Goal: Task Accomplishment & Management: Use online tool/utility

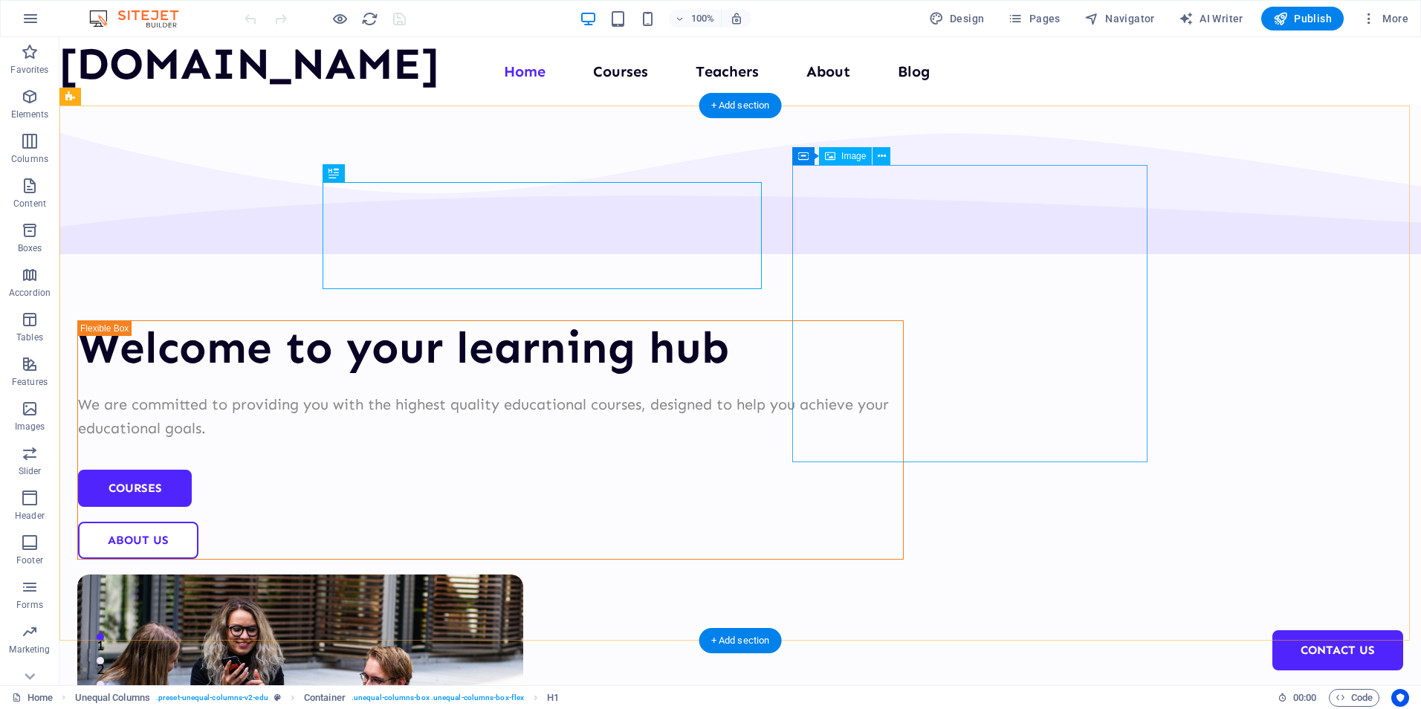
click at [904, 574] on figure at bounding box center [490, 722] width 826 height 297
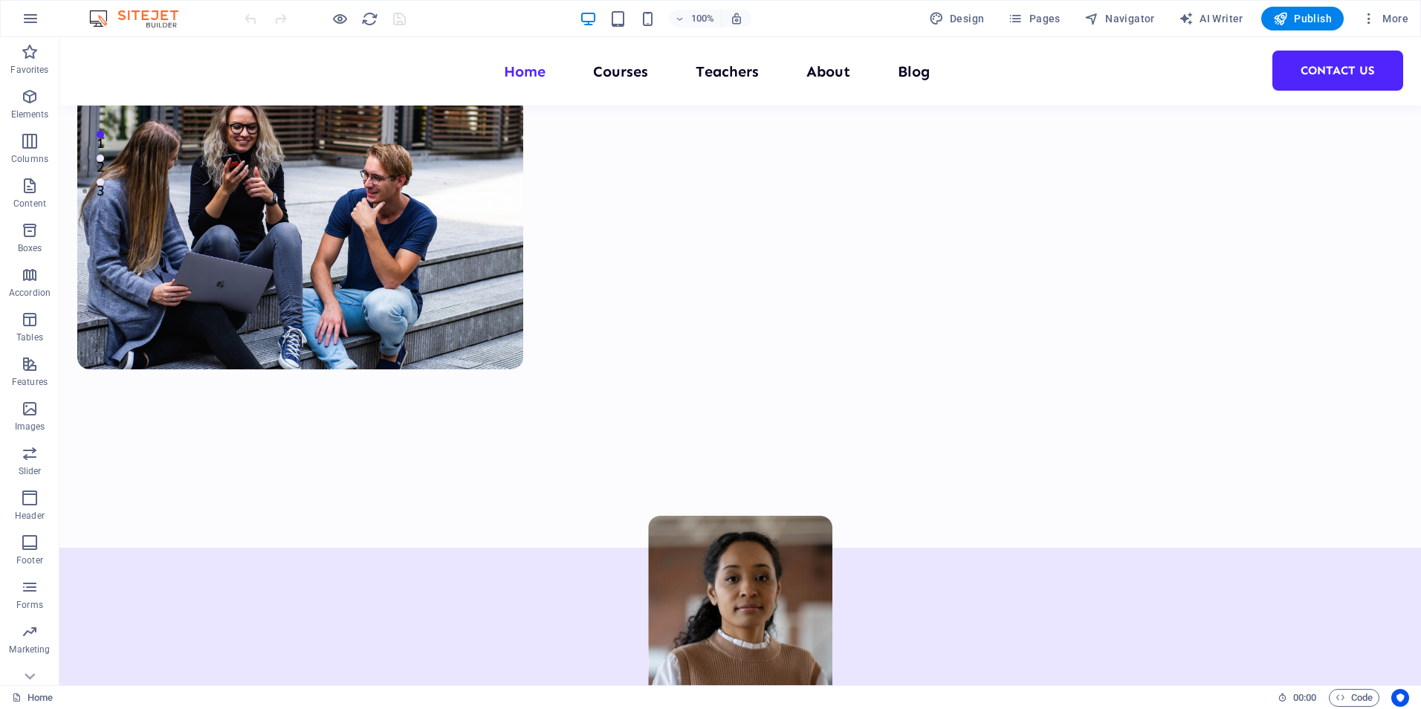
scroll to position [371, 0]
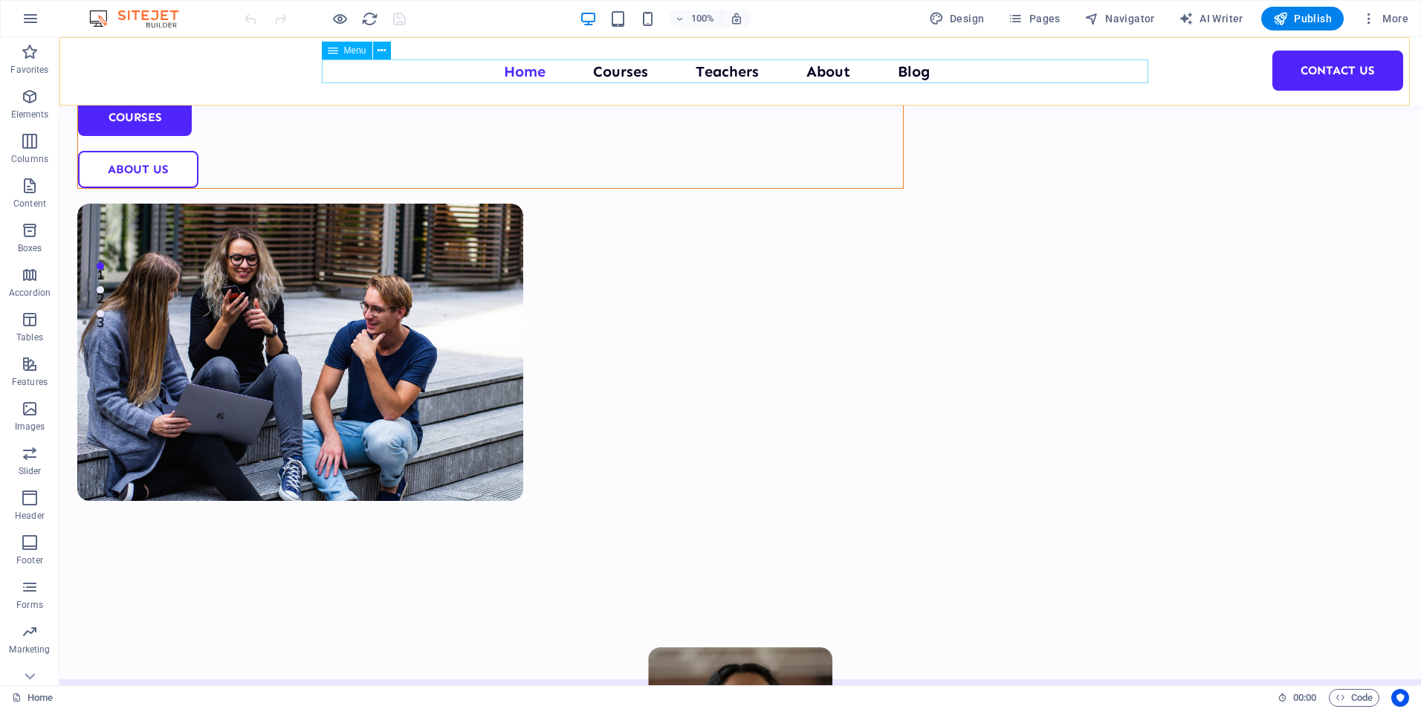
click at [624, 75] on nav "Home Courses Teachers About Blog Contact Us" at bounding box center [740, 71] width 826 height 24
click at [632, 71] on nav "Home Courses Teachers About Blog Contact Us" at bounding box center [740, 71] width 826 height 24
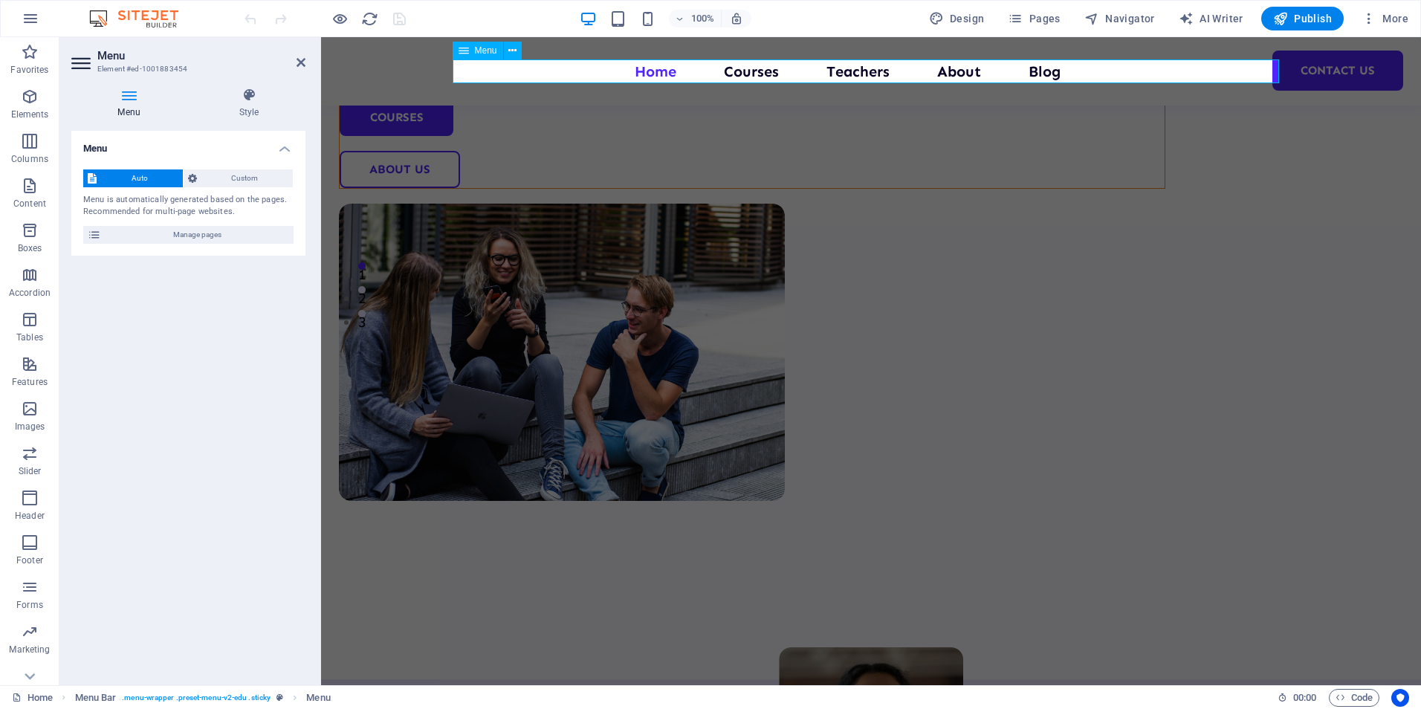
click at [744, 72] on nav "Home Courses Teachers About Blog Contact Us" at bounding box center [871, 71] width 826 height 24
click at [759, 73] on nav "Home Courses Teachers About Blog Contact Us" at bounding box center [871, 71] width 826 height 24
click at [851, 120] on div "Welcome to your learning hub We are committed to providing you with the highest…" at bounding box center [871, 172] width 1100 height 1013
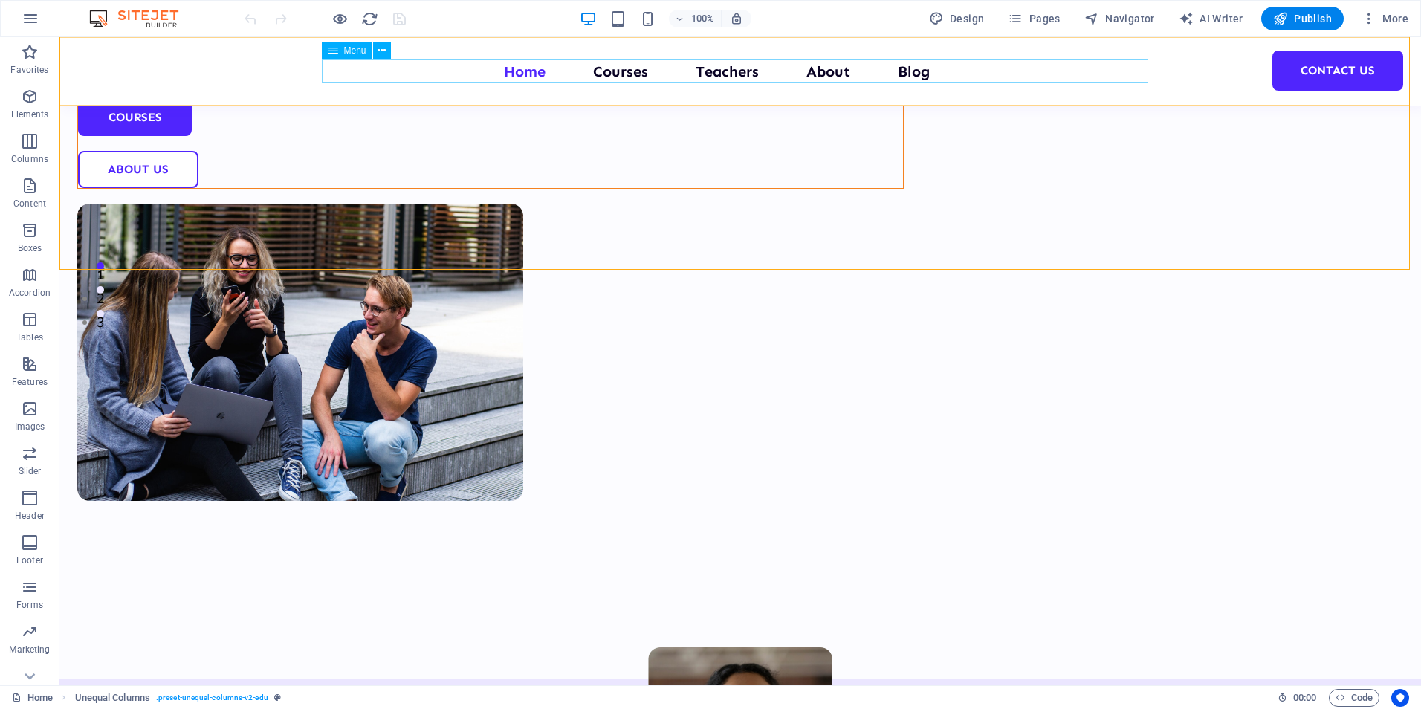
click at [620, 71] on nav "Home Courses Teachers About Blog Contact Us" at bounding box center [740, 71] width 826 height 24
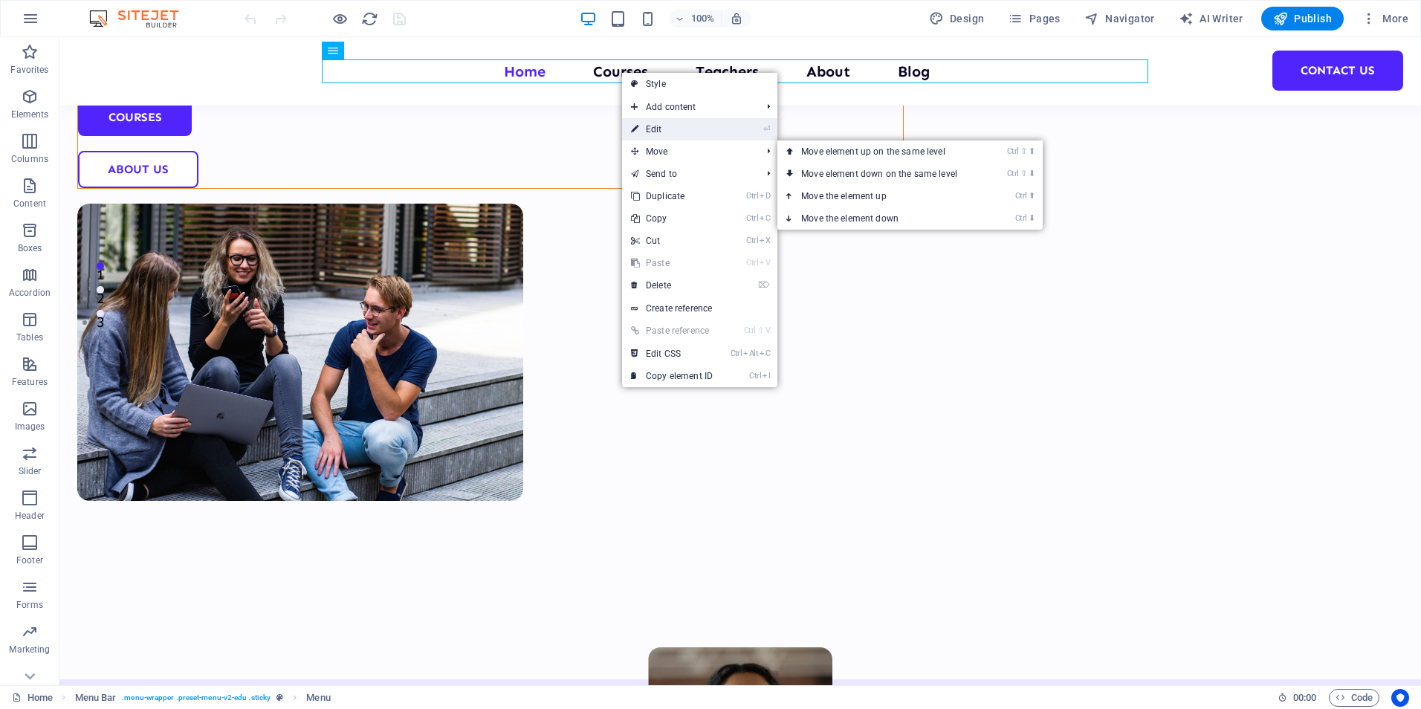
click at [658, 130] on link "⏎ Edit" at bounding box center [672, 129] width 100 height 22
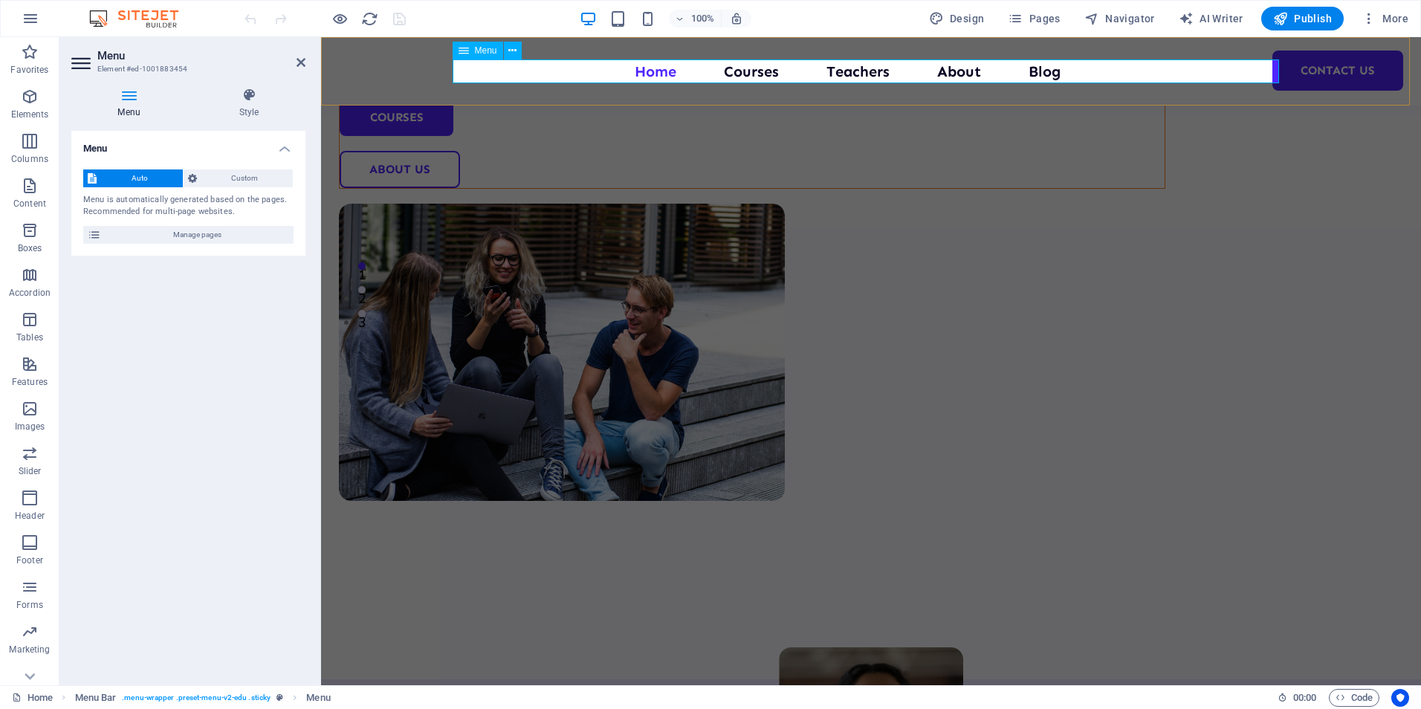
click at [776, 71] on nav "Home Courses Teachers About Blog Contact Us" at bounding box center [871, 71] width 826 height 24
click at [762, 71] on nav "Home Courses Teachers About Blog Contact Us" at bounding box center [871, 71] width 826 height 24
click at [765, 71] on nav "Home Courses Teachers About Blog Contact Us" at bounding box center [871, 71] width 826 height 24
click at [771, 70] on nav "Home Courses Teachers About Blog Contact Us" at bounding box center [871, 71] width 826 height 24
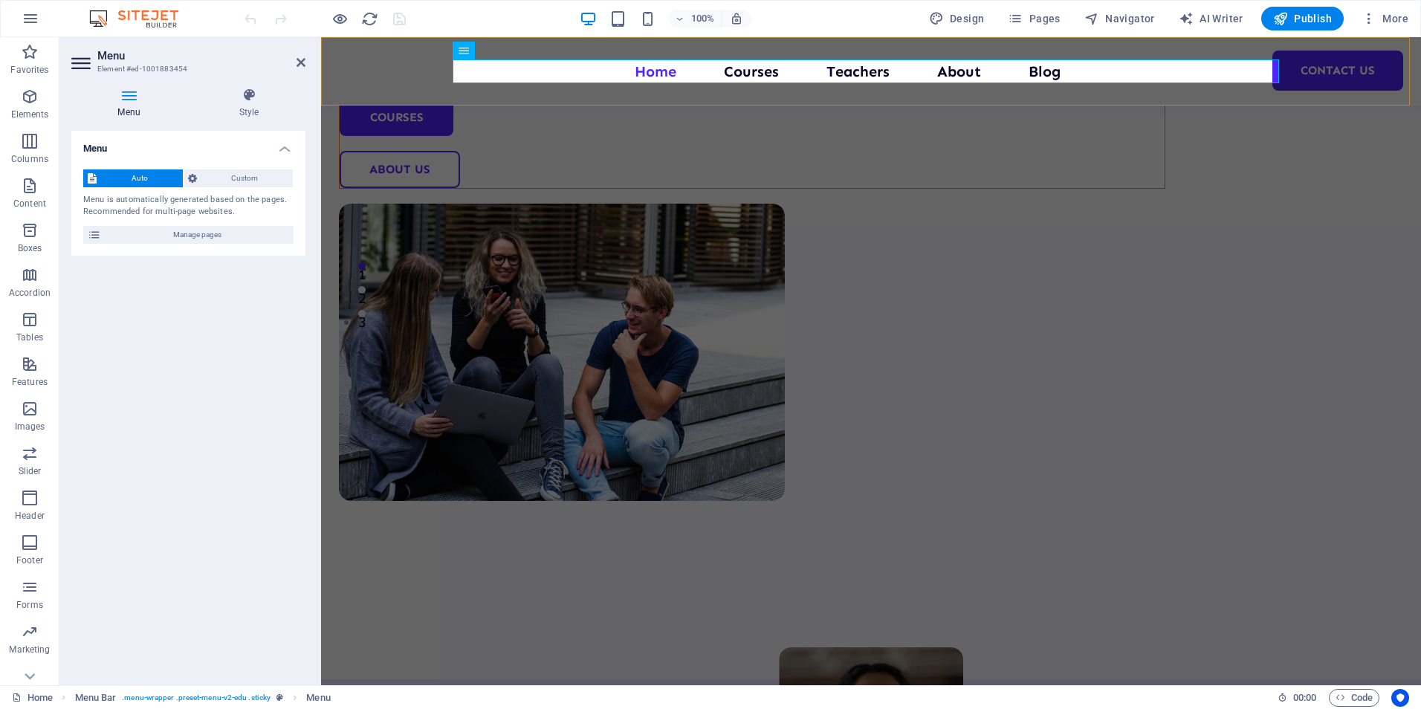
click at [712, 48] on div "Menu Home Courses Teachers About Blog Contact Us" at bounding box center [871, 71] width 1100 height 68
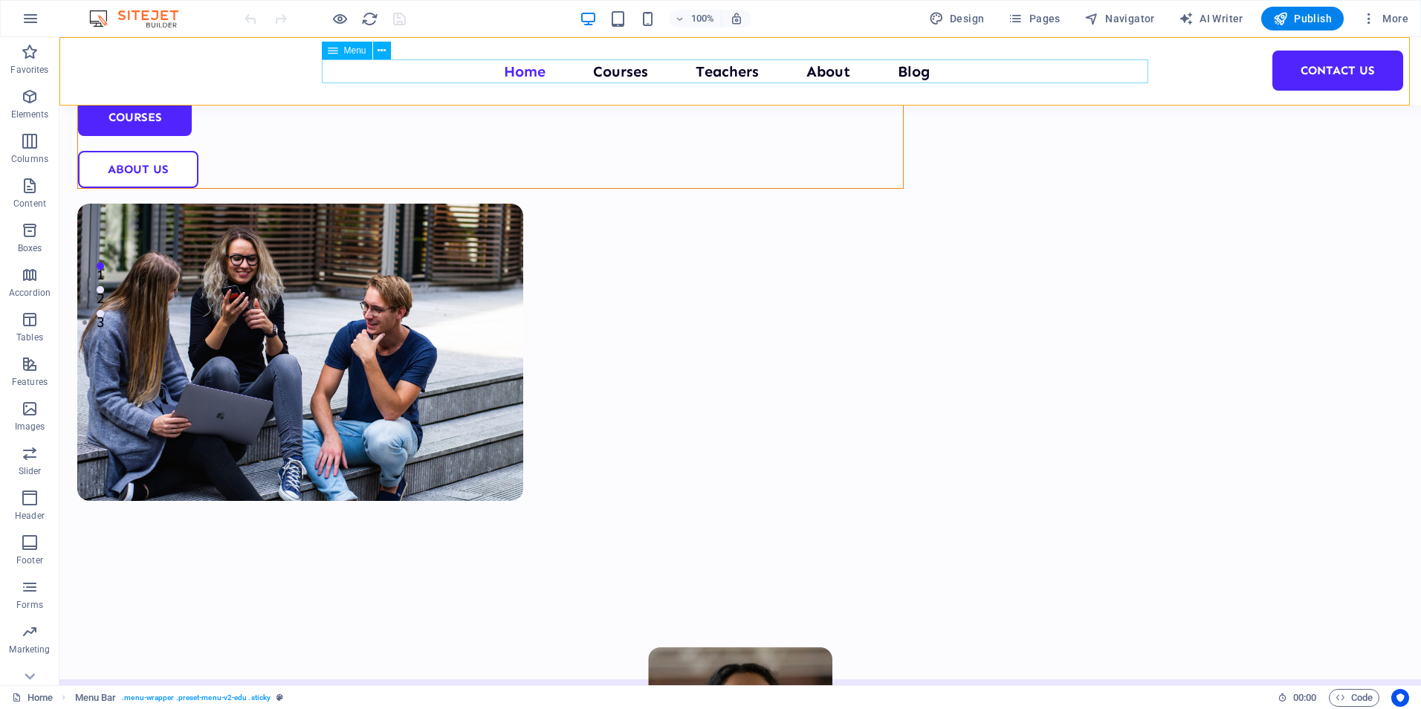
click at [623, 75] on nav "Home Courses Teachers About Blog Contact Us" at bounding box center [740, 71] width 826 height 24
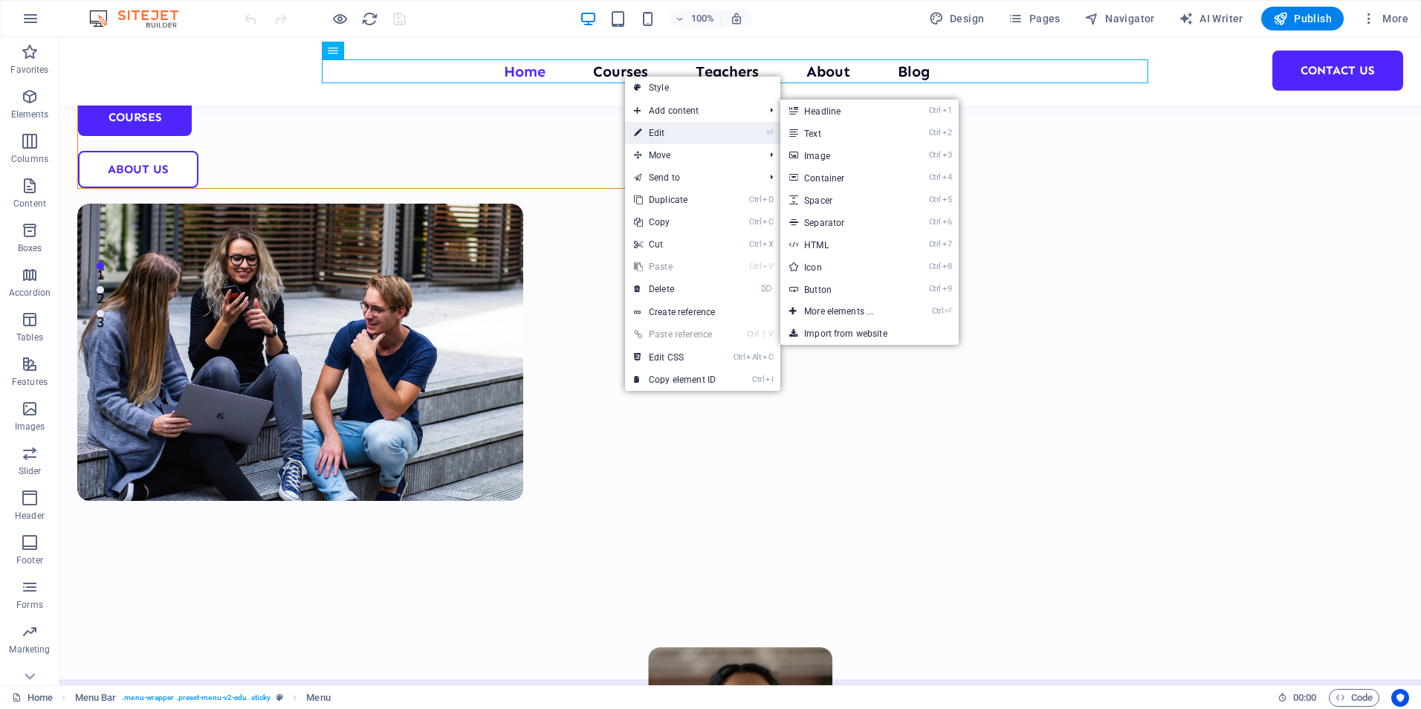
click at [657, 130] on link "⏎ Edit" at bounding box center [675, 133] width 100 height 22
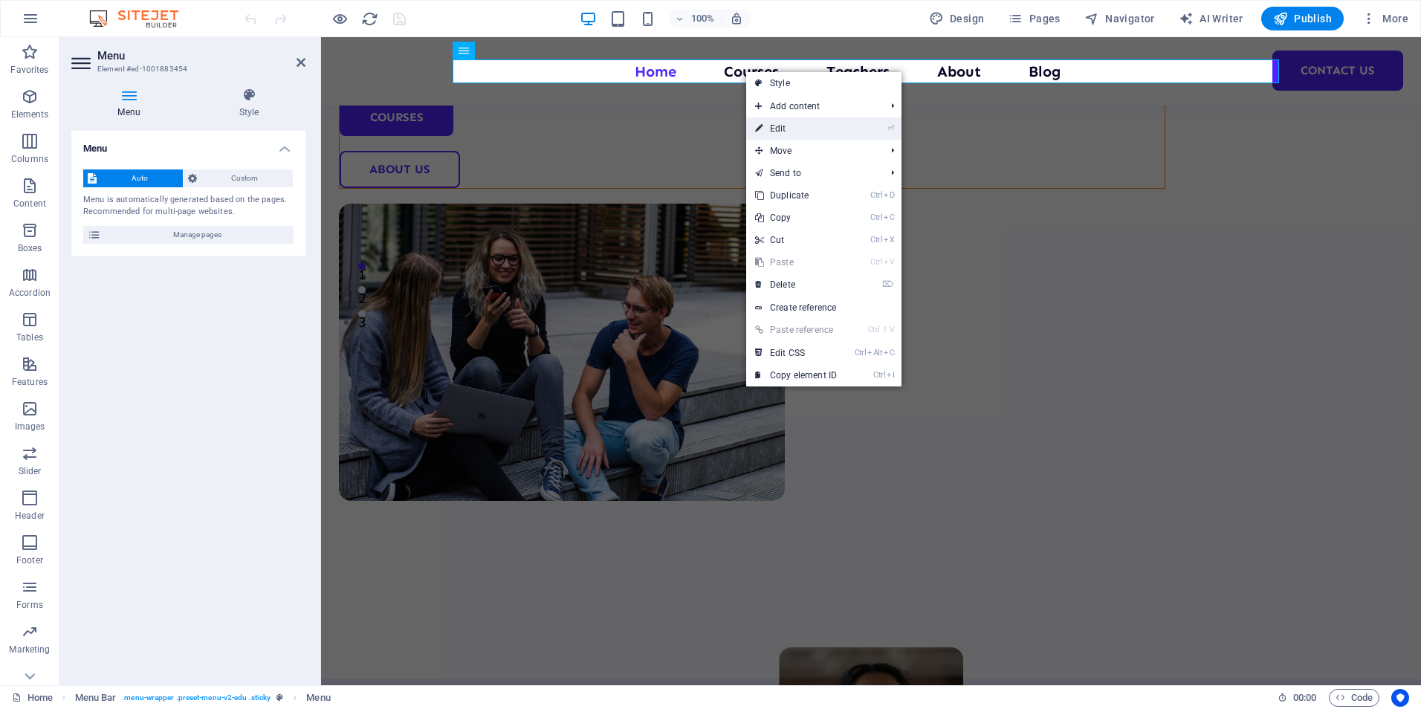
click at [760, 130] on icon at bounding box center [758, 128] width 7 height 22
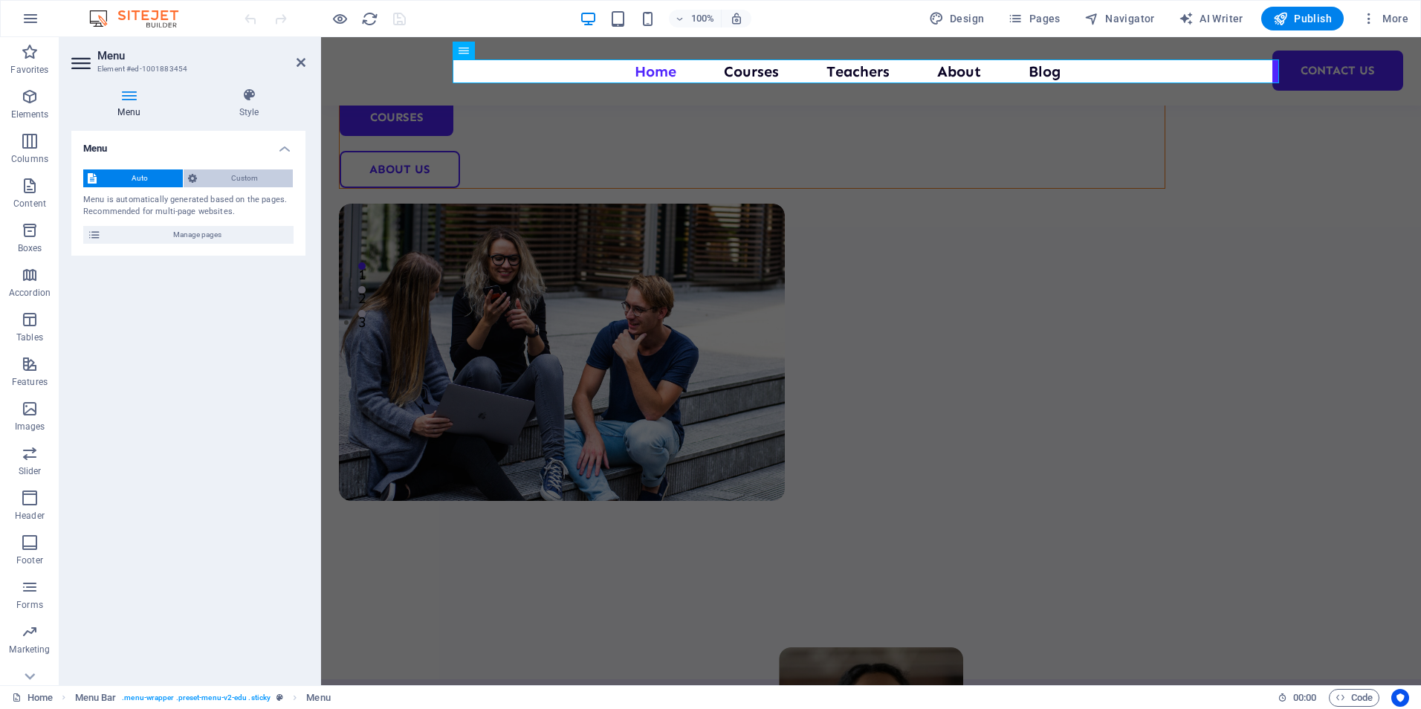
click at [239, 180] on span "Custom" at bounding box center [245, 178] width 88 height 18
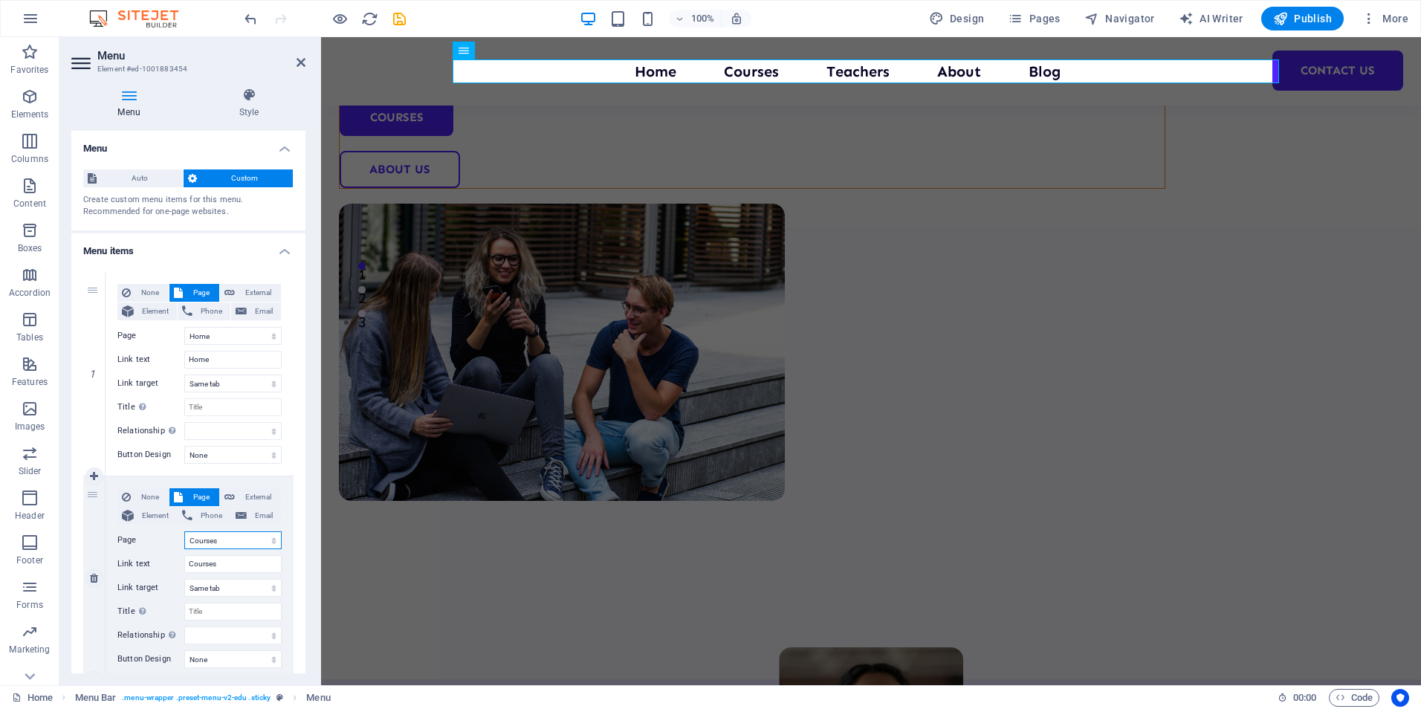
click at [221, 541] on select "Home Courses Teachers About Blog Contact Us Legal Notice Privacy" at bounding box center [232, 540] width 97 height 18
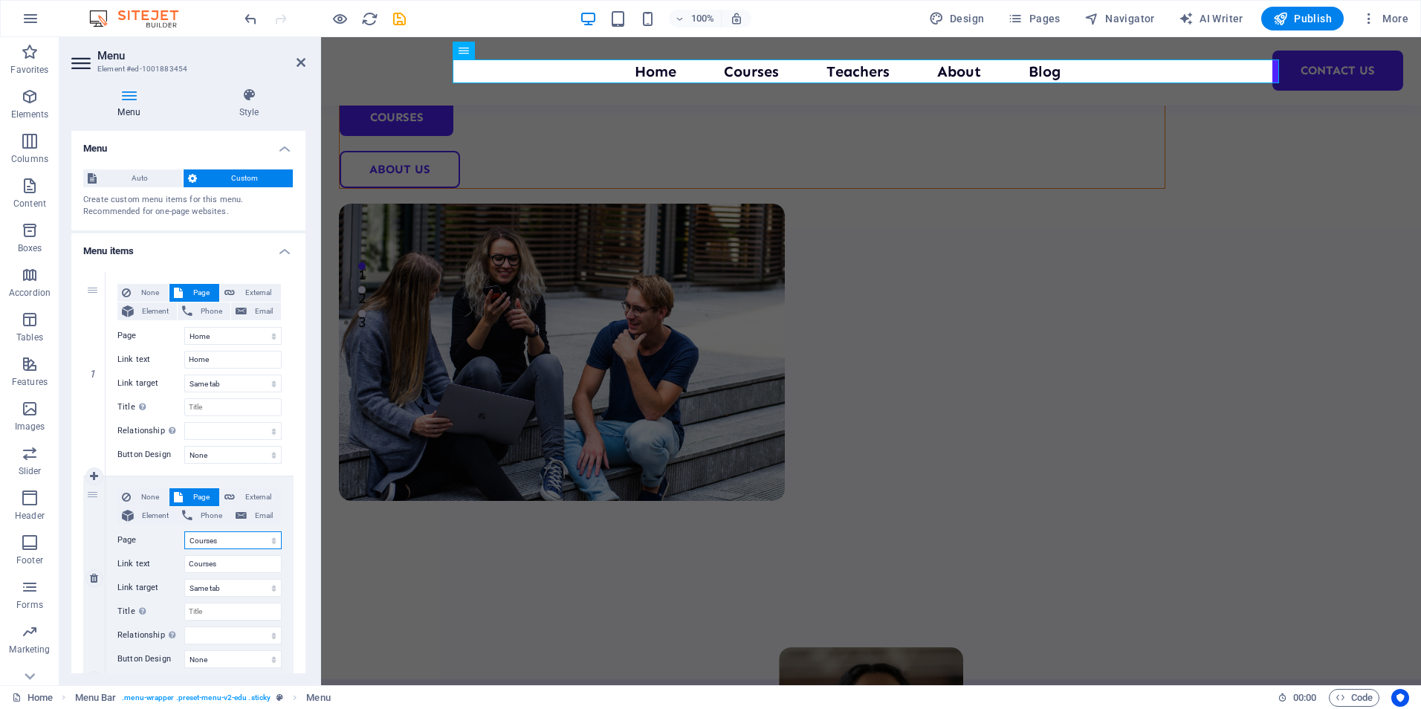
click at [221, 541] on select "Home Courses Teachers About Blog Contact Us Legal Notice Privacy" at bounding box center [232, 540] width 97 height 18
click at [205, 536] on select "Home Courses Teachers About Blog Contact Us Legal Notice Privacy" at bounding box center [232, 540] width 97 height 18
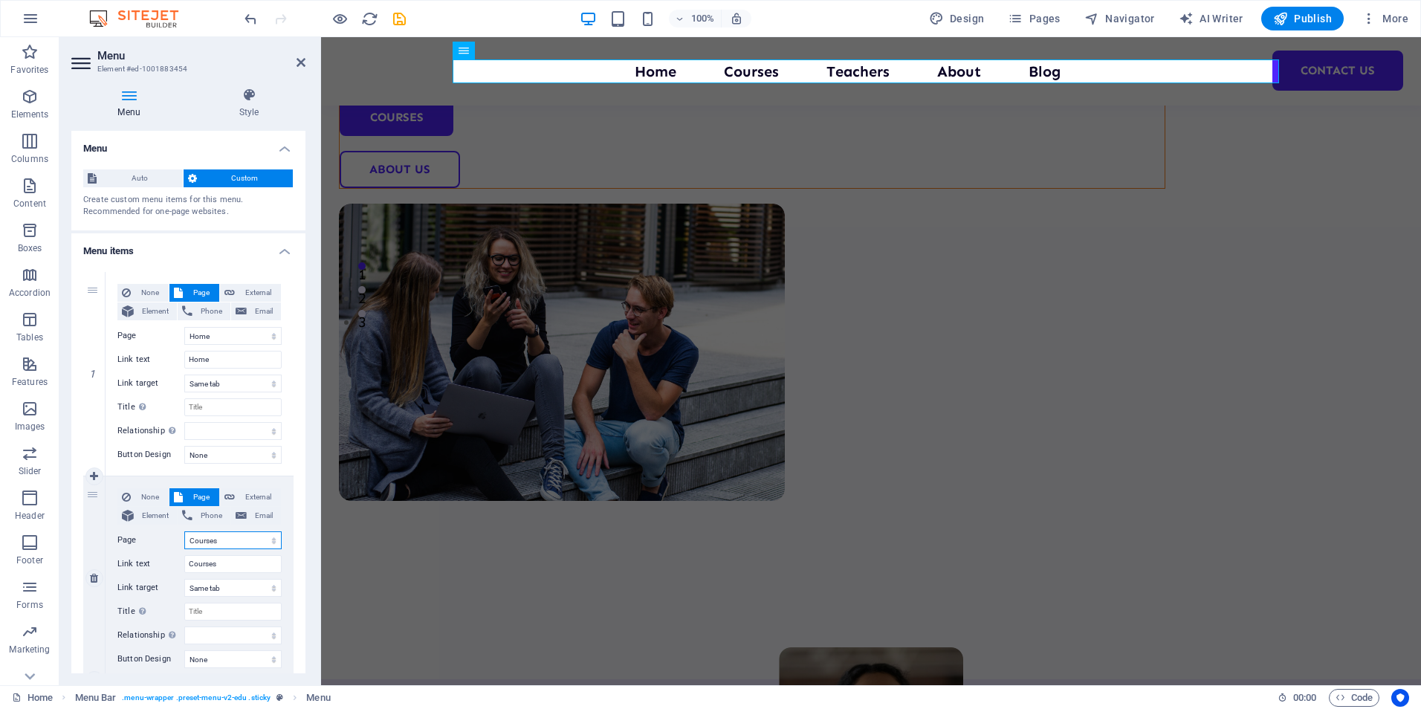
click at [213, 536] on select "Home Courses Teachers About Blog Contact Us Legal Notice Privacy" at bounding box center [232, 540] width 97 height 18
click at [814, 47] on div "Menu Home Courses Teachers About Blog Contact Us" at bounding box center [871, 71] width 1100 height 68
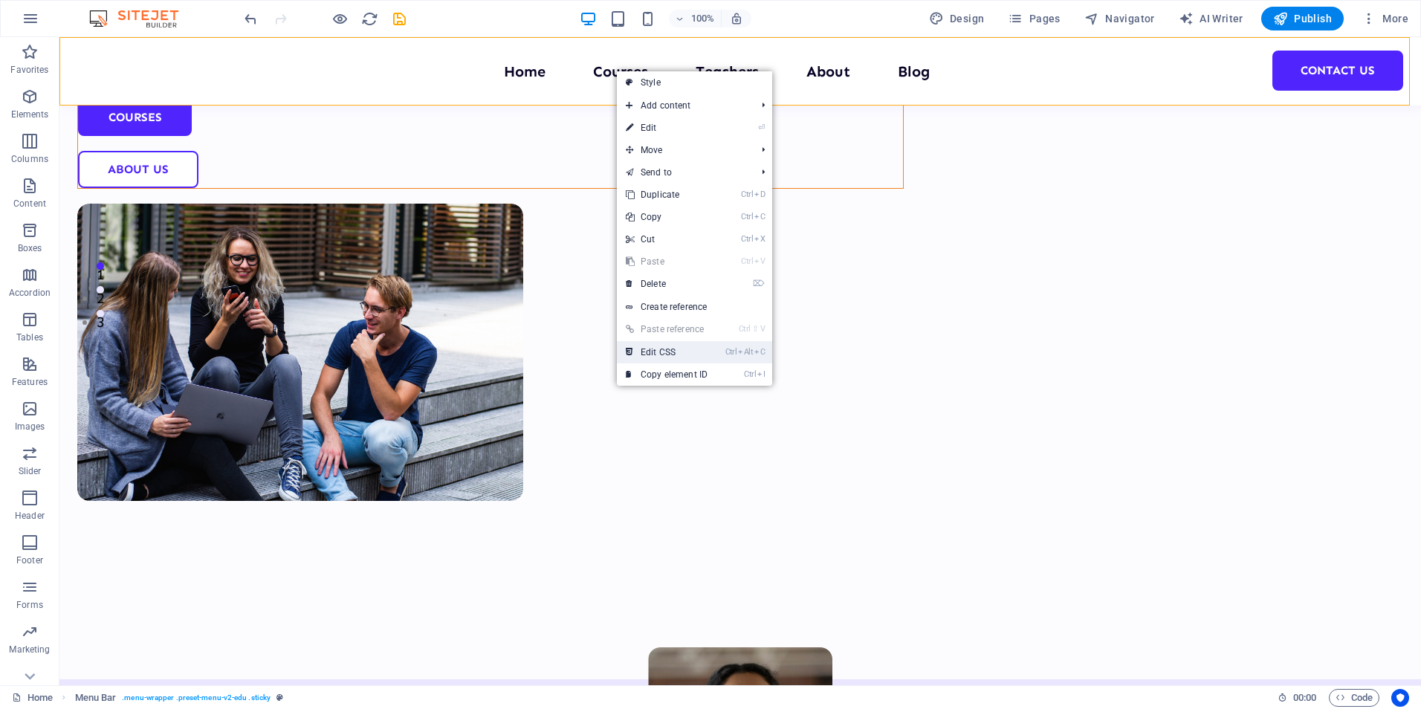
click at [655, 354] on link "Ctrl Alt C Edit CSS" at bounding box center [667, 352] width 100 height 22
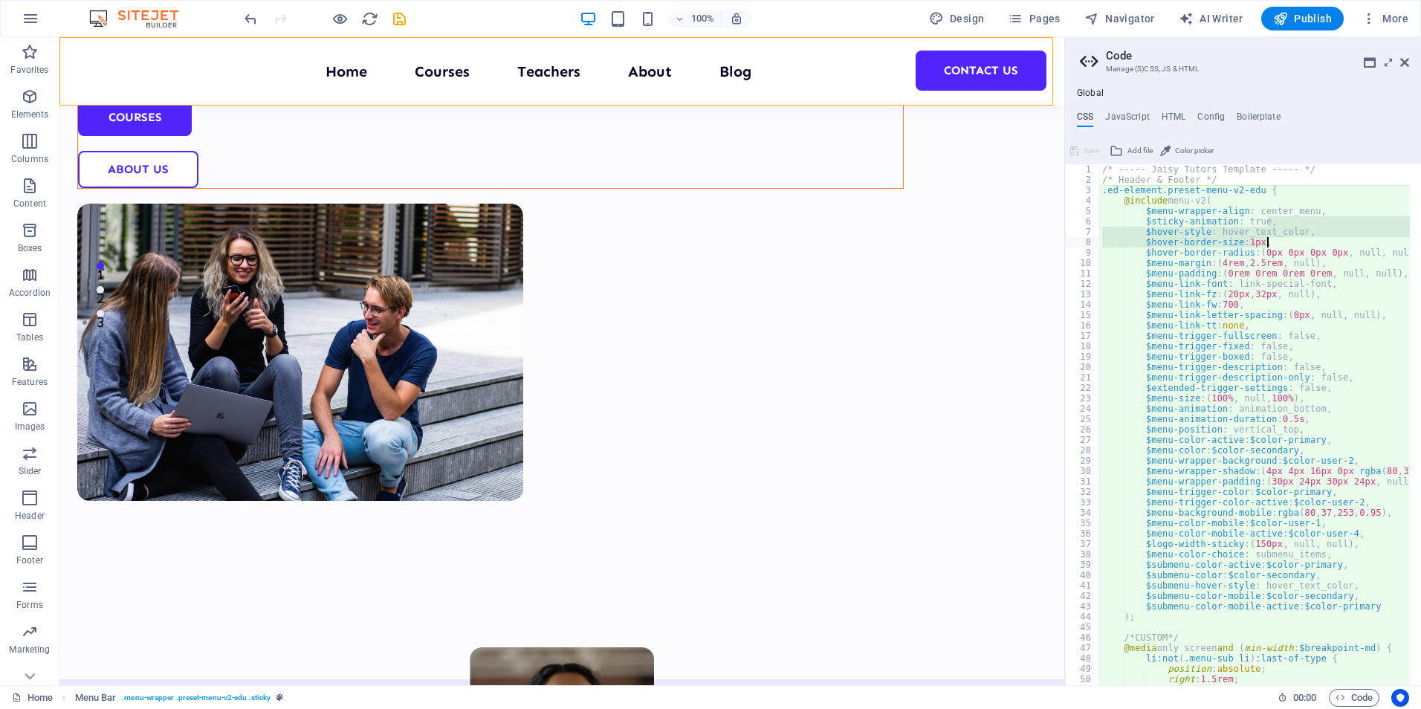
drag, startPoint x: 1416, startPoint y: 219, endPoint x: 1418, endPoint y: 239, distance: 19.4
click at [1418, 239] on div at bounding box center [1413, 419] width 15 height 510
type textarea "$hover-style: hover_text_color, $hover-border-size: 1px,"
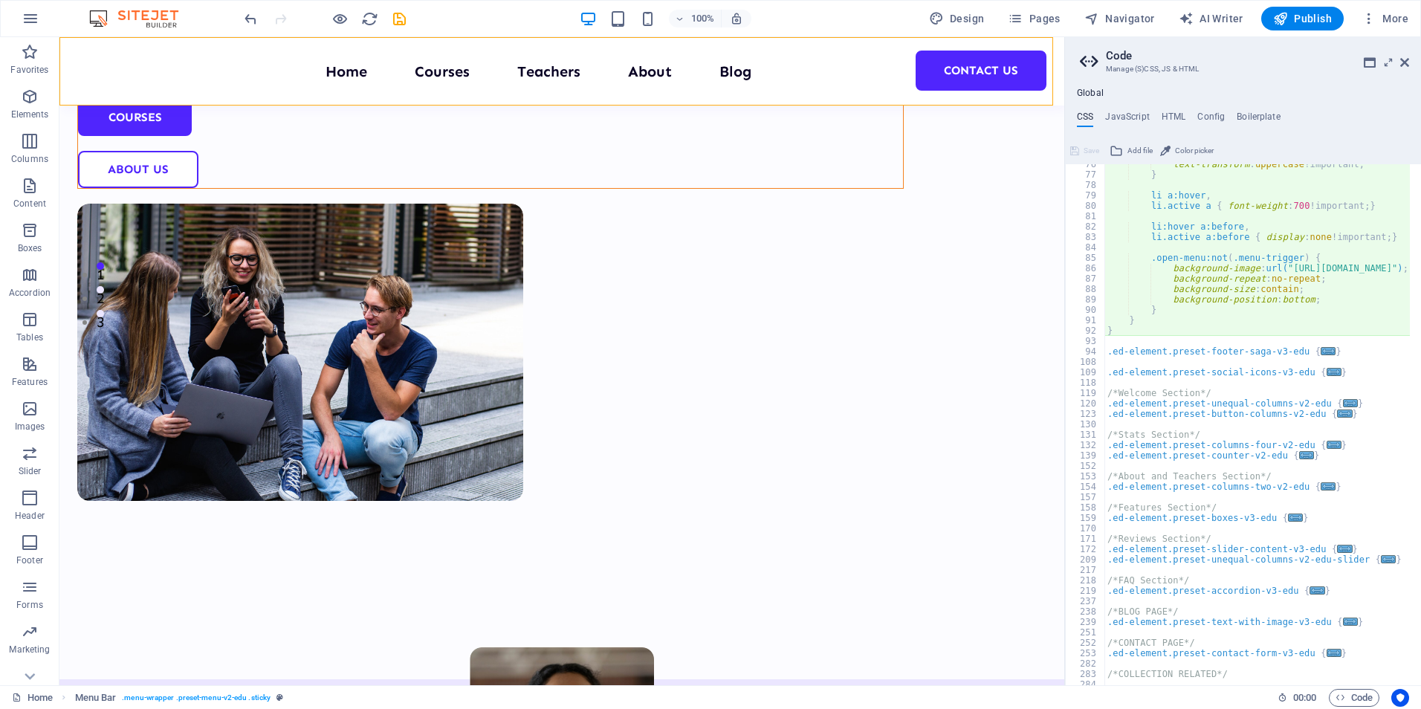
scroll to position [785, 0]
click at [1127, 112] on h4 "JavaScript" at bounding box center [1127, 119] width 44 height 16
type textarea "/* JS for preset "Menu V2" */"
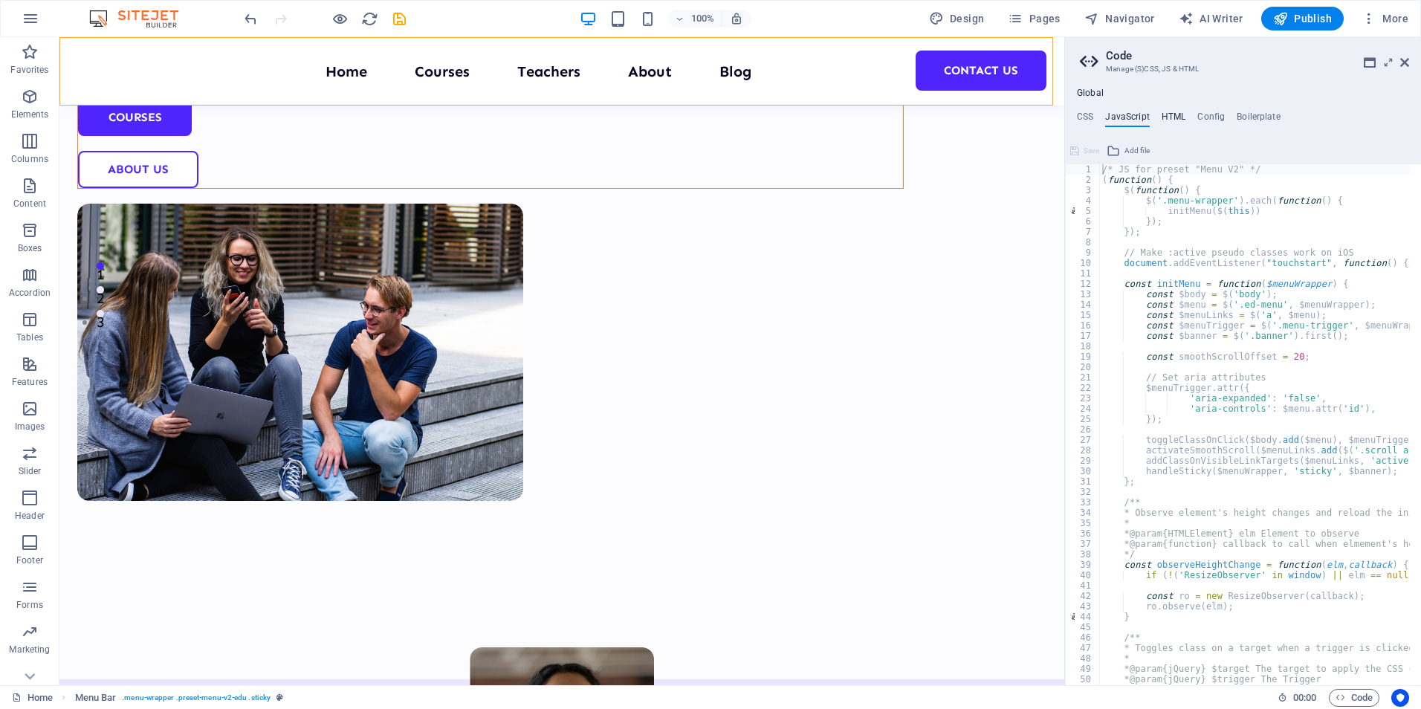
click at [1178, 115] on h4 "HTML" at bounding box center [1173, 119] width 25 height 16
type textarea "<a href="#main-content" class="wv-link-content button">Skip to main content</a>"
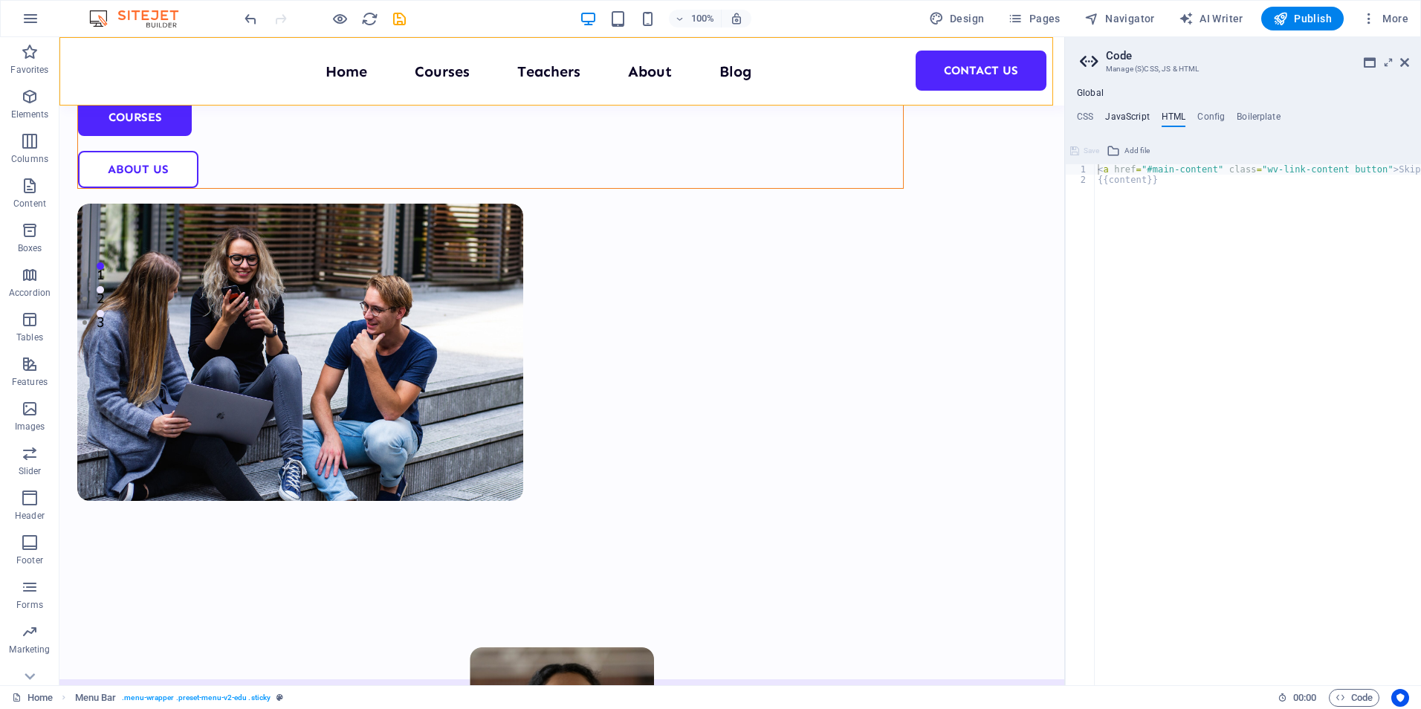
click at [1135, 114] on h4 "JavaScript" at bounding box center [1127, 119] width 44 height 16
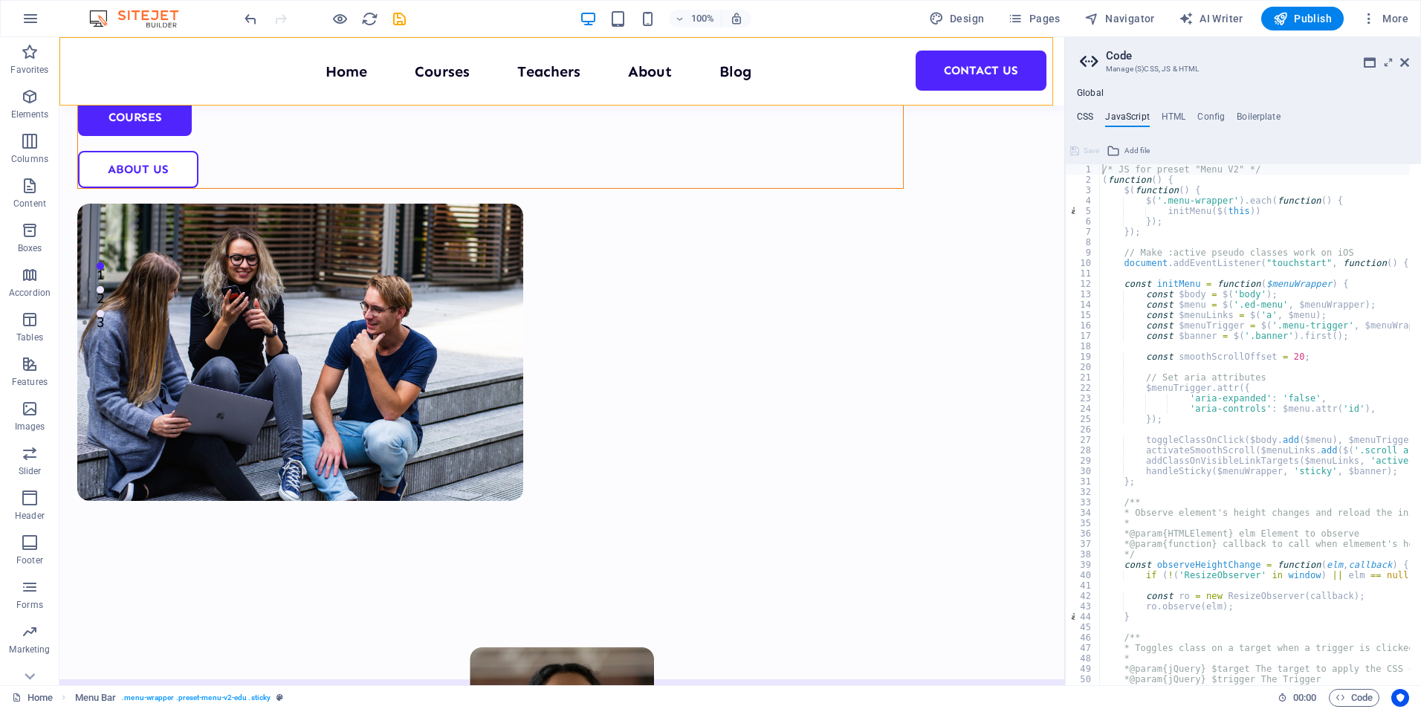
click at [1087, 114] on h4 "CSS" at bounding box center [1085, 119] width 16 height 16
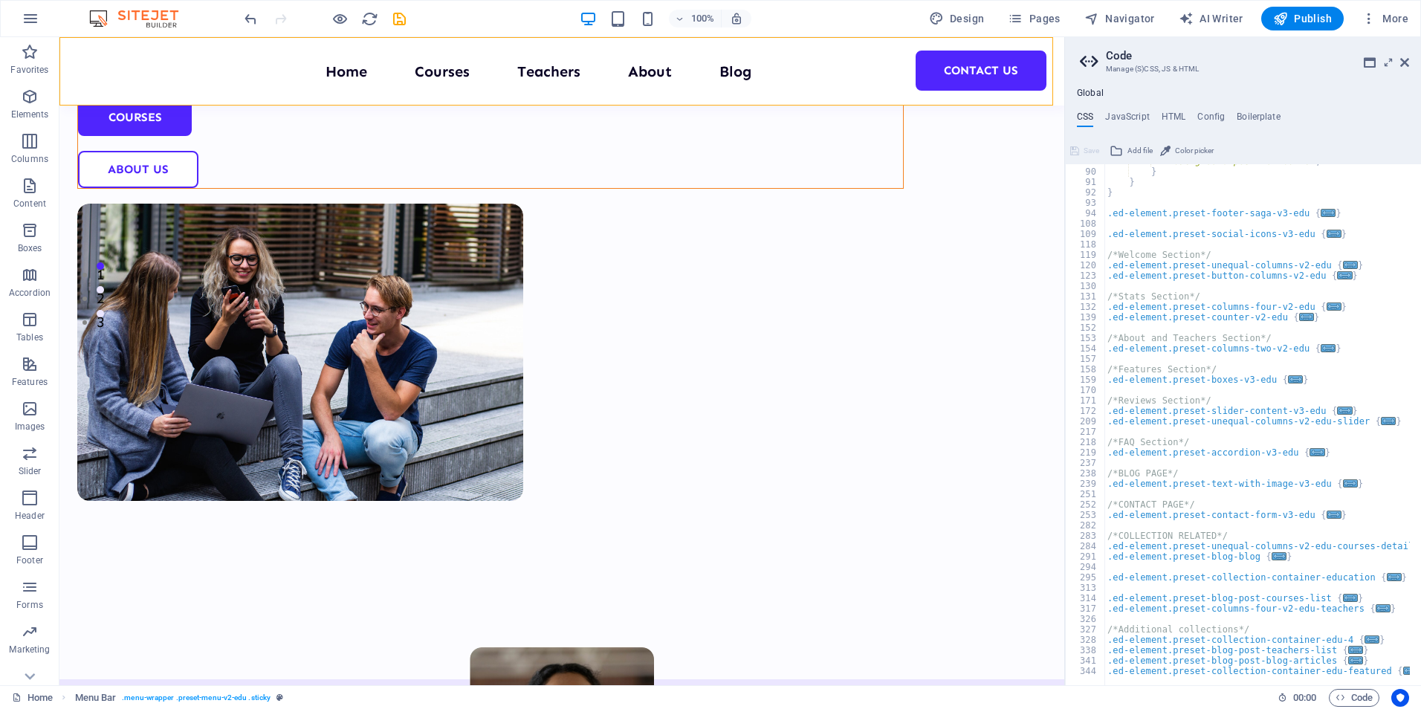
scroll to position [926, 0]
click at [35, 22] on icon "button" at bounding box center [31, 19] width 18 height 18
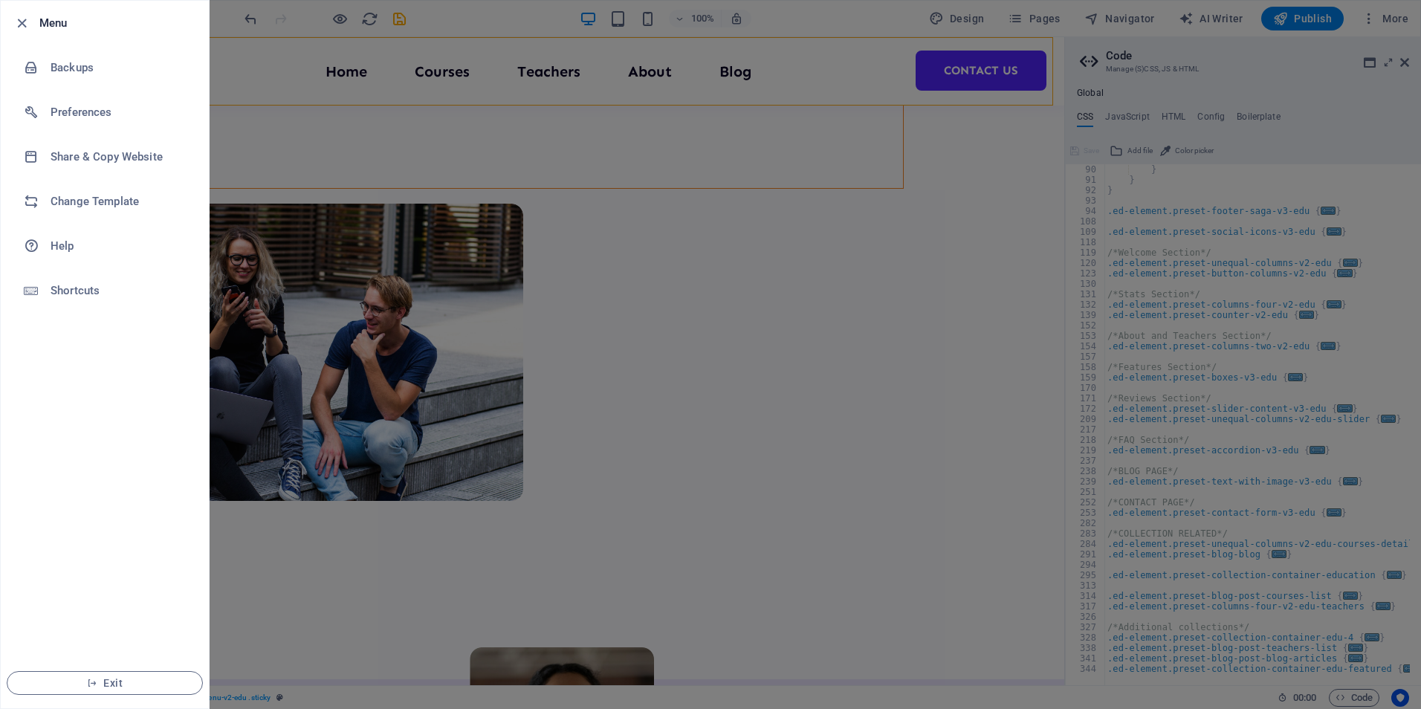
click at [269, 152] on div at bounding box center [710, 354] width 1421 height 709
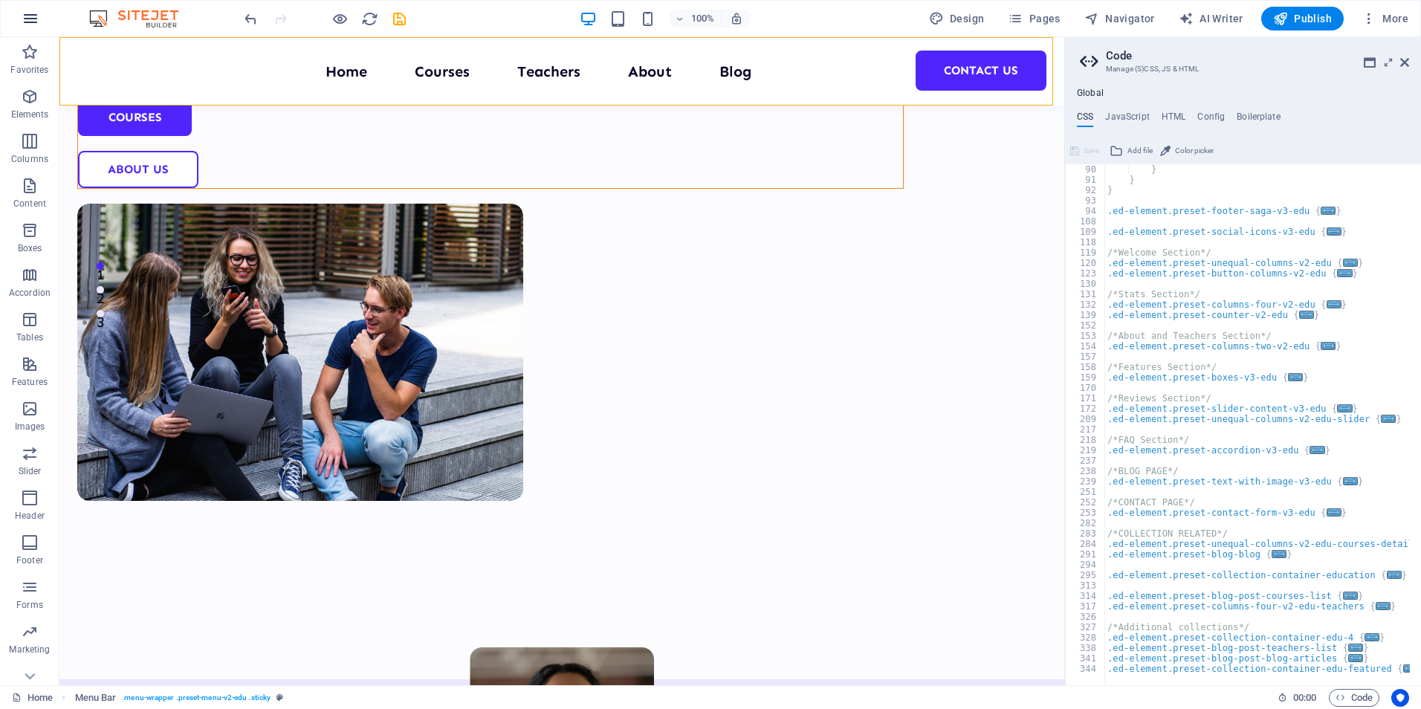
click at [26, 22] on icon "button" at bounding box center [31, 19] width 18 height 18
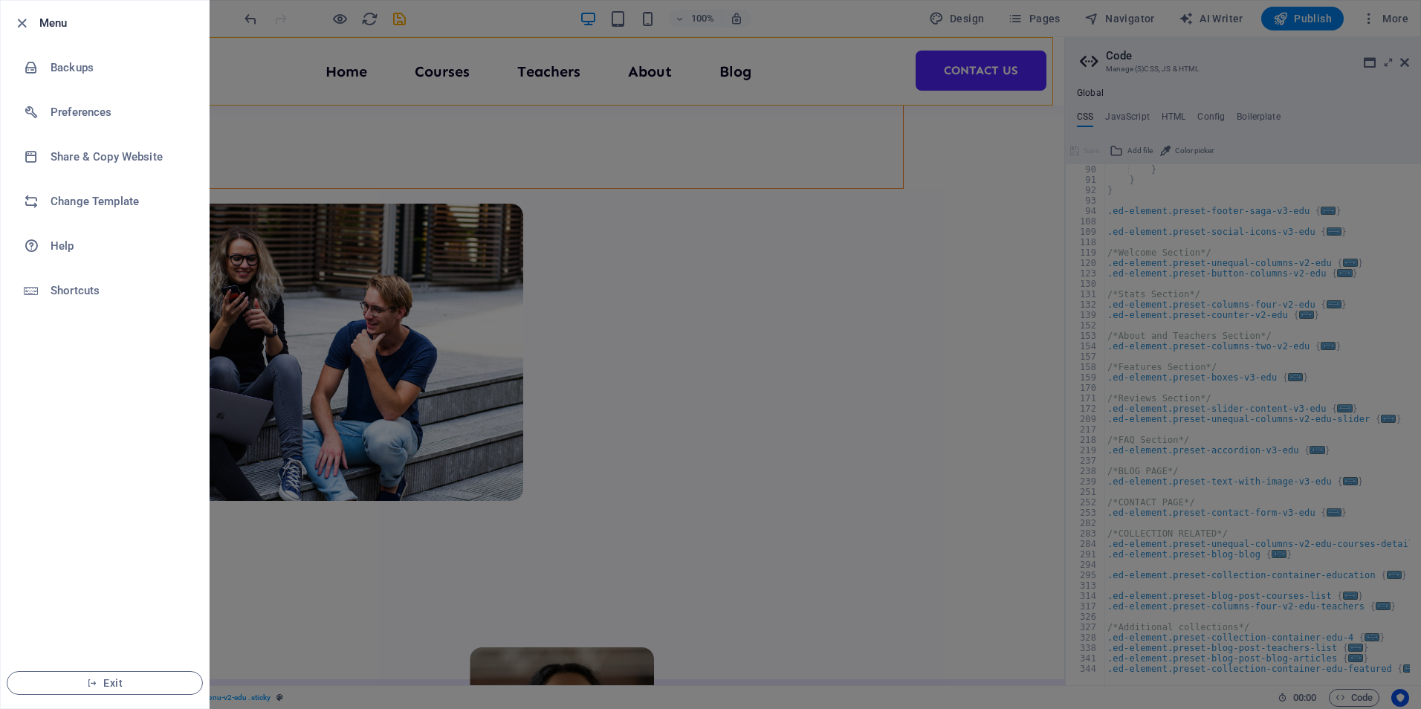
click at [255, 143] on div at bounding box center [710, 354] width 1421 height 709
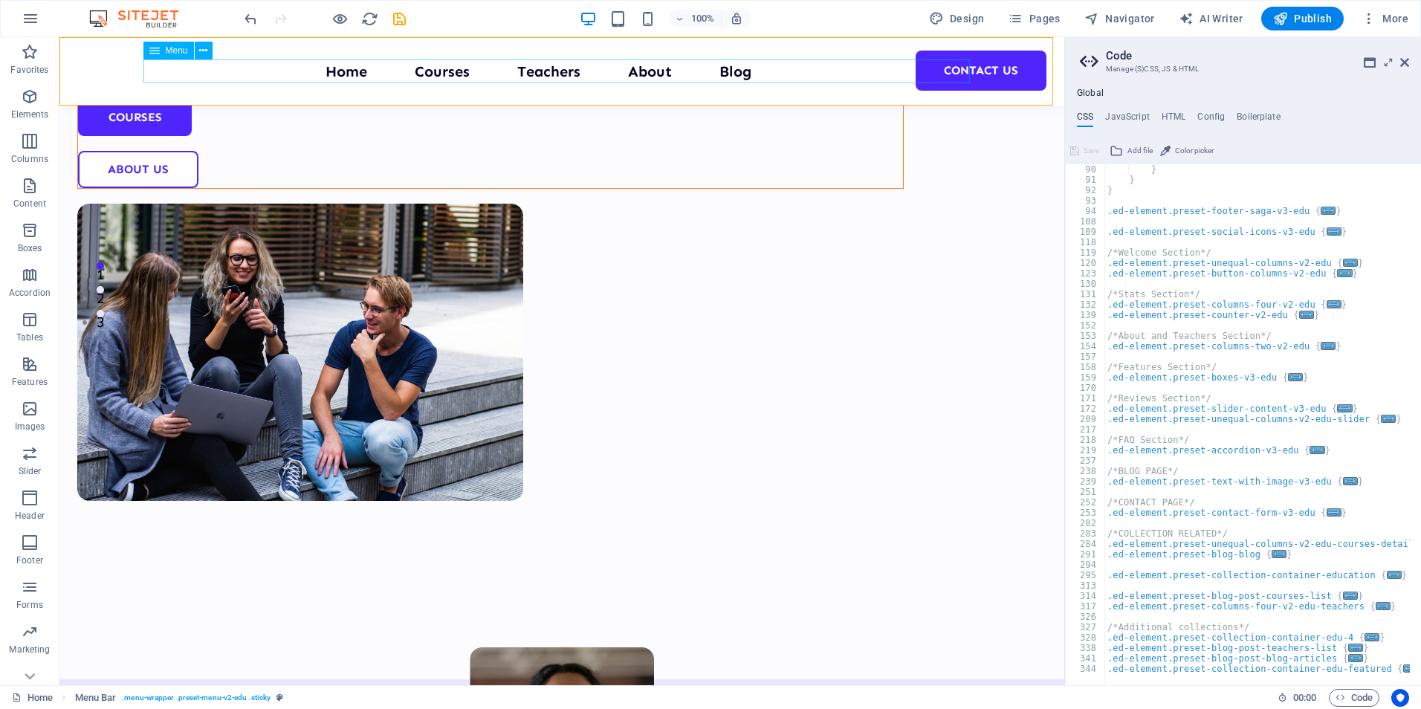
click at [450, 77] on nav "Home Courses Teachers About Blog Contact Us" at bounding box center [562, 71] width 826 height 24
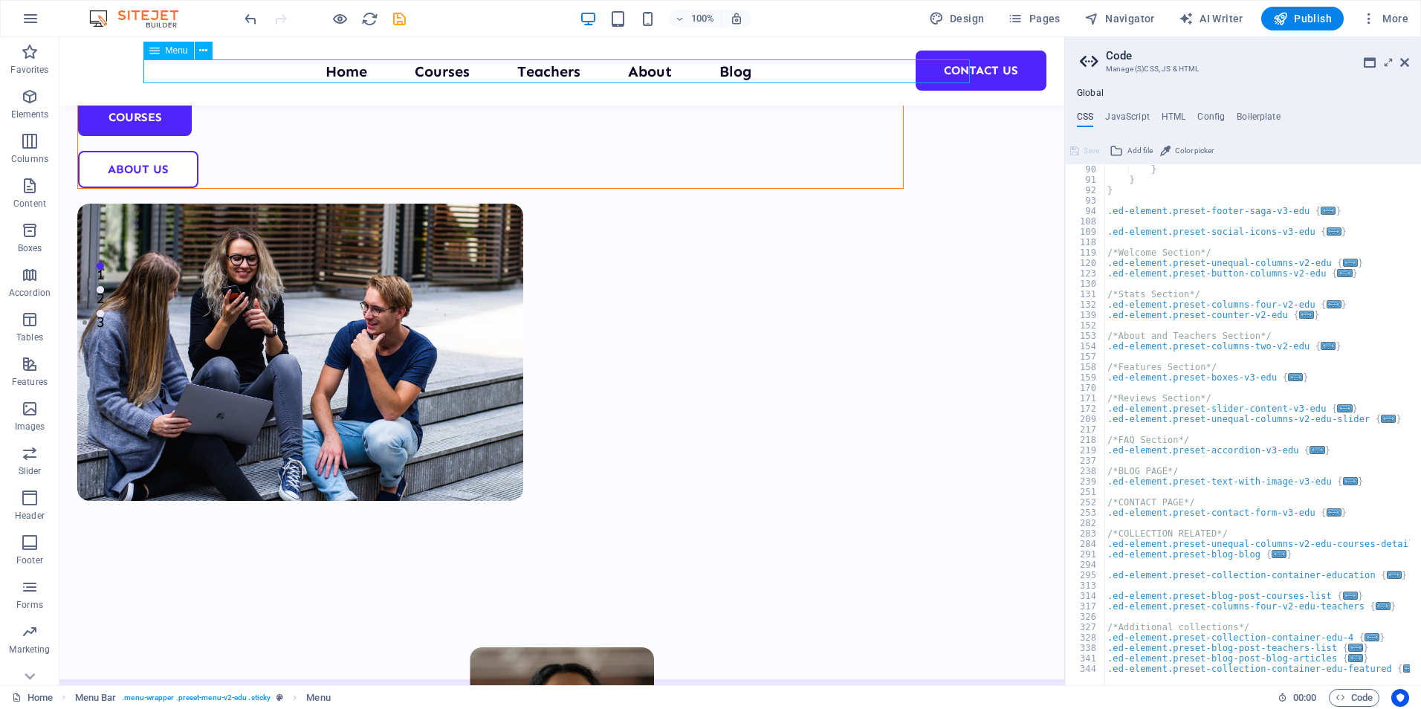
click at [450, 74] on nav "Home Courses Teachers About Blog Contact Us" at bounding box center [562, 71] width 826 height 24
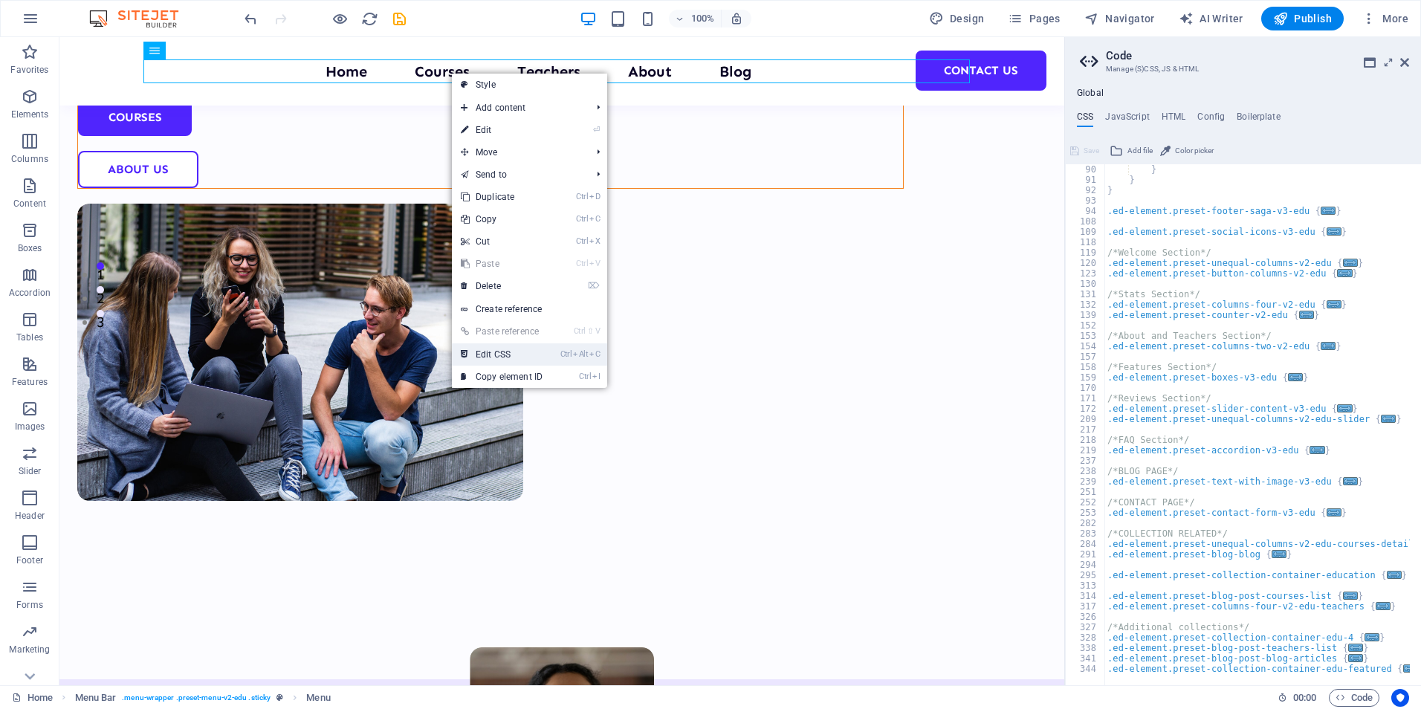
click at [505, 351] on link "Ctrl Alt C Edit CSS" at bounding box center [502, 354] width 100 height 22
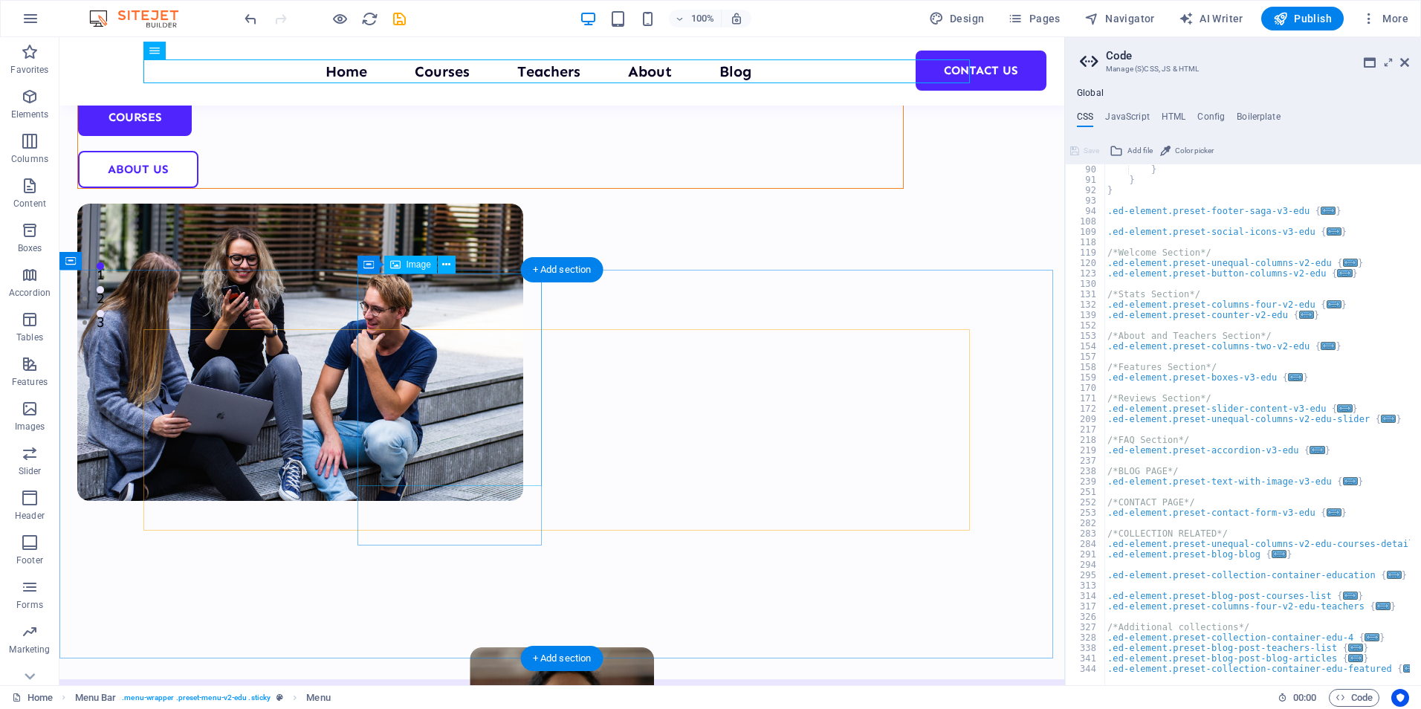
type textarea "font-weight: 400 !important;"
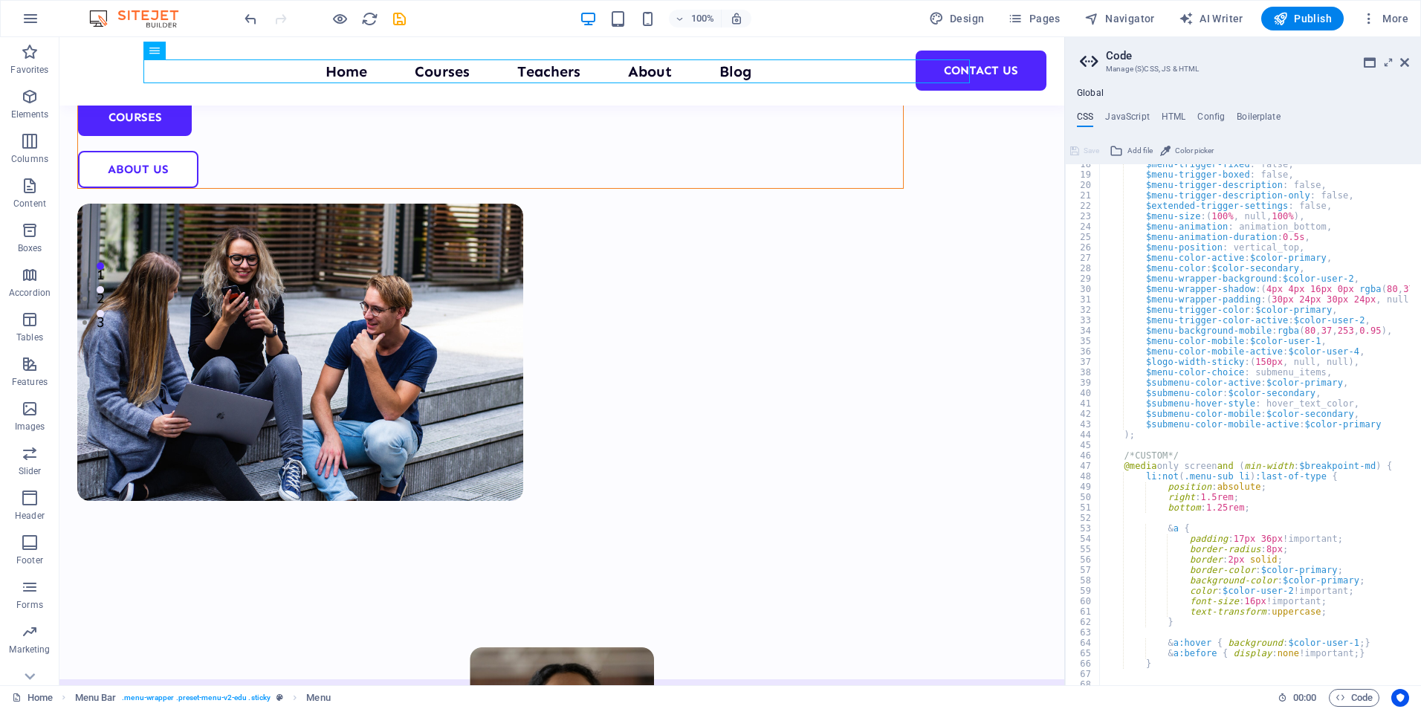
scroll to position [182, 0]
click at [1404, 62] on icon at bounding box center [1404, 62] width 9 height 12
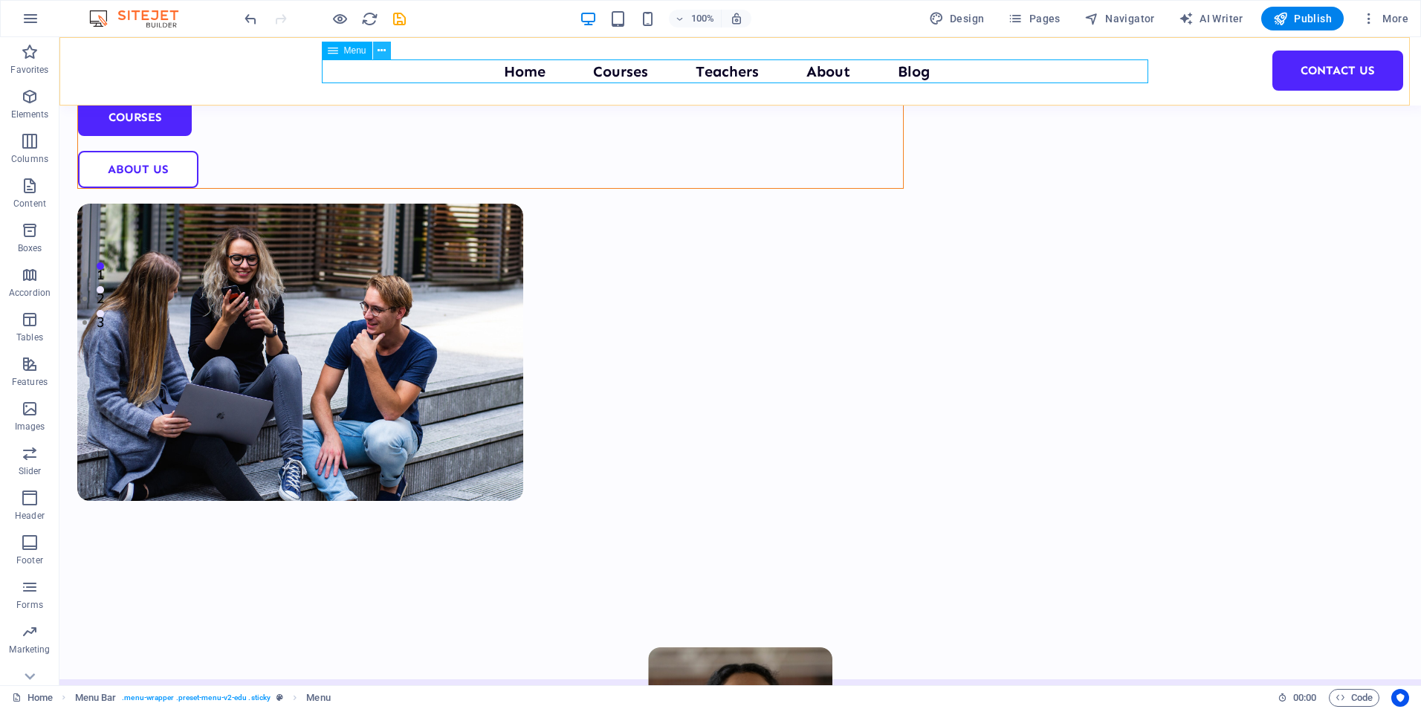
click at [386, 50] on icon at bounding box center [381, 51] width 8 height 16
click at [390, 71] on nav "Home Courses Teachers About Blog Contact Us" at bounding box center [740, 71] width 826 height 24
click at [618, 71] on nav "Home Courses Teachers About Blog Contact Us" at bounding box center [740, 71] width 826 height 24
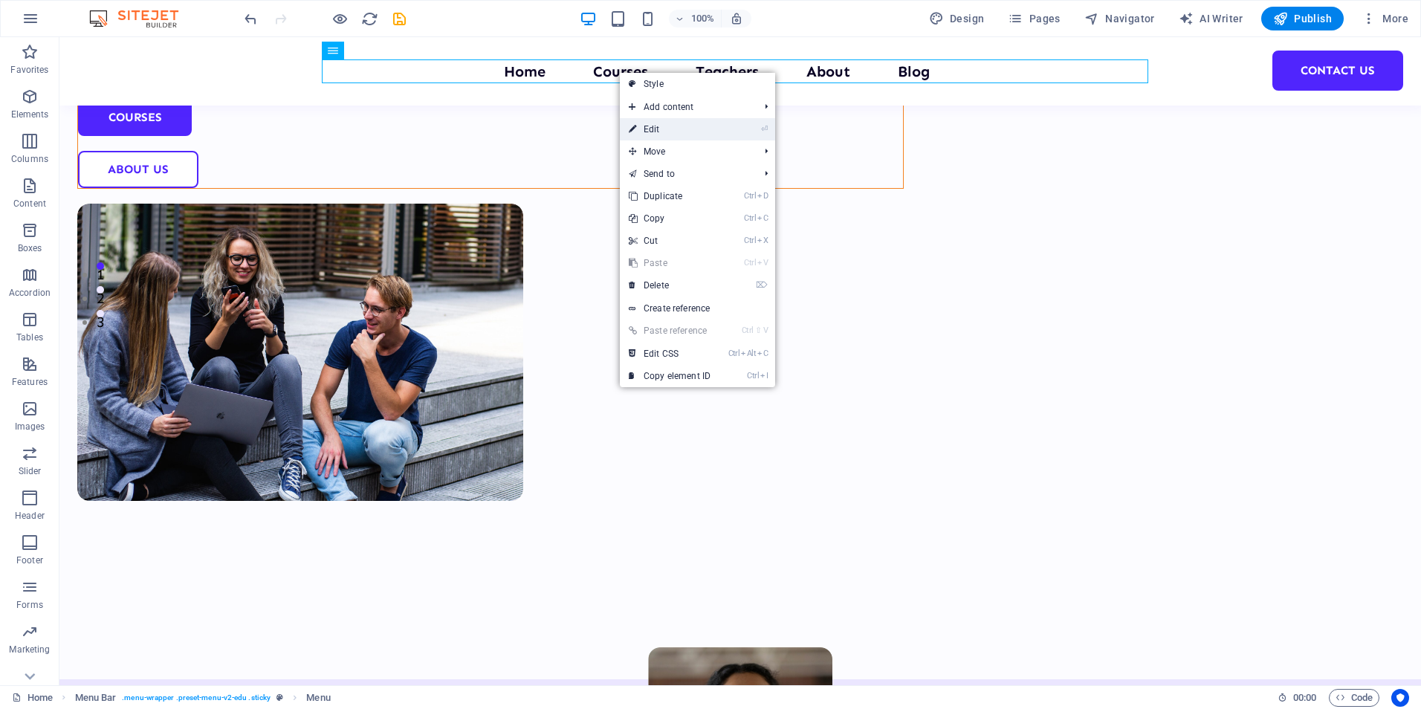
click at [641, 126] on link "⏎ Edit" at bounding box center [670, 129] width 100 height 22
select select
select select "1"
select select
select select "2"
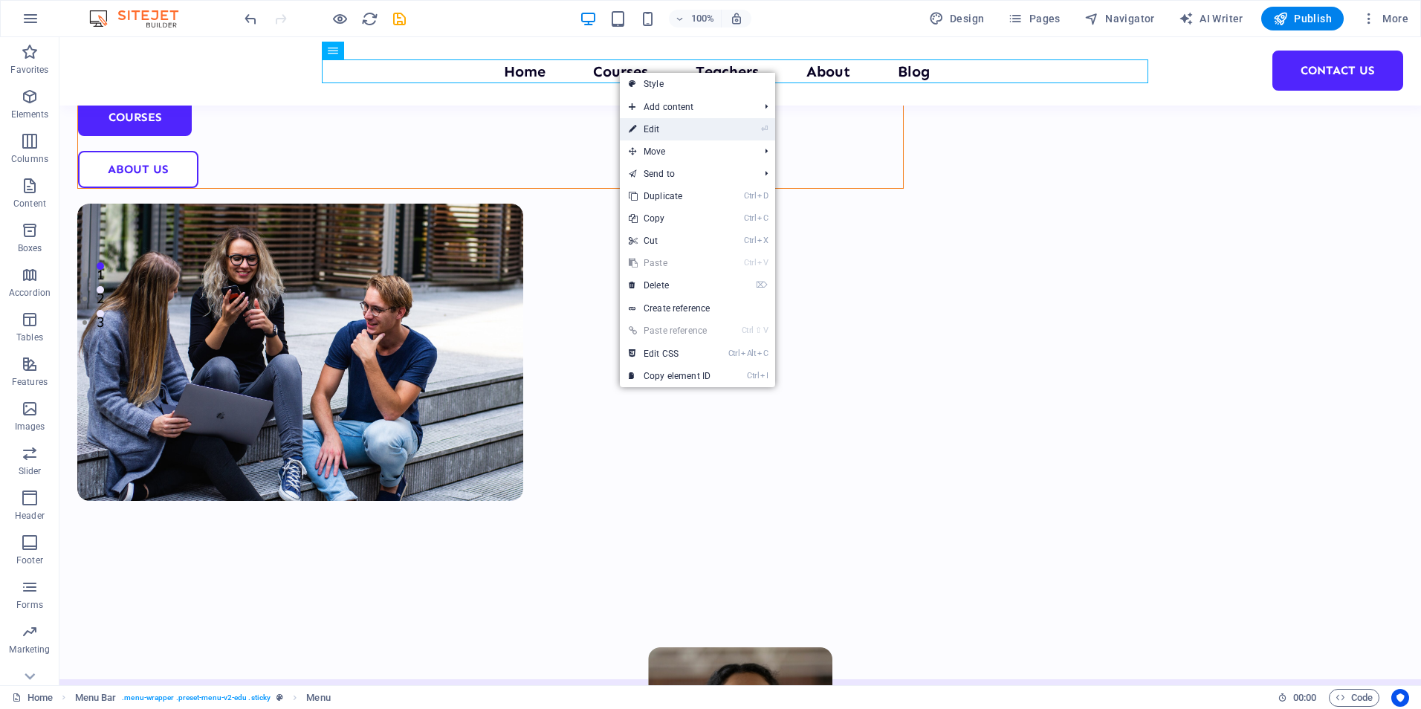
select select
select select "3"
select select
select select "4"
select select
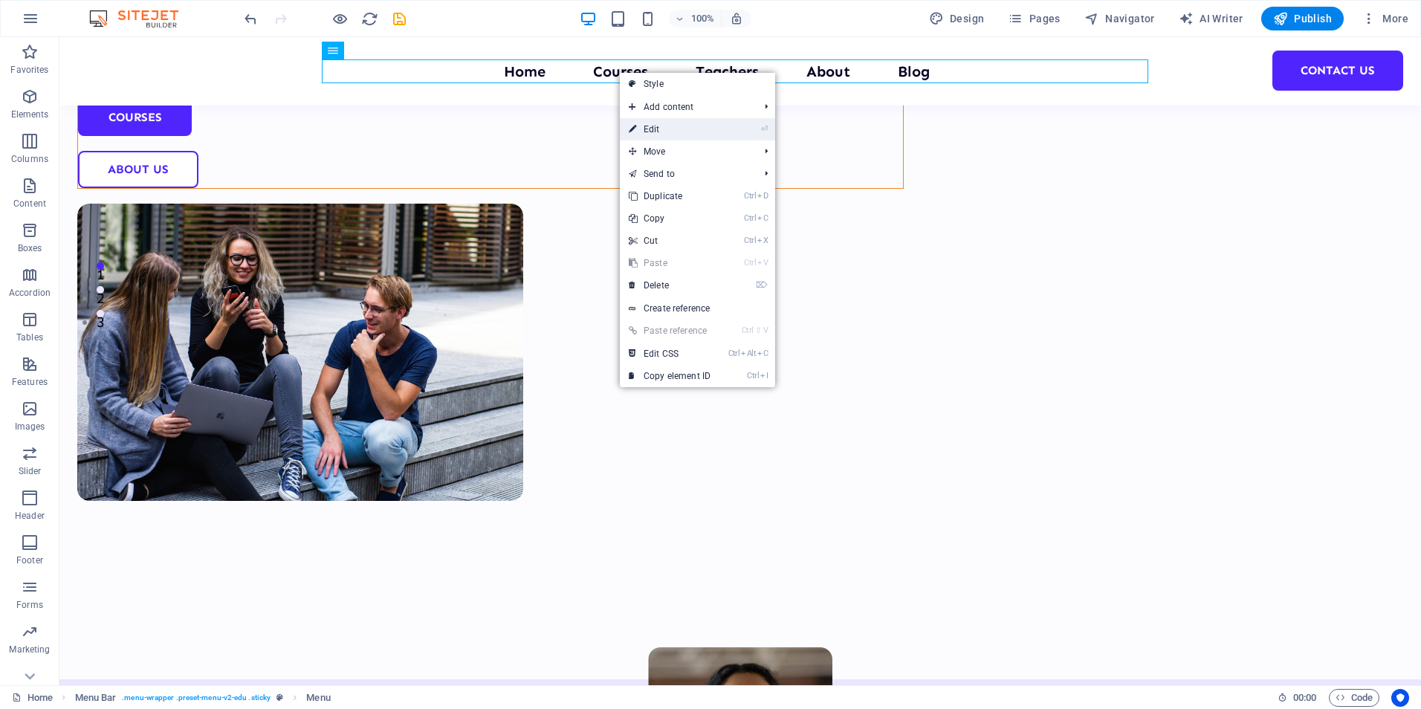
select select "5"
select select
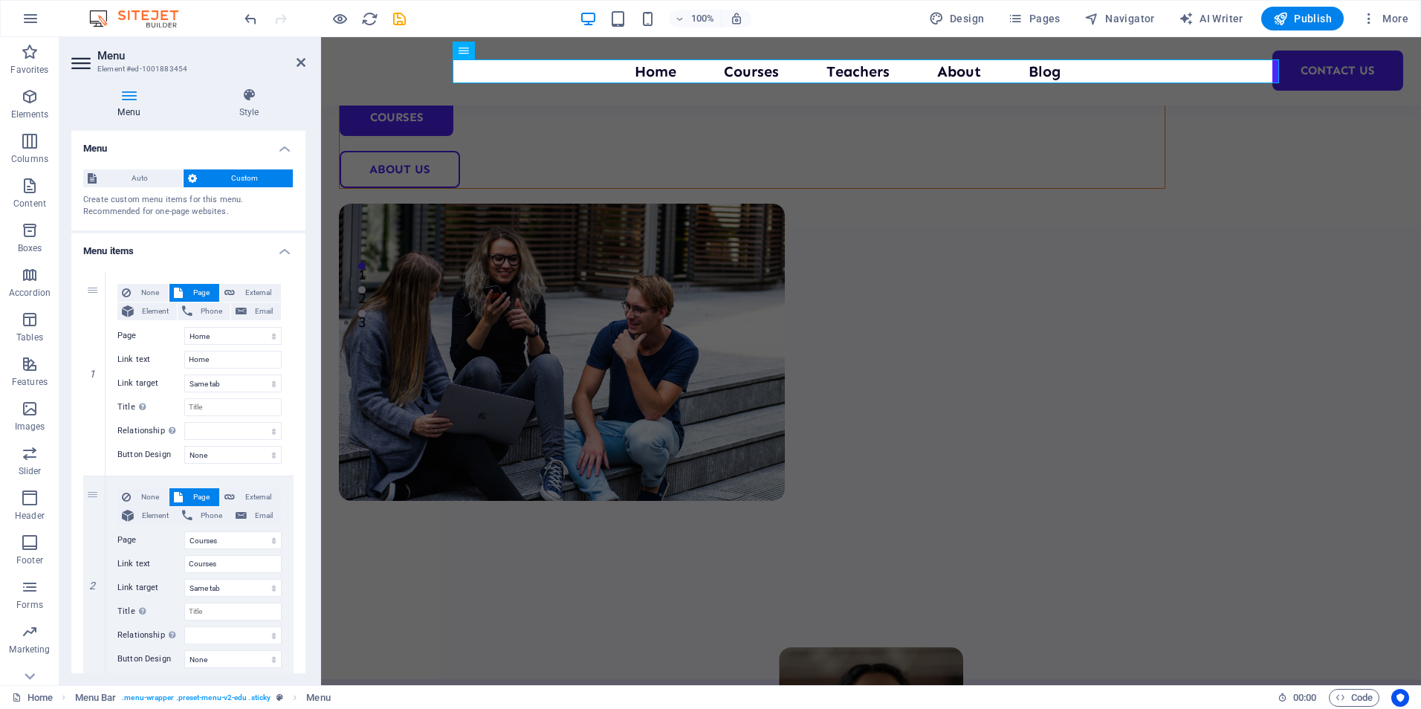
drag, startPoint x: 302, startPoint y: 241, endPoint x: 317, endPoint y: 334, distance: 94.8
click at [318, 345] on aside "Menu Element #ed-1001883454 Menu Style Menu Auto Custom Create custom menu item…" at bounding box center [190, 361] width 262 height 648
drag, startPoint x: 305, startPoint y: 324, endPoint x: 302, endPoint y: 333, distance: 9.4
click at [305, 341] on div "Menu Style Menu Auto Custom Create custom menu items for this menu. Recommended…" at bounding box center [188, 380] width 258 height 609
click at [302, 335] on div "Menu Auto Custom Create custom menu items for this menu. Recommended for one-pa…" at bounding box center [188, 402] width 234 height 542
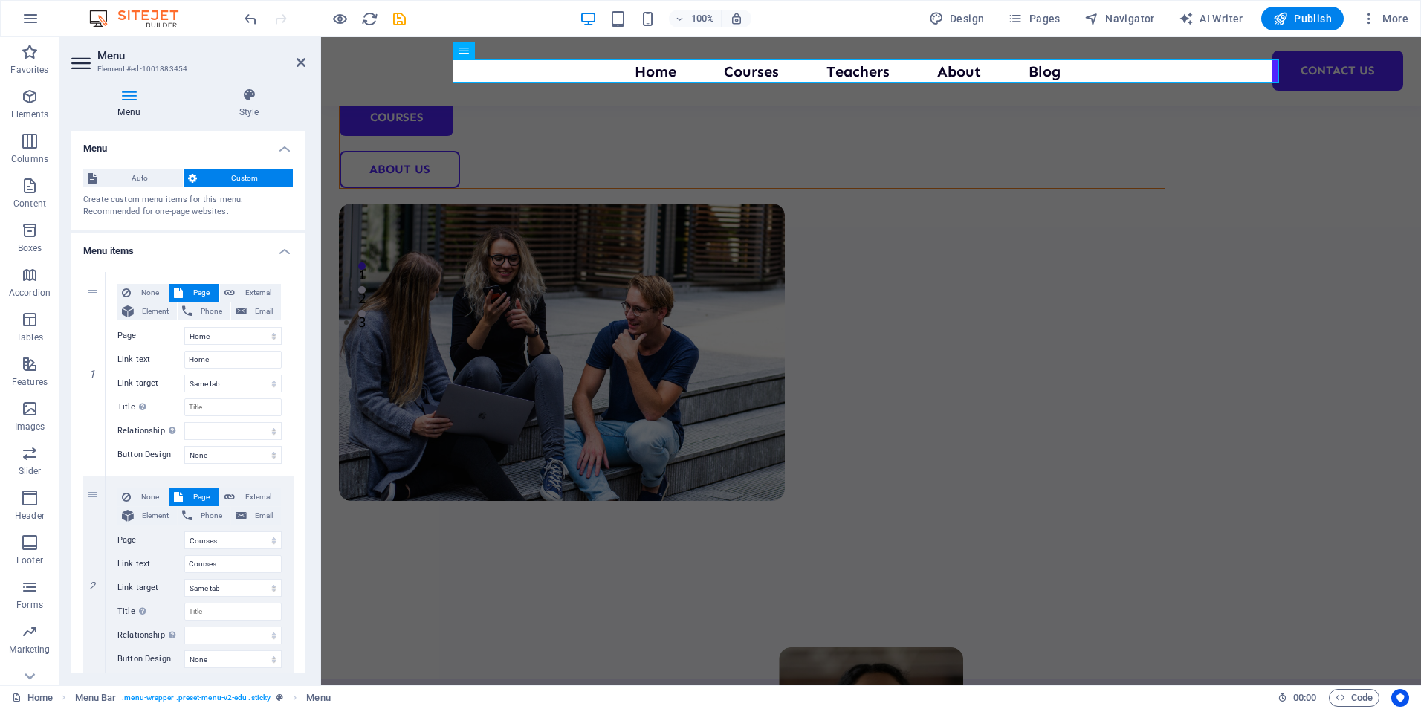
drag, startPoint x: 302, startPoint y: 140, endPoint x: 302, endPoint y: 195, distance: 54.2
click at [302, 195] on div "Menu Auto Custom Create custom menu items for this menu. Recommended for one-pa…" at bounding box center [188, 402] width 234 height 542
click at [508, 49] on icon at bounding box center [512, 51] width 8 height 16
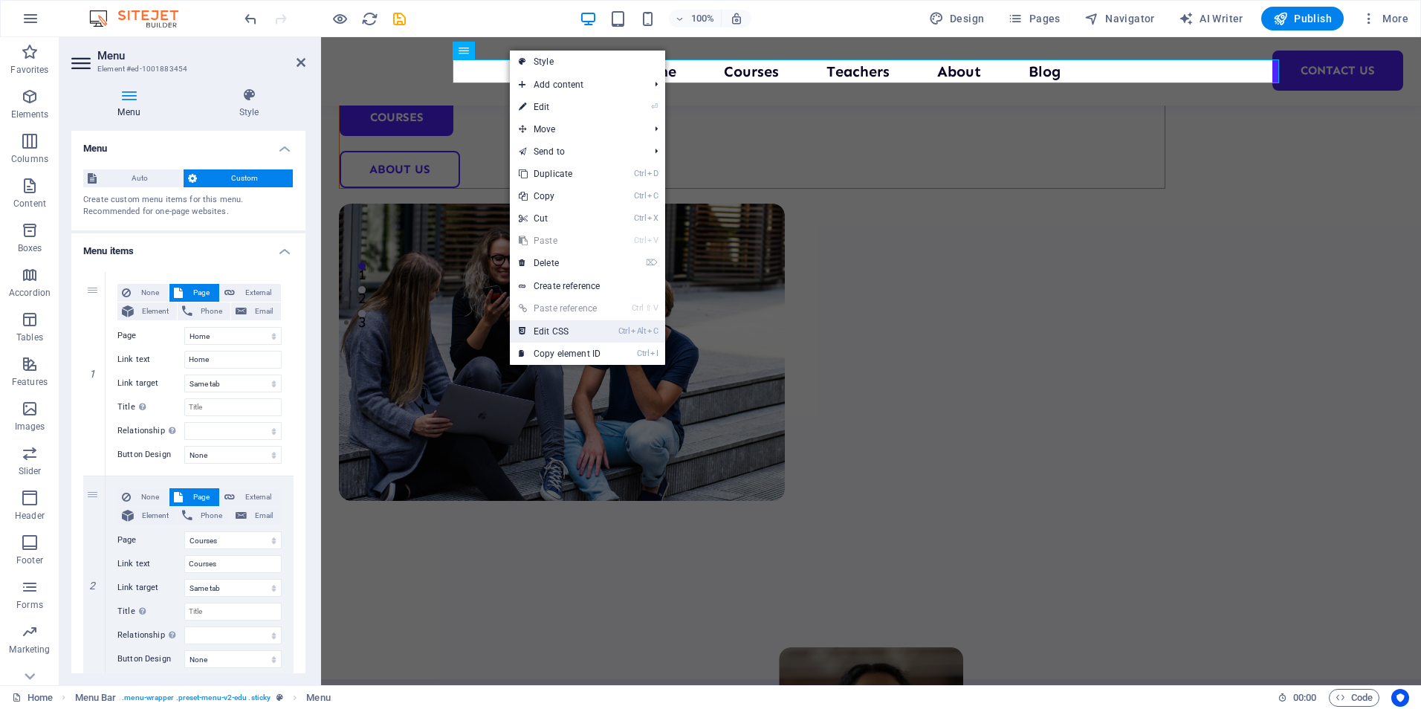
click at [557, 329] on link "Ctrl Alt C Edit CSS" at bounding box center [560, 331] width 100 height 22
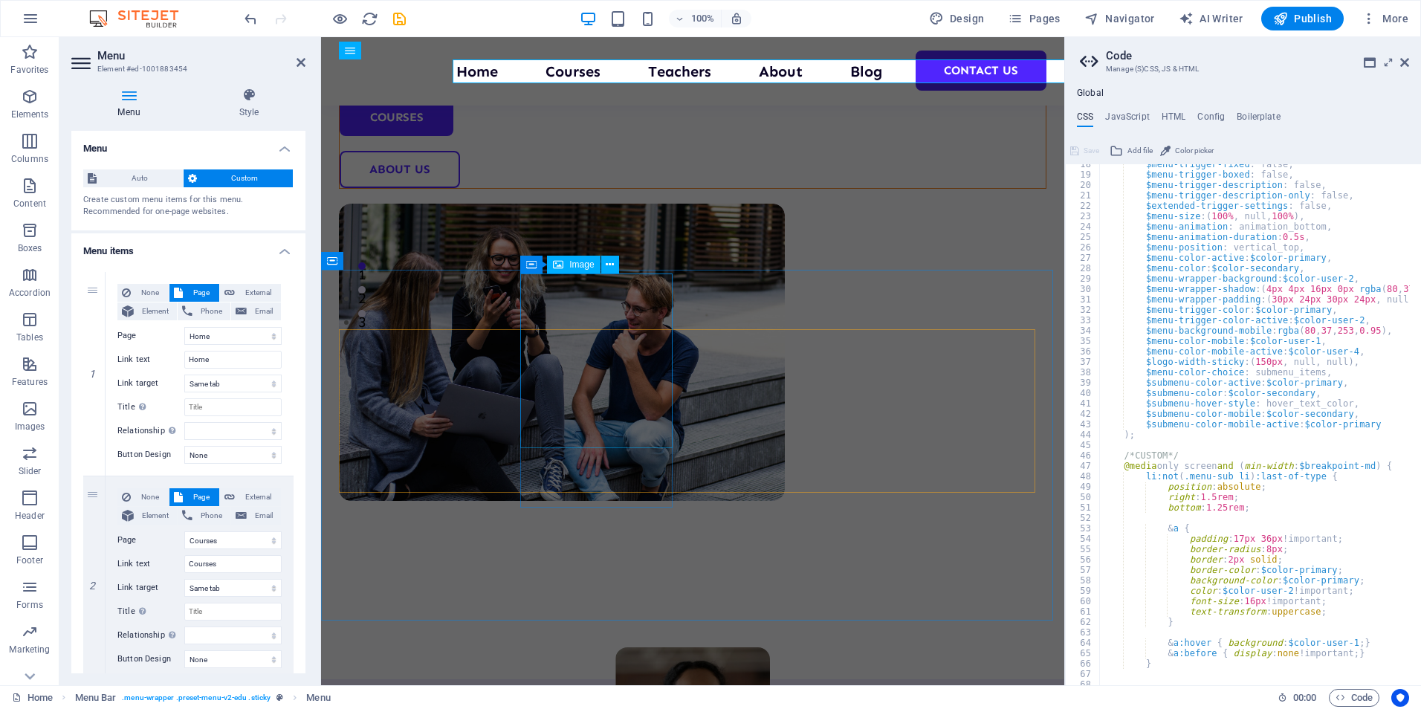
scroll to position [525, 0]
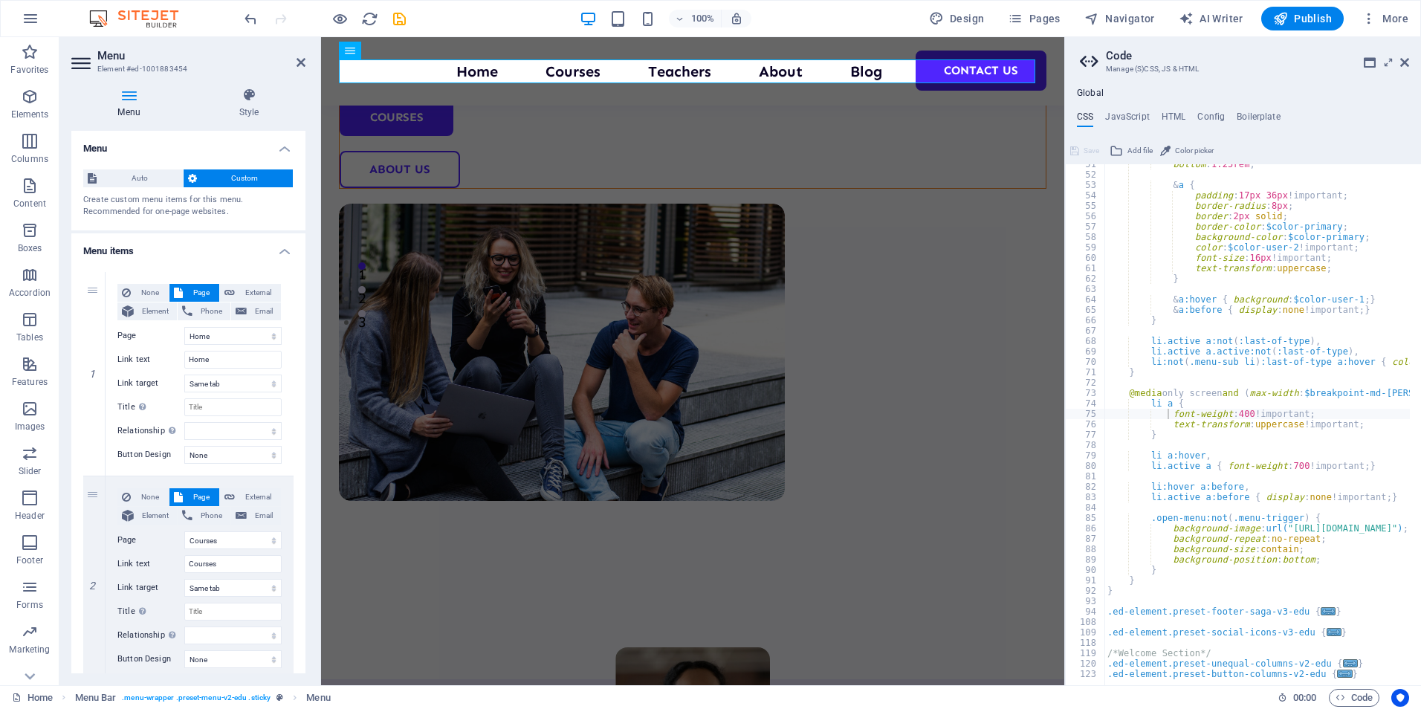
click at [464, 12] on div "100% Design Pages Navigator AI Writer Publish More" at bounding box center [827, 19] width 1173 height 24
click at [1378, 20] on span "More" at bounding box center [1384, 18] width 47 height 15
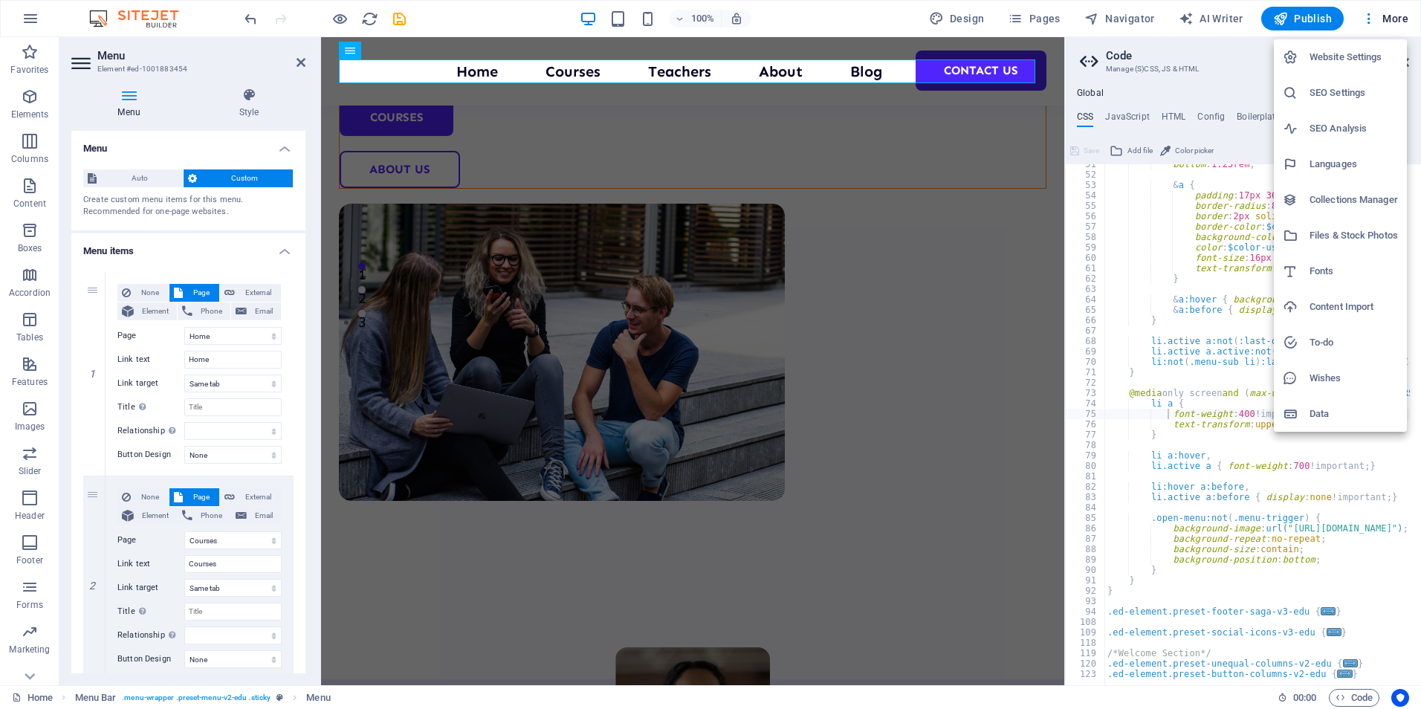
click at [1329, 308] on h6 "Content Import" at bounding box center [1353, 307] width 88 height 18
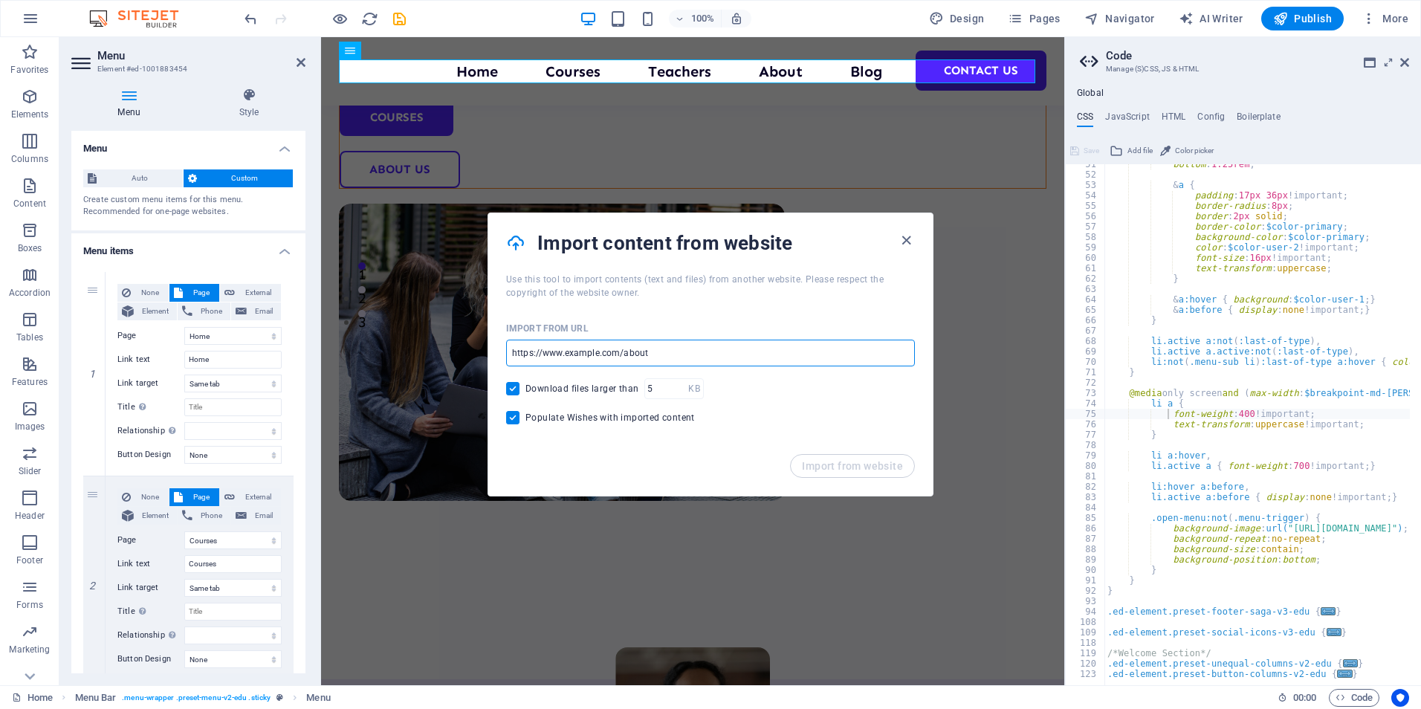
drag, startPoint x: 652, startPoint y: 354, endPoint x: 562, endPoint y: 357, distance: 90.0
click at [560, 360] on input "url" at bounding box center [710, 353] width 409 height 27
paste input "https://gemini.google.com/app/ccc9105c382d6949?hl=en-GB"
type input "https://gemini.google.com/app/ccc9105c382d6949?hl=en-GB"
click at [826, 461] on span "Import from website" at bounding box center [852, 466] width 101 height 12
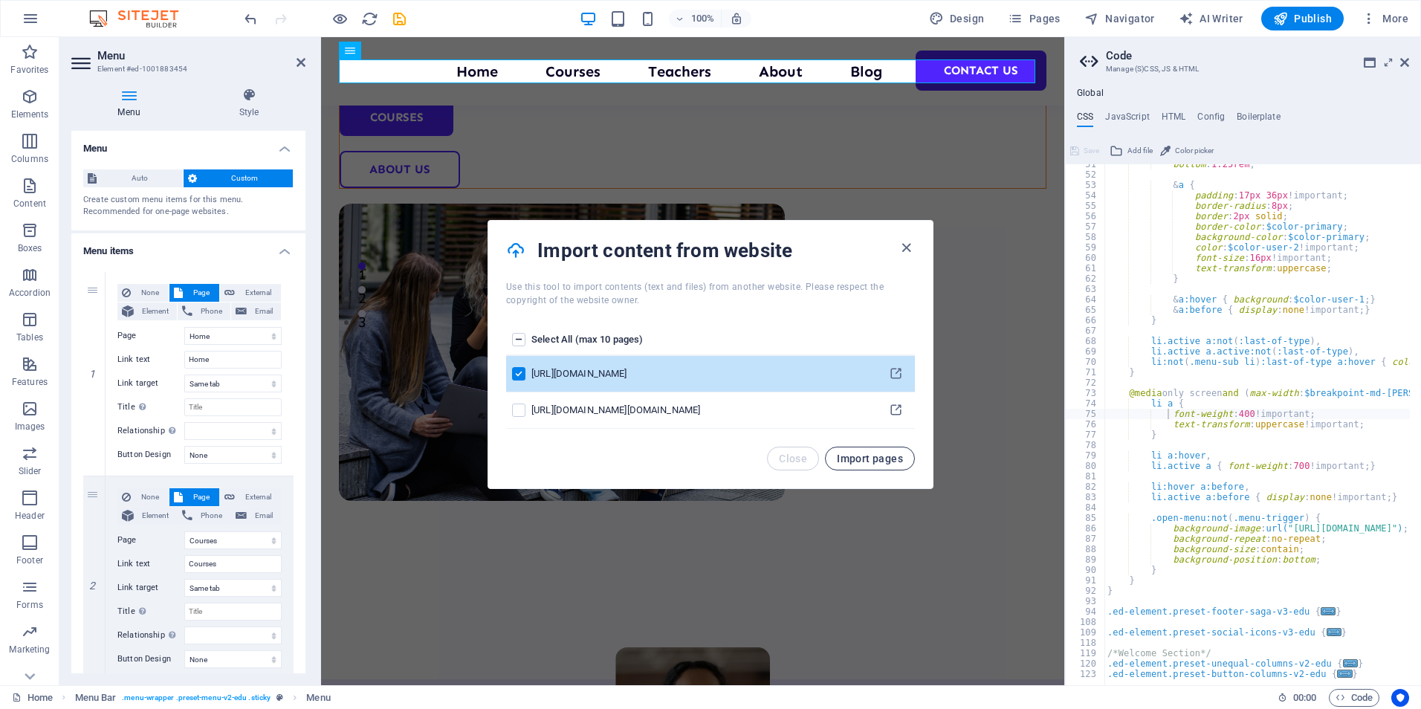
click at [853, 458] on span "Import pages" at bounding box center [870, 459] width 66 height 12
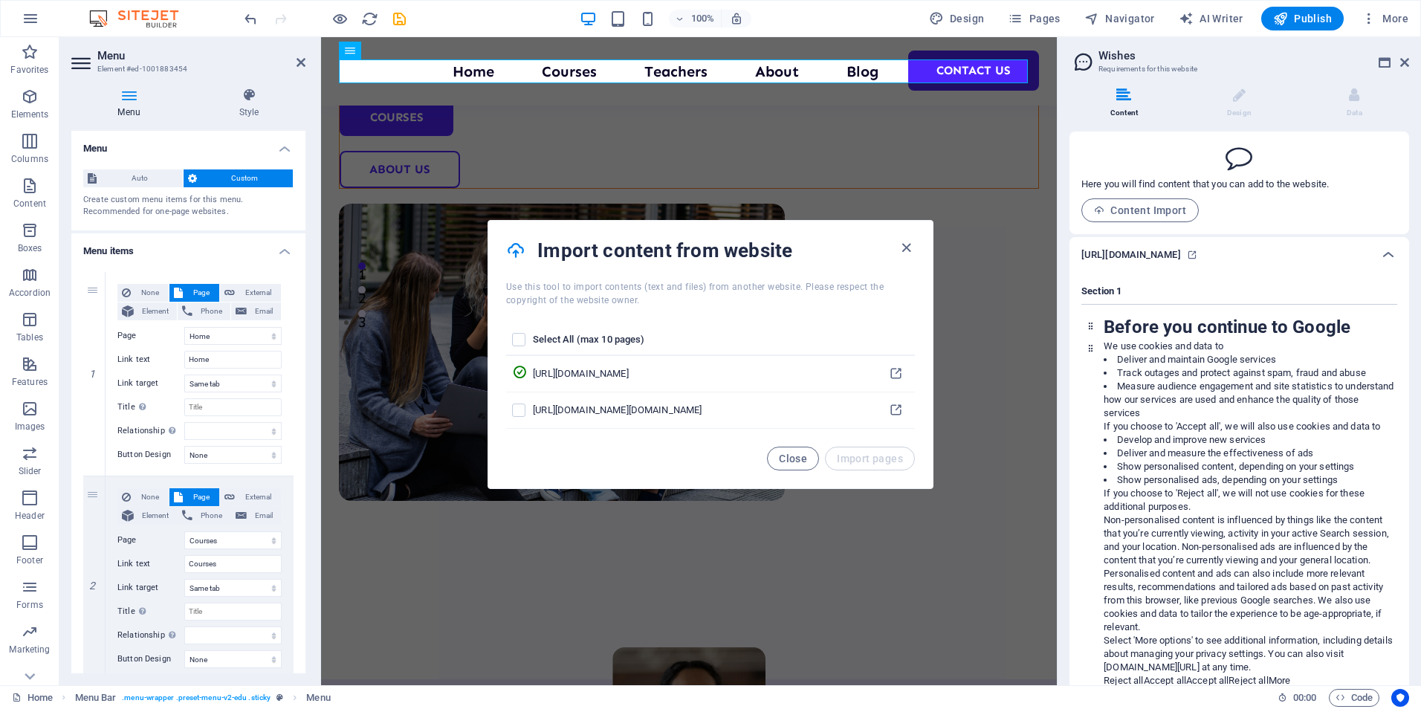
scroll to position [58, 0]
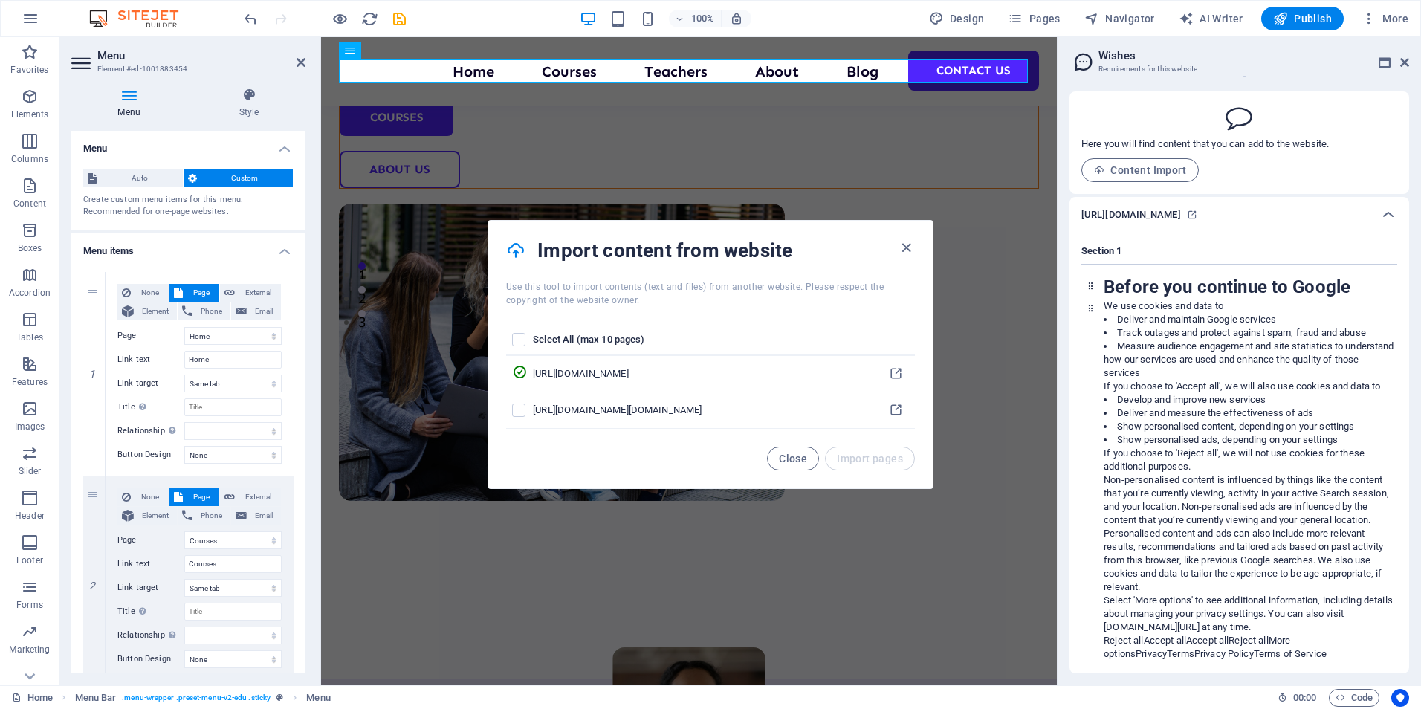
drag, startPoint x: 1416, startPoint y: 257, endPoint x: 1416, endPoint y: 369, distance: 112.2
click at [1416, 369] on div "Content Design Data Here you will find content that you can add to the website.…" at bounding box center [1238, 380] width 363 height 609
click at [403, 12] on icon "save" at bounding box center [399, 18] width 17 height 17
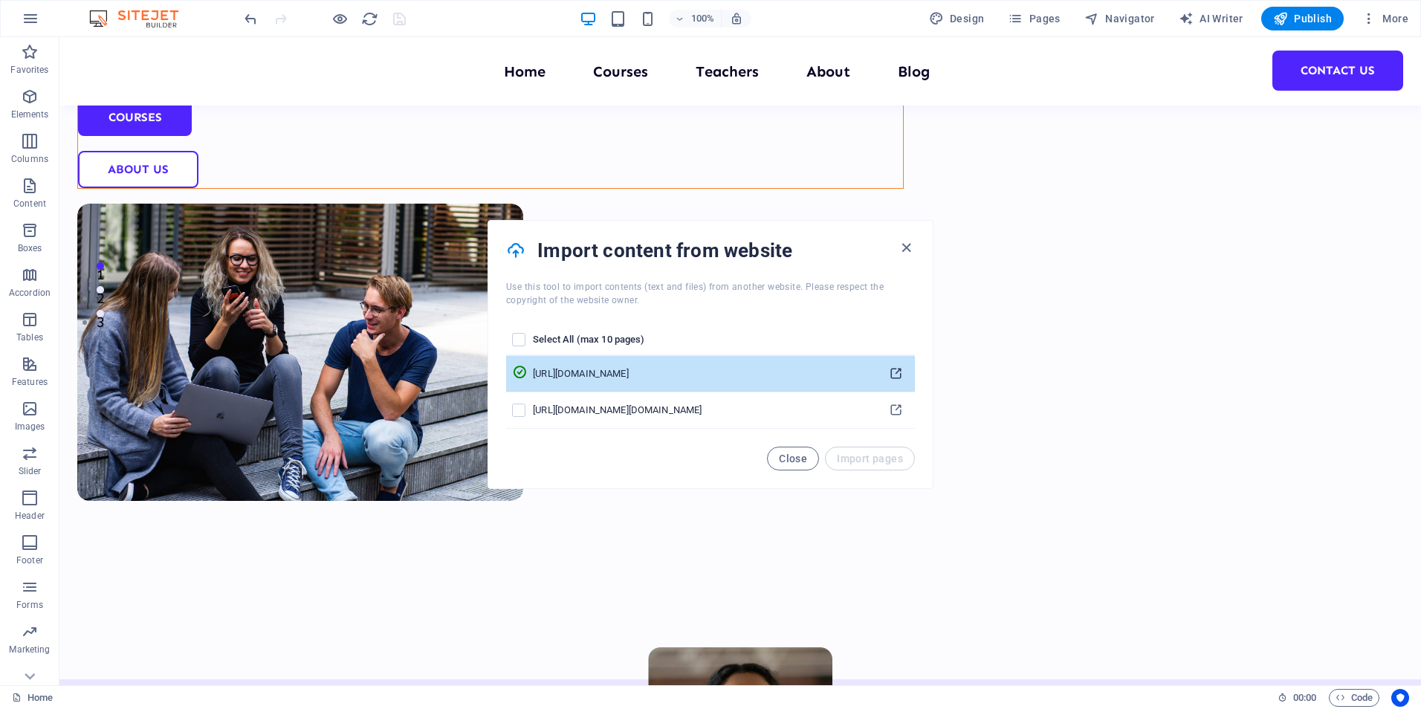
click at [899, 374] on icon "pages list" at bounding box center [896, 374] width 14 height 14
click at [527, 373] on icon "pages list" at bounding box center [519, 372] width 15 height 15
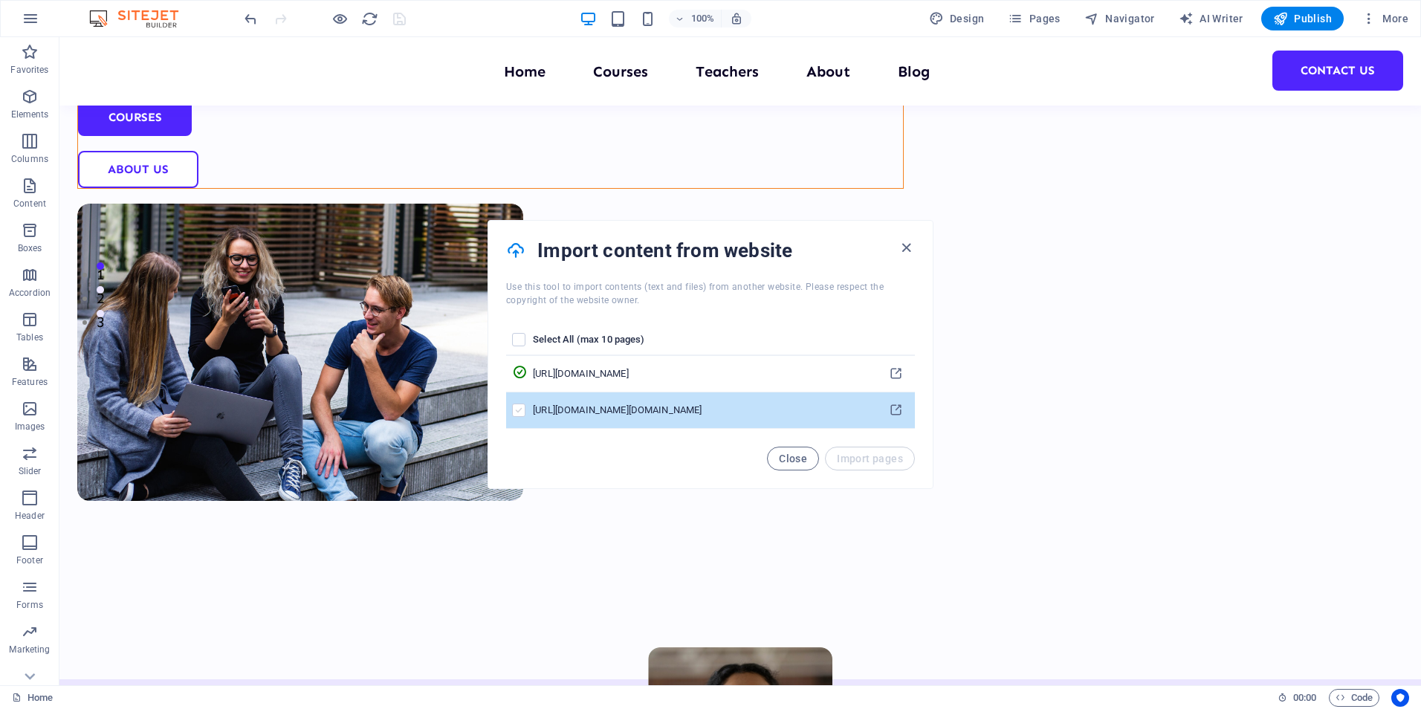
click at [519, 409] on label "pages list" at bounding box center [518, 409] width 13 height 13
click at [0, 0] on input "pages list" at bounding box center [0, 0] width 0 height 0
click at [869, 456] on span "Import pages" at bounding box center [870, 459] width 66 height 12
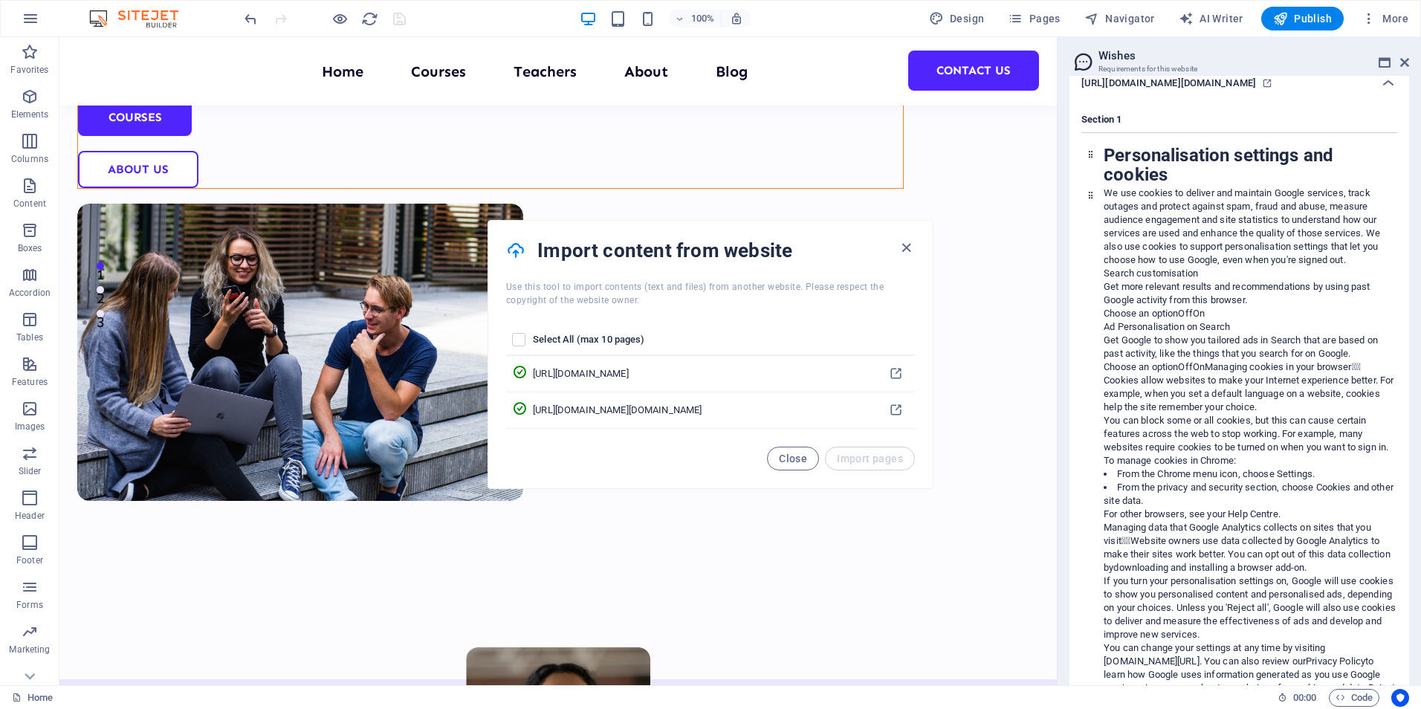
scroll to position [655, 0]
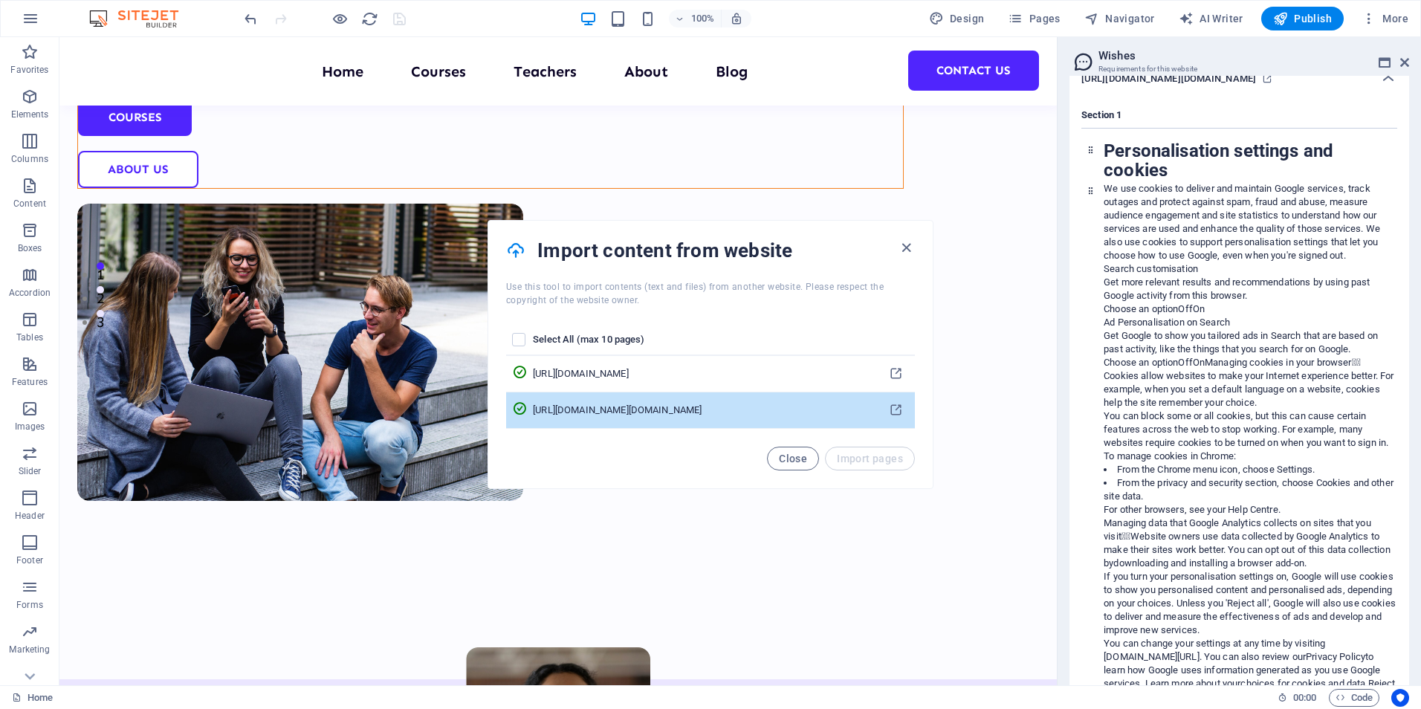
click at [527, 410] on icon "pages list" at bounding box center [519, 408] width 15 height 15
click at [527, 407] on icon "pages list" at bounding box center [519, 408] width 15 height 15
click at [527, 406] on icon "pages list" at bounding box center [519, 408] width 15 height 15
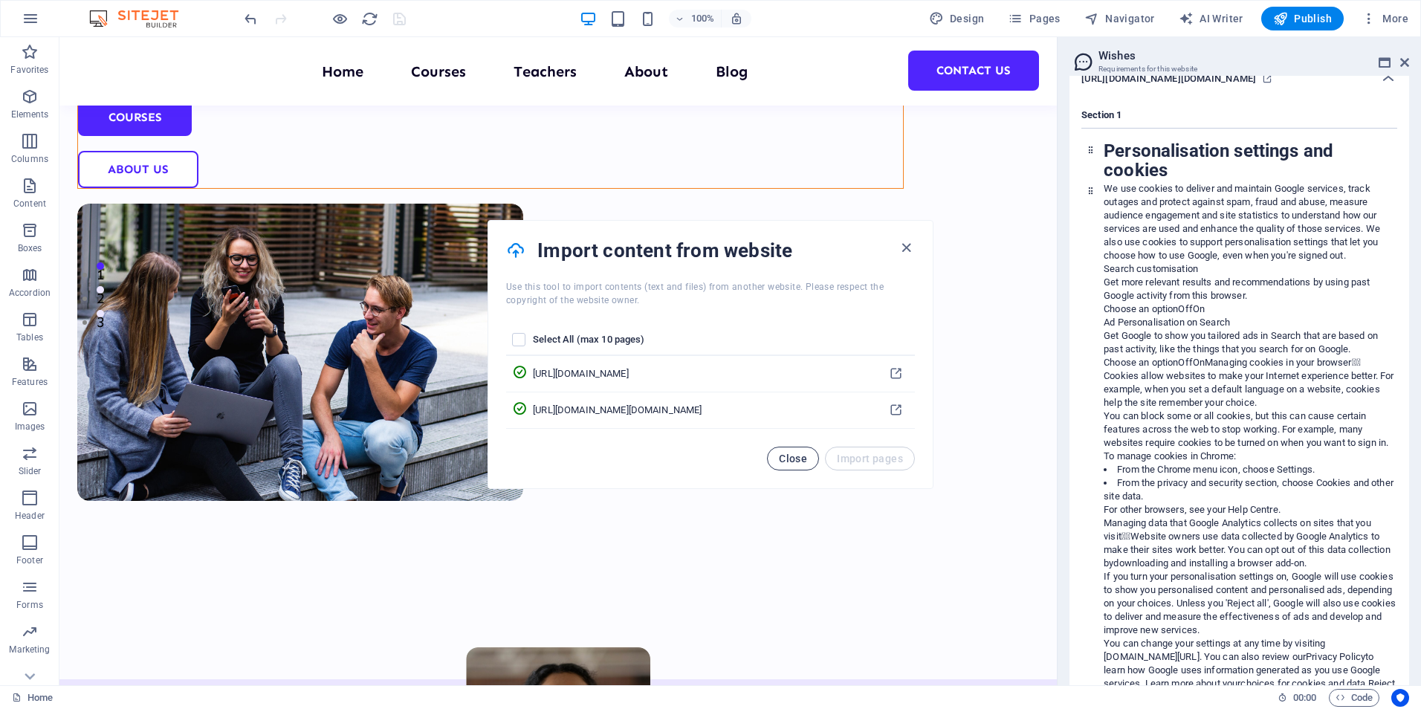
click at [796, 458] on span "Close" at bounding box center [793, 459] width 28 height 12
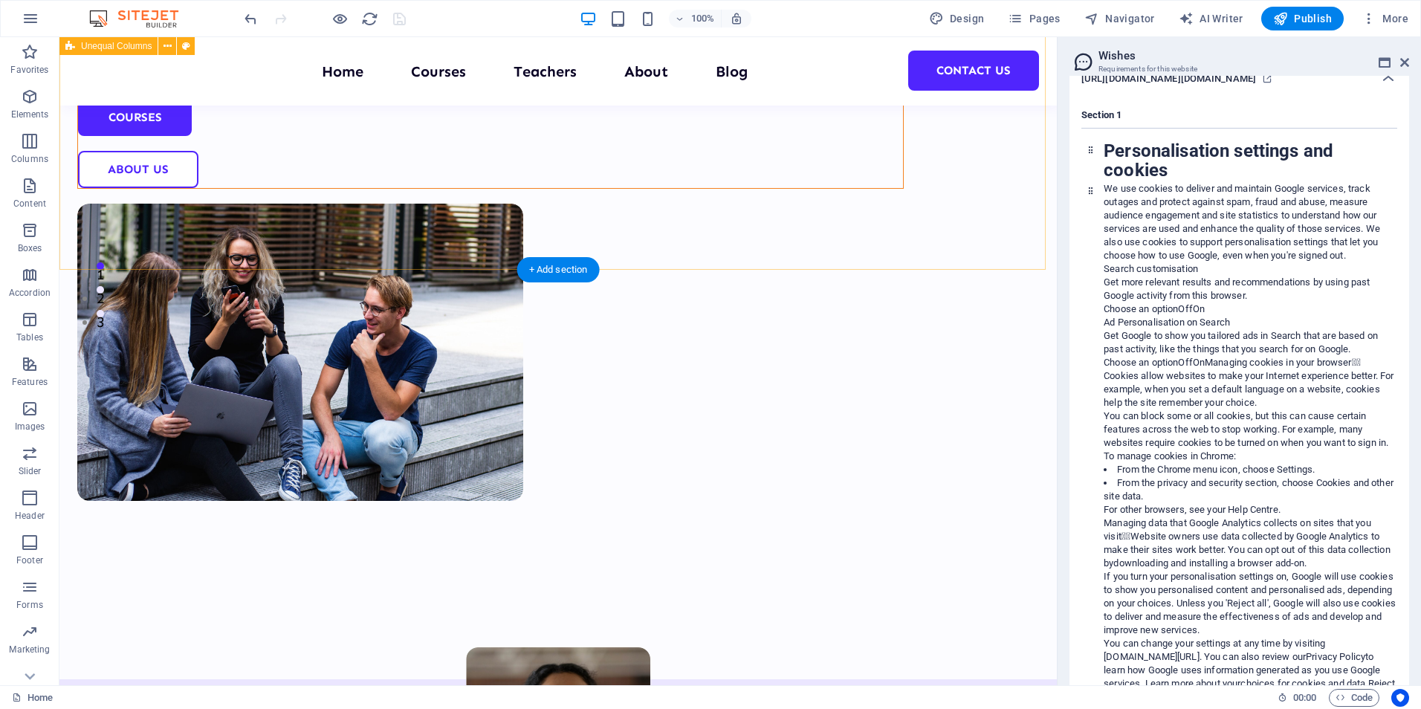
click at [927, 190] on div "Welcome to your learning hub We are committed to providing you with the highest…" at bounding box center [557, 172] width 997 height 1013
click at [1407, 59] on icon at bounding box center [1404, 62] width 9 height 12
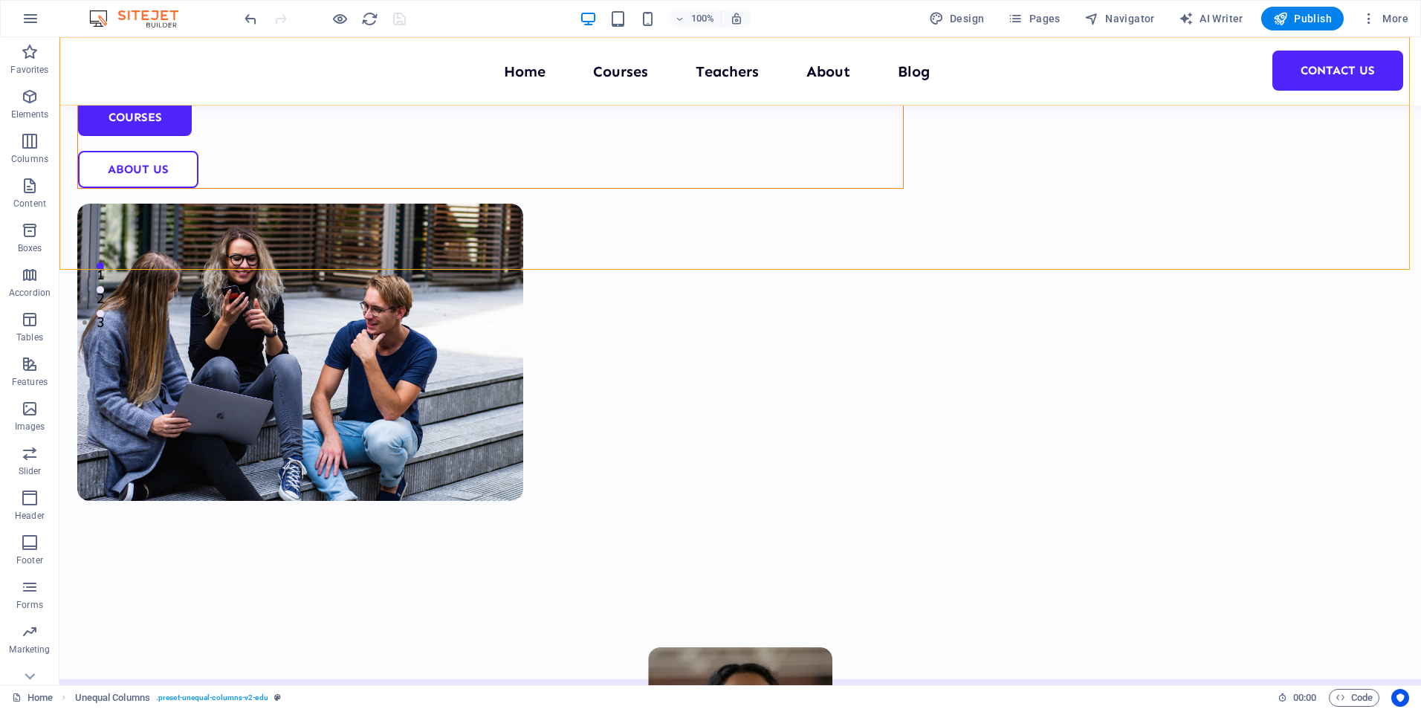
click at [302, 82] on div "Menu Home Courses Teachers About Blog Contact Us" at bounding box center [739, 71] width 1361 height 68
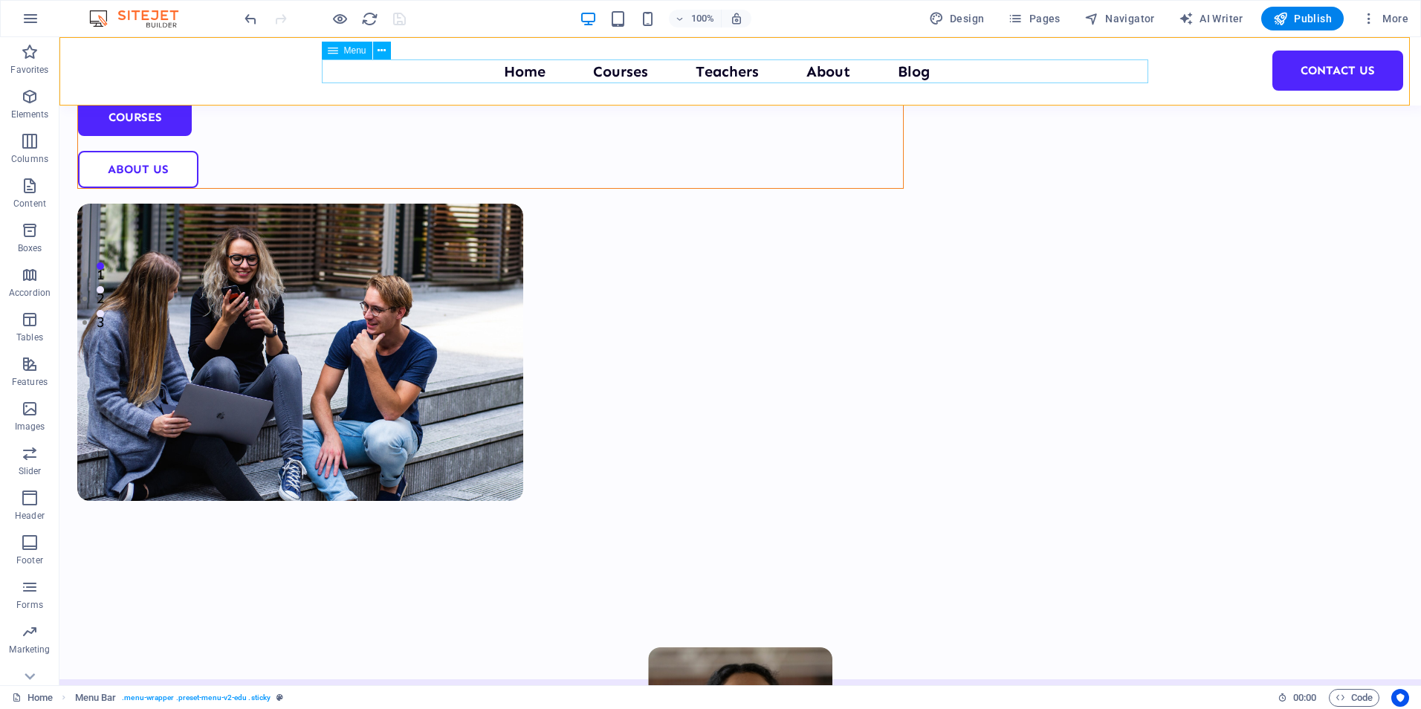
click at [506, 77] on nav "Home Courses Teachers About Blog Contact Us" at bounding box center [740, 71] width 826 height 24
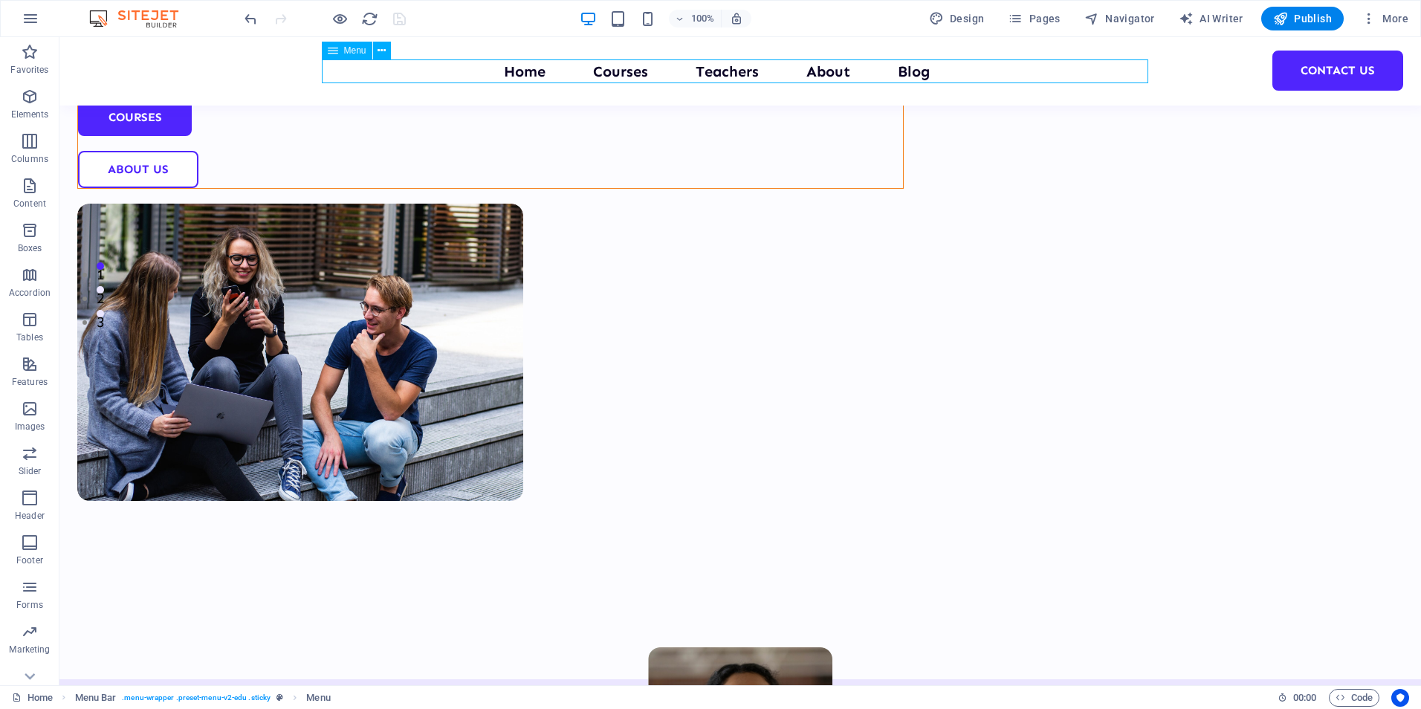
click at [513, 74] on nav "Home Courses Teachers About Blog Contact Us" at bounding box center [740, 71] width 826 height 24
click at [623, 71] on nav "Home Courses Teachers About Blog Contact Us" at bounding box center [740, 71] width 826 height 24
click at [512, 70] on nav "Home Courses Teachers About Blog Contact Us" at bounding box center [740, 71] width 826 height 24
click at [18, 10] on button "button" at bounding box center [31, 19] width 36 height 36
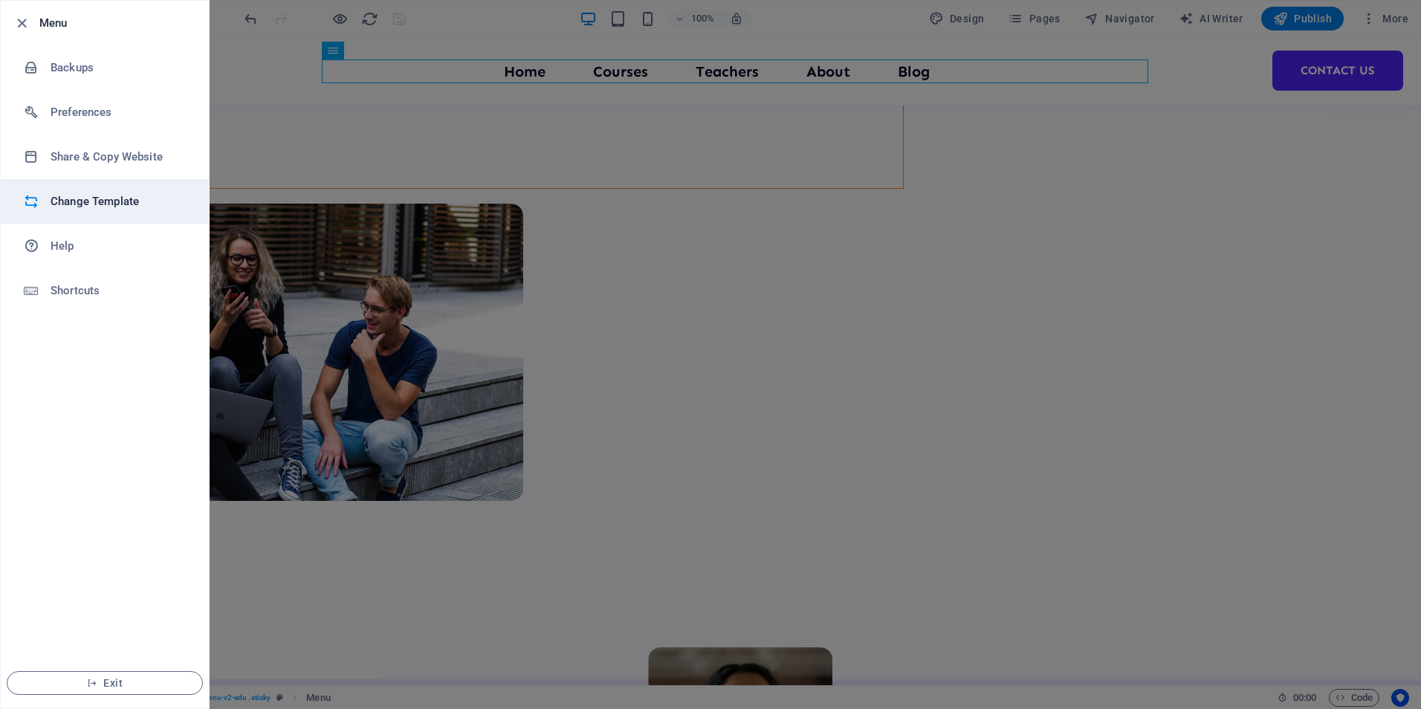
click at [82, 200] on h6 "Change Template" at bounding box center [119, 201] width 137 height 18
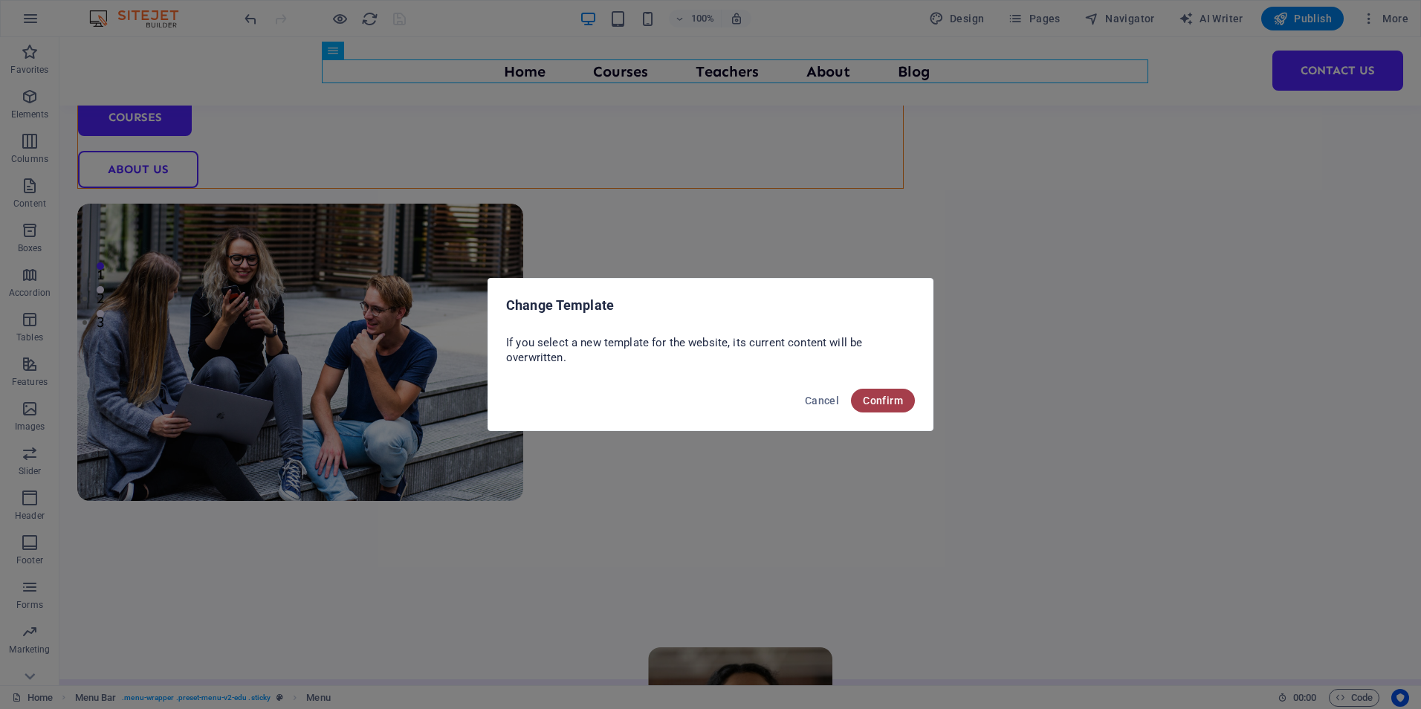
click at [866, 397] on span "Confirm" at bounding box center [883, 401] width 40 height 12
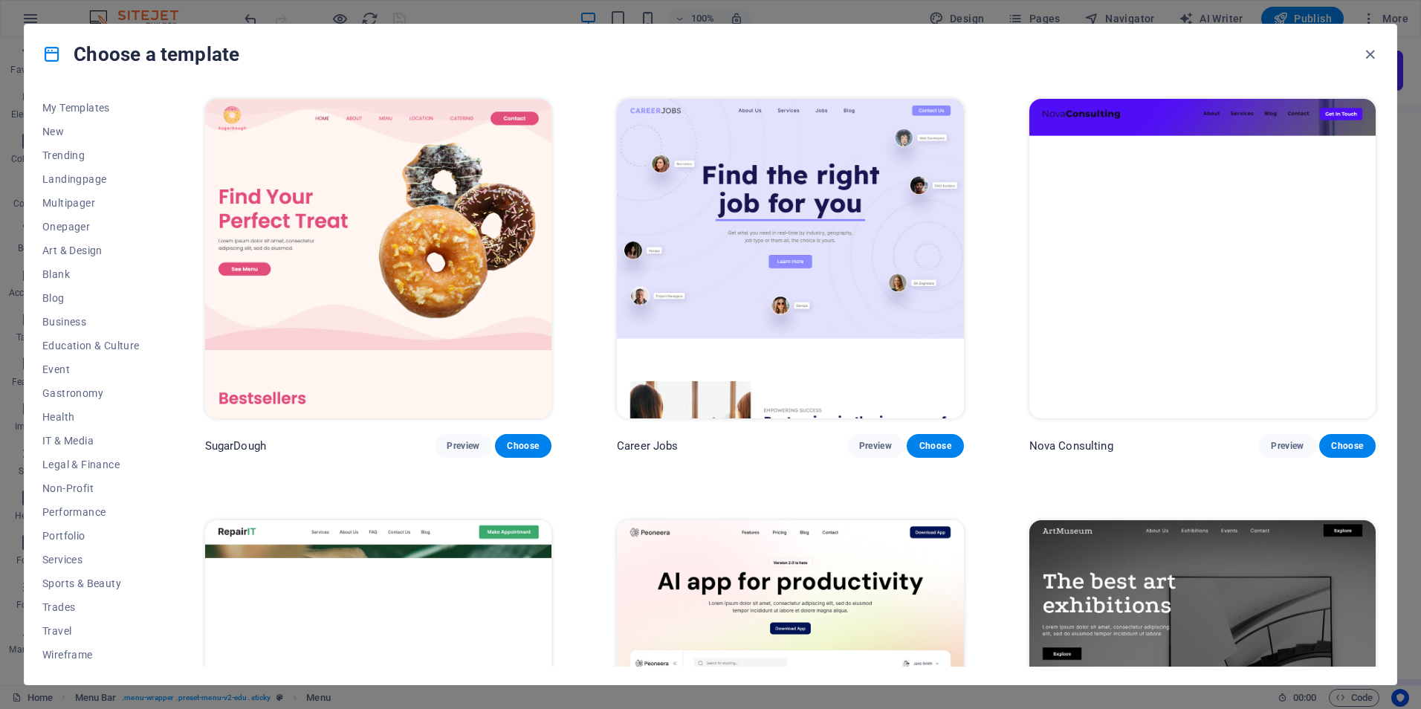
scroll to position [0, 0]
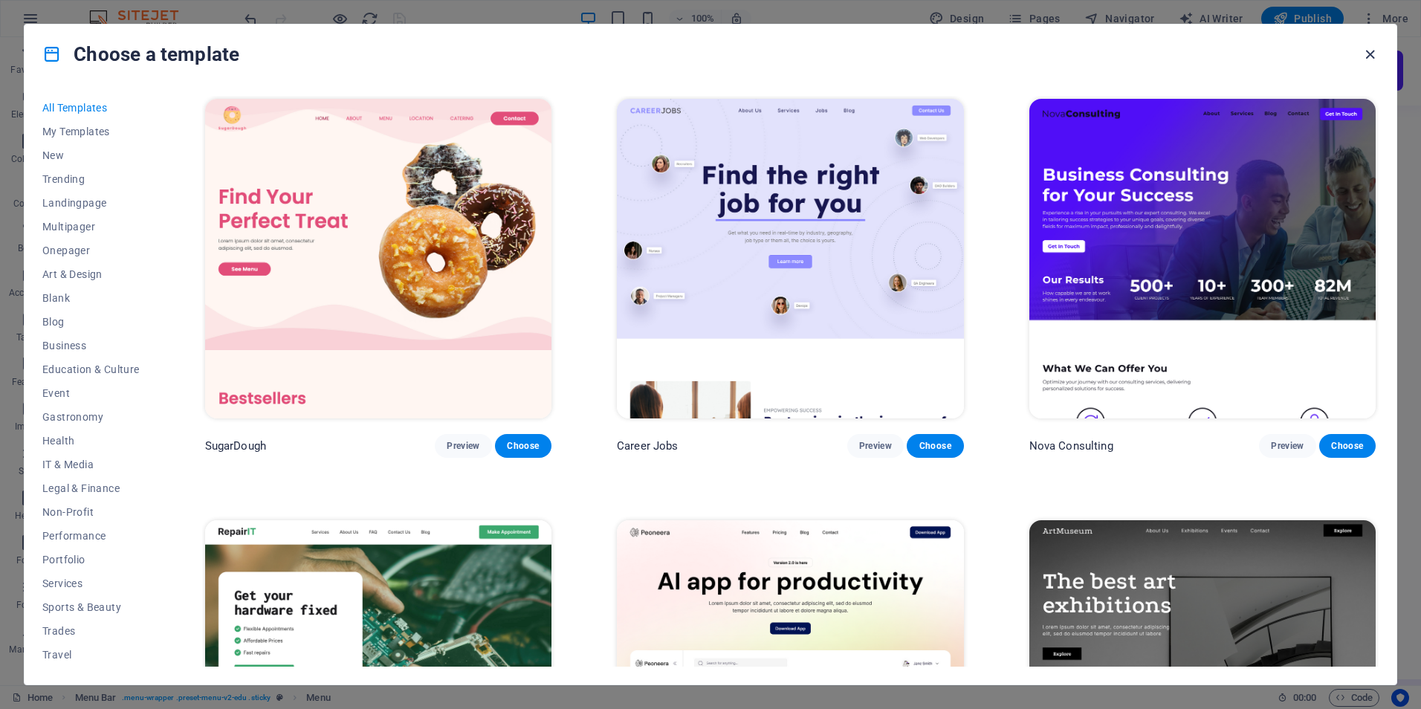
click at [1363, 52] on icon "button" at bounding box center [1369, 54] width 17 height 17
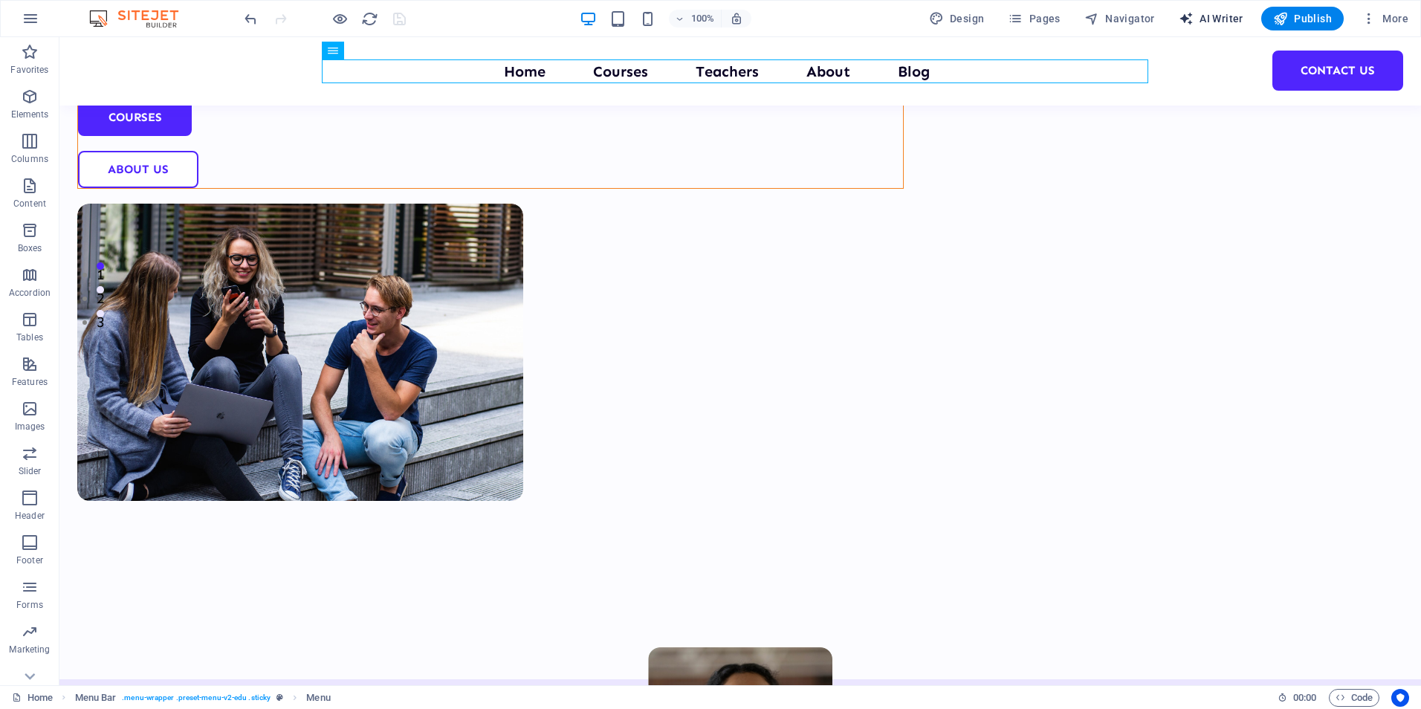
click at [1199, 20] on span "AI Writer" at bounding box center [1210, 18] width 65 height 15
select select "English"
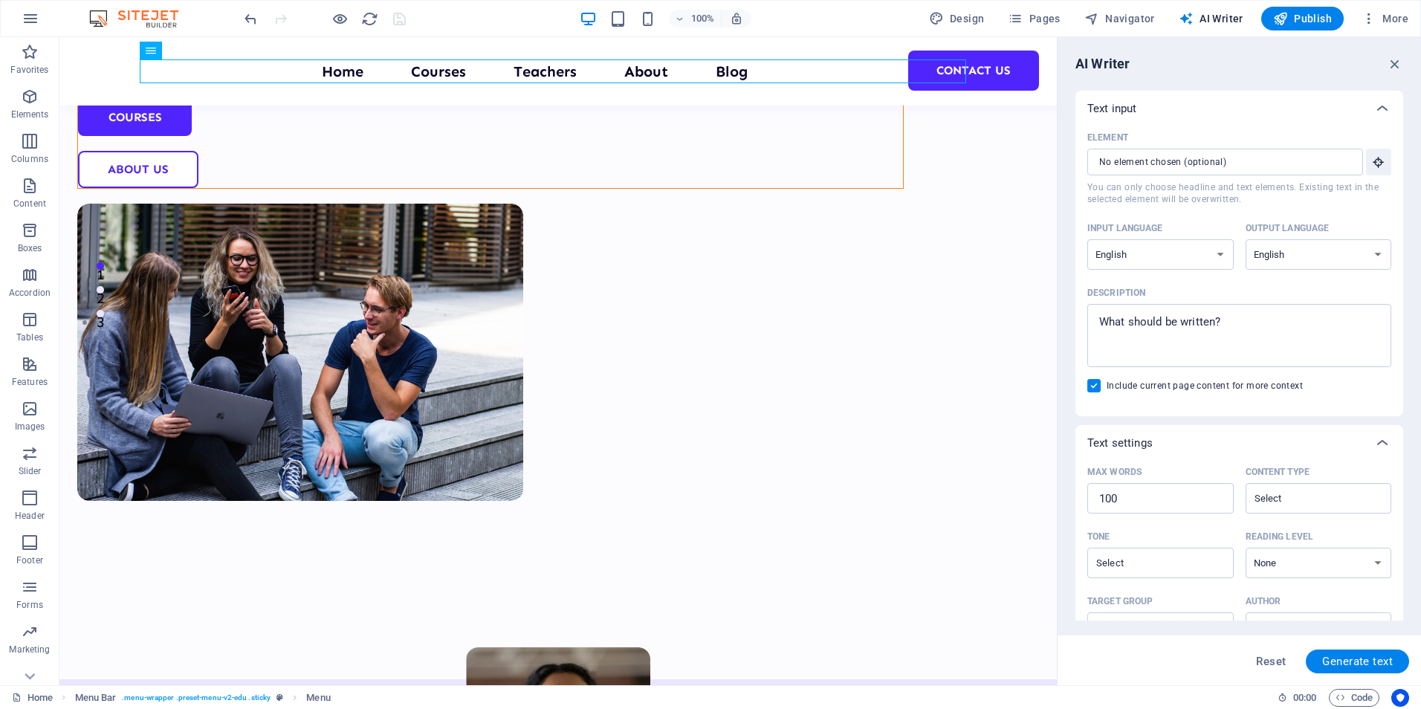
drag, startPoint x: 1398, startPoint y: 160, endPoint x: 1406, endPoint y: 207, distance: 48.3
click at [1406, 207] on div "AI Writer Text input Element ​ You can only choose headline and text elements. …" at bounding box center [1238, 361] width 363 height 648
drag, startPoint x: 1403, startPoint y: 365, endPoint x: 1397, endPoint y: 444, distance: 79.0
click at [1397, 444] on div "AI Writer Text input Element ​ You can only choose headline and text elements. …" at bounding box center [1238, 361] width 363 height 648
drag, startPoint x: 1399, startPoint y: 433, endPoint x: 1401, endPoint y: 498, distance: 64.7
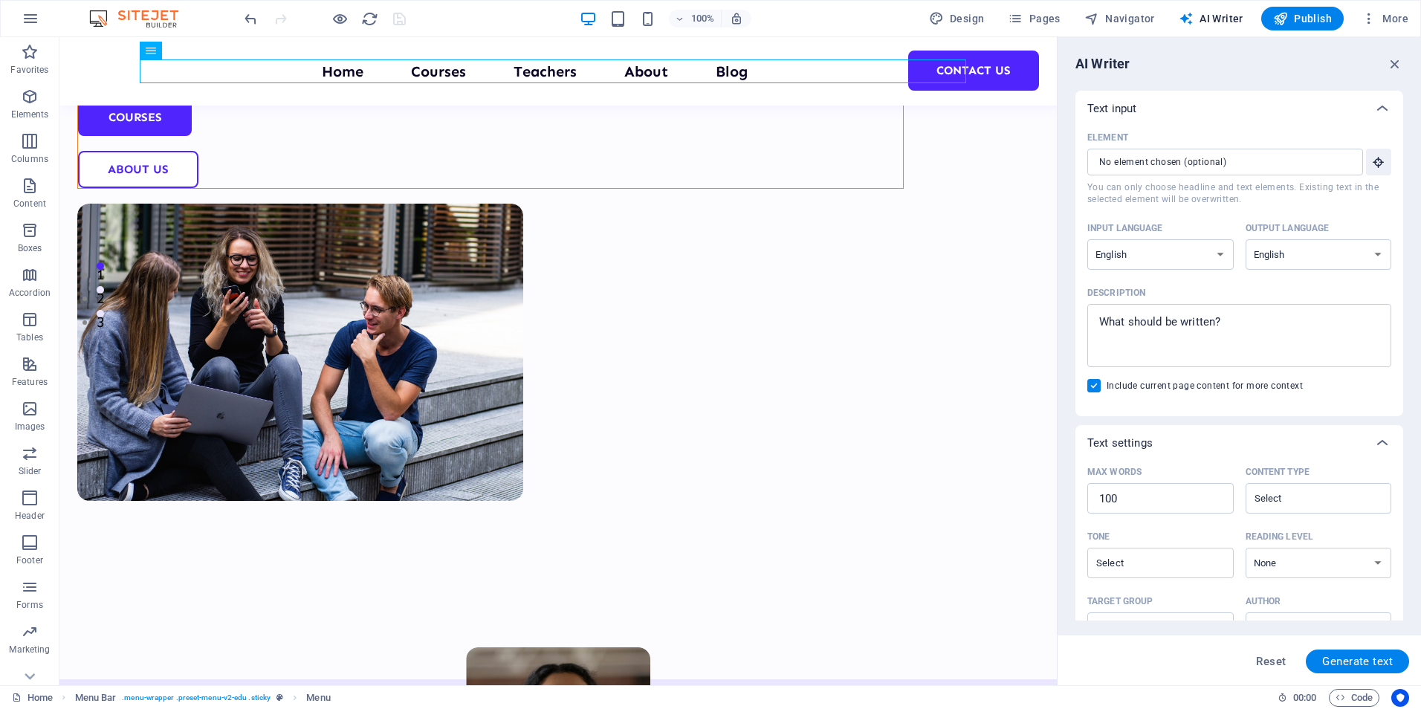
click at [1401, 498] on div "Text input Element ​ You can only choose headline and text elements. Existing t…" at bounding box center [1239, 356] width 328 height 530
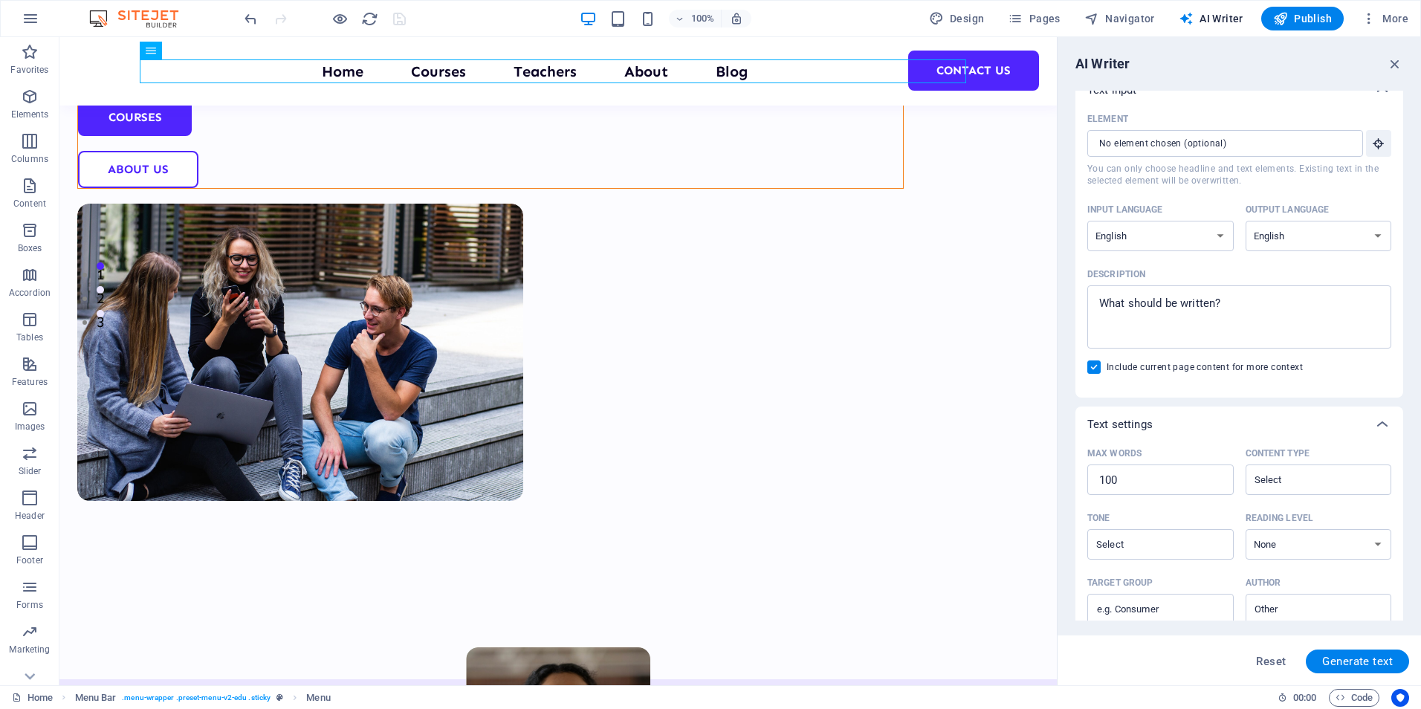
drag, startPoint x: 1398, startPoint y: 447, endPoint x: 1409, endPoint y: 502, distance: 56.1
click at [1409, 505] on div "AI Writer Text input Element ​ You can only choose headline and text elements. …" at bounding box center [1238, 361] width 363 height 648
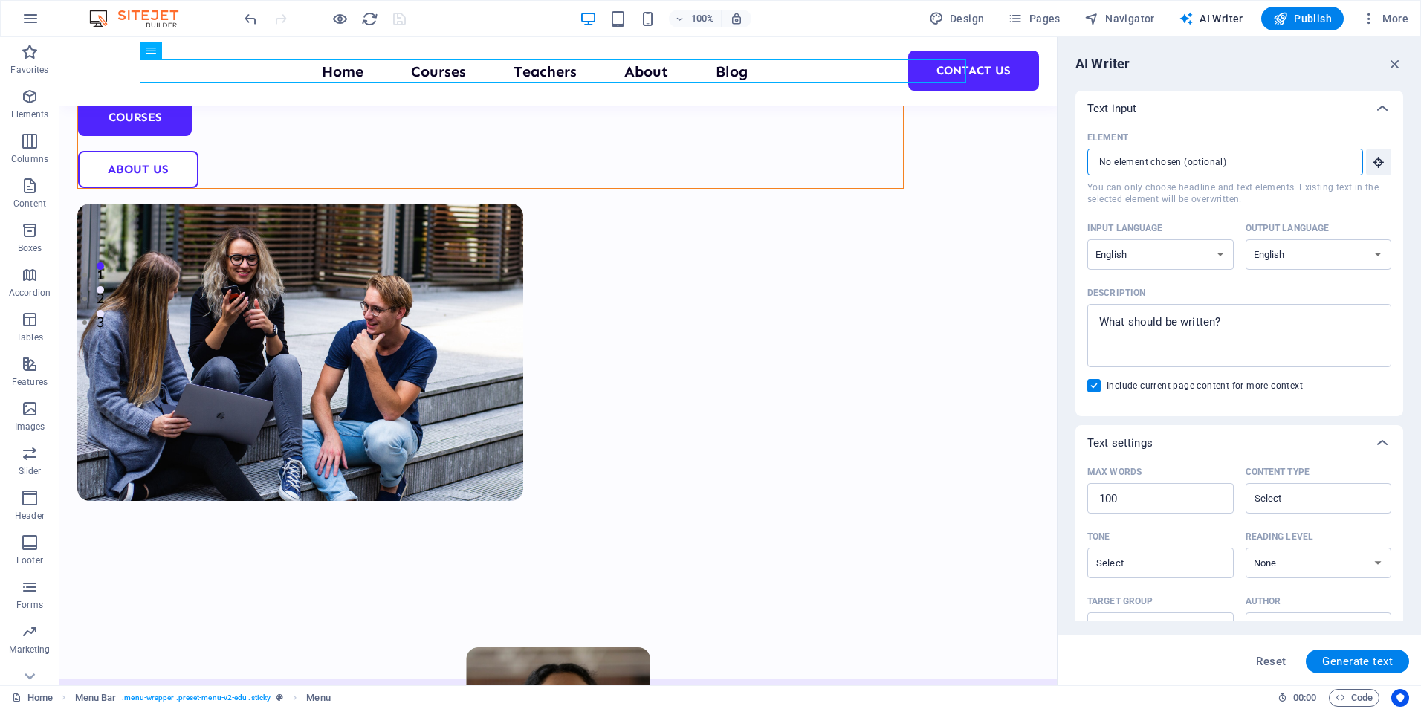
click at [1193, 166] on input "Element ​ You can only choose headline and text elements. Existing text in the …" at bounding box center [1219, 162] width 265 height 27
drag, startPoint x: 1277, startPoint y: 158, endPoint x: 1254, endPoint y: 158, distance: 23.0
click at [1274, 158] on input "Element ​ You can only choose headline and text elements. Existing text in the …" at bounding box center [1219, 162] width 265 height 27
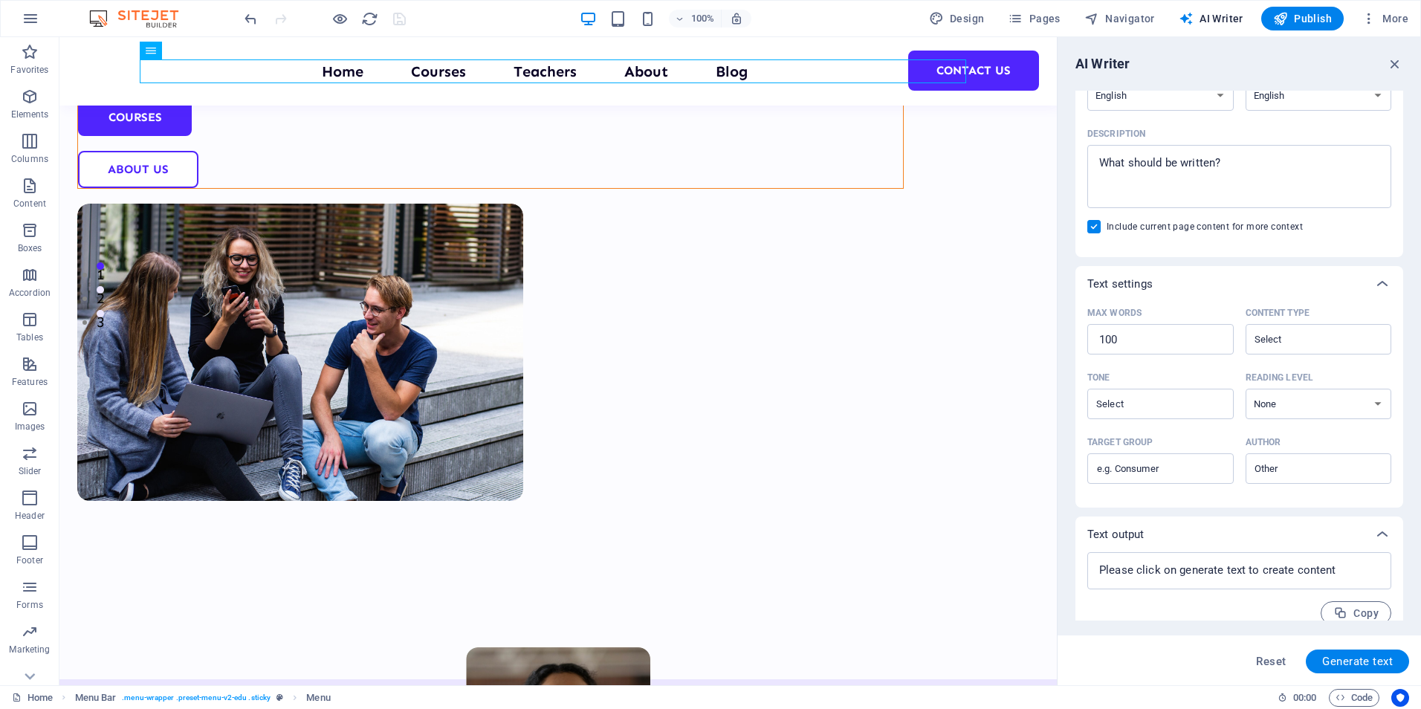
scroll to position [175, 0]
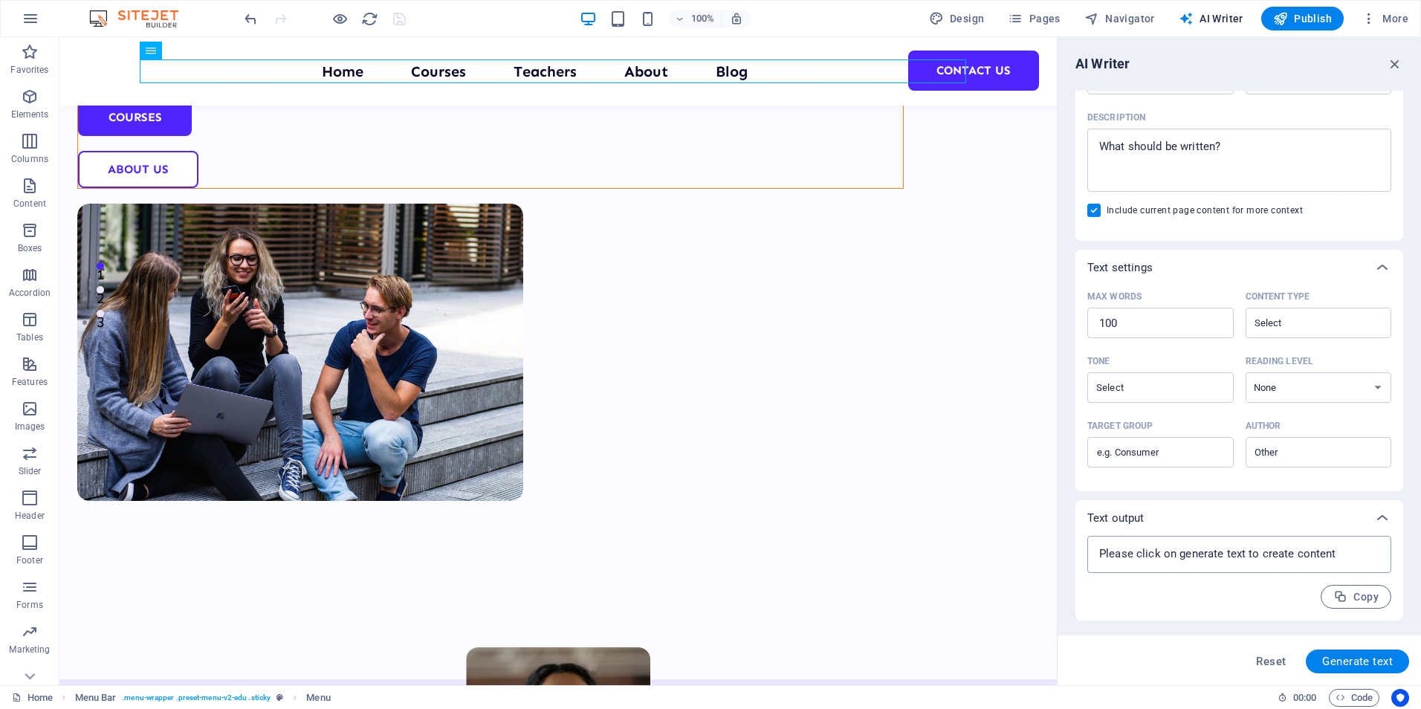
type textarea "x"
click at [1147, 562] on textarea at bounding box center [1239, 554] width 289 height 22
click at [1222, 554] on textarea at bounding box center [1239, 554] width 289 height 22
type textarea "x"
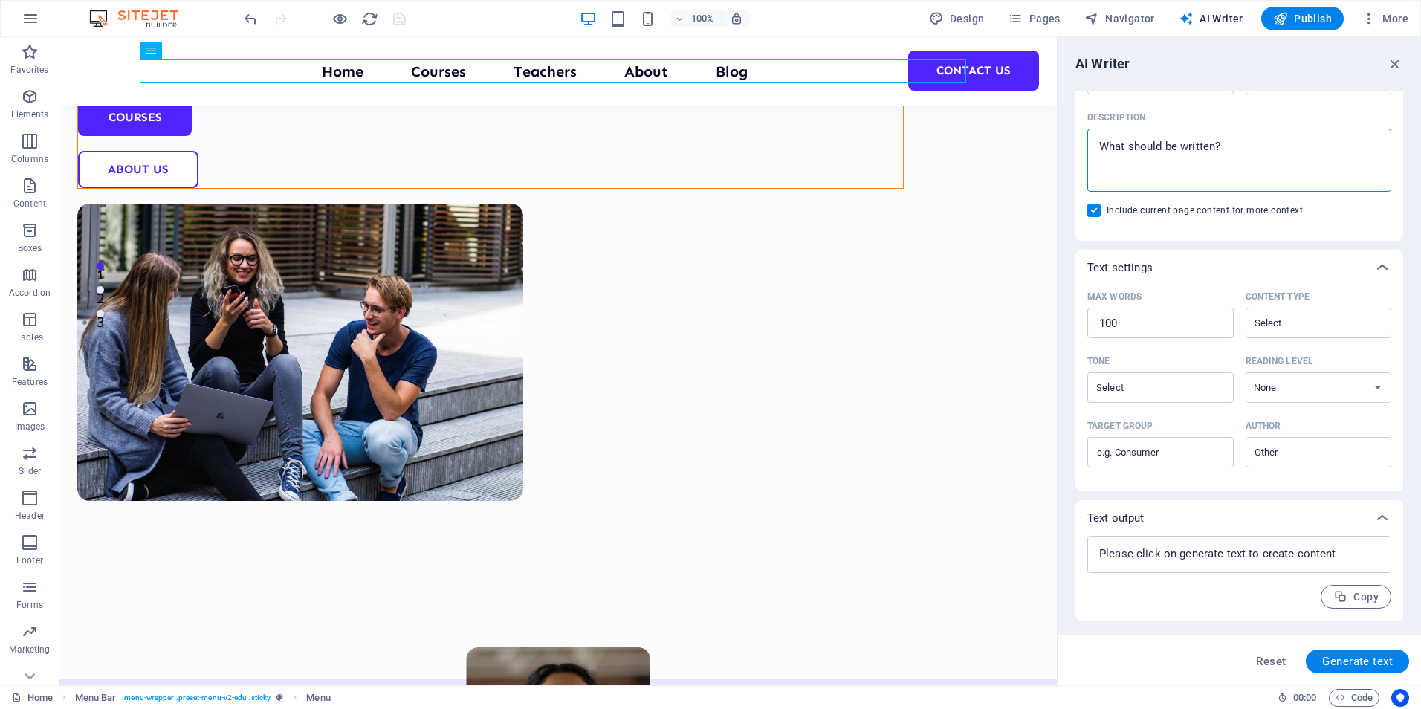
click at [1137, 159] on textarea "Description x ​" at bounding box center [1239, 160] width 289 height 48
type textarea "C"
type textarea "x"
type textarea "Co"
type textarea "x"
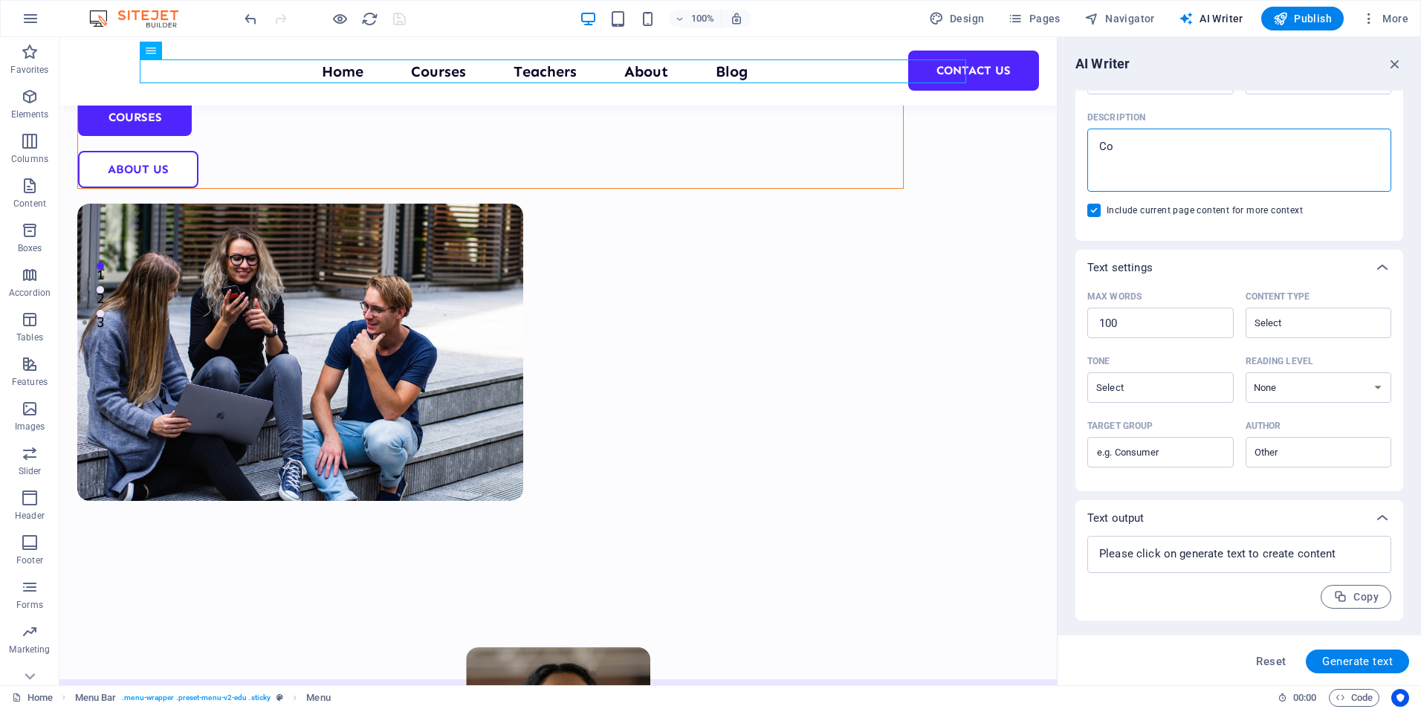
type textarea "Cou"
type textarea "x"
type textarea "Cour"
type textarea "x"
type textarea "Cours"
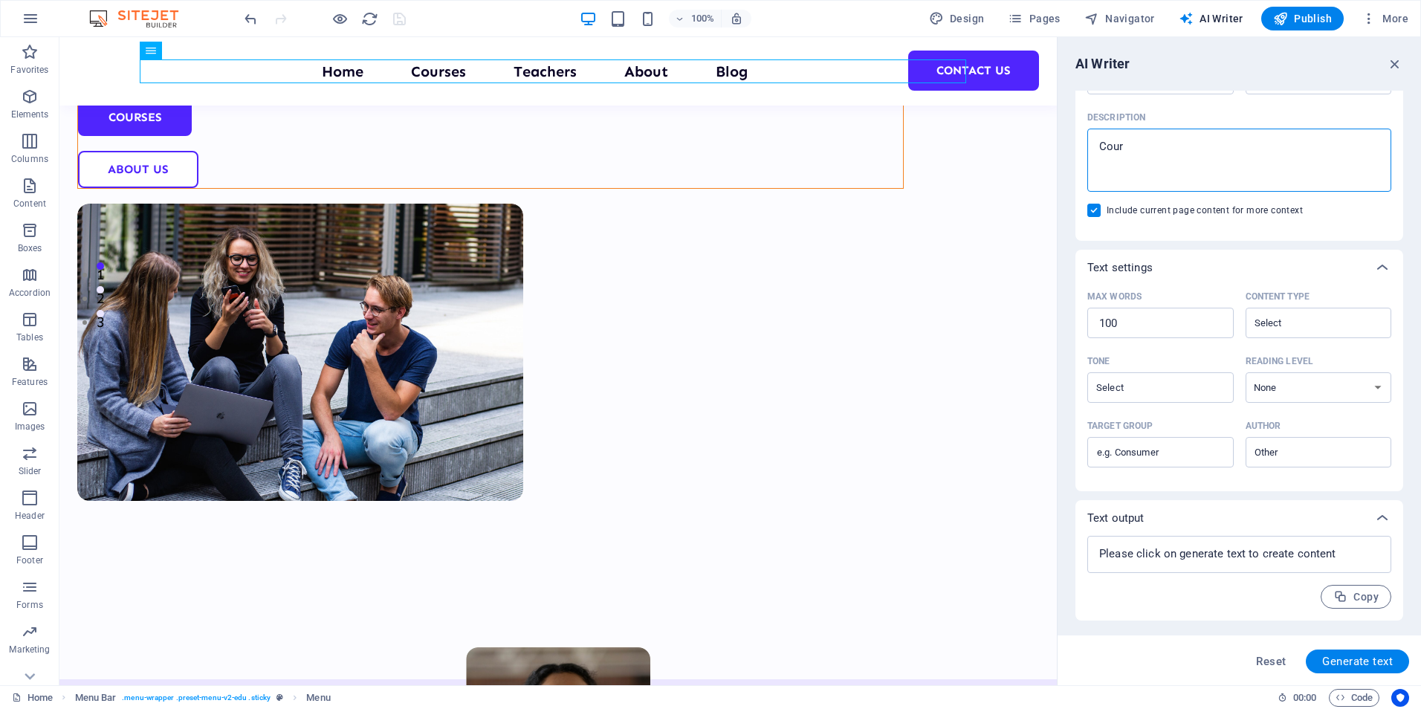
type textarea "x"
type textarea "Course"
type textarea "x"
type textarea "Courses"
type textarea "x"
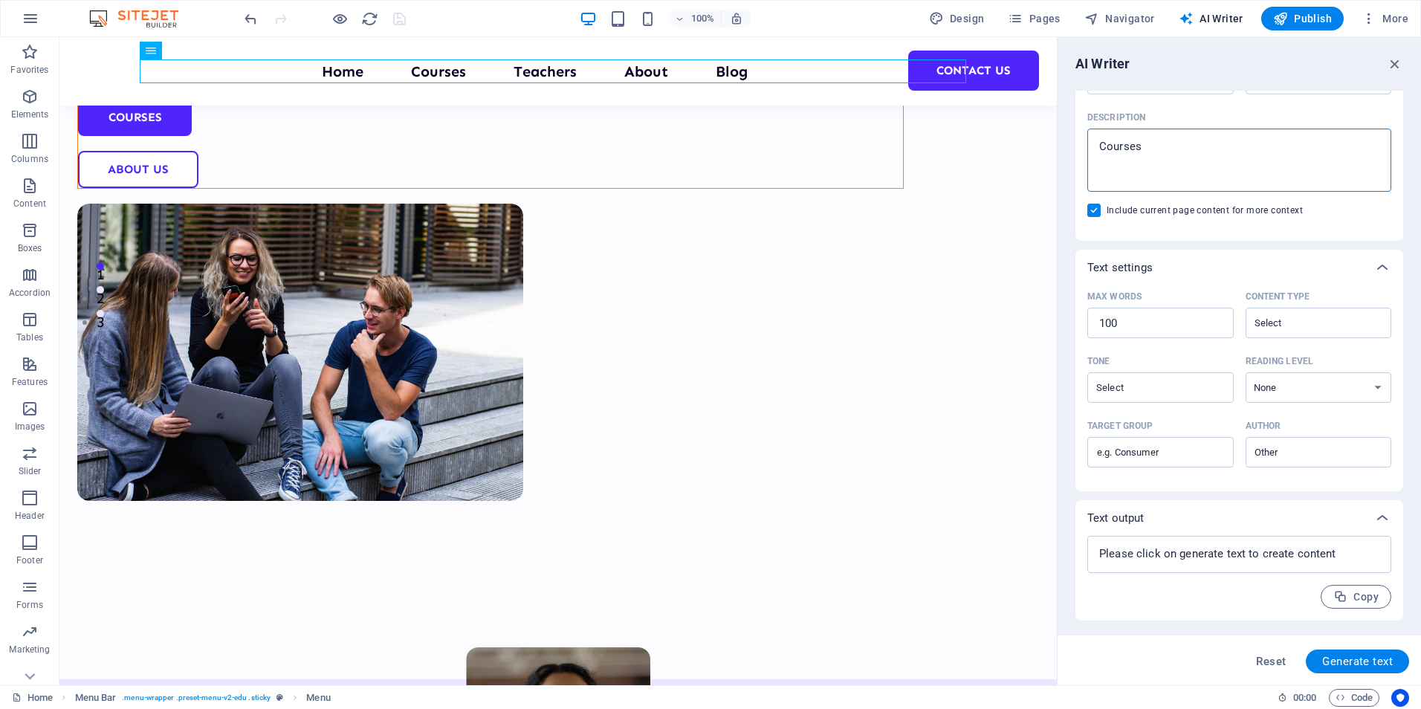
click at [1161, 151] on textarea "Courses" at bounding box center [1239, 160] width 289 height 48
type textarea "Course"
type textarea "x"
type textarea "Cours"
type textarea "x"
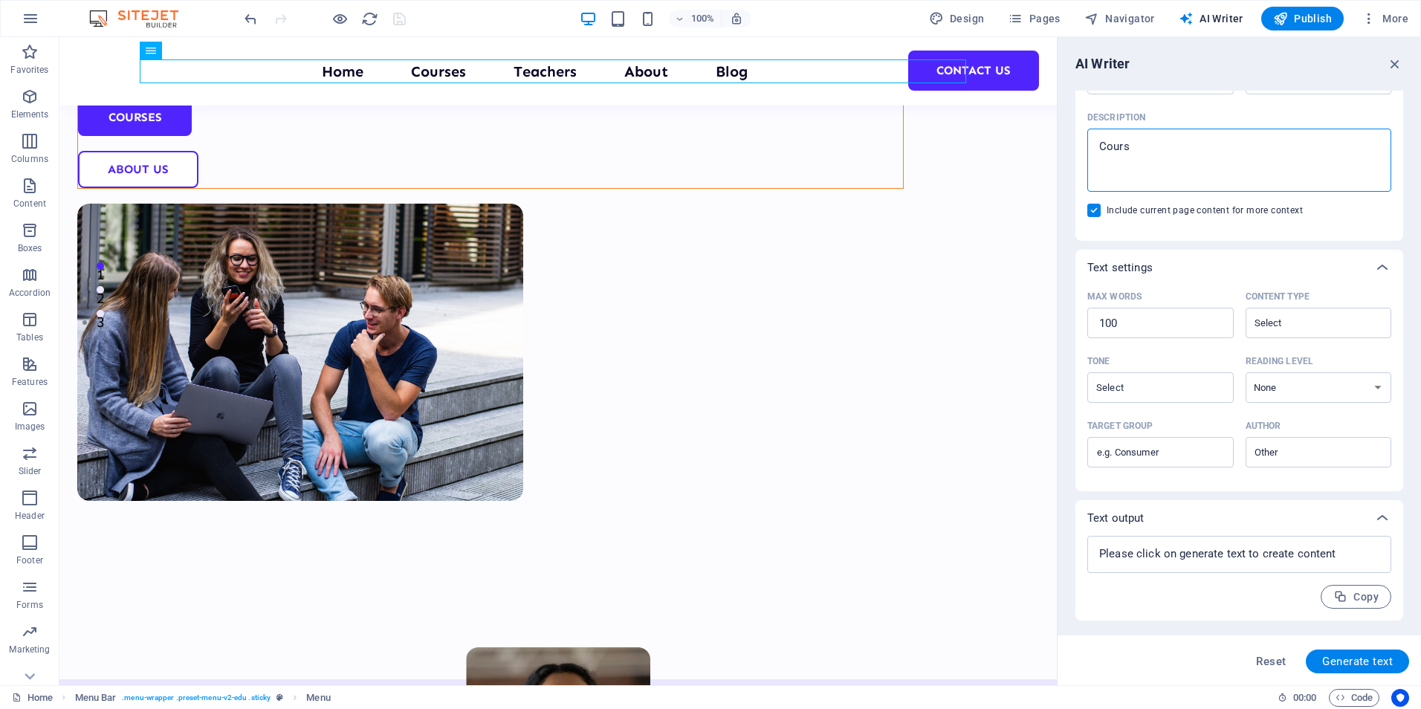
type textarea "Cour"
type textarea "x"
type textarea "Cou"
type textarea "x"
type textarea "Co"
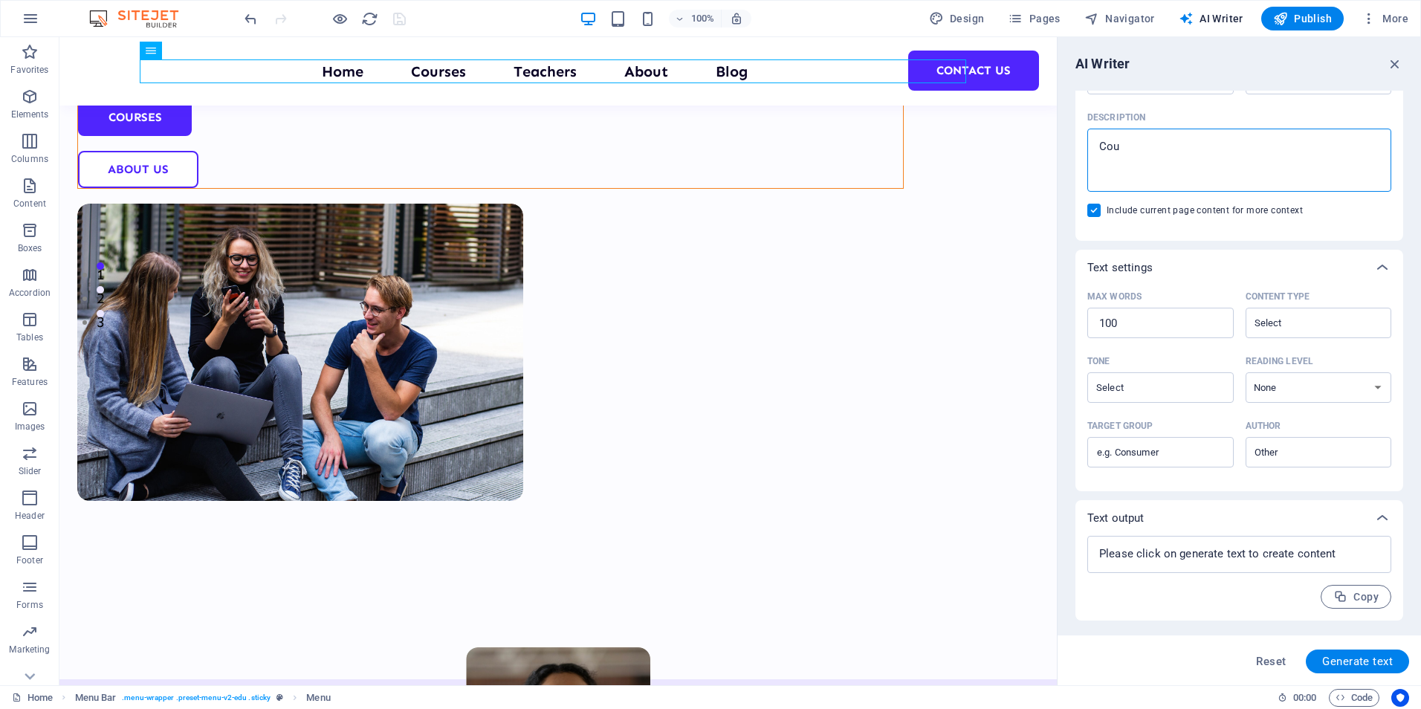
type textarea "x"
type textarea "C"
type textarea "x"
type textarea "S"
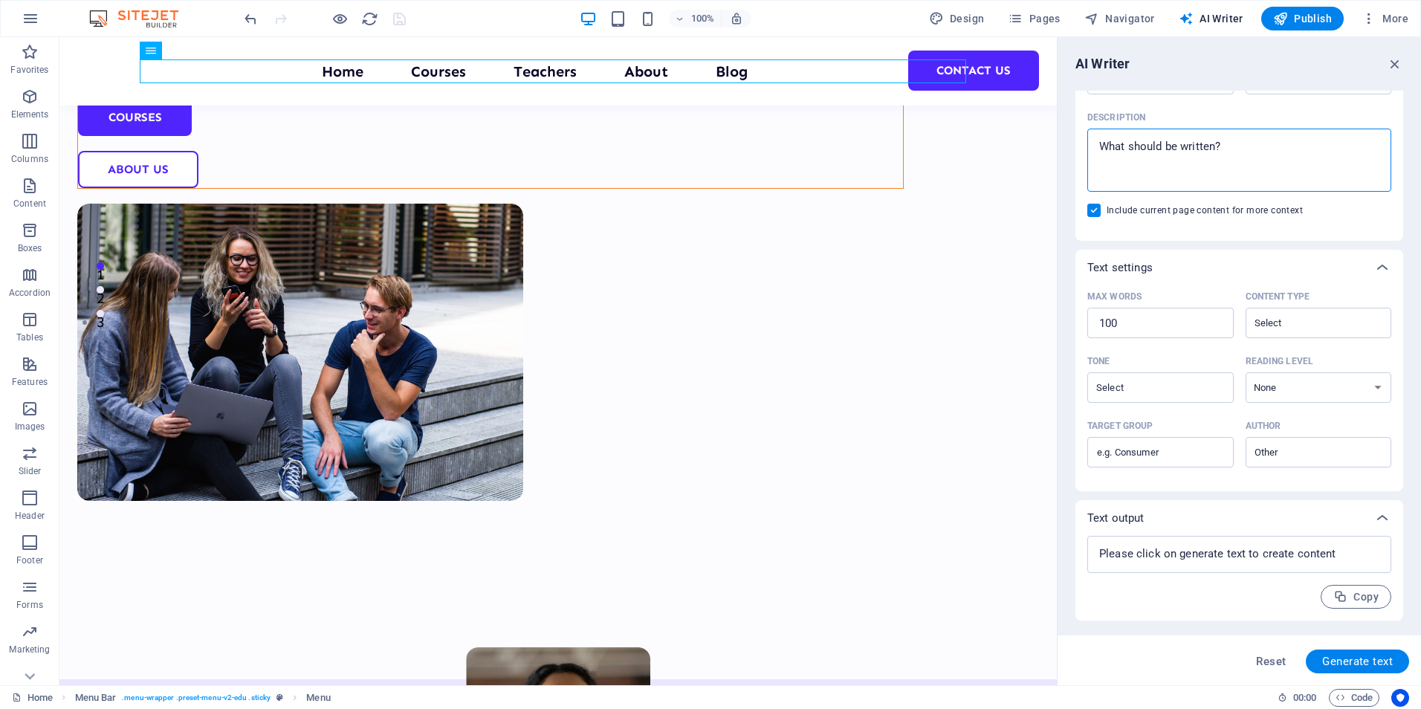
type textarea "x"
type textarea "Su"
type textarea "x"
type textarea "Sub"
type textarea "x"
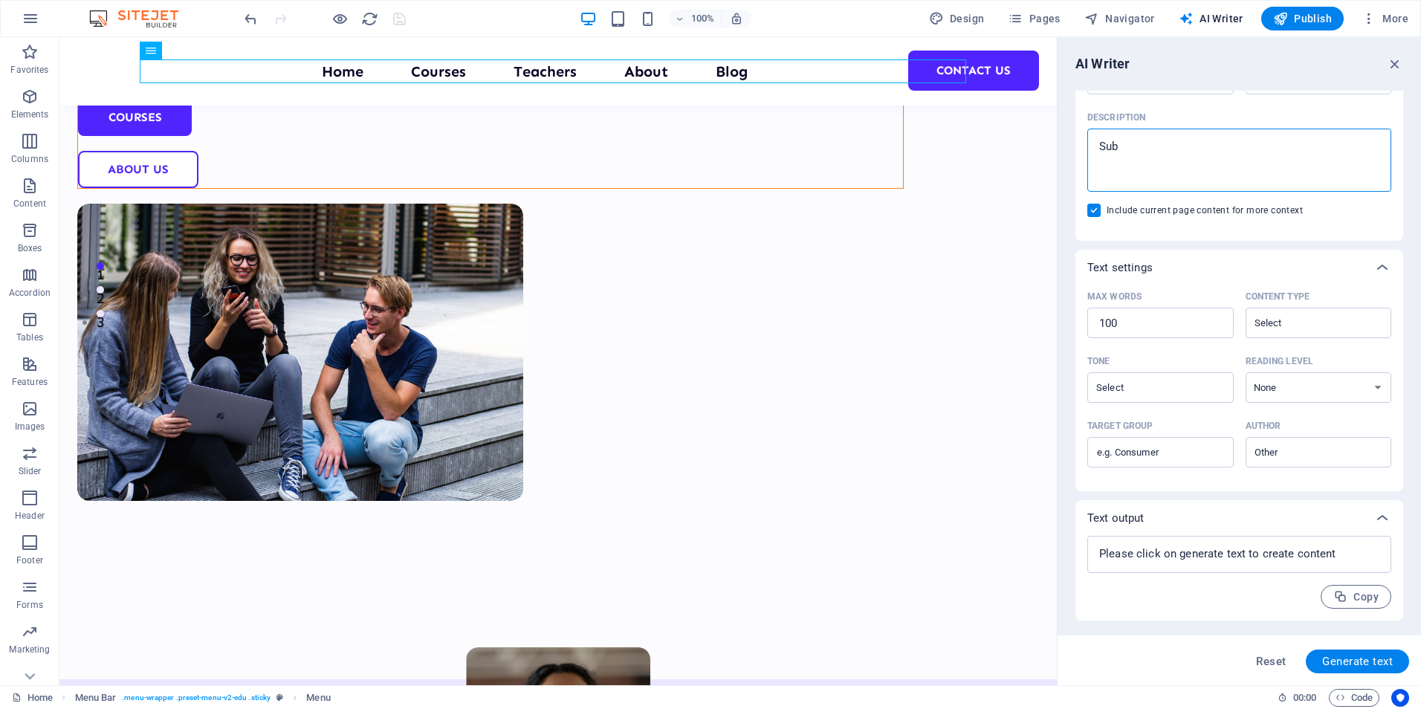
type textarea "Subj"
type textarea "x"
type textarea "Subje"
type textarea "x"
type textarea "Subjec"
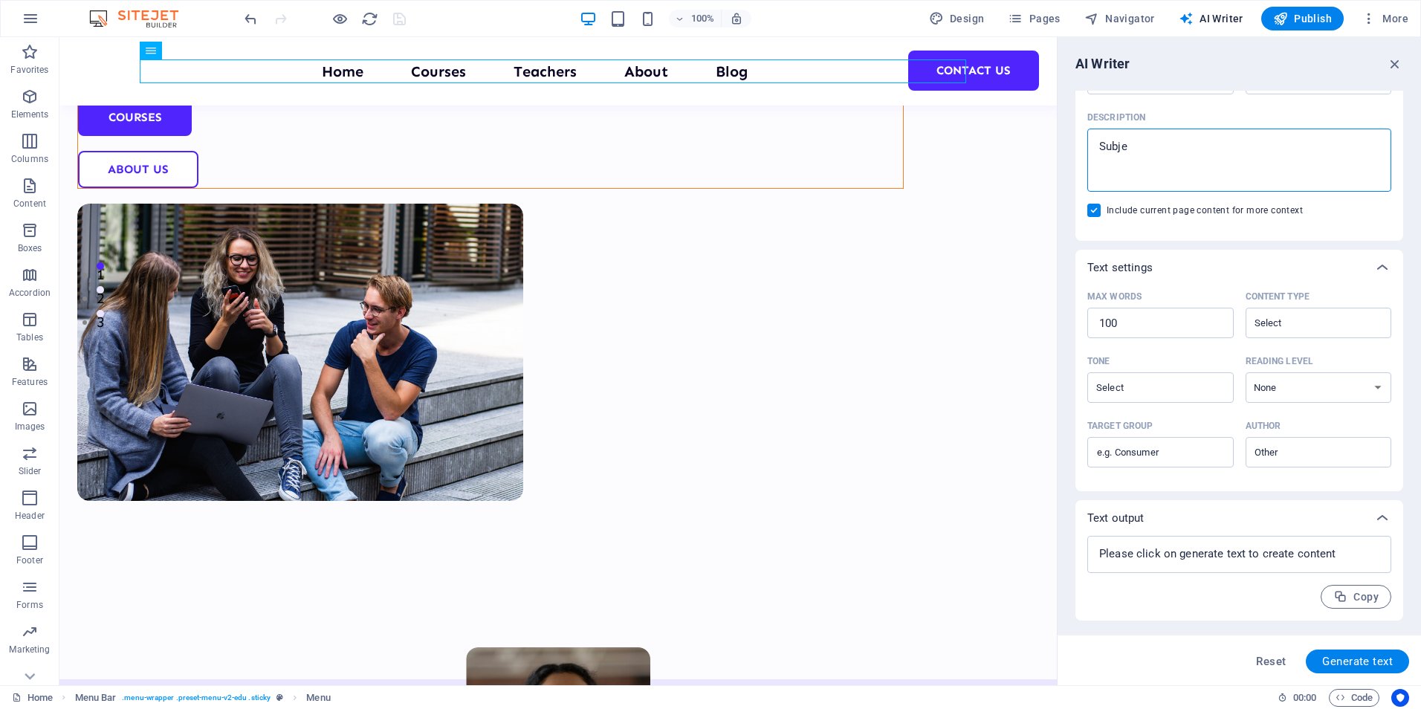
type textarea "x"
type textarea "Subject"
type textarea "x"
type textarea "Subjects"
type textarea "x"
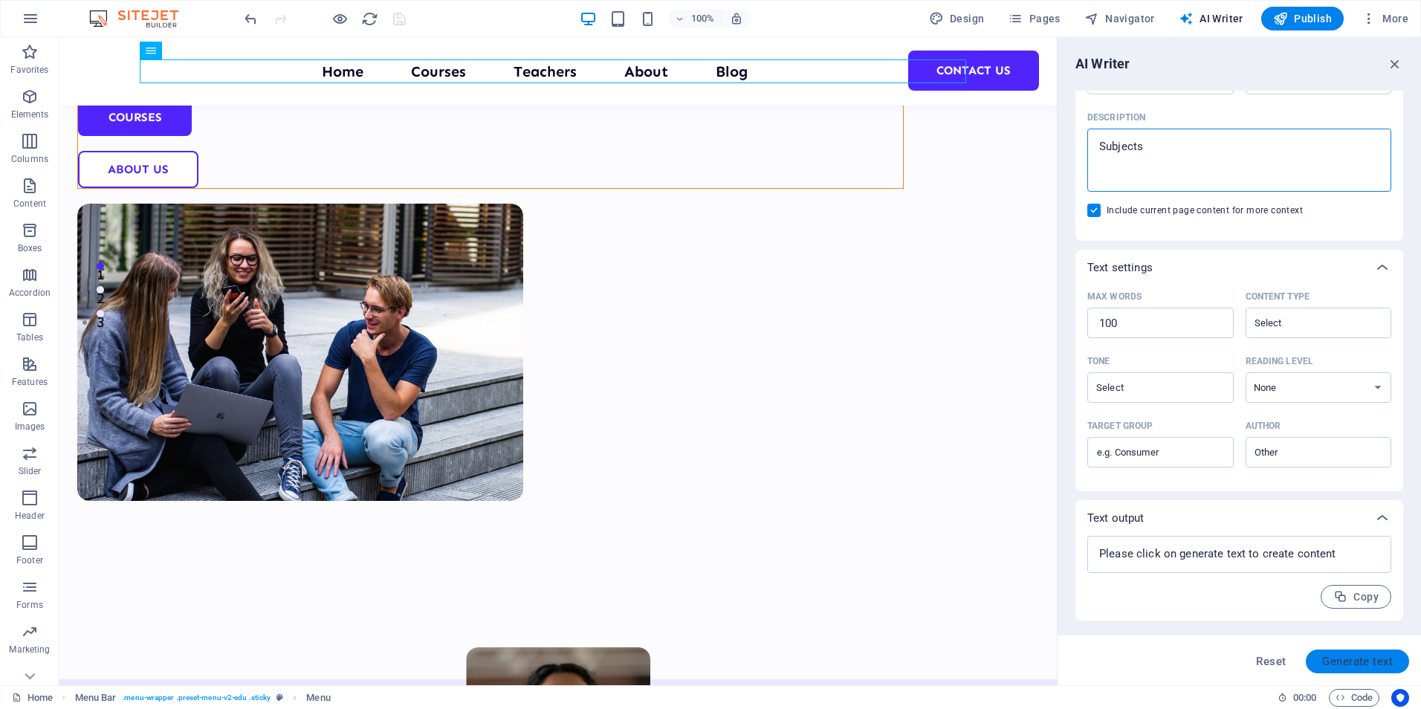
type textarea "Subjects"
click at [1338, 660] on span "Generate text" at bounding box center [1357, 661] width 71 height 12
type textarea "x"
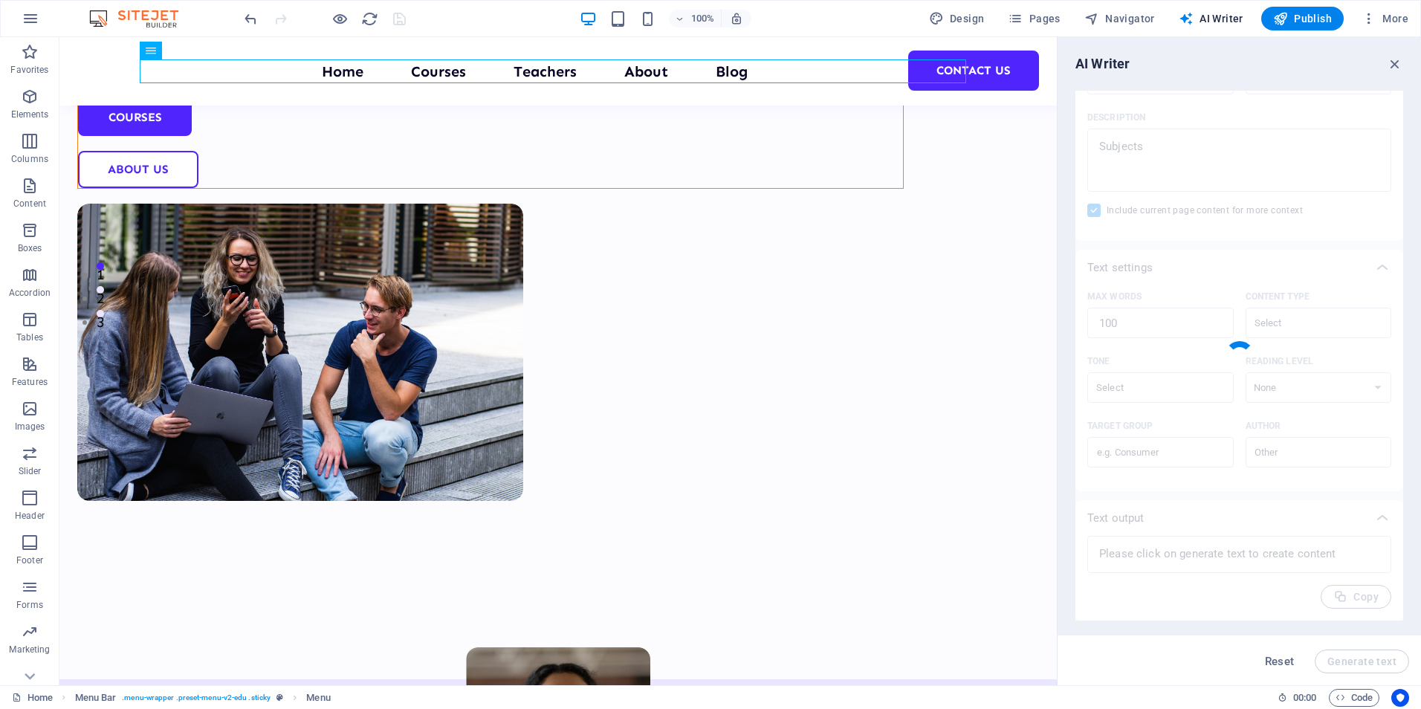
type textarea "x"
type textarea "Discover our diverse offerings tailored to empower learners of all skills and b…"
type textarea "x"
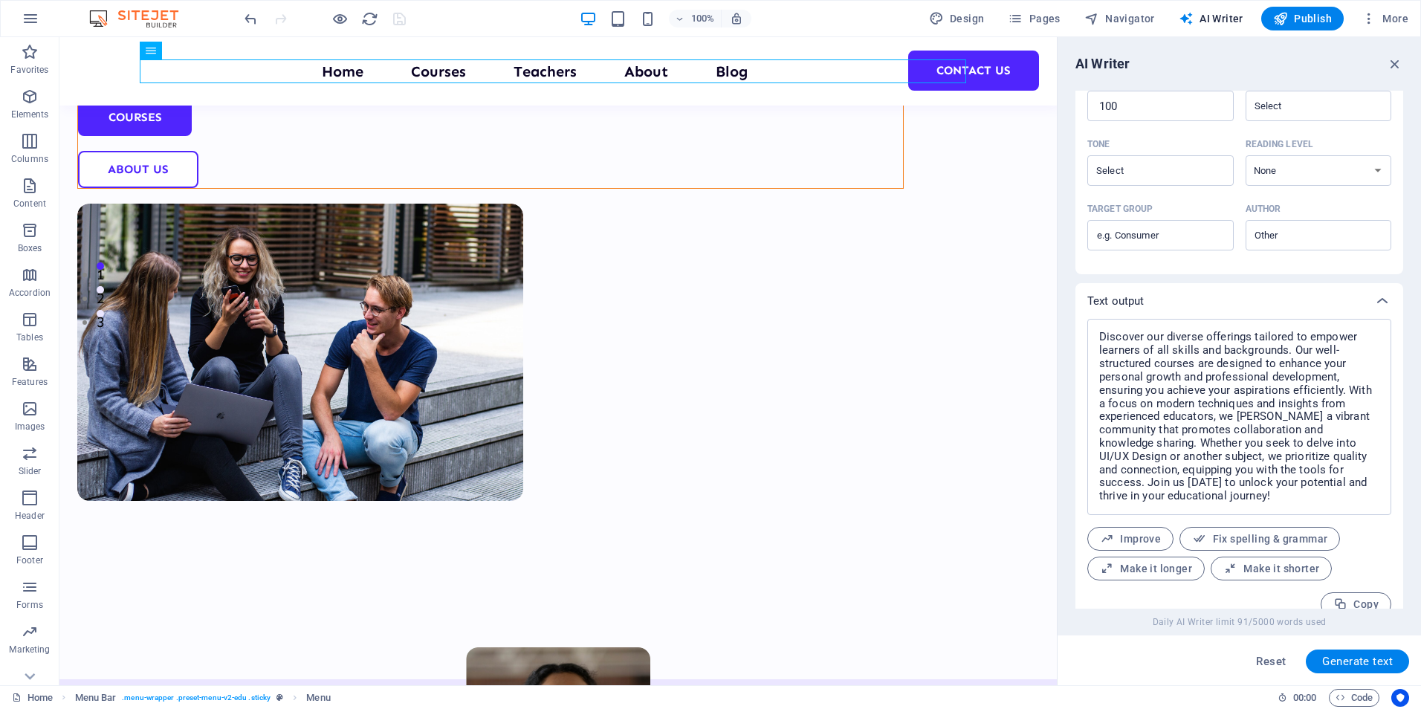
scroll to position [412, 0]
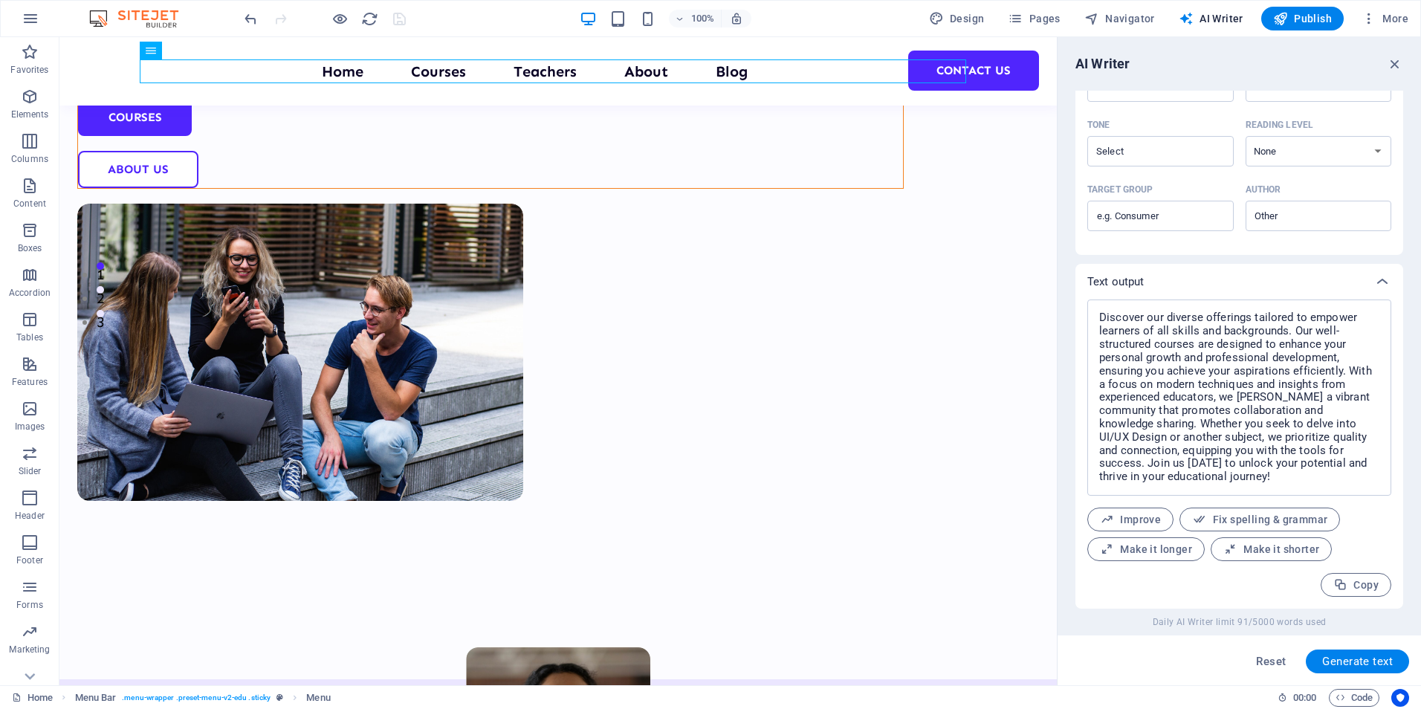
drag, startPoint x: 1399, startPoint y: 568, endPoint x: 1404, endPoint y: 483, distance: 84.9
click at [1404, 483] on div "AI Writer Text input Element ​ You can only choose headline and text elements. …" at bounding box center [1238, 361] width 363 height 648
click at [1142, 218] on input "Target group ​" at bounding box center [1160, 216] width 146 height 24
click at [1164, 216] on input "Target group ​" at bounding box center [1160, 216] width 146 height 24
type input "Learners"
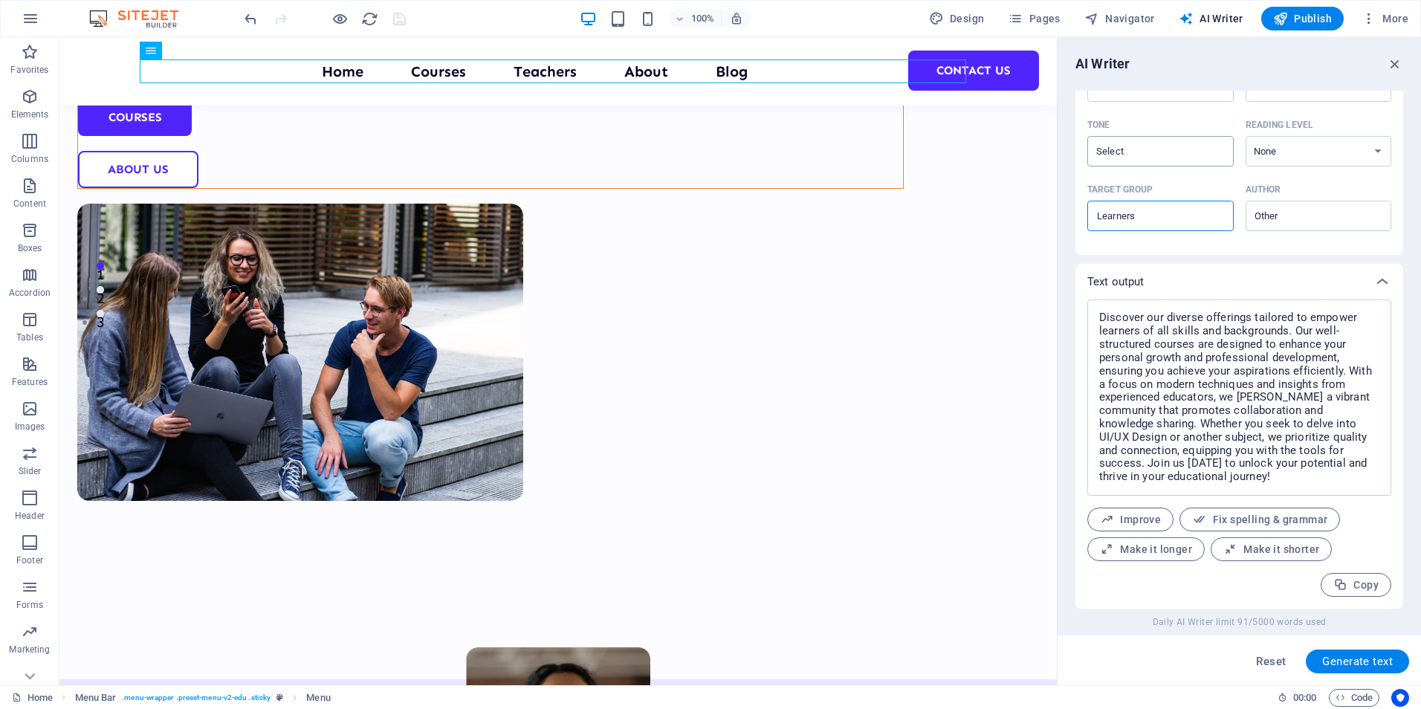
click at [1121, 144] on input "Tone ​" at bounding box center [1148, 151] width 113 height 22
click at [1287, 147] on select "None Academic Adult Teen Child" at bounding box center [1318, 151] width 146 height 30
click at [1397, 116] on div "Max words 100 ​ Content type ​ Tone ​ Reading level None Academic Adult Teen Ch…" at bounding box center [1239, 152] width 328 height 206
click at [1325, 219] on input "Author ​" at bounding box center [1306, 216] width 113 height 22
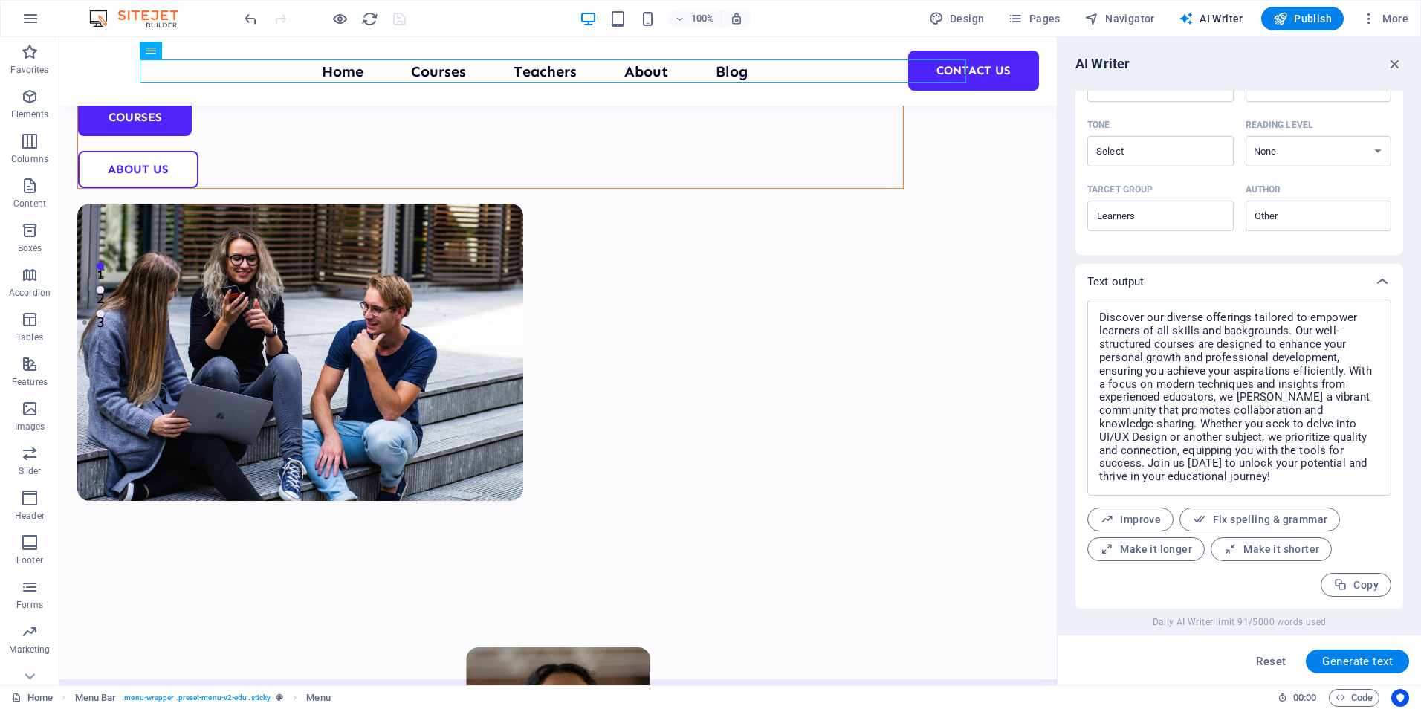
click at [1407, 178] on div "AI Writer Text input Element ​ You can only choose headline and text elements. …" at bounding box center [1238, 361] width 363 height 648
type textarea "x"
drag, startPoint x: 1101, startPoint y: 317, endPoint x: 1364, endPoint y: 482, distance: 309.9
click at [1364, 482] on textarea "Discover our diverse offerings tailored to empower learners of all skills and b…" at bounding box center [1239, 397] width 289 height 181
click at [1363, 479] on textarea "Discover our diverse offerings tailored to empower learners of all skills and b…" at bounding box center [1239, 397] width 289 height 181
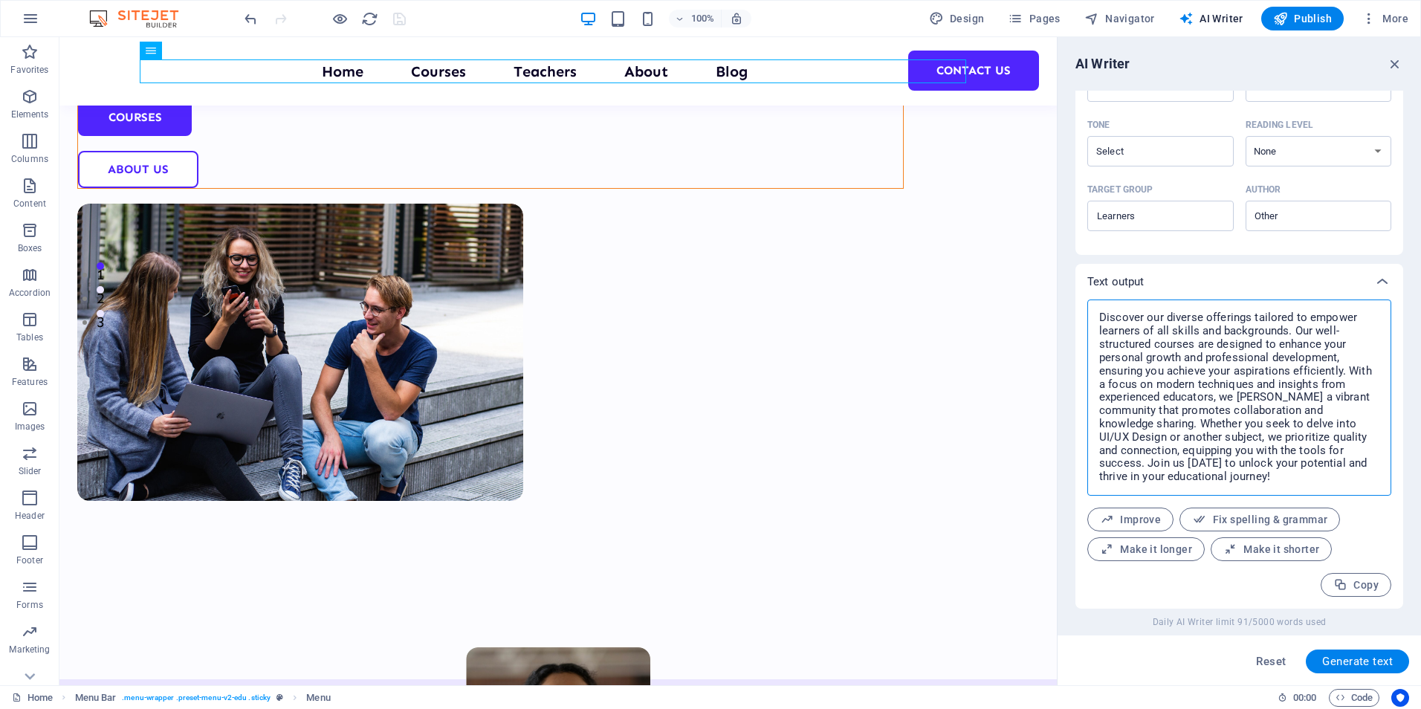
drag, startPoint x: 1098, startPoint y: 313, endPoint x: 1159, endPoint y: 489, distance: 186.3
click at [1159, 489] on div "Discover our diverse offerings tailored to empower learners of all skills and b…" at bounding box center [1239, 397] width 304 height 196
type textarea "Discover our diverse offerings tailored to empower learners of all skills and b…"
type textarea "x"
drag, startPoint x: 1399, startPoint y: 565, endPoint x: 1423, endPoint y: 224, distance: 341.9
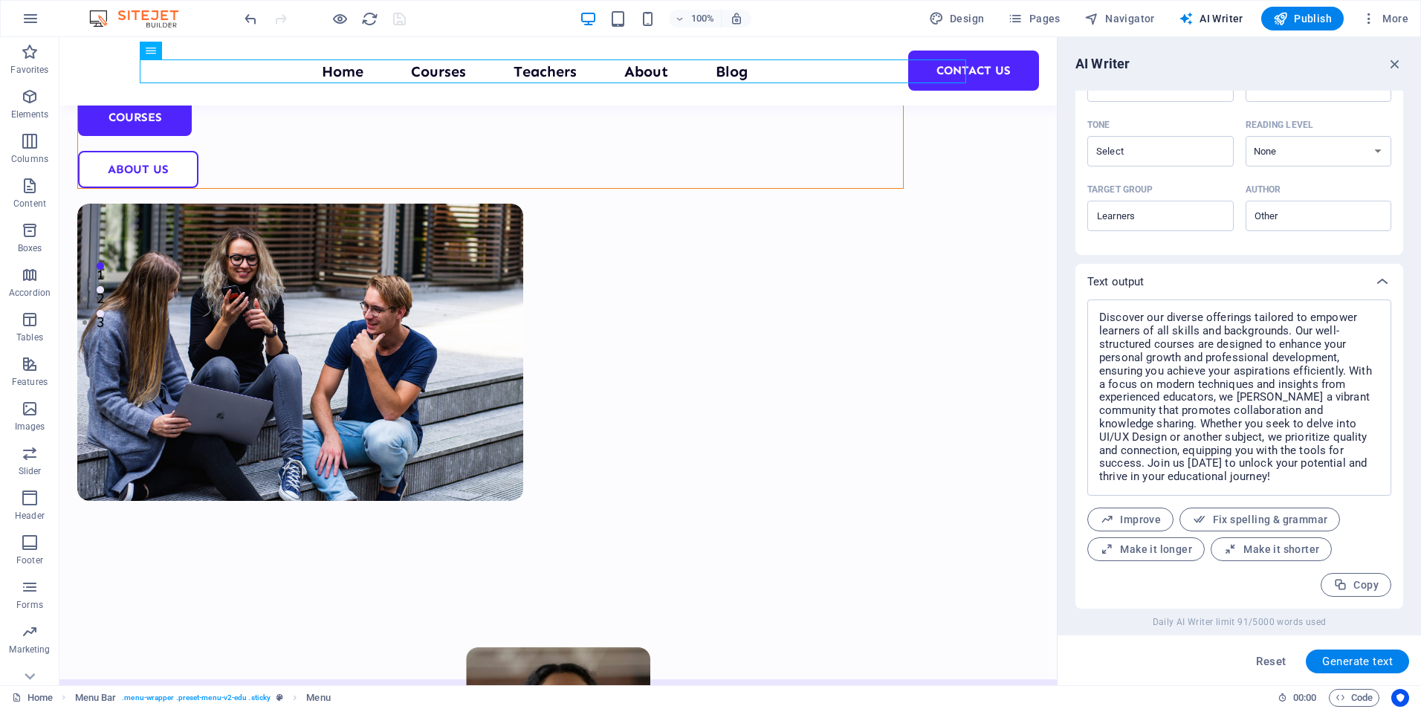
click at [1420, 224] on html "jaisytutors.com Home Favorites Elements Columns Content Boxes Accordion Tables …" at bounding box center [710, 354] width 1421 height 709
click at [1288, 272] on div "Text output" at bounding box center [1239, 282] width 328 height 36
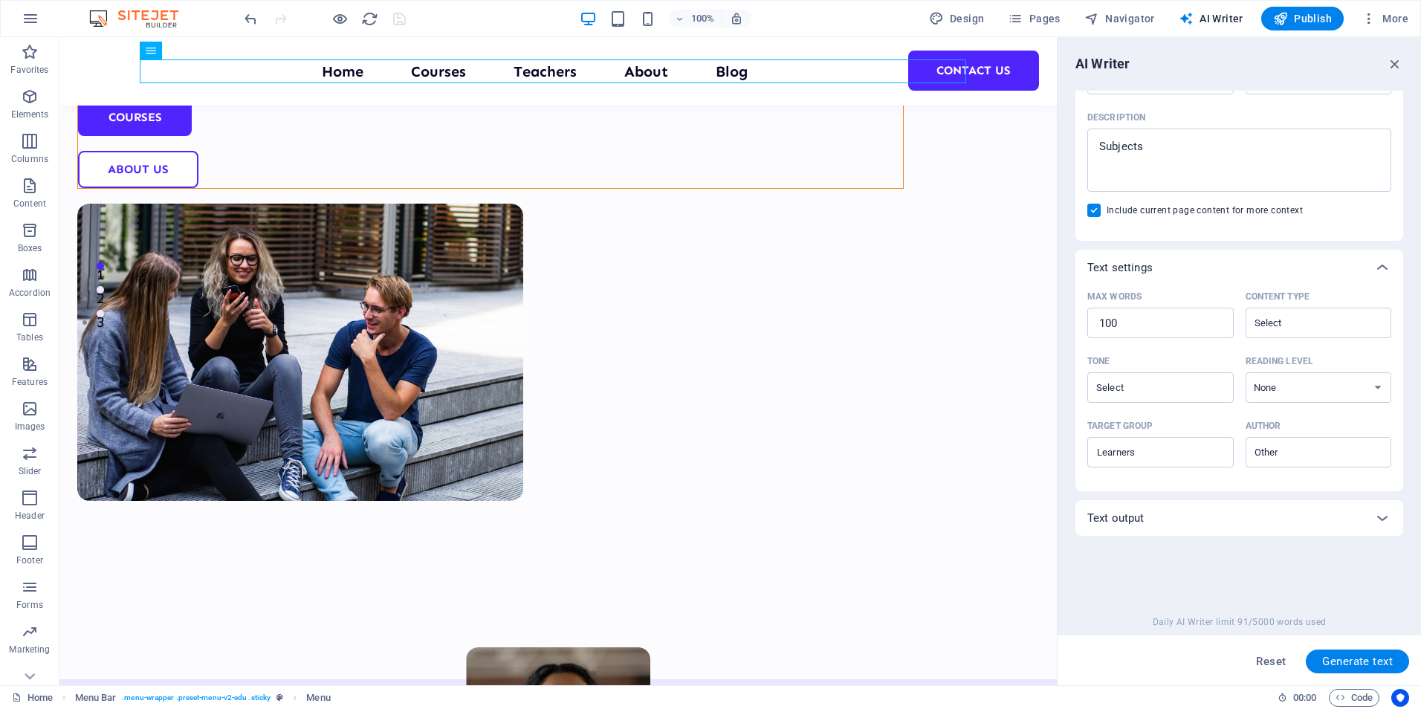
scroll to position [175, 0]
drag, startPoint x: 1399, startPoint y: 282, endPoint x: 1410, endPoint y: 174, distance: 108.3
click at [1410, 174] on div "AI Writer Text input Element ​ You can only choose headline and text elements. …" at bounding box center [1238, 361] width 363 height 648
drag, startPoint x: 1398, startPoint y: 236, endPoint x: 1406, endPoint y: 193, distance: 43.7
click at [1406, 193] on div "AI Writer Text input Element ​ You can only choose headline and text elements. …" at bounding box center [1238, 361] width 363 height 648
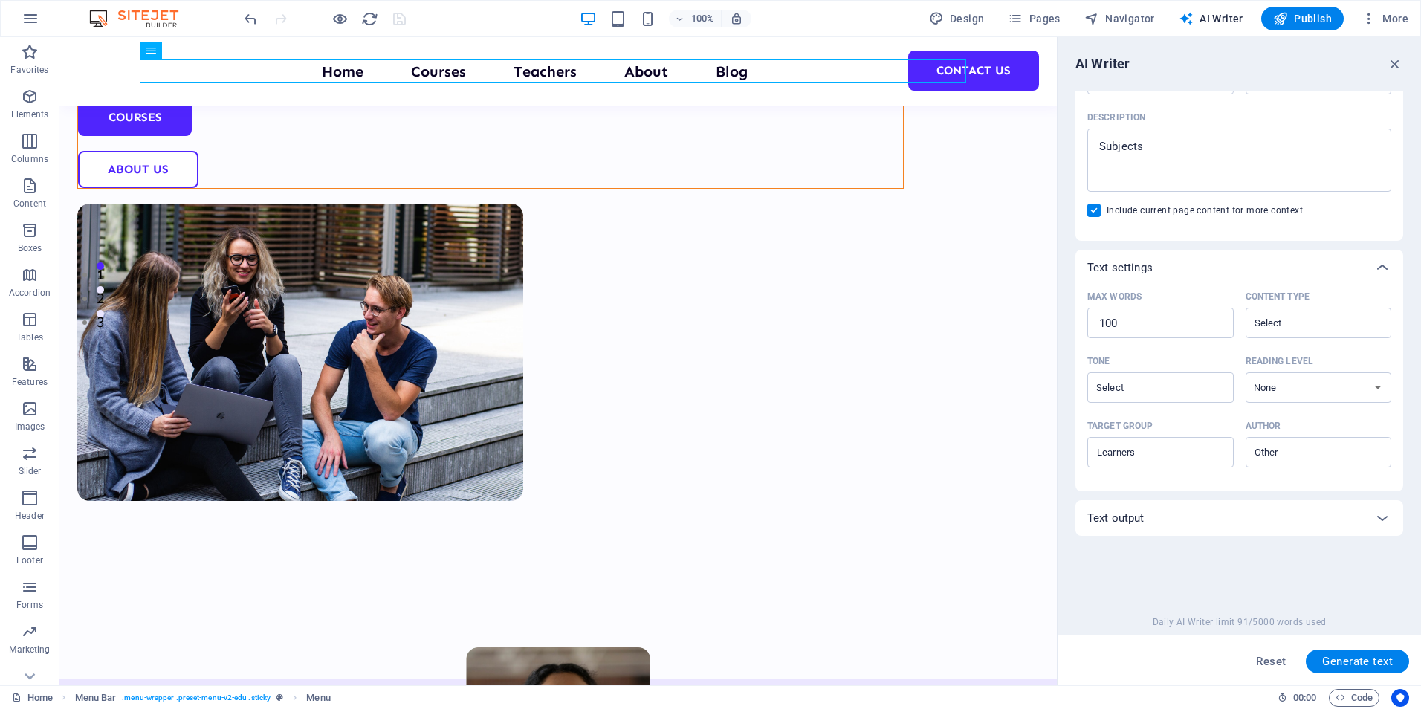
click at [1313, 108] on div "Description" at bounding box center [1236, 117] width 298 height 22
click at [1313, 136] on textarea "Subjects" at bounding box center [1239, 160] width 289 height 48
click at [1313, 108] on div "Description" at bounding box center [1236, 117] width 298 height 22
click at [1313, 136] on textarea "Subjects" at bounding box center [1239, 160] width 289 height 48
click at [1313, 108] on div "Description" at bounding box center [1236, 117] width 298 height 22
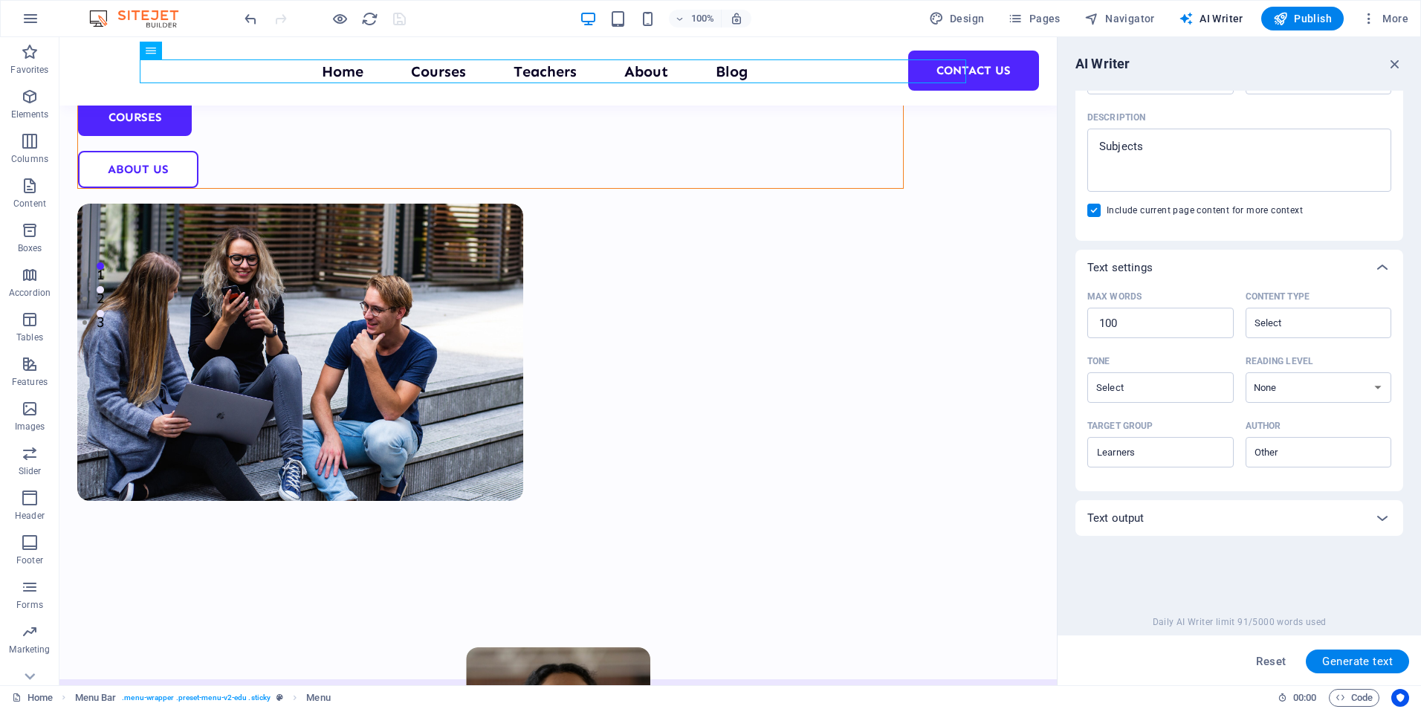
click at [1313, 136] on textarea "Subjects" at bounding box center [1239, 160] width 289 height 48
click at [1313, 108] on div "Description" at bounding box center [1236, 117] width 298 height 22
click at [1313, 136] on textarea "Subjects" at bounding box center [1239, 160] width 289 height 48
drag, startPoint x: 1398, startPoint y: 461, endPoint x: 1423, endPoint y: 334, distance: 130.1
click at [1420, 334] on html "jaisytutors.com Home Favorites Elements Columns Content Boxes Accordion Tables …" at bounding box center [710, 354] width 1421 height 709
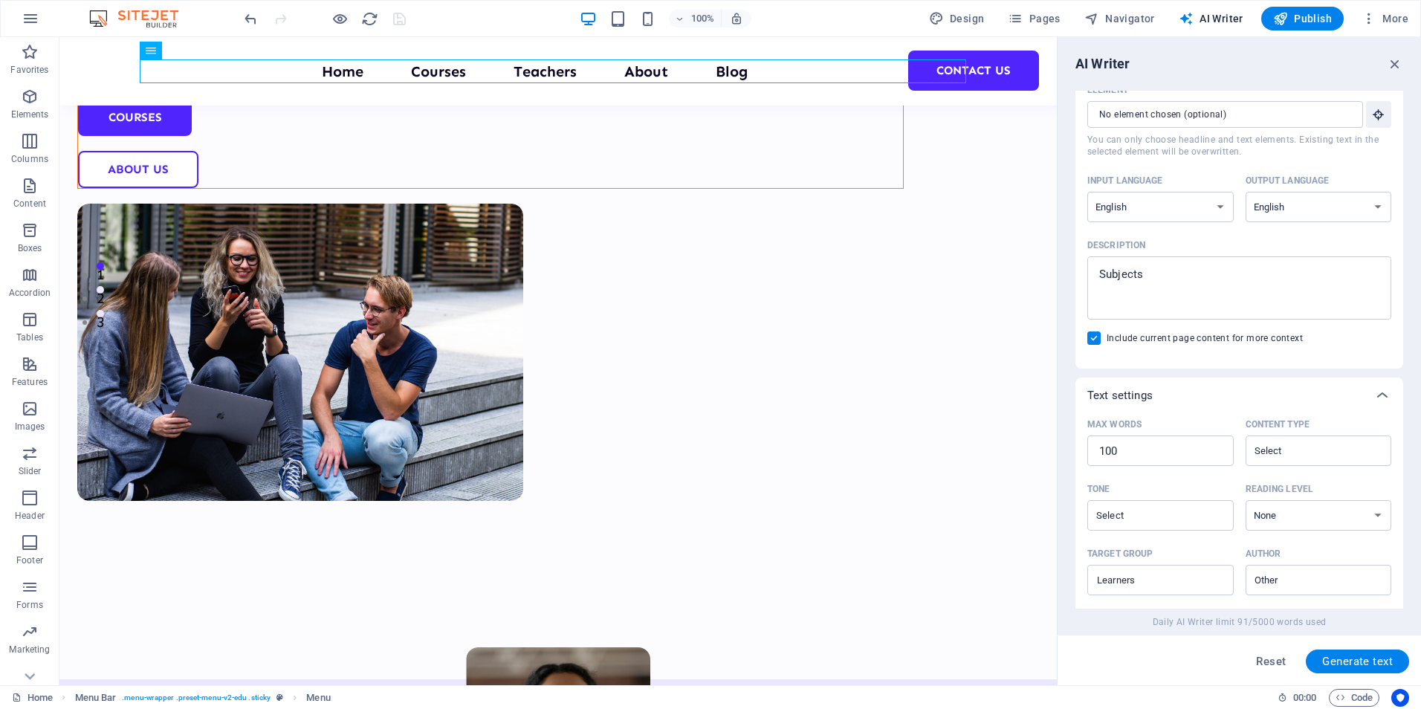
scroll to position [0, 0]
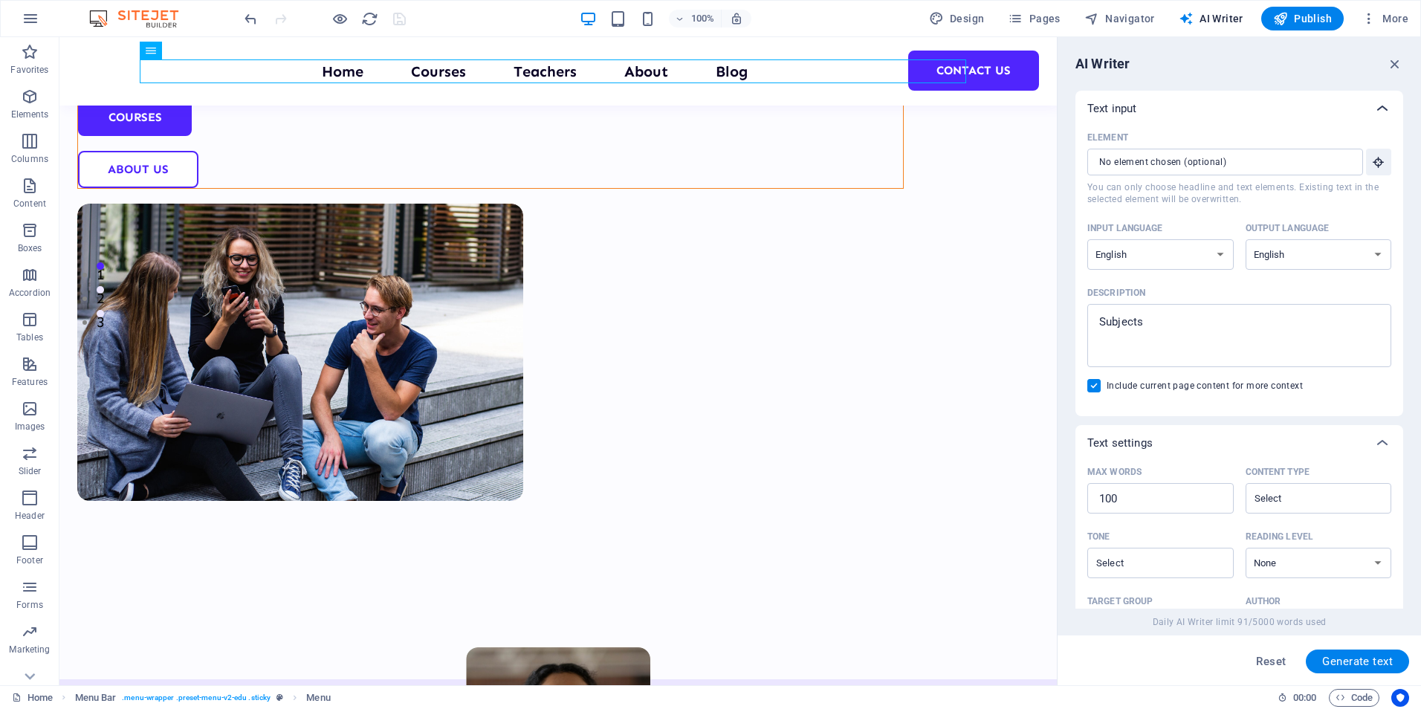
click at [1378, 105] on icon at bounding box center [1382, 109] width 18 height 18
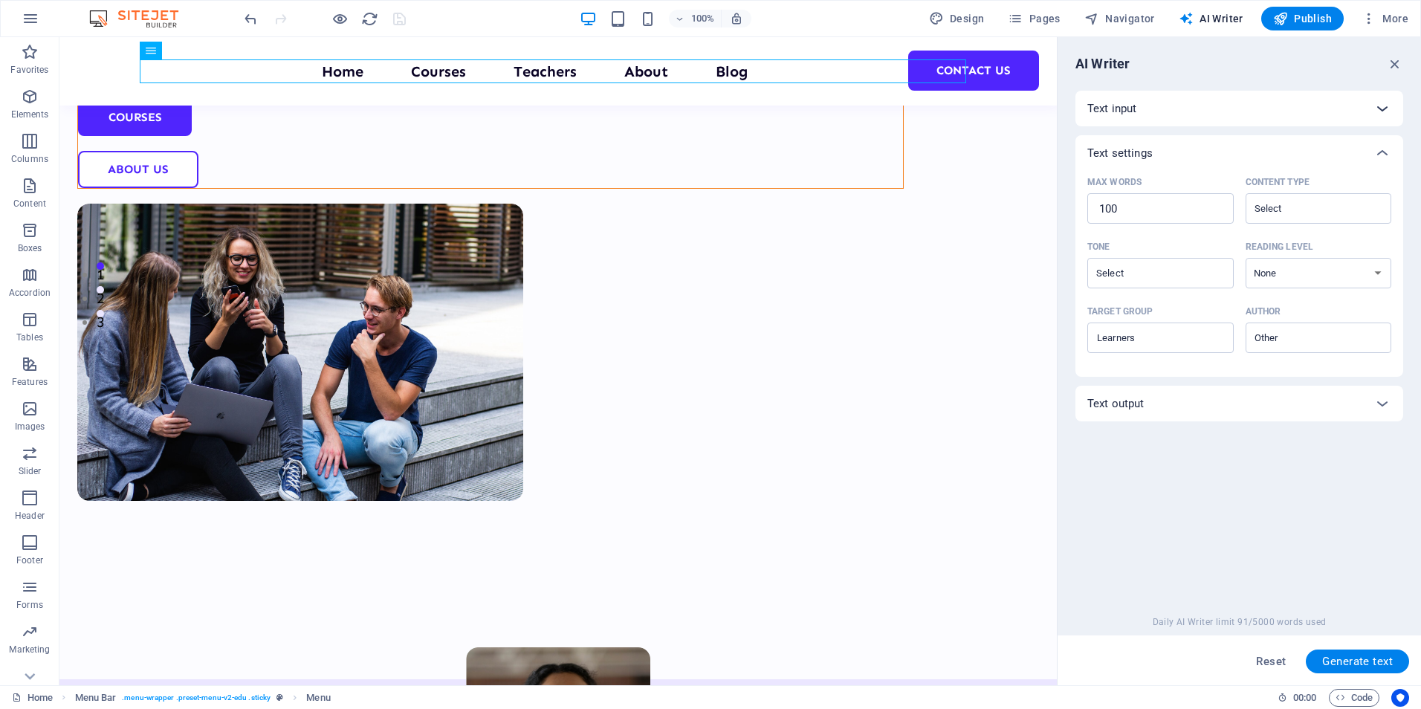
click at [1378, 105] on icon at bounding box center [1382, 109] width 18 height 18
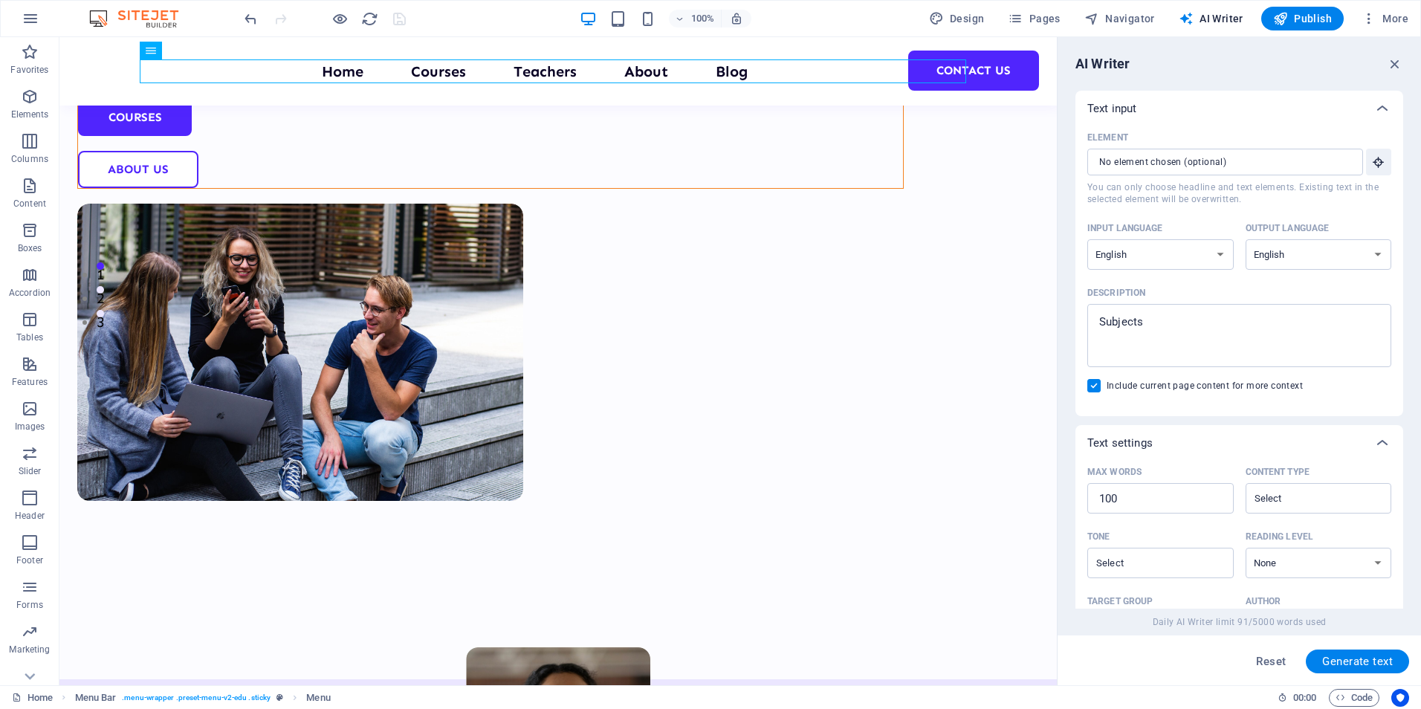
drag, startPoint x: 1398, startPoint y: 216, endPoint x: 1404, endPoint y: 300, distance: 84.1
click at [1404, 300] on div "AI Writer Text input Element ​ You can only choose headline and text elements. …" at bounding box center [1238, 361] width 363 height 648
click at [1233, 427] on div "Text settings" at bounding box center [1239, 443] width 328 height 36
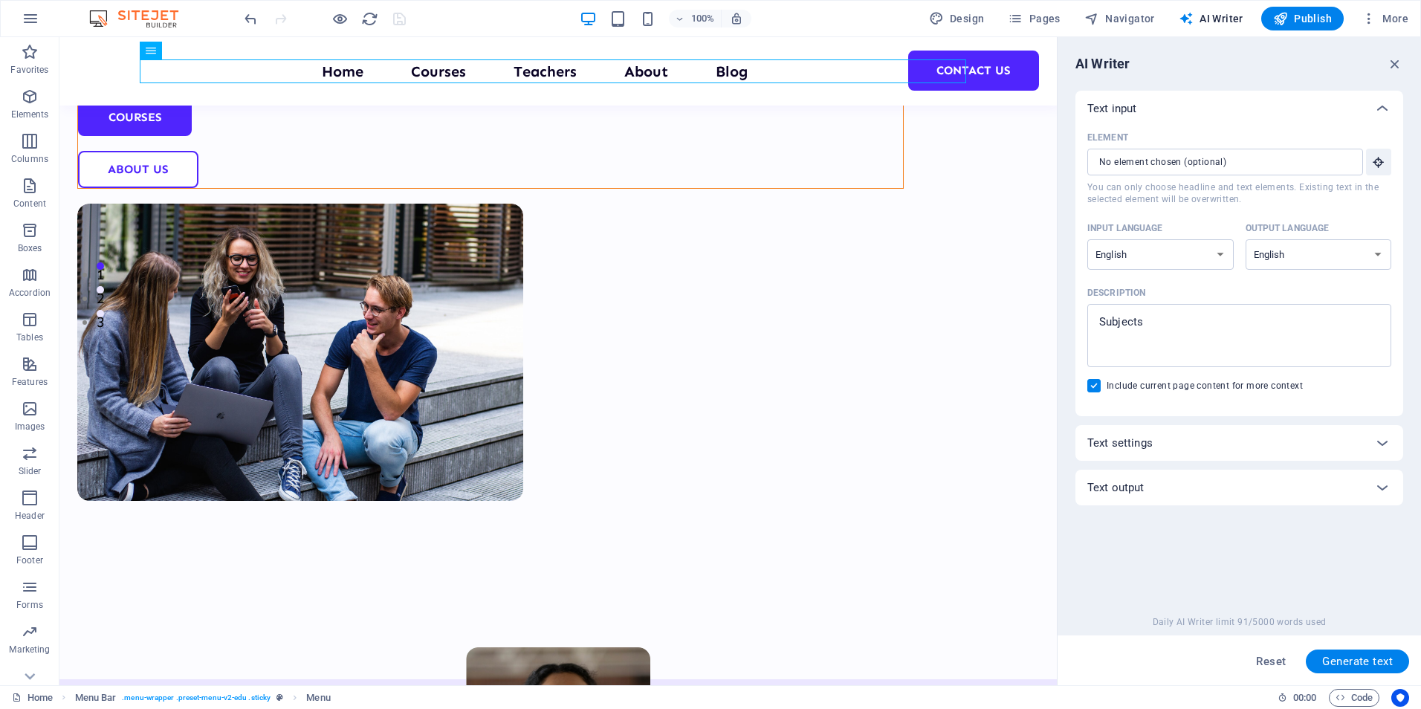
click at [1336, 395] on div "Element ​ You can only choose headline and text elements. Existing text in the …" at bounding box center [1239, 265] width 304 height 278
click at [1252, 407] on div "Element ​ You can only choose headline and text elements. Existing text in the …" at bounding box center [1239, 271] width 328 height 290
click at [1164, 445] on div "Text settings" at bounding box center [1225, 442] width 277 height 15
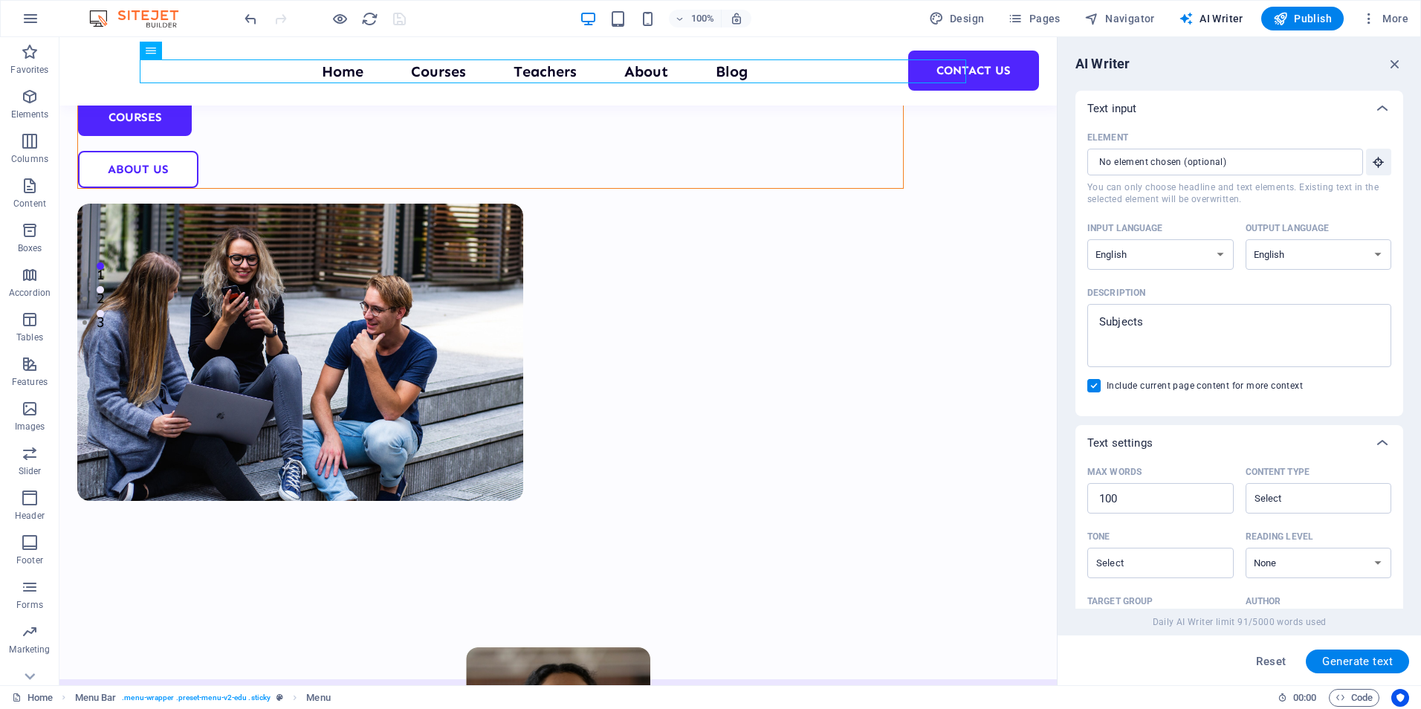
drag, startPoint x: 1399, startPoint y: 397, endPoint x: 1398, endPoint y: 445, distance: 48.3
click at [1398, 445] on div "Text input Element ​ You can only choose headline and text elements. Existing t…" at bounding box center [1239, 401] width 328 height 620
drag, startPoint x: 1399, startPoint y: 458, endPoint x: 1407, endPoint y: 482, distance: 25.6
click at [1404, 485] on div "AI Writer Text input Element ​ You can only choose headline and text elements. …" at bounding box center [1238, 361] width 363 height 648
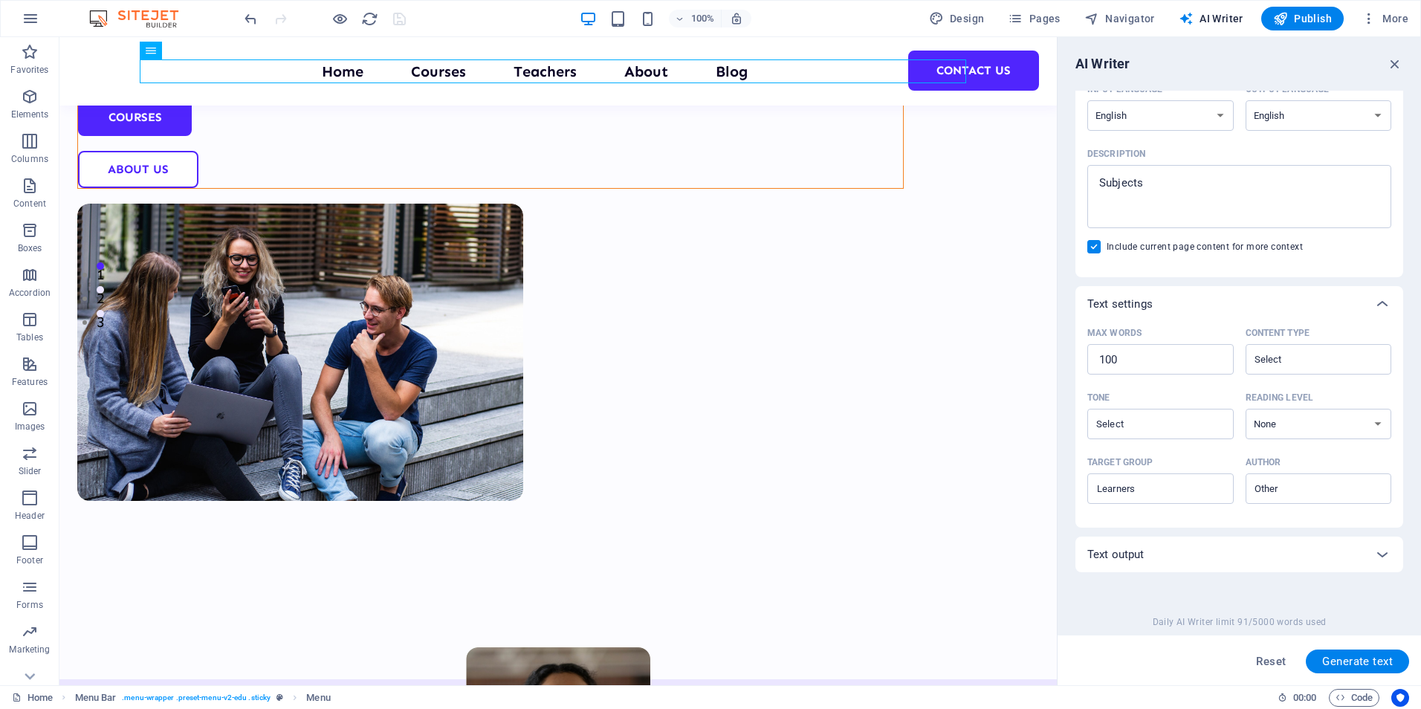
scroll to position [175, 0]
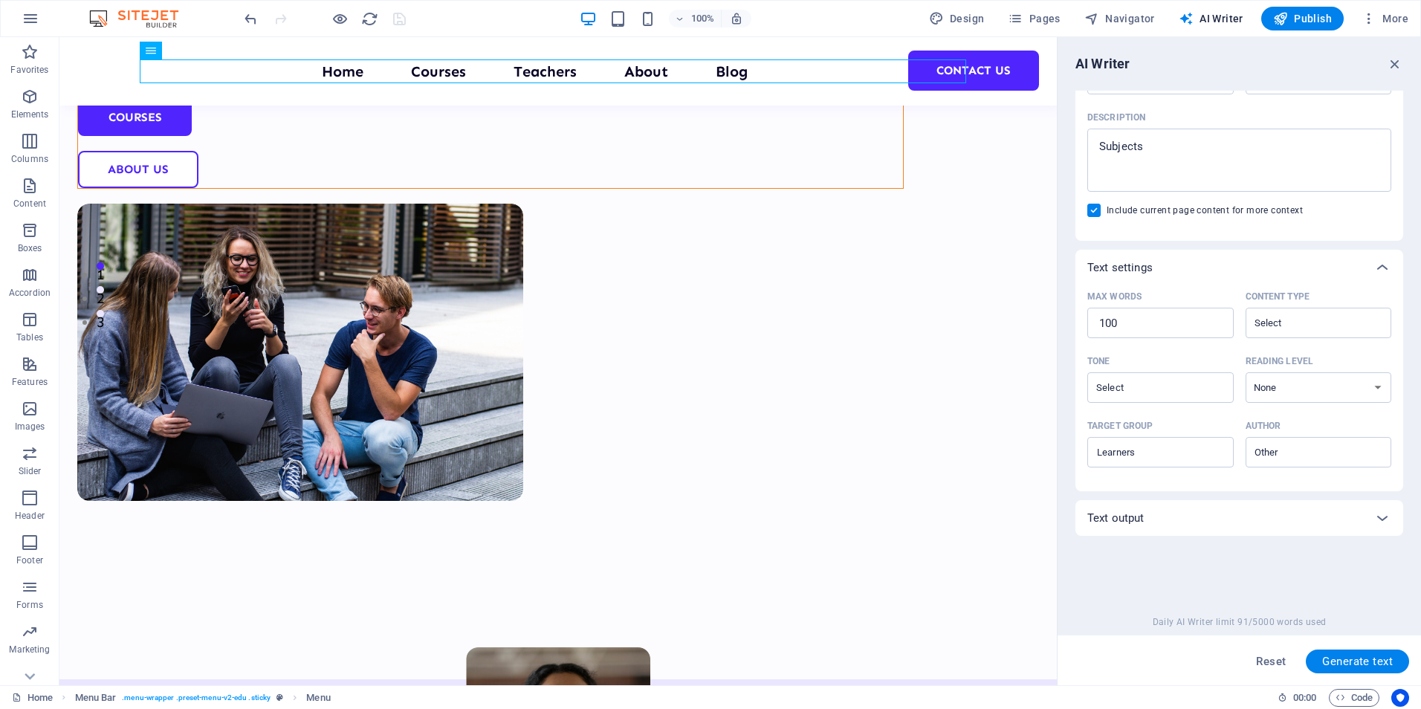
click at [1173, 516] on div "Text output" at bounding box center [1225, 517] width 277 height 15
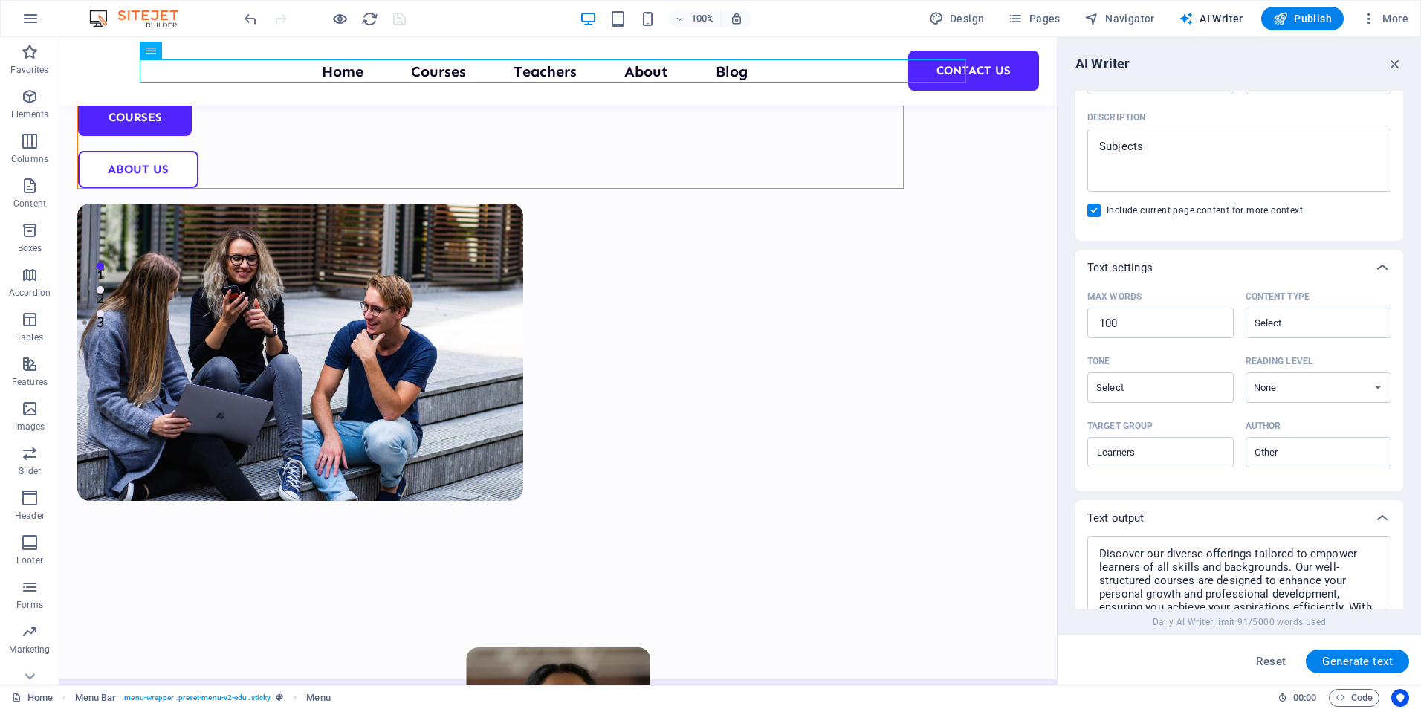
drag, startPoint x: 1398, startPoint y: 456, endPoint x: 1400, endPoint y: 536, distance: 79.5
click at [1400, 536] on div "Text input Element ​ You can only choose headline and text elements. Existing t…" at bounding box center [1239, 350] width 328 height 518
click at [1347, 656] on span "Generate text" at bounding box center [1357, 661] width 71 height 12
type textarea "x"
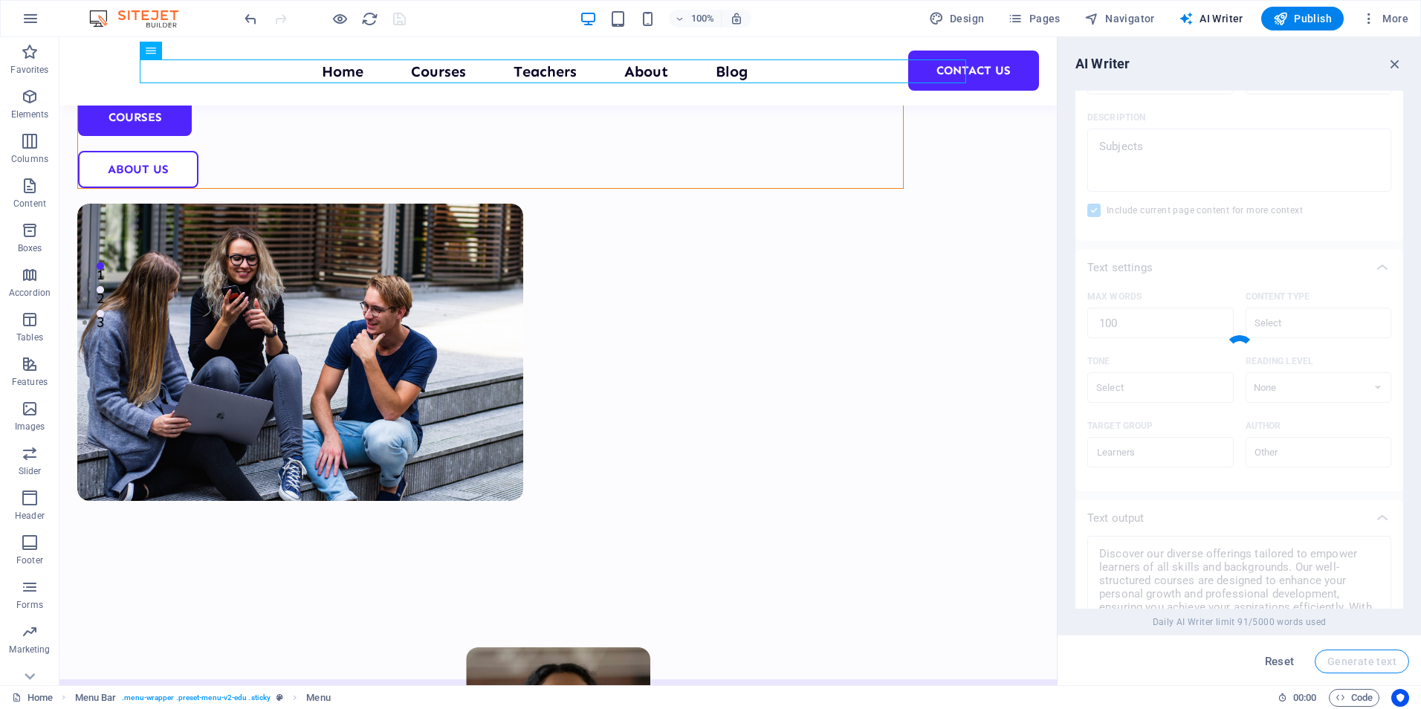
type textarea "x"
type textarea "Explore diverse subjects designed to enhance your skills and knowledge. Our edu…"
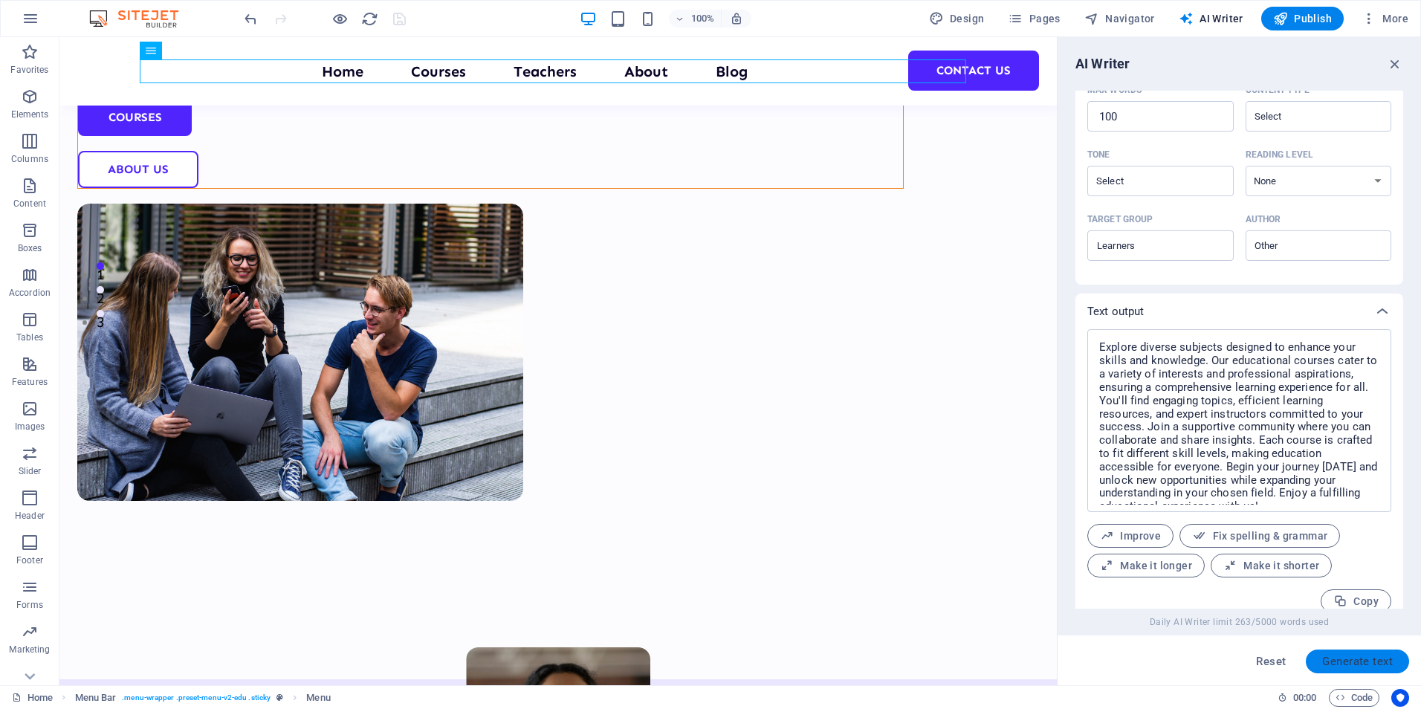
scroll to position [398, 0]
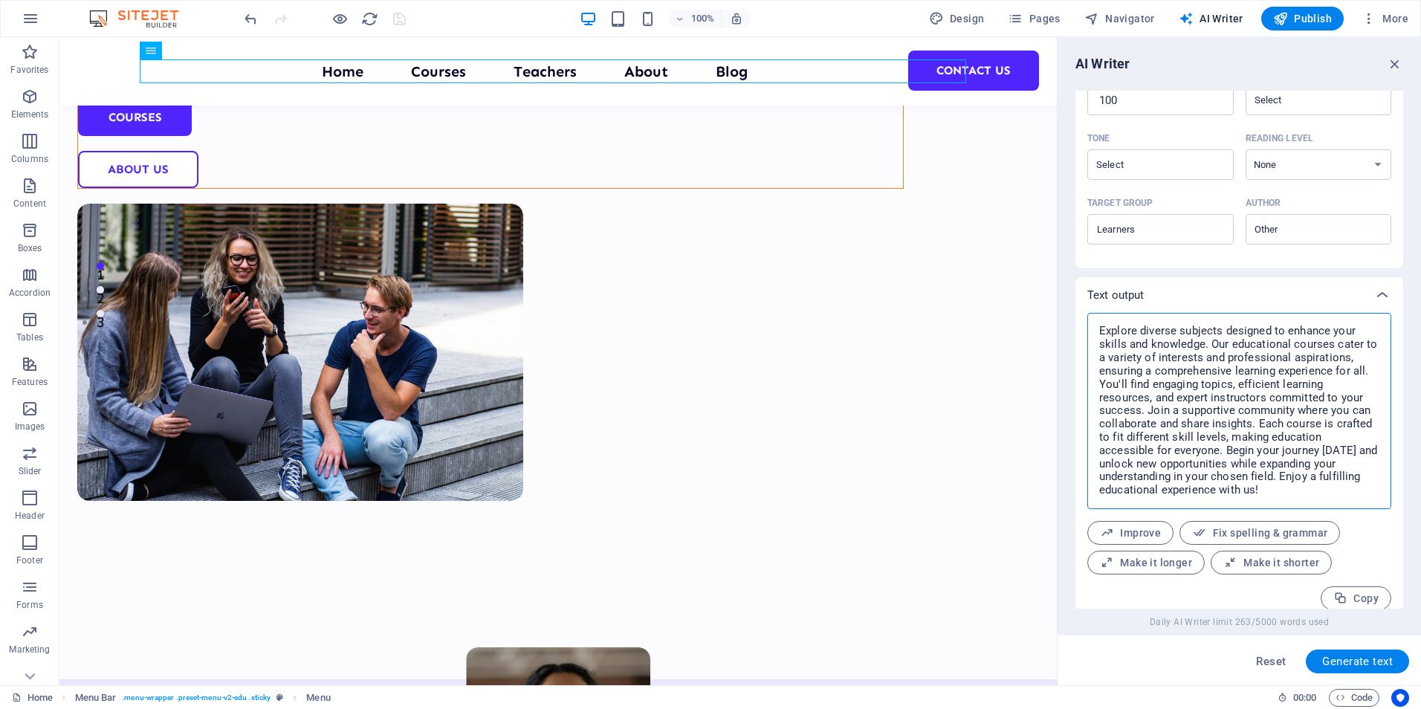
click at [1369, 476] on textarea "Explore diverse subjects designed to enhance your skills and knowledge. Our edu…" at bounding box center [1239, 410] width 289 height 181
type textarea "x"
click at [1349, 597] on span "Copy" at bounding box center [1355, 598] width 45 height 14
type textarea "x"
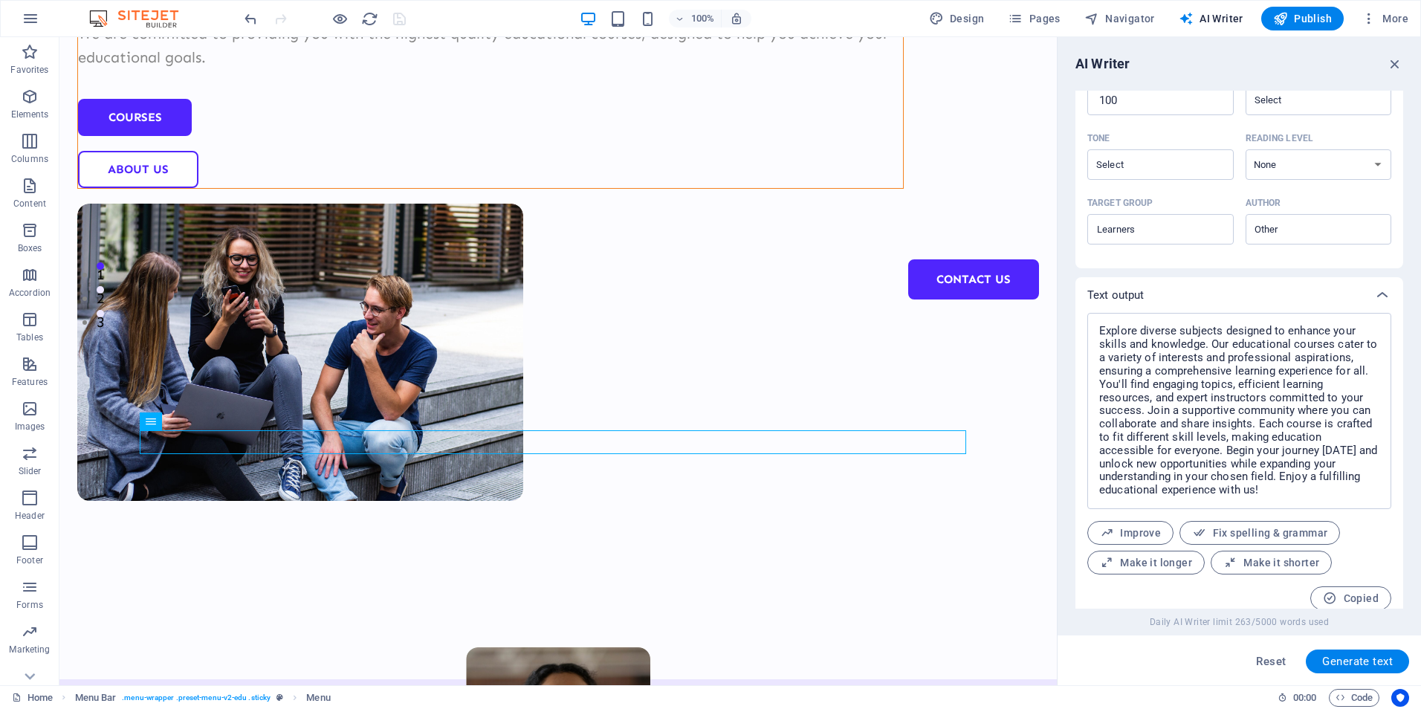
scroll to position [0, 0]
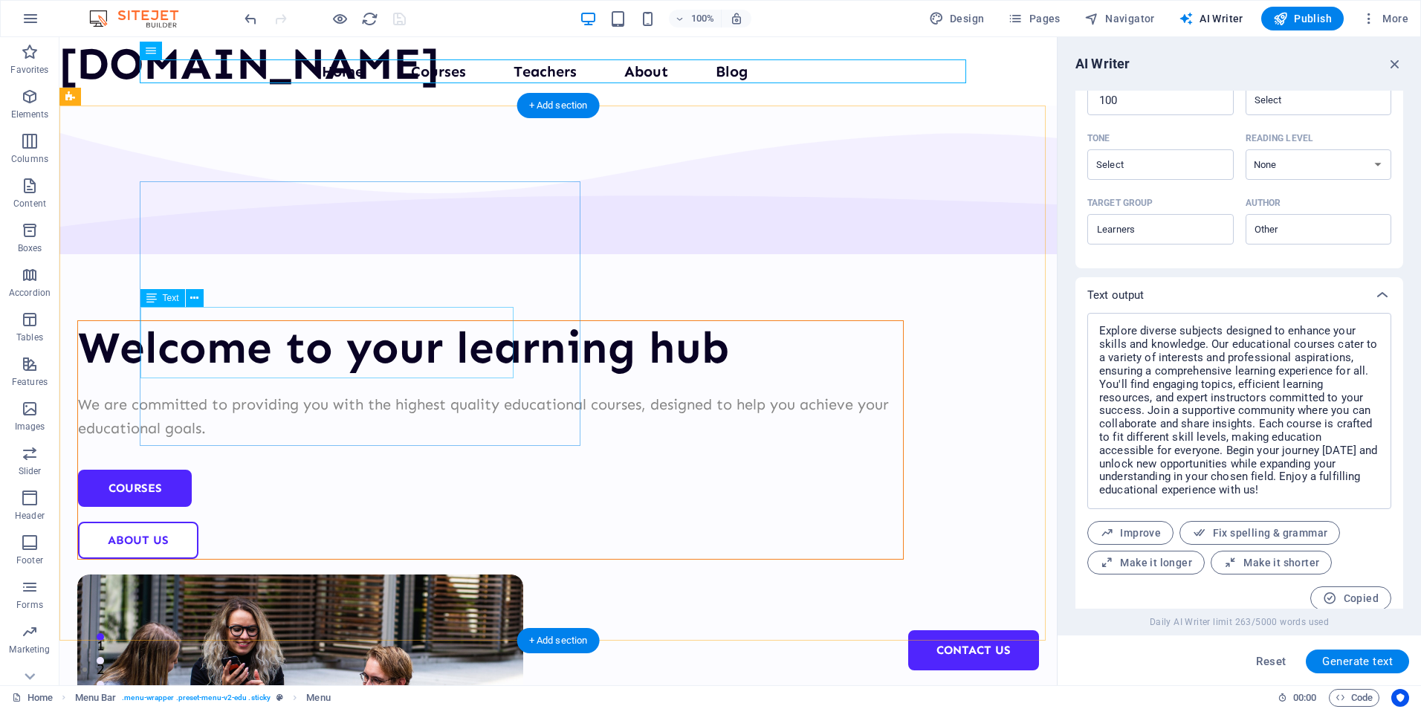
click at [230, 392] on div "We are committed to providing you with the highest quality educational courses,…" at bounding box center [490, 416] width 825 height 48
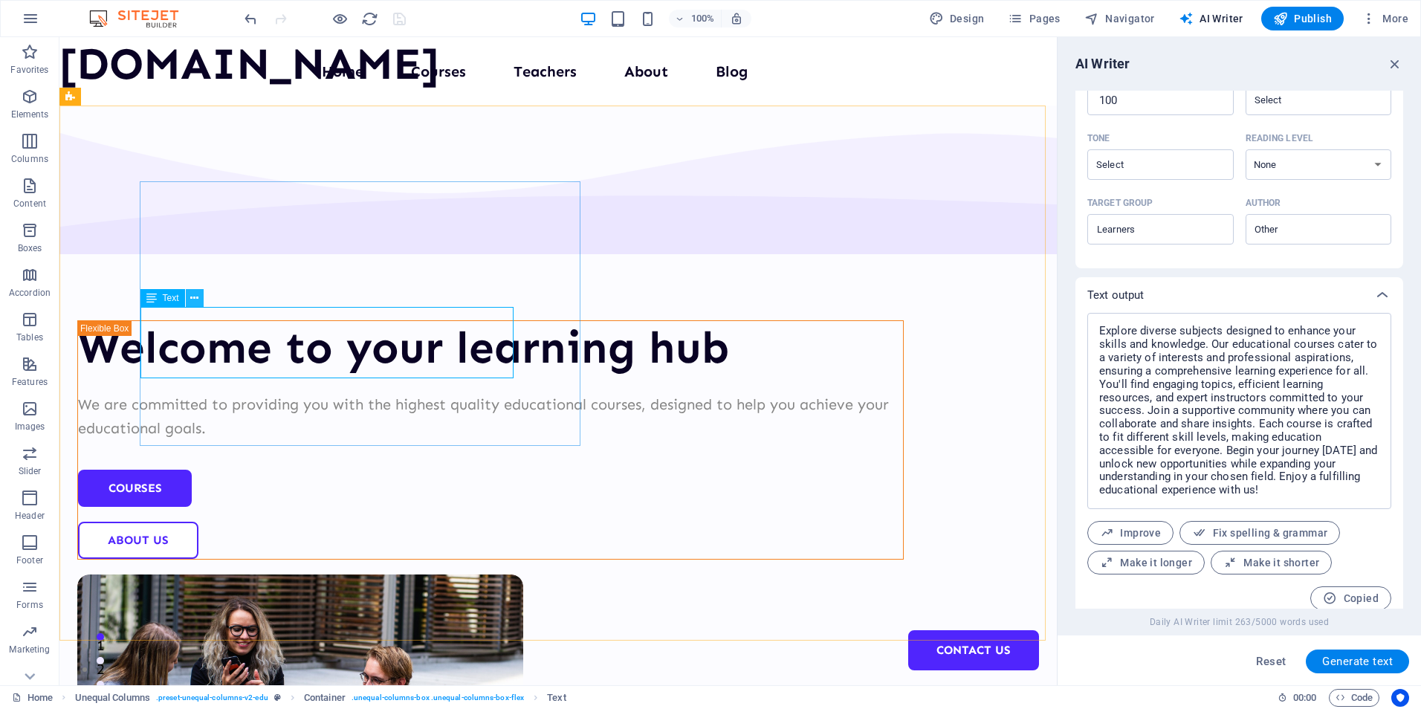
click at [192, 302] on icon at bounding box center [194, 299] width 8 height 16
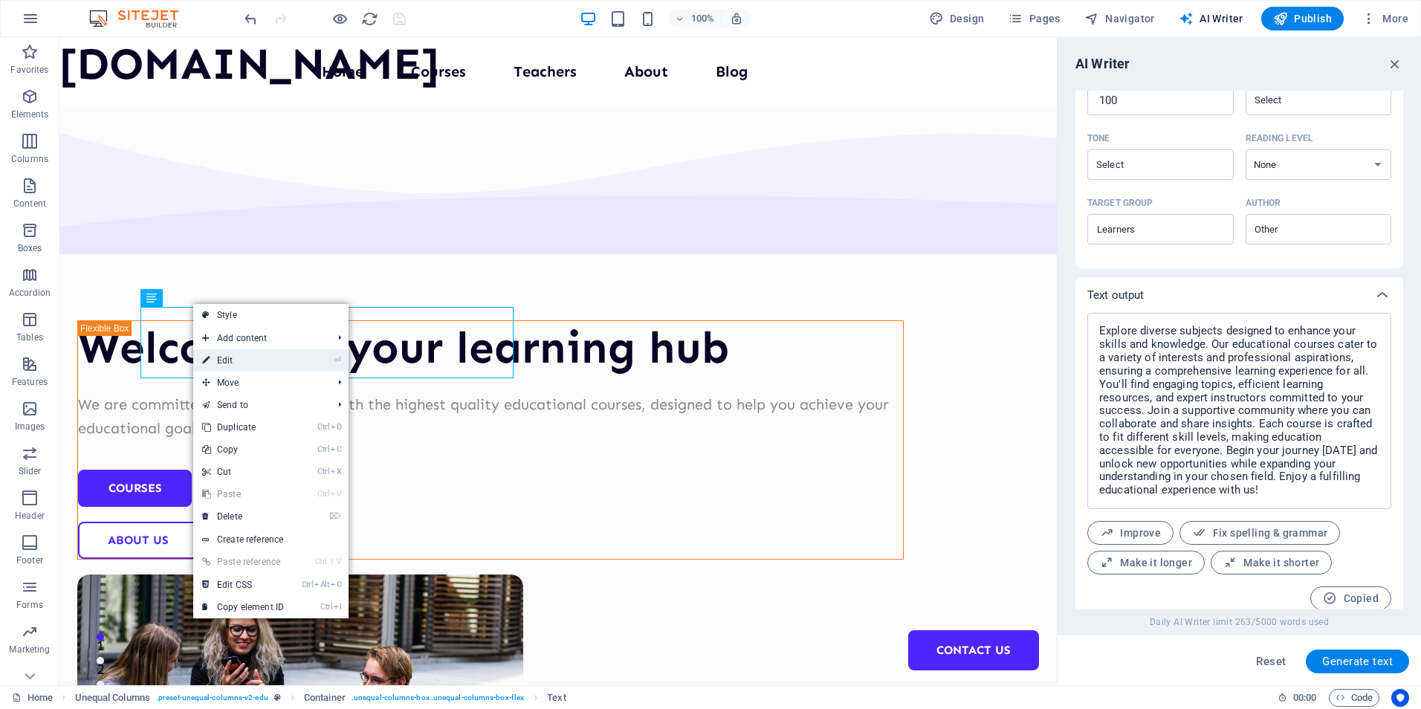
click at [224, 356] on link "⏎ Edit" at bounding box center [243, 360] width 100 height 22
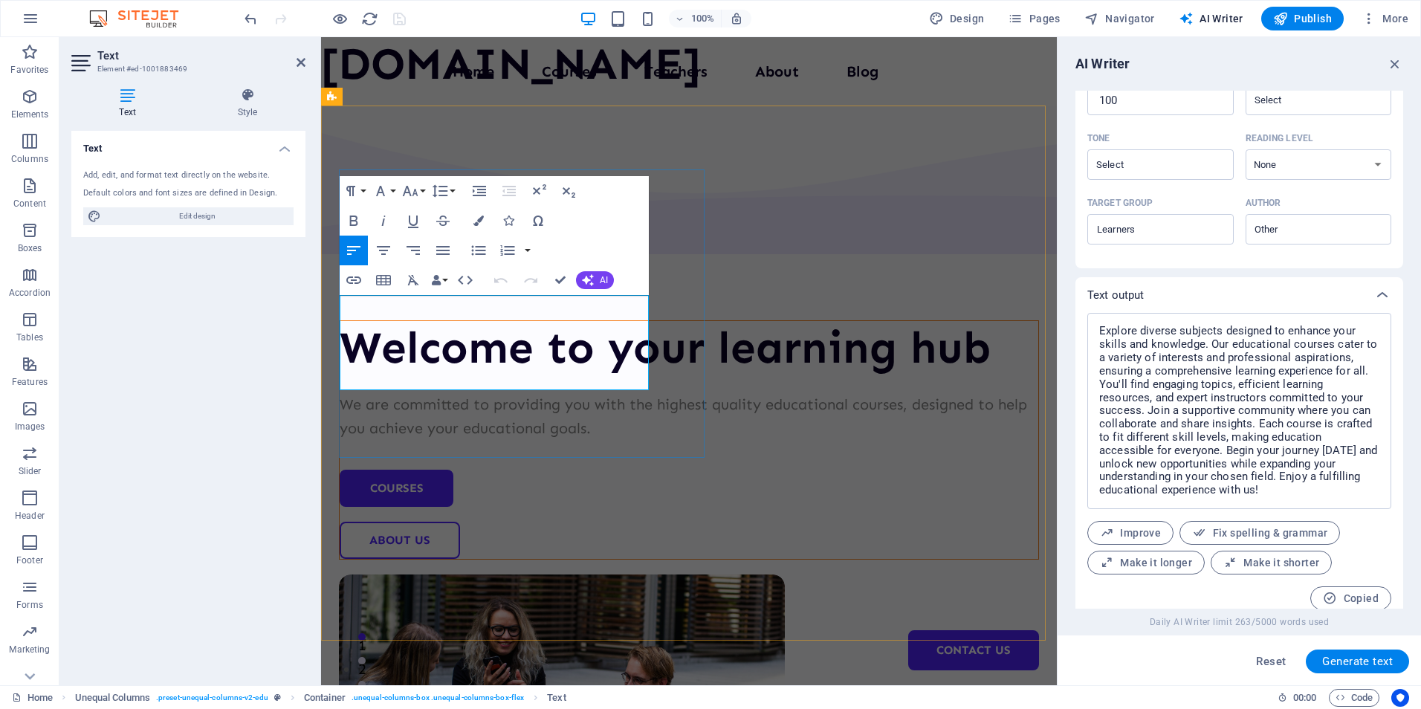
click at [391, 392] on p "We are committed to providing you with the highest quality educational courses,…" at bounding box center [689, 416] width 698 height 48
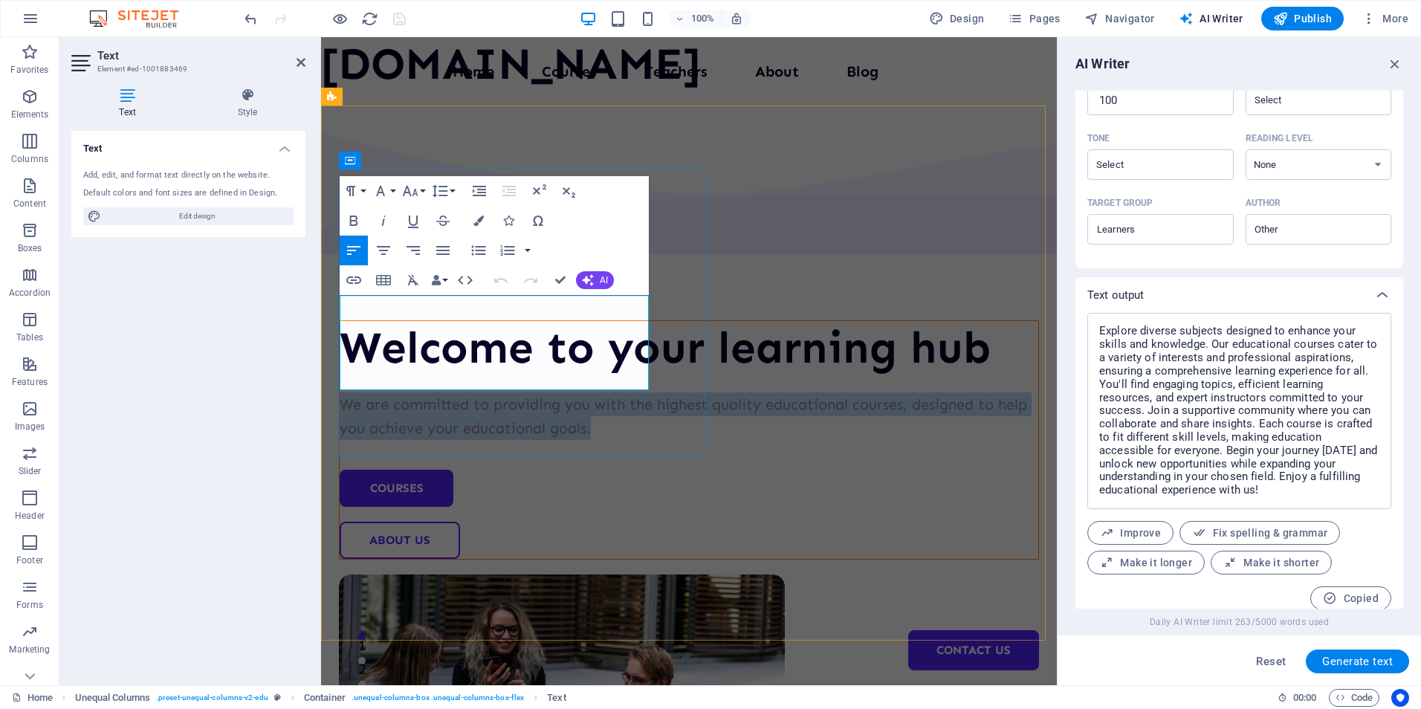
drag, startPoint x: 342, startPoint y: 308, endPoint x: 490, endPoint y: 379, distance: 164.8
click at [490, 392] on p "We are committed to providing you with the highest quality educational courses,…" at bounding box center [689, 416] width 698 height 48
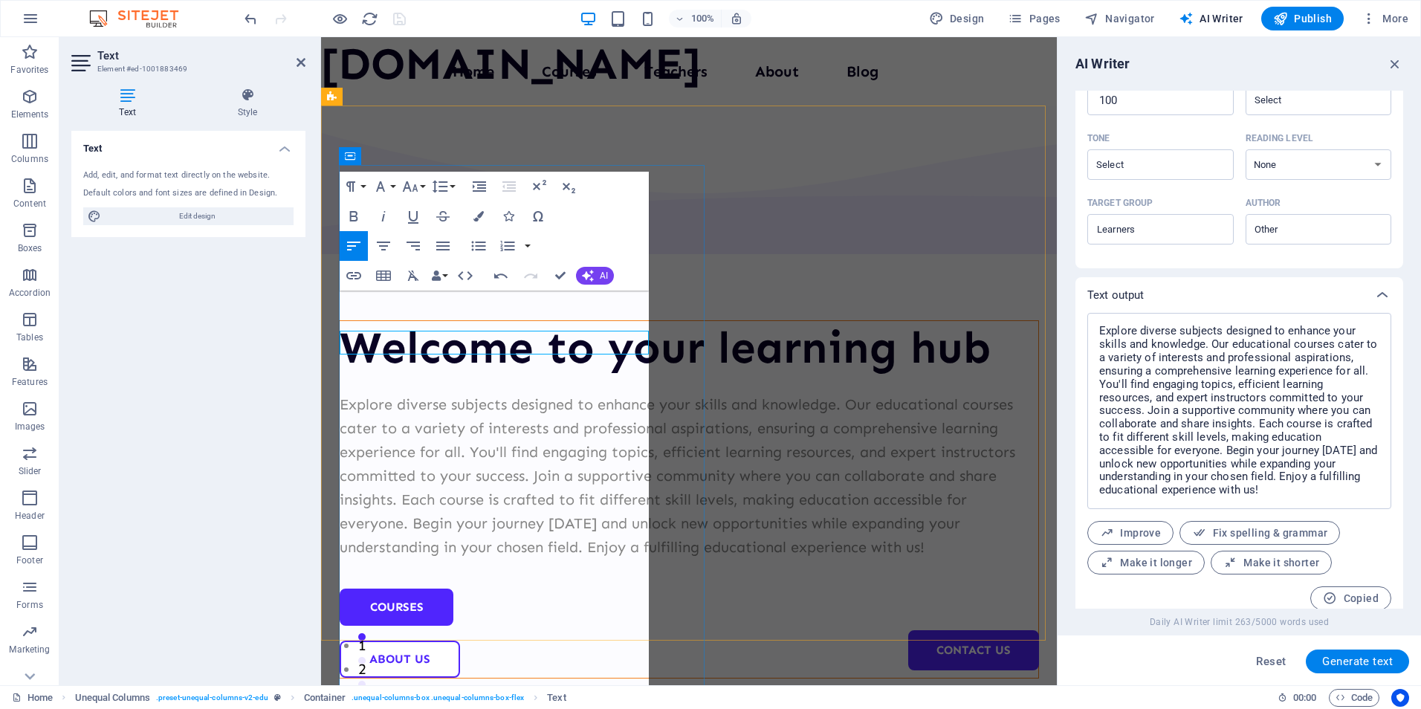
scroll to position [11043, 3]
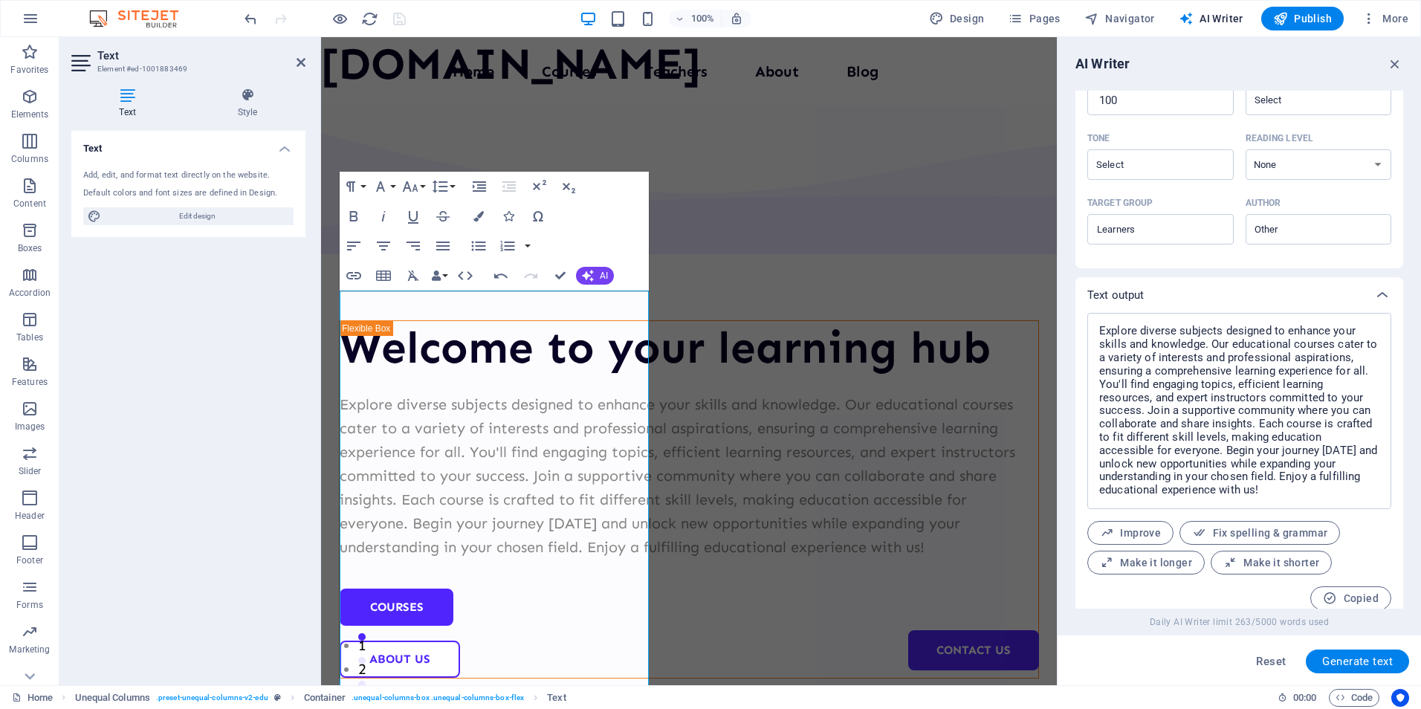
drag, startPoint x: 1068, startPoint y: 133, endPoint x: 1068, endPoint y: 158, distance: 24.5
click at [1068, 158] on div "AI Writer Text input Element ​ You can only choose headline and text elements. …" at bounding box center [1238, 361] width 363 height 648
click at [451, 559] on p "Explore diverse subjects designed to enhance your skills and knowledge. Our edu…" at bounding box center [689, 475] width 698 height 166
click at [687, 557] on div "Welcome to your learning hub Explore diverse subjects designed to enhance your …" at bounding box center [689, 499] width 700 height 358
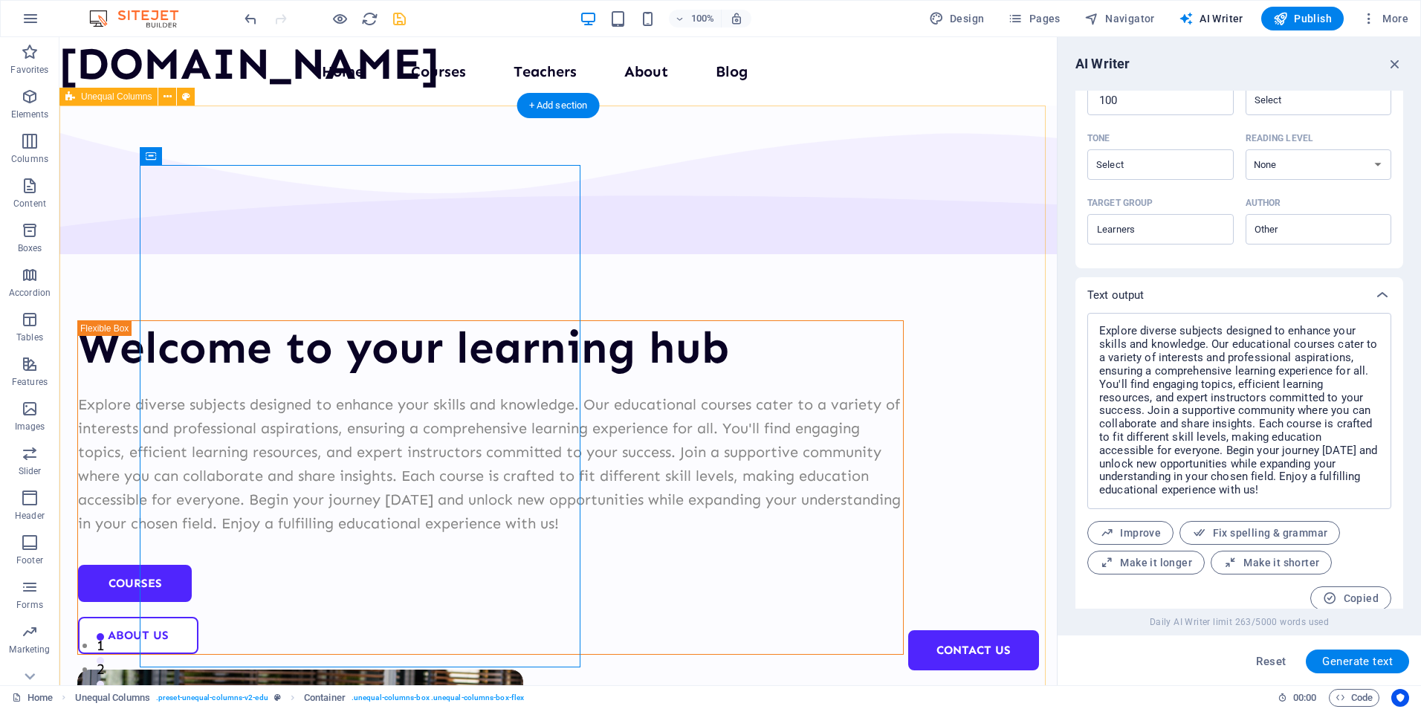
click at [673, 652] on div "Welcome to your learning hub Explore diverse subjects designed to enhance your …" at bounding box center [557, 626] width 997 height 1040
click at [691, 163] on div "Welcome to your learning hub Explore diverse subjects designed to enhance your …" at bounding box center [557, 626] width 997 height 1040
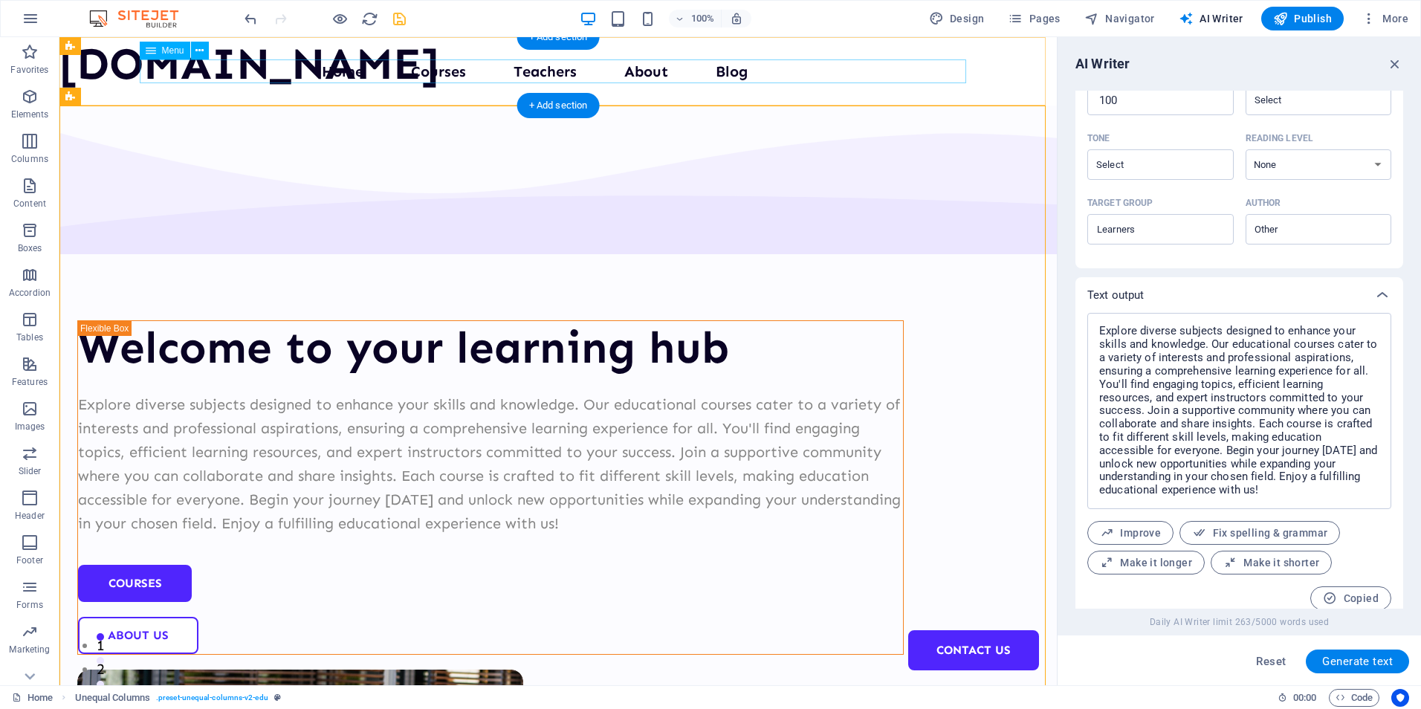
click at [340, 74] on nav "Home Courses Teachers About Blog Contact Us" at bounding box center [558, 71] width 826 height 24
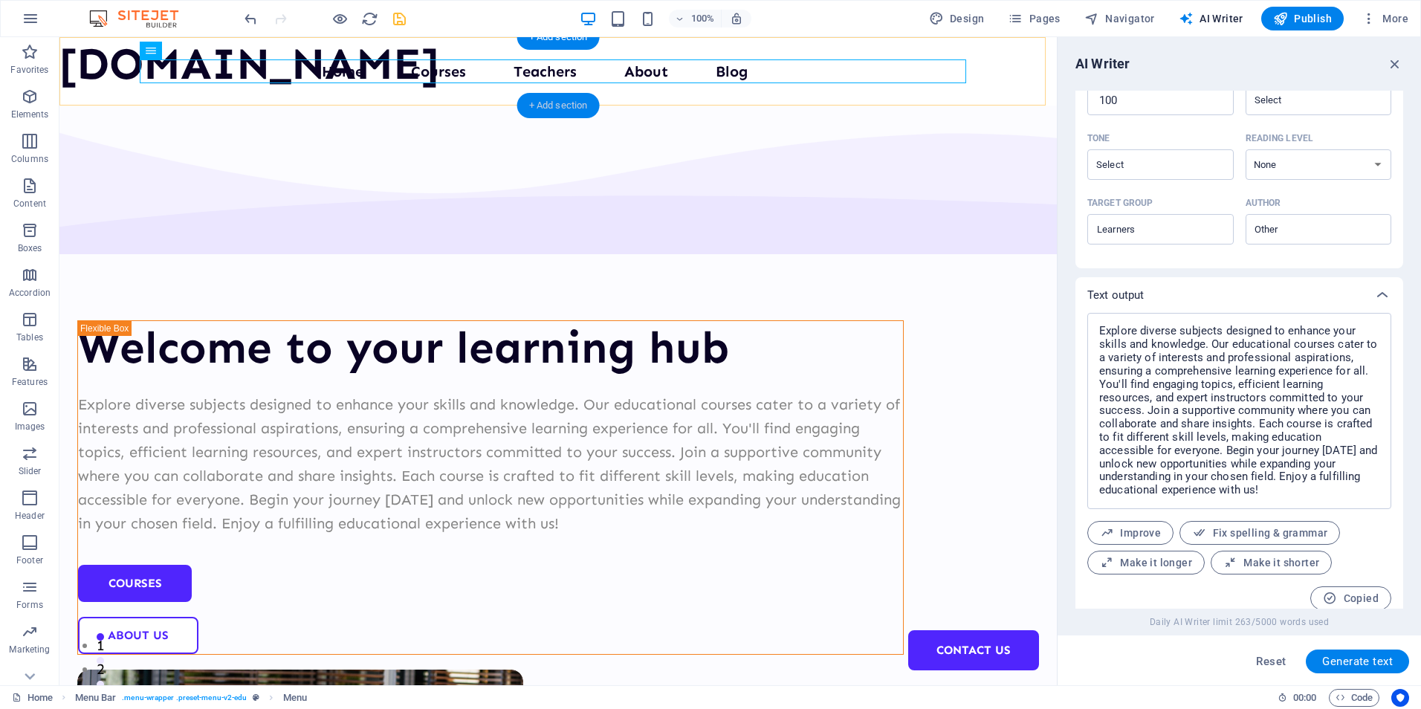
click at [539, 104] on div "+ Add section" at bounding box center [558, 105] width 82 height 25
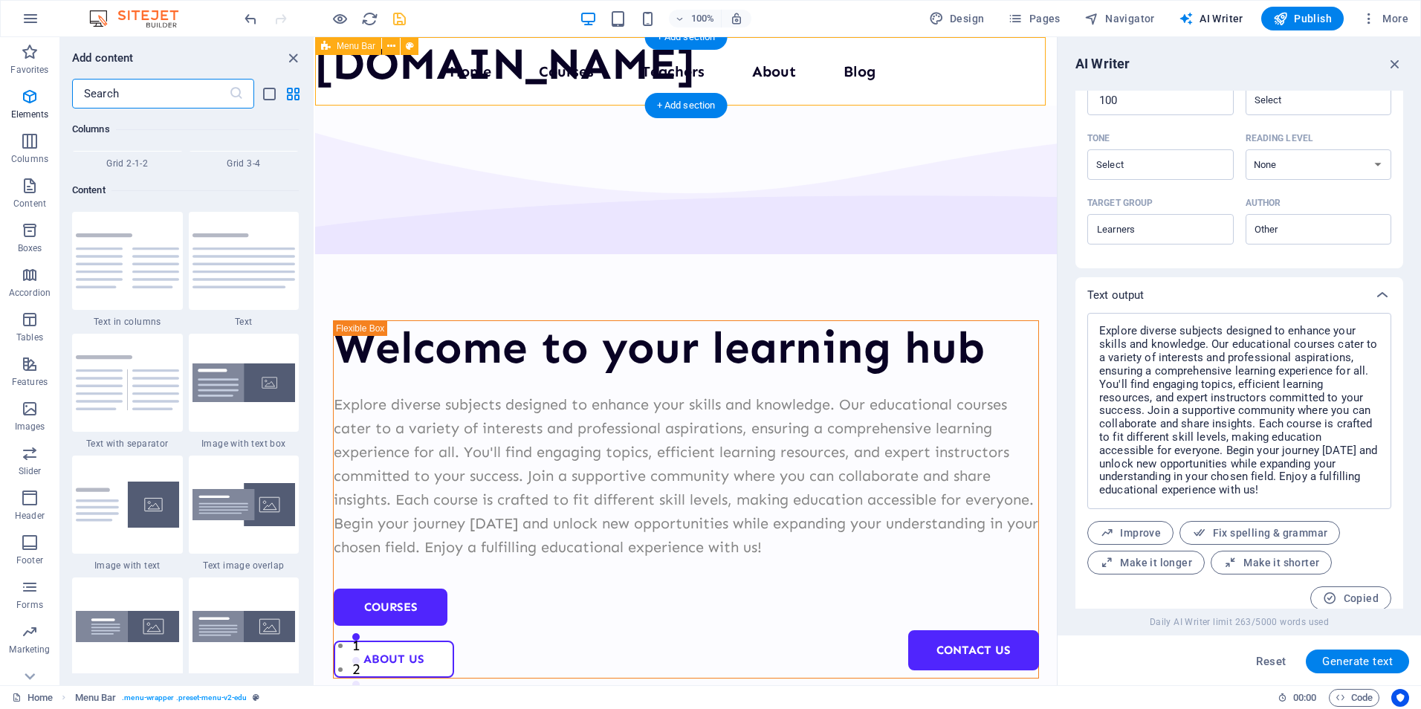
scroll to position [2600, 0]
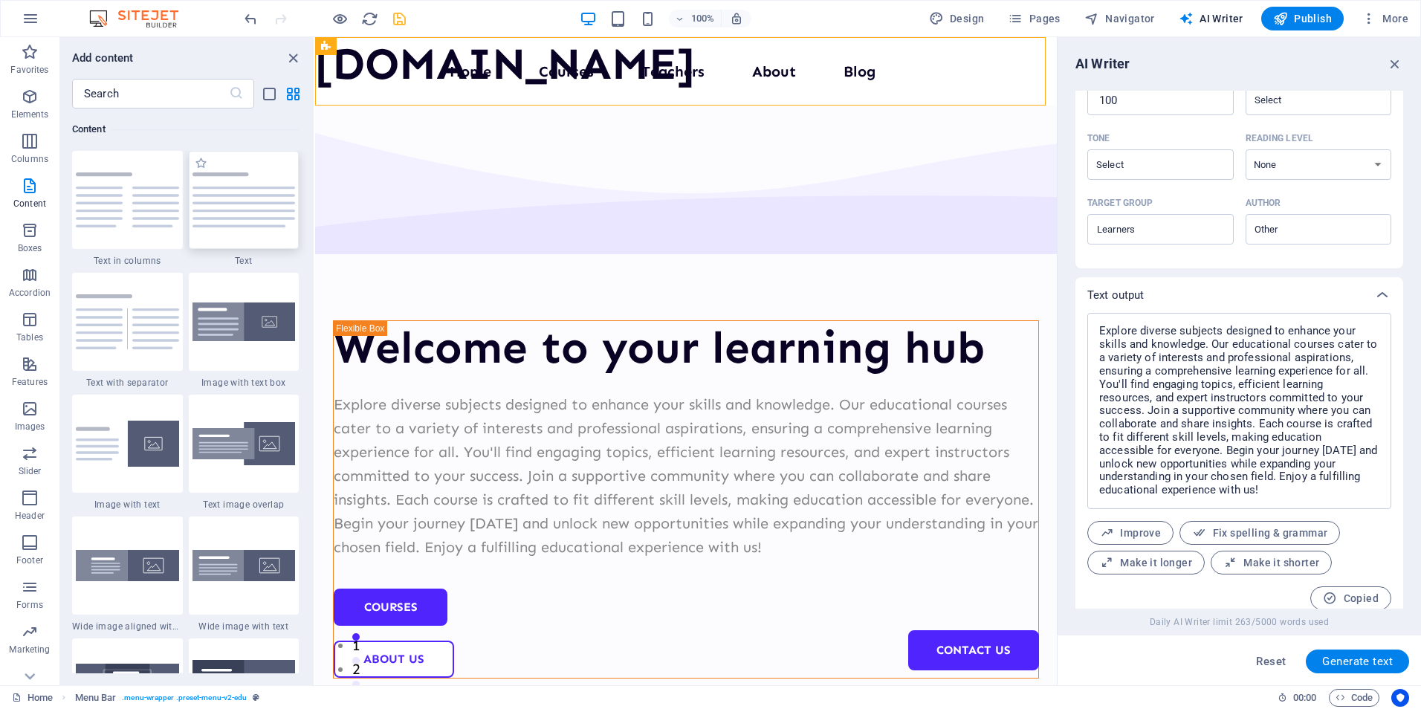
click at [242, 190] on img at bounding box center [243, 199] width 103 height 55
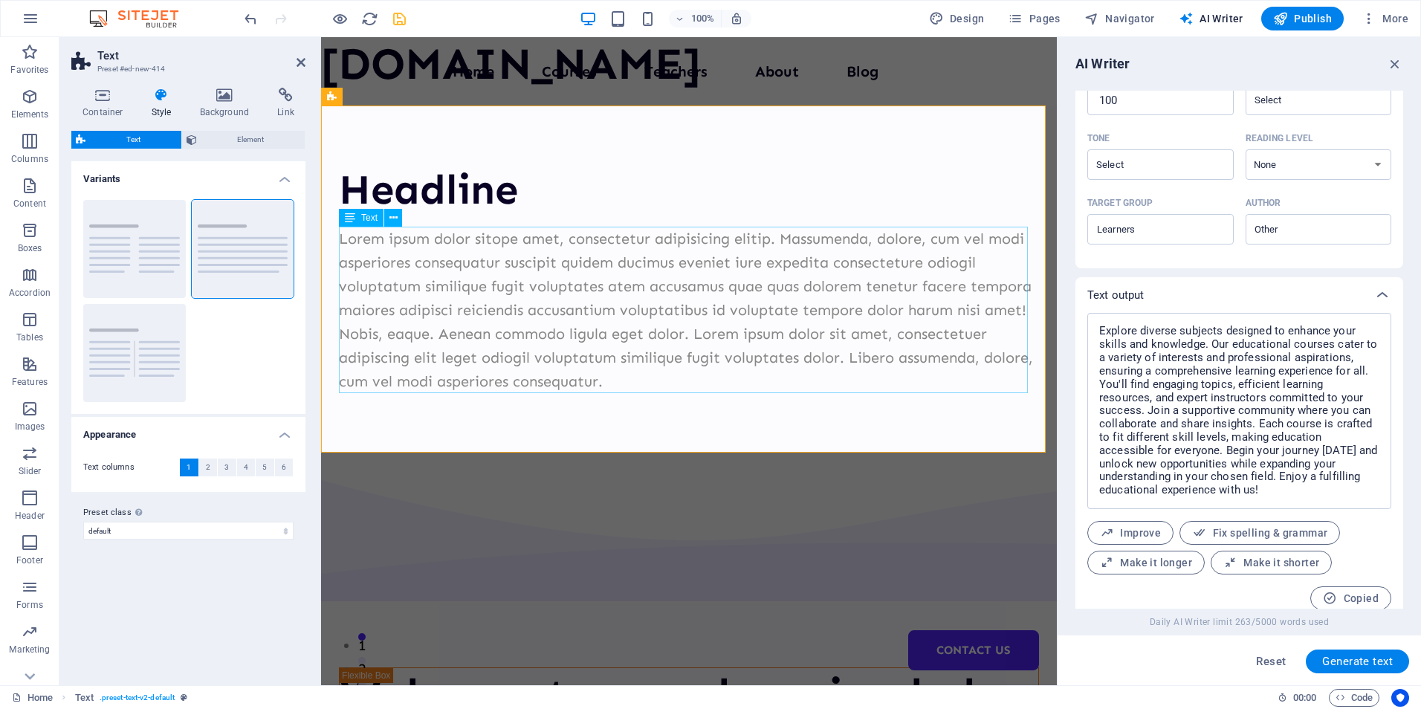
click at [453, 236] on div "Lorem ipsum dolor sitope amet, consectetur adipisicing elitip. Massumenda, dolo…" at bounding box center [689, 310] width 700 height 166
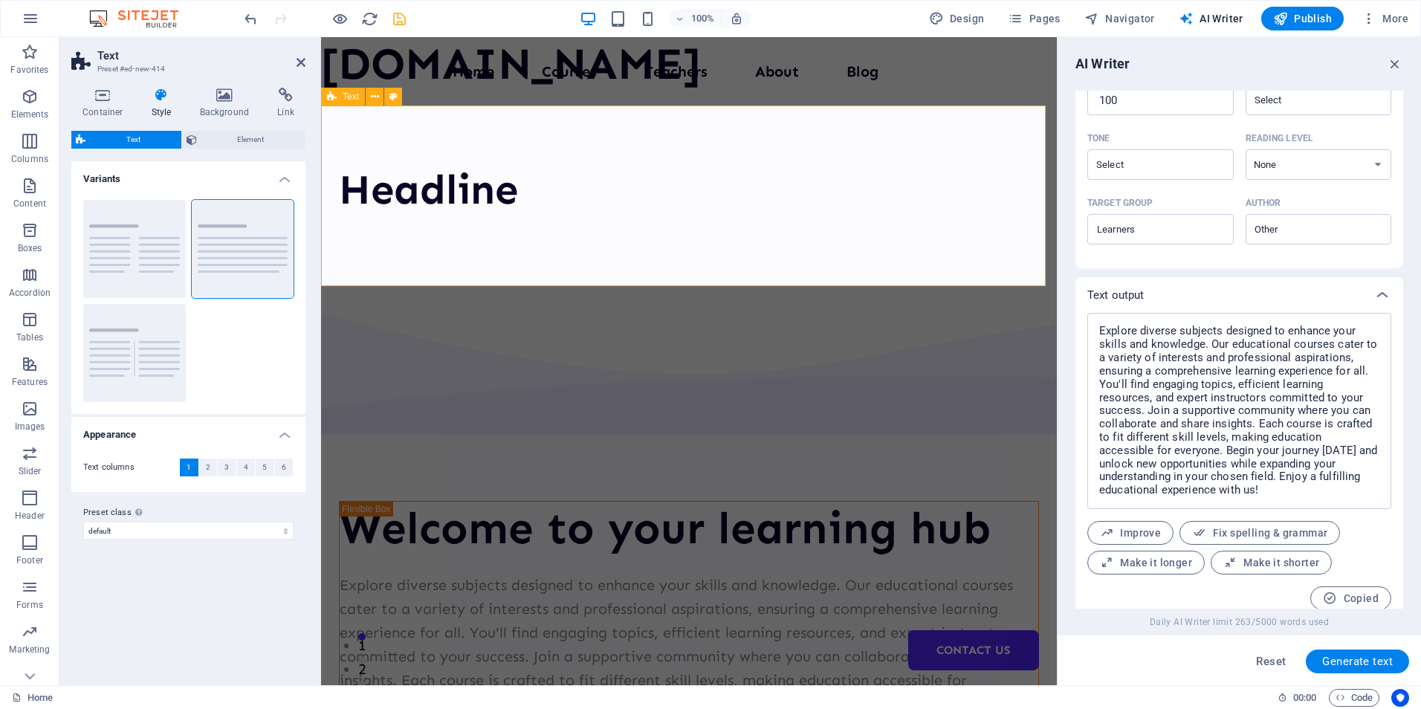
click at [451, 236] on div "Headline" at bounding box center [689, 196] width 736 height 181
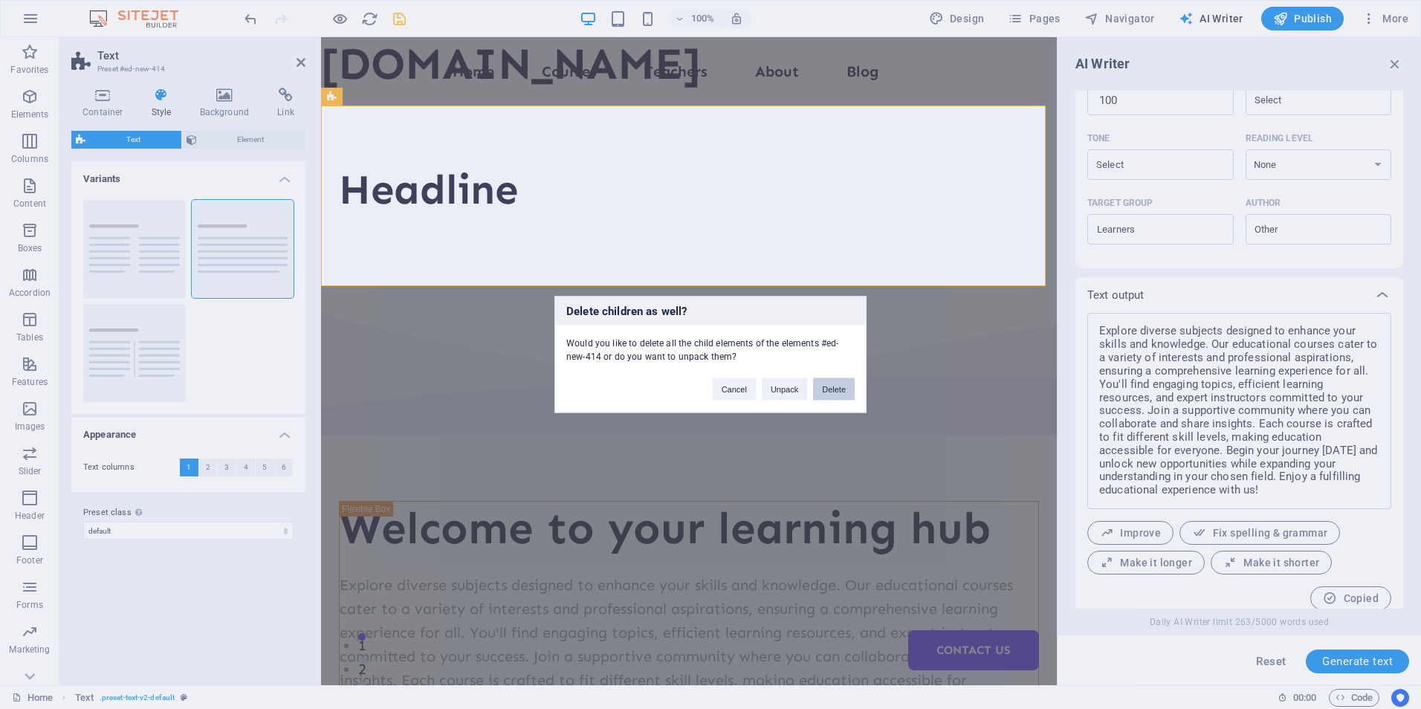
drag, startPoint x: 840, startPoint y: 391, endPoint x: 774, endPoint y: 353, distance: 76.2
click at [840, 391] on button "Delete" at bounding box center [834, 389] width 42 height 22
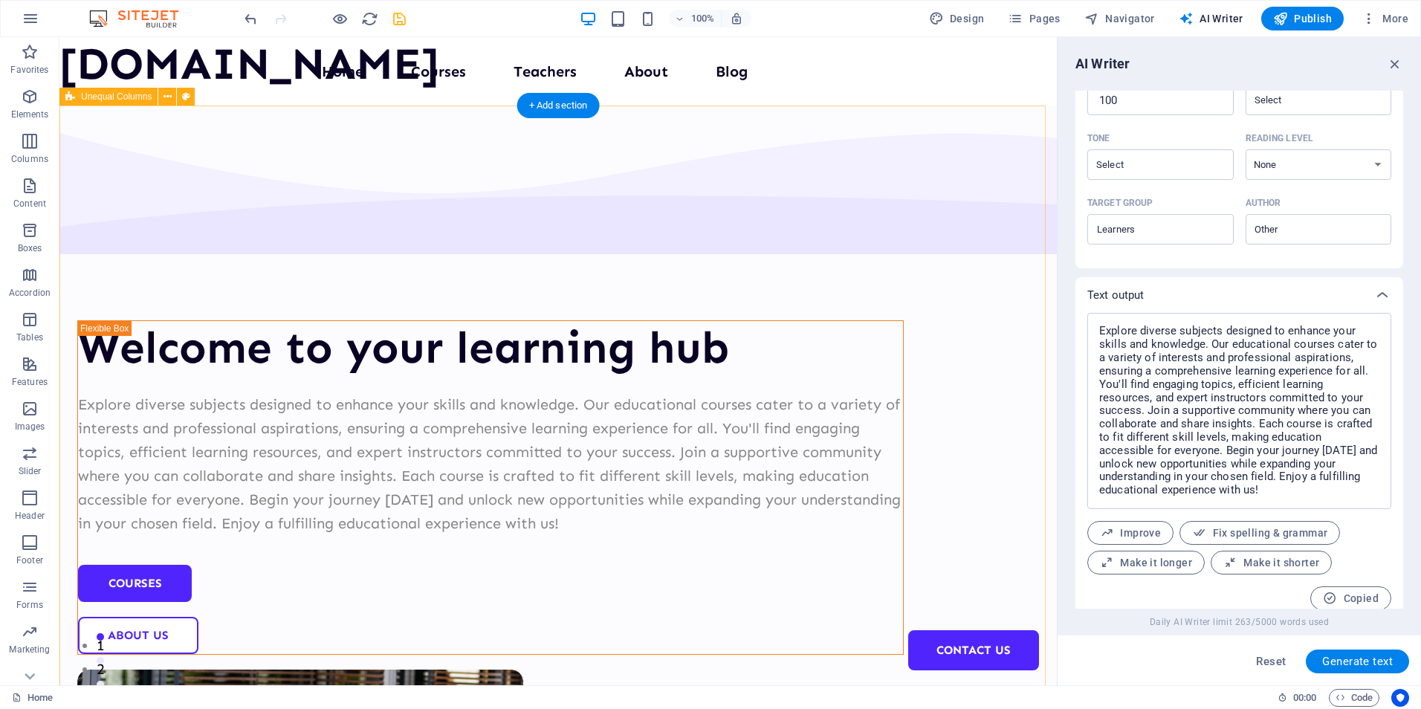
click at [725, 163] on div "Welcome to your learning hub Explore diverse subjects designed to enhance your …" at bounding box center [557, 626] width 997 height 1040
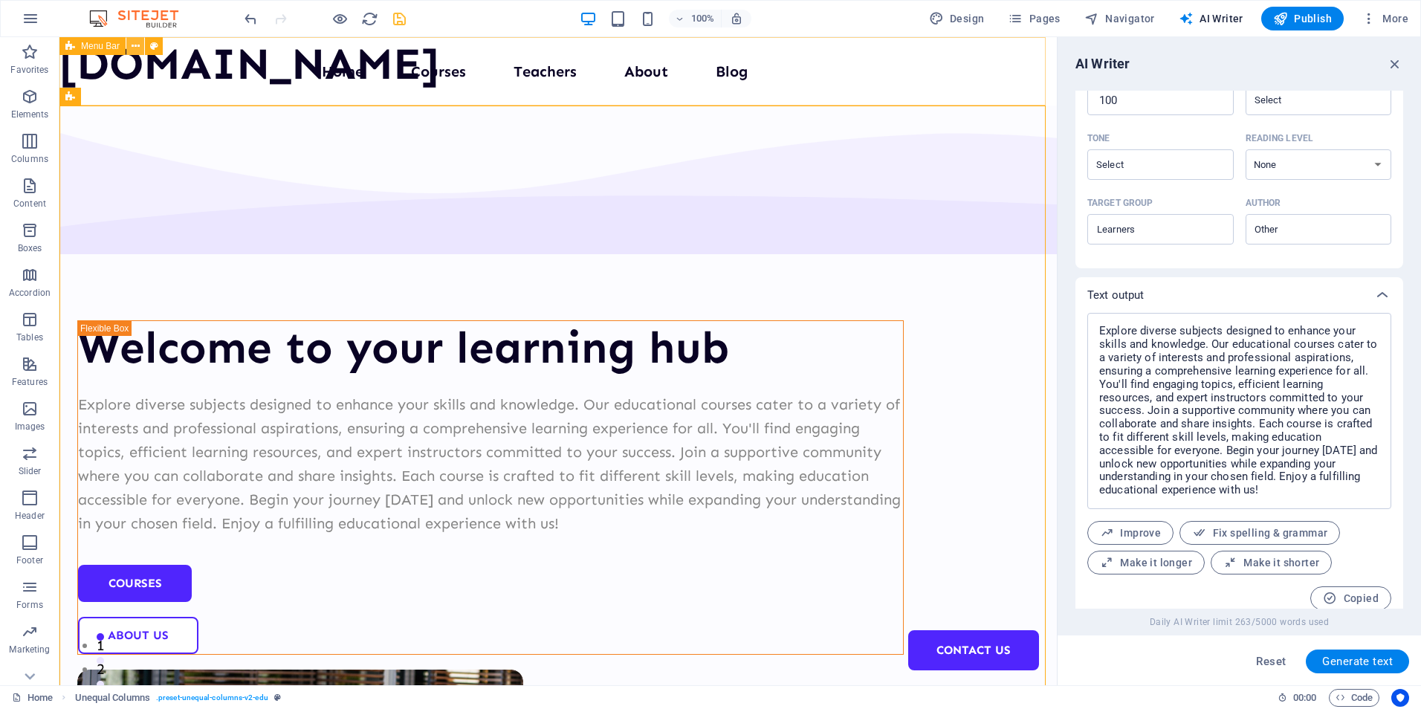
click at [138, 50] on icon at bounding box center [136, 47] width 8 height 16
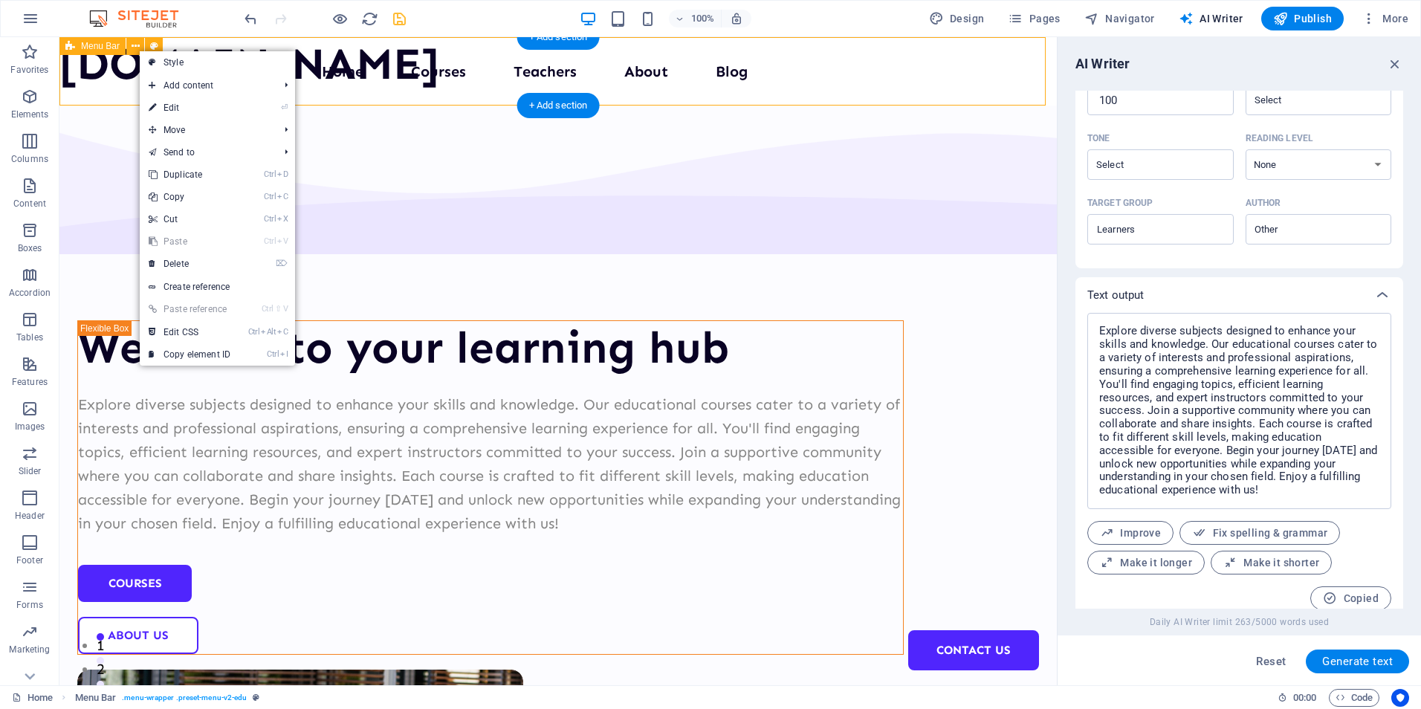
click at [100, 80] on div "Menu Home Courses Teachers About Blog Contact Us" at bounding box center [557, 71] width 997 height 68
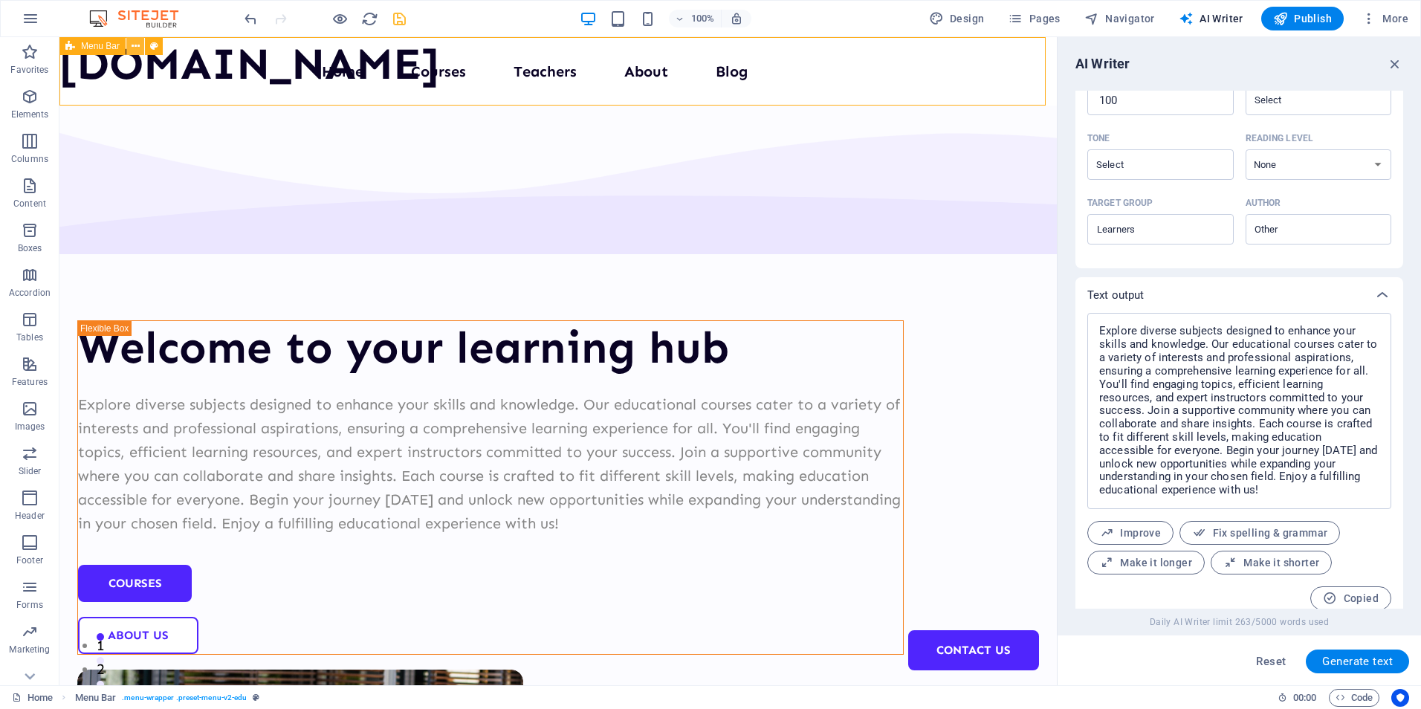
click at [140, 45] on button at bounding box center [135, 46] width 18 height 18
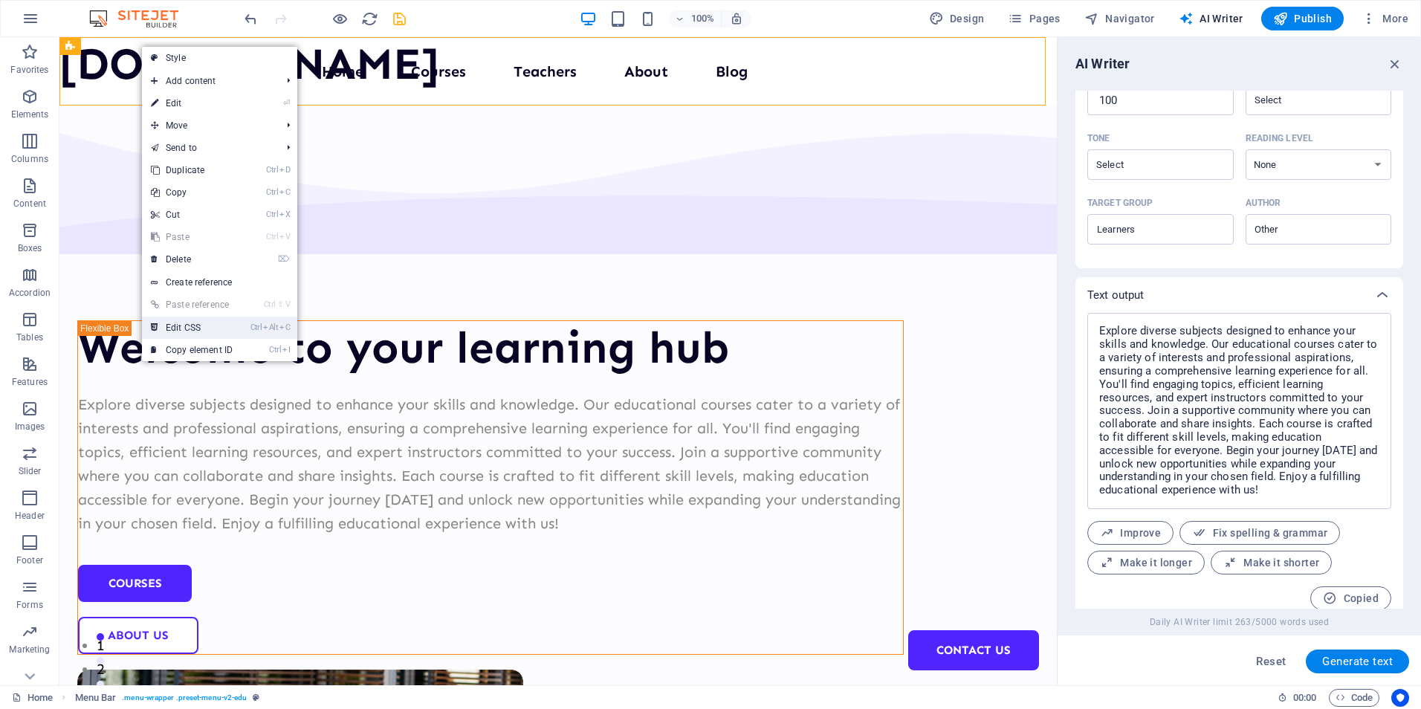
click at [174, 330] on link "Ctrl Alt C Edit CSS" at bounding box center [192, 328] width 100 height 22
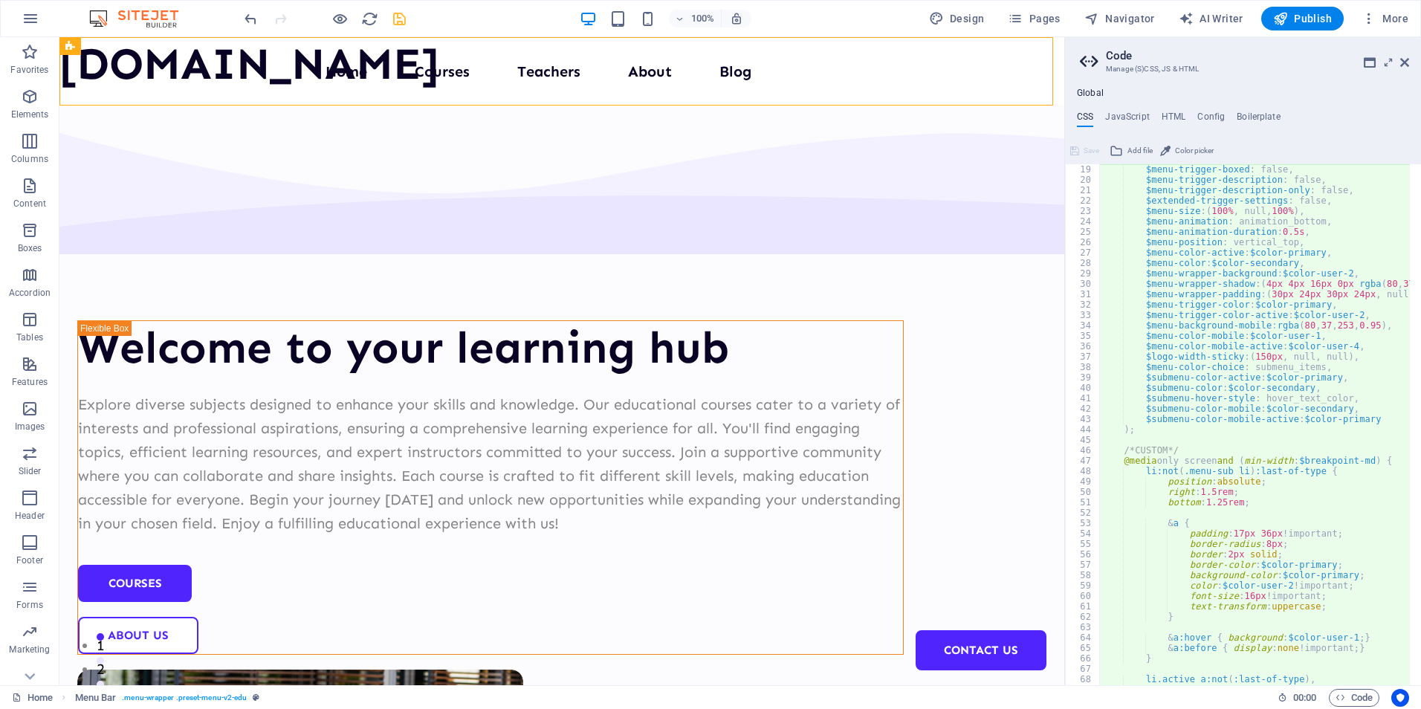
scroll to position [0, 0]
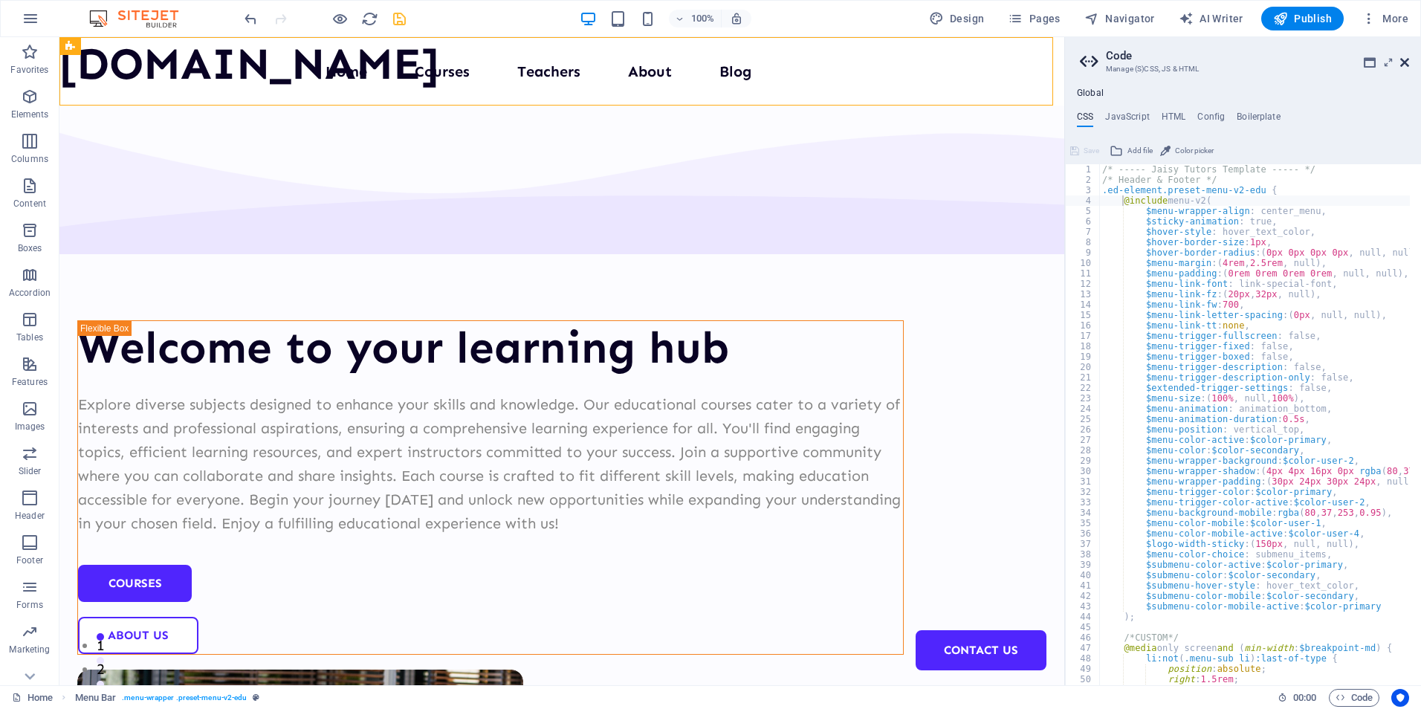
click at [1401, 61] on icon at bounding box center [1404, 62] width 9 height 12
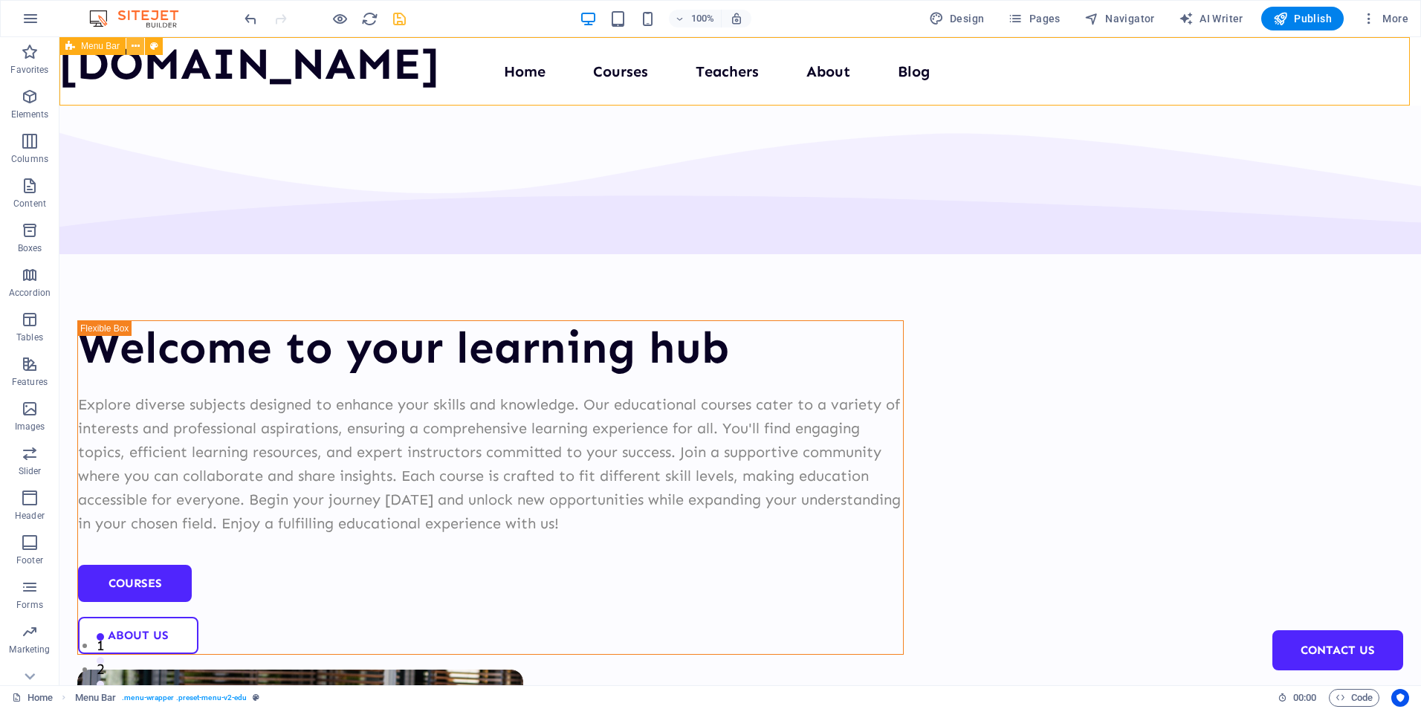
click at [136, 50] on icon at bounding box center [136, 47] width 8 height 16
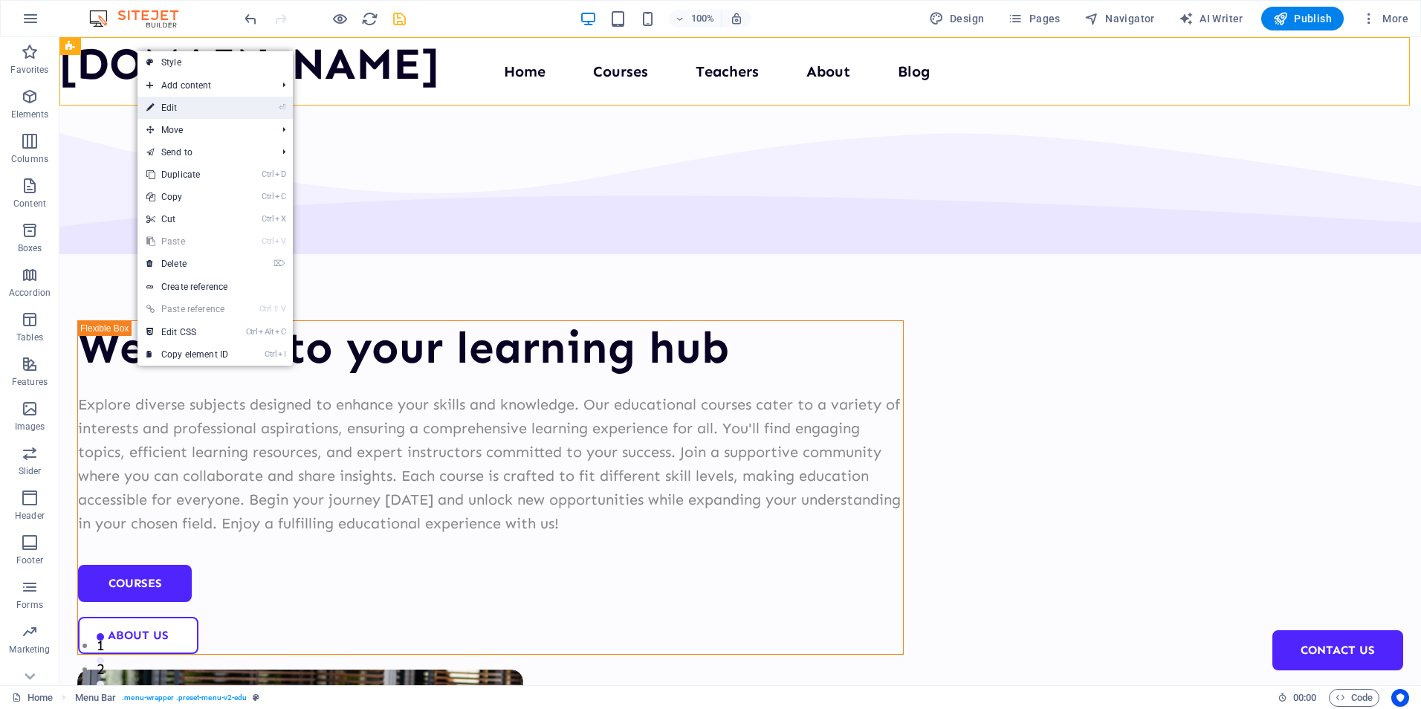
click at [168, 108] on link "⏎ Edit" at bounding box center [187, 108] width 100 height 22
select select "header"
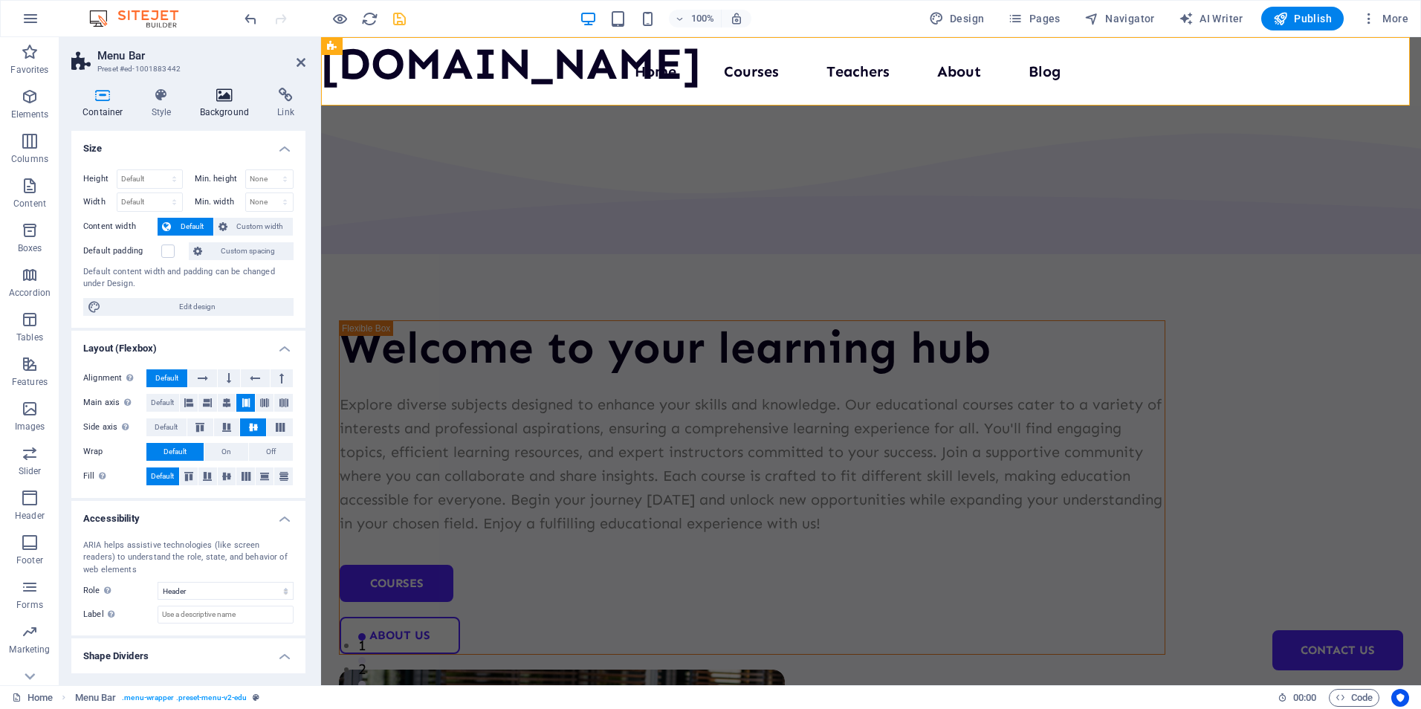
click at [231, 100] on icon at bounding box center [225, 95] width 72 height 15
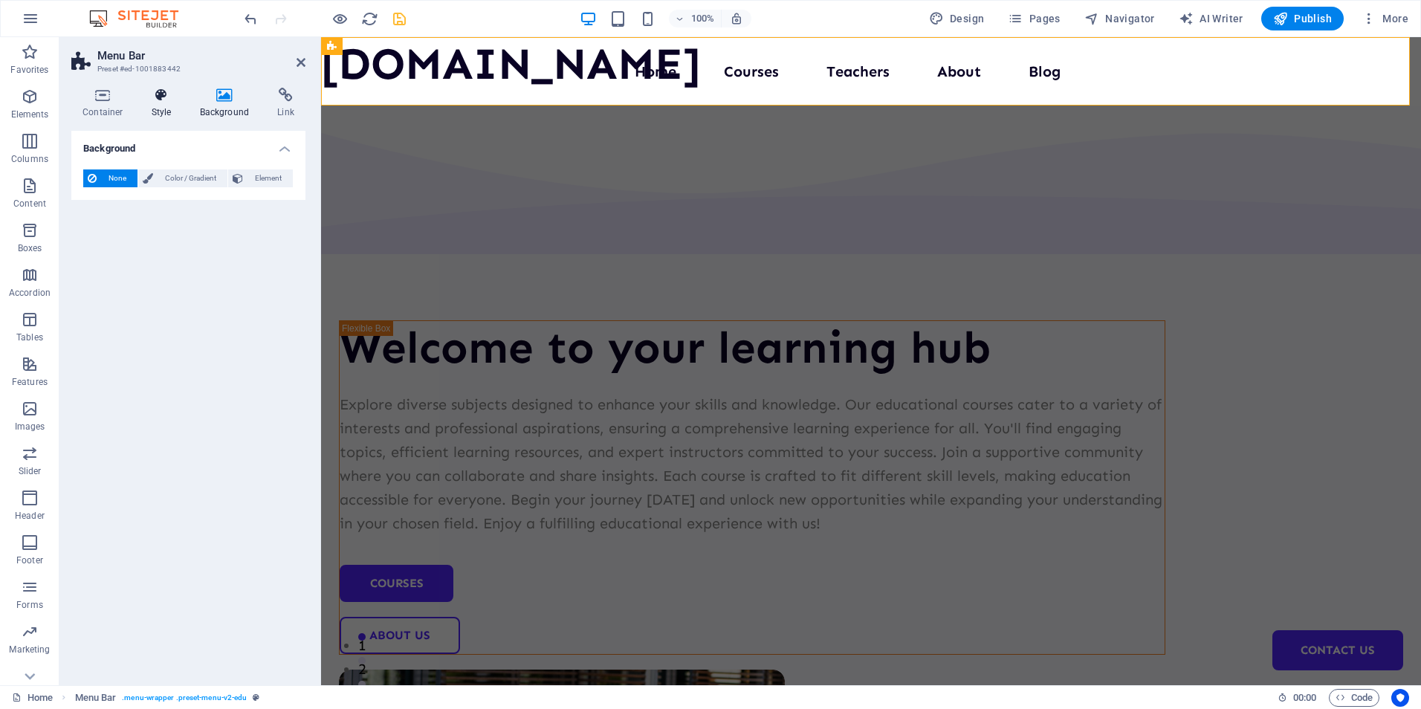
click at [161, 97] on icon at bounding box center [161, 95] width 42 height 15
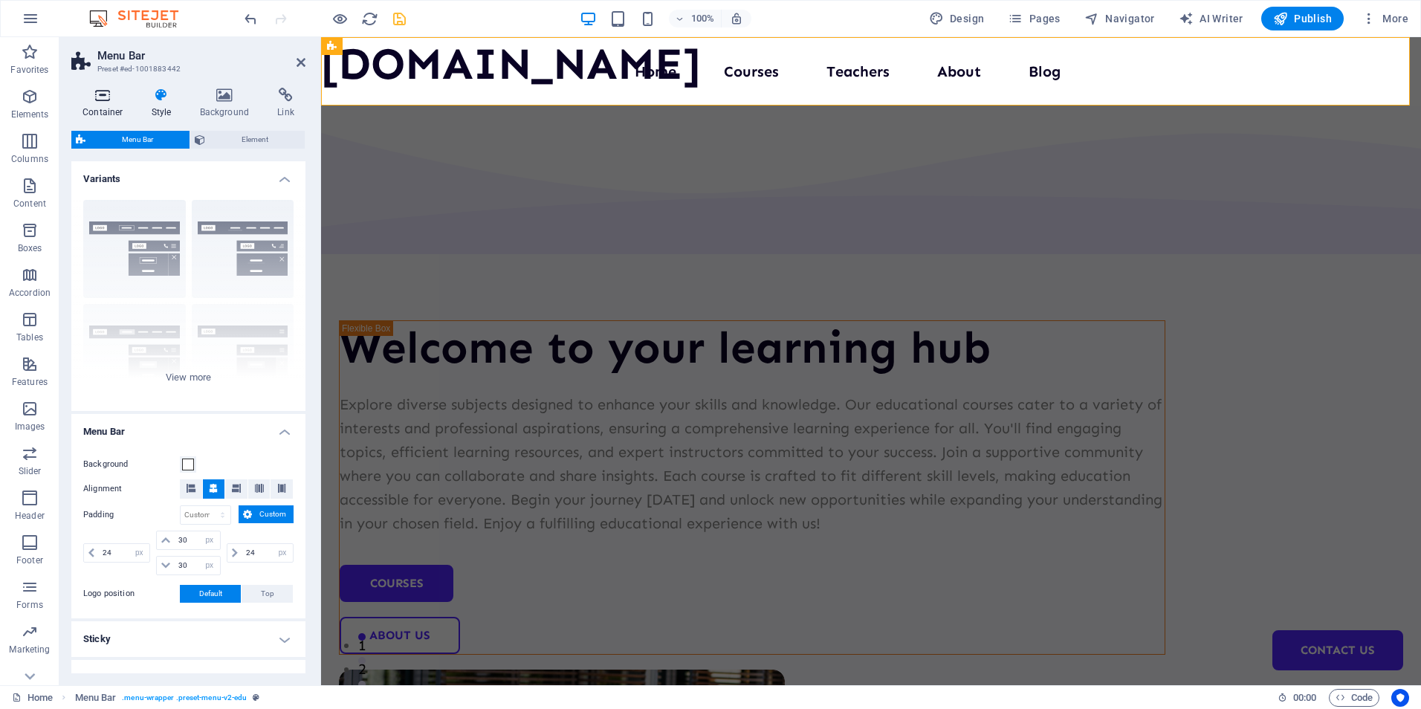
click at [103, 96] on icon at bounding box center [102, 95] width 63 height 15
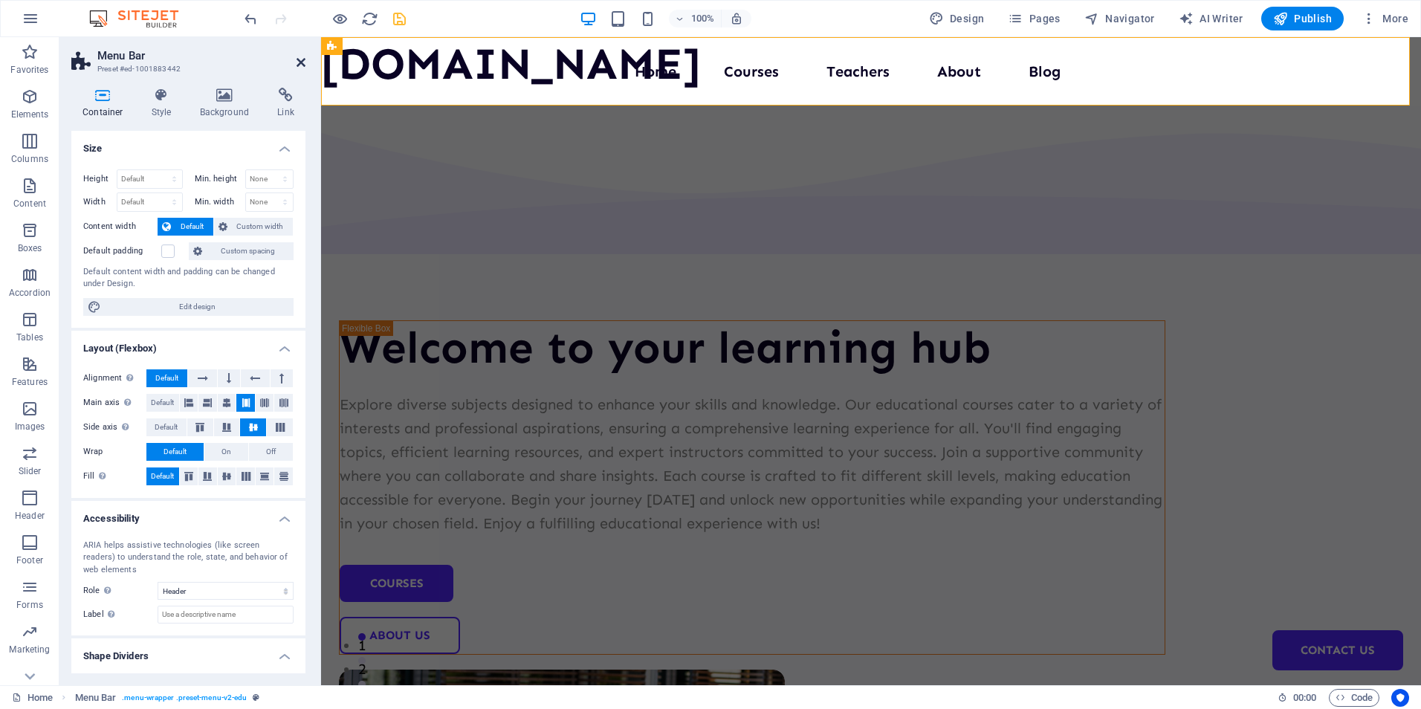
click at [301, 60] on icon at bounding box center [300, 62] width 9 height 12
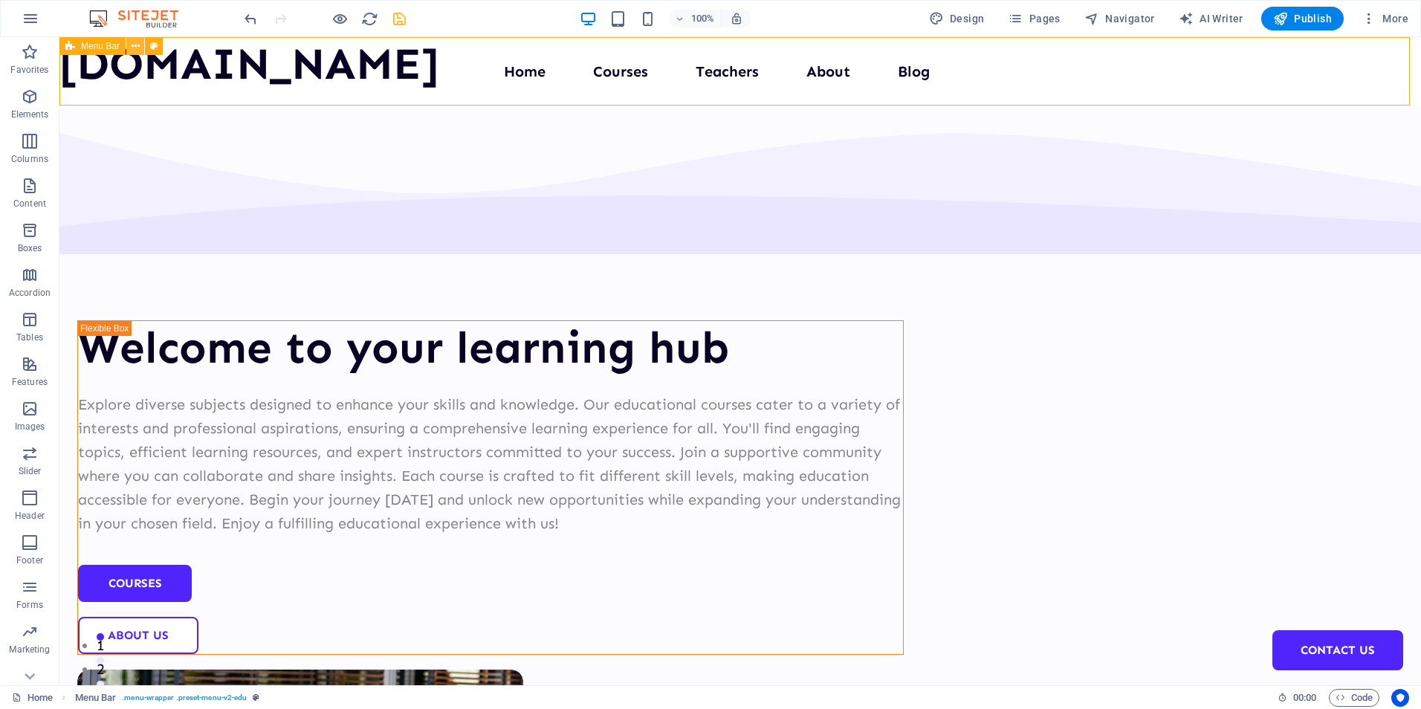
click at [133, 47] on icon at bounding box center [136, 47] width 8 height 16
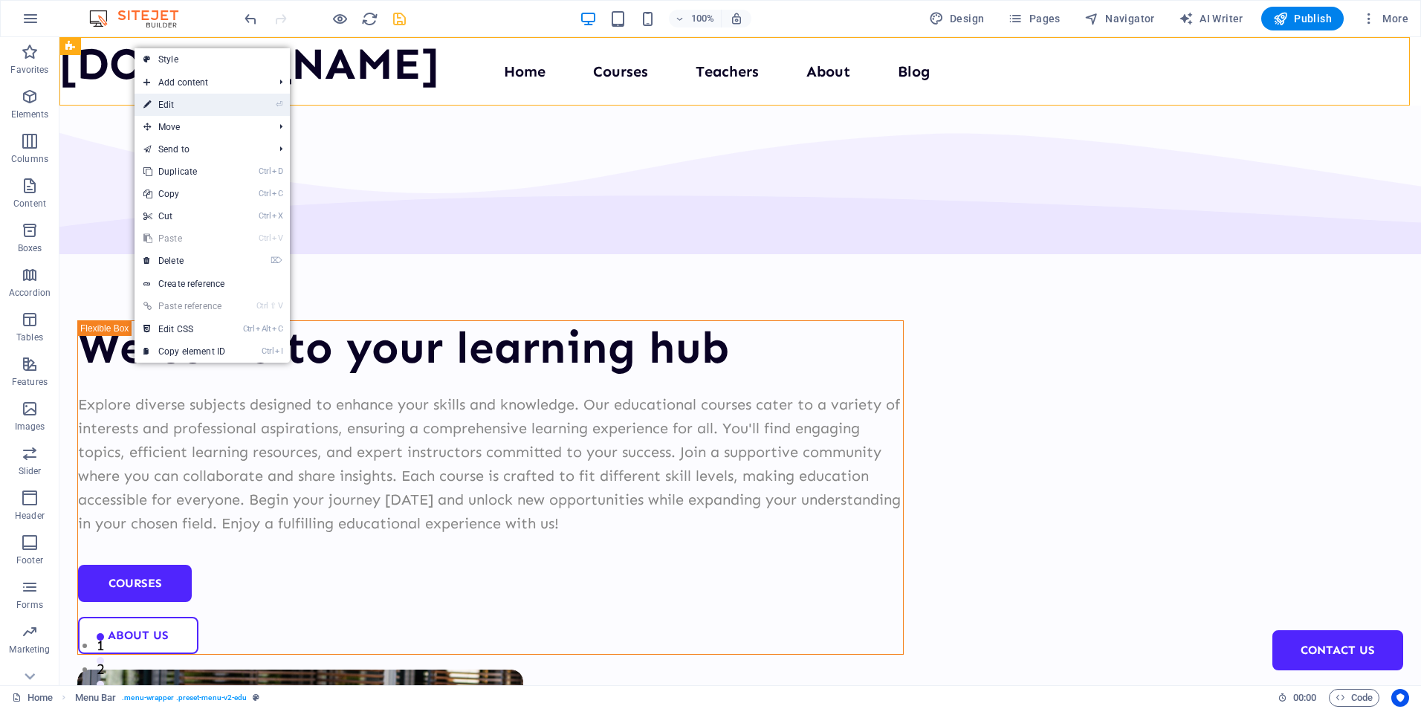
click at [191, 108] on link "⏎ Edit" at bounding box center [184, 105] width 100 height 22
select select "header"
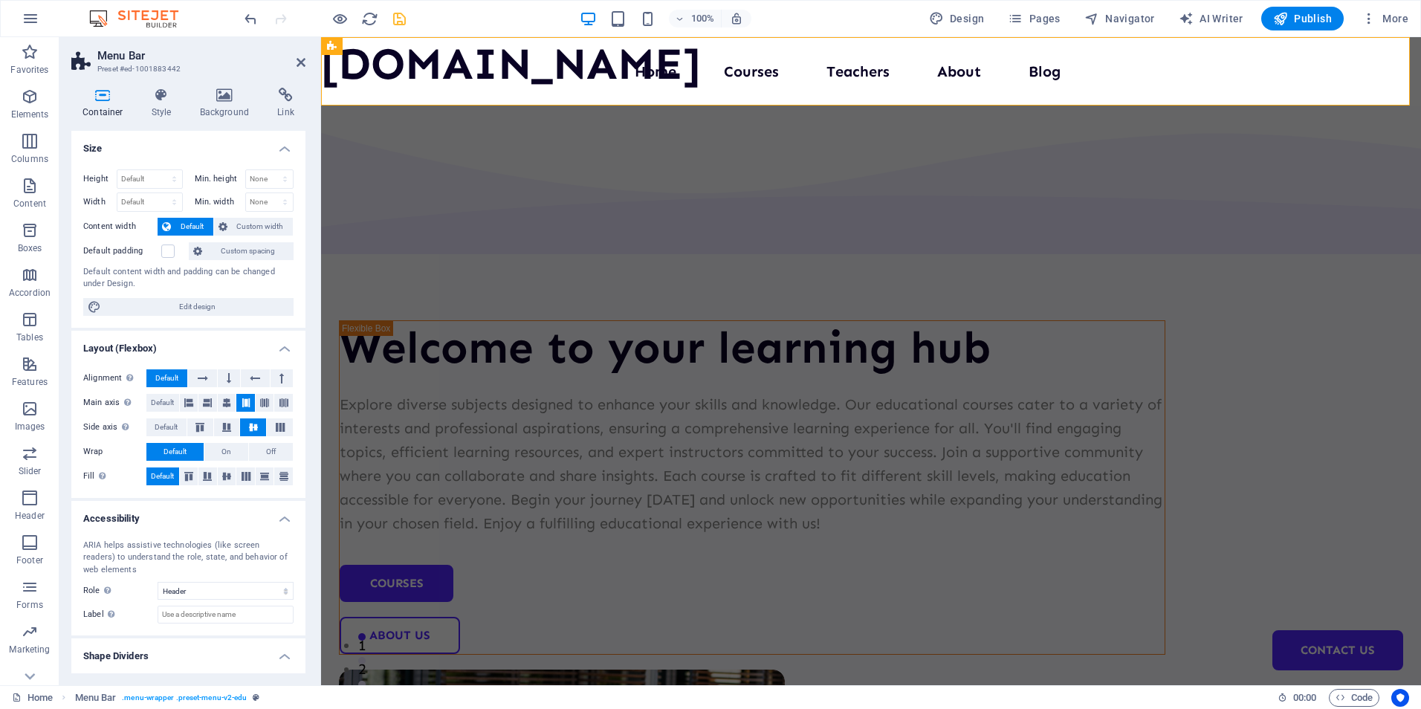
click at [85, 64] on icon at bounding box center [82, 61] width 22 height 21
click at [302, 63] on icon at bounding box center [300, 62] width 9 height 12
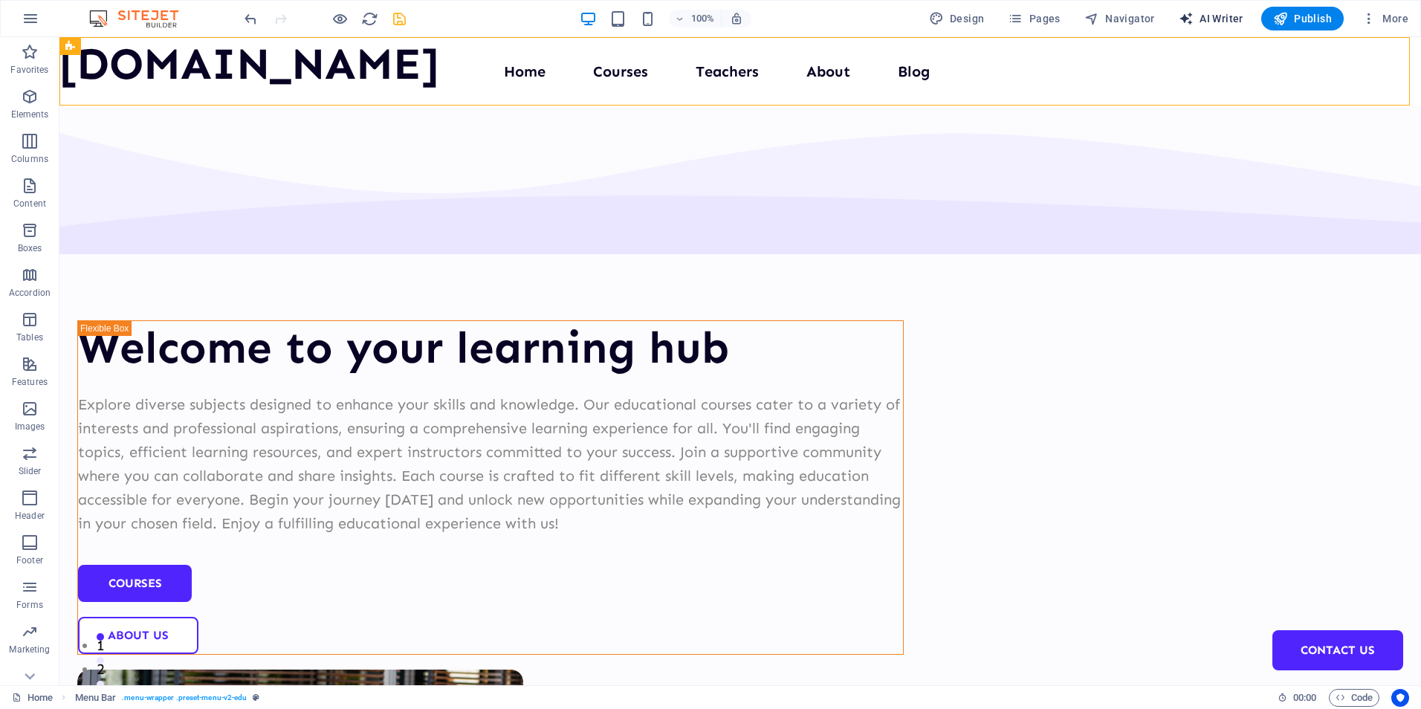
click at [1205, 20] on span "AI Writer" at bounding box center [1210, 18] width 65 height 15
select select "English"
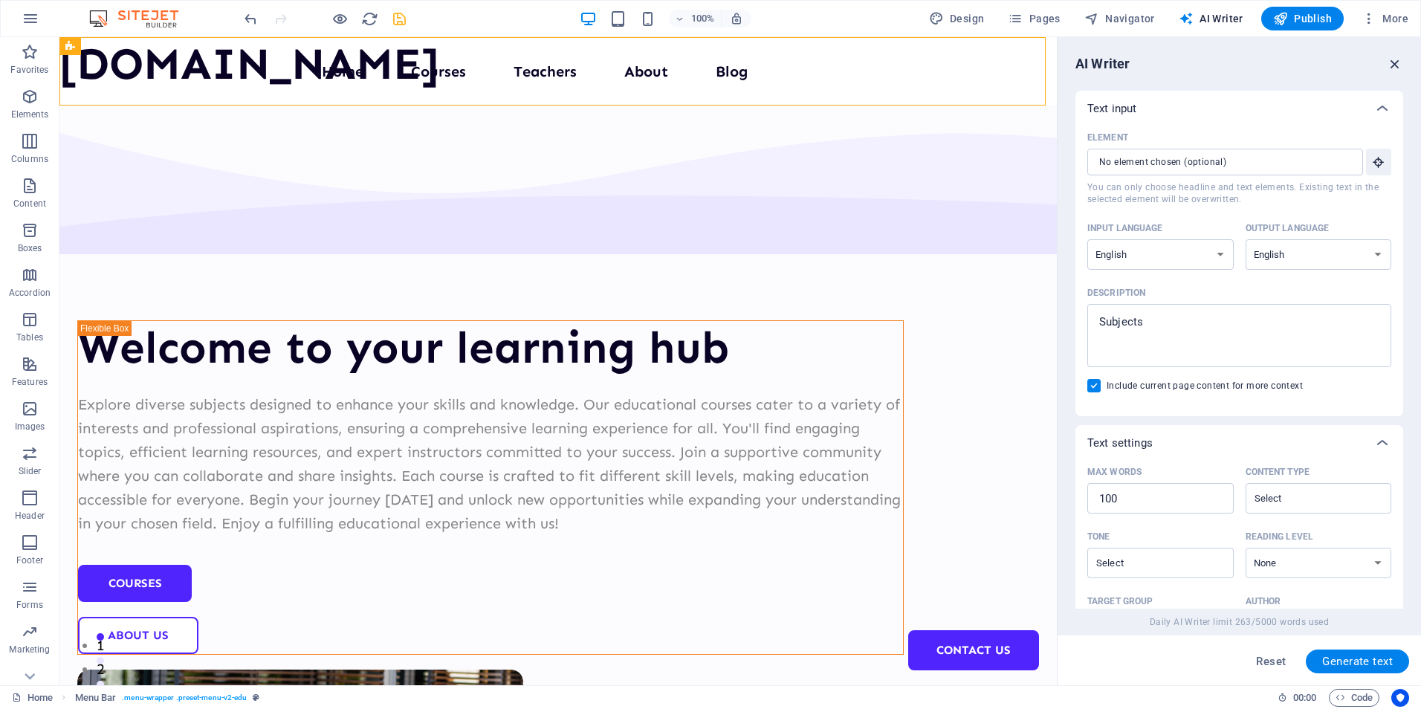
click at [1392, 62] on icon "button" at bounding box center [1395, 64] width 16 height 16
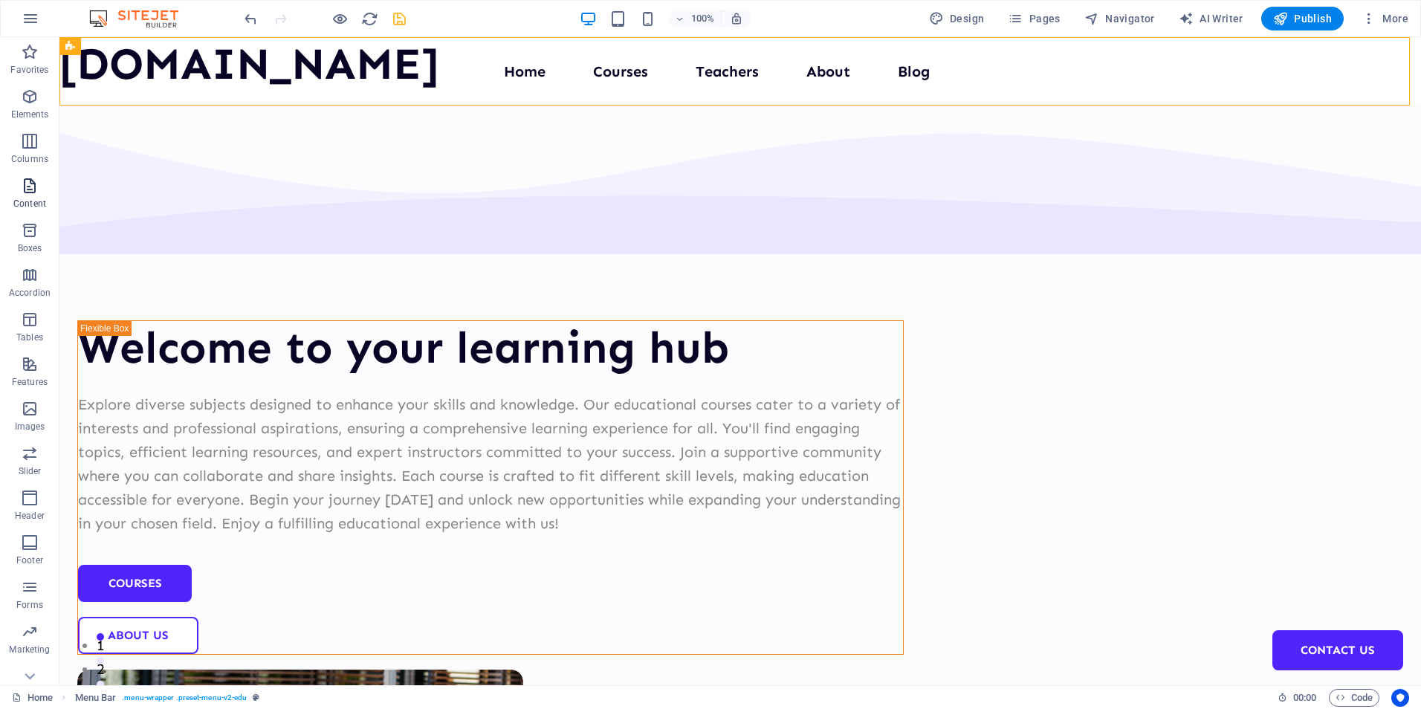
click at [22, 196] on span "Content" at bounding box center [29, 195] width 59 height 36
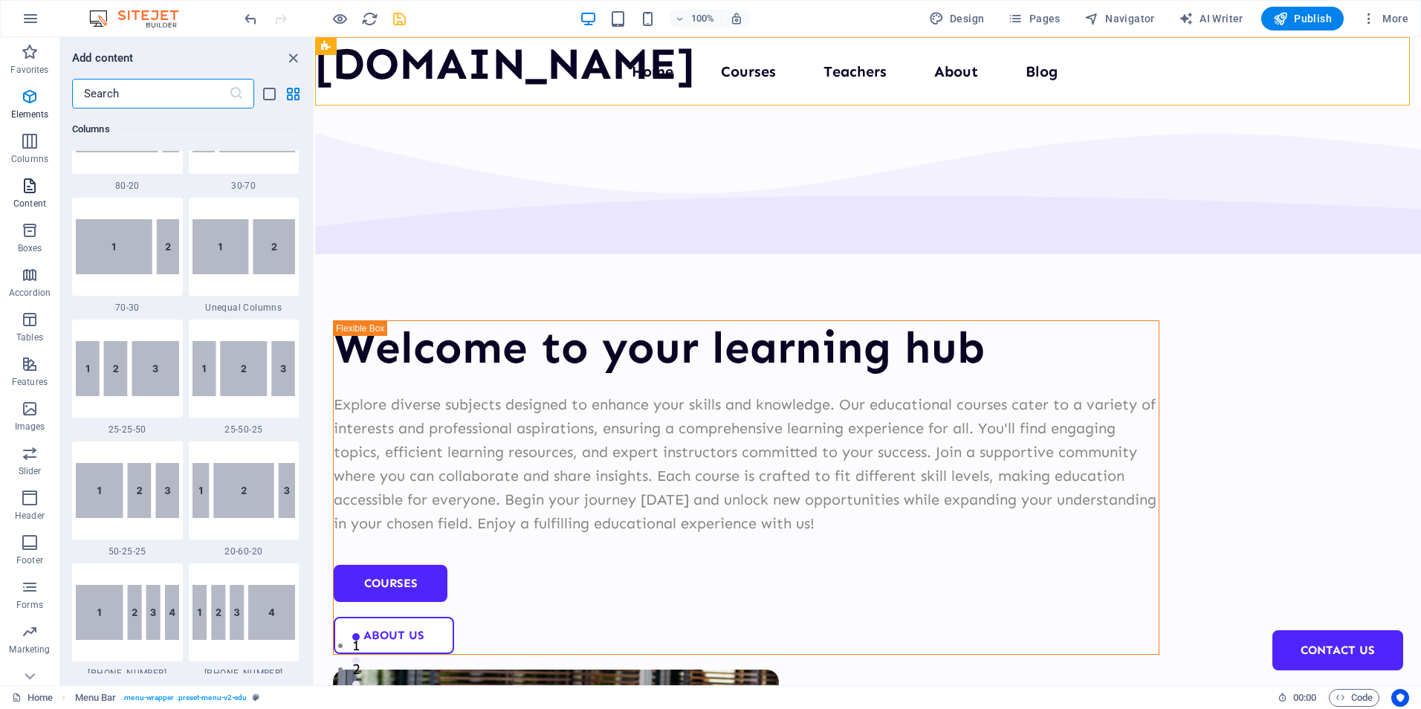
scroll to position [2600, 0]
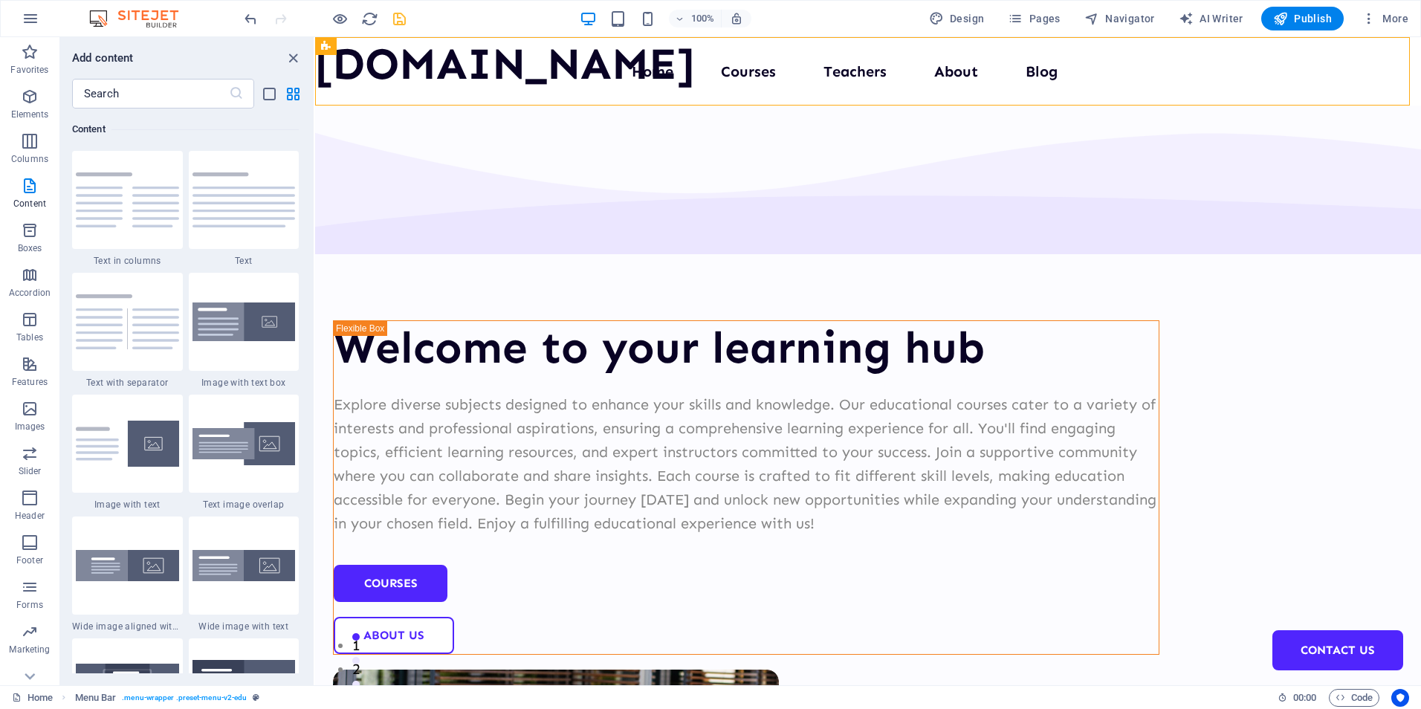
drag, startPoint x: 308, startPoint y: 211, endPoint x: 308, endPoint y: 240, distance: 29.0
click at [308, 240] on div "Favorites 1 Star Headline 1 Star Container Elements 1 Star Headline 1 Star Text…" at bounding box center [186, 390] width 253 height 565
click at [33, 580] on icon "button" at bounding box center [30, 587] width 18 height 18
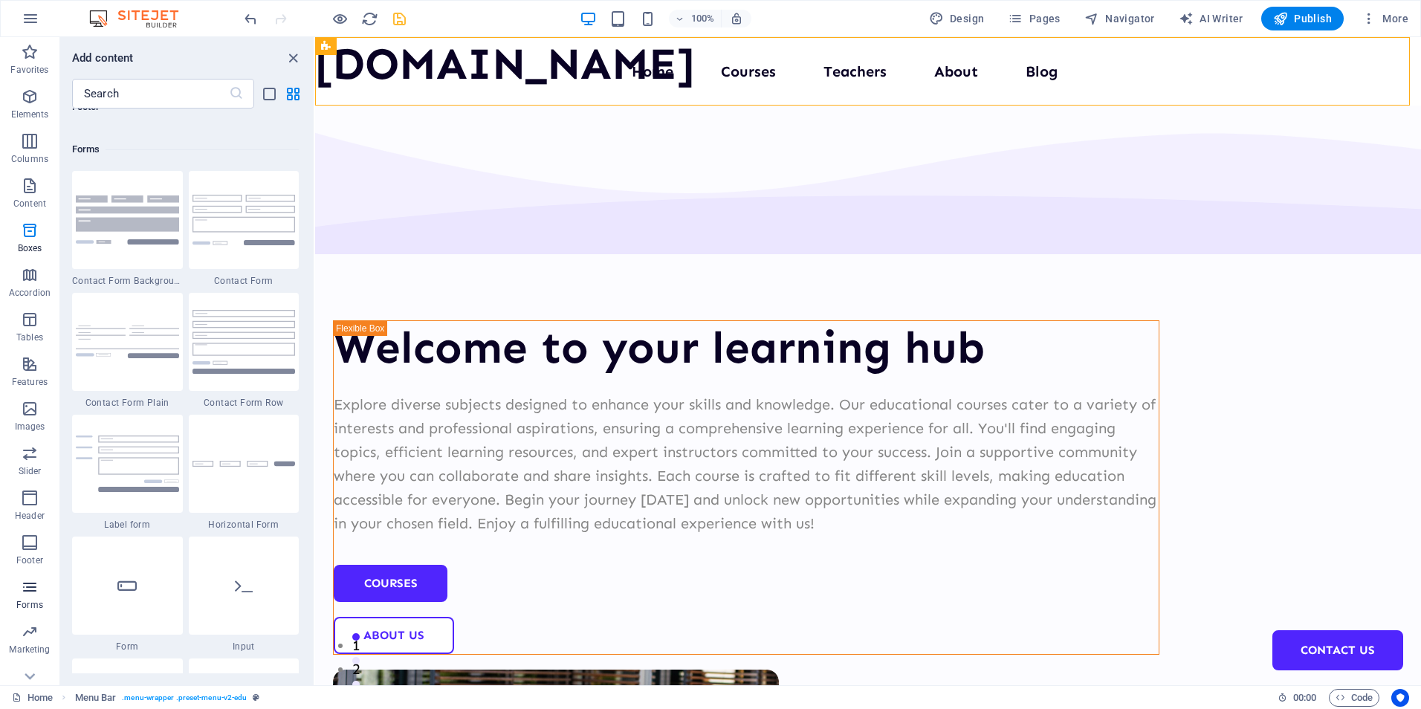
scroll to position [10849, 0]
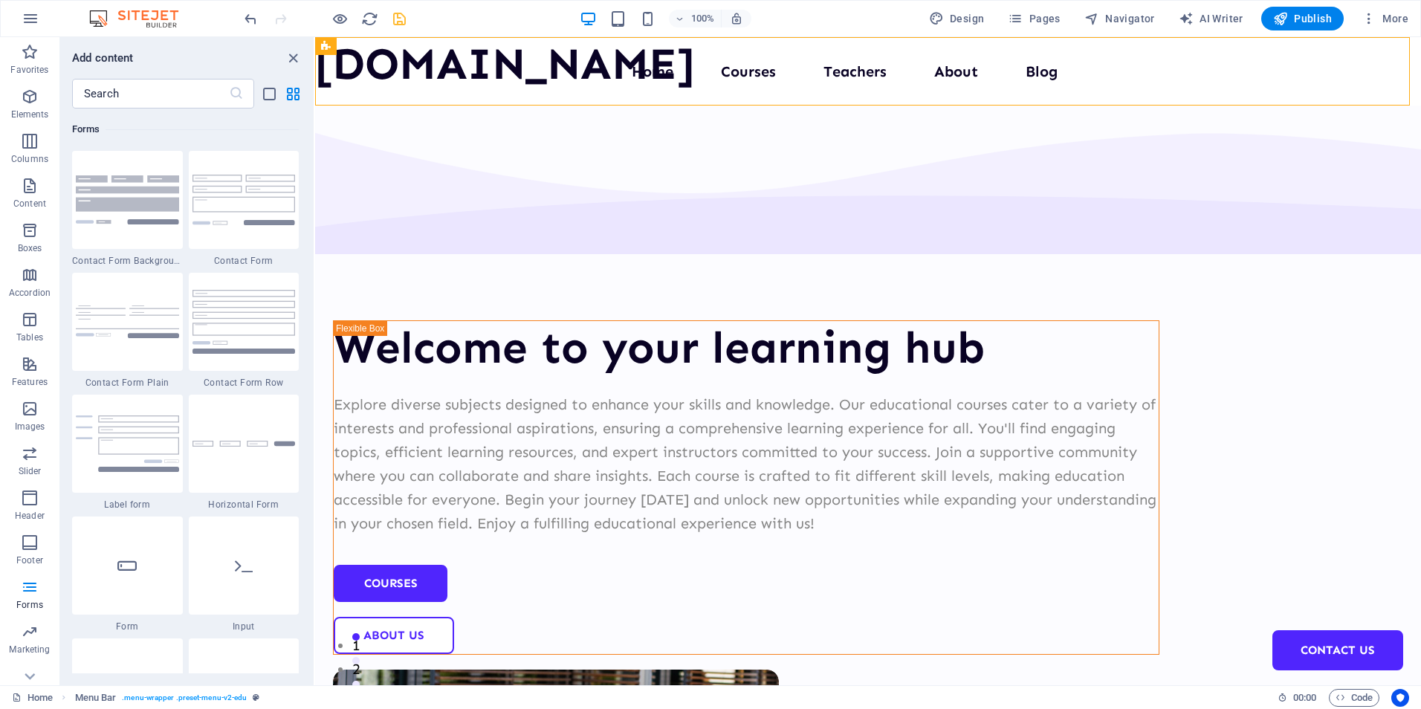
drag, startPoint x: 308, startPoint y: 531, endPoint x: 308, endPoint y: 562, distance: 30.5
click at [308, 562] on div "Favorites 1 Star Headline 1 Star Container Elements 1 Star Headline 1 Star Text…" at bounding box center [186, 390] width 253 height 565
drag, startPoint x: 309, startPoint y: 532, endPoint x: 309, endPoint y: 560, distance: 27.5
click at [309, 560] on div "Favorites 1 Star Headline 1 Star Container Elements 1 Star Headline 1 Star Text…" at bounding box center [186, 390] width 253 height 565
drag, startPoint x: 310, startPoint y: 528, endPoint x: 308, endPoint y: 565, distance: 37.9
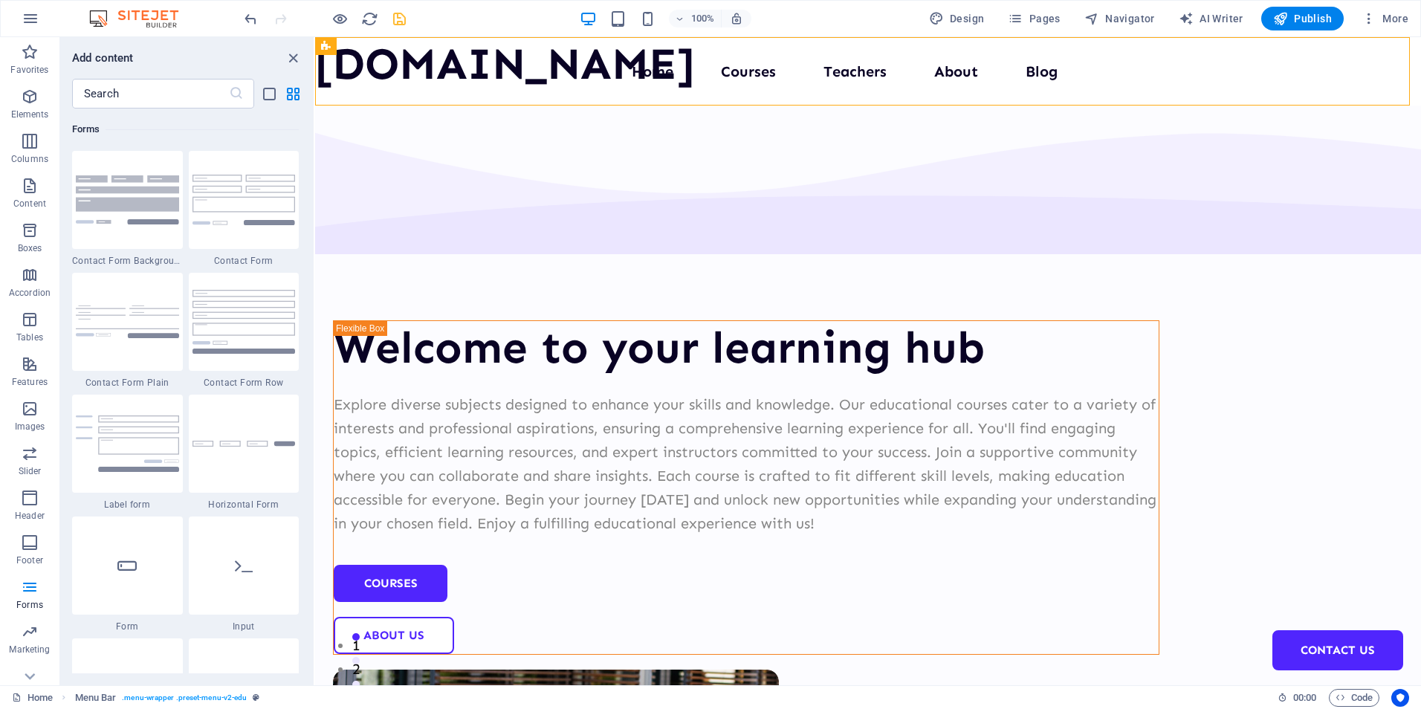
click at [308, 565] on div "Favorites 1 Star Headline 1 Star Container Elements 1 Star Headline 1 Star Text…" at bounding box center [186, 390] width 253 height 565
click at [244, 224] on img at bounding box center [243, 200] width 103 height 50
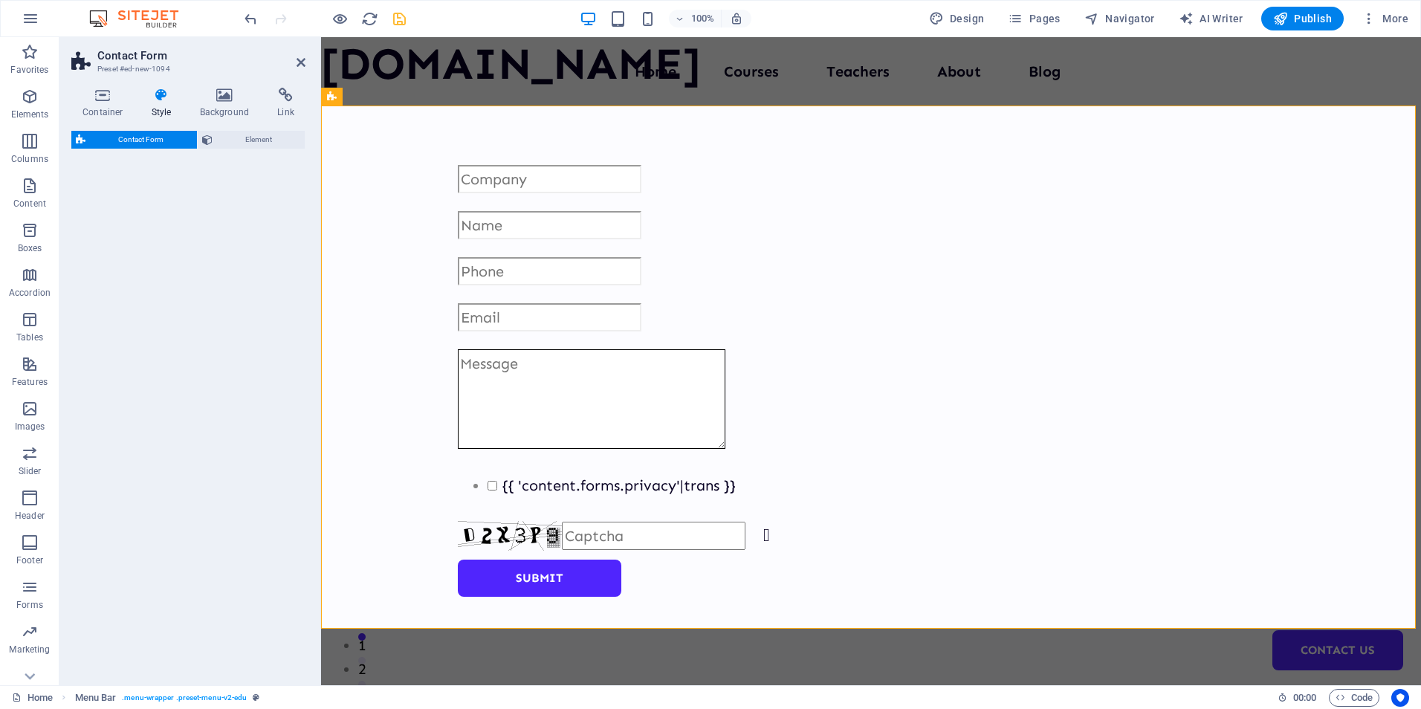
select select "rem"
select select "preset-contact-form-v3-default"
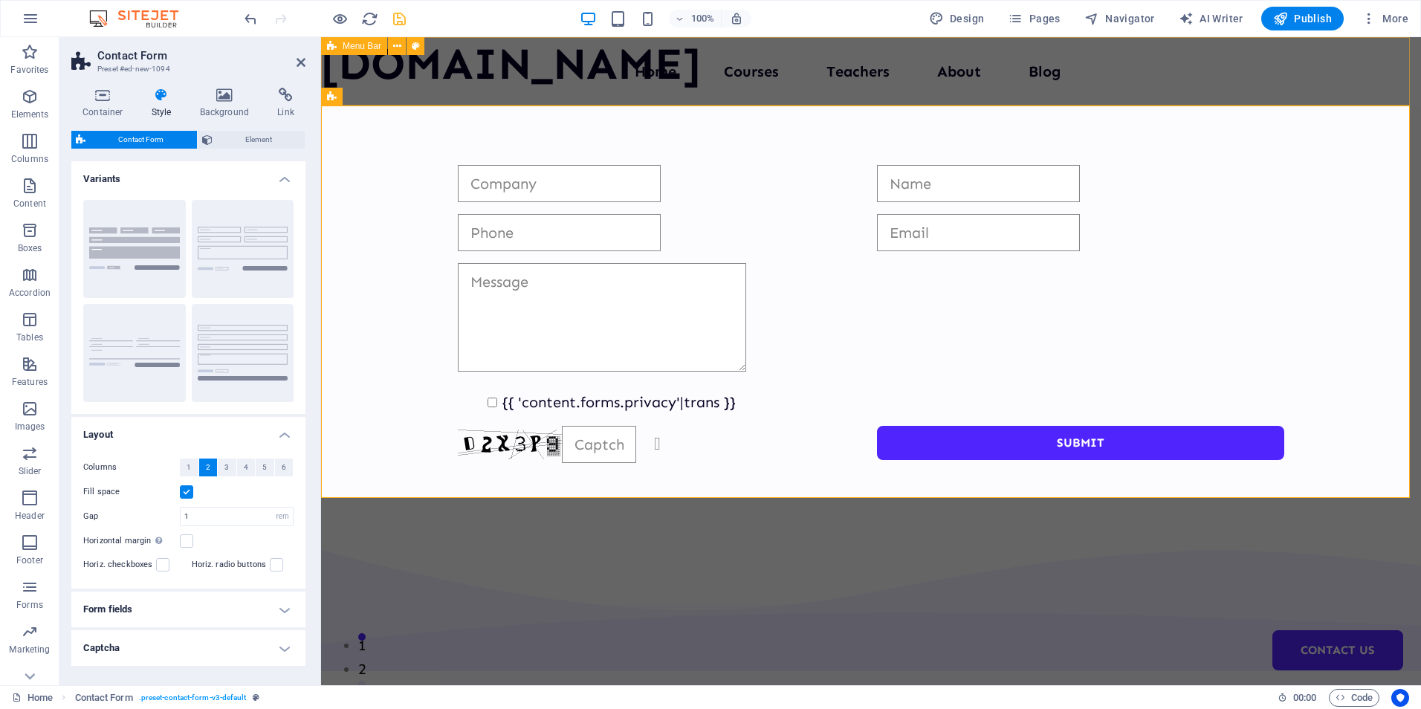
click at [1397, 78] on div "Menu Home Courses Teachers About Blog Contact Us" at bounding box center [871, 71] width 1100 height 68
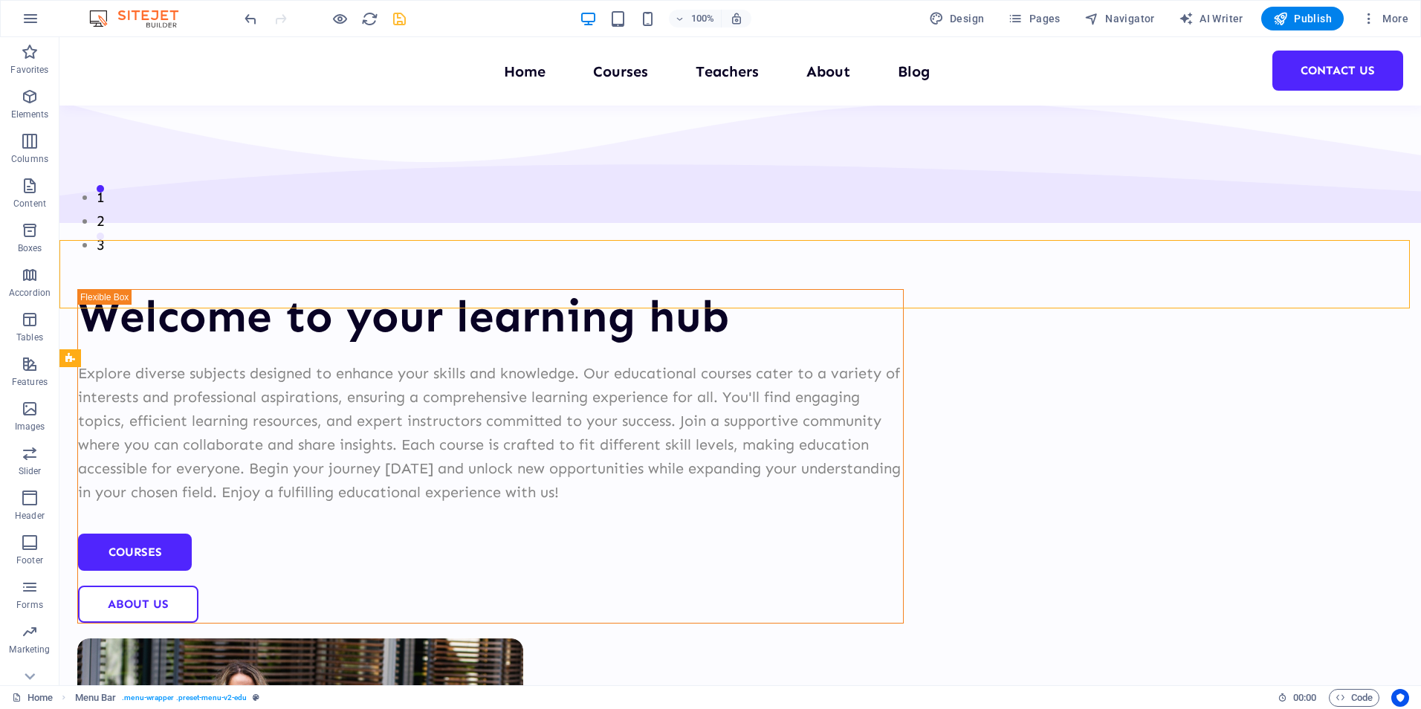
scroll to position [0, 0]
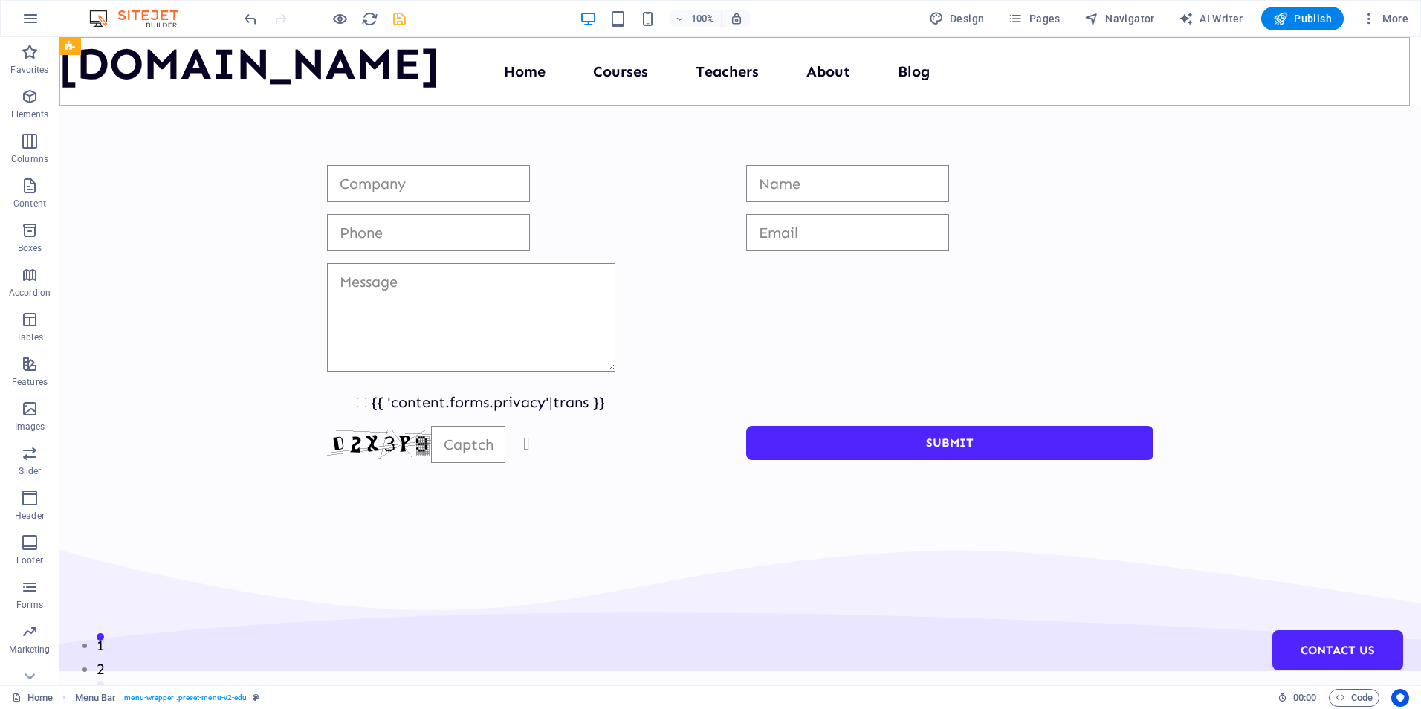
click at [100, 17] on img at bounding box center [140, 19] width 111 height 18
click at [27, 18] on icon "button" at bounding box center [31, 19] width 18 height 18
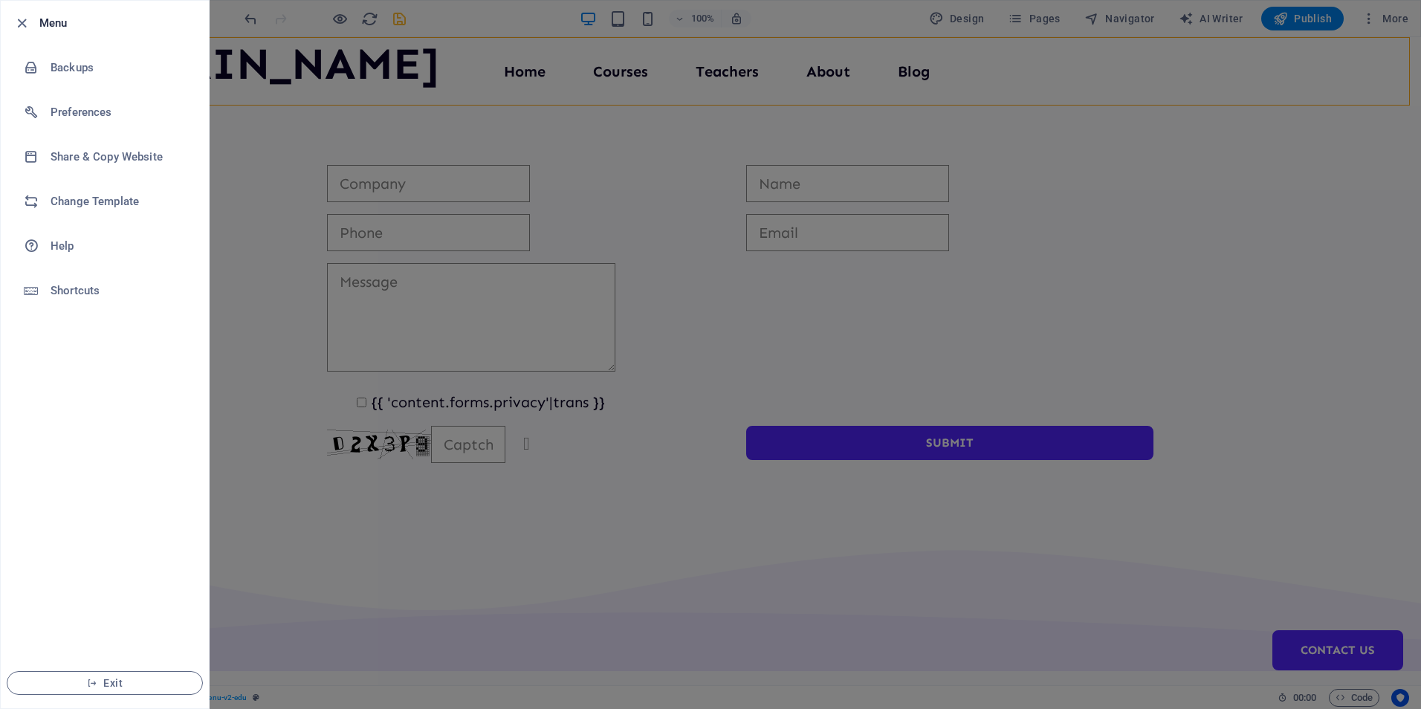
click at [264, 155] on div at bounding box center [710, 354] width 1421 height 709
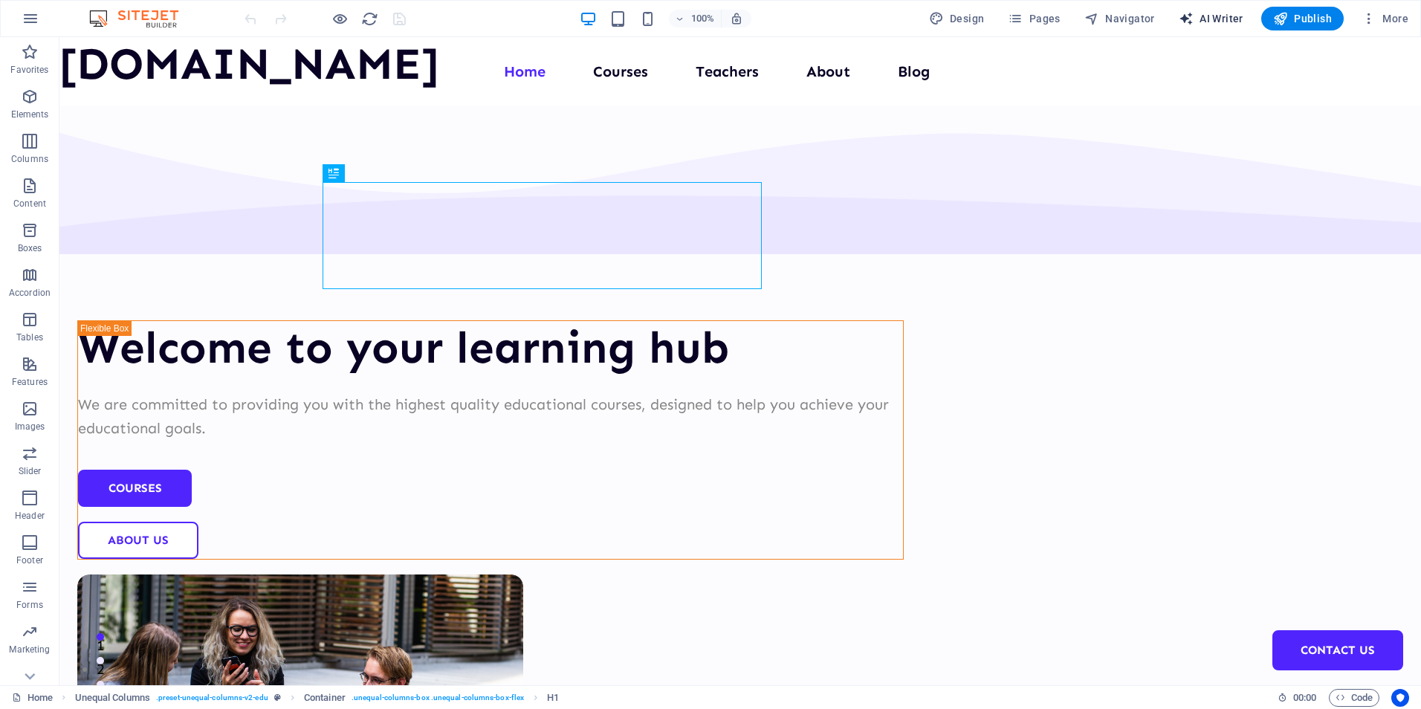
click at [1213, 16] on span "AI Writer" at bounding box center [1210, 18] width 65 height 15
select select "English"
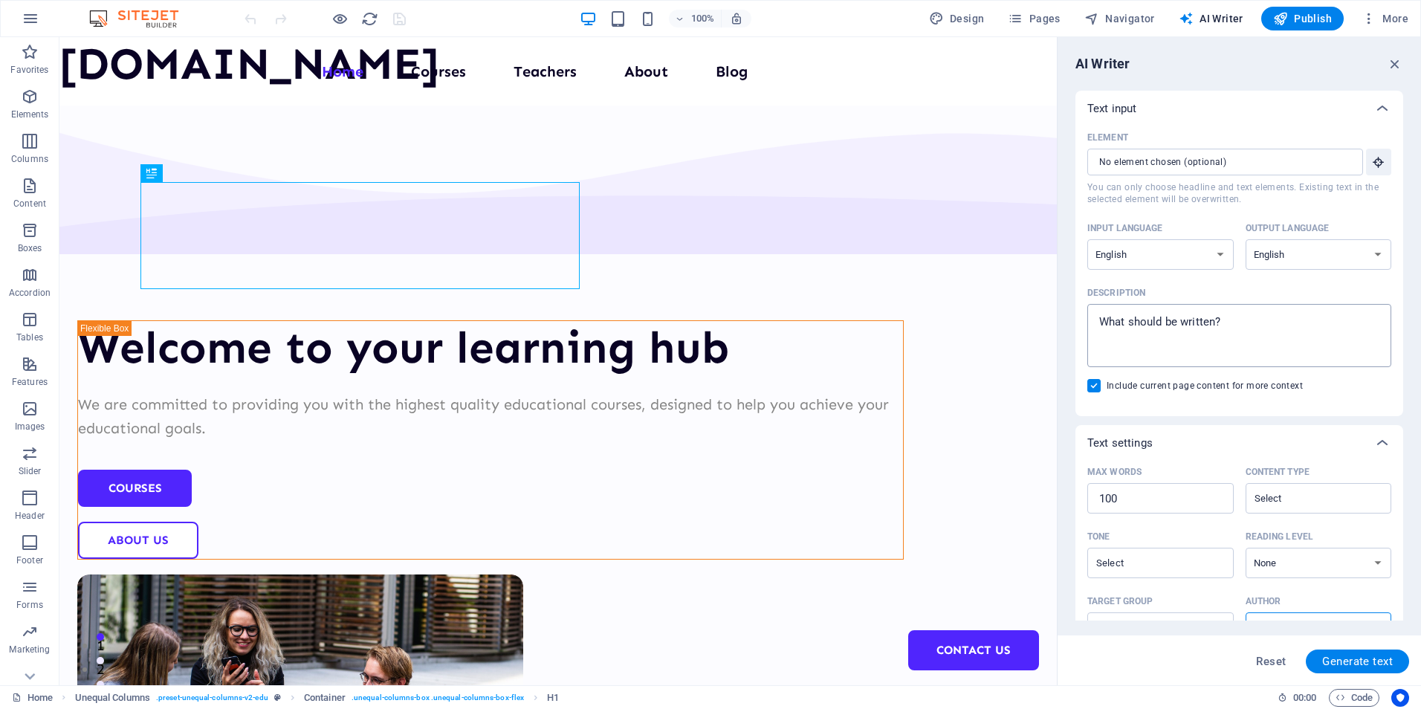
click at [1175, 323] on textarea "Description x ​" at bounding box center [1239, 335] width 289 height 48
click at [1369, 664] on span "Generate text" at bounding box center [1357, 661] width 71 height 12
type textarea "x"
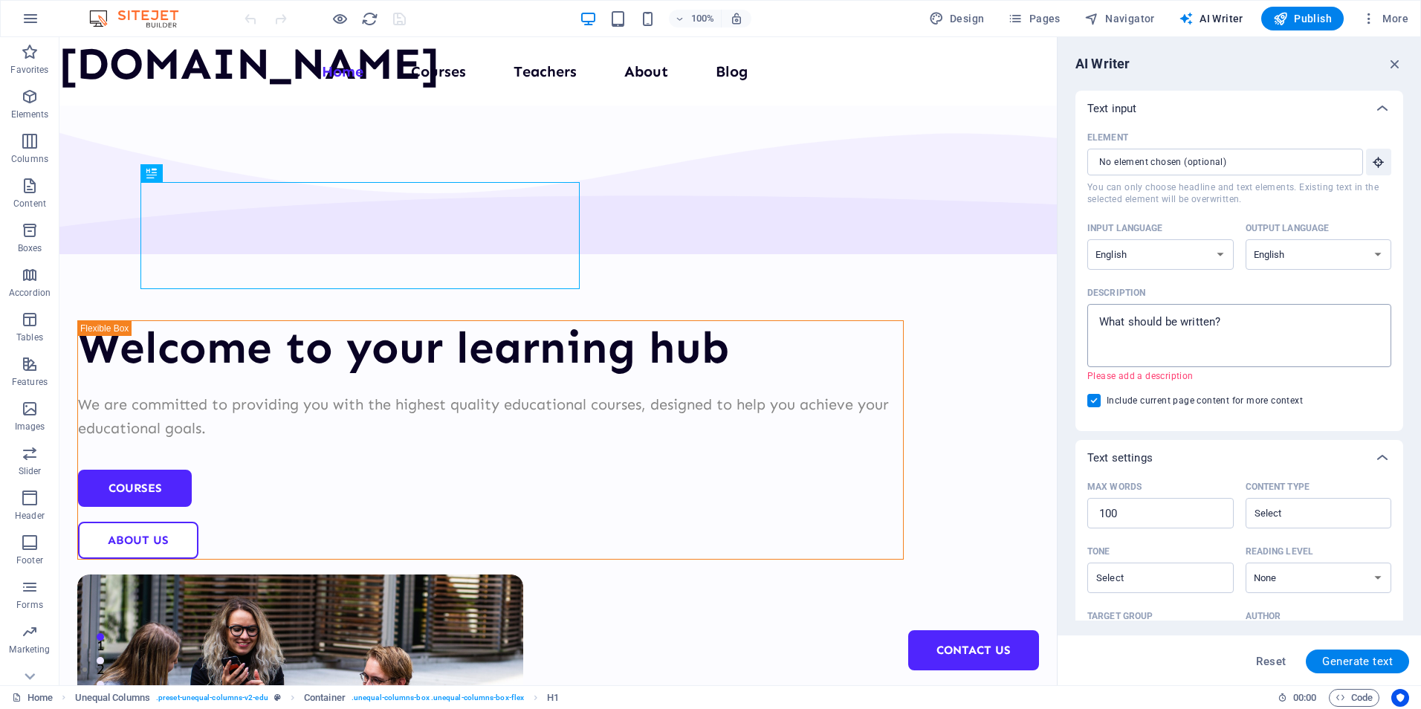
type textarea "x"
click at [1155, 322] on textarea "Description x ​ Please add a description" at bounding box center [1239, 335] width 289 height 48
type textarea "E"
type textarea "x"
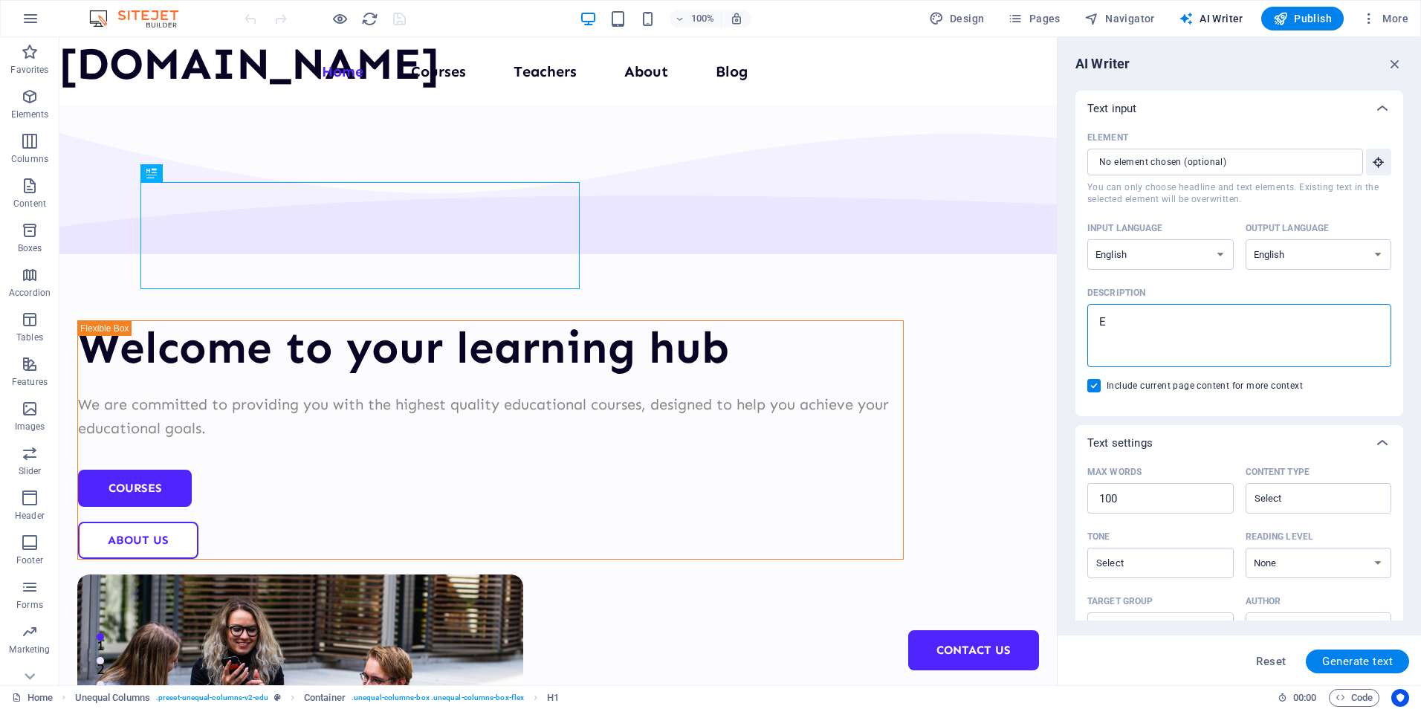
type textarea "Ed"
type textarea "x"
type textarea "Edu"
type textarea "x"
type textarea "Educ"
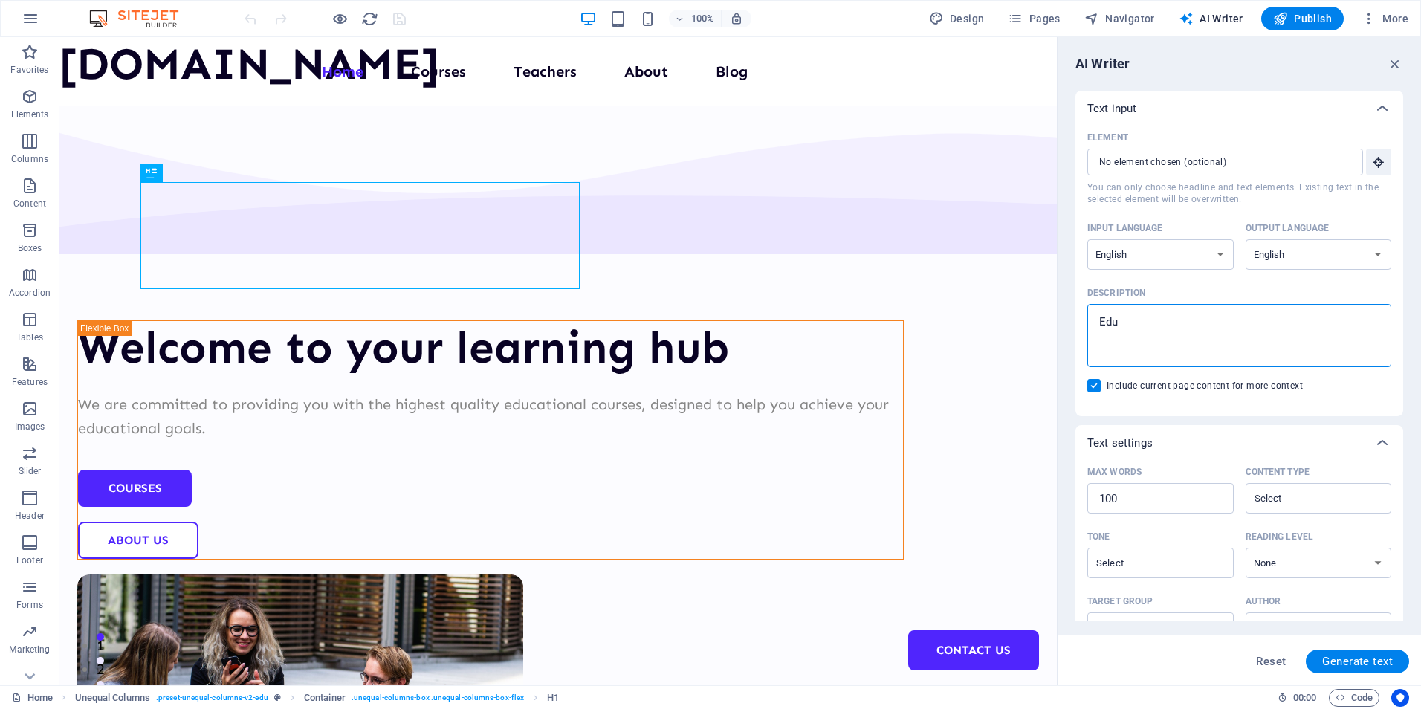
type textarea "x"
type textarea "Educa"
type textarea "x"
type textarea "Educ"
type textarea "x"
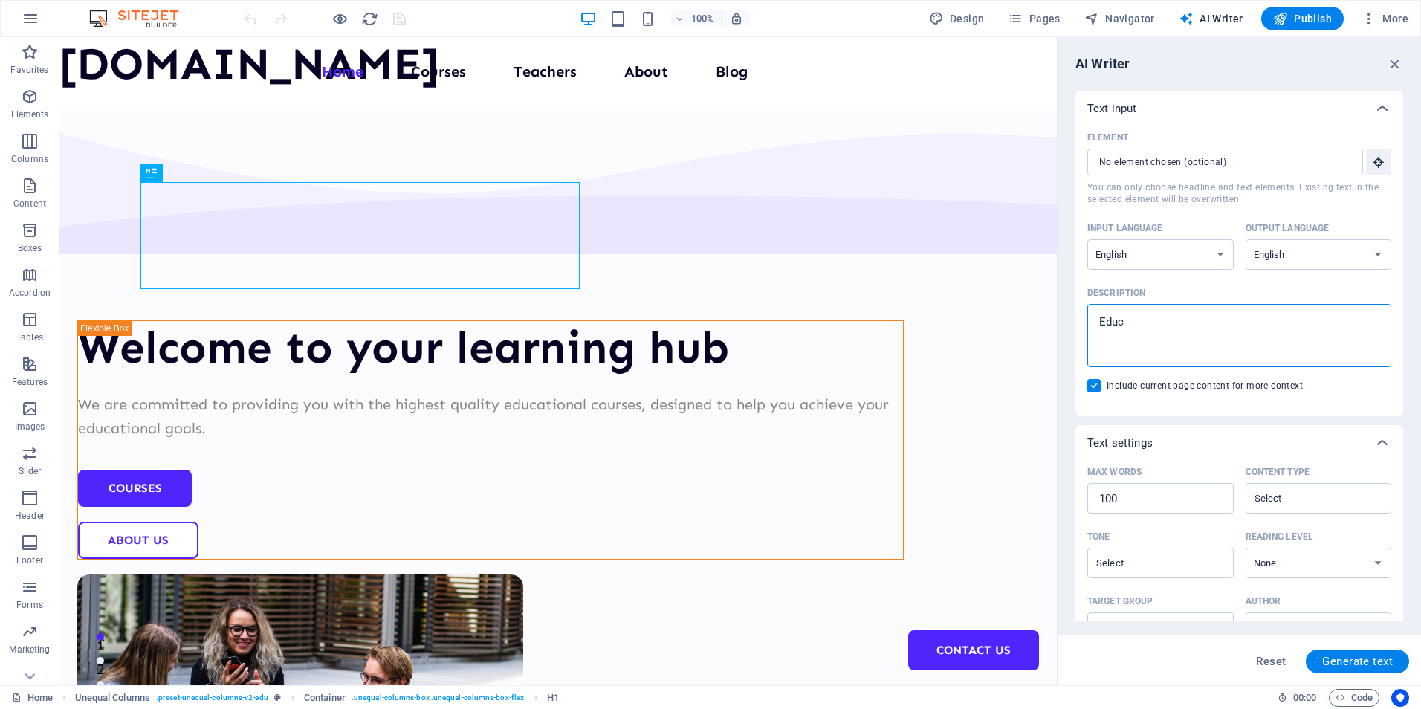
type textarea "Edu"
type textarea "x"
type textarea "Ed"
type textarea "x"
type textarea "E"
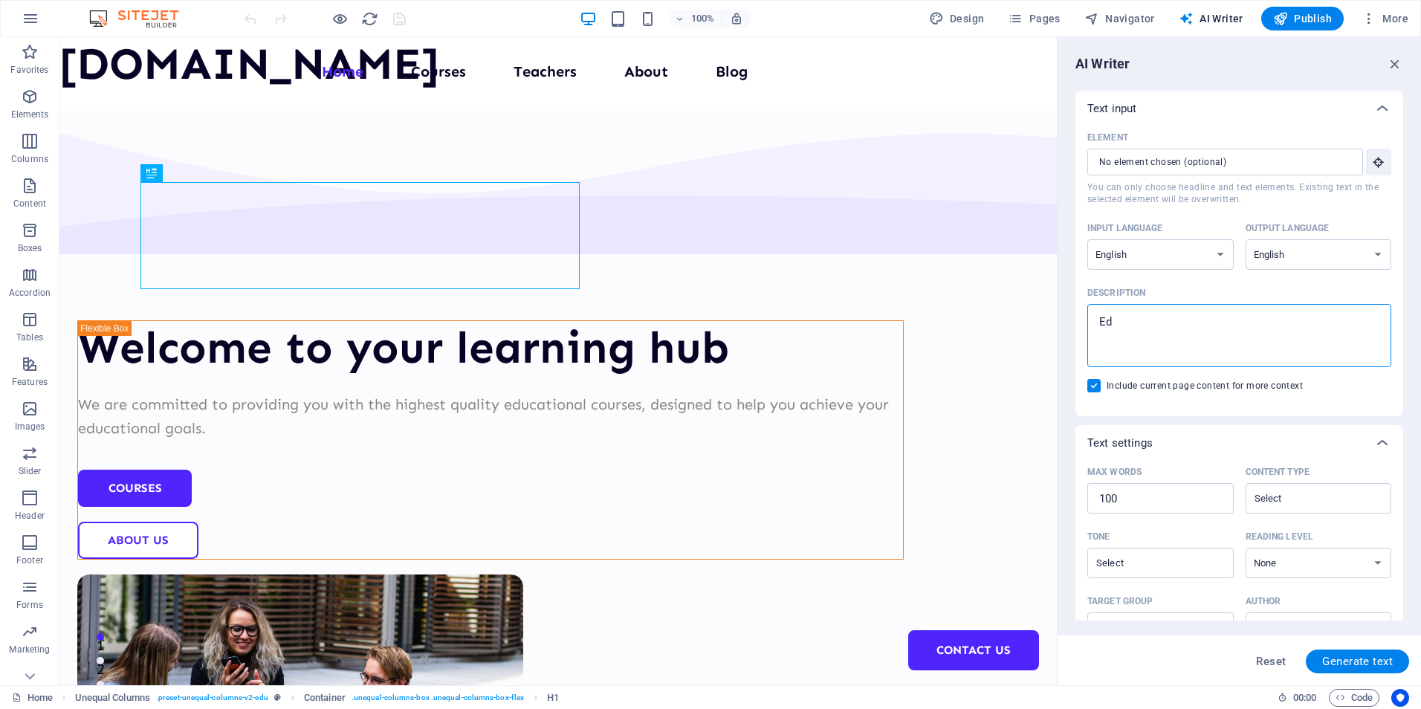
type textarea "x"
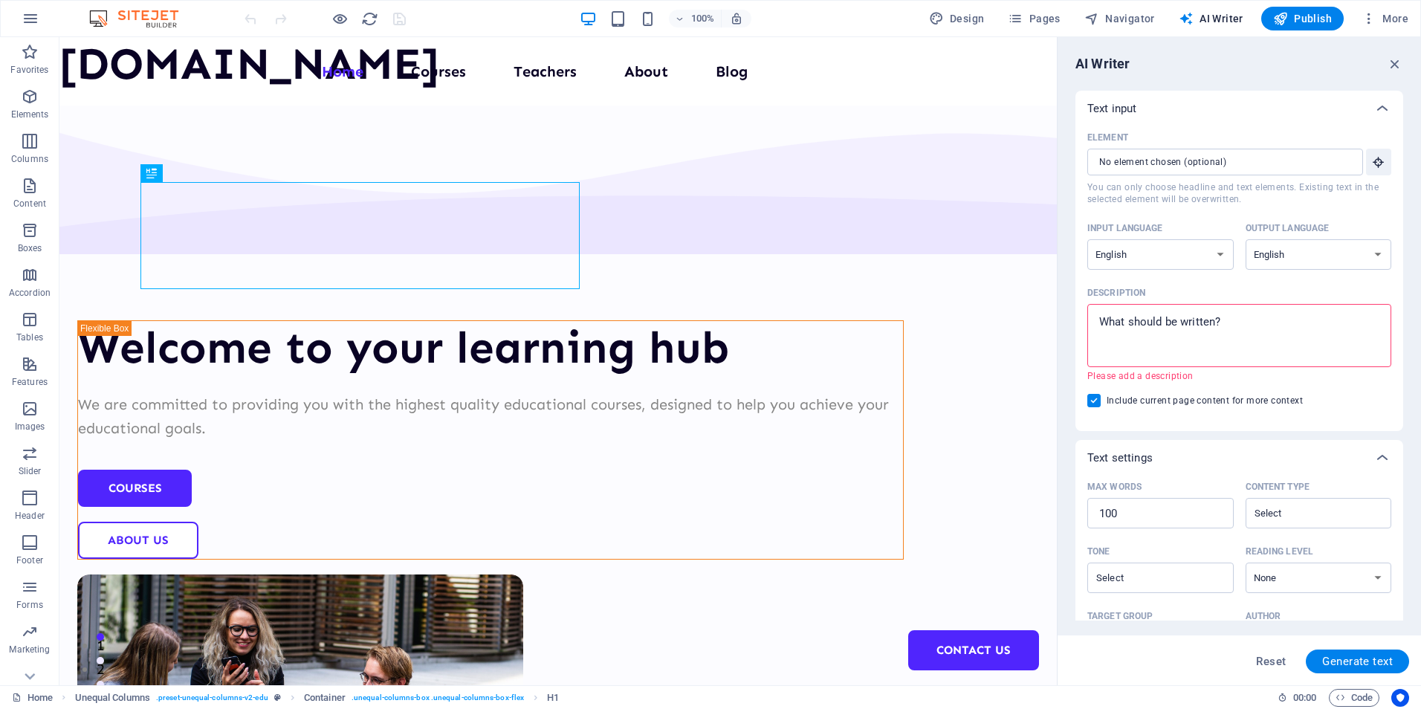
type textarea "A"
type textarea "x"
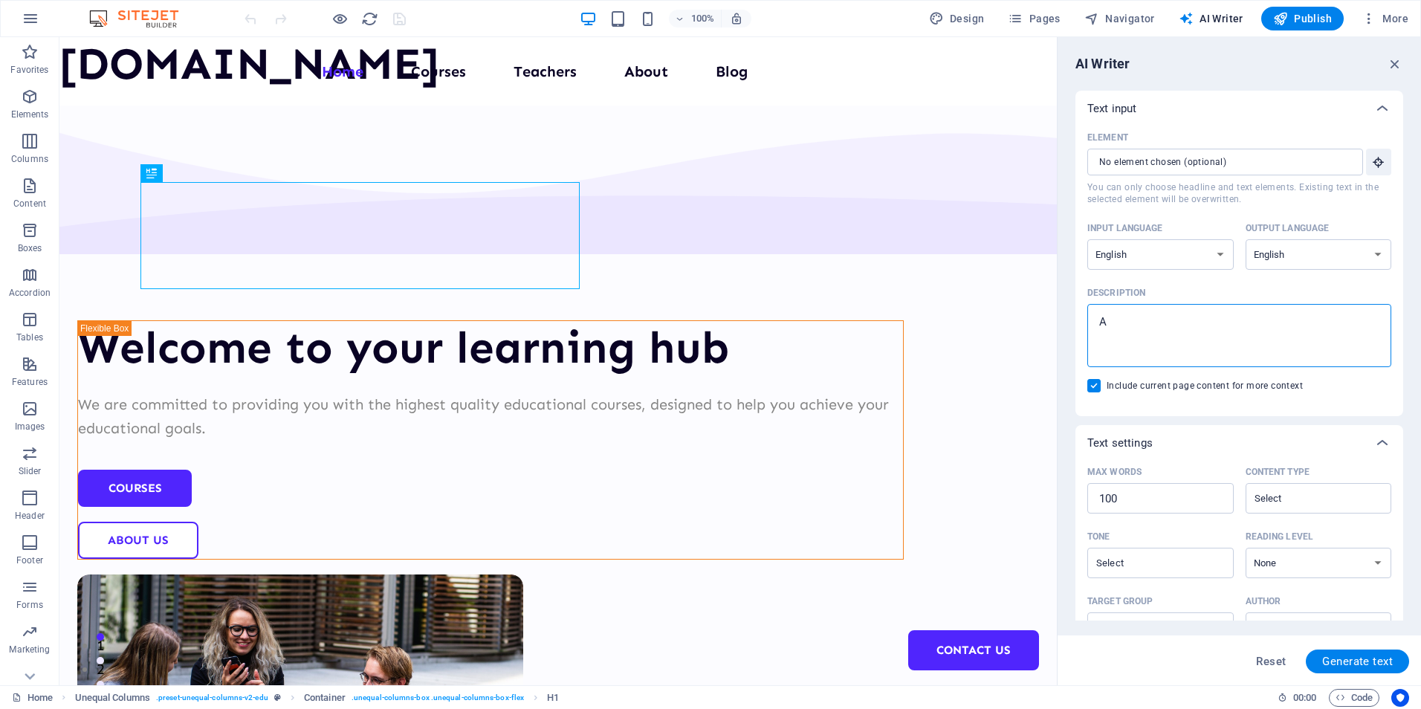
type textarea "Ab"
type textarea "x"
type textarea "Abo"
type textarea "x"
type textarea "Abou"
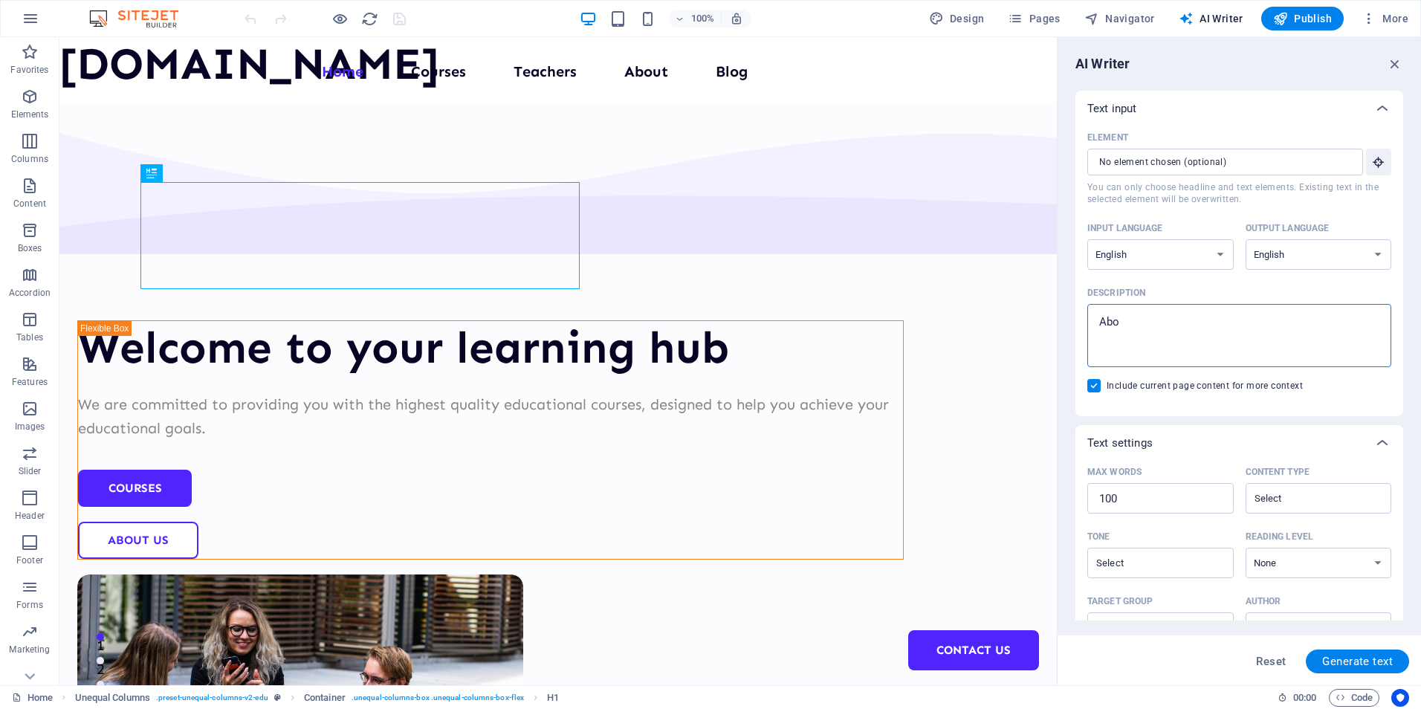
type textarea "x"
type textarea "About"
type textarea "x"
type textarea "About"
type textarea "x"
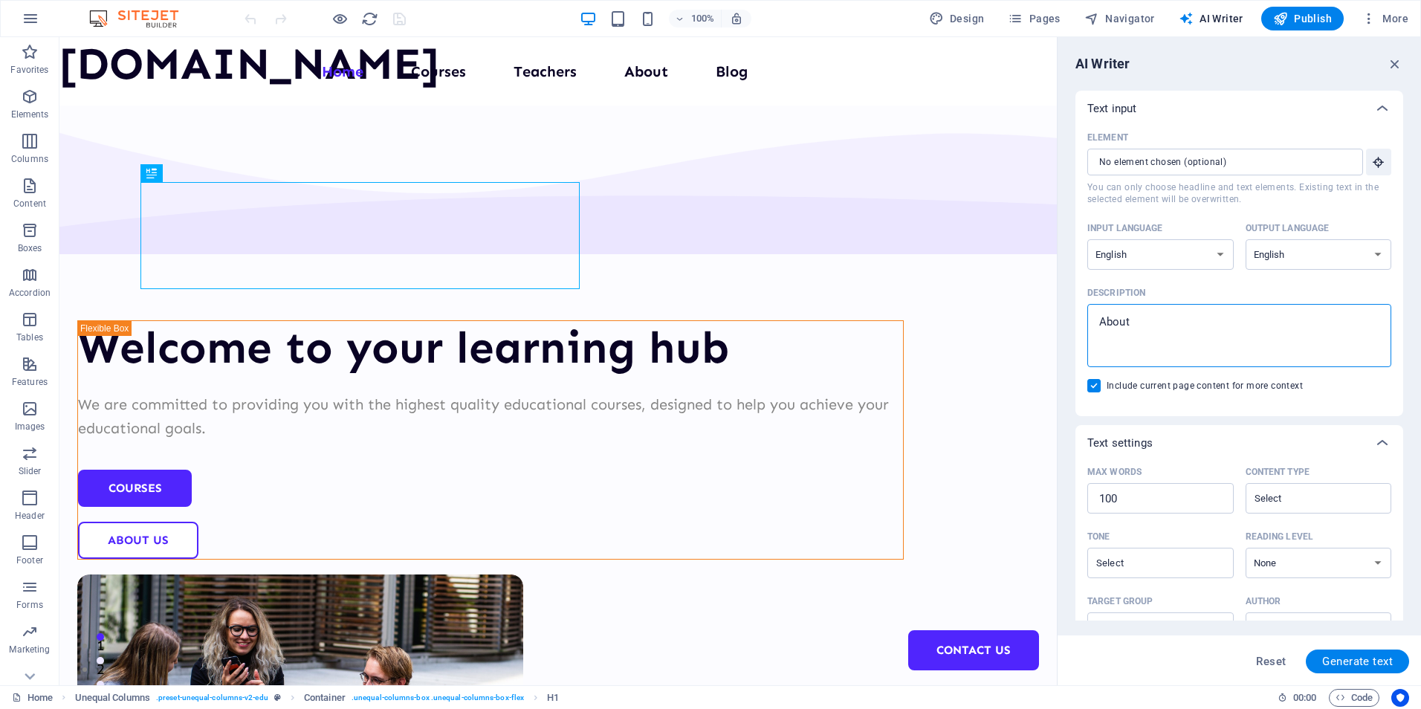
type textarea "About T"
type textarea "x"
type textarea "About Tu"
type textarea "x"
type textarea "About Tut"
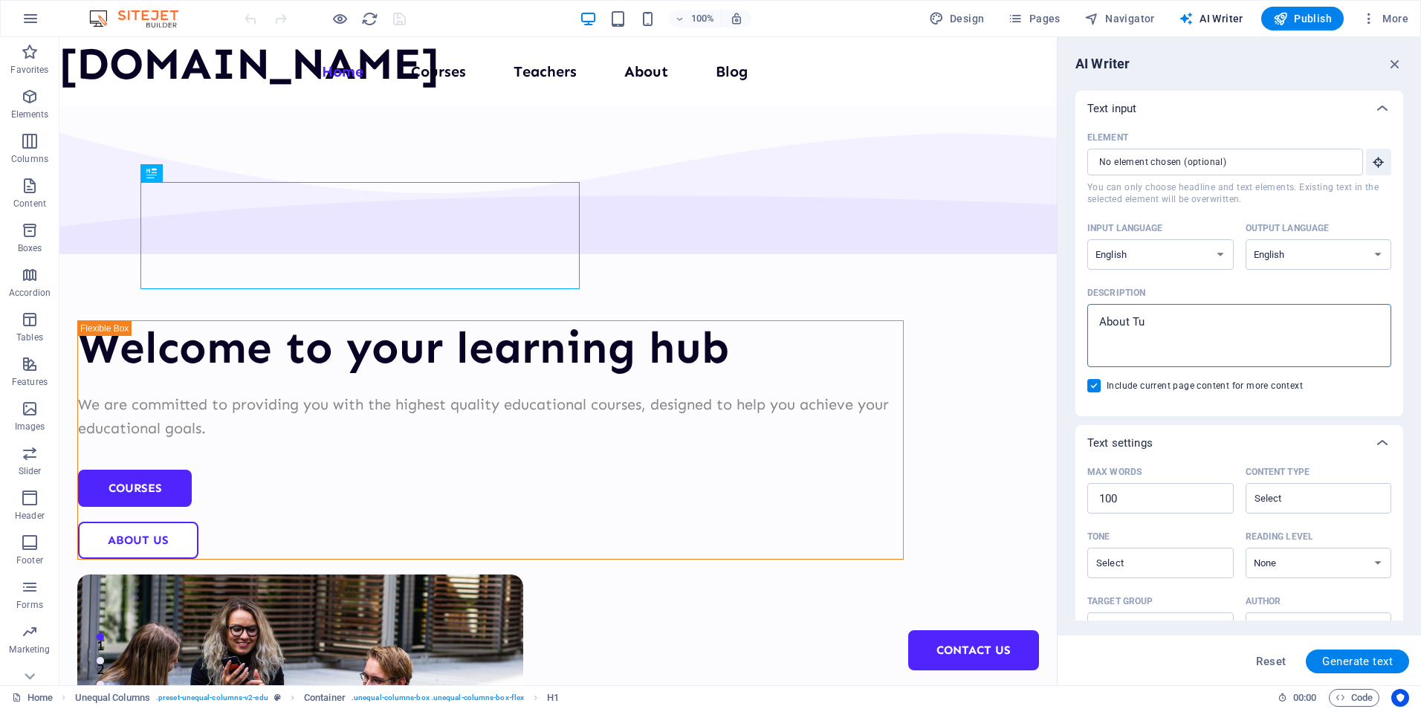
type textarea "x"
type textarea "About Tuto"
type textarea "x"
type textarea "About Tutor"
type textarea "x"
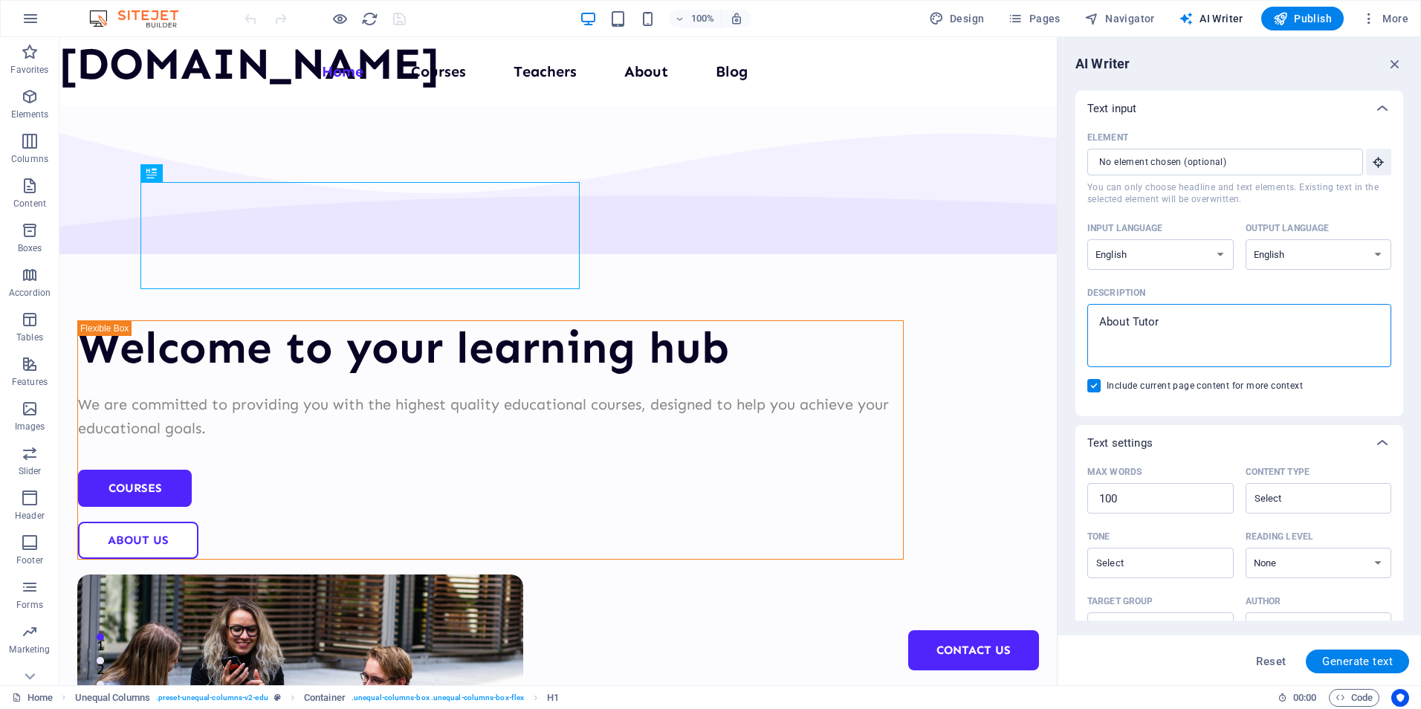
type textarea "About Tutori"
type textarea "x"
type textarea "About Tutorin"
type textarea "x"
type textarea "About Tutoring"
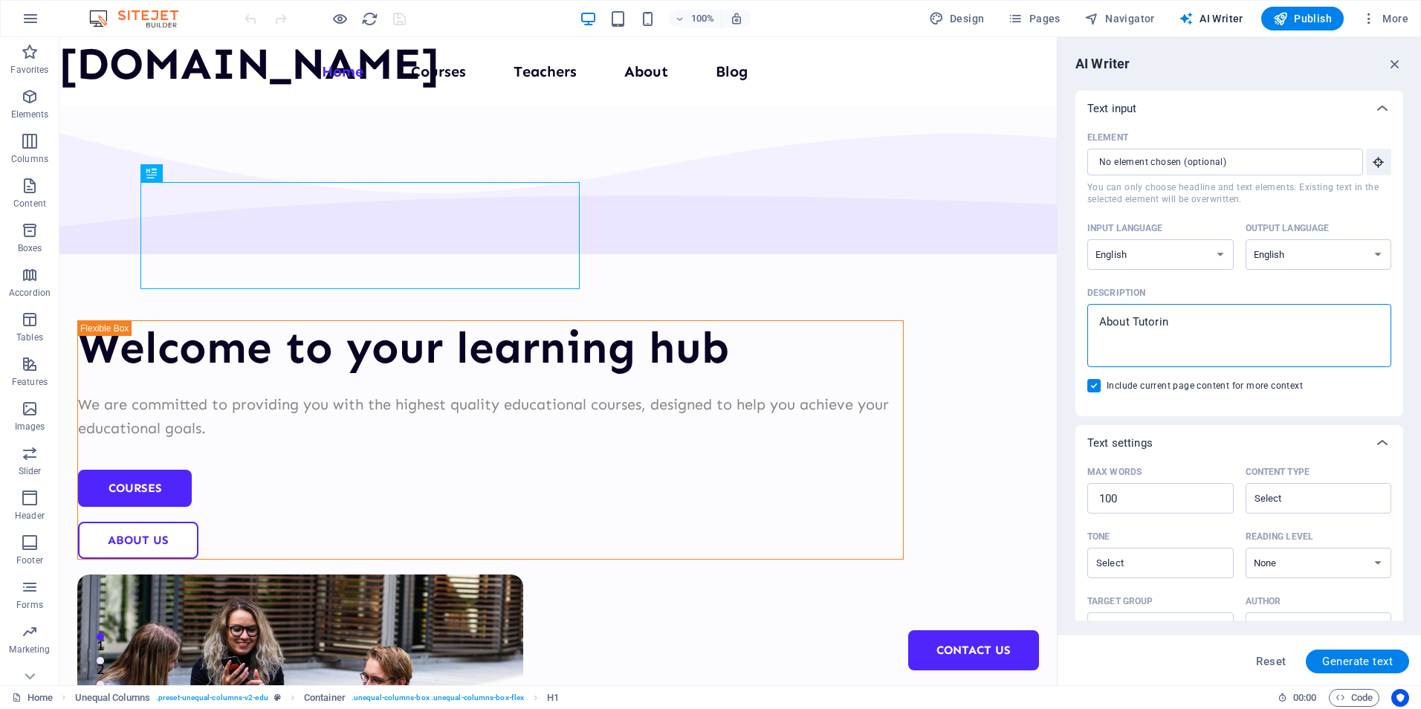
type textarea "x"
type textarea "About Tutoring"
type textarea "x"
type textarea "About Tutoring a"
type textarea "x"
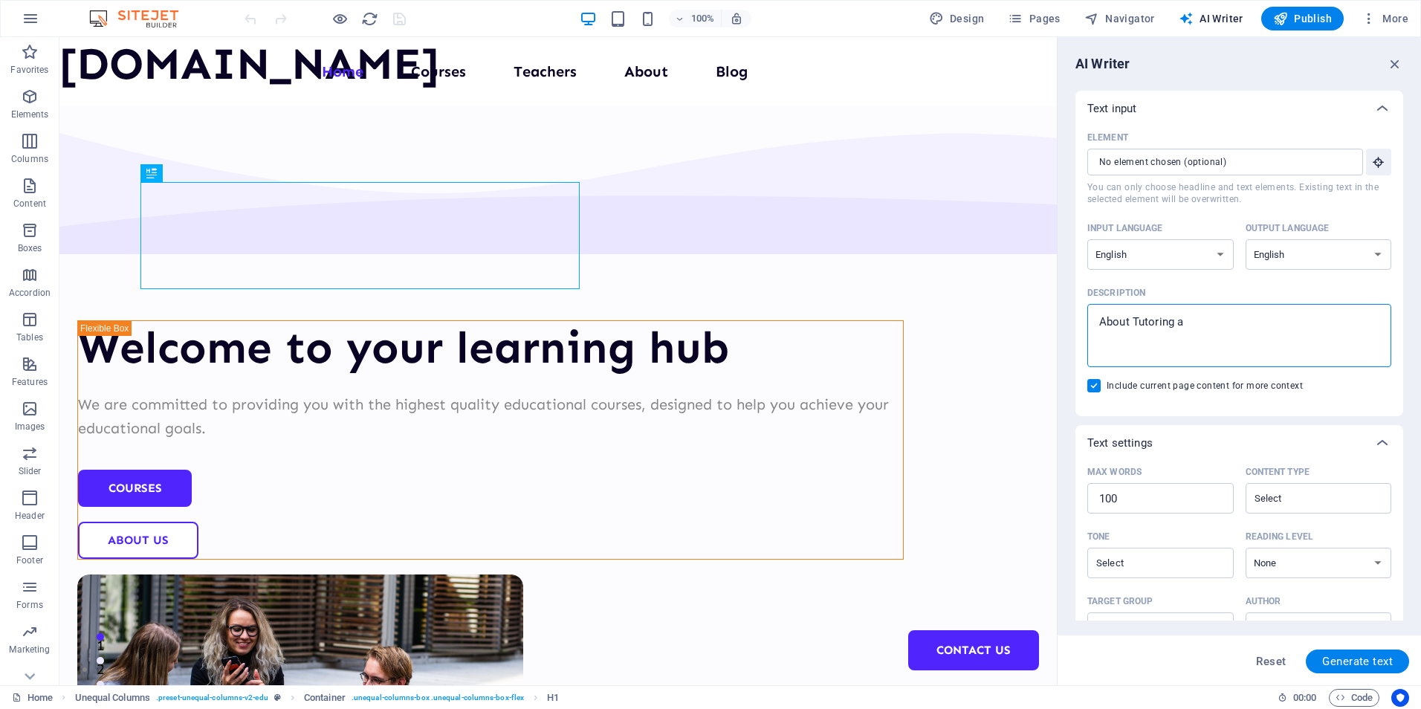
type textarea "About Tutoring an"
type textarea "x"
type textarea "About Tutoring and"
type textarea "x"
type textarea "About Tutoring and"
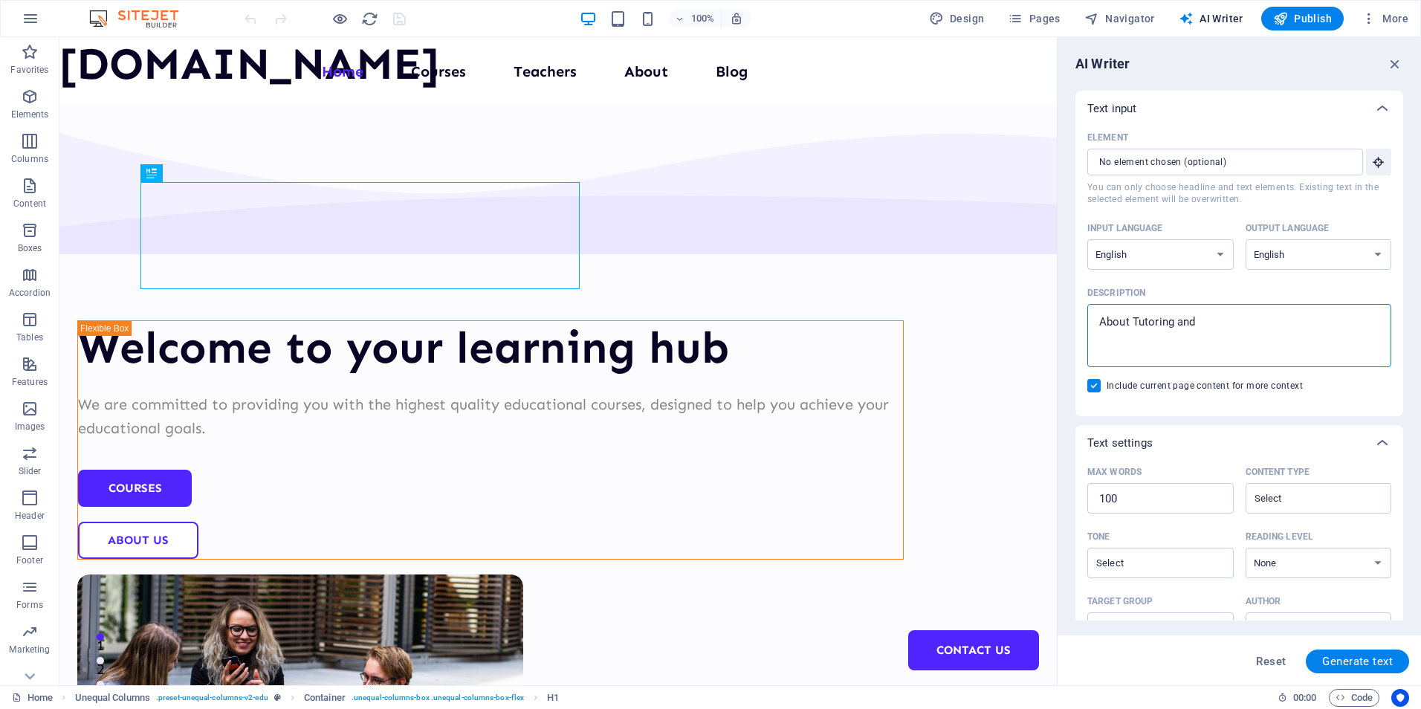
type textarea "x"
type textarea "About Tutoring and e"
type textarea "x"
type textarea "About Tutoring and ed"
type textarea "x"
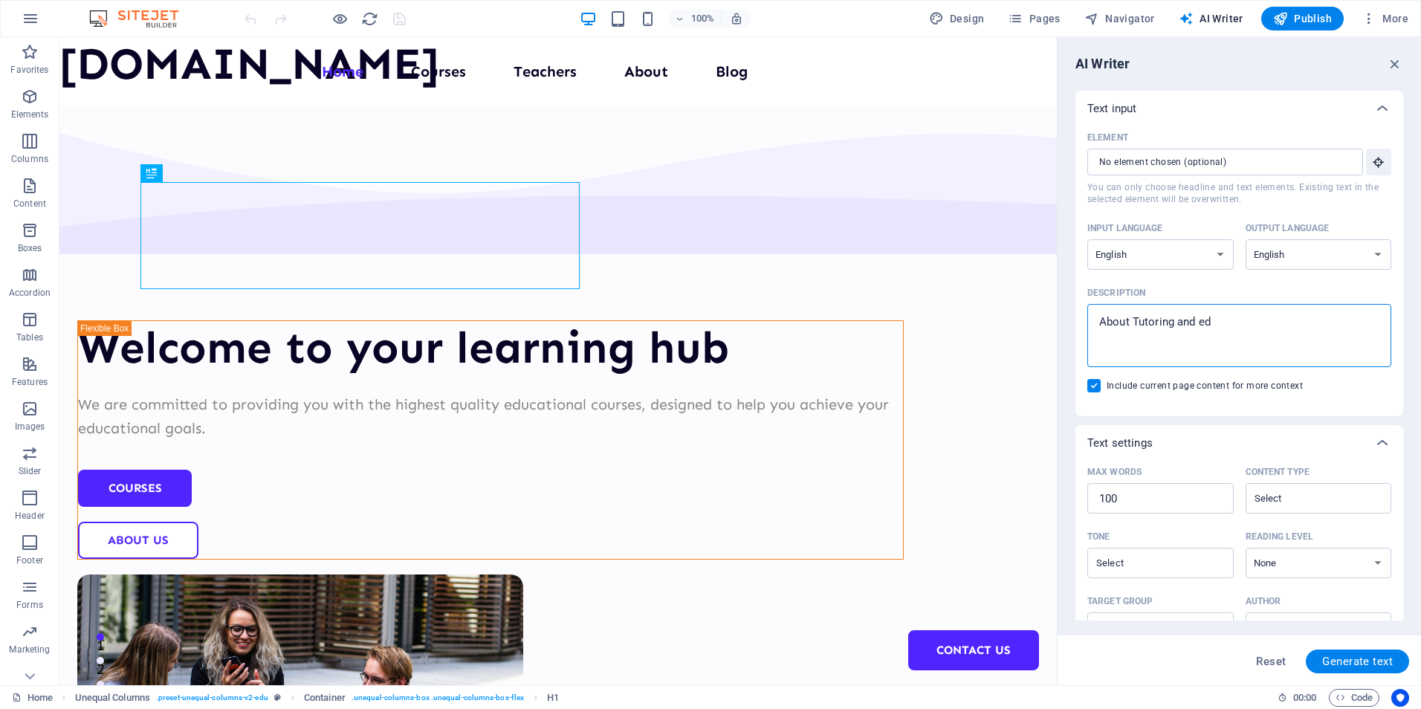
type textarea "About Tutoring and edu"
type textarea "x"
type textarea "About Tutoring and educ"
type textarea "x"
type textarea "About Tutoring and educa"
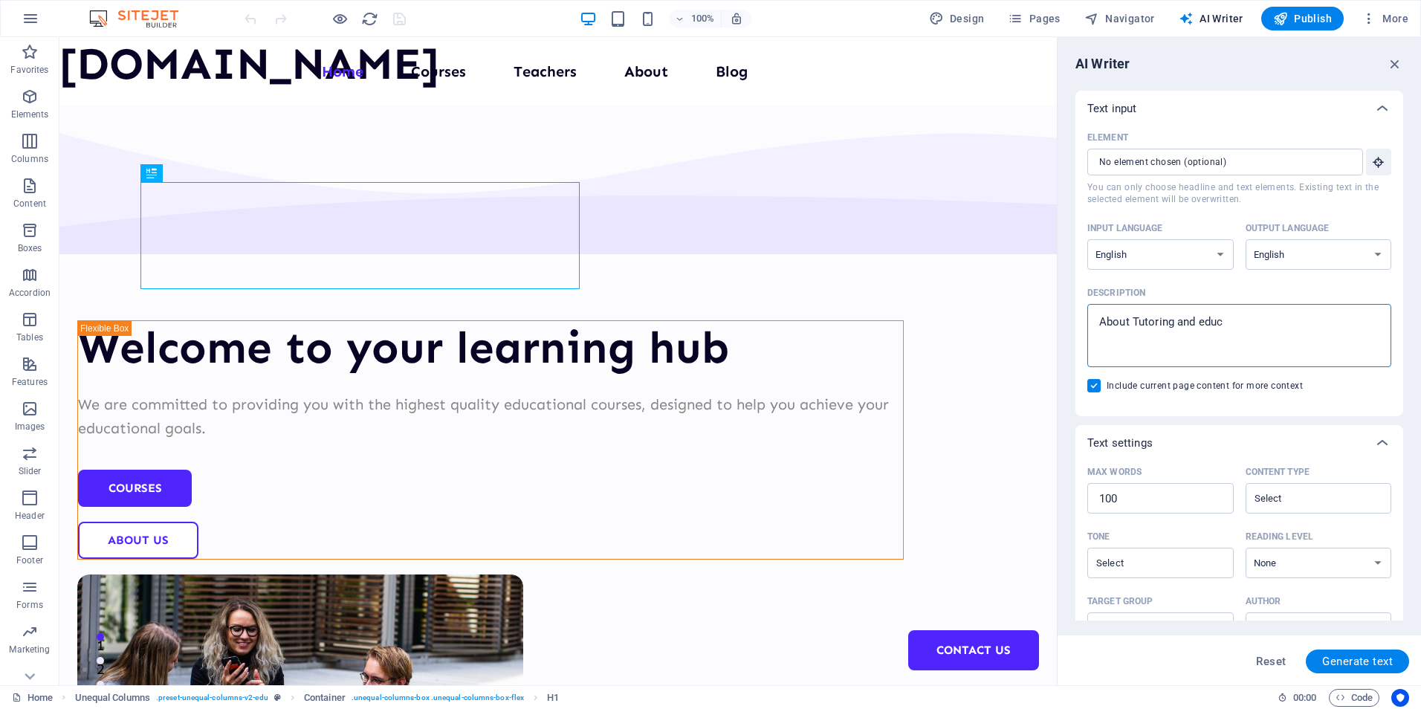
type textarea "x"
type textarea "About Tutoring and educat"
type textarea "x"
type textarea "About Tutoring and educati"
type textarea "x"
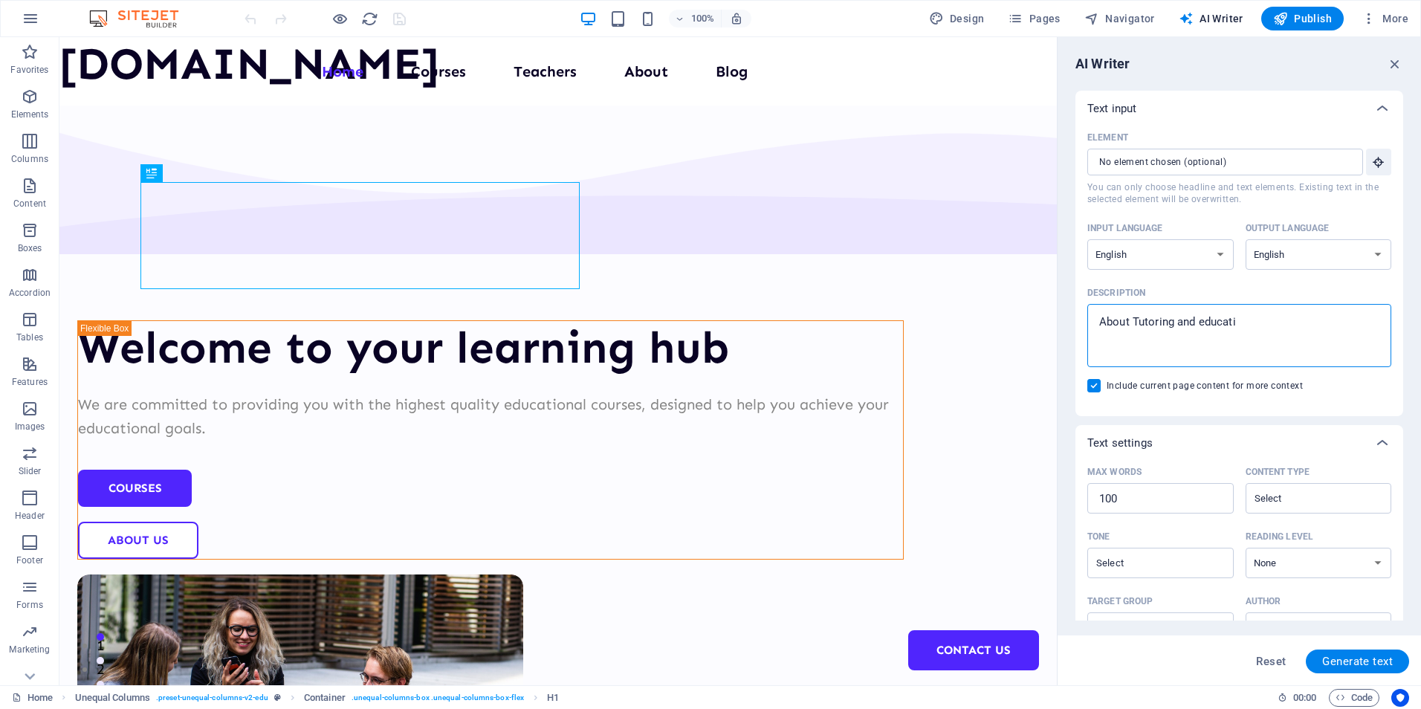
type textarea "About Tutoring and educatio"
type textarea "x"
type textarea "About Tutoring and education"
type textarea "x"
type textarea "About Tutoring and education"
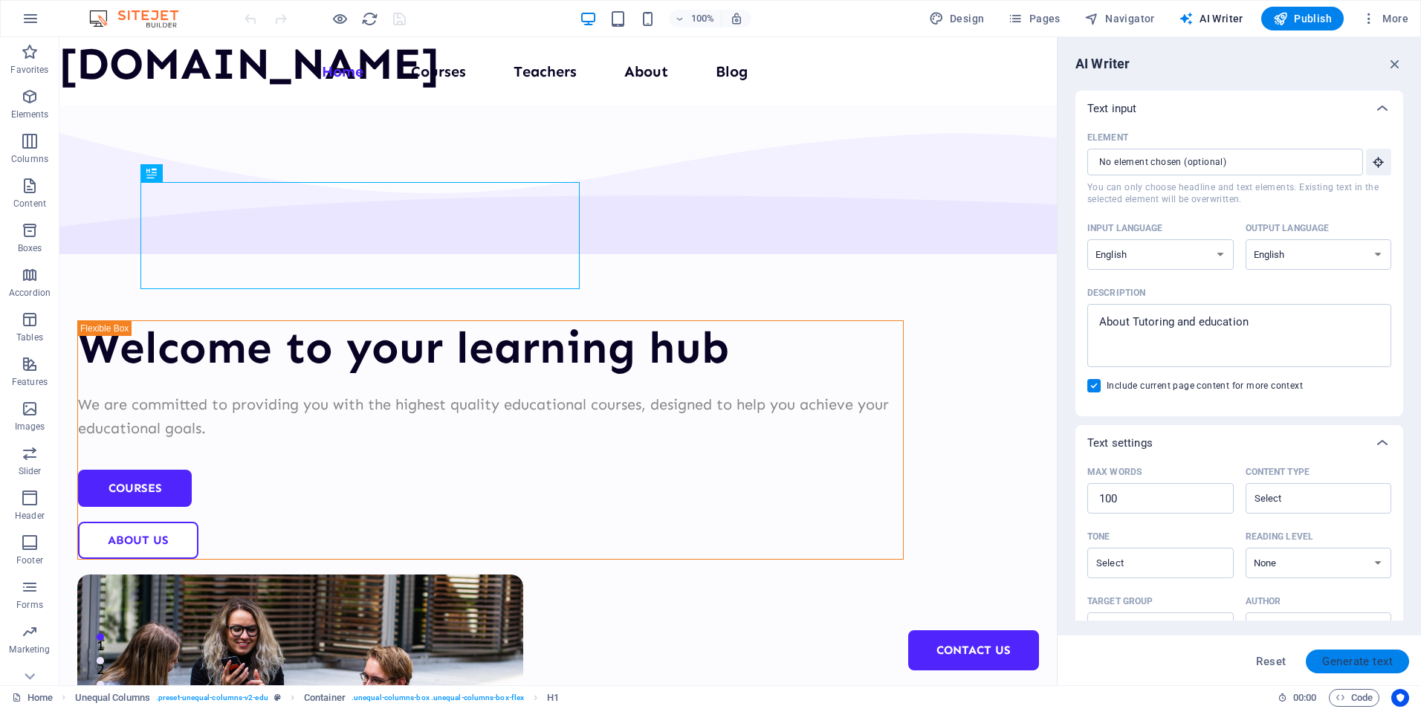
click at [1344, 661] on span "Generate text" at bounding box center [1357, 661] width 71 height 12
type textarea "x"
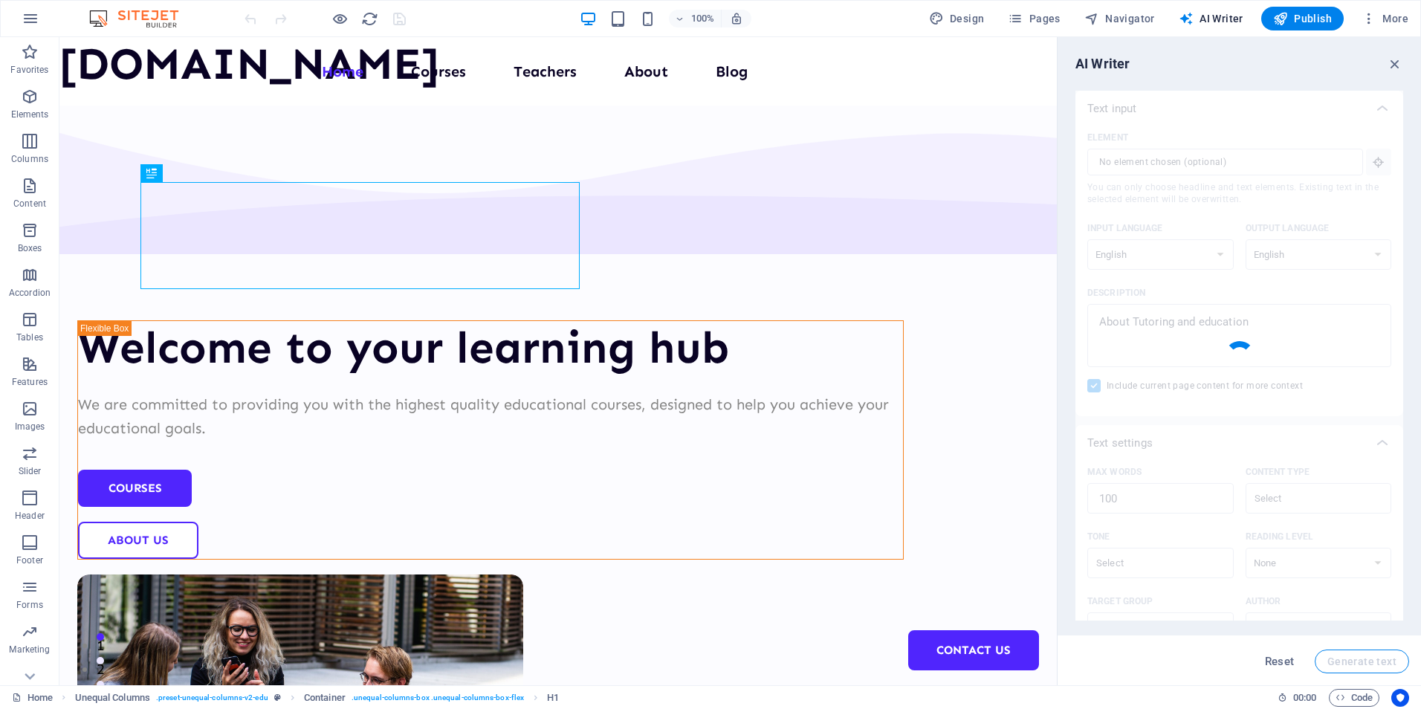
type textarea "x"
type textarea "Discover an innovative learning environment designed to elevate your educationa…"
type textarea "x"
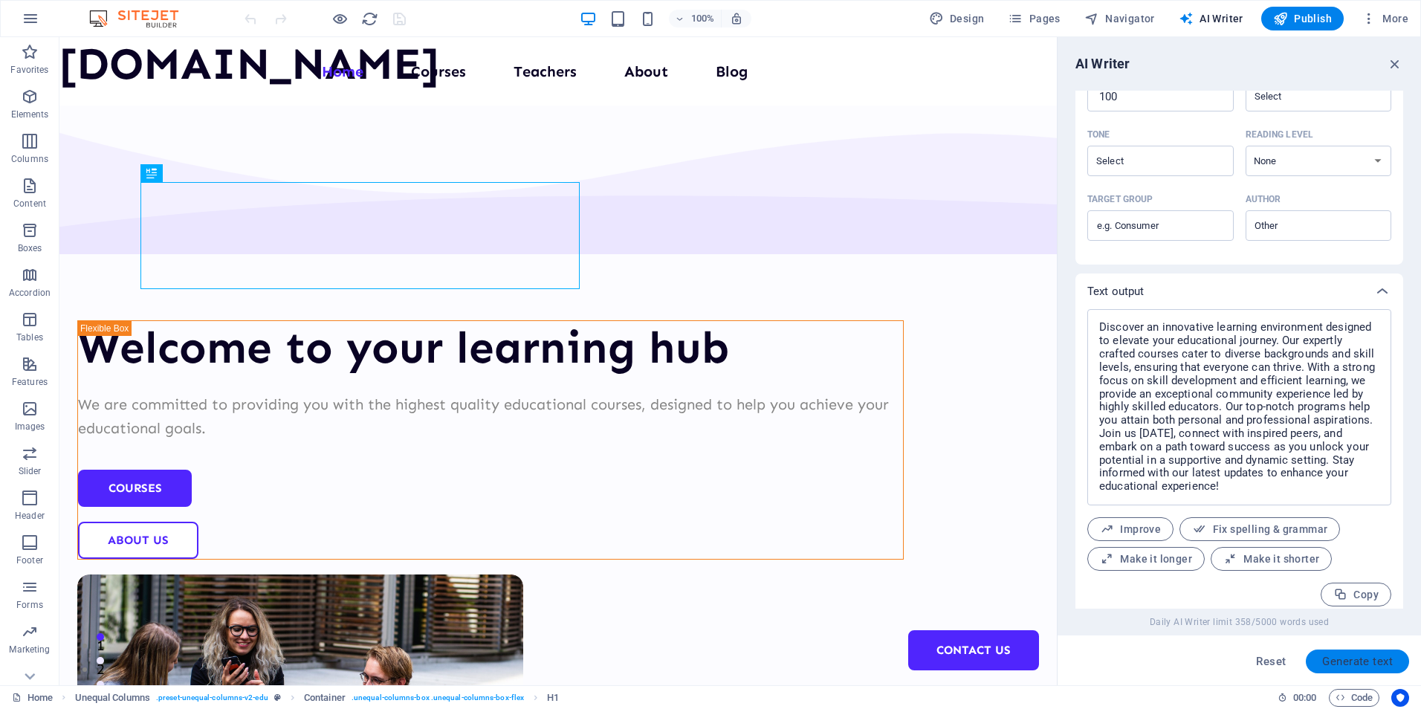
scroll to position [412, 0]
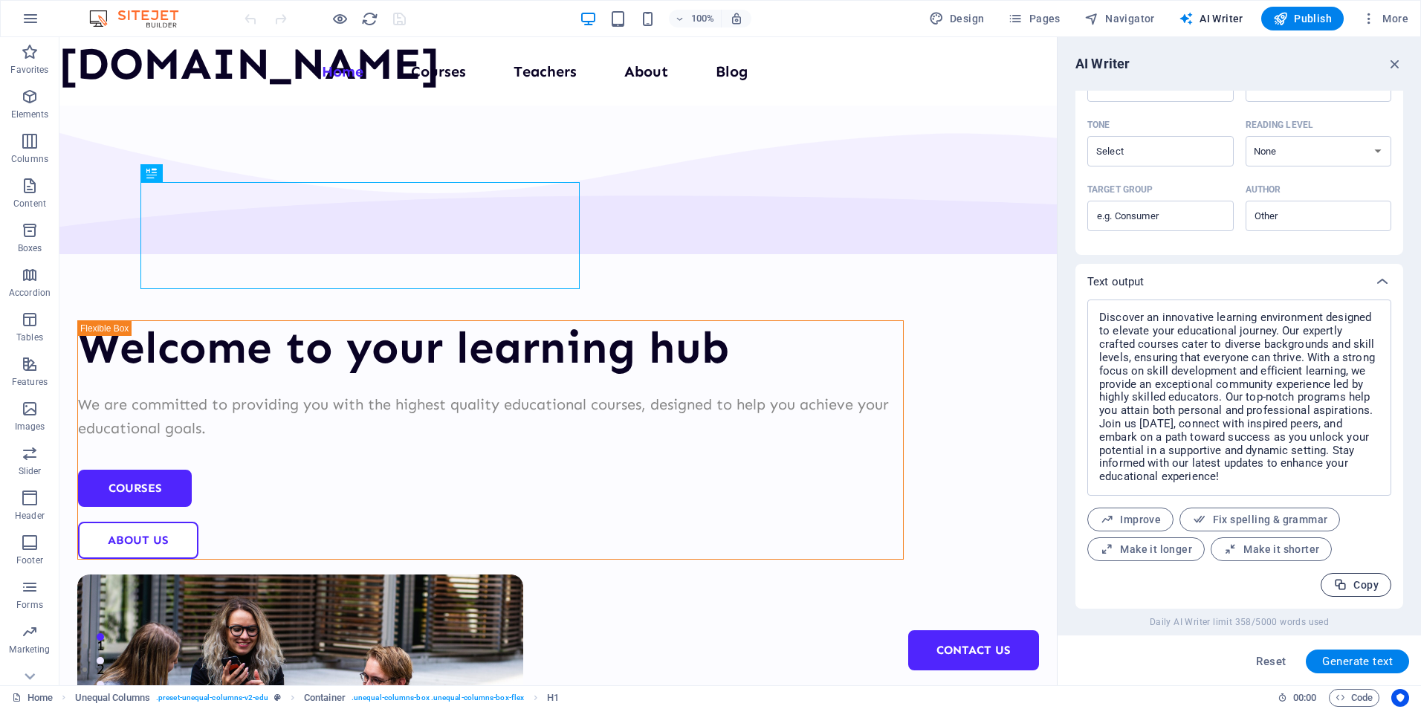
click at [1345, 586] on span "Copy" at bounding box center [1355, 585] width 45 height 14
type textarea "x"
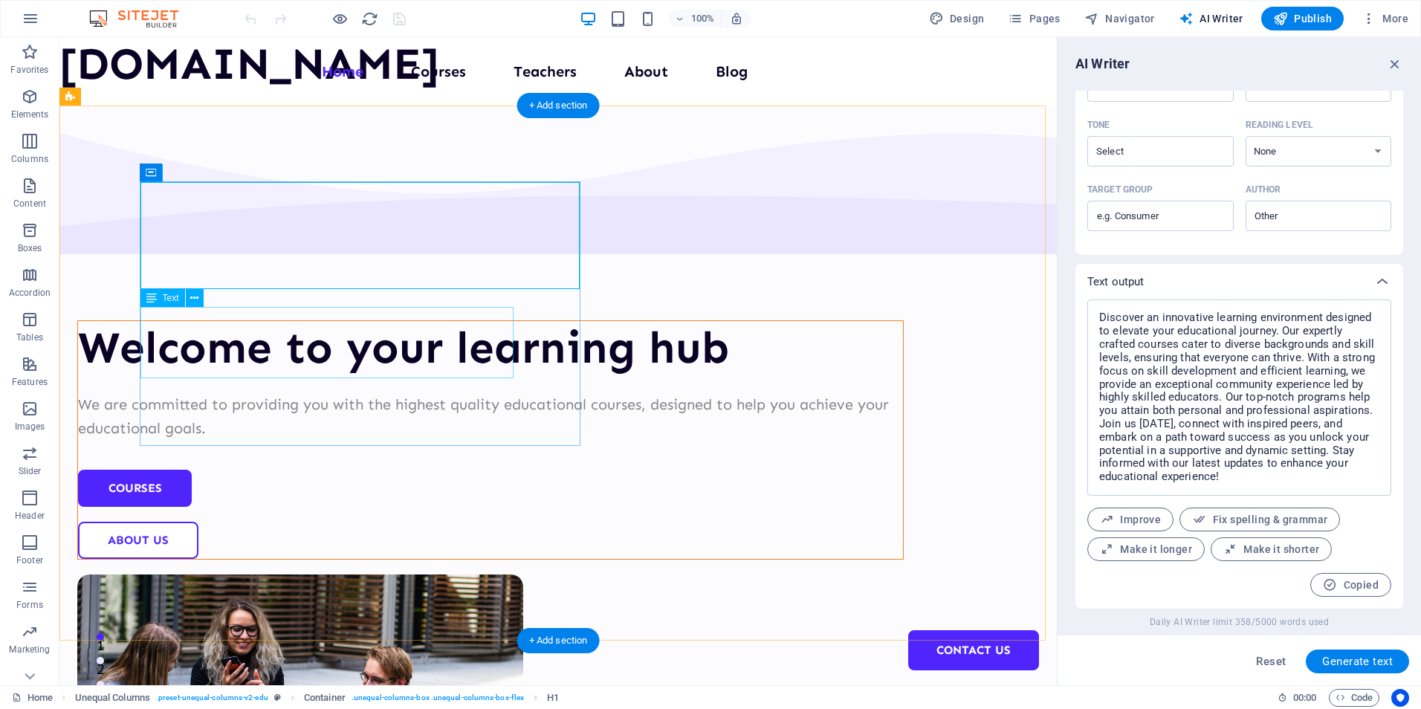
click at [327, 392] on div "We are committed to providing you with the highest quality educational courses,…" at bounding box center [490, 416] width 825 height 48
click at [146, 392] on div "We are committed to providing you with the highest quality educational courses,…" at bounding box center [490, 416] width 825 height 48
click at [144, 392] on div "We are committed to providing you with the highest quality educational courses,…" at bounding box center [490, 416] width 825 height 48
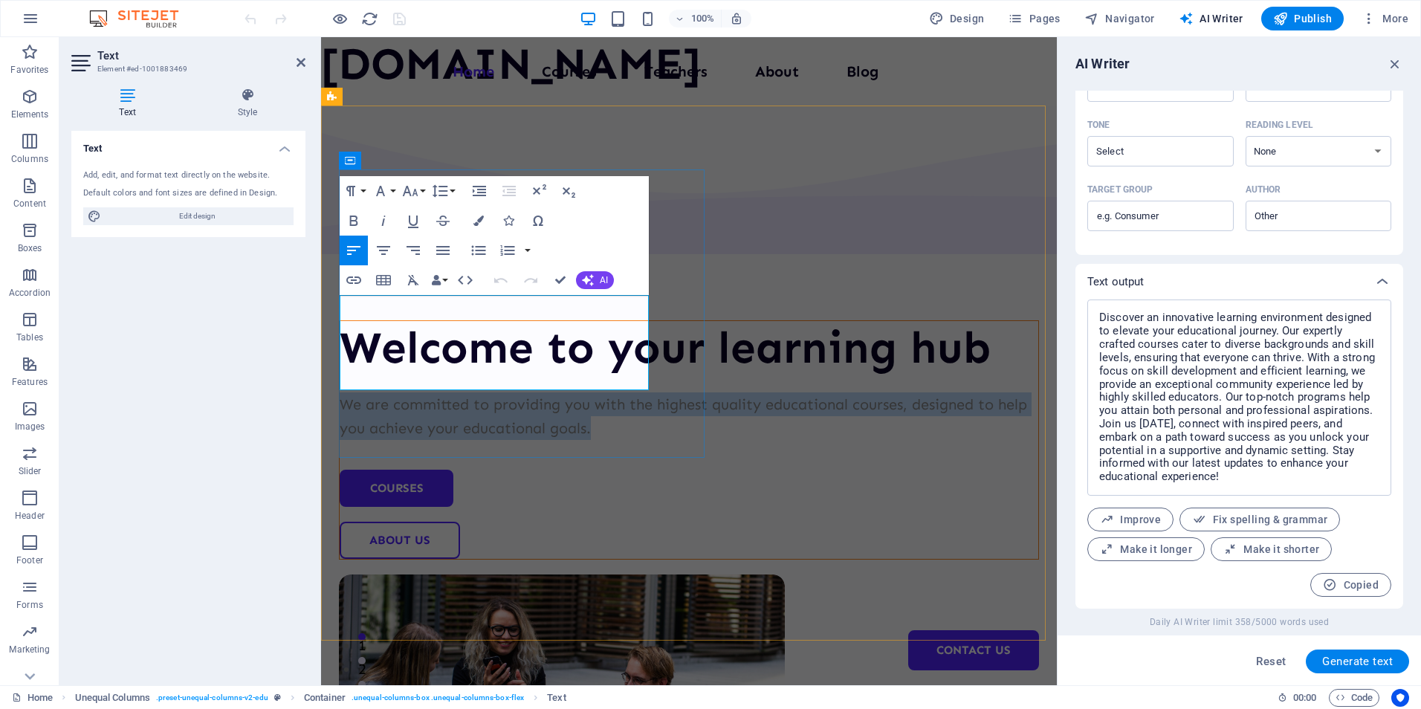
drag, startPoint x: 344, startPoint y: 306, endPoint x: 509, endPoint y: 375, distance: 178.6
click at [509, 392] on p "We are committed to providing you with the highest quality educational courses,…" at bounding box center [689, 416] width 698 height 48
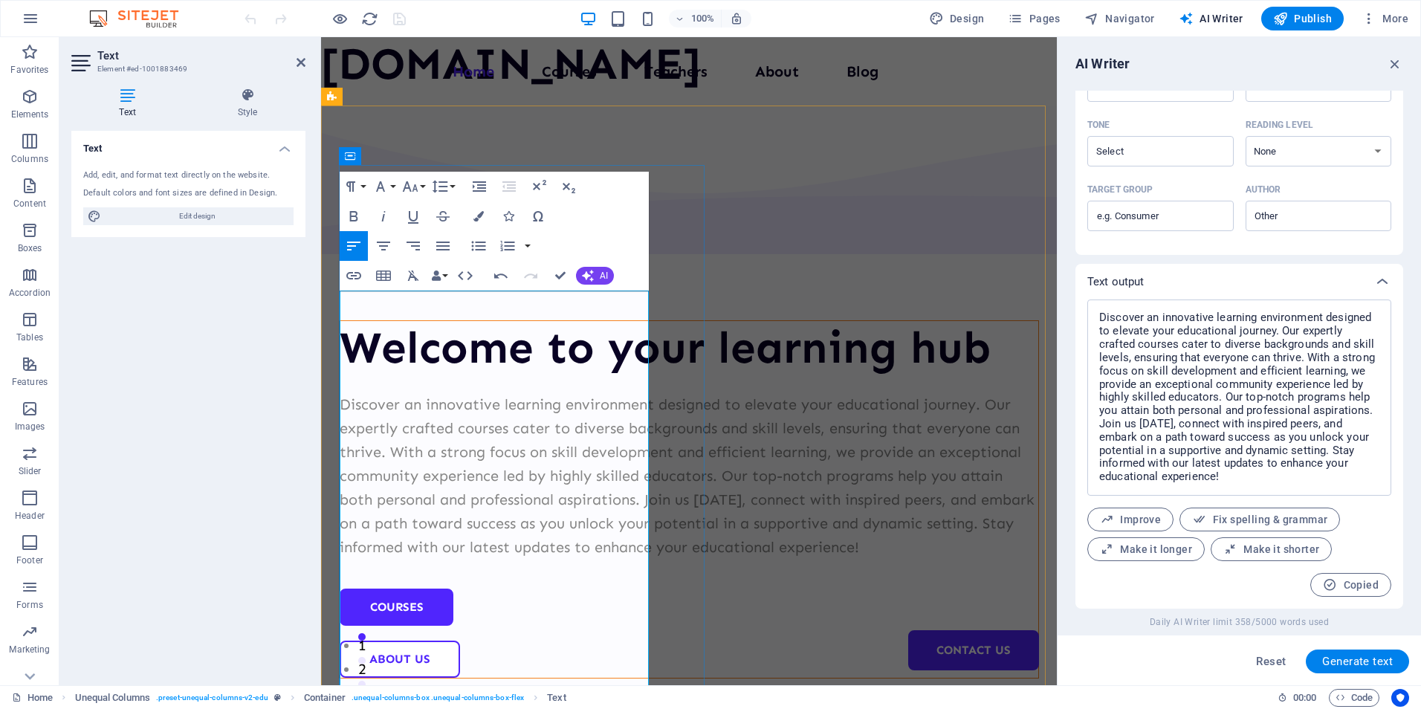
scroll to position [10960, 3]
click at [757, 269] on div "Welcome to your learning hub Discover an innovative learning environment design…" at bounding box center [689, 637] width 736 height 1063
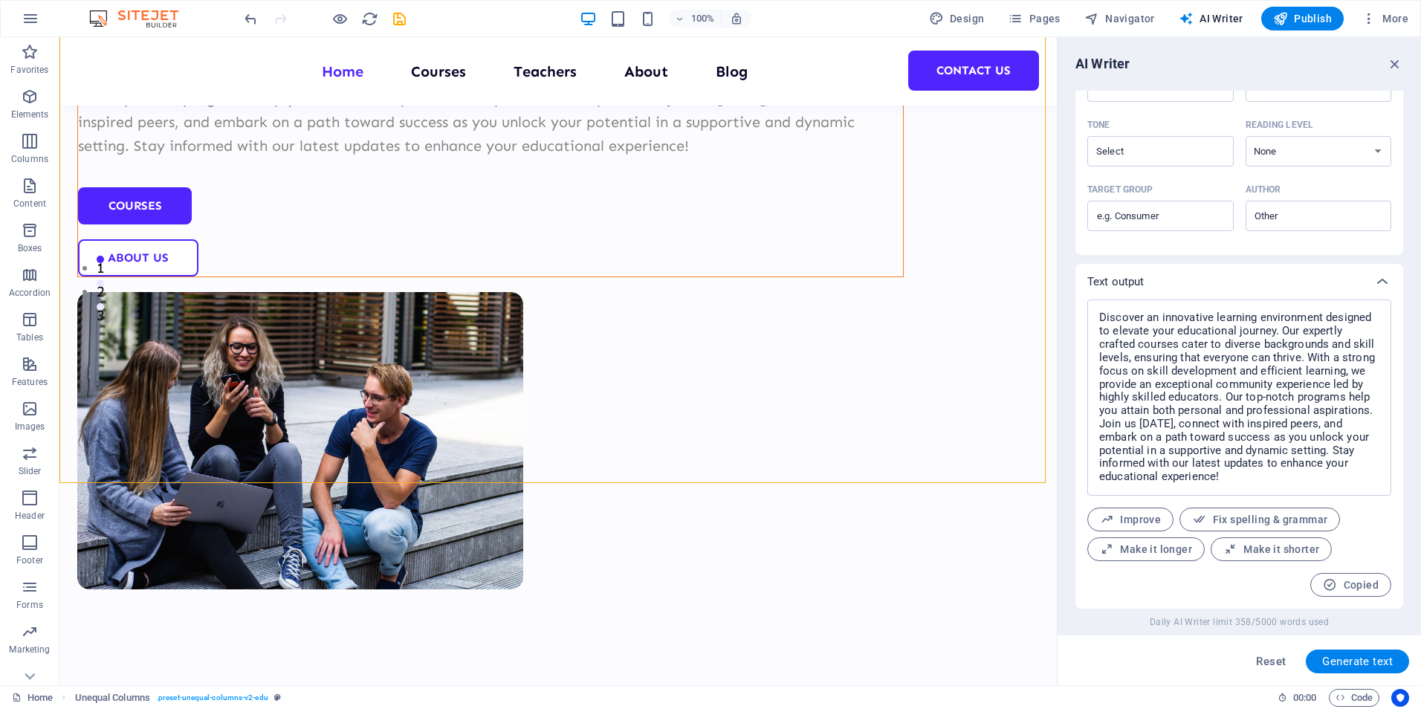
scroll to position [394, 0]
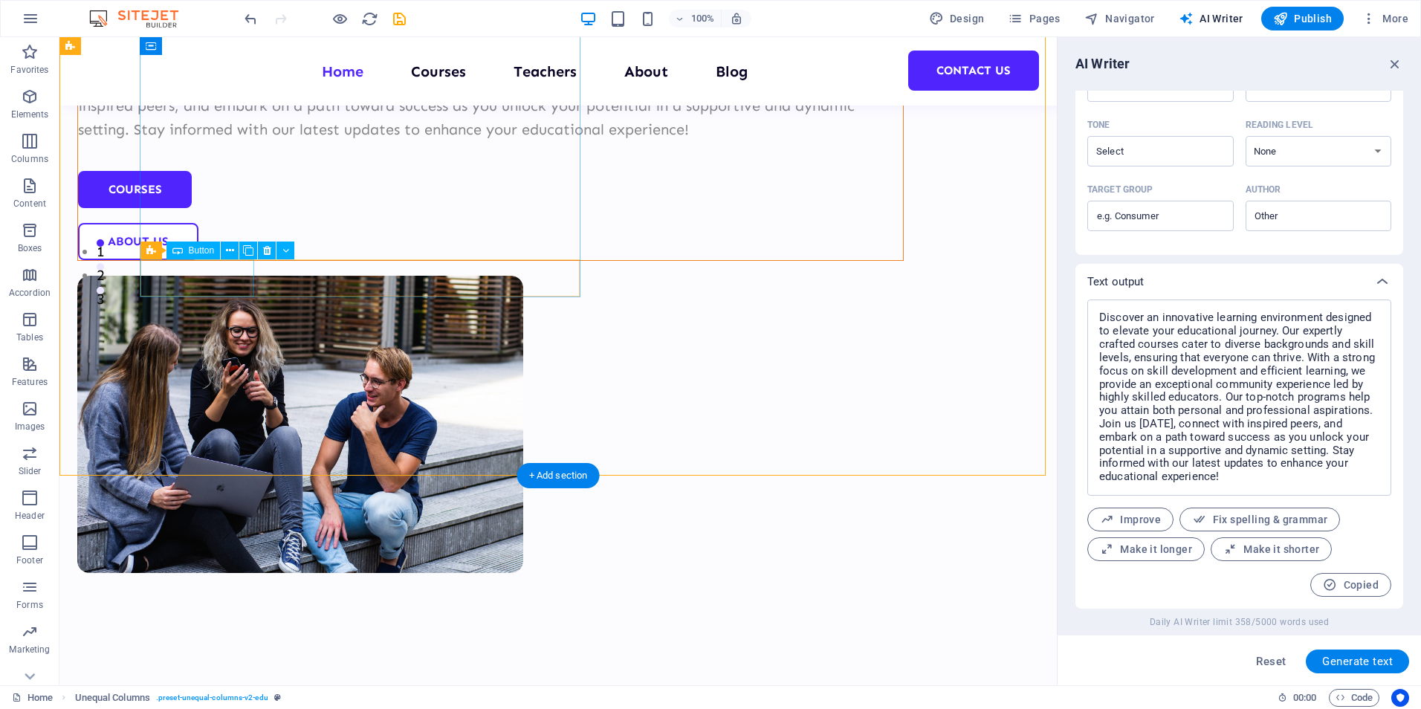
click at [207, 208] on div "Courses" at bounding box center [490, 189] width 825 height 37
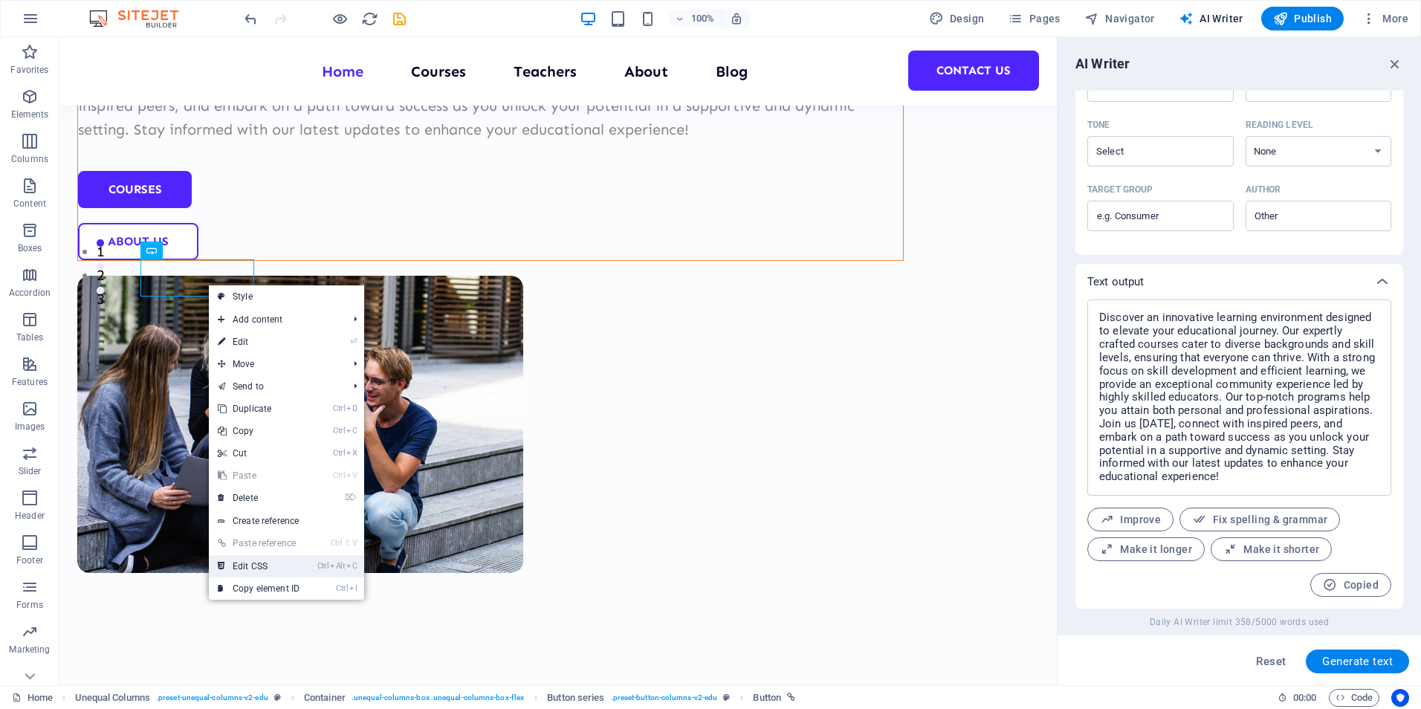
click at [261, 565] on link "Ctrl Alt C Edit CSS" at bounding box center [259, 566] width 100 height 22
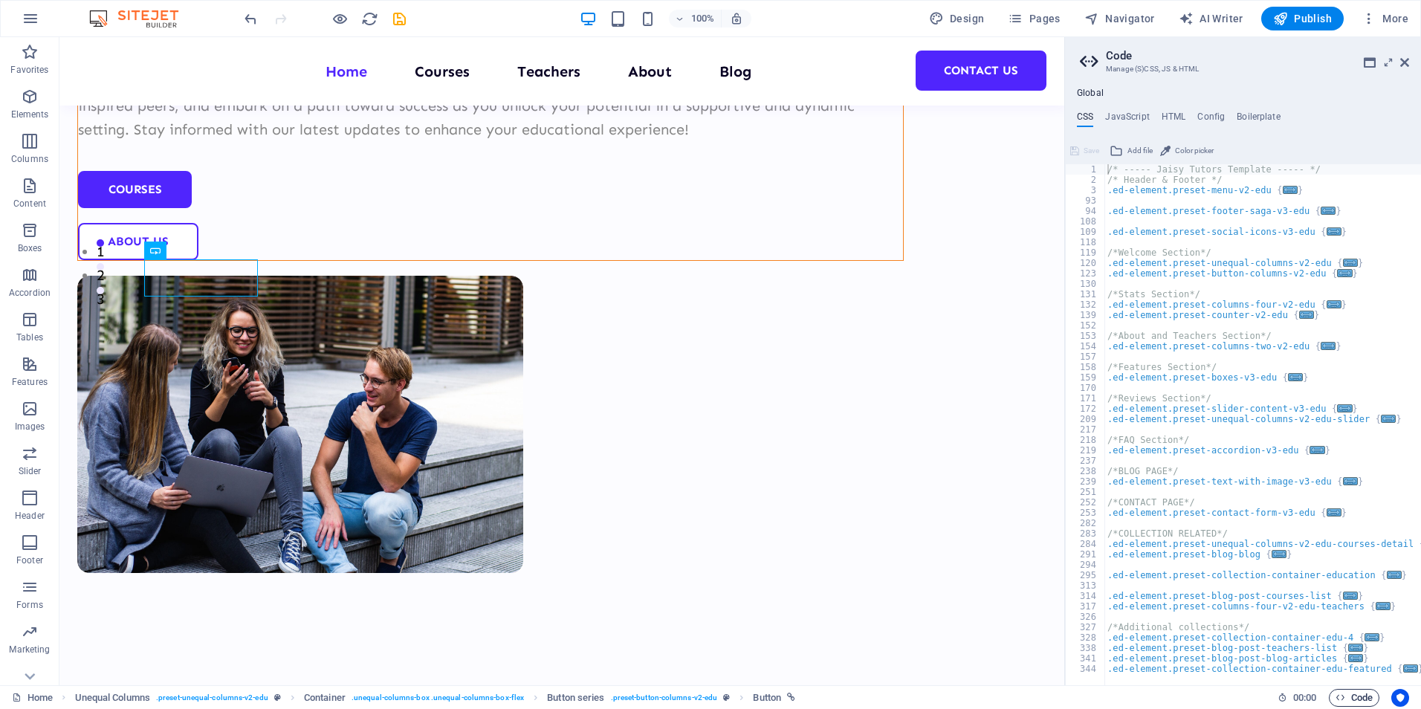
click at [1359, 697] on span "Code" at bounding box center [1353, 698] width 37 height 18
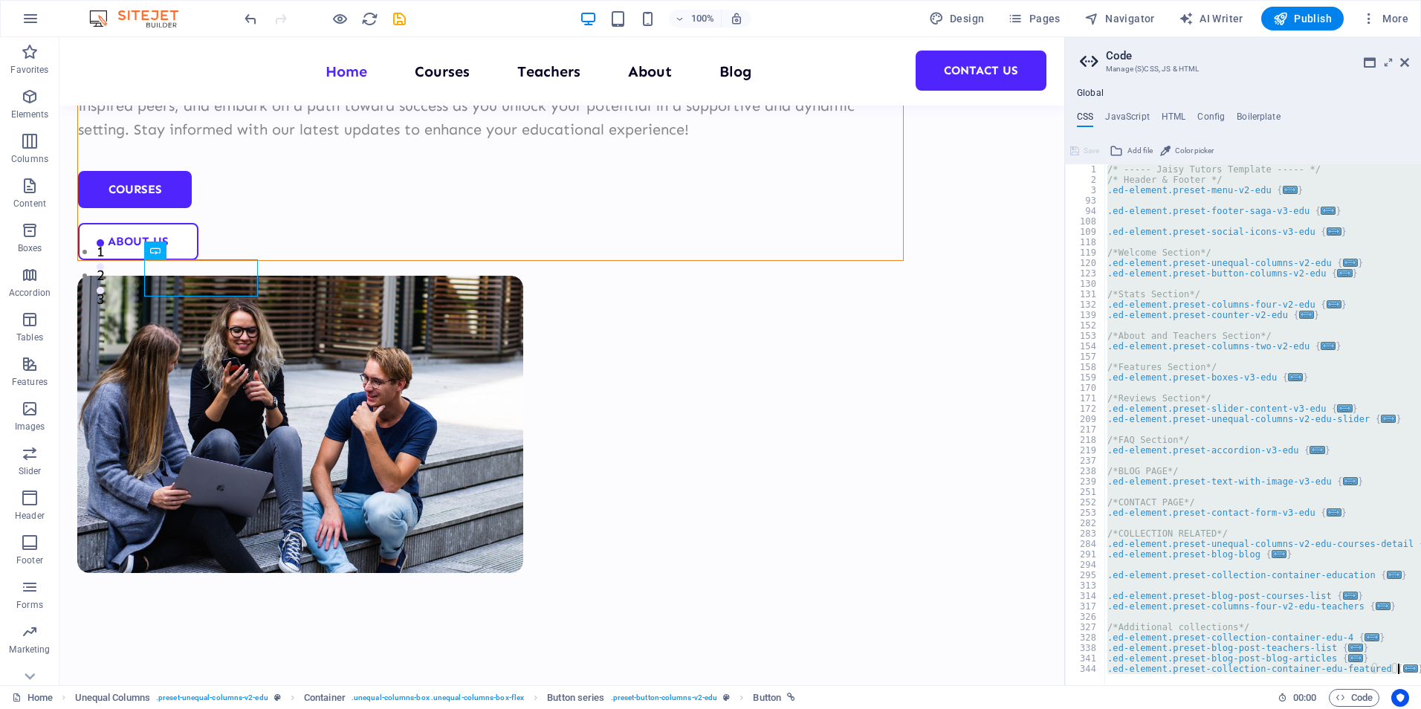
drag, startPoint x: 1106, startPoint y: 171, endPoint x: 1423, endPoint y: 746, distance: 656.8
click at [1420, 708] on html "jaisytutors.com Home Favorites Elements Columns Content Boxes Accordion Tables …" at bounding box center [710, 354] width 1421 height 709
type textarea "); }"
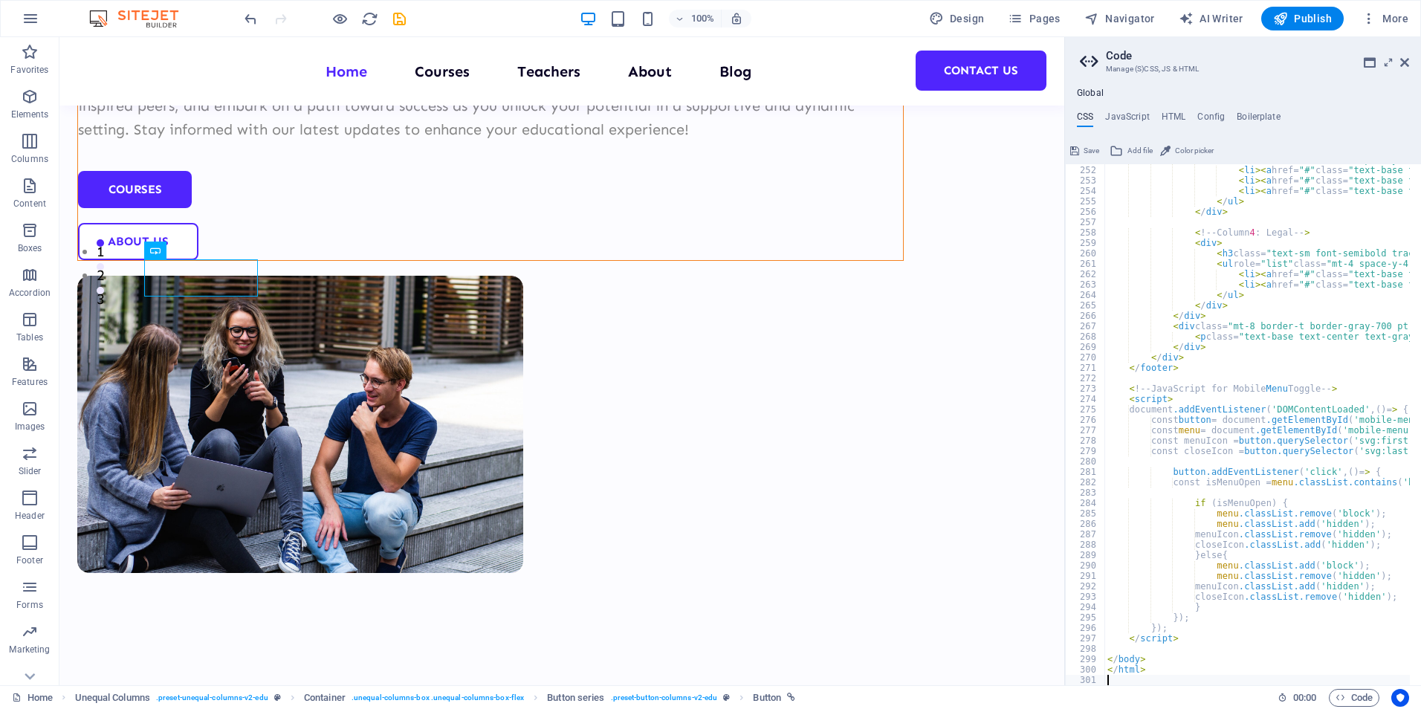
scroll to position [2610, 0]
click at [1074, 154] on icon at bounding box center [1074, 151] width 9 height 18
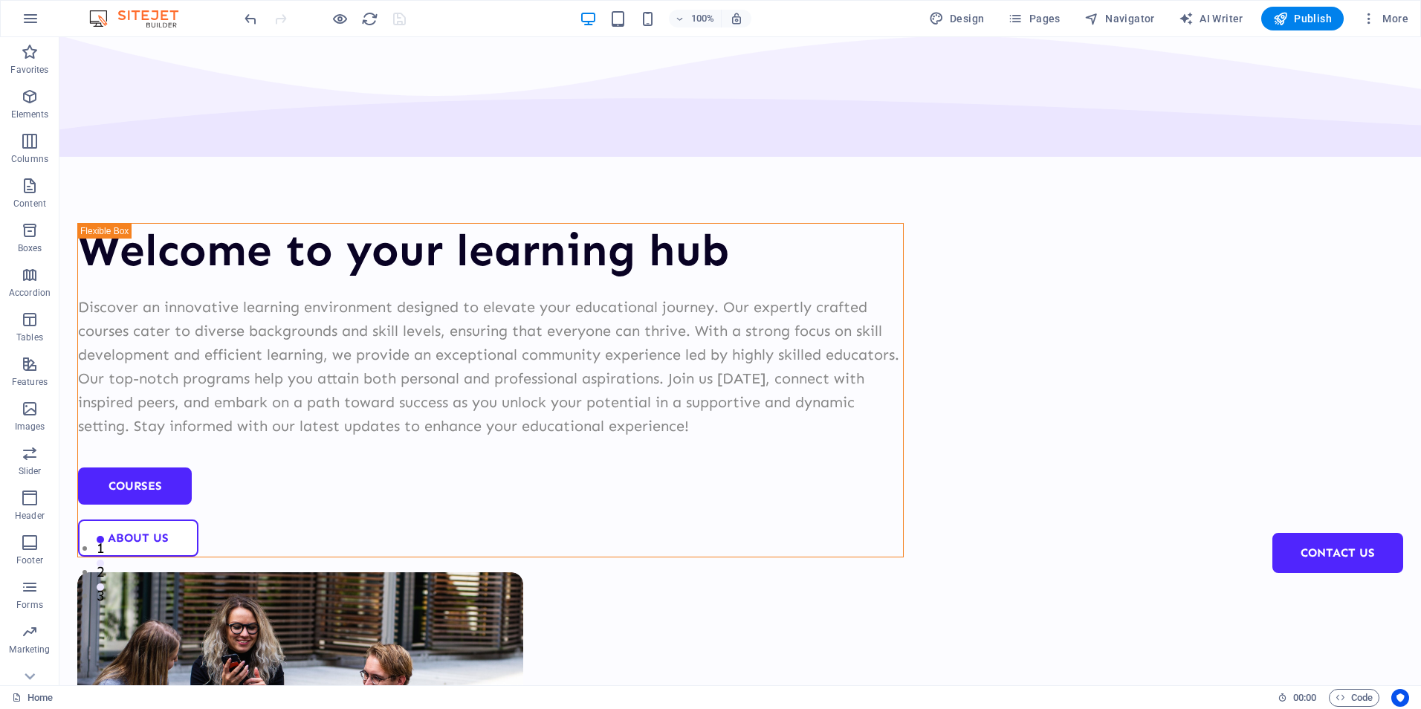
scroll to position [0, 0]
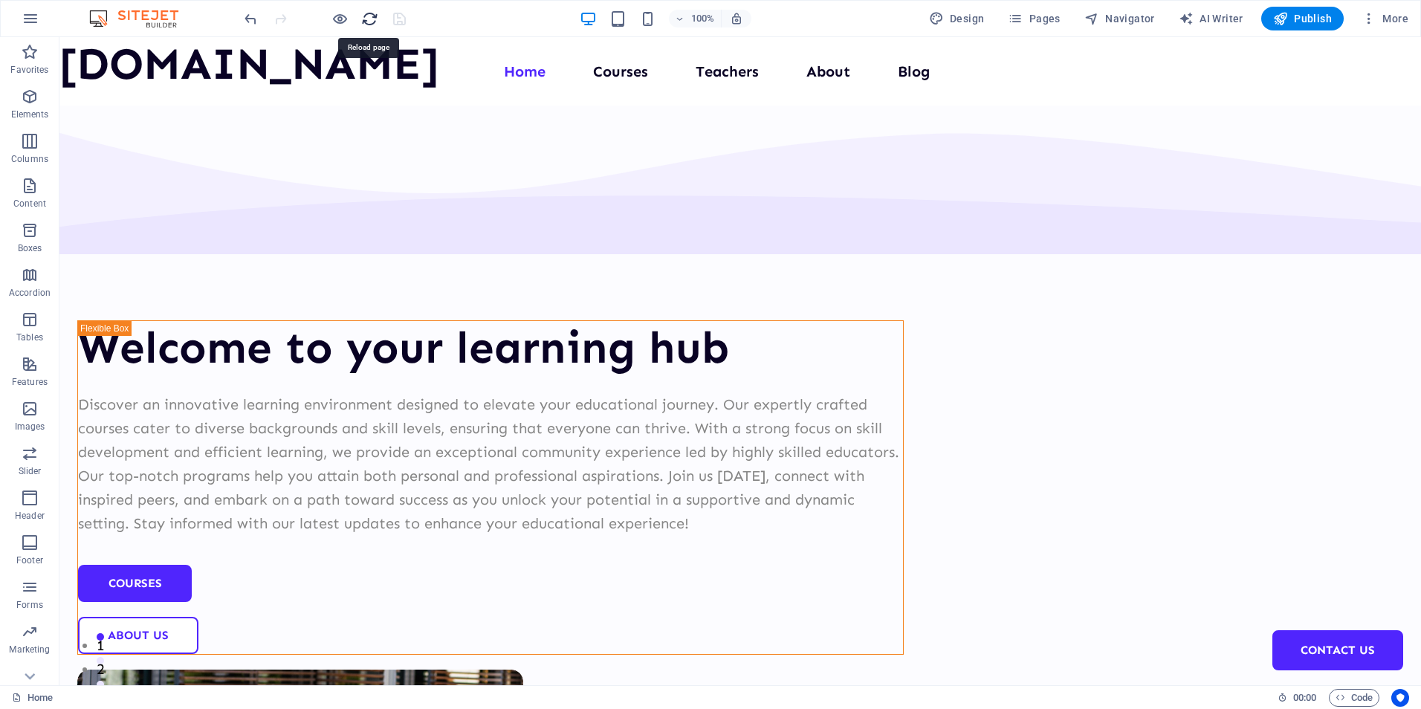
click at [373, 13] on icon "reload" at bounding box center [369, 18] width 17 height 17
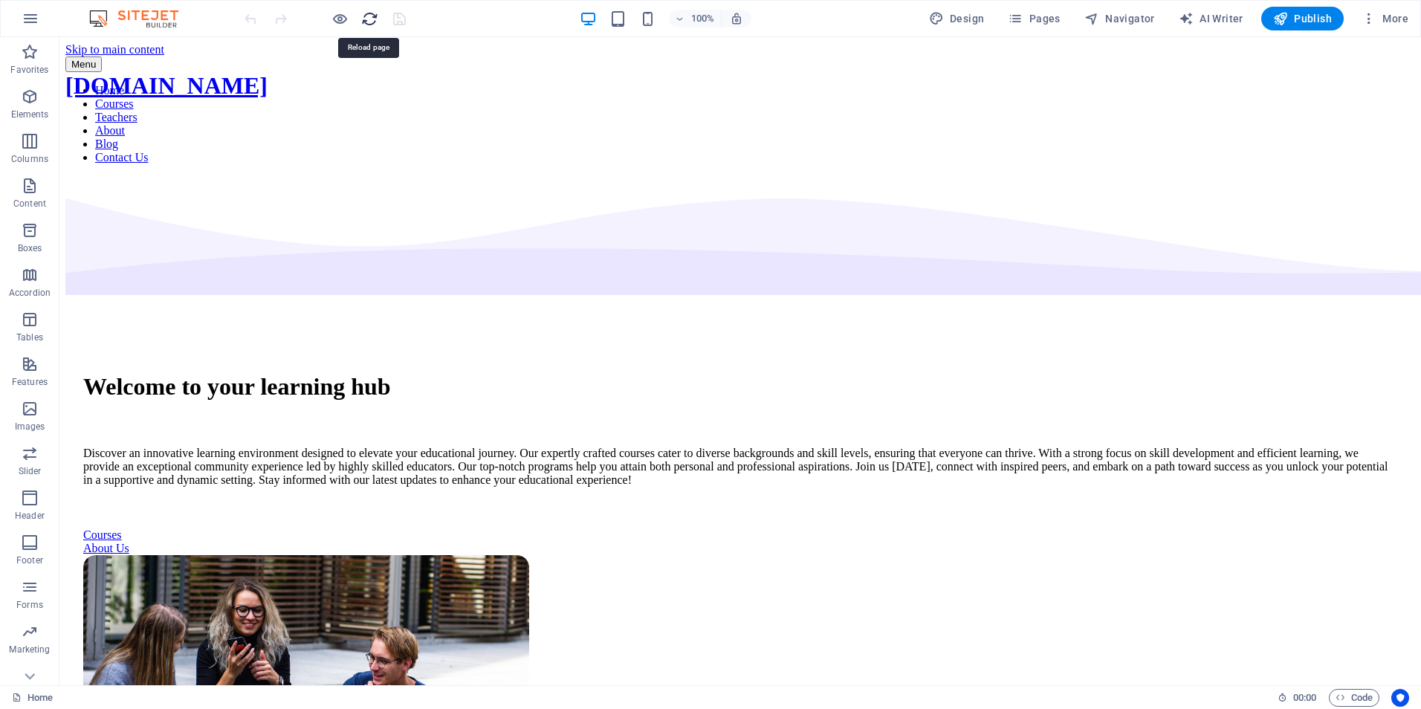
click at [373, 13] on icon "reload" at bounding box center [369, 18] width 17 height 17
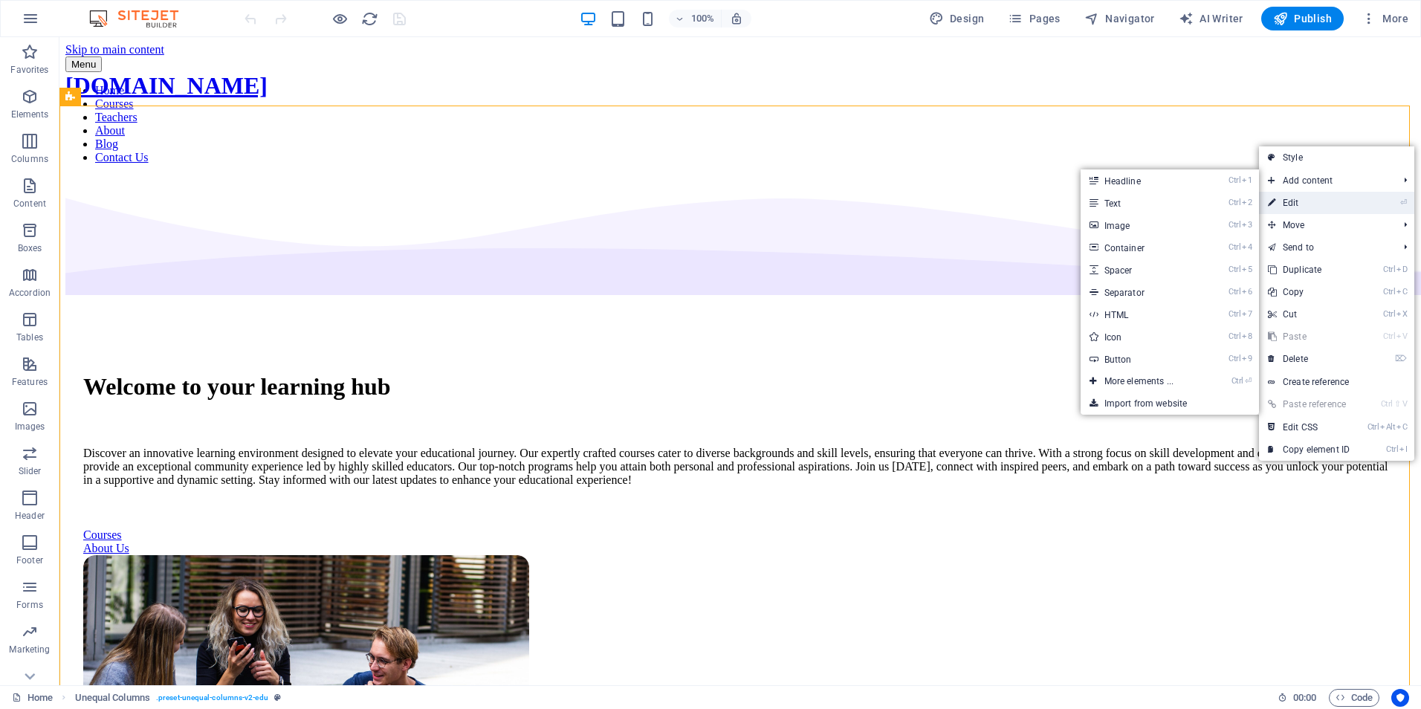
click at [1296, 203] on link "⏎ Edit" at bounding box center [1309, 203] width 100 height 22
select select "multiple-waves"
select select "em"
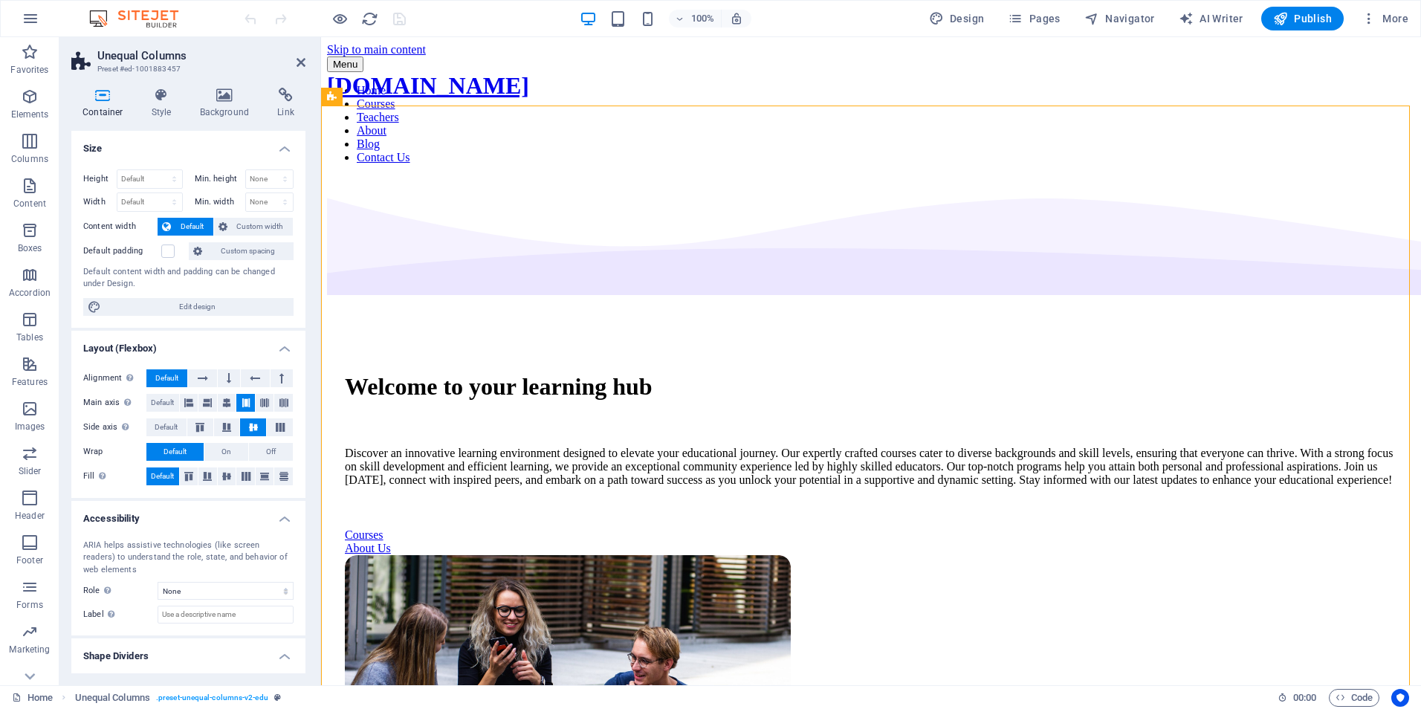
click at [302, 70] on header "Unequal Columns Preset #ed-1001883457" at bounding box center [188, 56] width 234 height 39
click at [303, 65] on icon at bounding box center [300, 62] width 9 height 12
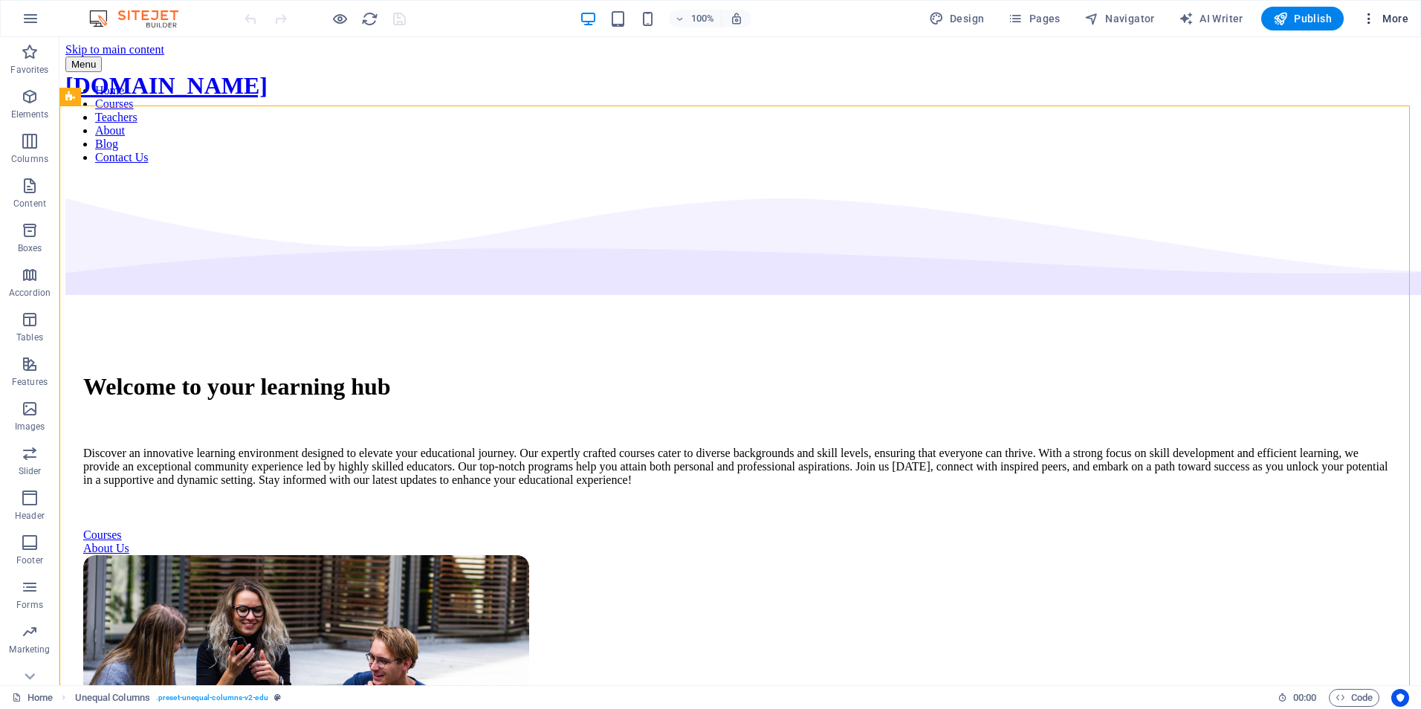
click at [1372, 19] on icon "button" at bounding box center [1368, 18] width 15 height 15
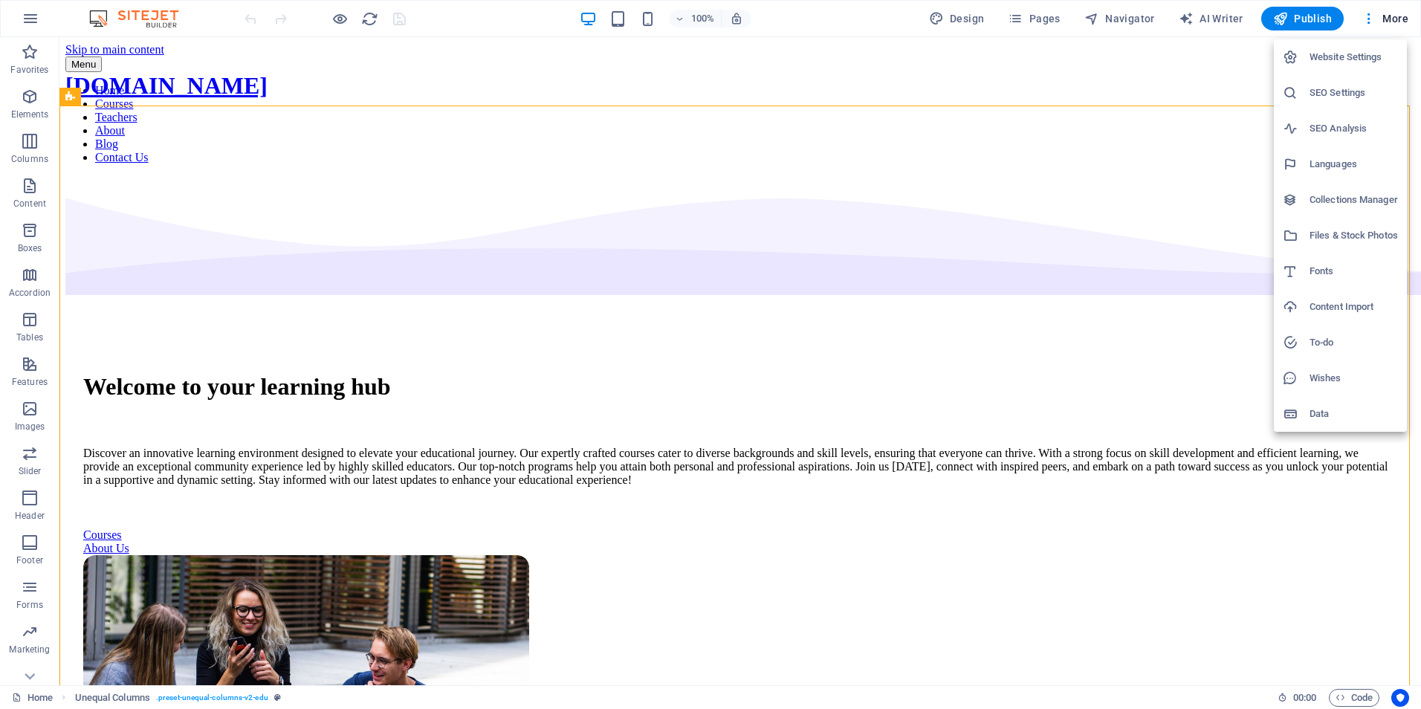
click at [1335, 309] on h6 "Content Import" at bounding box center [1353, 307] width 88 height 18
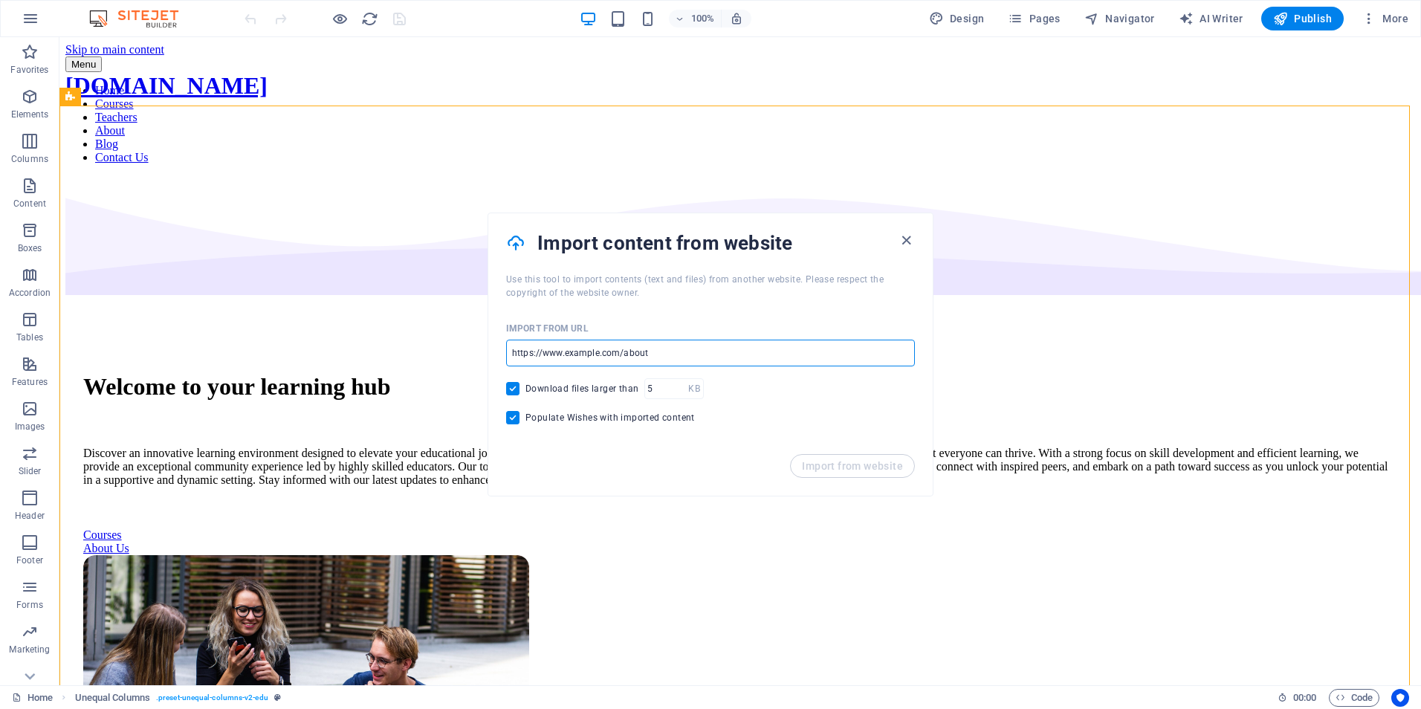
click at [654, 350] on input "url" at bounding box center [710, 353] width 409 height 27
type input "[URL][DOMAIN_NAME]"
click at [828, 470] on span "Import from website" at bounding box center [852, 466] width 101 height 12
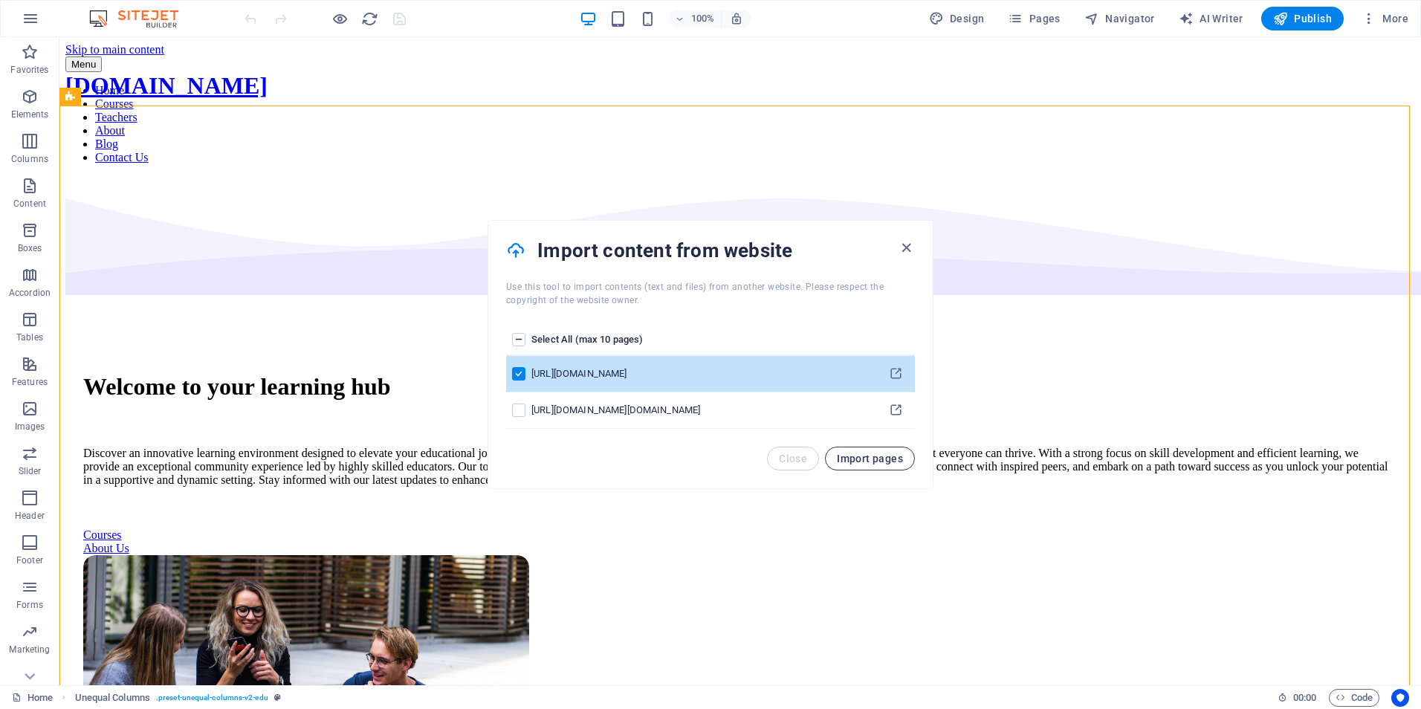
click at [865, 459] on span "Import pages" at bounding box center [870, 459] width 66 height 12
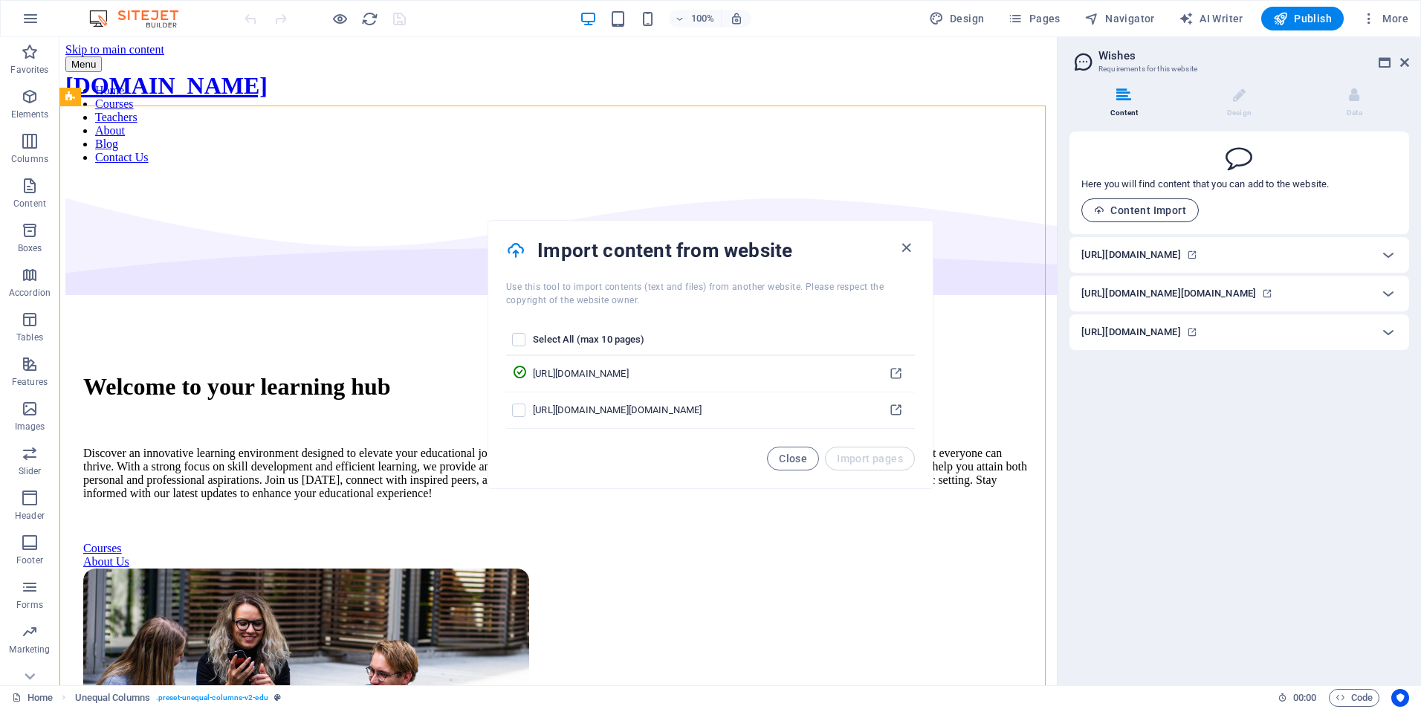
click at [1158, 208] on span "Content Import" at bounding box center [1140, 210] width 92 height 12
click at [1130, 211] on span "Content Import" at bounding box center [1140, 210] width 92 height 12
click at [1240, 152] on icon at bounding box center [1238, 156] width 27 height 27
click at [1118, 204] on span "Content Import" at bounding box center [1140, 210] width 92 height 12
click at [1123, 206] on span "Content Import" at bounding box center [1140, 210] width 92 height 12
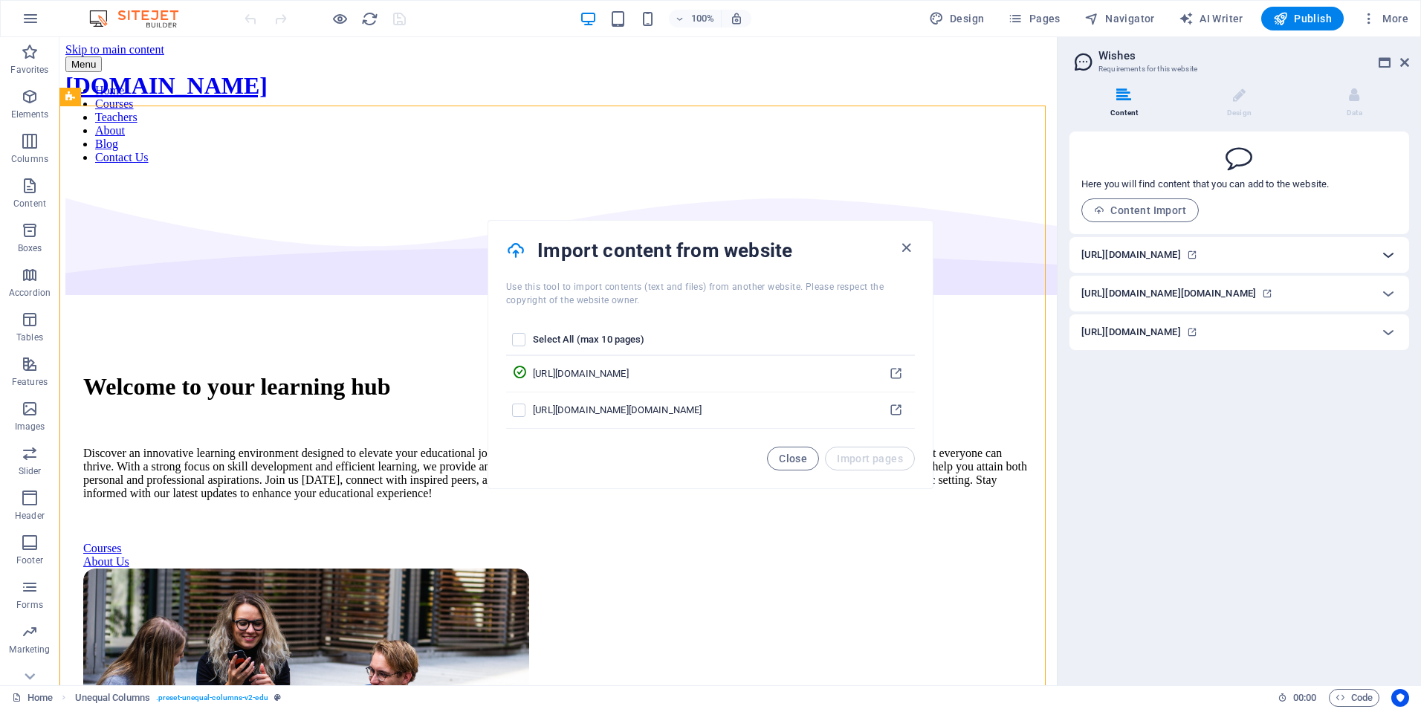
click at [1385, 260] on icon at bounding box center [1388, 255] width 18 height 18
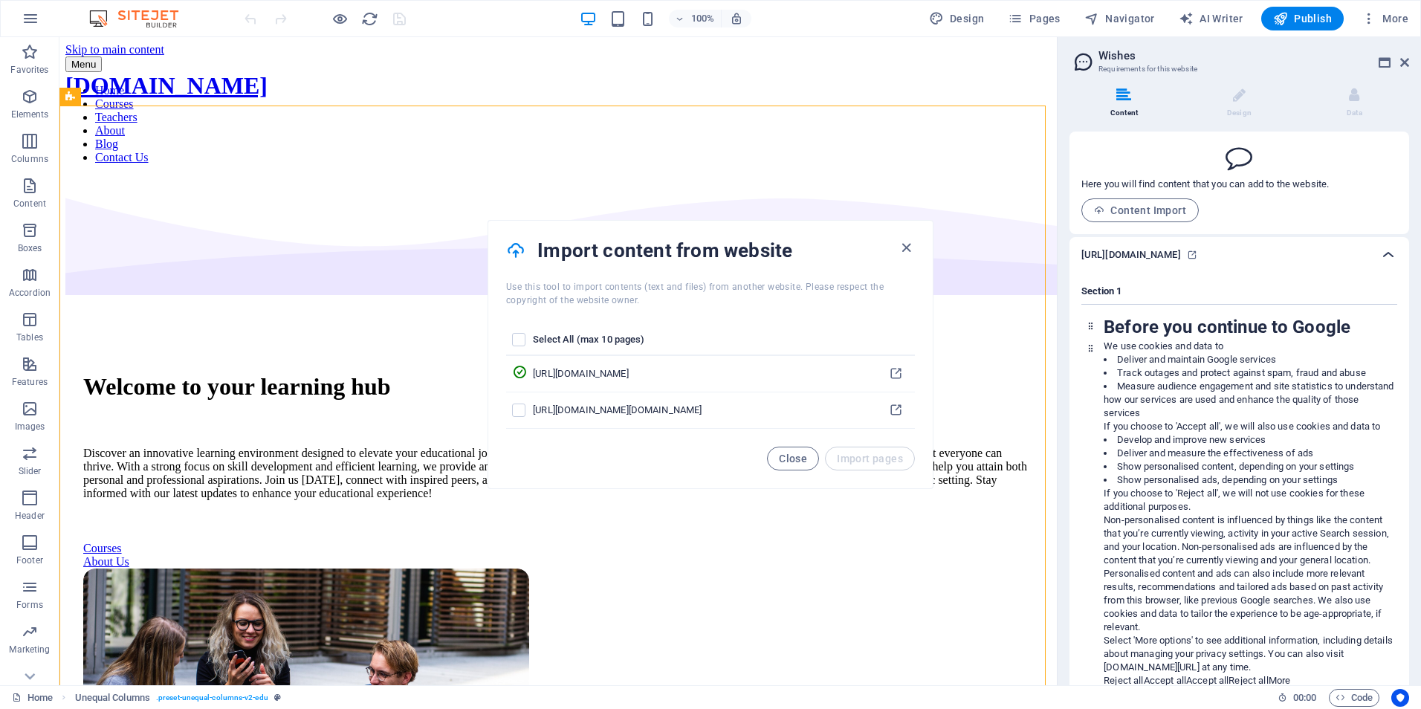
click at [1385, 260] on icon at bounding box center [1388, 255] width 18 height 18
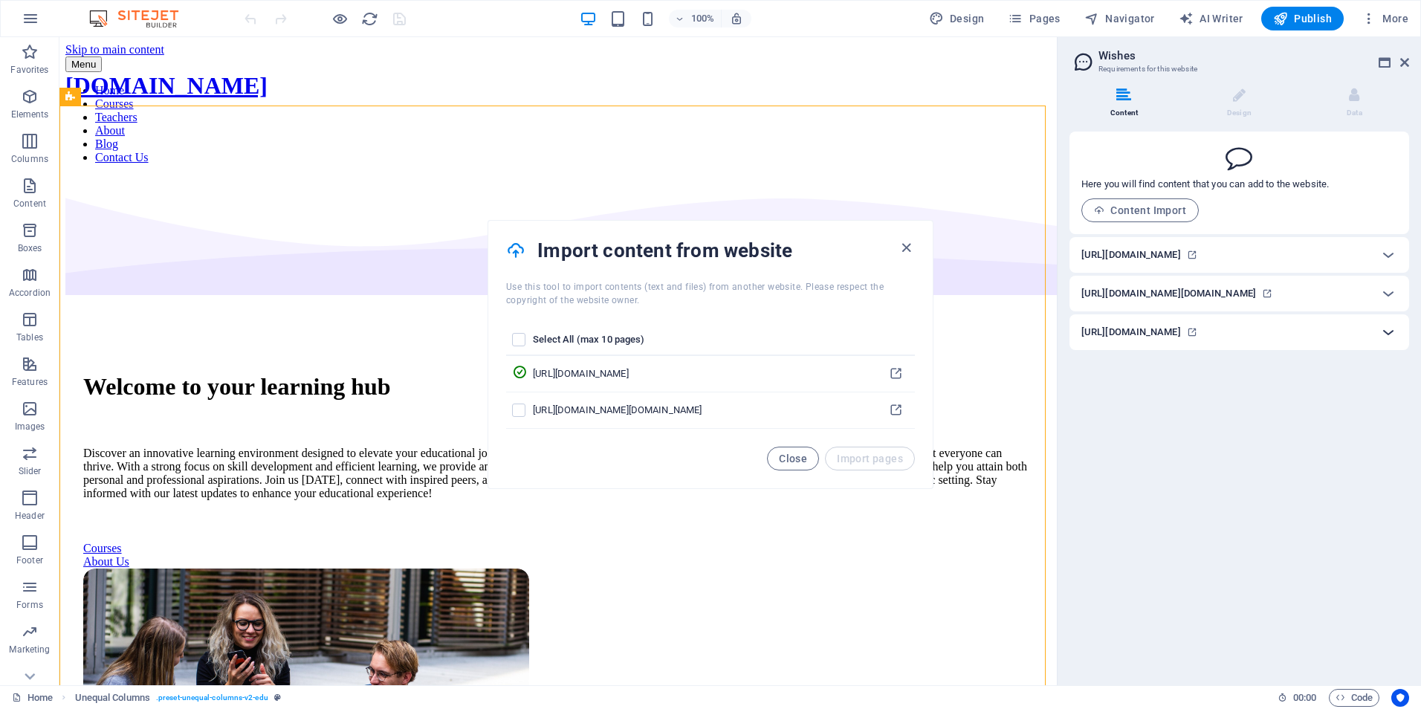
click at [1384, 341] on icon at bounding box center [1388, 332] width 18 height 18
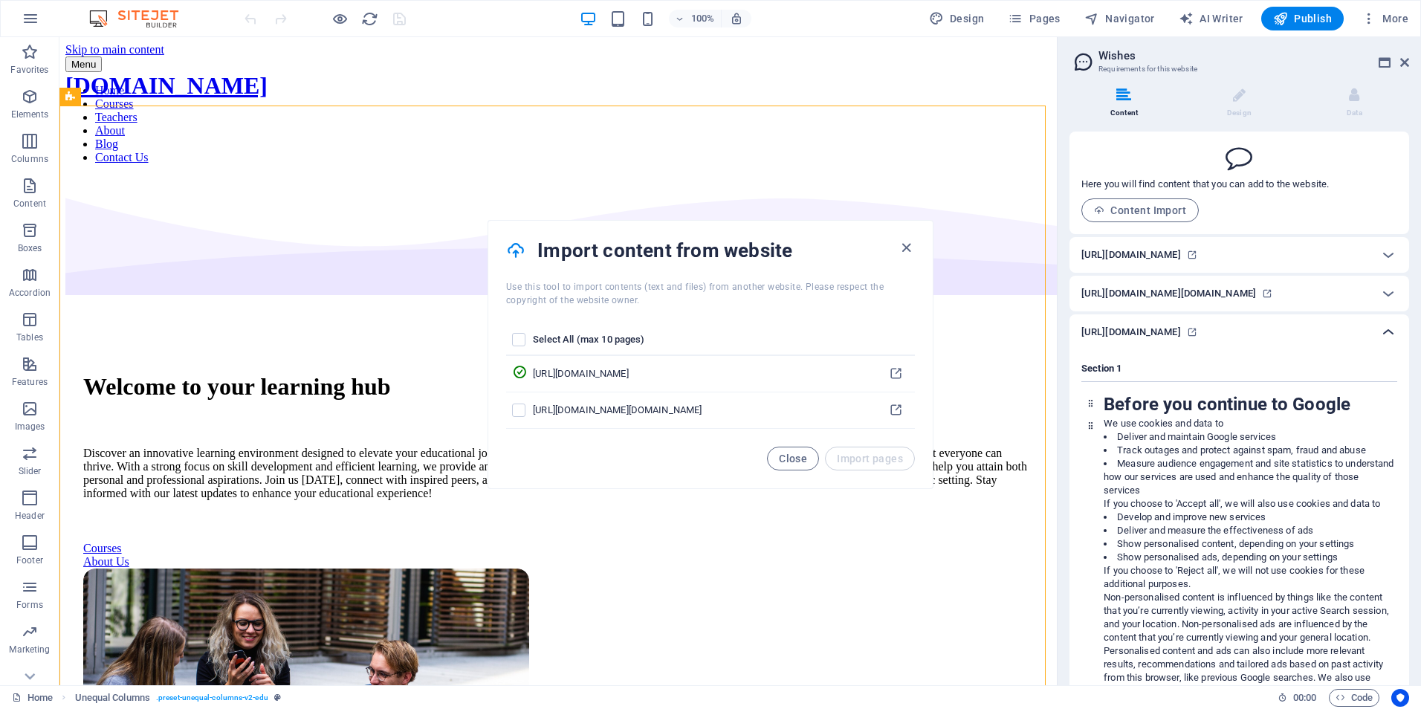
click at [1384, 341] on icon at bounding box center [1388, 332] width 18 height 18
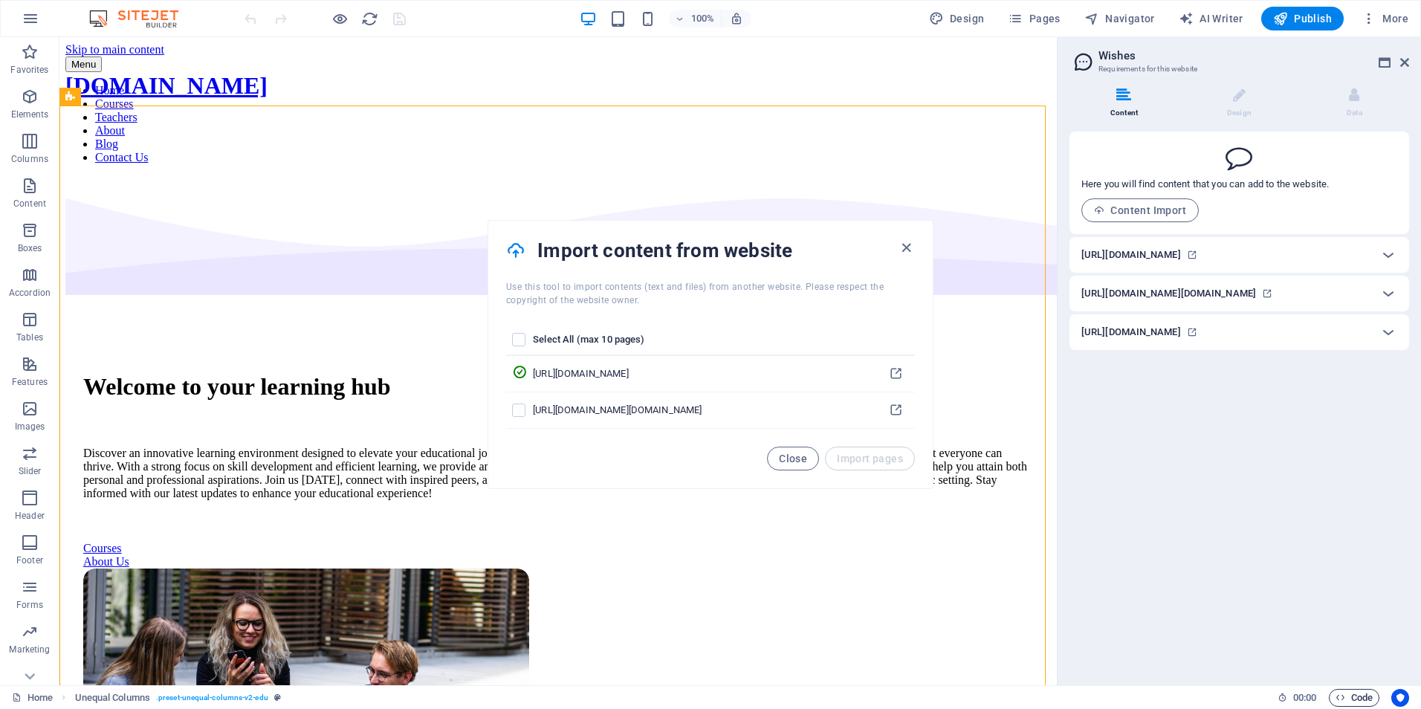
click at [1344, 693] on span "Code" at bounding box center [1353, 698] width 37 height 18
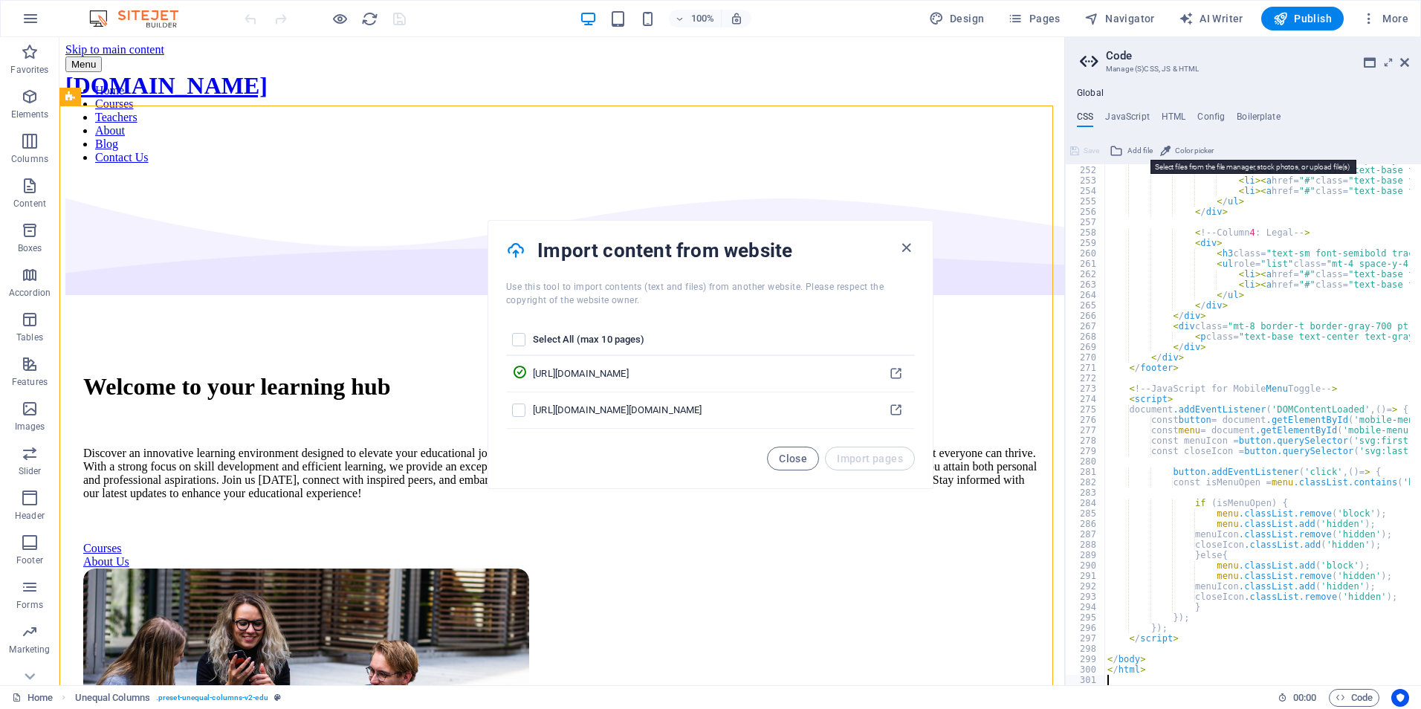
click at [1134, 149] on span "Add file" at bounding box center [1139, 151] width 25 height 18
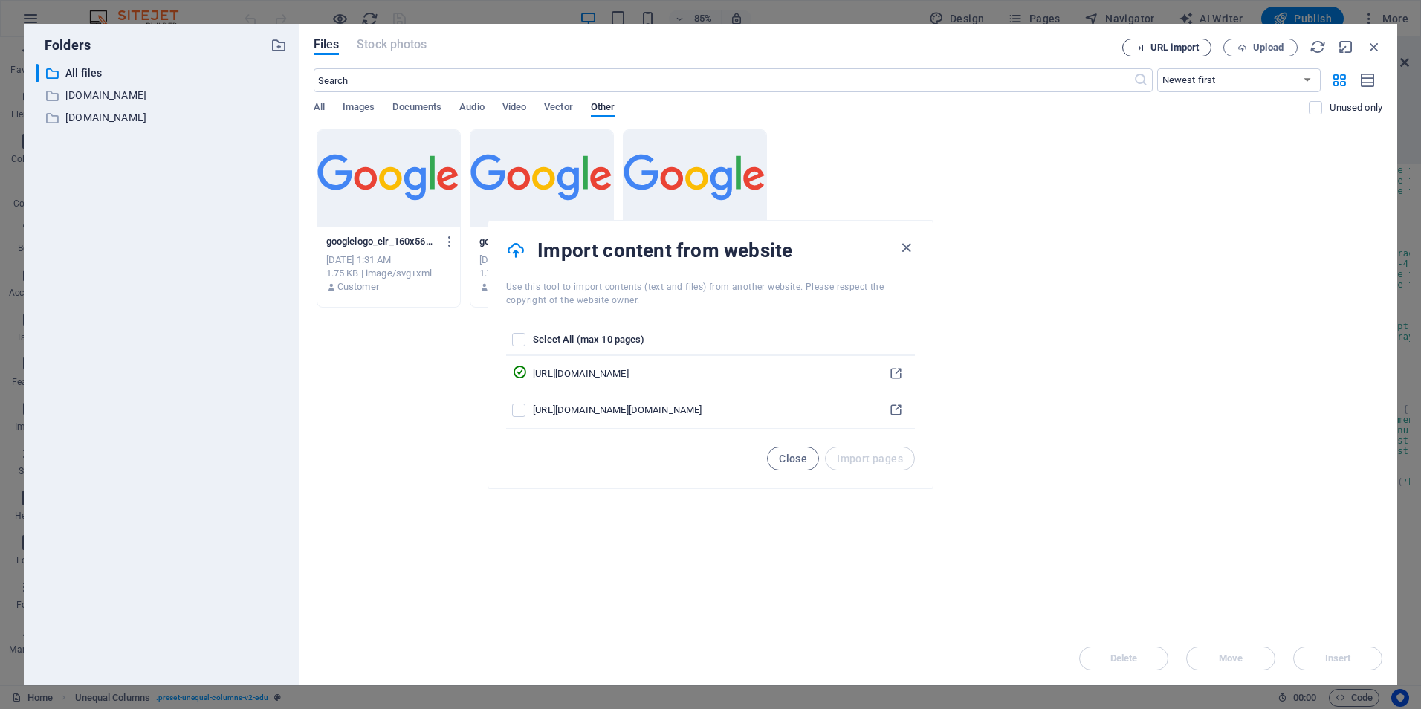
click at [1164, 48] on span "URL import" at bounding box center [1174, 47] width 48 height 9
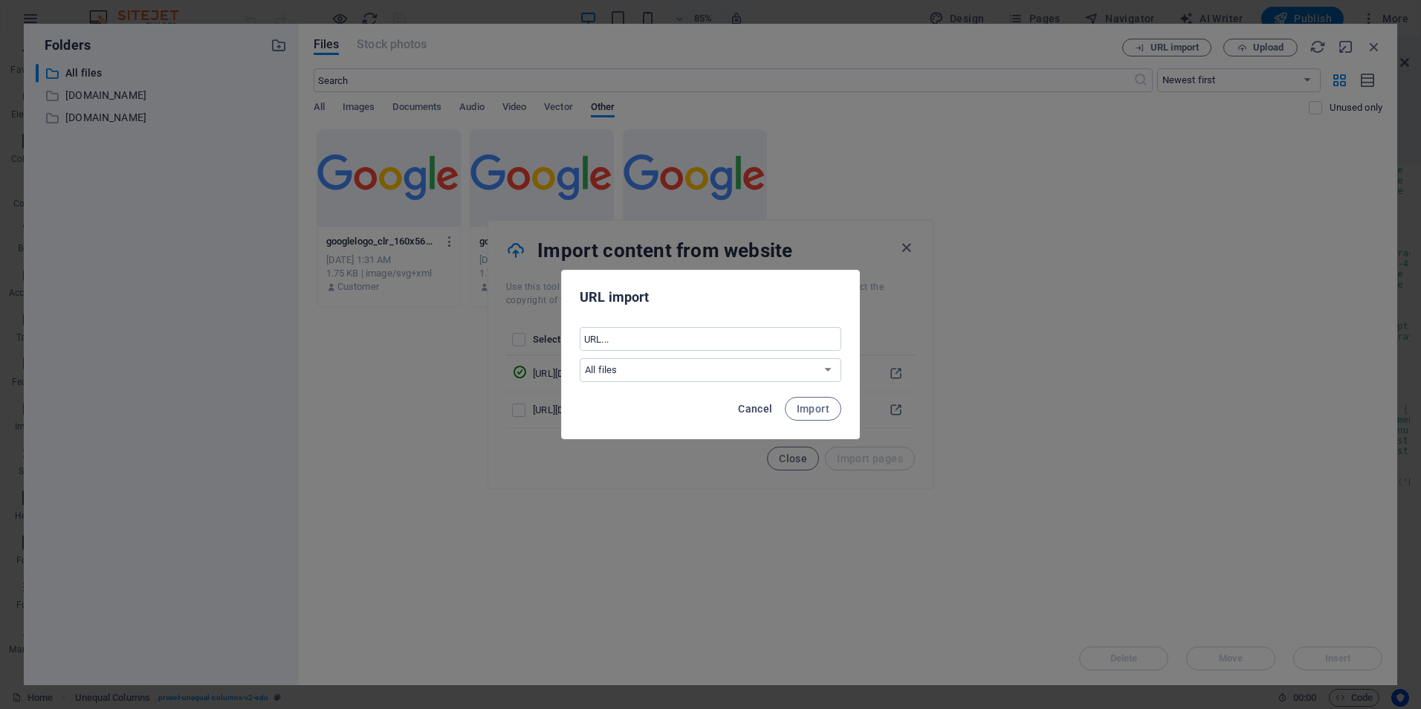
click at [763, 409] on span "Cancel" at bounding box center [755, 409] width 34 height 12
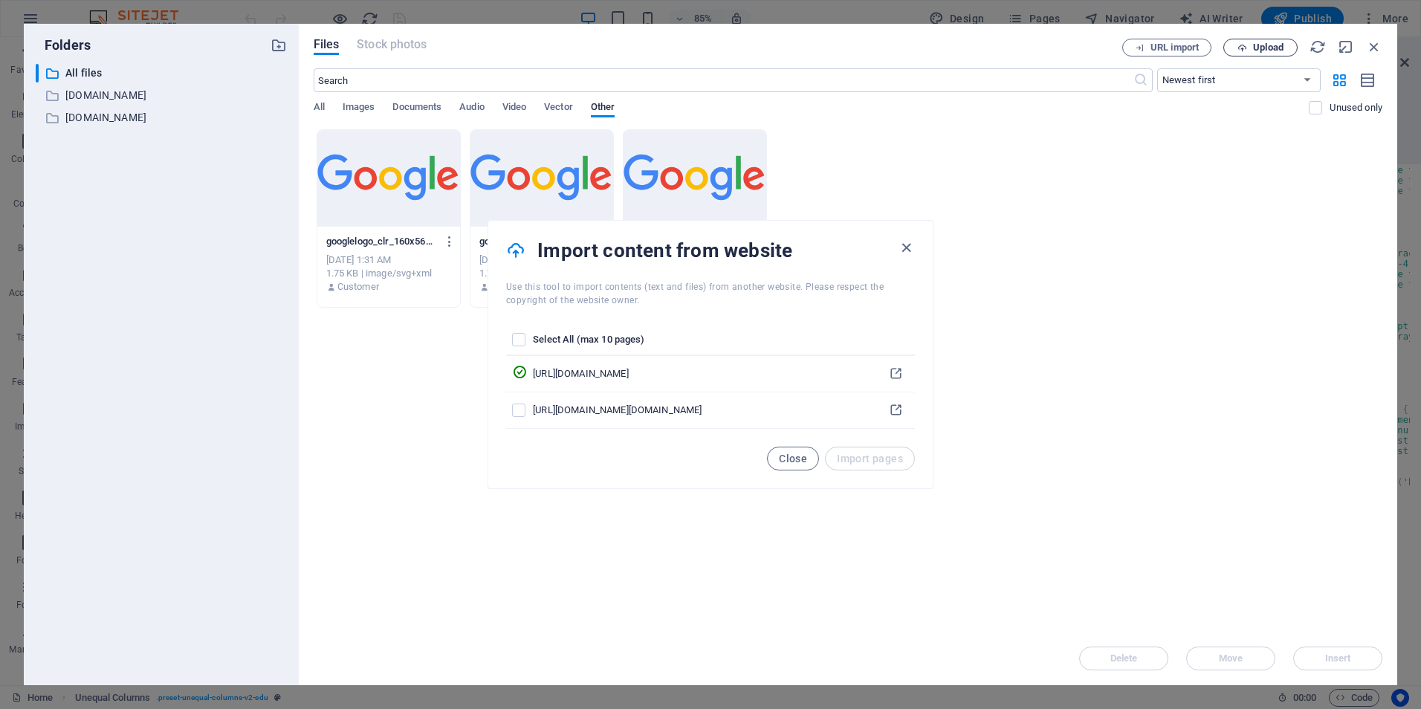
click at [1274, 50] on span "Upload" at bounding box center [1268, 47] width 30 height 9
click at [109, 100] on p "gemini.google.com" at bounding box center [162, 95] width 194 height 17
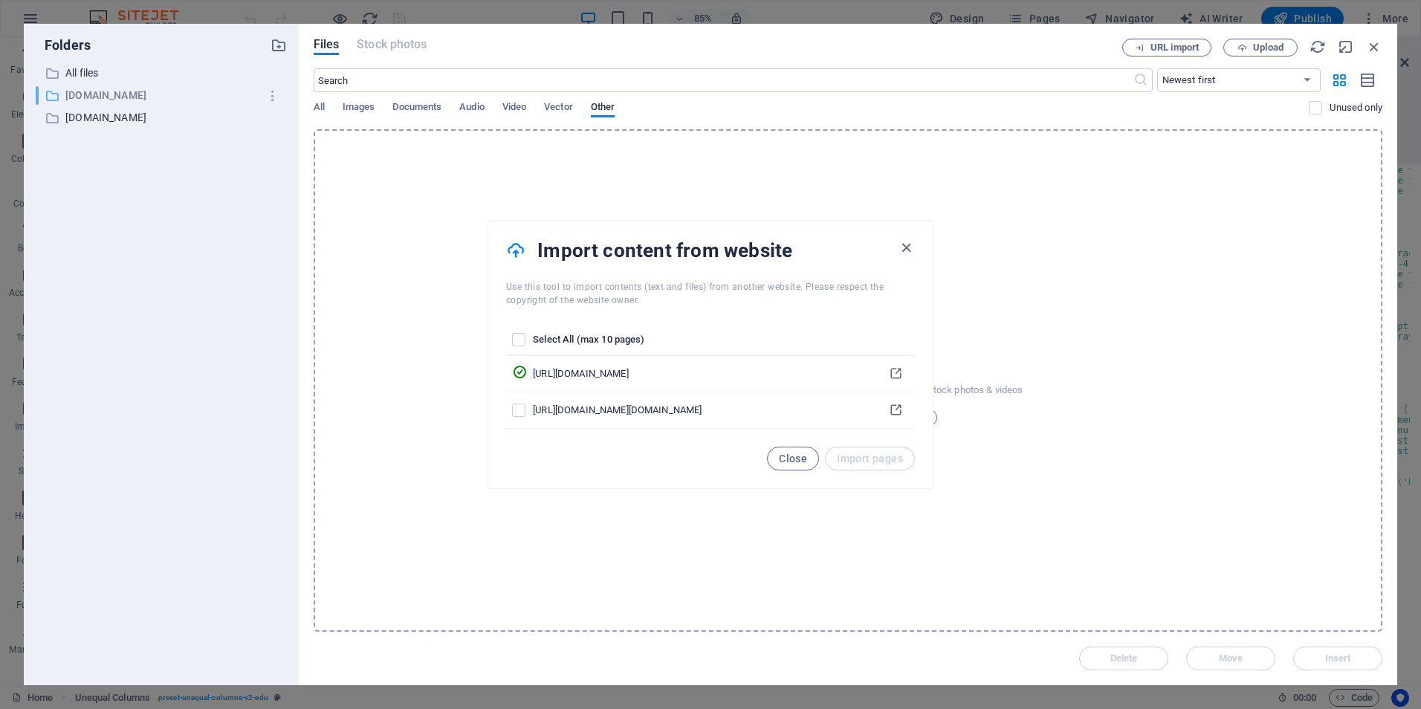
click at [113, 93] on p "gemini.google.com" at bounding box center [162, 95] width 194 height 17
drag, startPoint x: 113, startPoint y: 93, endPoint x: 242, endPoint y: 90, distance: 129.3
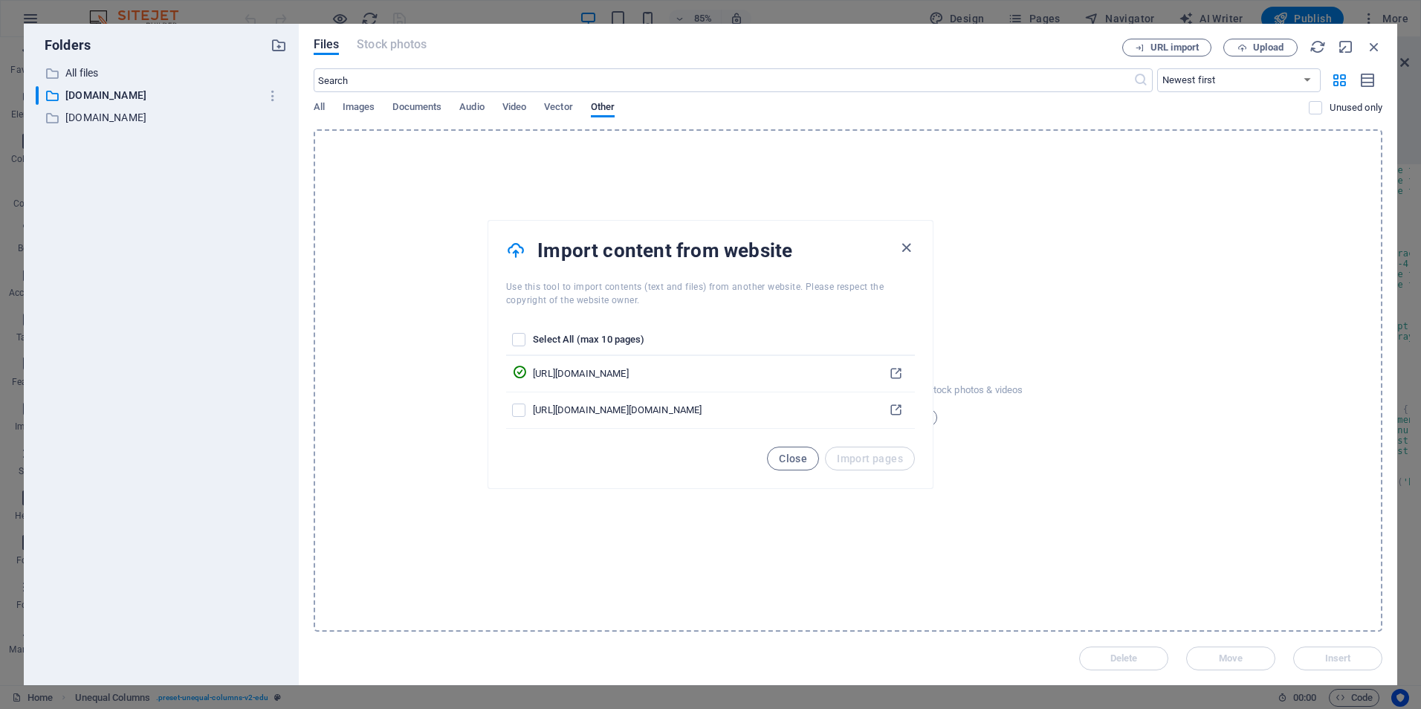
click at [137, 93] on div "​ All files All files ​ gemini.google.com gemini.google.com ​ consent.google.co…" at bounding box center [161, 368] width 251 height 609
click at [274, 94] on icon "button" at bounding box center [273, 95] width 16 height 15
click at [167, 102] on div at bounding box center [710, 354] width 1421 height 709
click at [1372, 44] on icon "button" at bounding box center [1374, 47] width 16 height 16
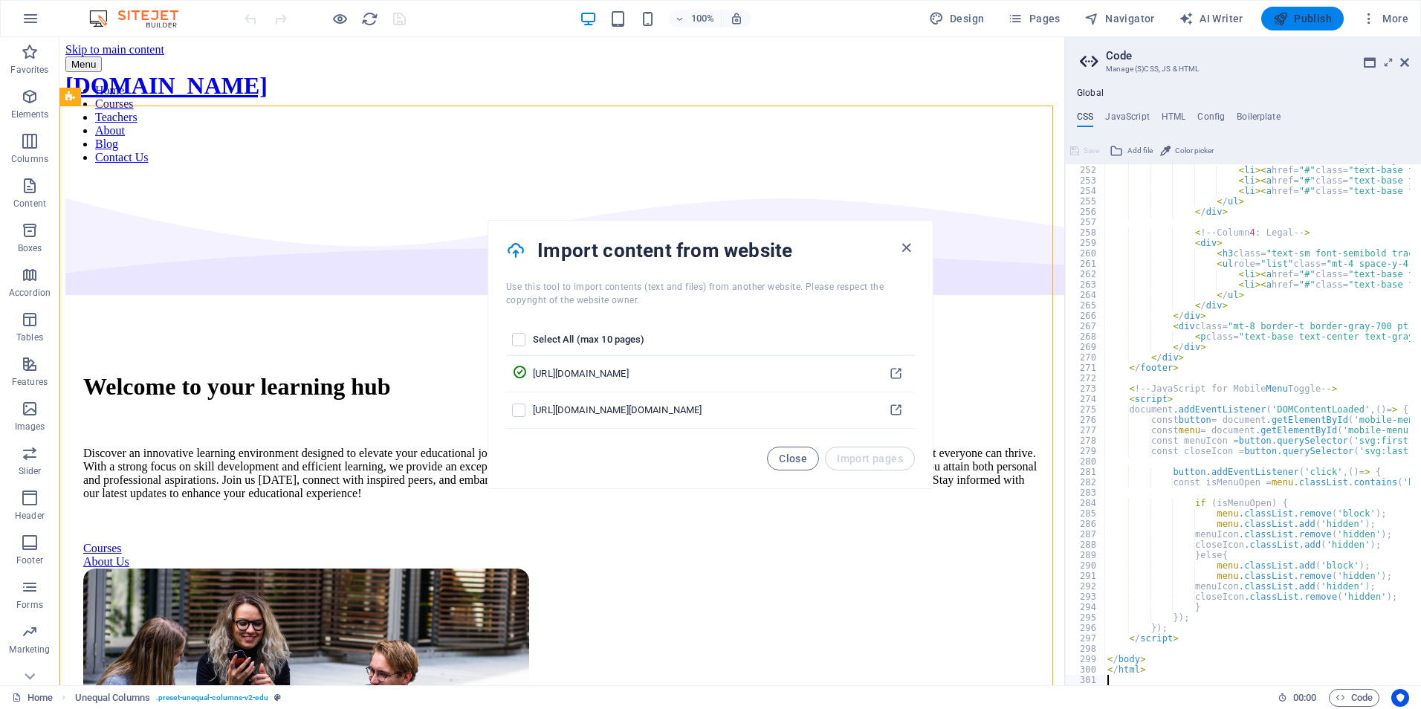
click at [1294, 19] on span "Publish" at bounding box center [1302, 18] width 59 height 15
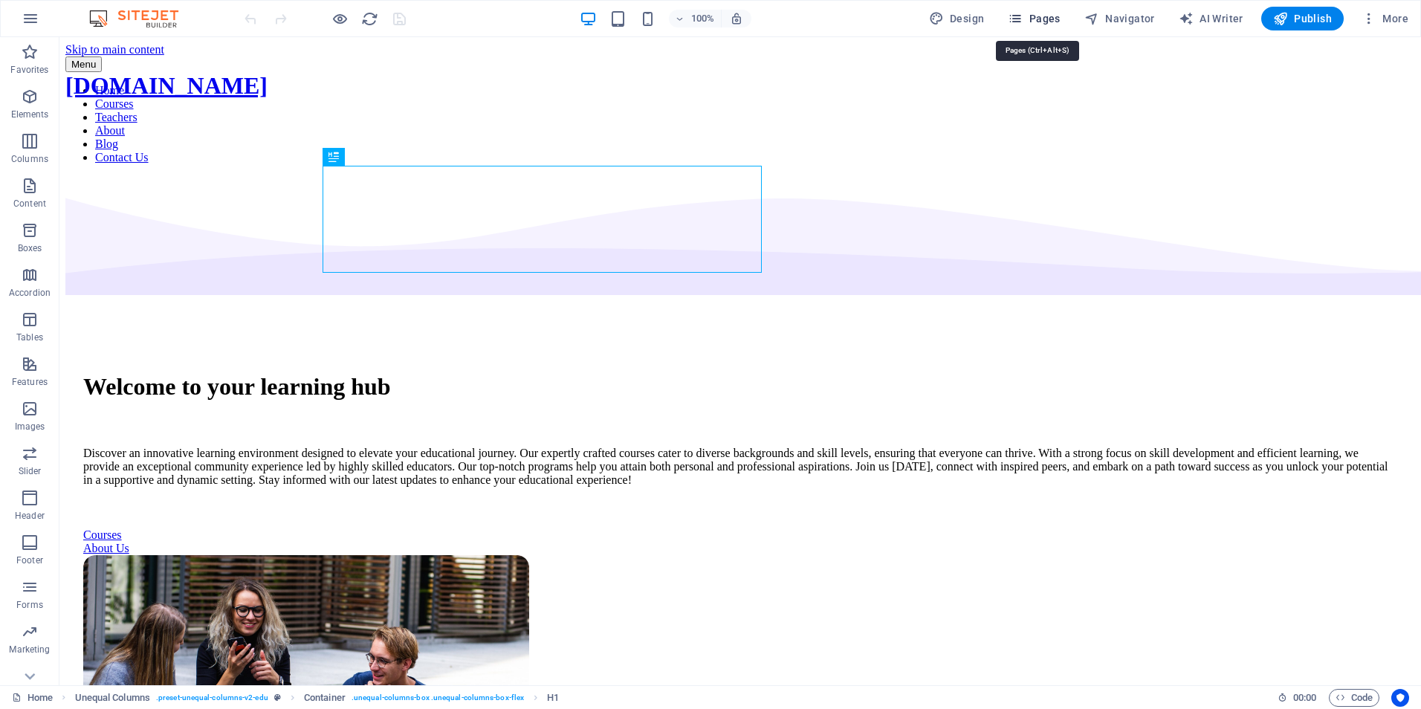
click at [1017, 19] on icon "button" at bounding box center [1015, 18] width 15 height 15
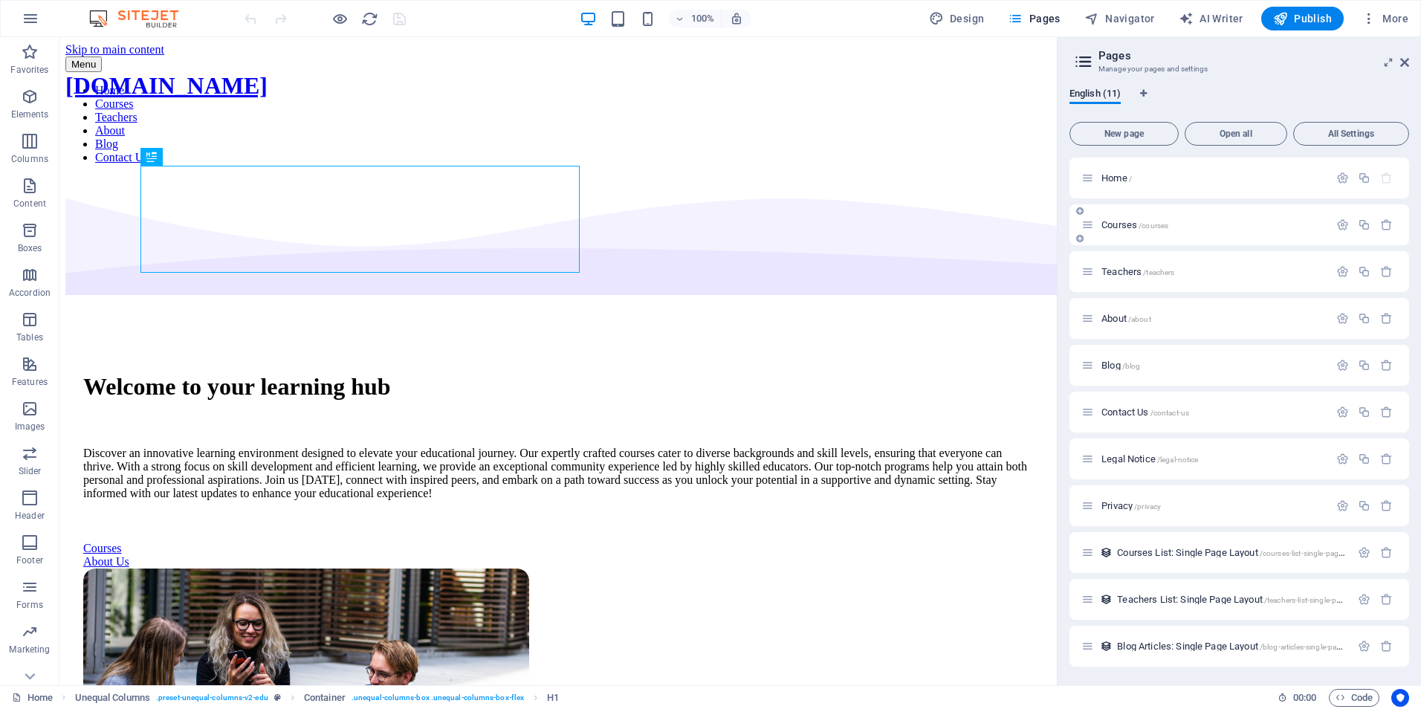
click at [1123, 225] on span "Courses /courses" at bounding box center [1134, 224] width 67 height 11
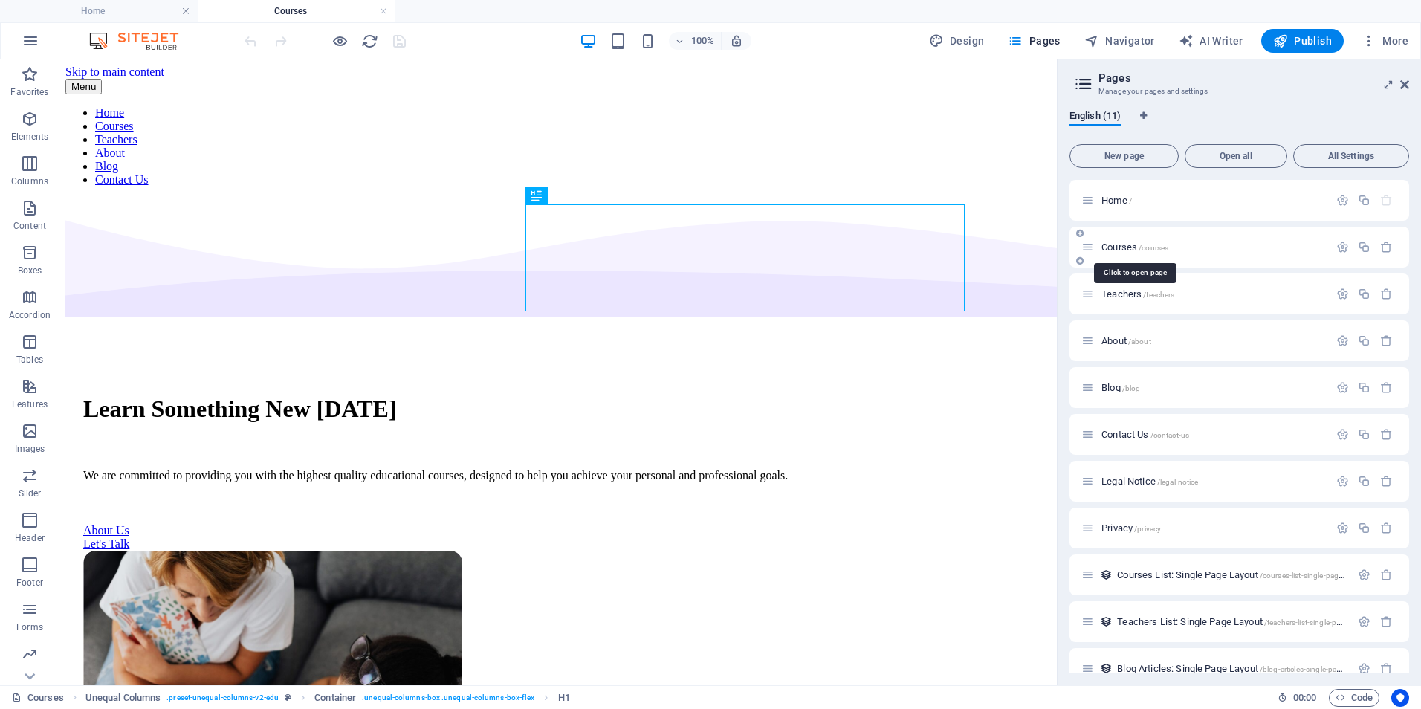
click at [1129, 247] on span "Courses /courses" at bounding box center [1134, 246] width 67 height 11
click at [1124, 293] on span "Teachers /teachers" at bounding box center [1137, 293] width 73 height 11
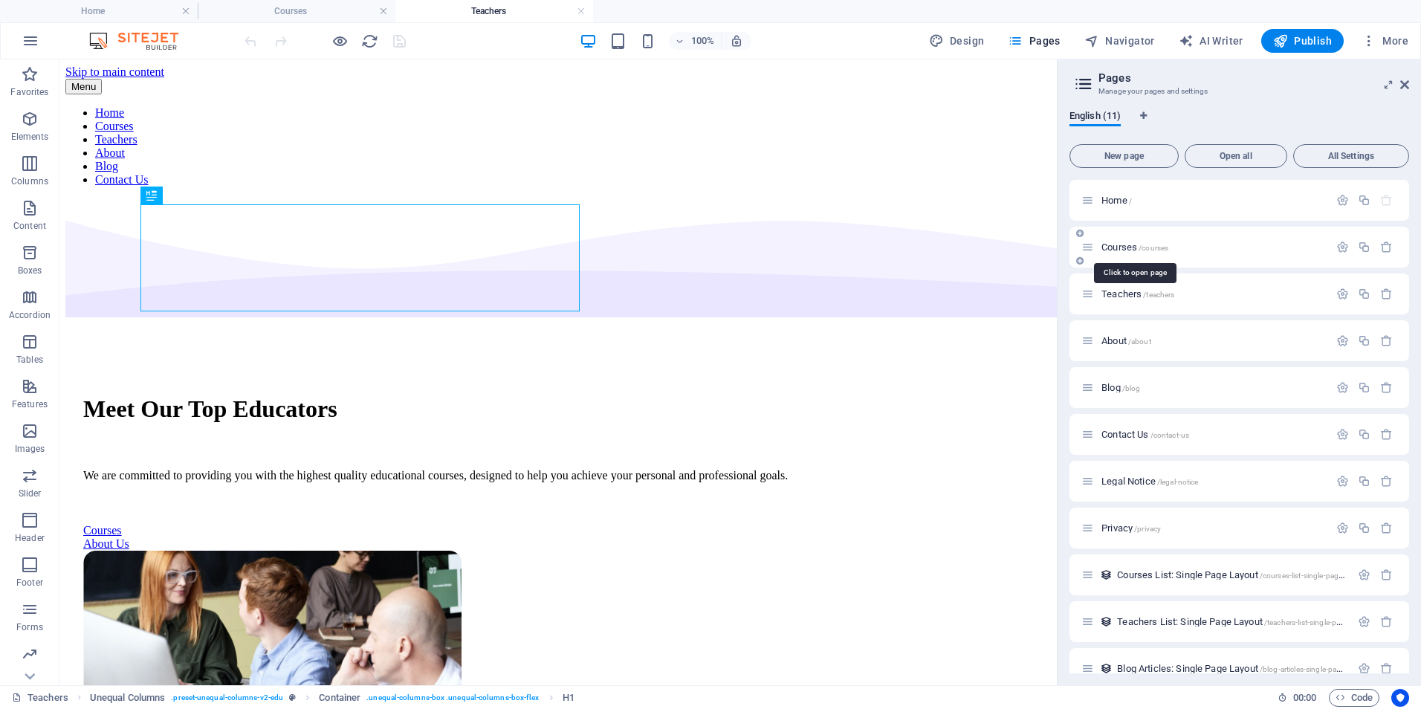
click at [1121, 249] on span "Courses /courses" at bounding box center [1134, 246] width 67 height 11
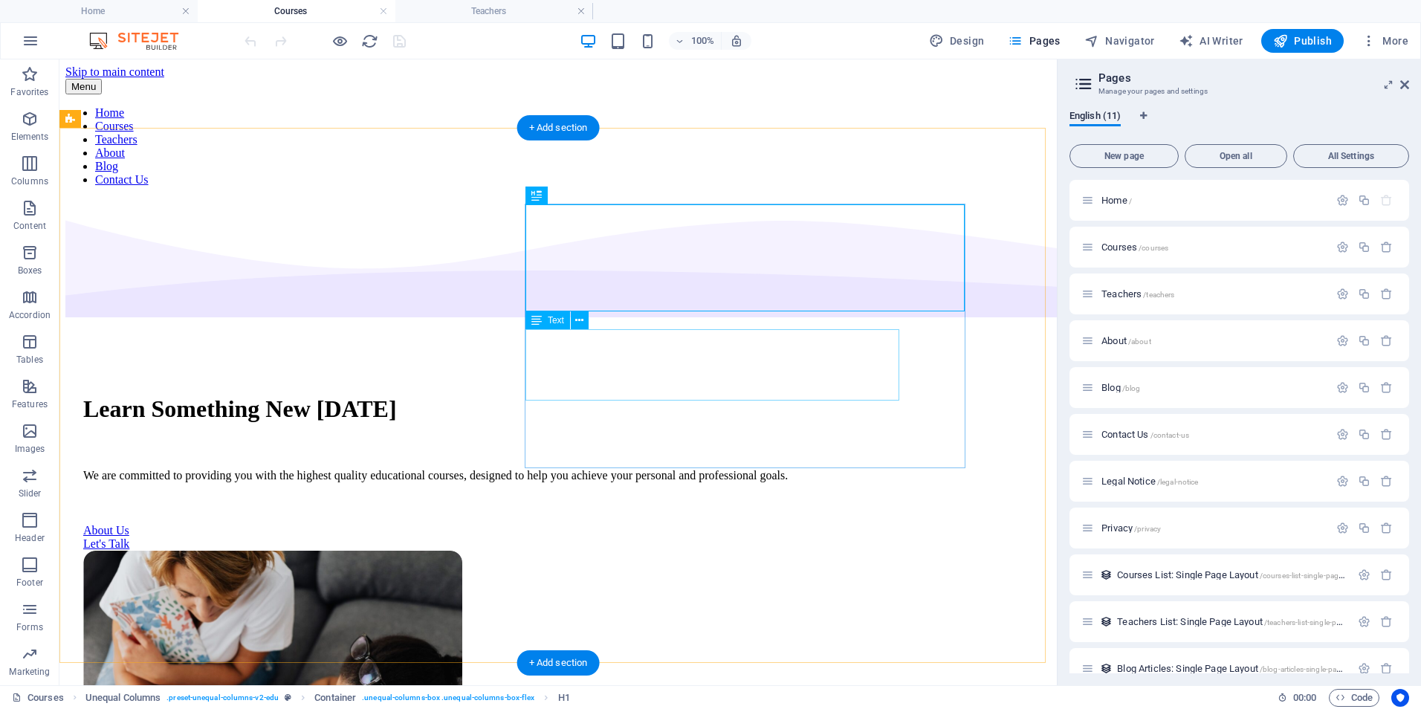
click at [715, 469] on div "We are committed to providing you with the highest quality educational courses,…" at bounding box center [558, 475] width 950 height 13
click at [716, 469] on div "We are committed to providing you with the highest quality educational courses,…" at bounding box center [558, 475] width 950 height 13
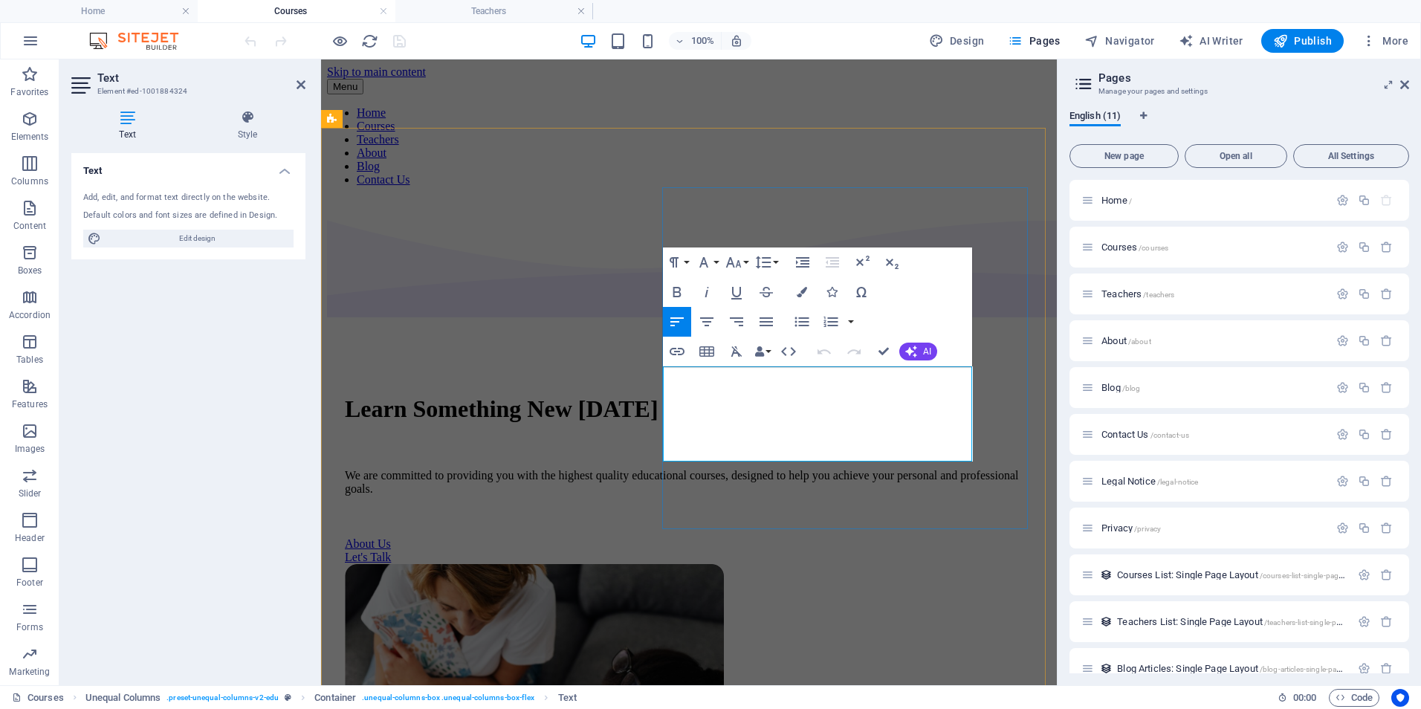
click at [936, 469] on p "We are committed to providing you with the highest quality educational courses,…" at bounding box center [689, 482] width 688 height 27
click at [910, 469] on p "We are committed to providing you with the highest quality educational subjects…" at bounding box center [689, 482] width 688 height 27
drag, startPoint x: 910, startPoint y: 425, endPoint x: 777, endPoint y: 453, distance: 135.2
click at [777, 469] on p "We are committed to providing you with the highest quality educational subjects…" at bounding box center [689, 482] width 688 height 27
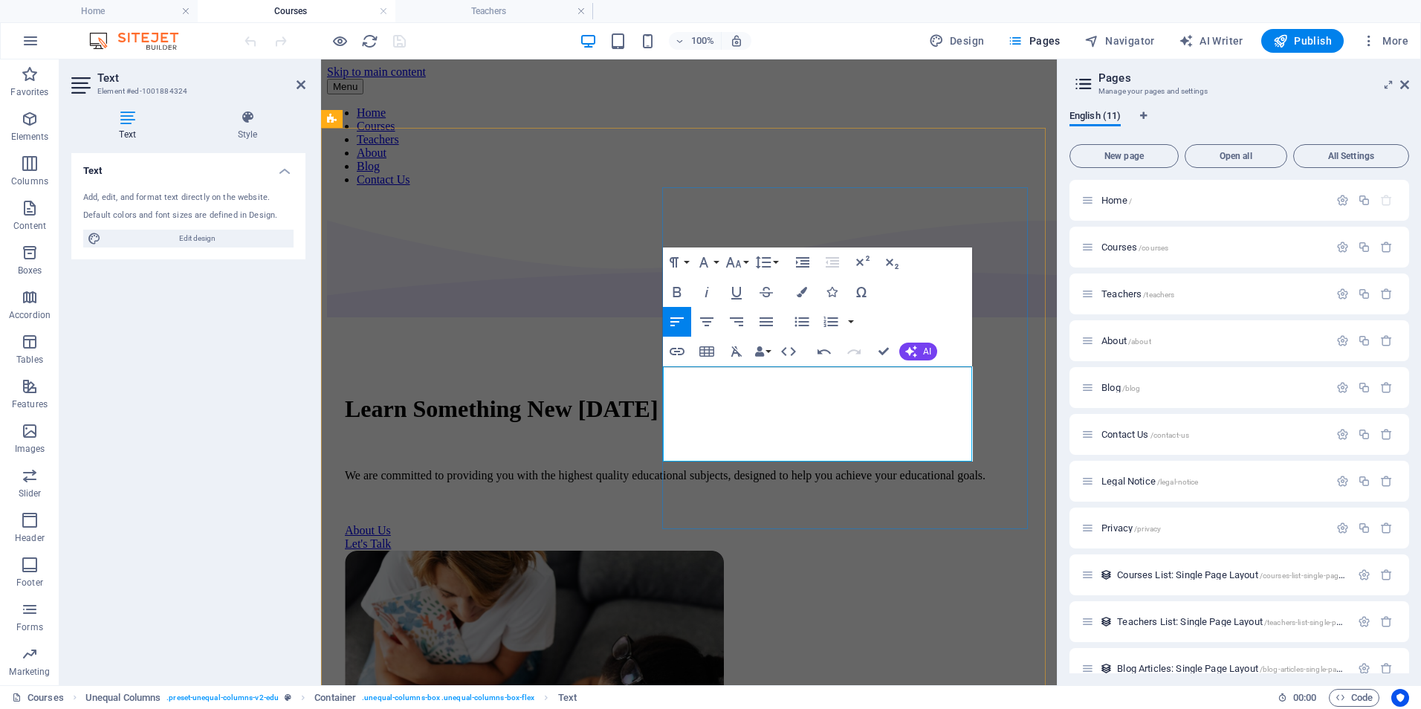
click at [822, 469] on p "We are committed to providing you with the highest quality educational subjects…" at bounding box center [689, 475] width 688 height 13
click at [1005, 404] on div "Learn Something New Today We are committed to providing you with the highest qu…" at bounding box center [689, 472] width 688 height 155
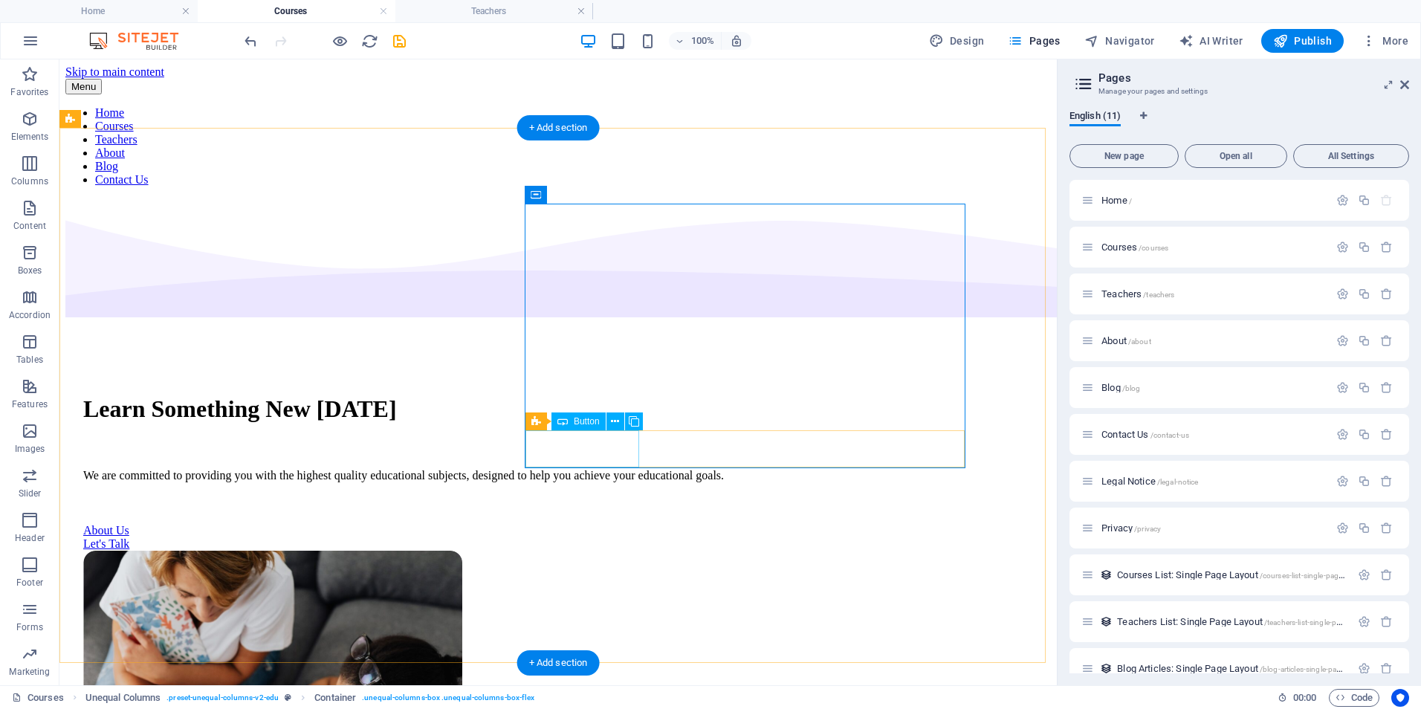
click at [588, 524] on div "About Us" at bounding box center [558, 530] width 950 height 13
click at [719, 537] on div "Let's Talk" at bounding box center [558, 543] width 950 height 13
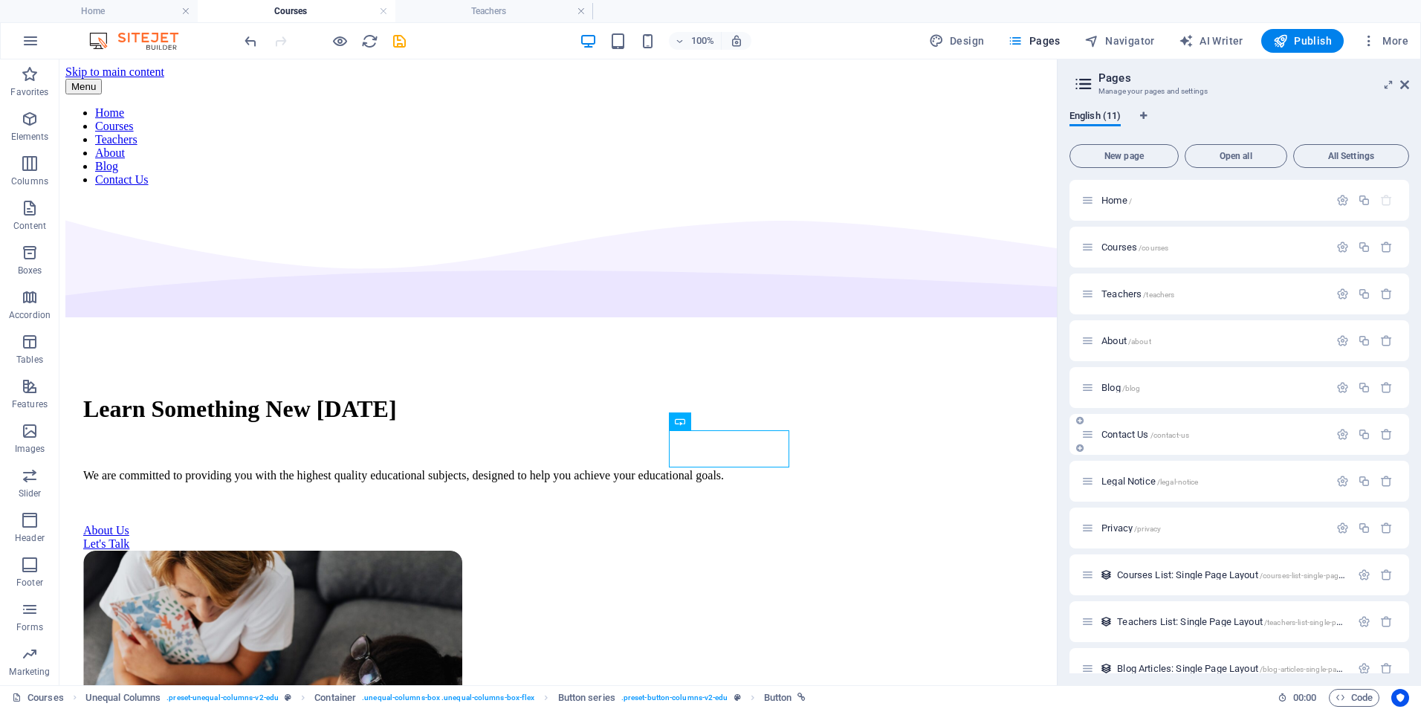
click at [1115, 430] on span "Contact Us /contact-us" at bounding box center [1145, 434] width 88 height 11
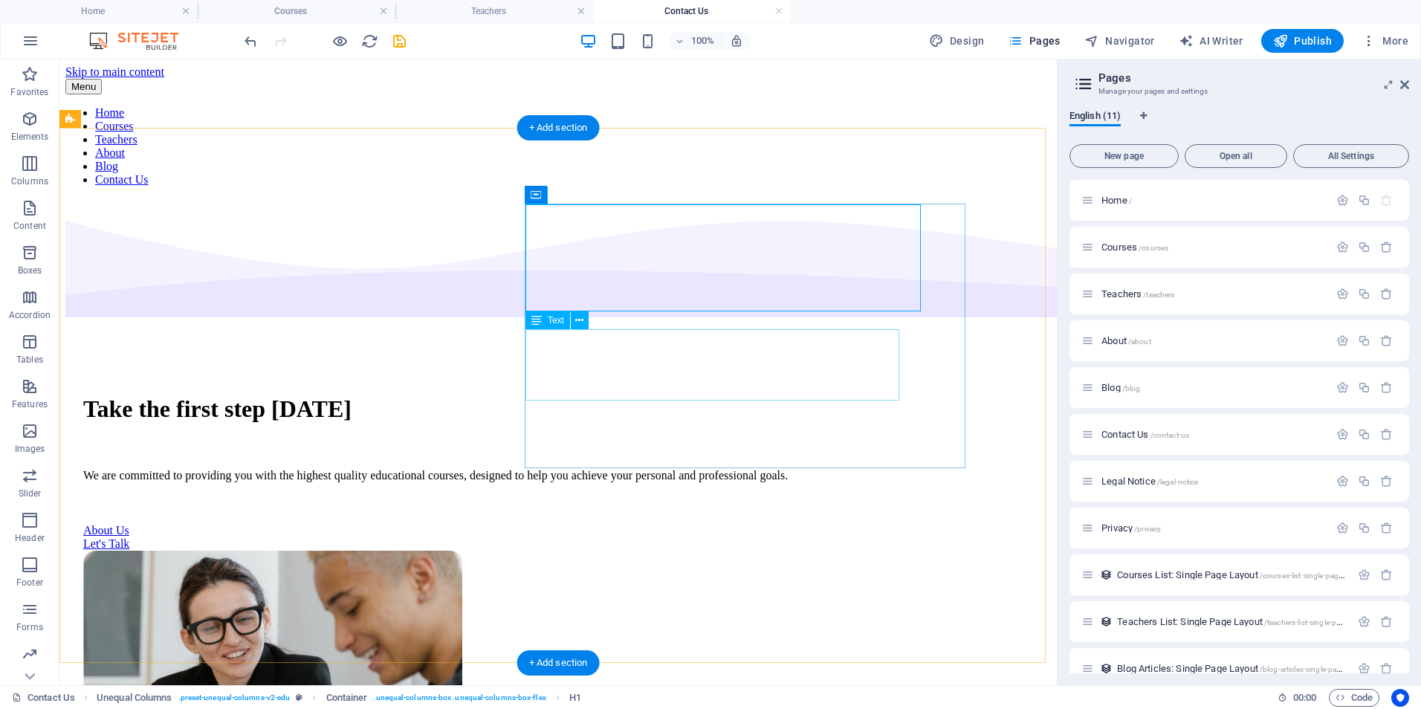
click at [798, 469] on div "We are committed to providing you with the highest quality educational courses,…" at bounding box center [558, 475] width 950 height 13
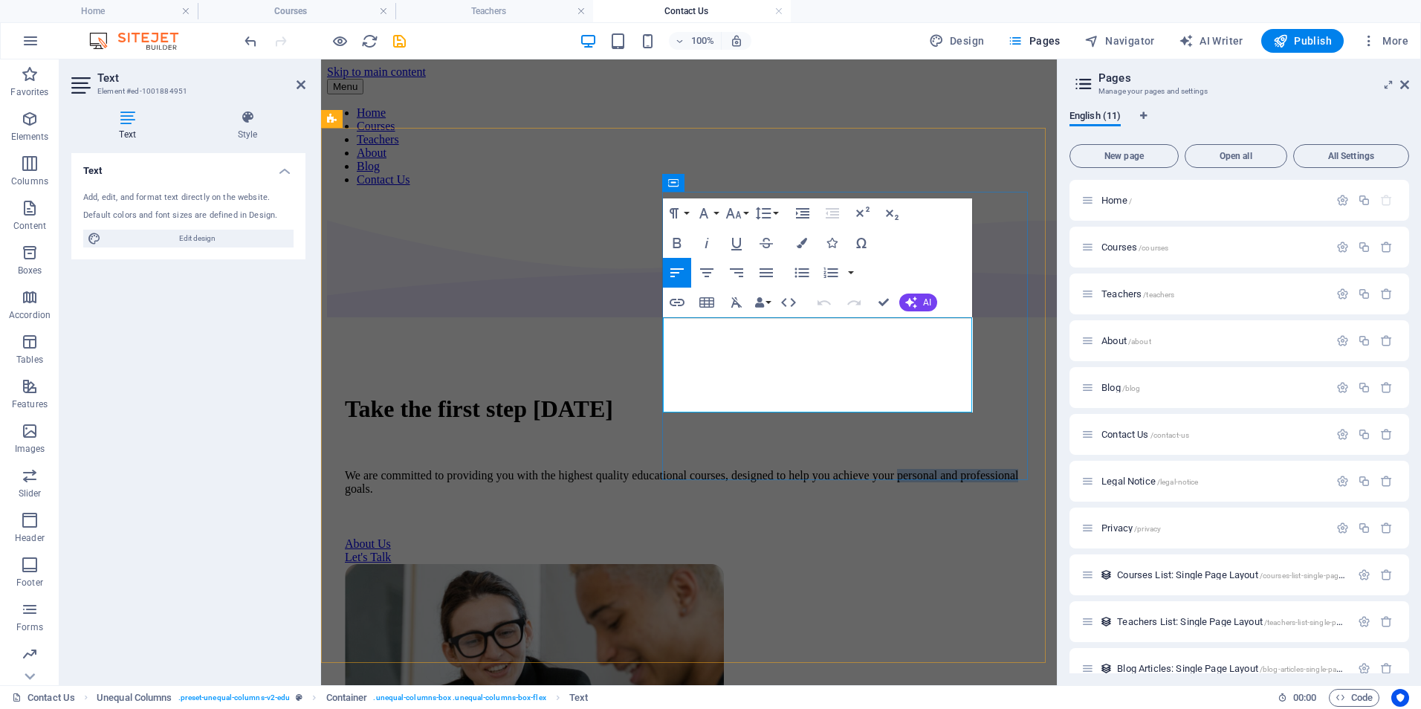
drag, startPoint x: 910, startPoint y: 377, endPoint x: 779, endPoint y: 403, distance: 132.6
click at [779, 469] on p "We are committed to providing you with the highest quality educational courses,…" at bounding box center [689, 482] width 688 height 27
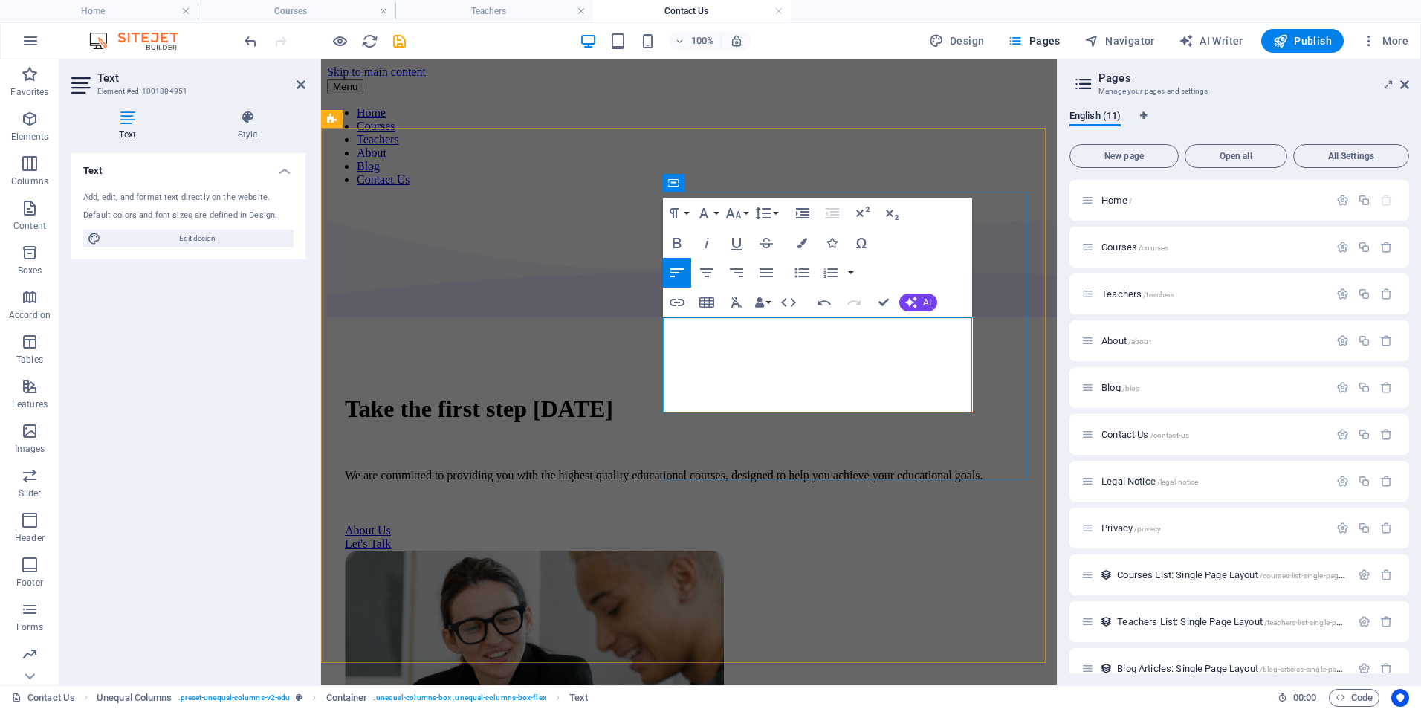
click at [845, 469] on p "We are committed to providing you with the highest quality educational courses,…" at bounding box center [689, 475] width 688 height 13
click at [792, 509] on div "Take the first step today We are committed to providing you with the highest qu…" at bounding box center [689, 613] width 724 height 831
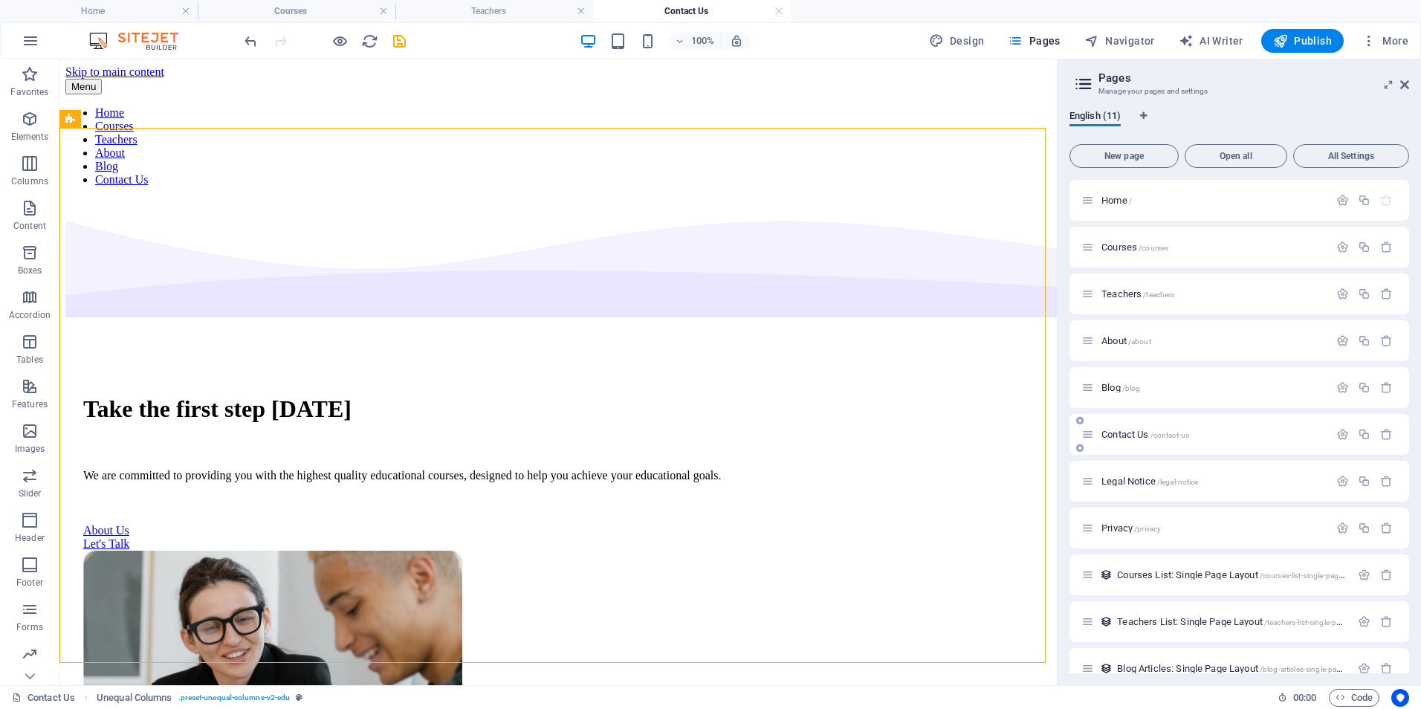
click at [1124, 435] on span "Contact Us /contact-us" at bounding box center [1145, 434] width 88 height 11
click at [1124, 478] on span "Legal Notice /legal-notice" at bounding box center [1149, 481] width 97 height 11
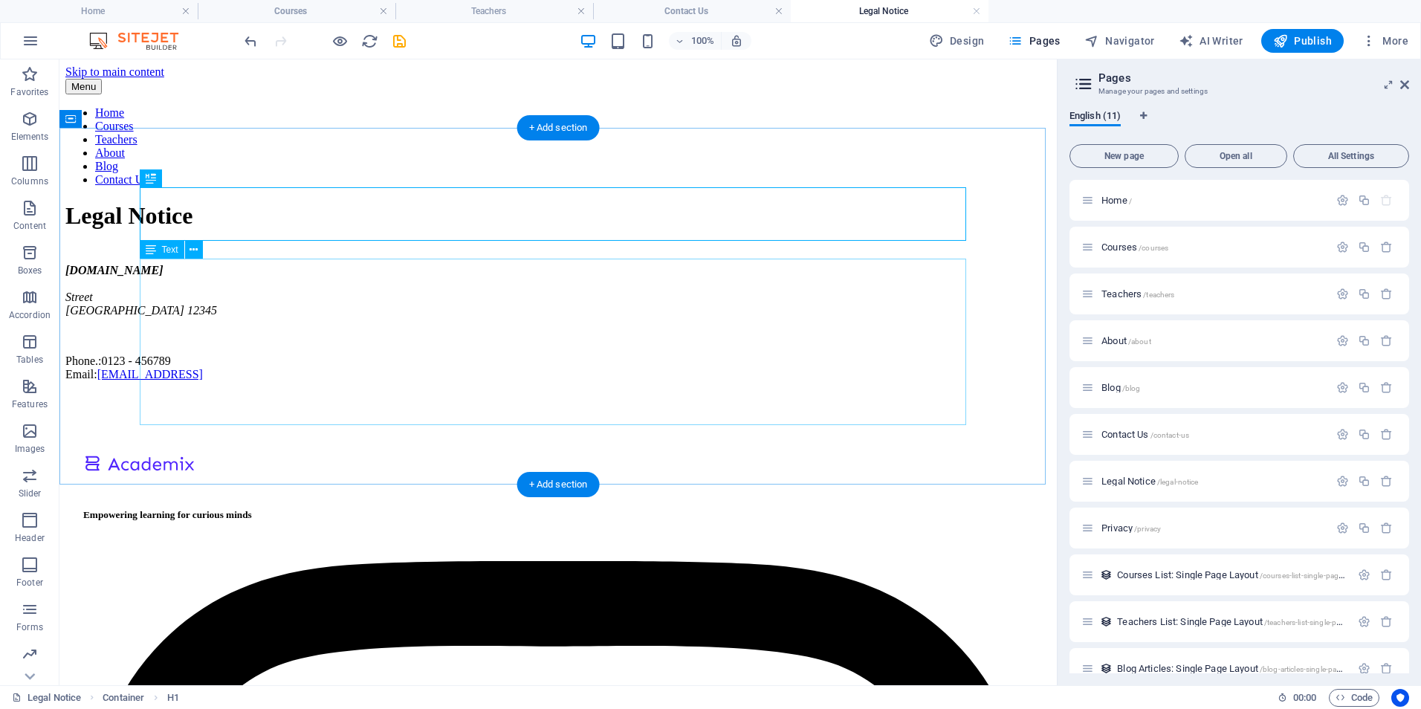
click at [183, 318] on div "jaisytutors.com Street Berlin 12345 Phone.: 0123 - 456789 Email: bf7c8935d2acfd…" at bounding box center [557, 322] width 985 height 117
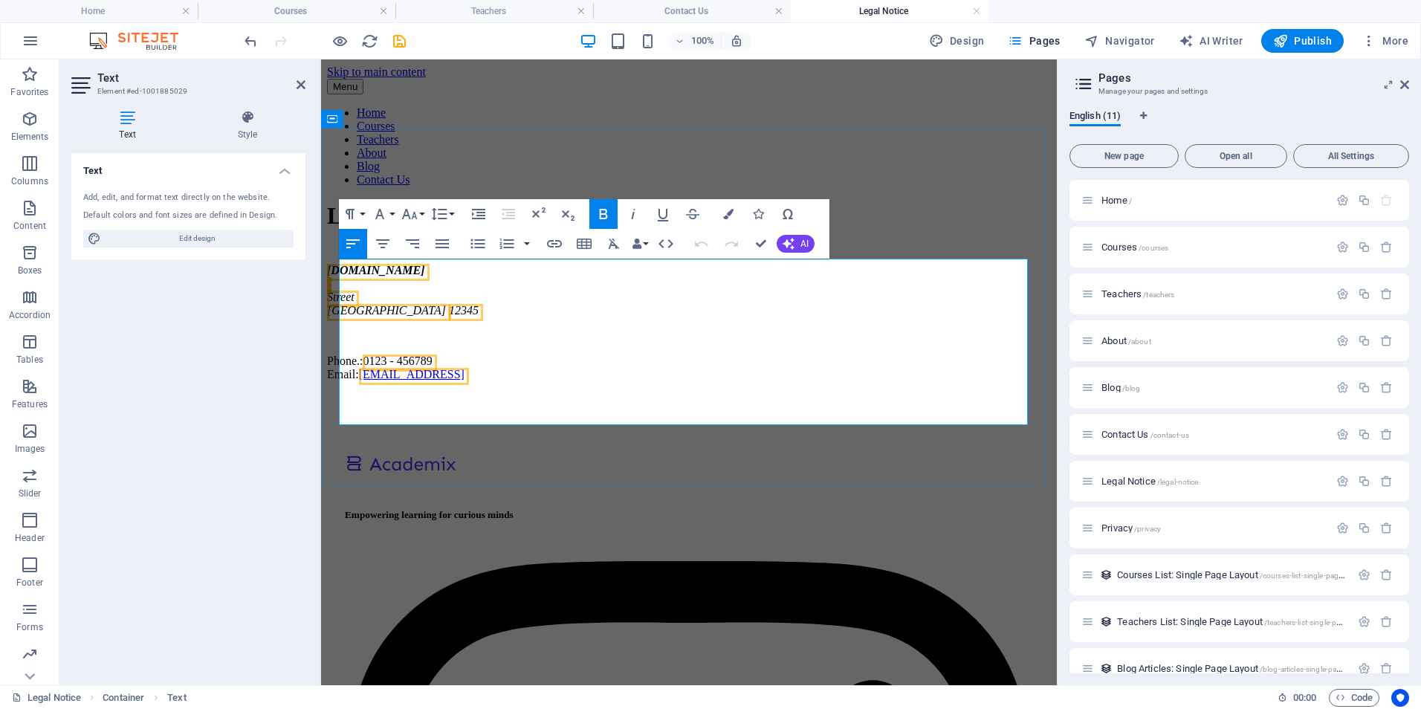
click at [384, 302] on address "jaisytutors.com Street Berlin 12345" at bounding box center [689, 291] width 724 height 54
click at [388, 294] on address "jaisytutors.com Street Berlin 12345" at bounding box center [689, 291] width 724 height 54
click at [343, 295] on address "jaisytutors.com Street Berlin 12345" at bounding box center [689, 291] width 724 height 54
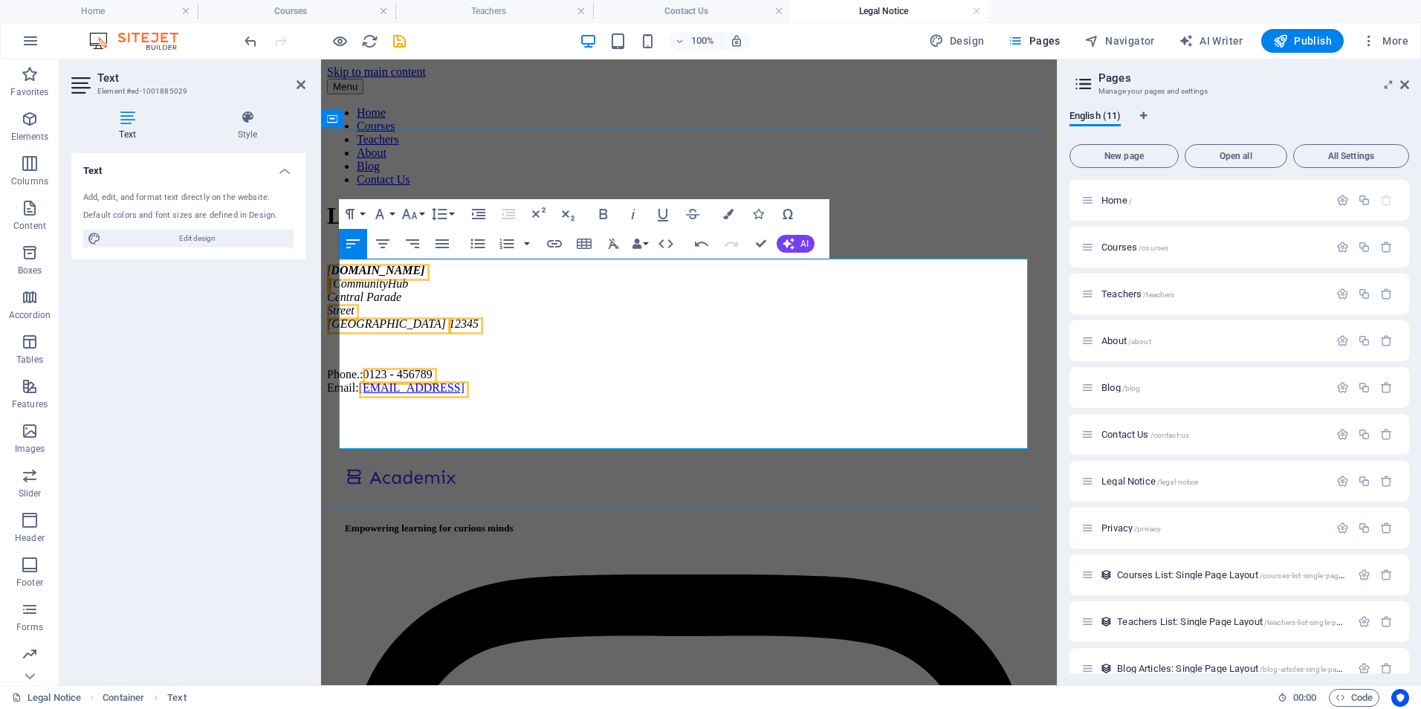
click at [340, 319] on address "Central Parade Street Berlin 12345" at bounding box center [689, 311] width 724 height 40
click at [345, 317] on span "Street" at bounding box center [340, 310] width 27 height 13
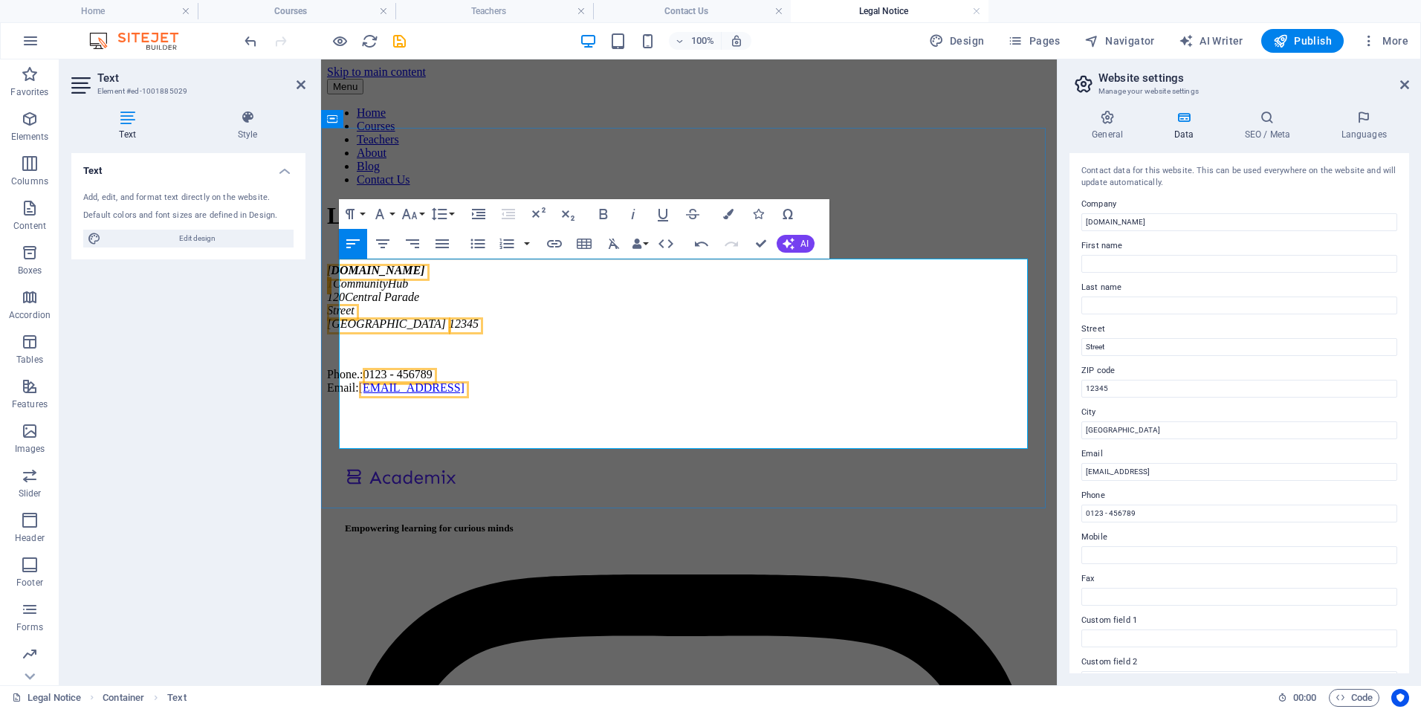
click at [354, 317] on span "Street" at bounding box center [340, 310] width 27 height 13
click at [378, 330] on span "[GEOGRAPHIC_DATA]" at bounding box center [386, 323] width 119 height 13
click at [401, 330] on span "12345" at bounding box center [386, 323] width 30 height 13
click at [432, 380] on span "0123 - 456789" at bounding box center [397, 374] width 69 height 13
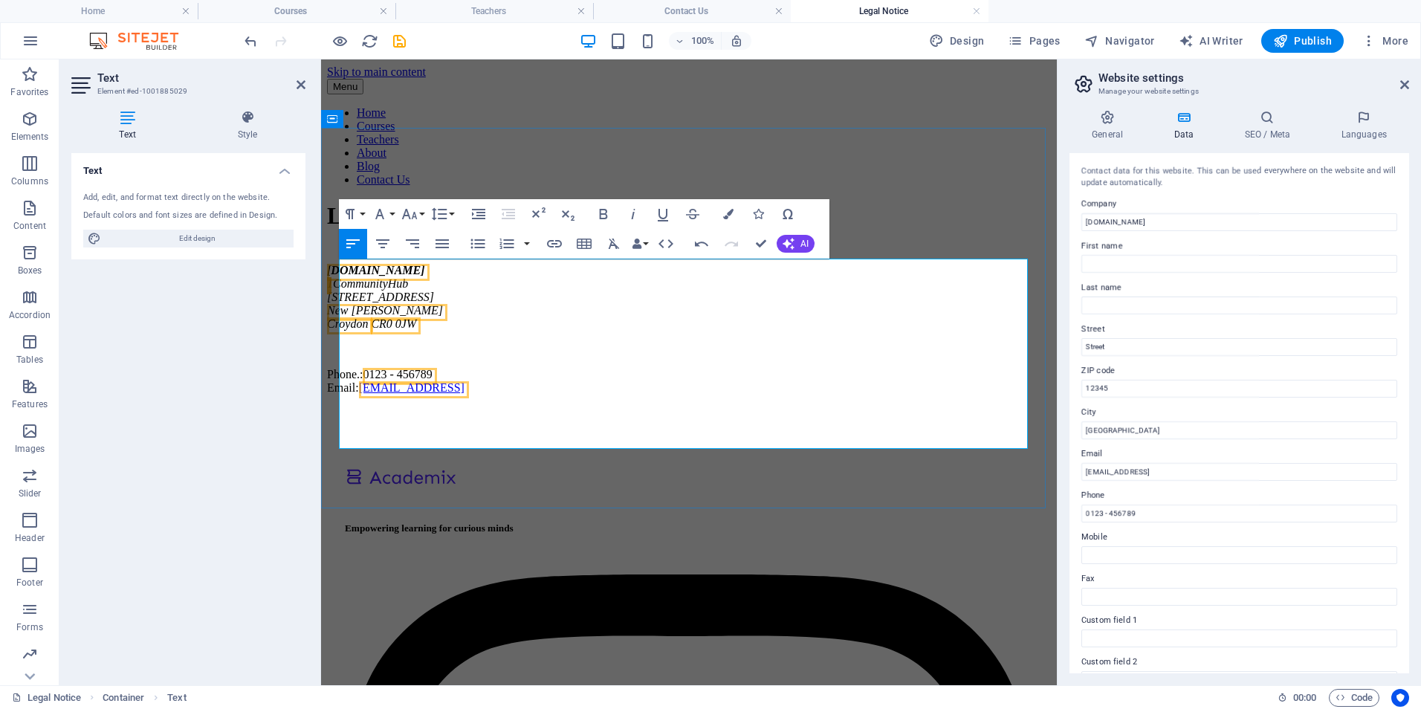
click at [432, 380] on span "0123 - 456789" at bounding box center [397, 374] width 69 height 13
click at [464, 394] on link "[EMAIL_ADDRESS]" at bounding box center [412, 387] width 106 height 13
click at [542, 356] on p at bounding box center [689, 349] width 724 height 13
click at [554, 395] on p "Phone.: 07 Email: info@jaisytutors.com l" at bounding box center [689, 381] width 724 height 27
click at [444, 395] on p "Phone.: 07 Email: info@jaisytutors.com ​" at bounding box center [689, 381] width 724 height 27
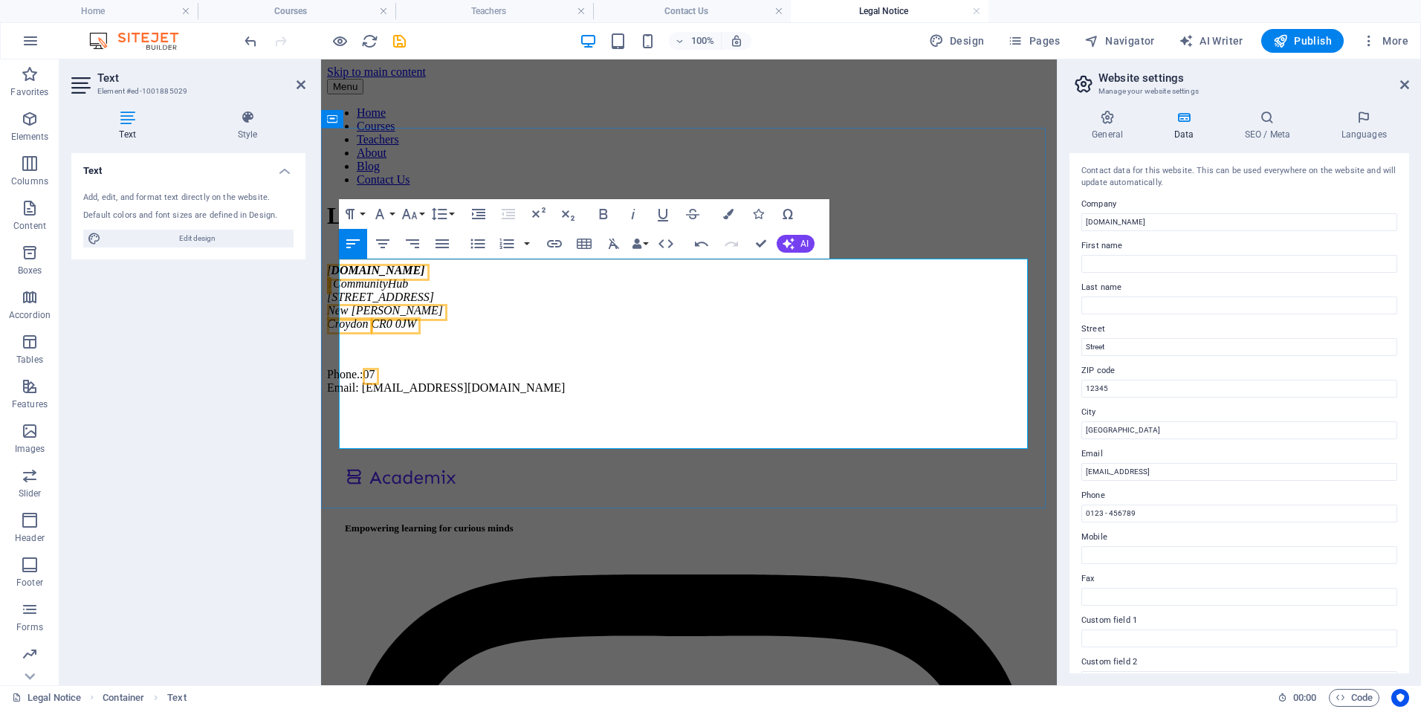
click at [375, 380] on span "07" at bounding box center [369, 374] width 12 height 13
click at [580, 394] on div "Legal Notice jaisytutors.com 1CommunityHub 120 Central Parade New Addington Cro…" at bounding box center [689, 298] width 724 height 192
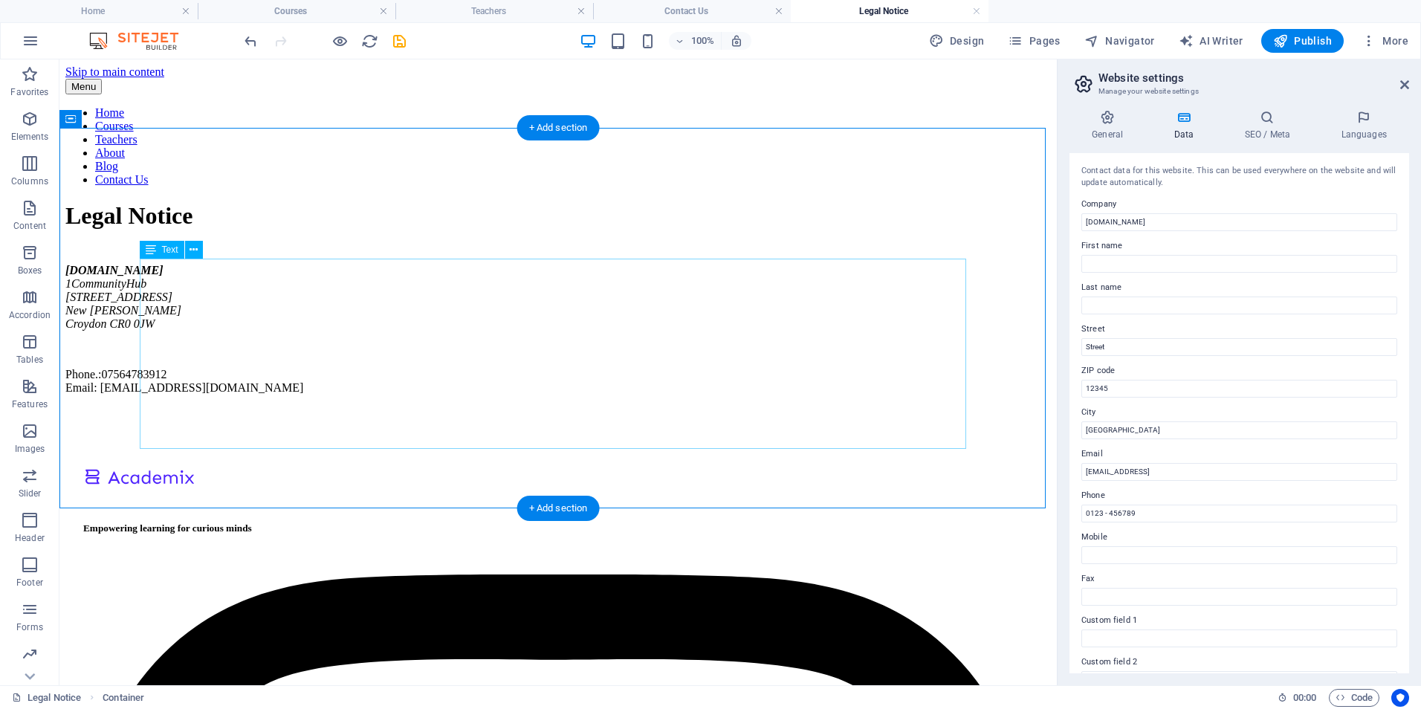
click at [164, 294] on div "jaisytutors.com 1CommunityHub 120 Central Parade New Addington Croydon CR0 0JW …" at bounding box center [557, 329] width 985 height 131
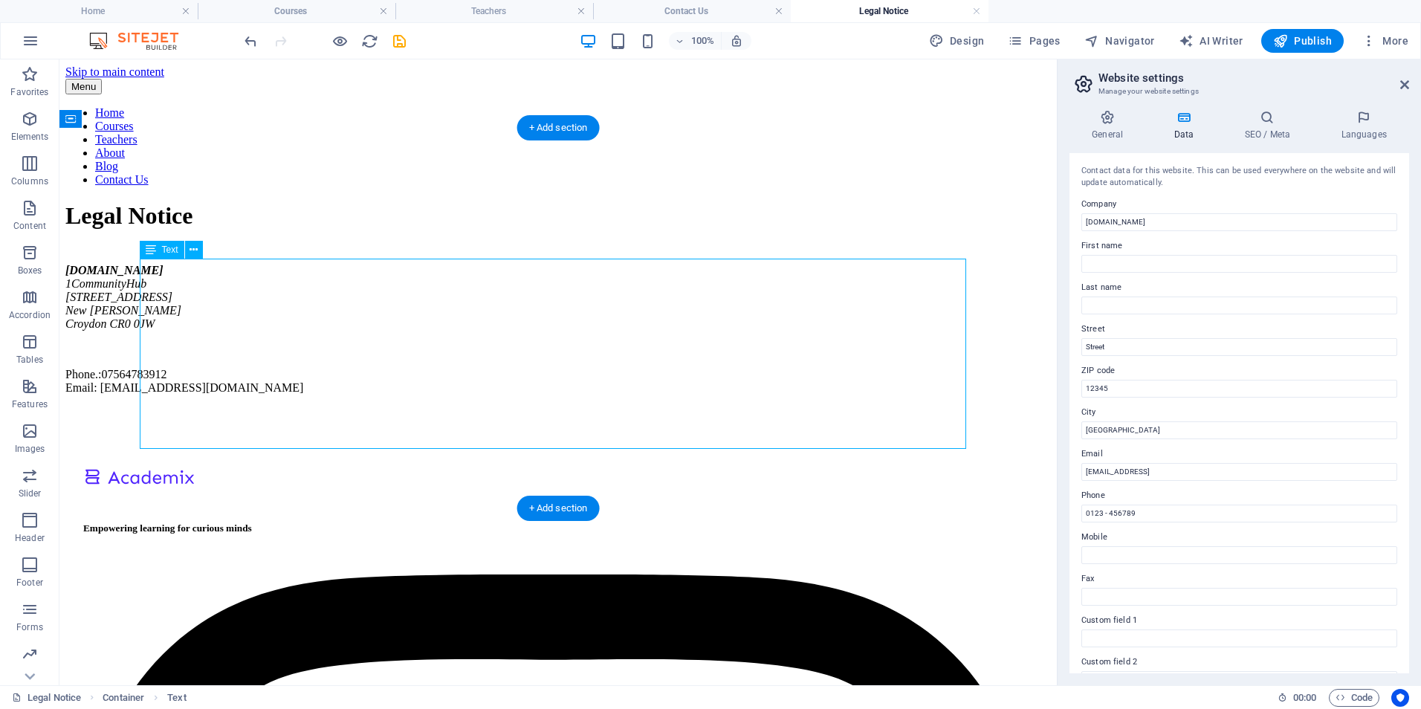
click at [164, 294] on div "jaisytutors.com 1CommunityHub 120 Central Parade New Addington Croydon CR0 0JW …" at bounding box center [557, 329] width 985 height 131
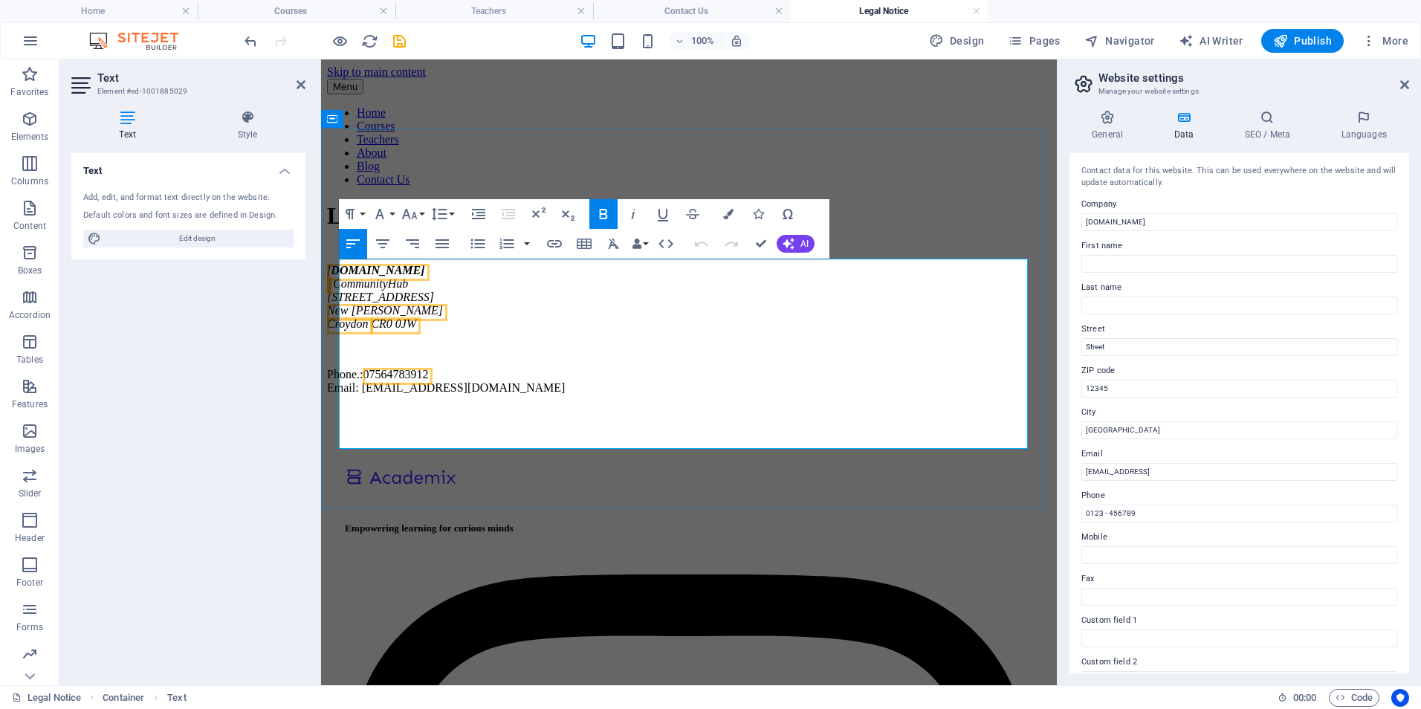
click at [348, 291] on address "jaisytutors.com 1CommunityHub" at bounding box center [689, 277] width 724 height 27
click at [347, 273] on span "[DOMAIN_NAME]" at bounding box center [376, 270] width 98 height 13
click at [379, 273] on span "Jaisytutors.com" at bounding box center [376, 270] width 98 height 13
click at [418, 291] on address "JaisyTutors.com CommunityHub" at bounding box center [689, 277] width 724 height 27
click at [843, 394] on div "Legal Notice JaisyTutors.com Community Hub 120 Central Parade New Addington Cro…" at bounding box center [689, 298] width 724 height 192
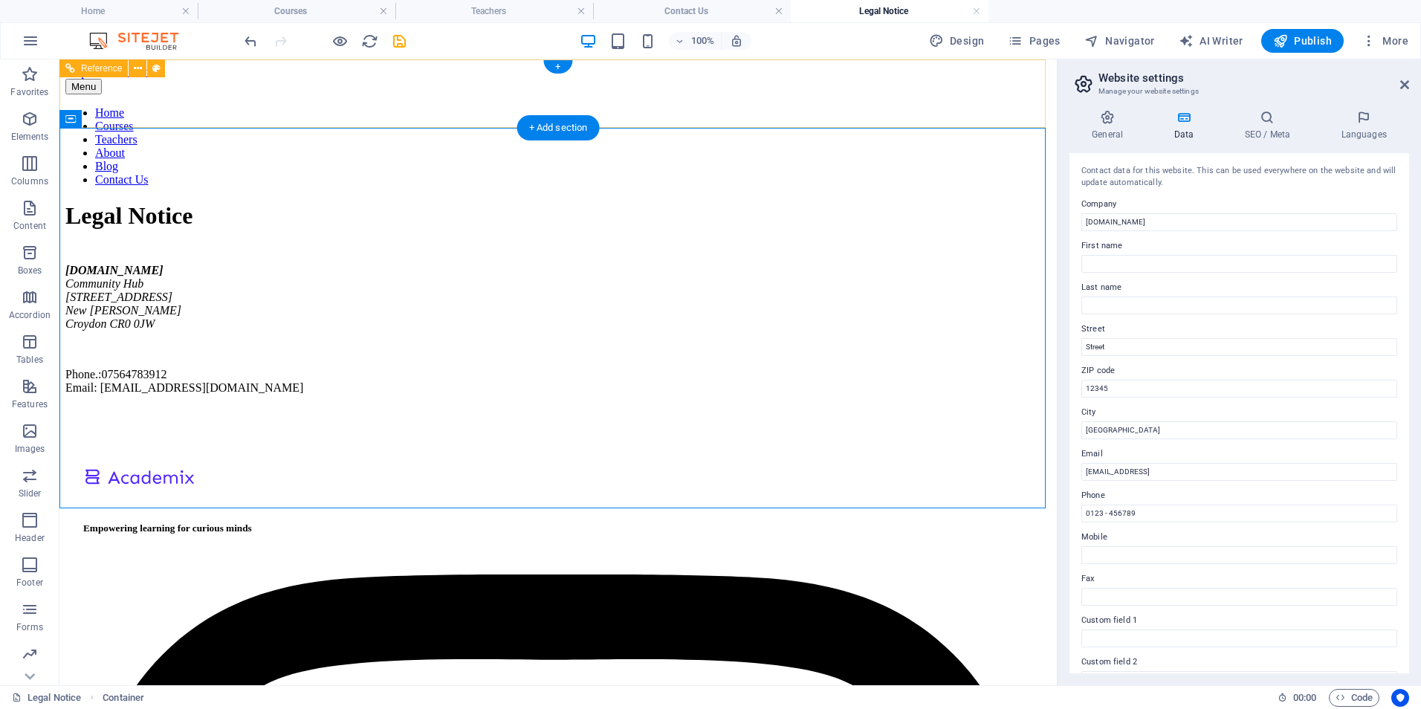
click at [1006, 94] on div "Menu Home Courses Teachers About Blog Contact Us" at bounding box center [557, 133] width 985 height 108
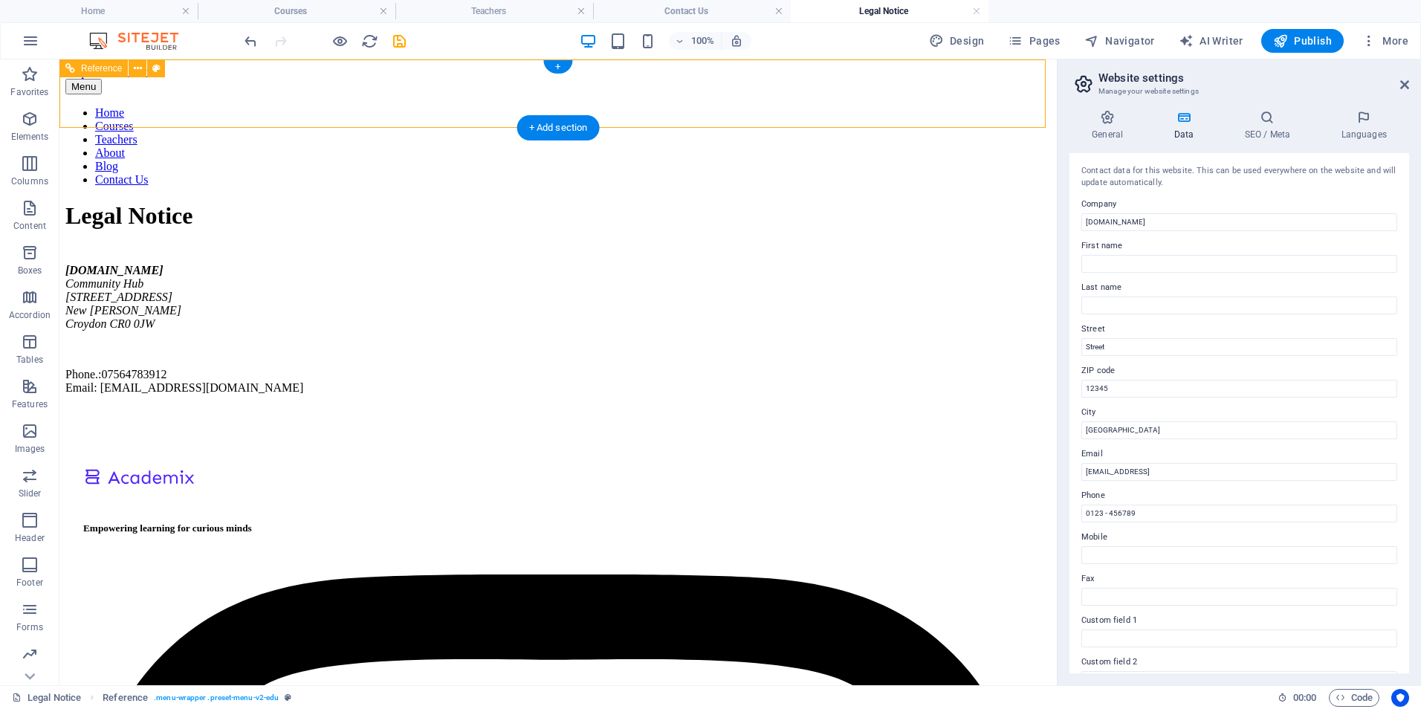
click at [792, 106] on nav "Home Courses Teachers About Blog Contact Us" at bounding box center [557, 146] width 985 height 80
click at [1070, 105] on div "General Data SEO / Meta Languages Website name jaisytutors.com Logo Drag files …" at bounding box center [1238, 391] width 363 height 587
click at [1107, 124] on icon at bounding box center [1107, 117] width 76 height 15
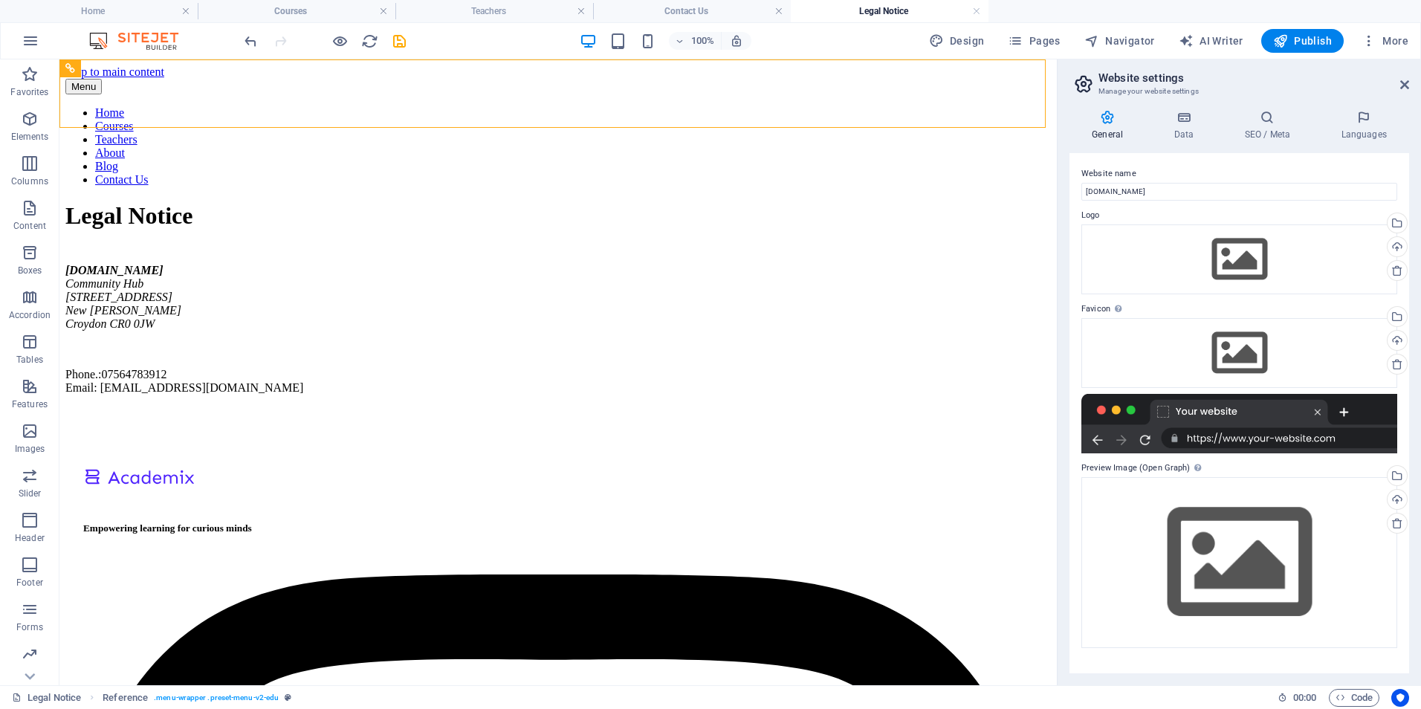
click at [865, 30] on div "100% Design Pages Navigator AI Writer Publish More" at bounding box center [827, 41] width 1173 height 24
click at [1014, 41] on icon "button" at bounding box center [1015, 40] width 15 height 15
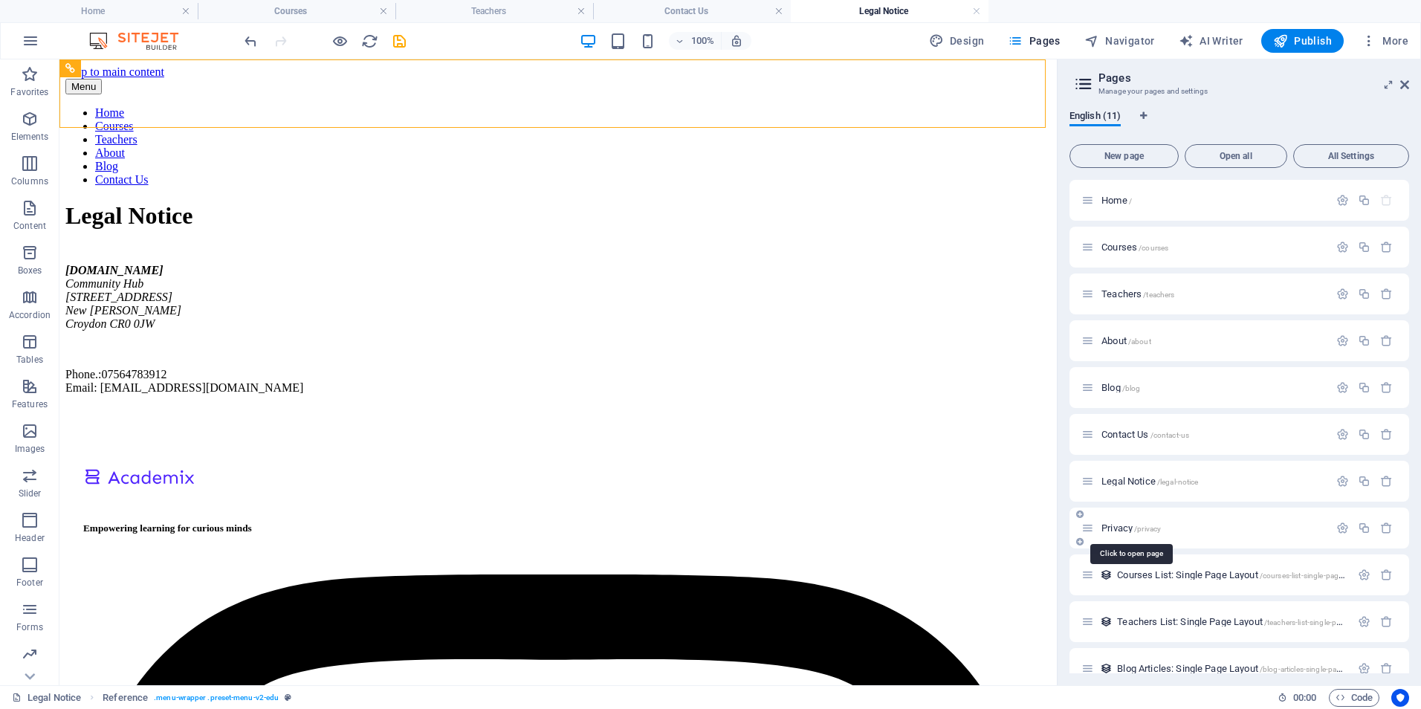
click at [1110, 532] on span "Privacy /privacy" at bounding box center [1130, 527] width 59 height 11
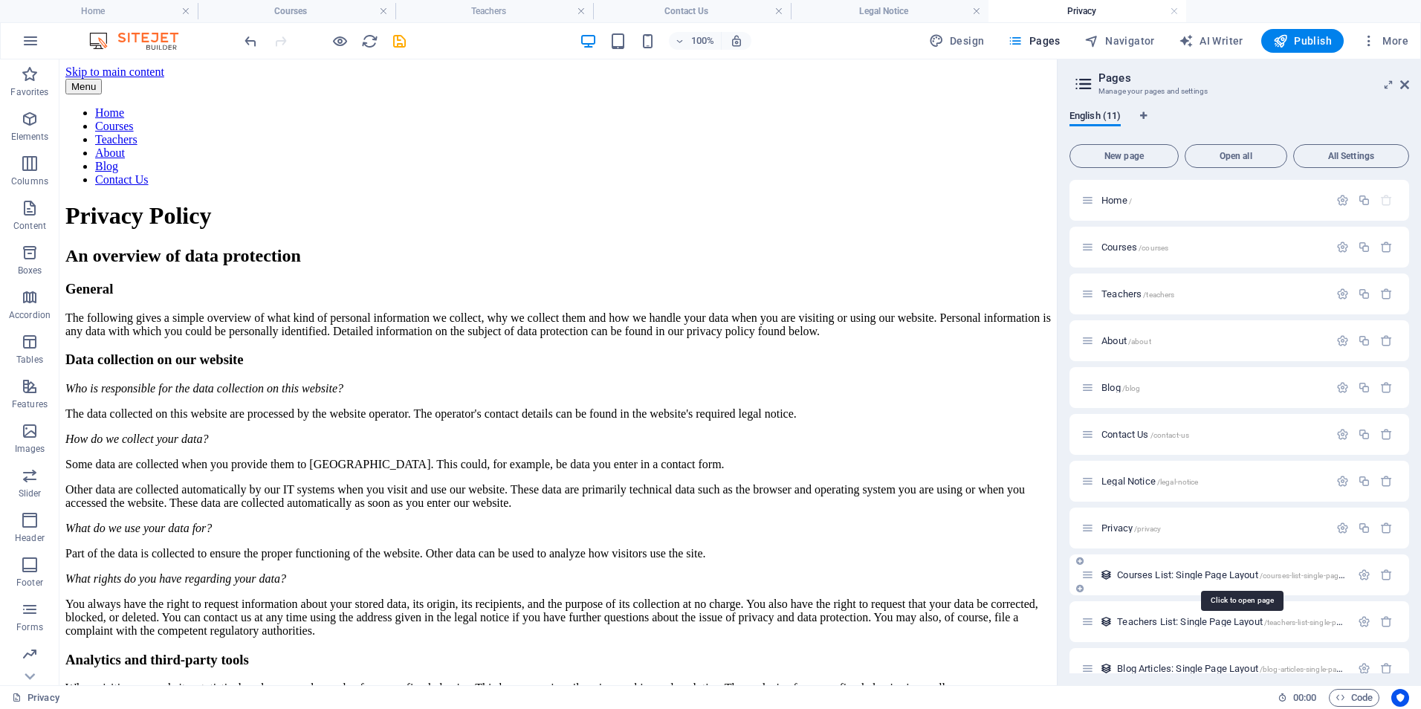
click at [1156, 573] on span "Courses List: Single Page Layout /courses-list-single-page-layout" at bounding box center [1241, 574] width 248 height 11
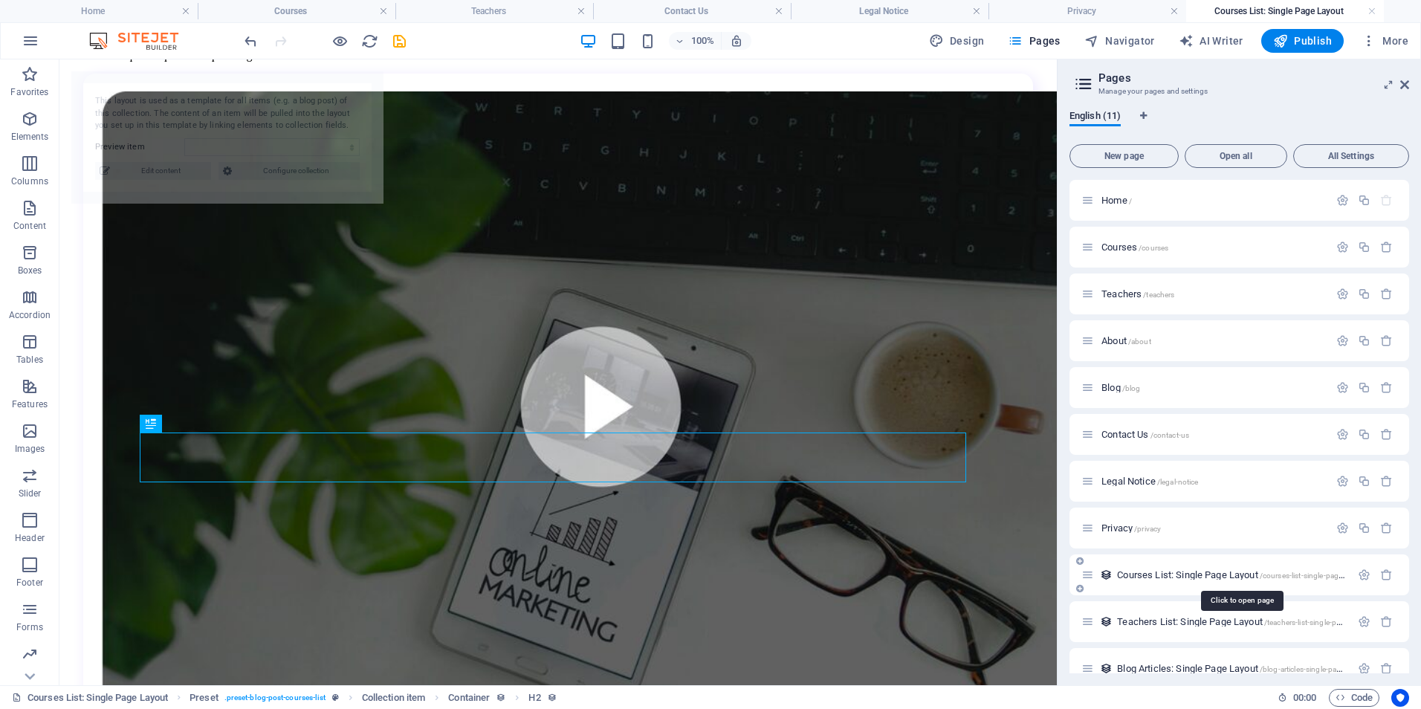
scroll to position [649, 0]
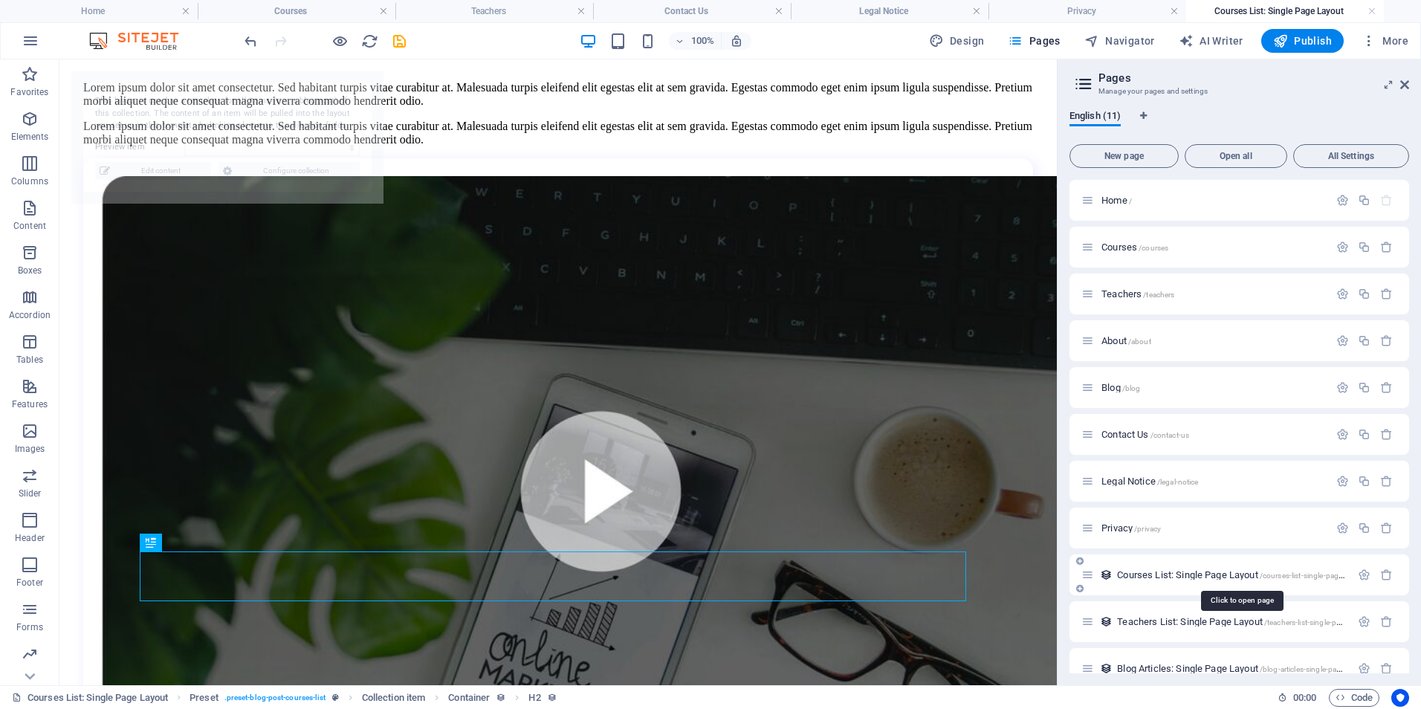
select select "68dda2140798e850a409a3d1"
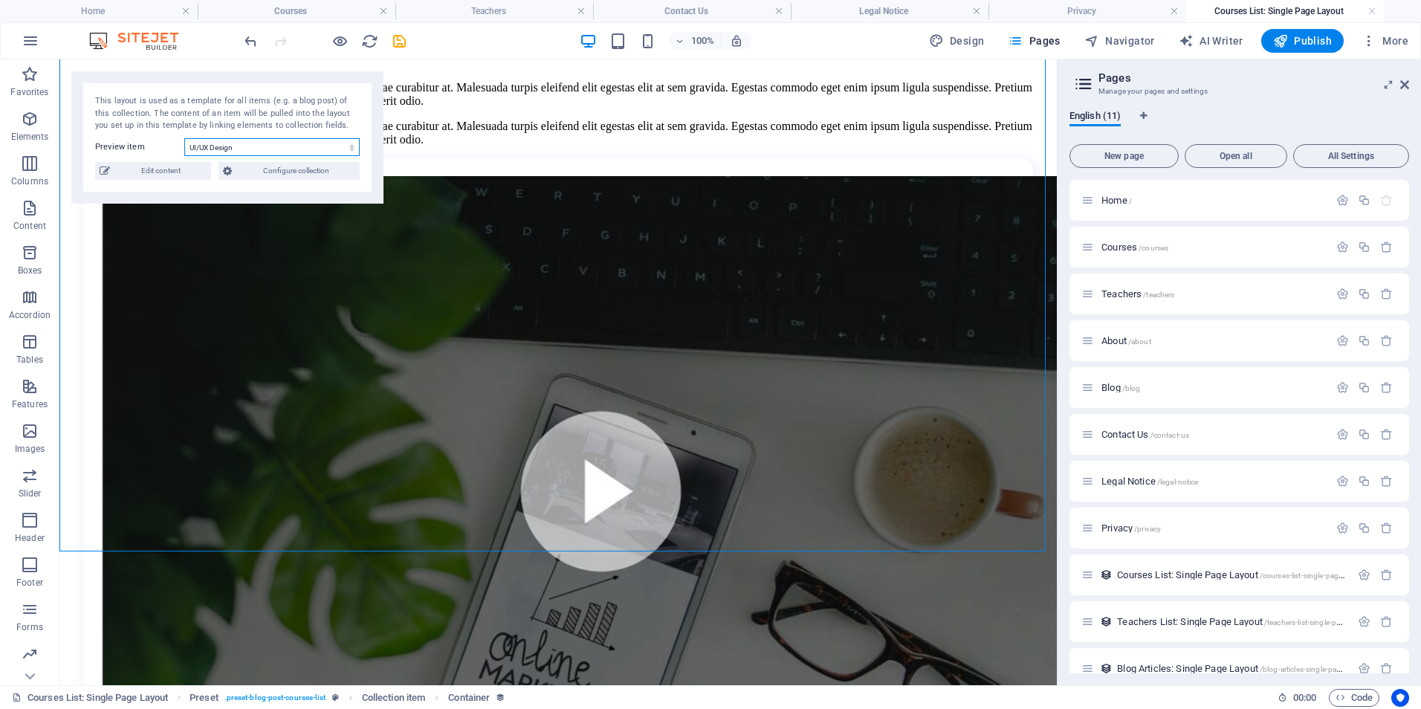
click at [240, 149] on select "Digital Marketing Coding from Scratch Public Speaking Finances Creative Writing…" at bounding box center [271, 147] width 175 height 18
click at [144, 170] on span "Edit content" at bounding box center [160, 171] width 92 height 18
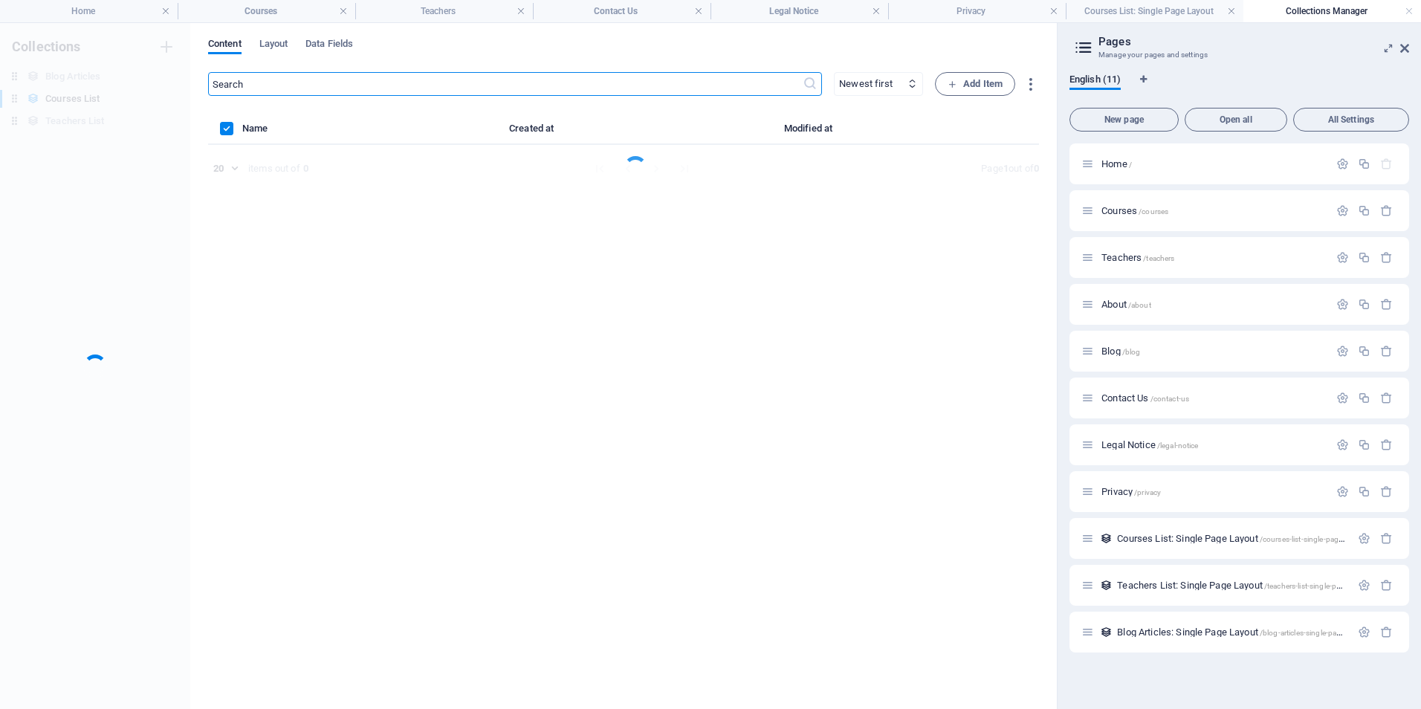
scroll to position [0, 0]
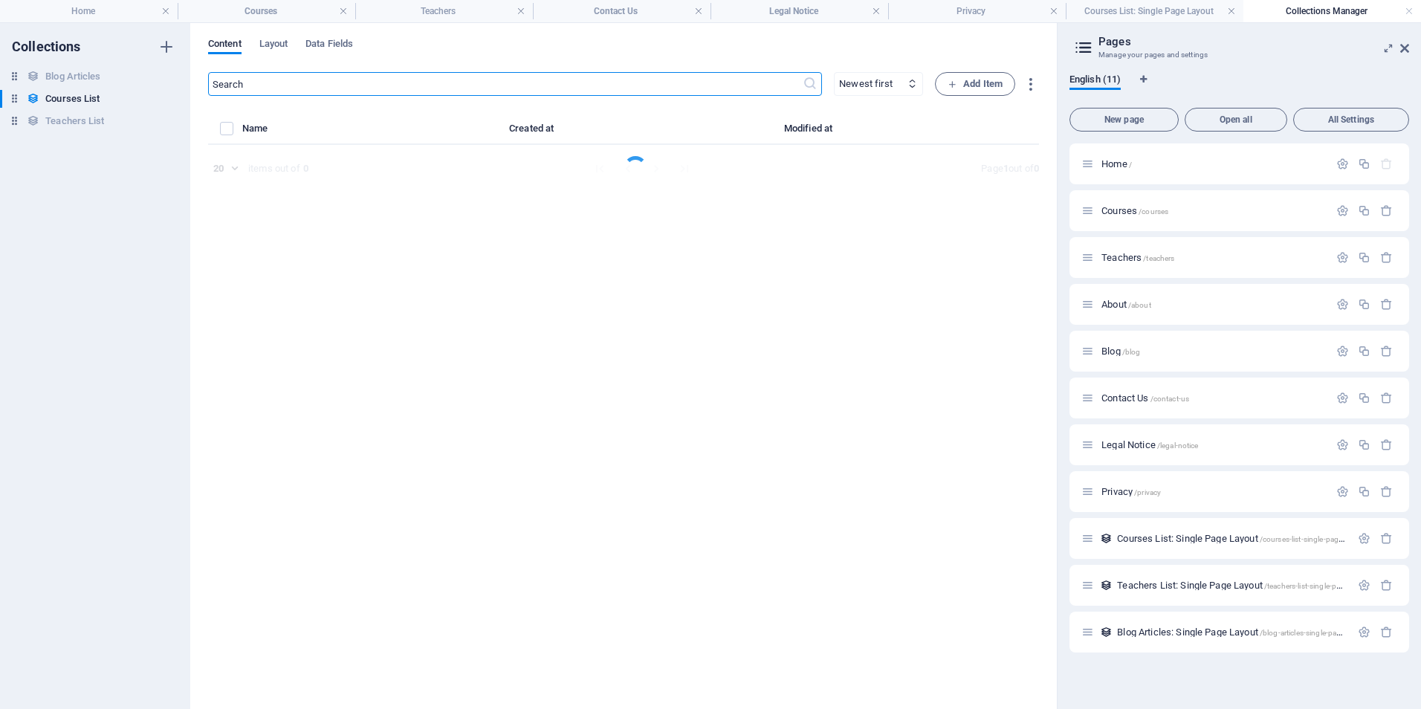
select select "Design"
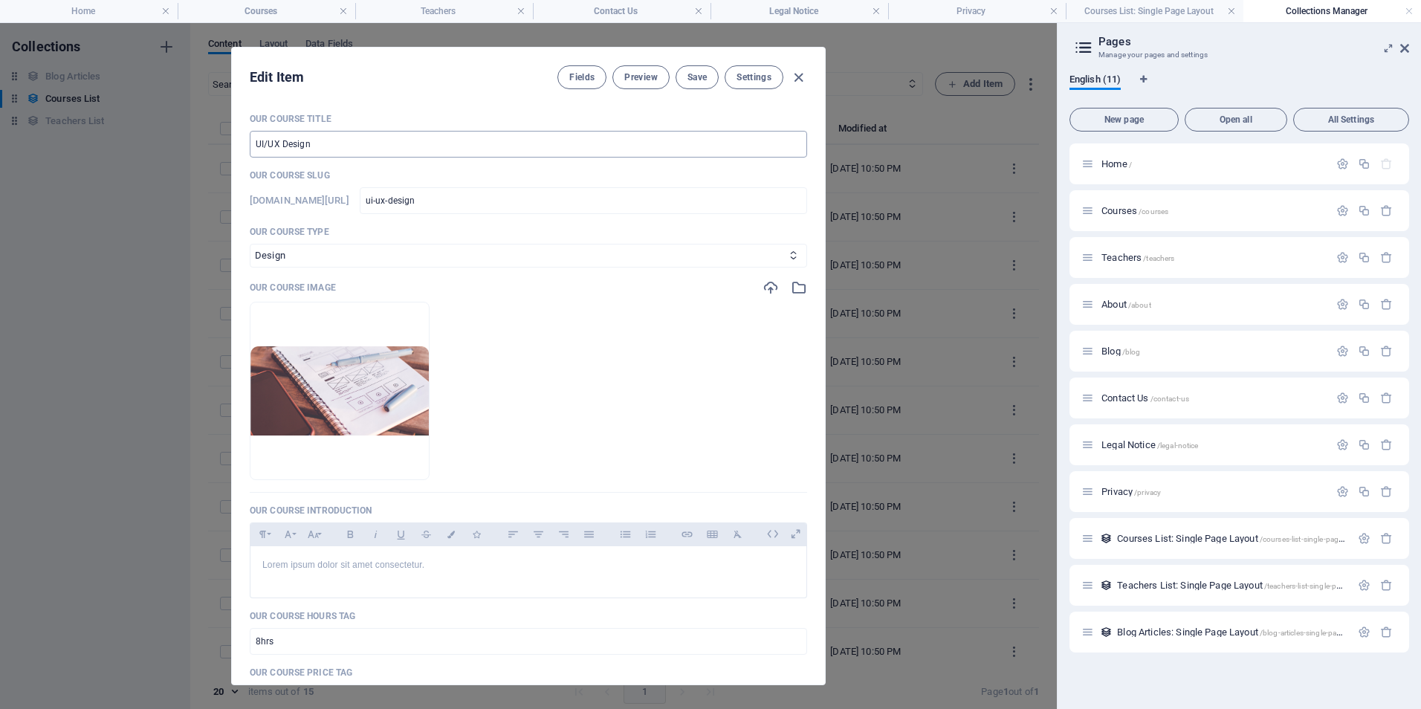
click at [320, 146] on input "UI/UX Design" at bounding box center [528, 144] width 557 height 27
type input "U"
type input "Maths"
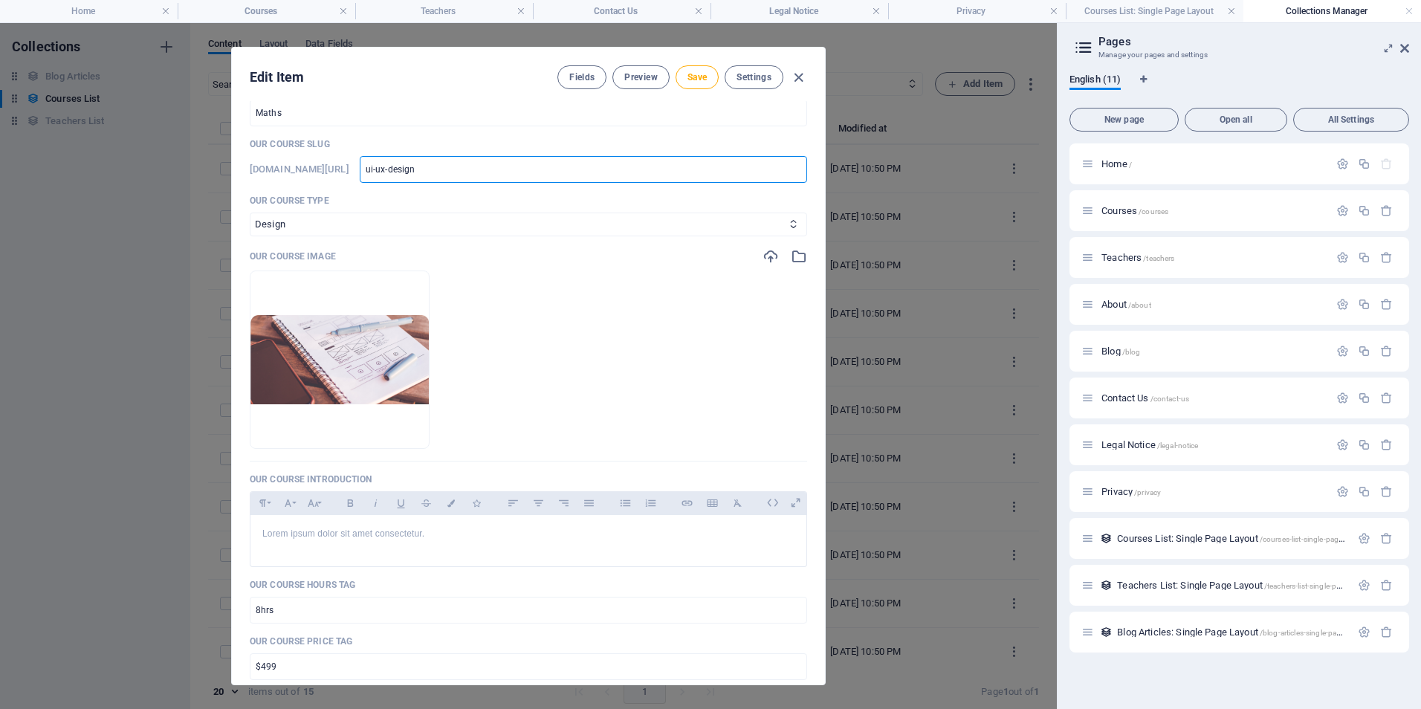
drag, startPoint x: 551, startPoint y: 169, endPoint x: 493, endPoint y: 168, distance: 58.7
click at [493, 168] on input "ui-ux-design" at bounding box center [583, 169] width 447 height 27
type input "M"
type input "Ma"
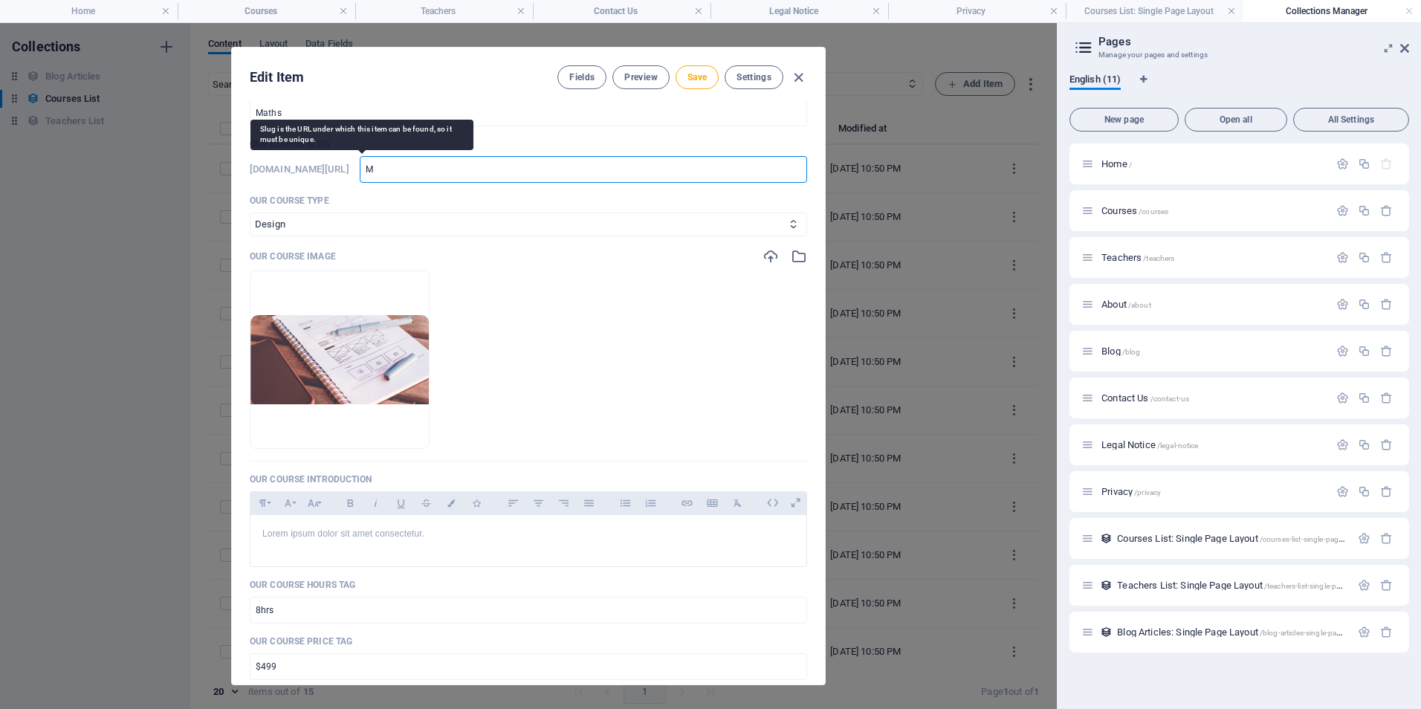
type input "Ma"
type input "Mat"
type input "Math"
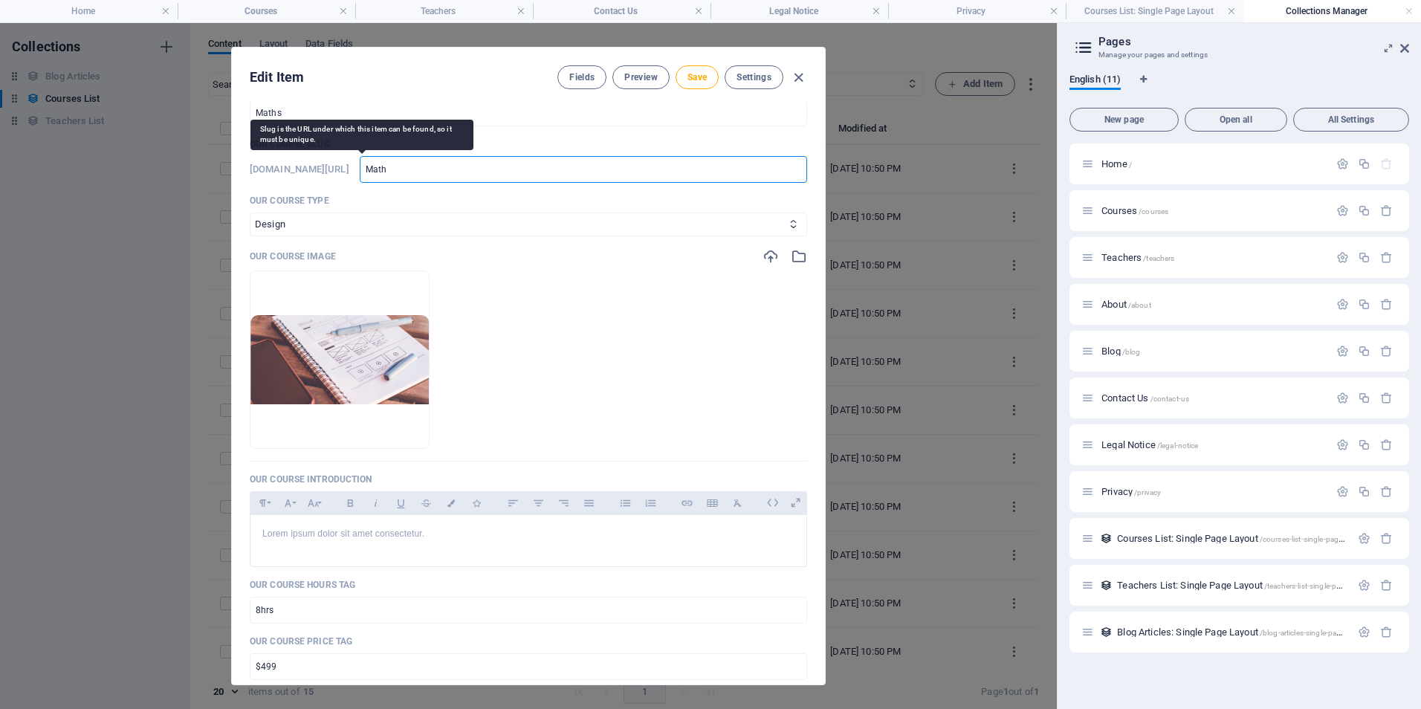
type input "Maths"
type input "maths"
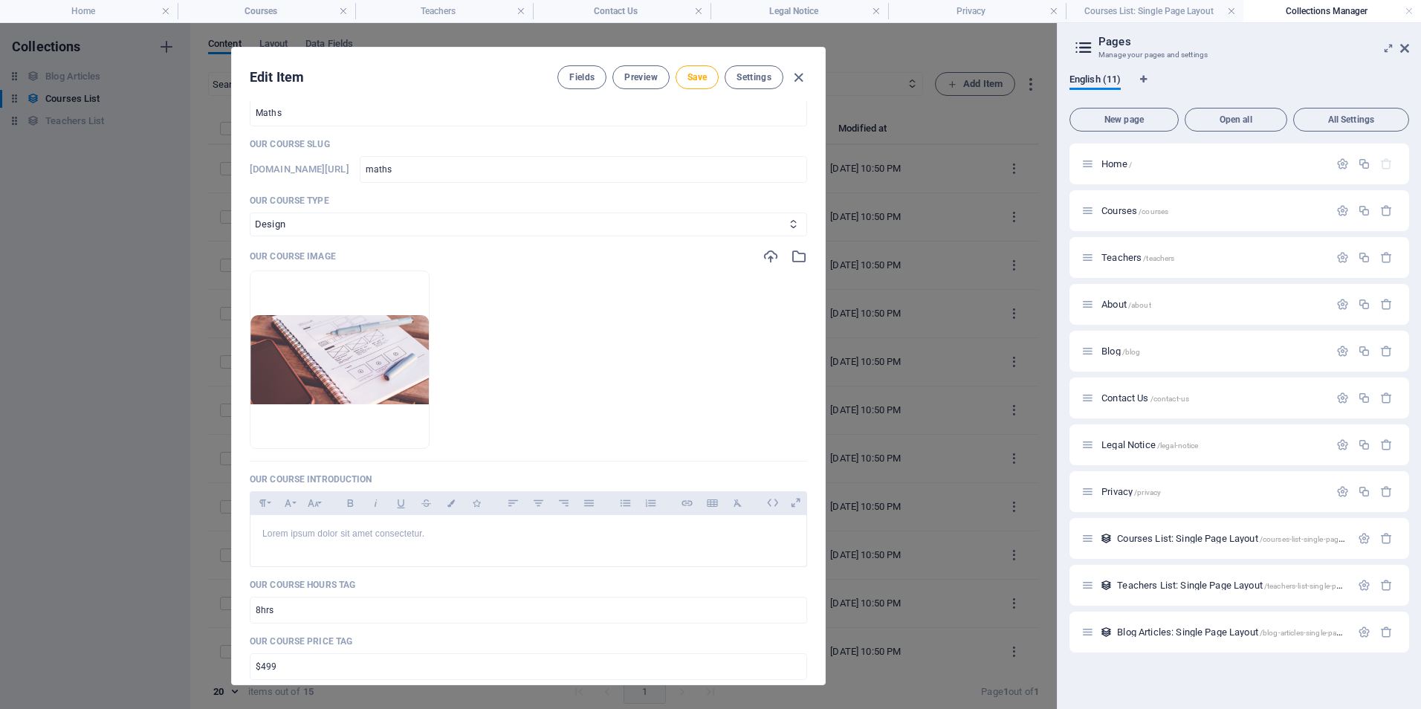
click at [583, 205] on p "Our Course Type" at bounding box center [528, 201] width 557 height 12
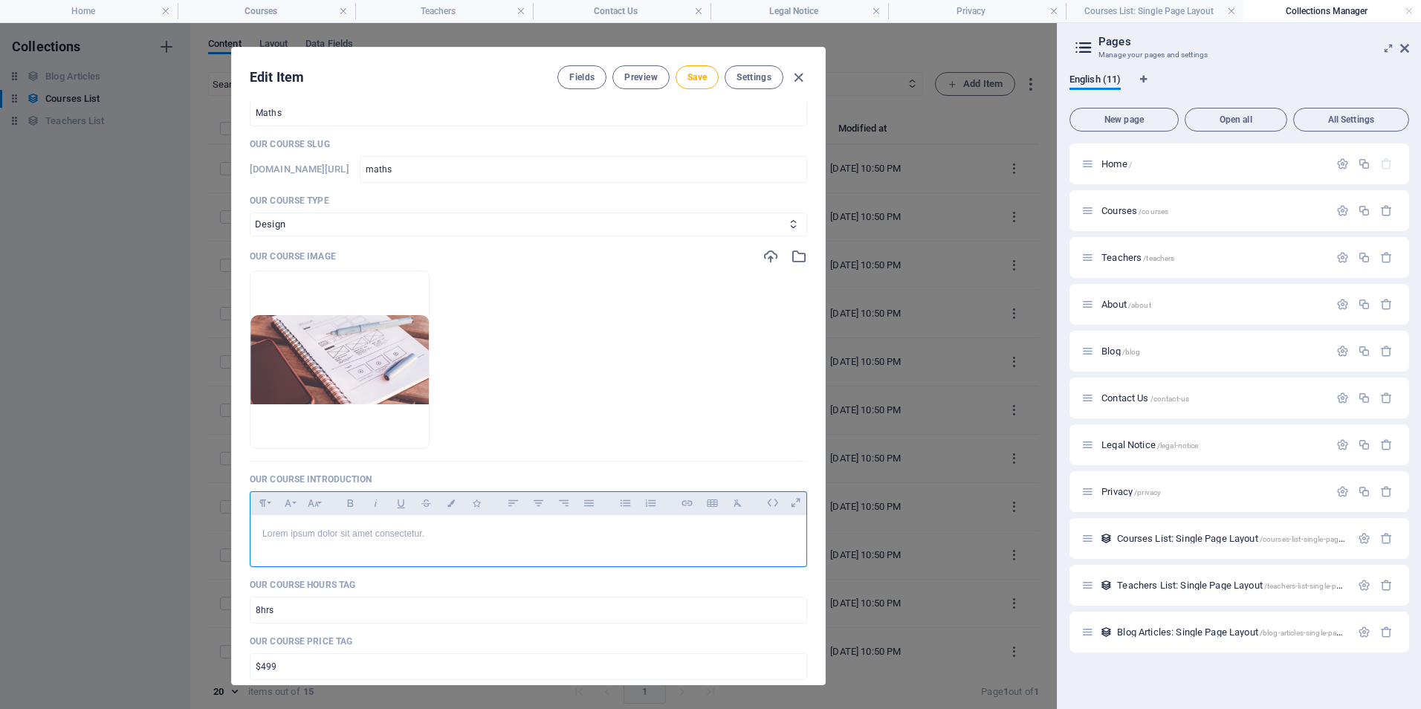
click at [447, 534] on p "Lorem ipsum dolor sit amet consectetur." at bounding box center [528, 534] width 532 height 14
drag, startPoint x: 441, startPoint y: 532, endPoint x: 253, endPoint y: 532, distance: 188.0
click at [253, 532] on div "Lorem ipsum dolor sit amet consectetur." at bounding box center [528, 537] width 556 height 45
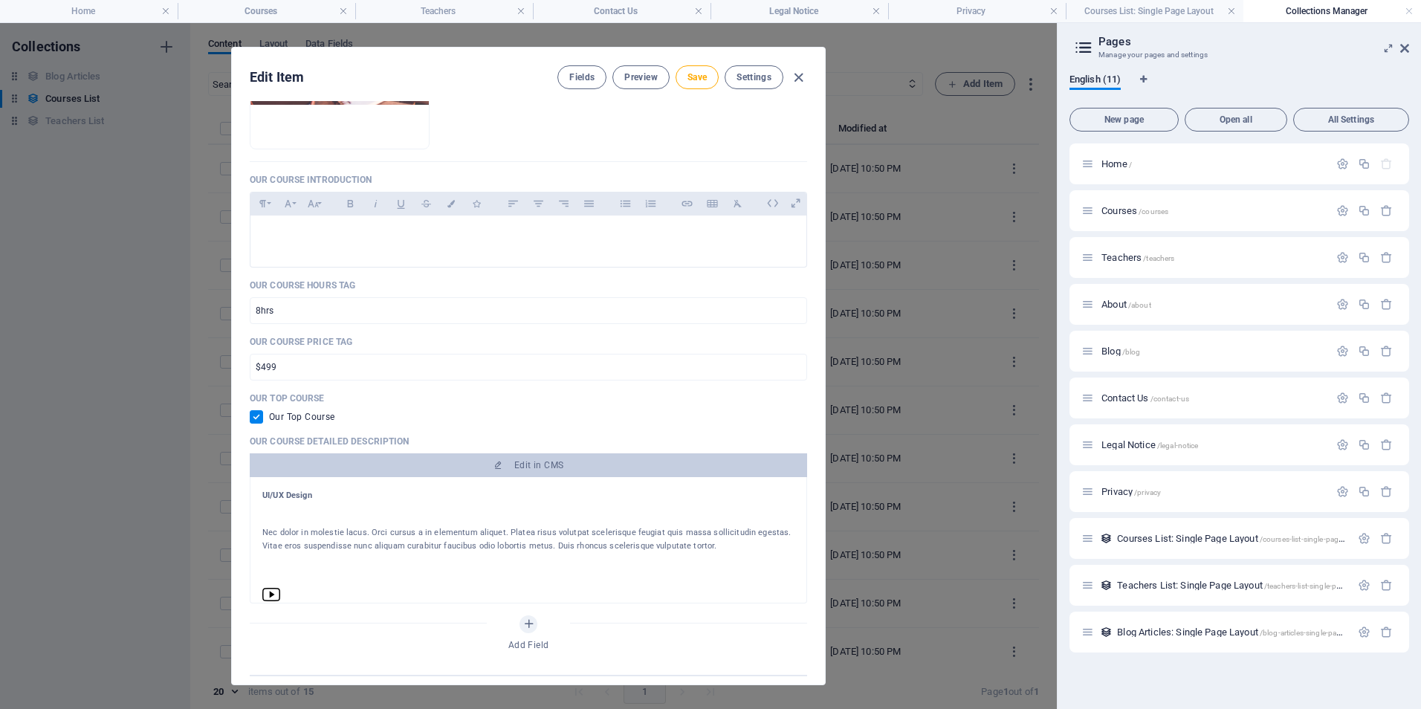
scroll to position [341, 0]
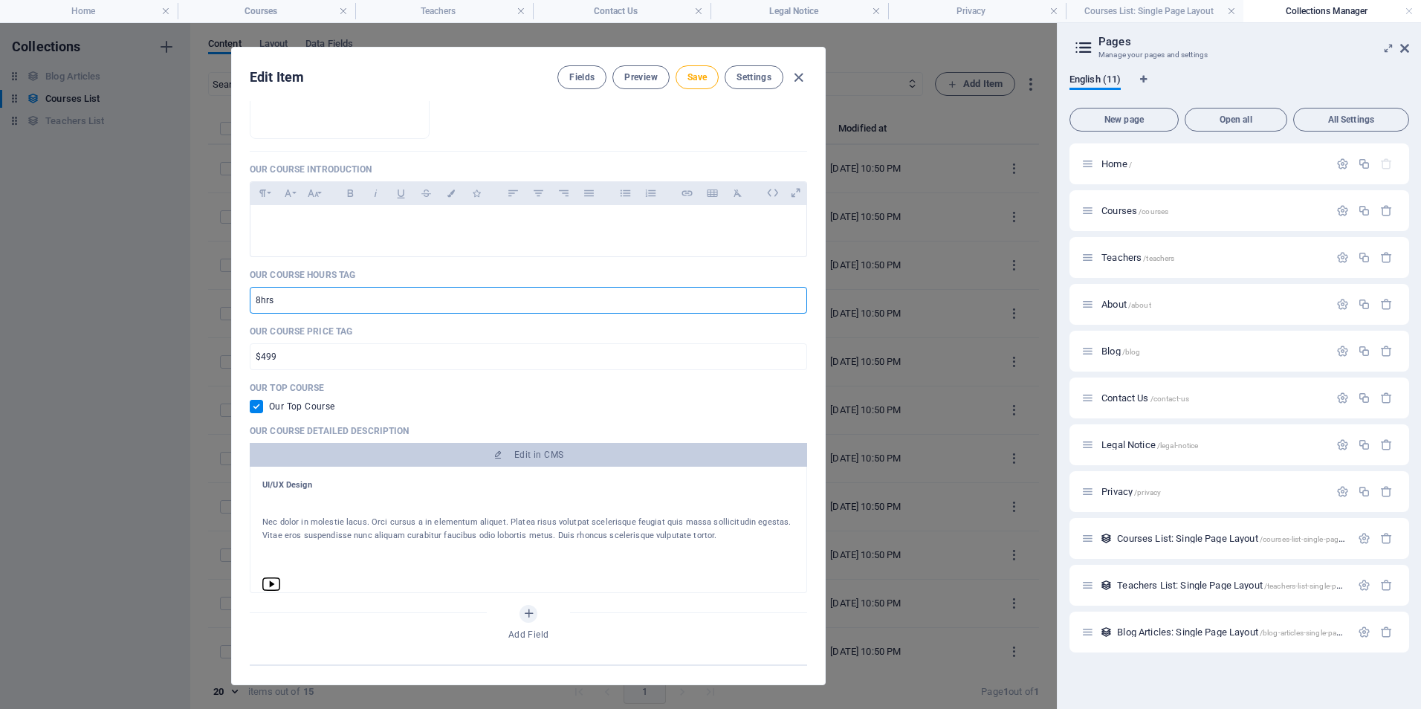
click at [379, 305] on input "8hrs" at bounding box center [528, 300] width 557 height 27
type input "8"
type input "Flexible"
drag, startPoint x: 301, startPoint y: 351, endPoint x: 290, endPoint y: 354, distance: 11.4
click at [298, 353] on input "$499" at bounding box center [528, 356] width 557 height 27
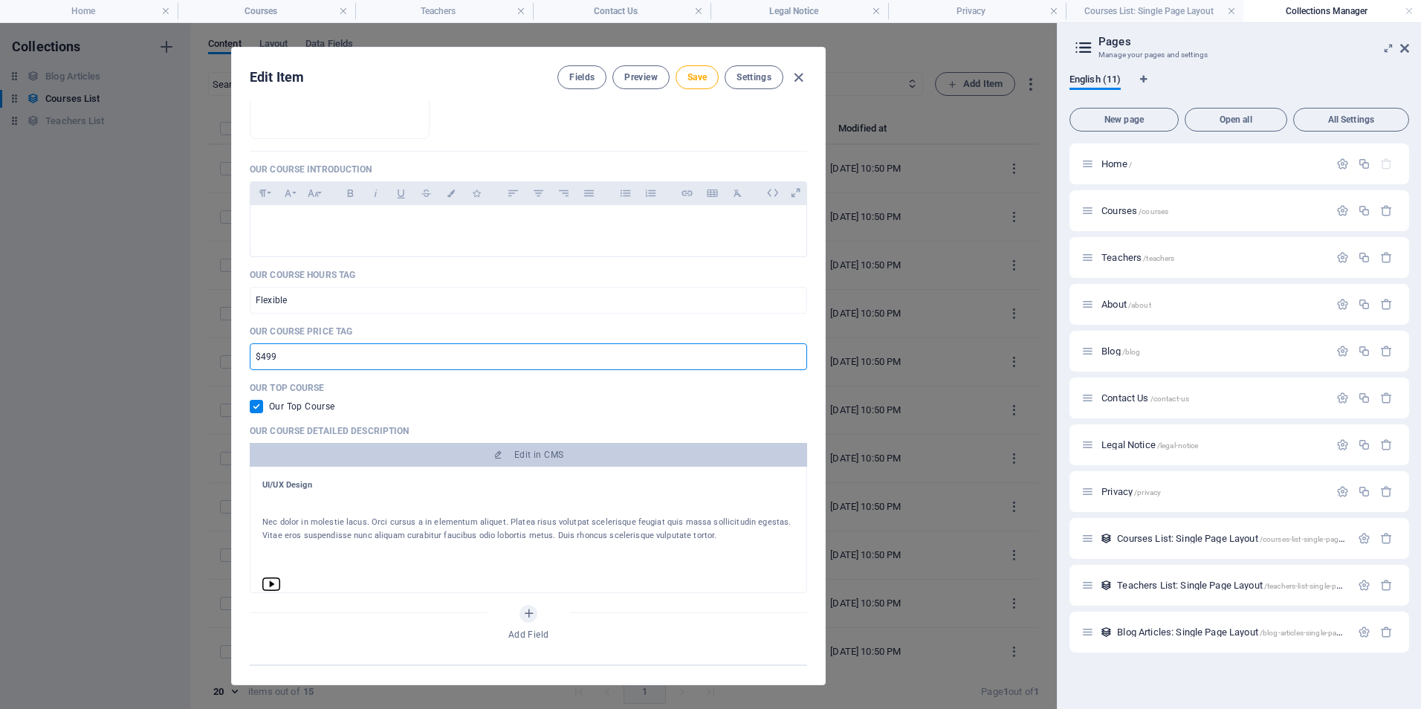
drag, startPoint x: 277, startPoint y: 354, endPoint x: 226, endPoint y: 355, distance: 51.3
click at [221, 360] on div "Edit Item Fields Preview Save Settings Our Course Title Maths ​ Our Course Slug…" at bounding box center [528, 366] width 1057 height 686
click at [474, 408] on div "Our Top Course" at bounding box center [528, 406] width 557 height 13
click at [250, 409] on input "checkbox" at bounding box center [259, 406] width 19 height 13
checkbox input "false"
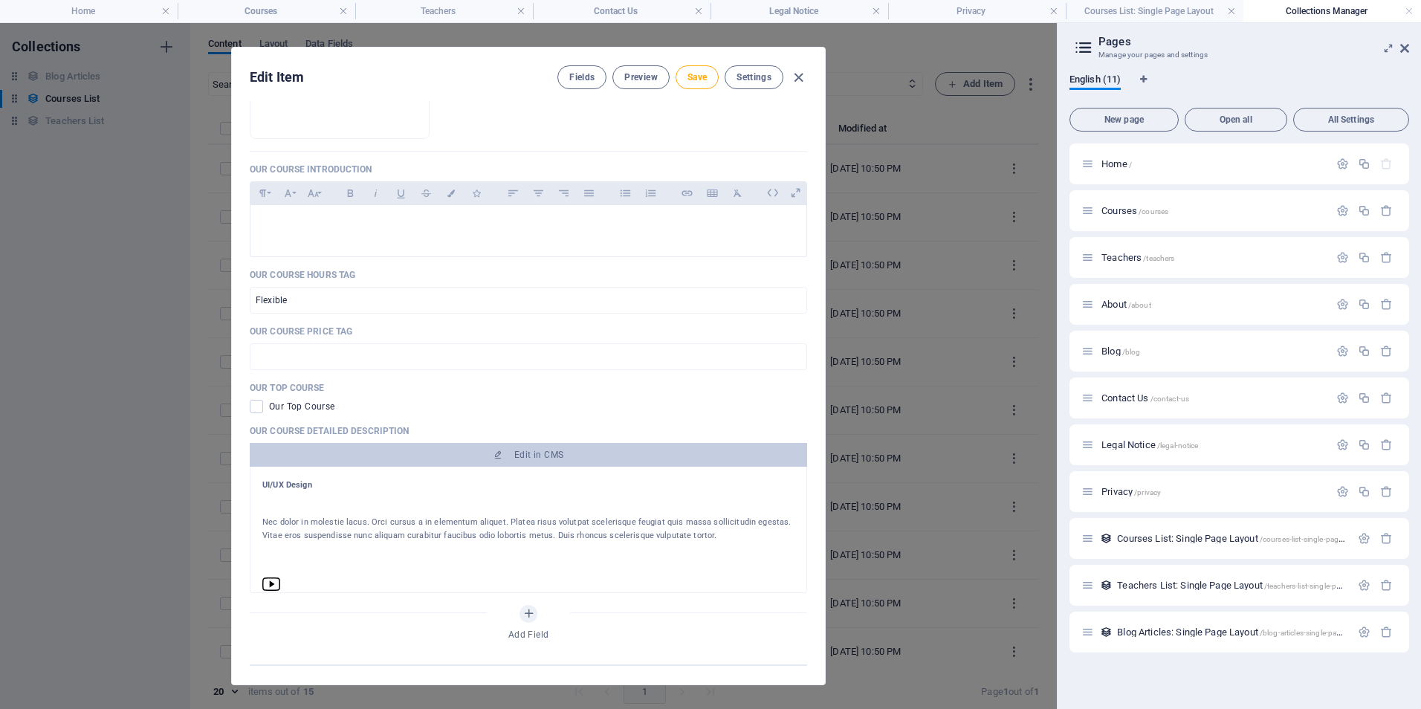
click at [299, 492] on h1 "UI/UX Design" at bounding box center [528, 485] width 532 height 13
click at [266, 479] on h1 "UI/UX Design" at bounding box center [528, 485] width 532 height 13
drag, startPoint x: 266, startPoint y: 479, endPoint x: 336, endPoint y: 486, distance: 70.2
click at [336, 486] on h1 "UI/UX Design" at bounding box center [528, 485] width 532 height 13
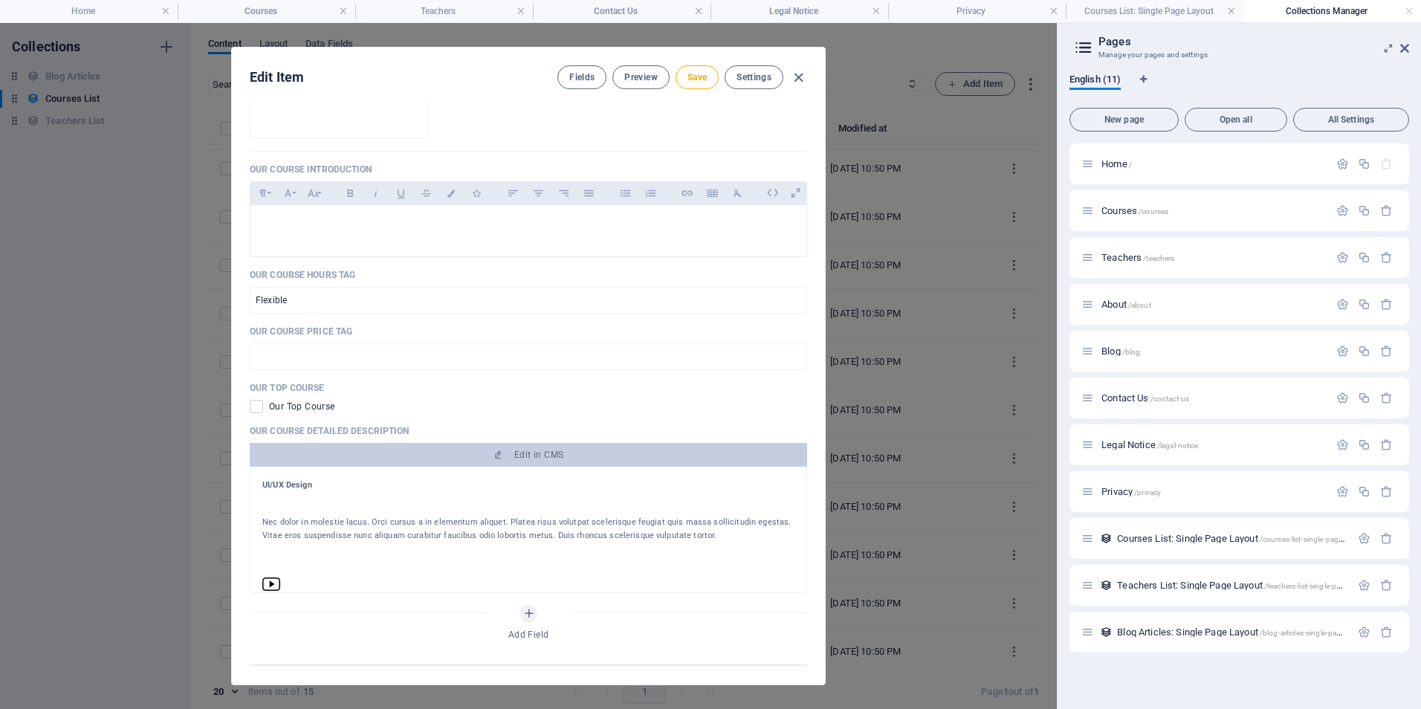
drag, startPoint x: 360, startPoint y: 485, endPoint x: 262, endPoint y: 493, distance: 99.2
click at [262, 492] on h1 "UI/UX Design" at bounding box center [528, 485] width 532 height 13
drag, startPoint x: 262, startPoint y: 493, endPoint x: 596, endPoint y: 496, distance: 334.4
click at [596, 496] on div at bounding box center [528, 504] width 532 height 24
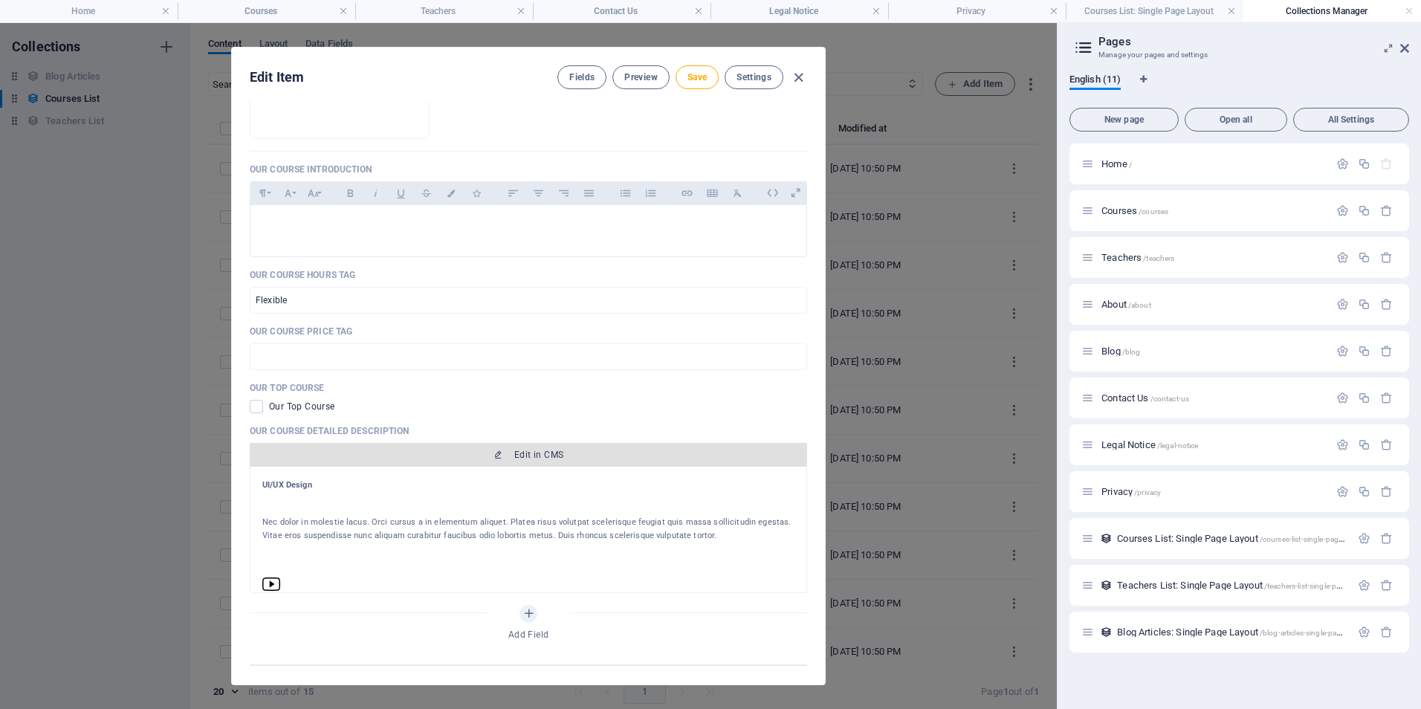
click at [509, 452] on span "Edit in CMS" at bounding box center [528, 455] width 545 height 12
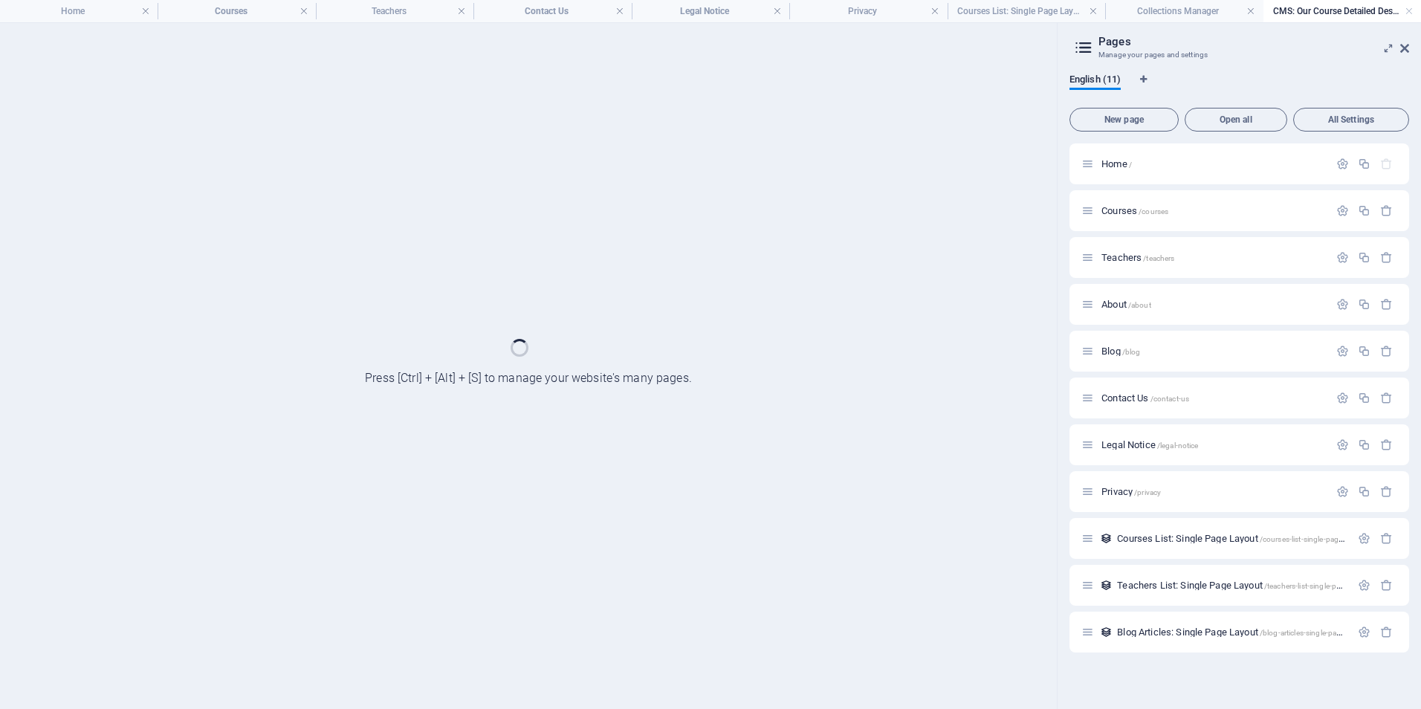
scroll to position [0, 0]
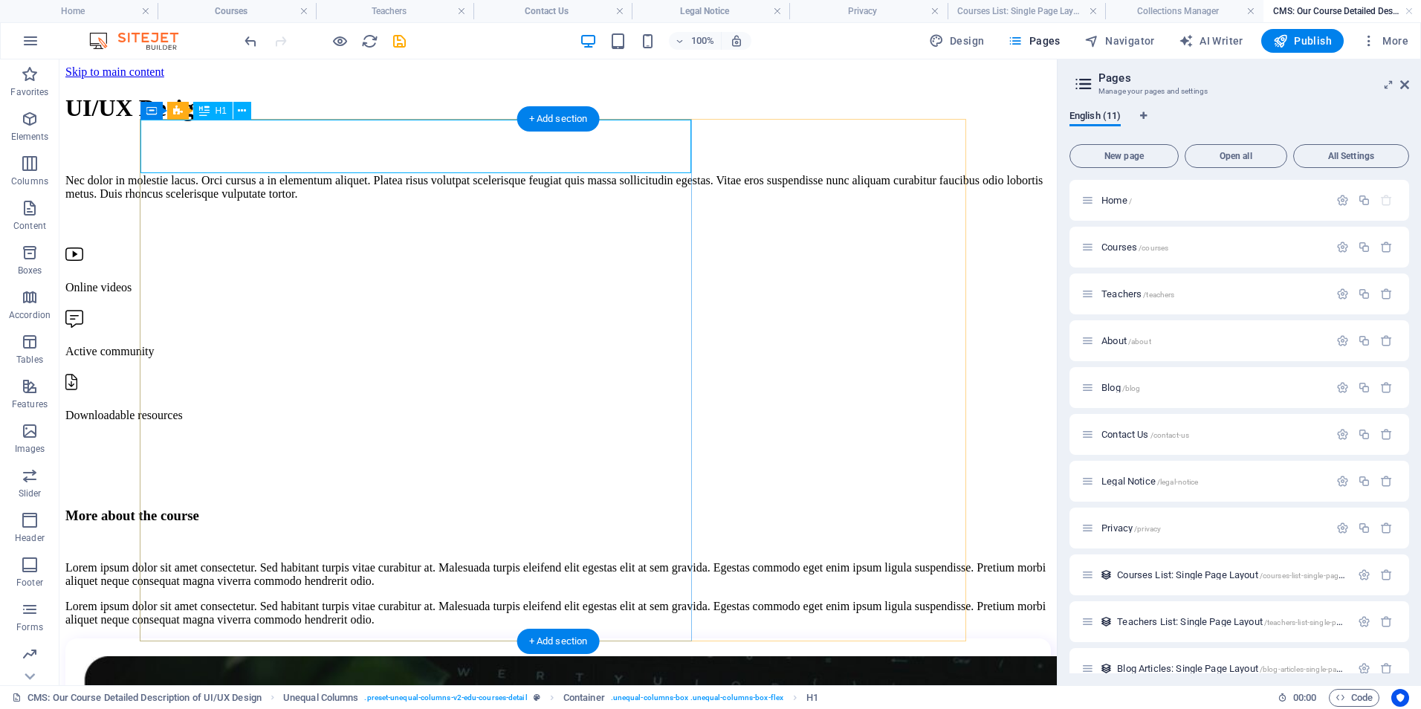
click at [423, 122] on div "UI/UX Design" at bounding box center [557, 107] width 985 height 27
click at [429, 122] on div "UI/UX Design" at bounding box center [557, 107] width 985 height 27
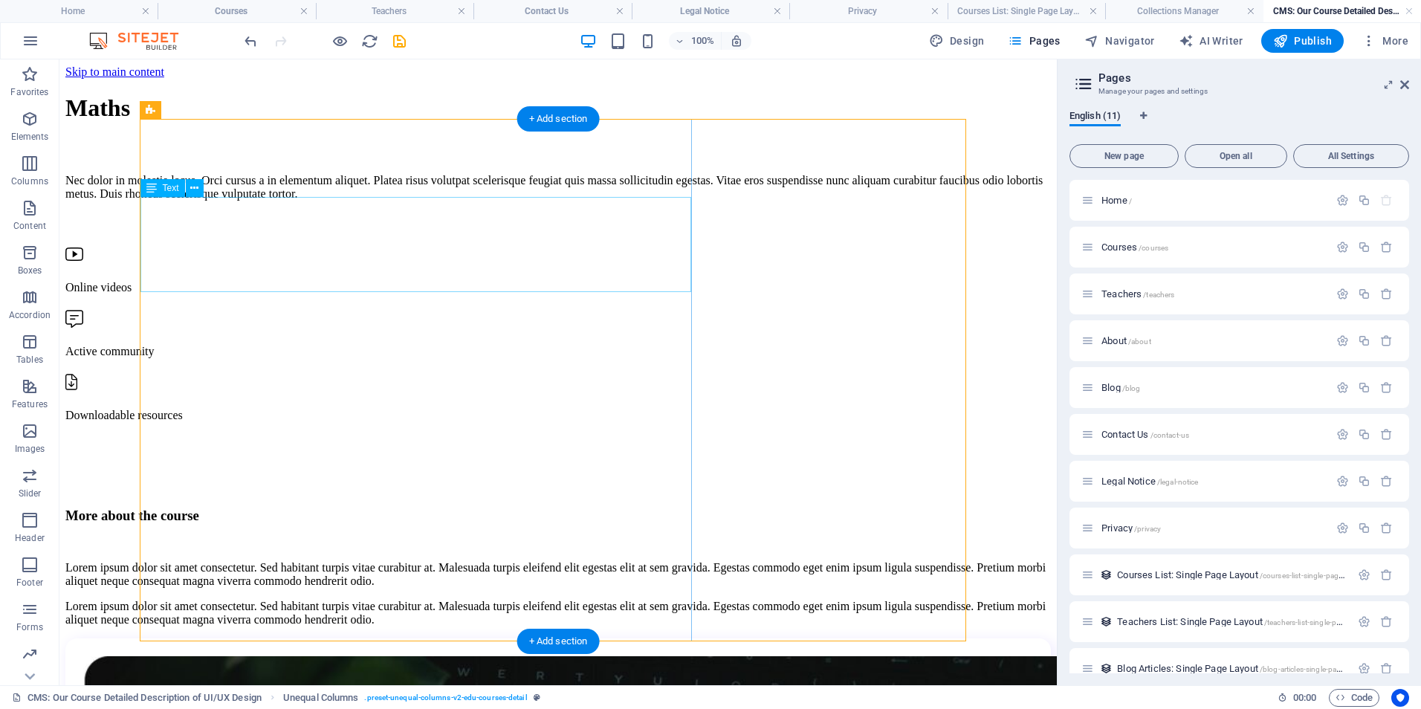
click at [145, 201] on div "Nec dolor in molestie lacus. Orci cursus a in elementum aliquet. Platea risus v…" at bounding box center [557, 187] width 985 height 27
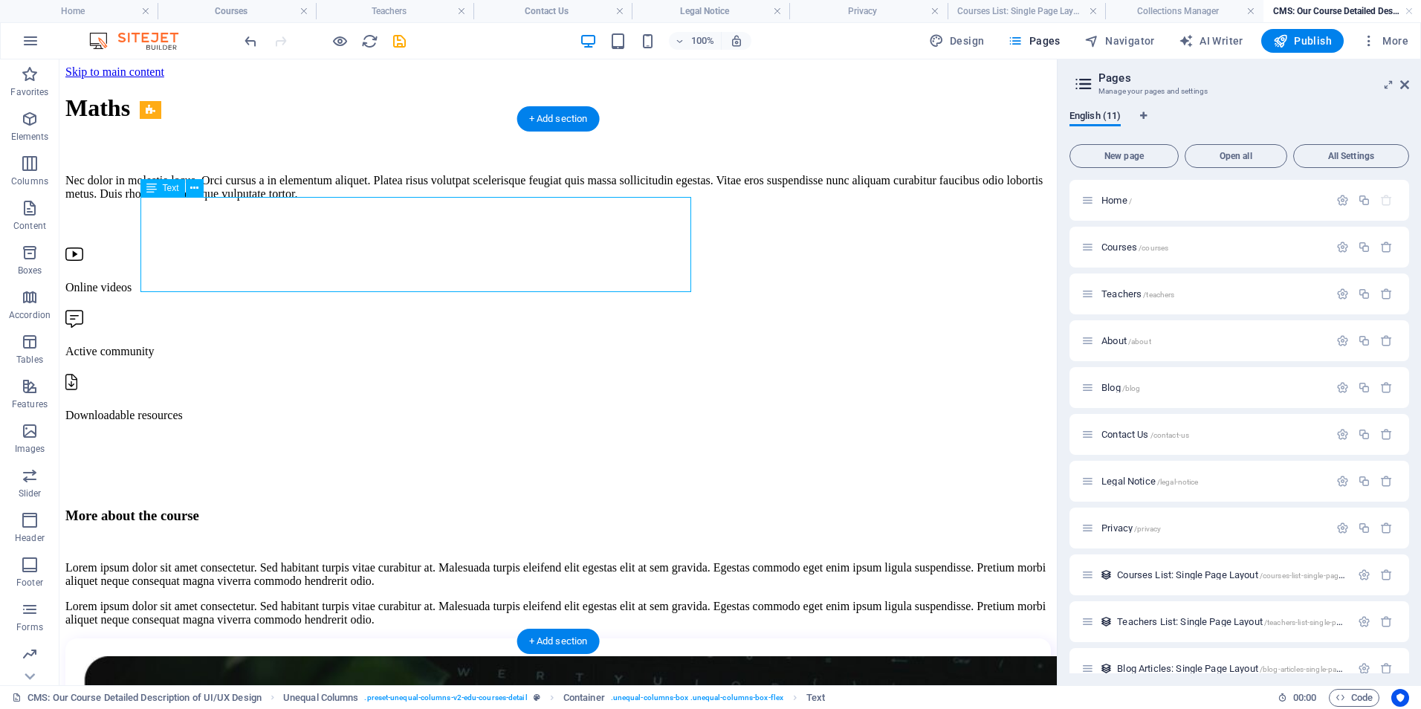
click at [143, 201] on div "Nec dolor in molestie lacus. Orci cursus a in elementum aliquet. Platea risus v…" at bounding box center [557, 187] width 985 height 27
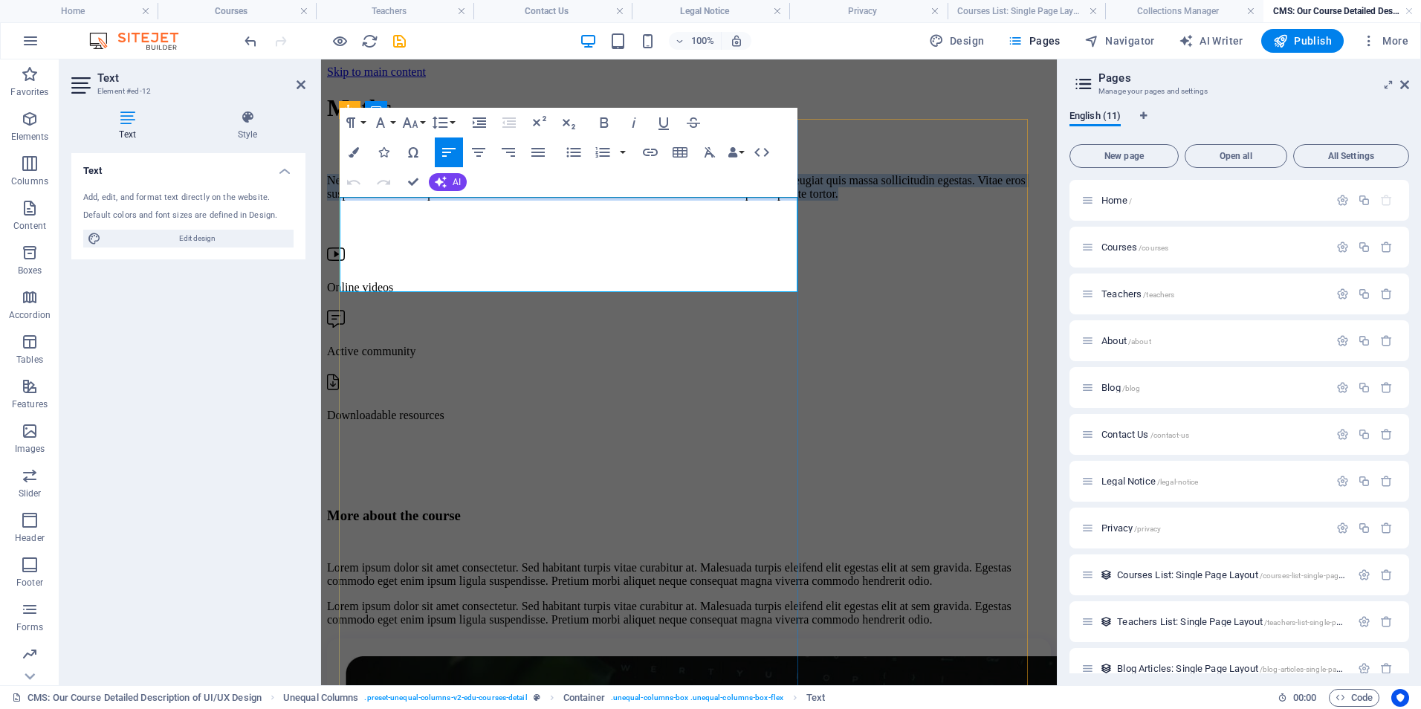
drag, startPoint x: 342, startPoint y: 207, endPoint x: 774, endPoint y: 277, distance: 437.4
click at [774, 201] on p "Nec dolor in molestie lacus. Orci cursus a in elementum aliquet. Platea risus v…" at bounding box center [689, 187] width 724 height 27
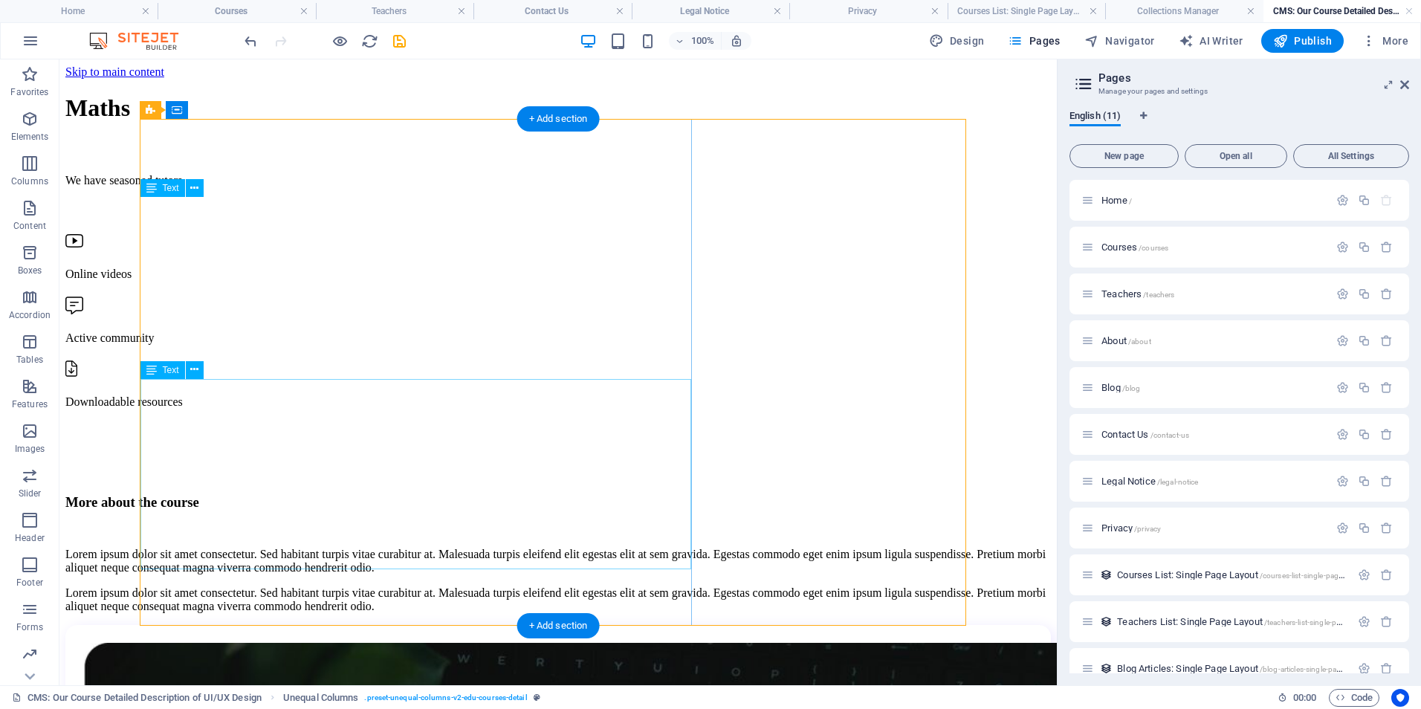
click at [142, 548] on div "Lorem ipsum dolor sit amet consectetur. Sed habitant turpis vitae curabitur at.…" at bounding box center [557, 580] width 985 height 65
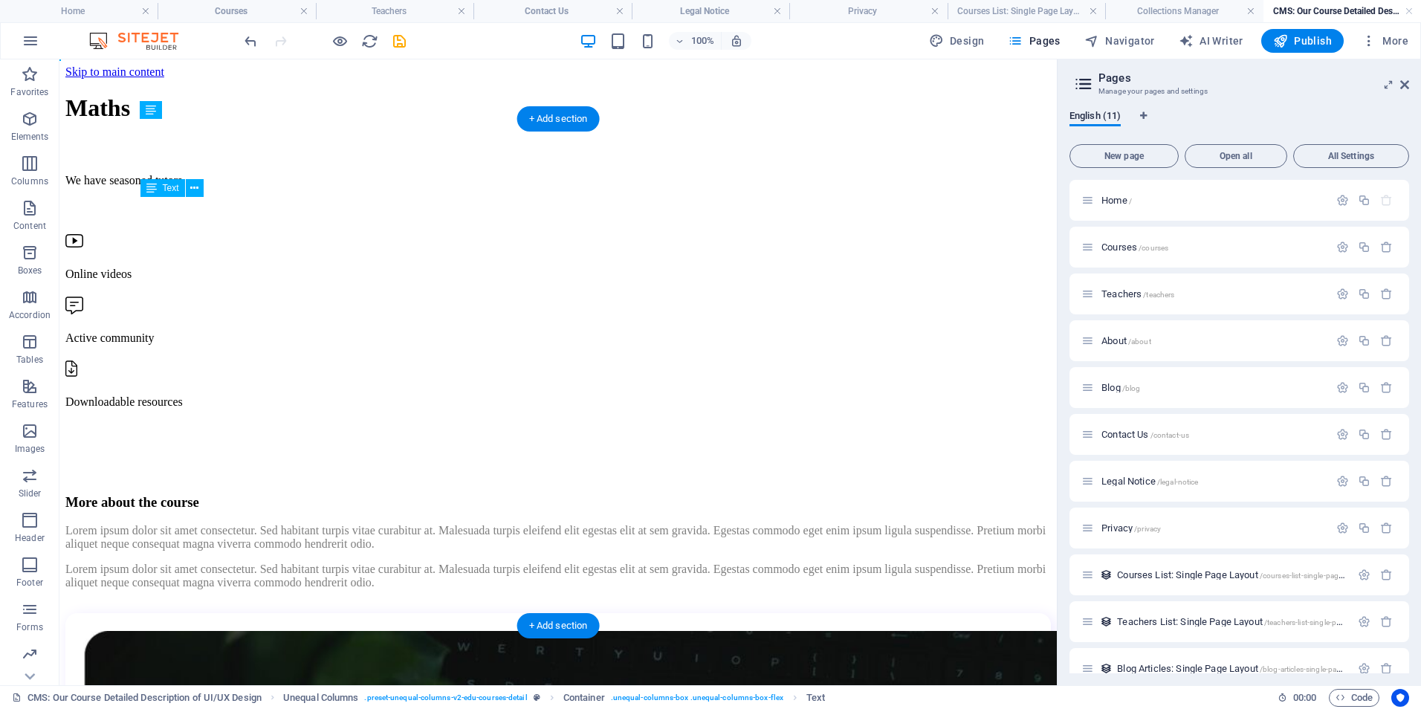
drag, startPoint x: 142, startPoint y: 390, endPoint x: 227, endPoint y: 377, distance: 86.5
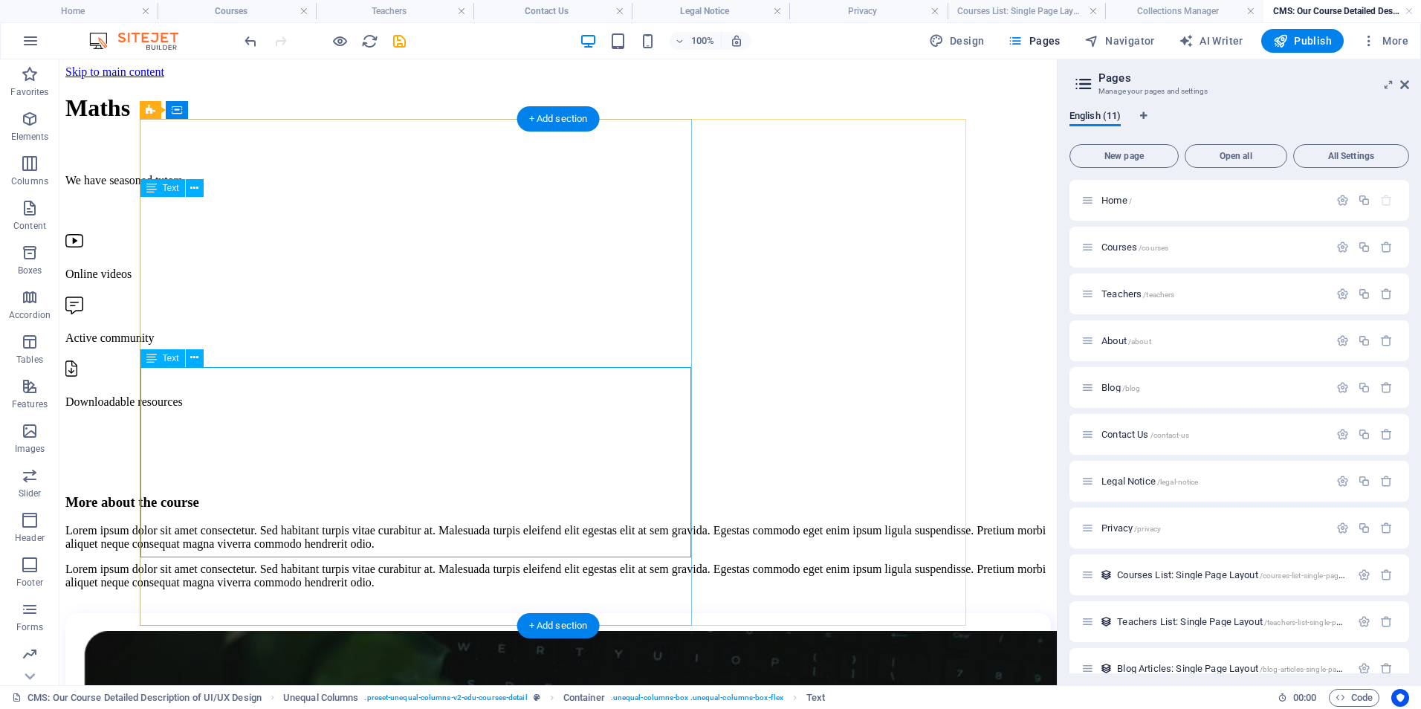
click at [146, 524] on div "Lorem ipsum dolor sit amet consectetur. Sed habitant turpis vitae curabitur at.…" at bounding box center [557, 556] width 985 height 65
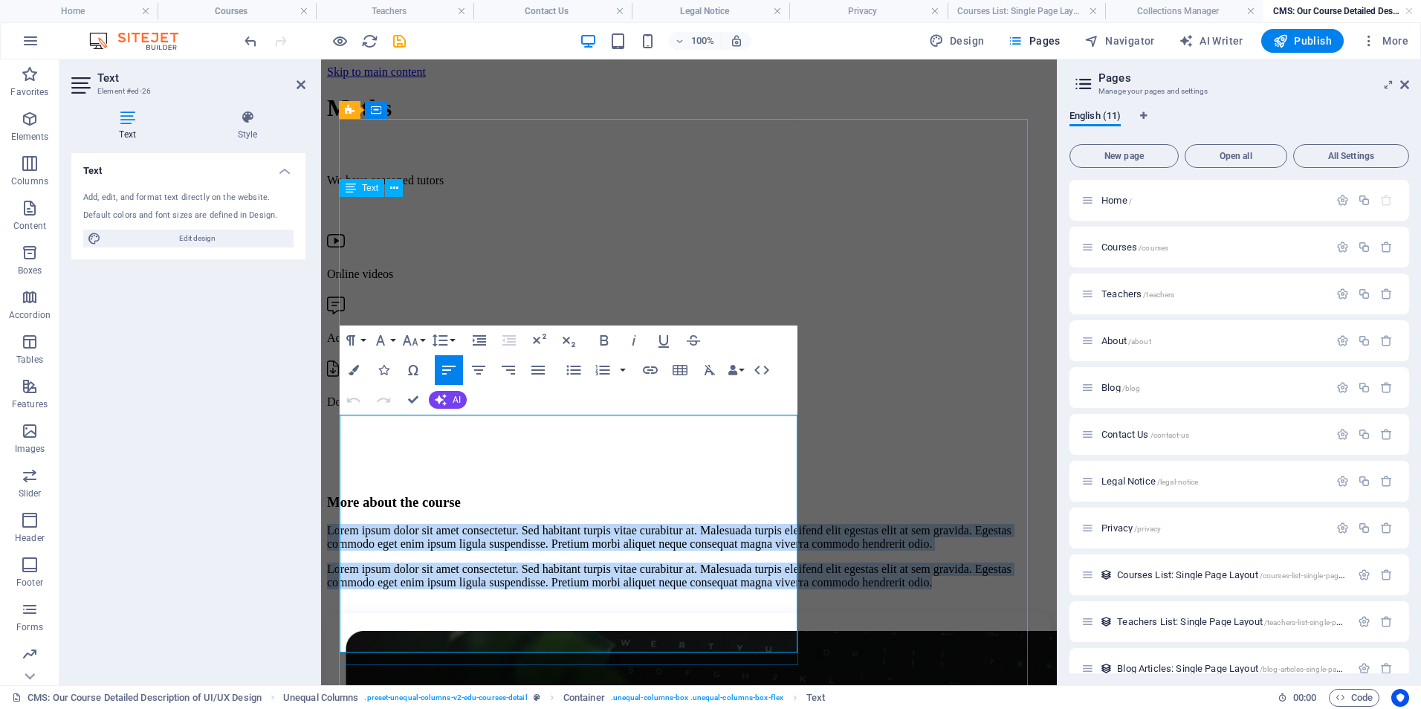
drag, startPoint x: 340, startPoint y: 425, endPoint x: 623, endPoint y: 641, distance: 356.4
click at [623, 589] on div "Lorem ipsum dolor sit amet consectetur. Sed habitant turpis vitae curabitur at.…" at bounding box center [689, 556] width 724 height 65
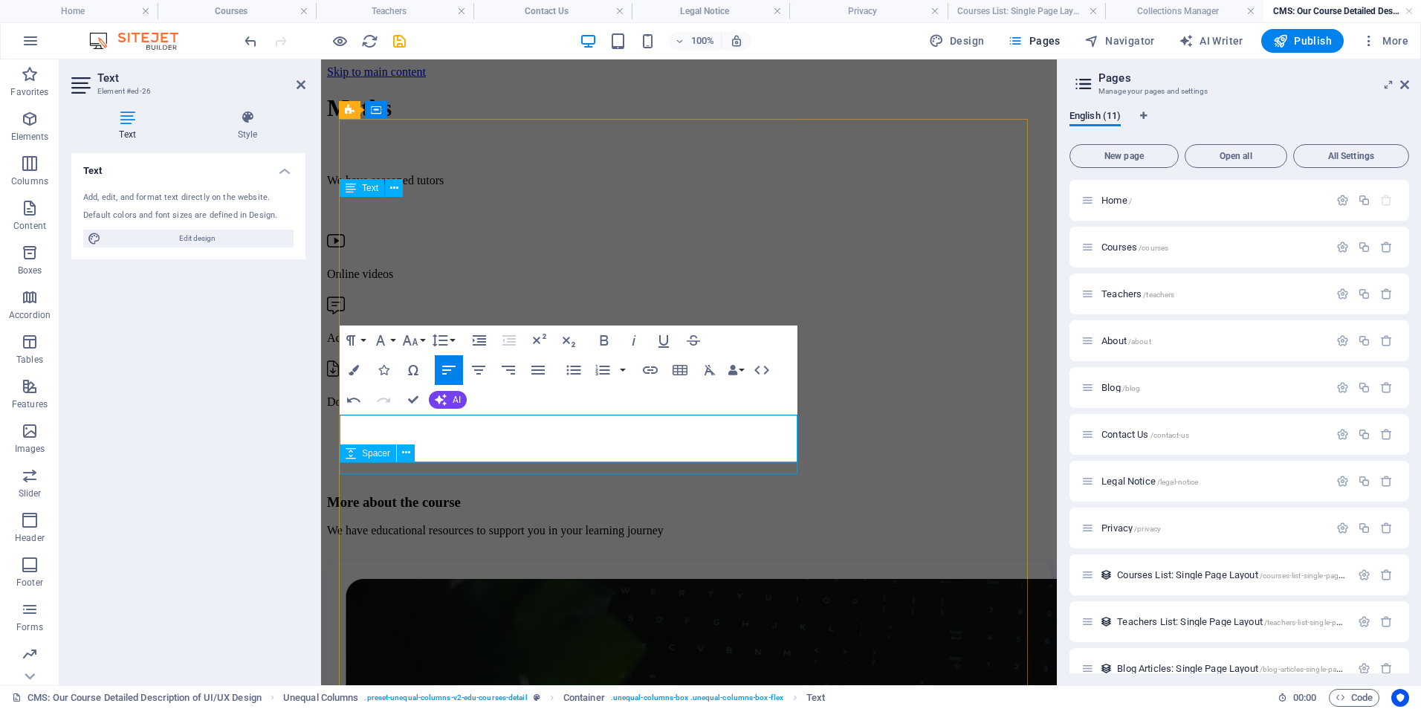
click at [656, 549] on div at bounding box center [689, 555] width 724 height 12
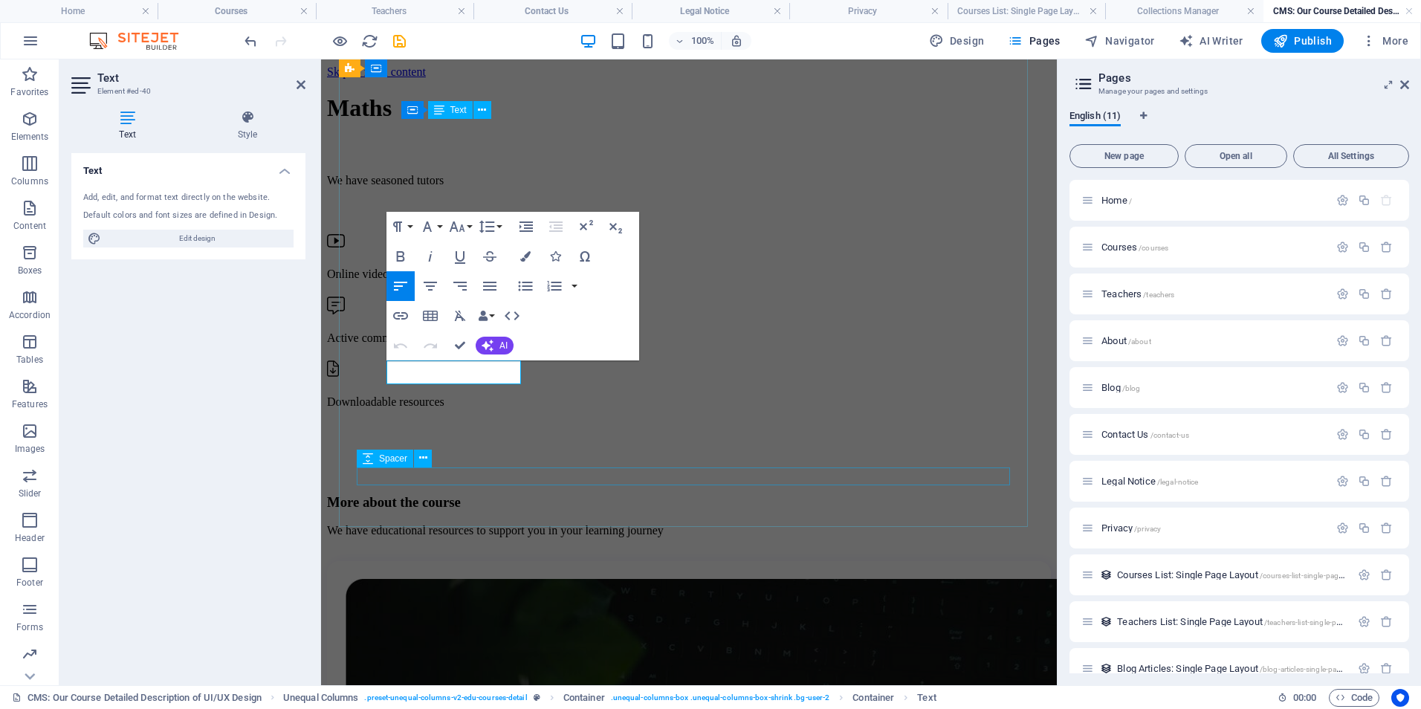
scroll to position [782, 0]
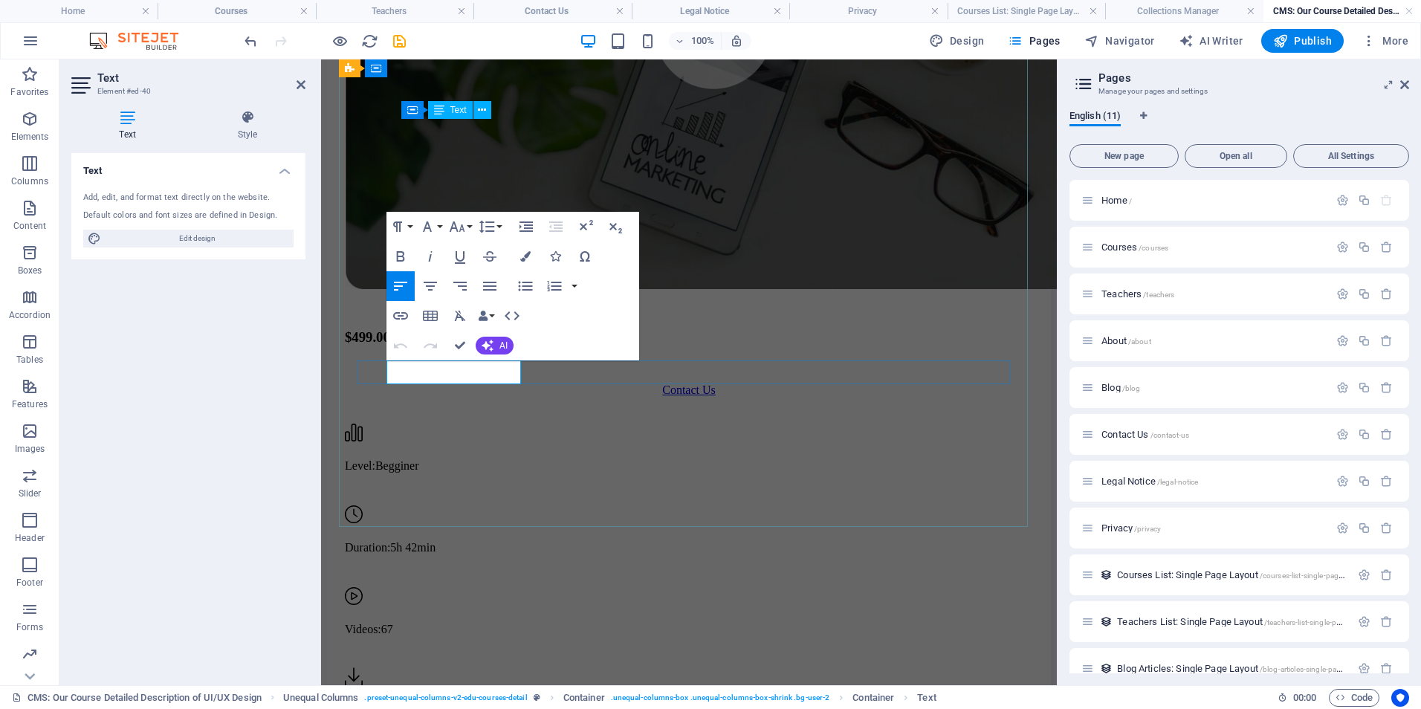
click at [435, 541] on span "5h 42min" at bounding box center [412, 547] width 45 height 13
click at [552, 584] on div "Videos: 67" at bounding box center [689, 610] width 688 height 52
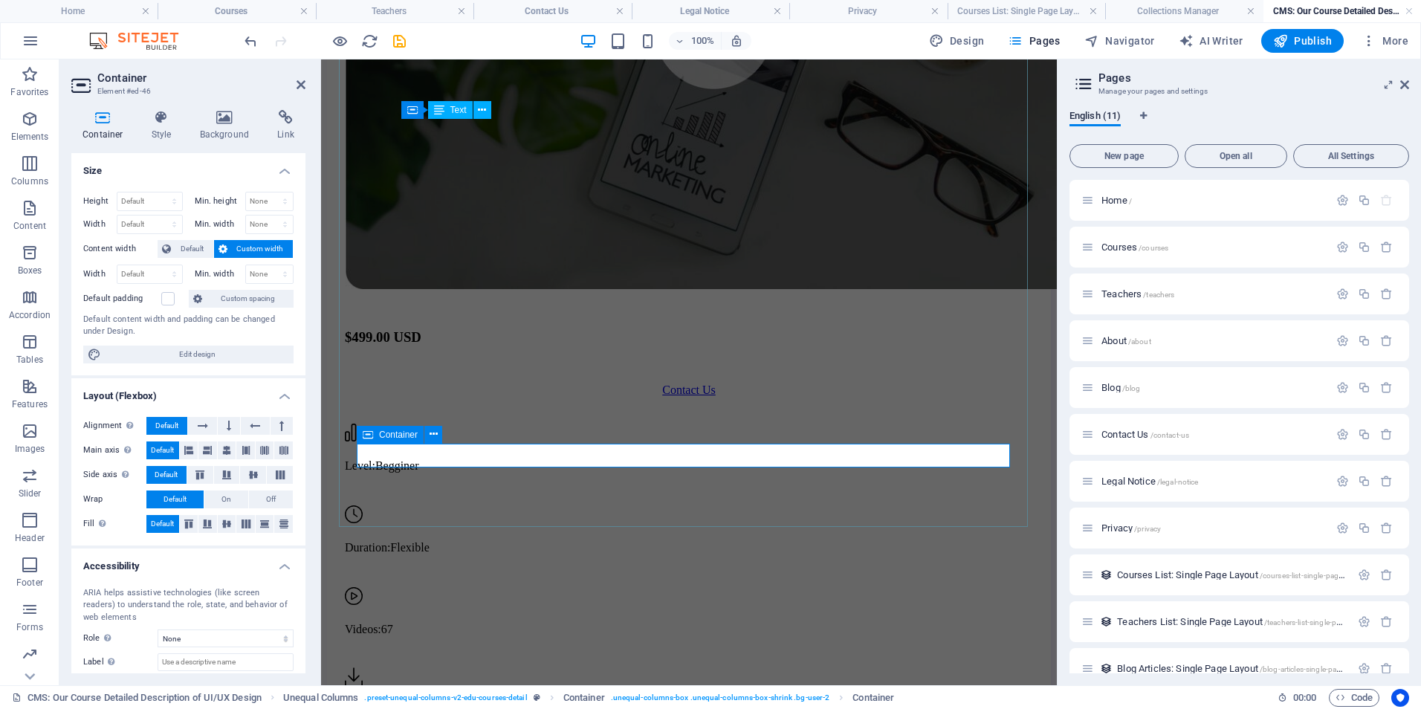
click at [547, 666] on div "Downloadable files: 8" at bounding box center [689, 692] width 688 height 52
click at [528, 704] on div "Downloadable files: 8" at bounding box center [689, 710] width 688 height 13
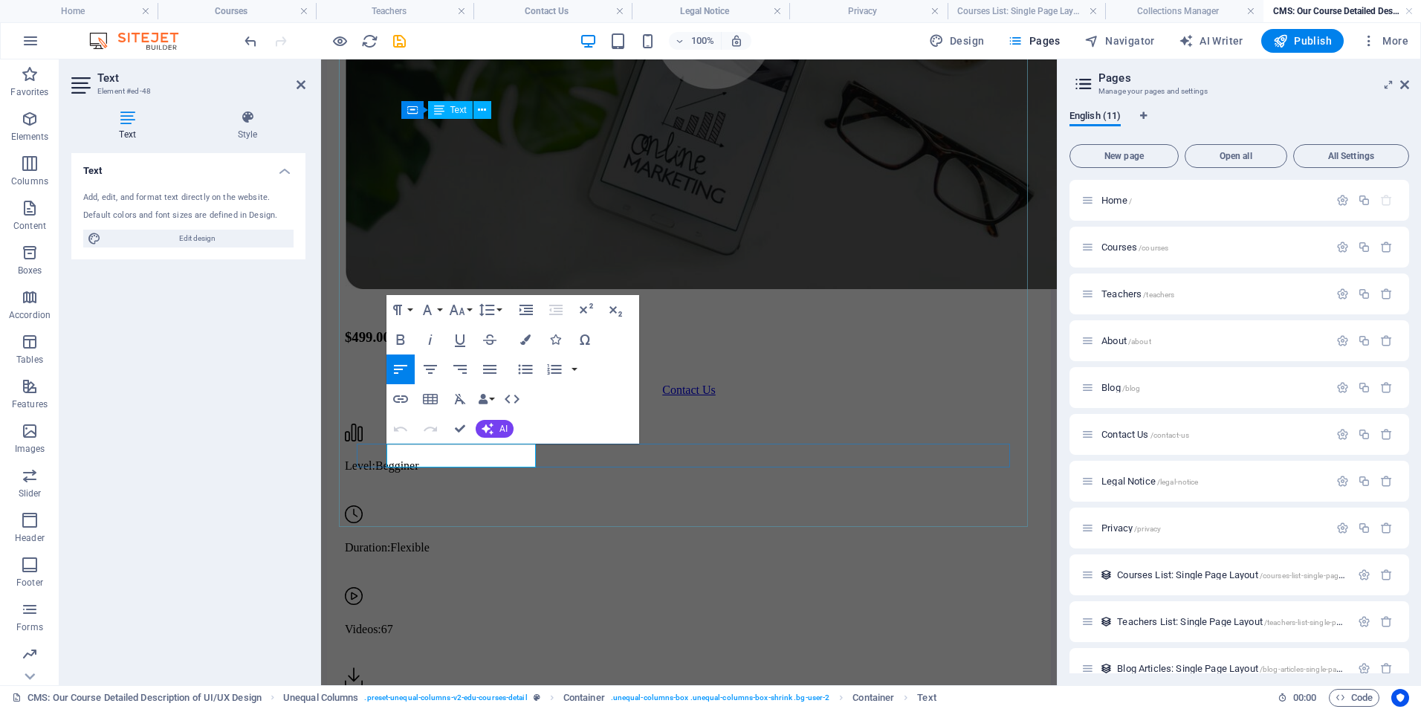
click at [447, 704] on span "8" at bounding box center [444, 710] width 6 height 13
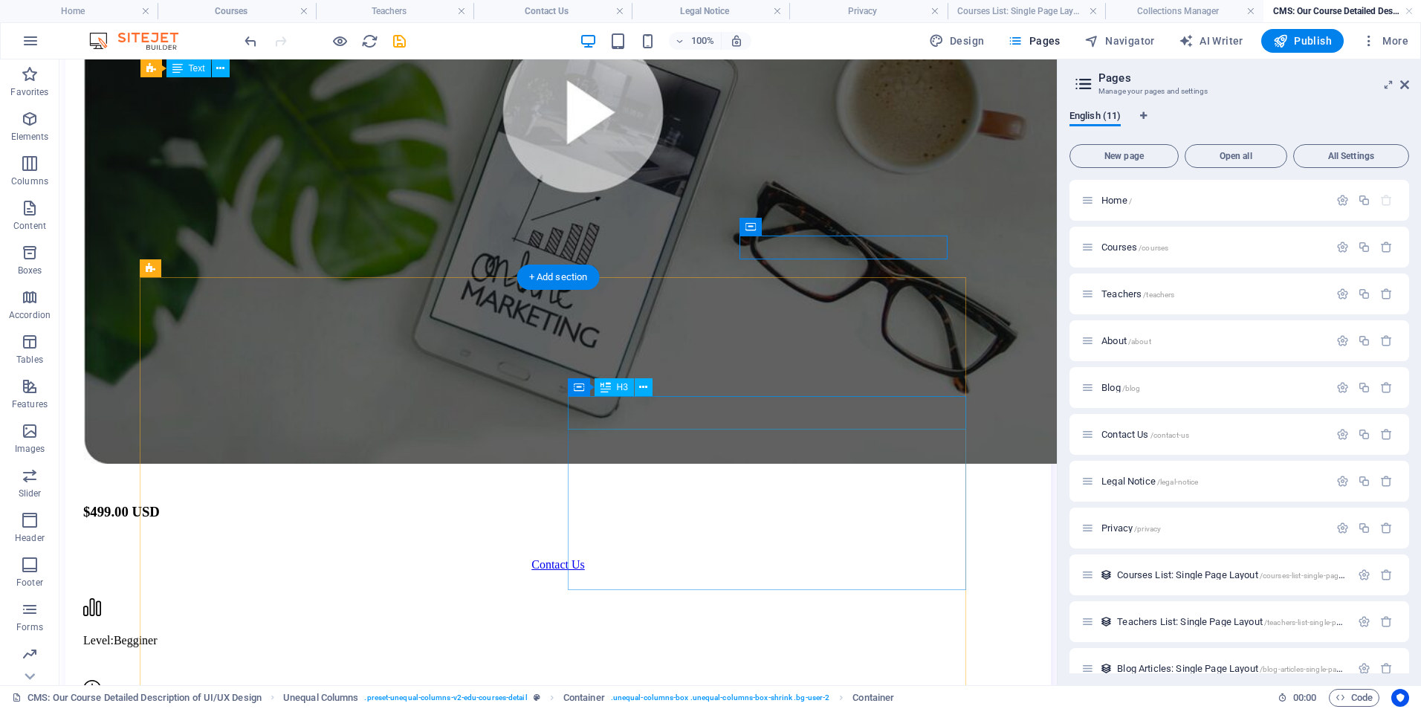
scroll to position [396, 0]
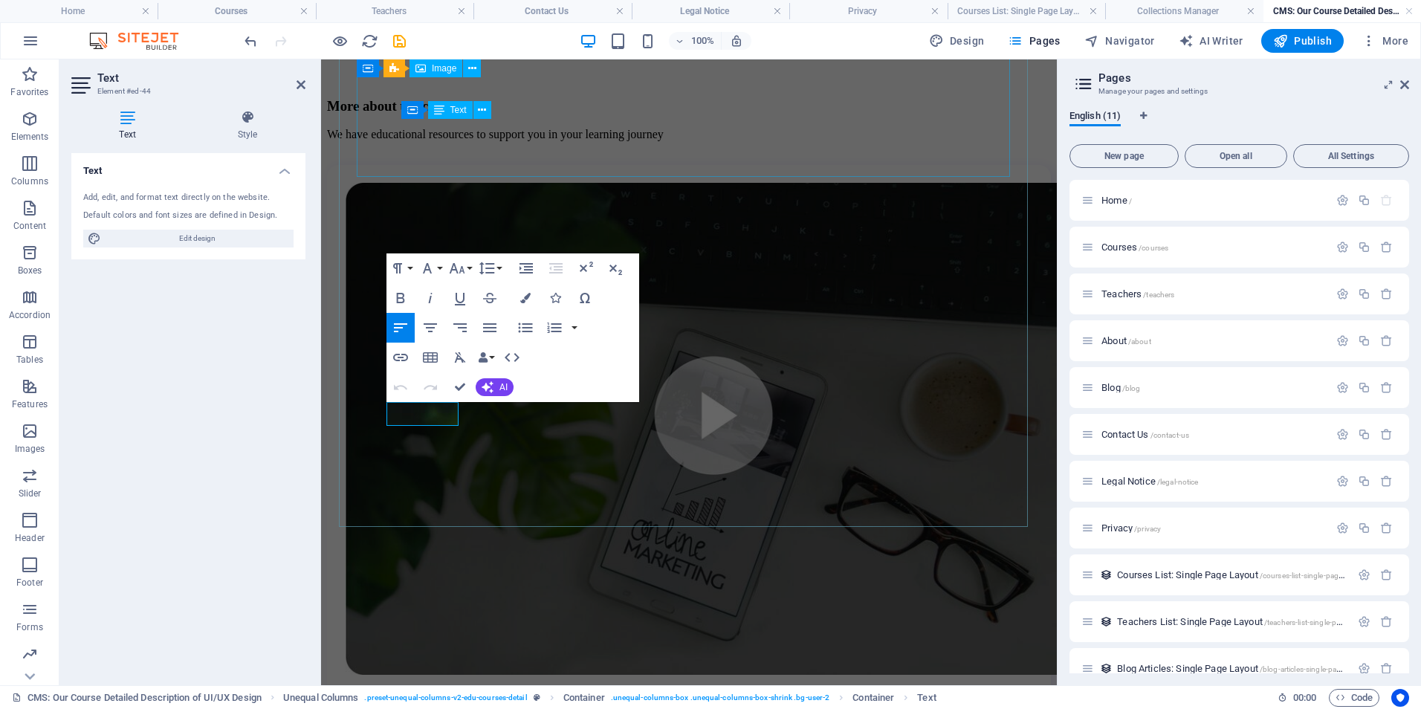
scroll to position [782, 0]
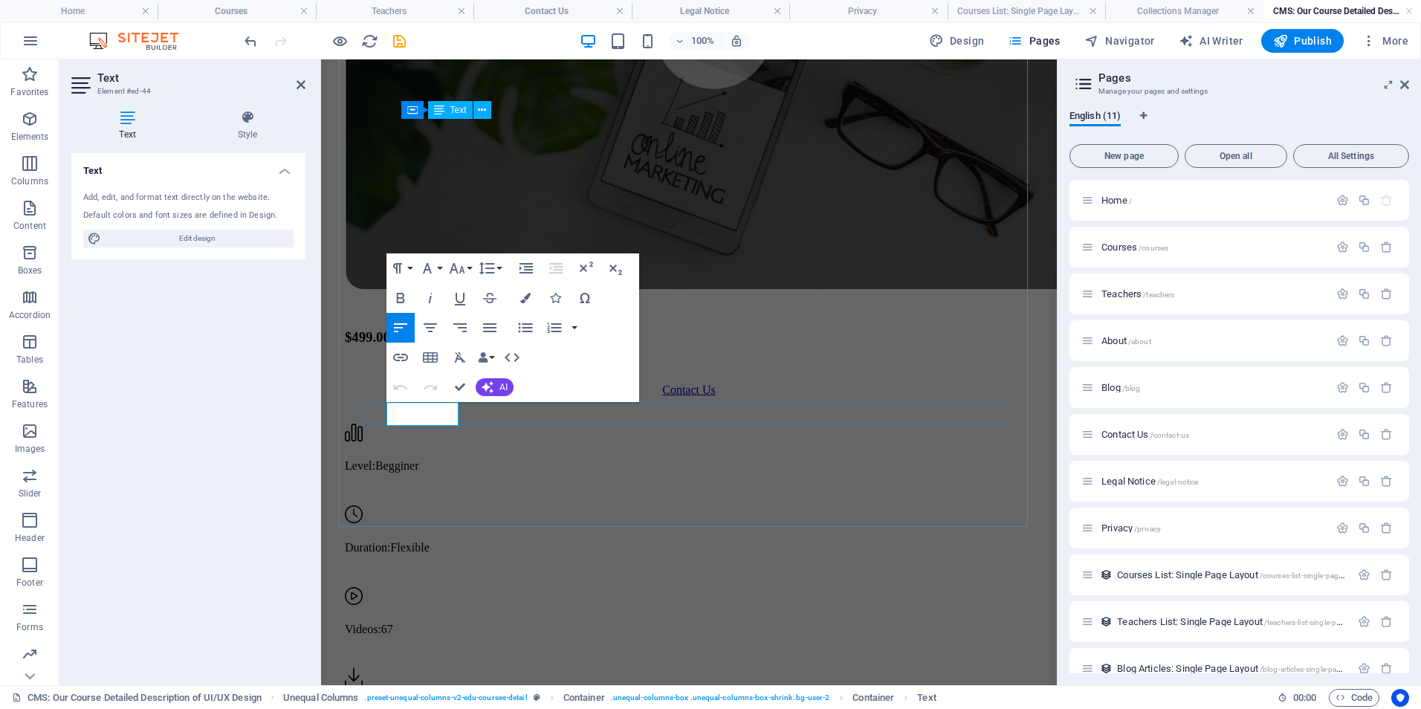
click at [393, 623] on span "67" at bounding box center [387, 629] width 12 height 13
click at [753, 584] on div "Videos: To be confirmed" at bounding box center [689, 610] width 688 height 52
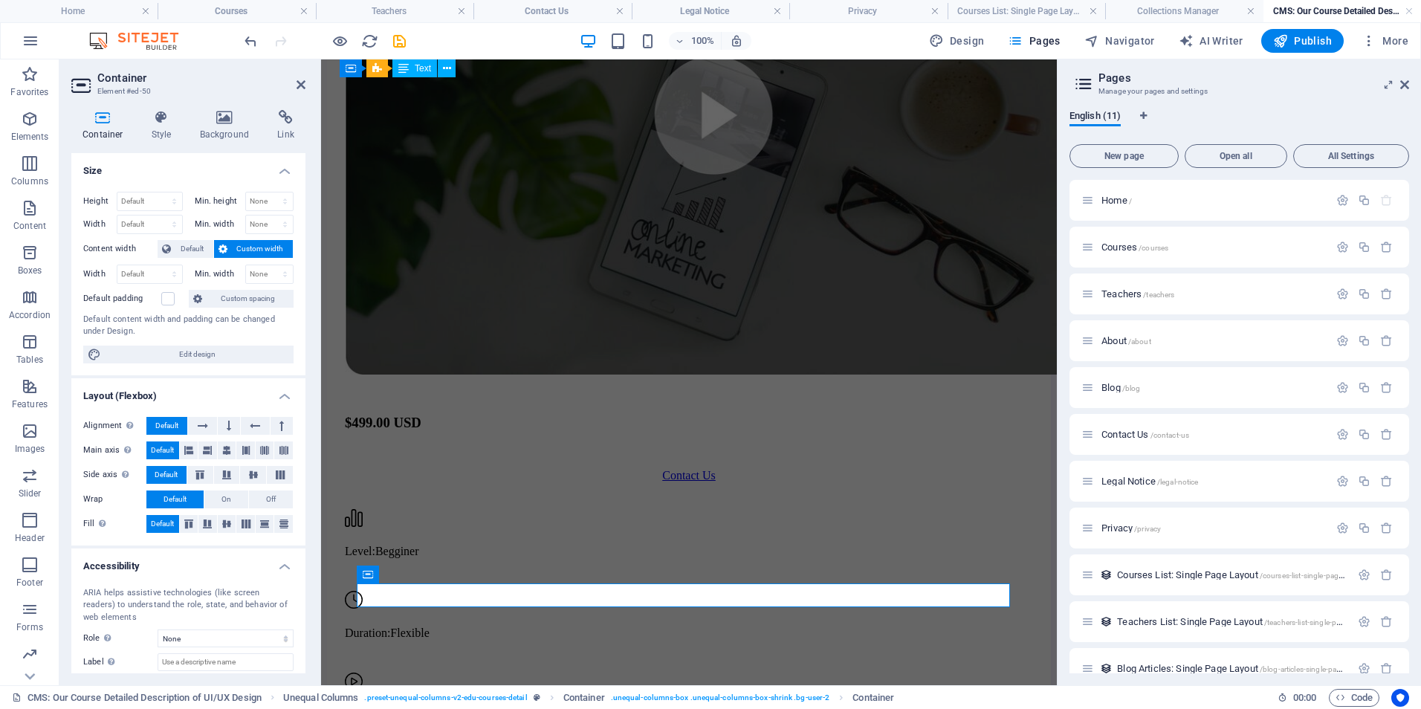
scroll to position [684, 0]
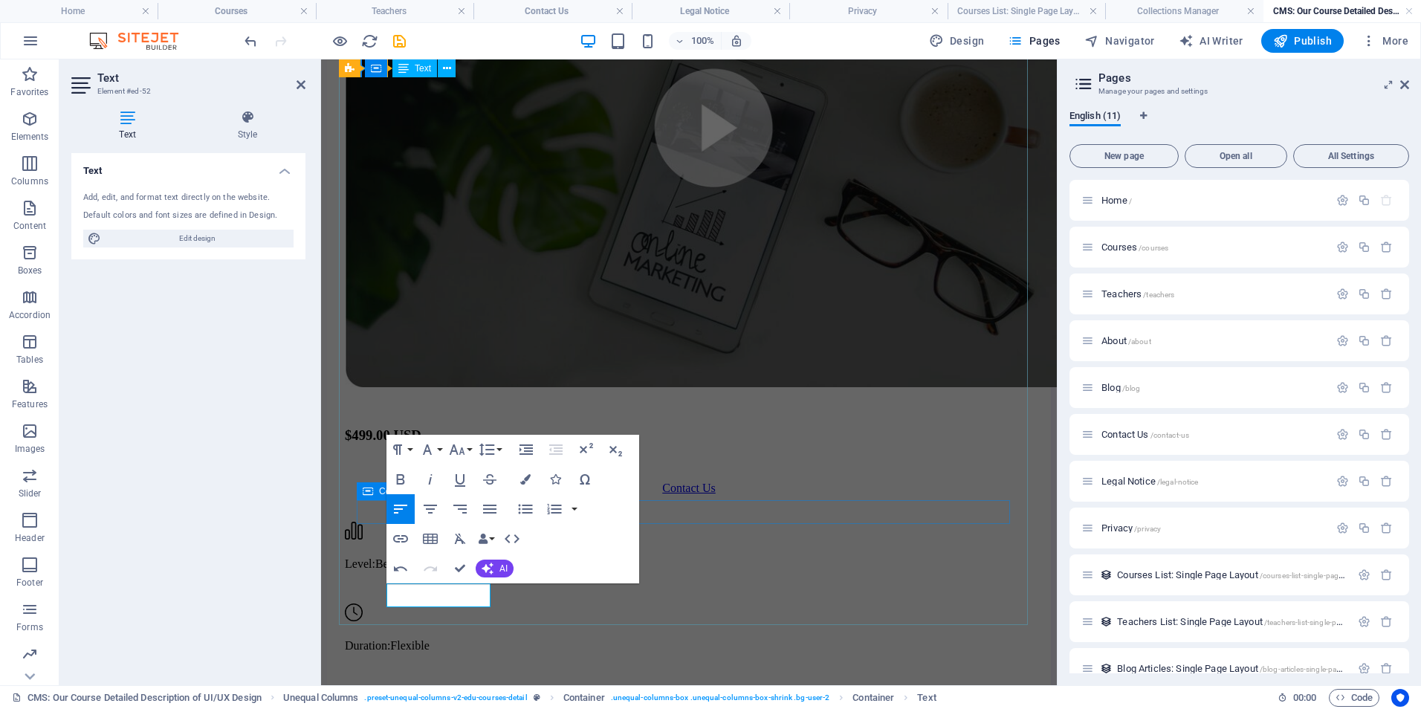
click at [797, 682] on div "Videos: To be confirmed" at bounding box center [689, 708] width 688 height 52
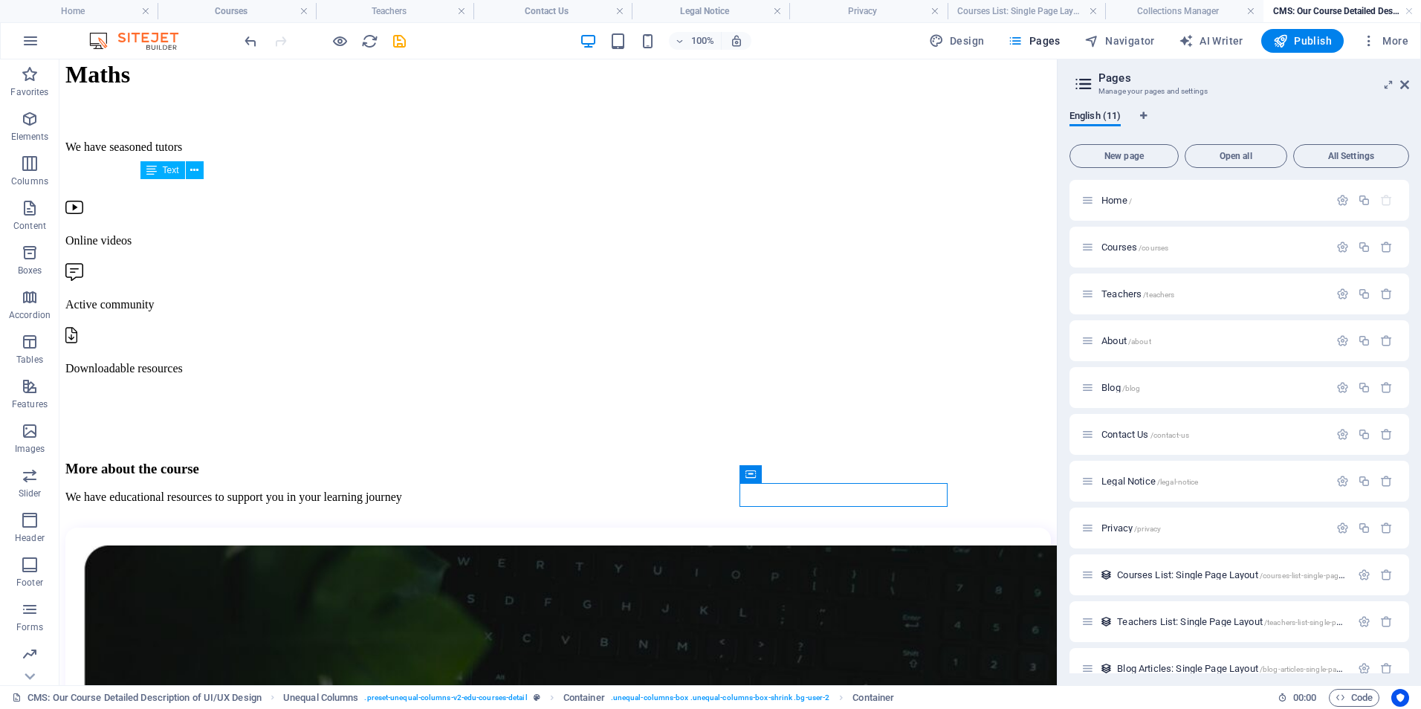
scroll to position [0, 0]
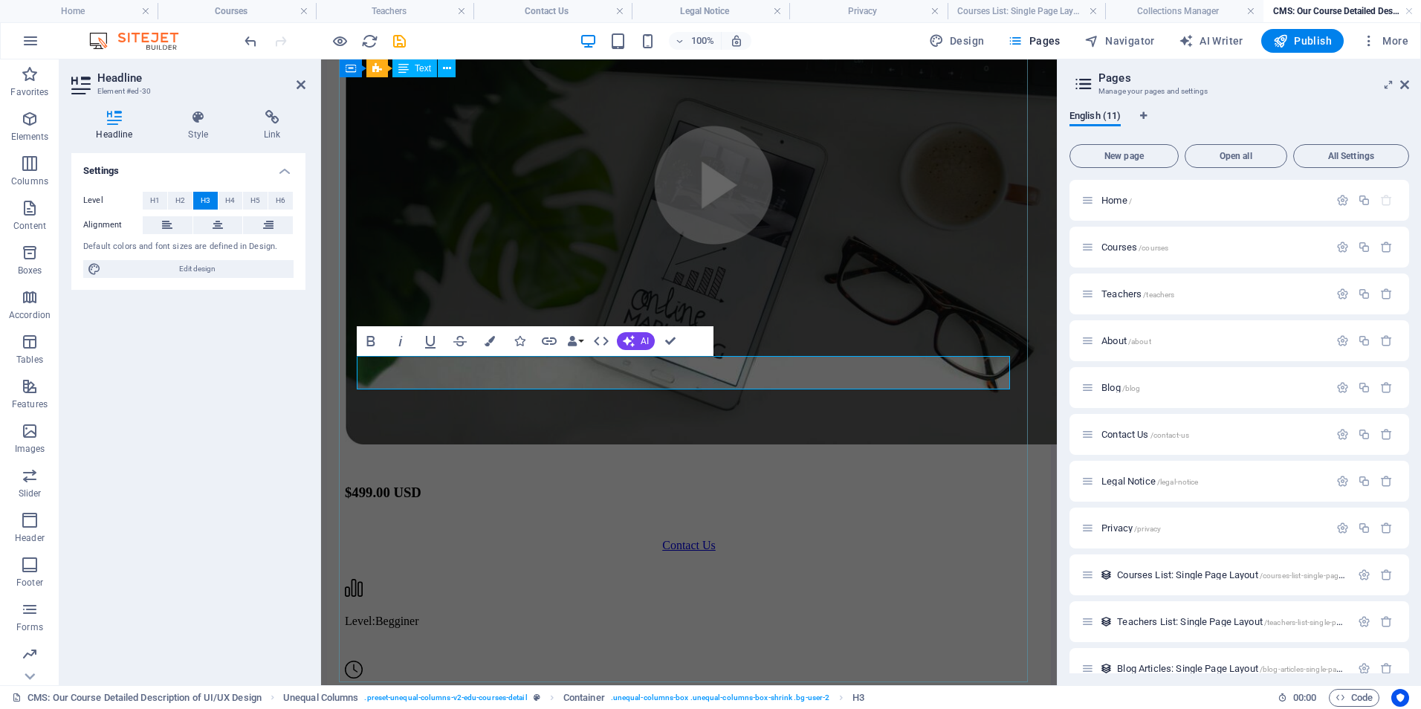
click at [368, 484] on h3 "$499.00 USD" at bounding box center [689, 492] width 688 height 16
drag, startPoint x: 371, startPoint y: 376, endPoint x: 499, endPoint y: 378, distance: 128.6
click at [499, 484] on h3 "£499.00 USD" at bounding box center [689, 492] width 688 height 16
click at [767, 515] on div at bounding box center [689, 527] width 688 height 24
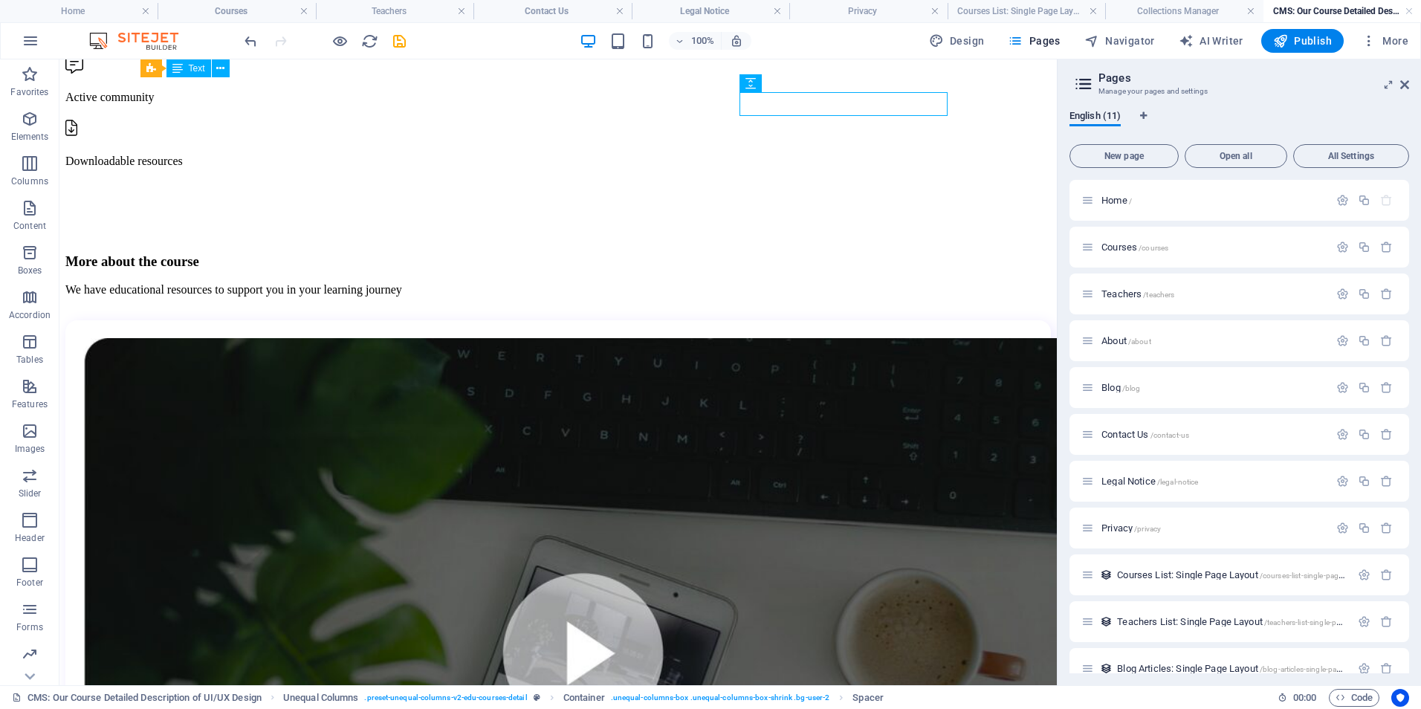
scroll to position [99, 0]
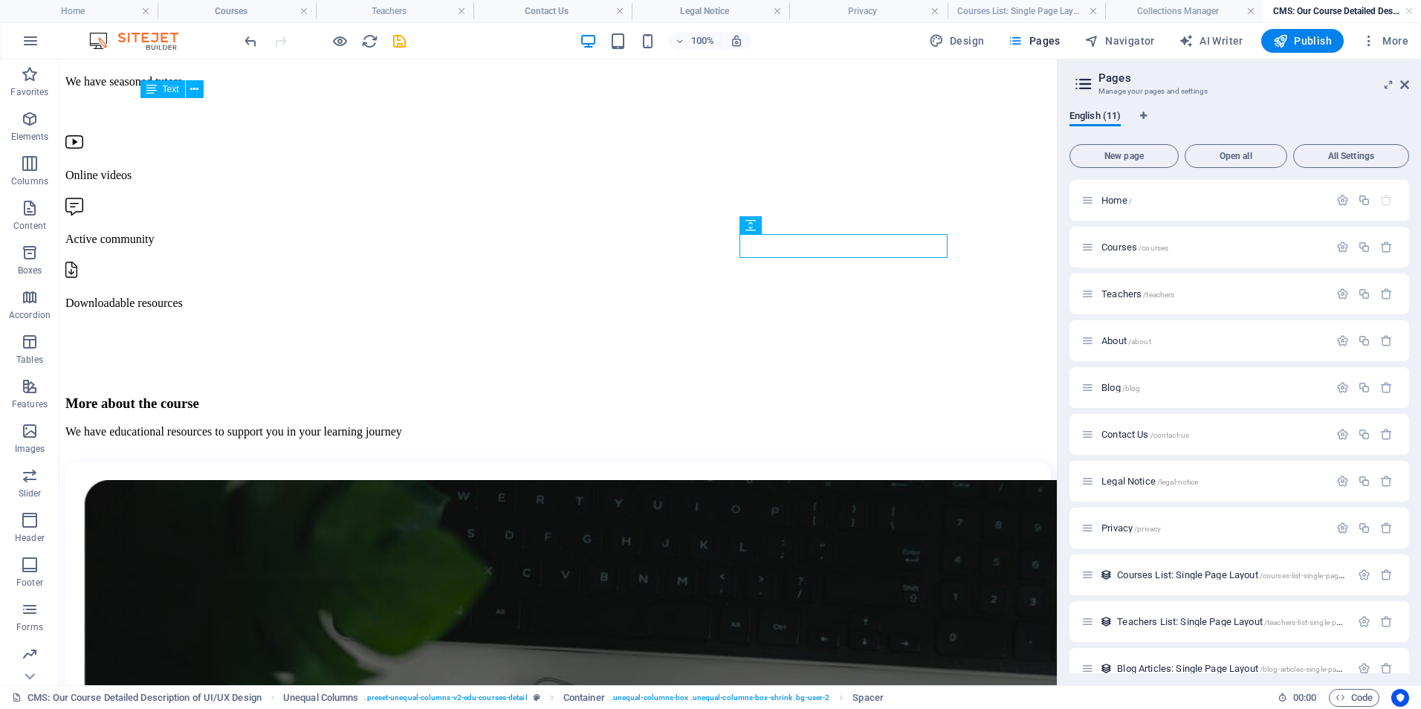
drag, startPoint x: 1061, startPoint y: 288, endPoint x: 1069, endPoint y: 288, distance: 7.5
click at [1063, 288] on div "English (11) New page Open all All Settings Home / Courses /courses Teachers /t…" at bounding box center [1238, 391] width 363 height 587
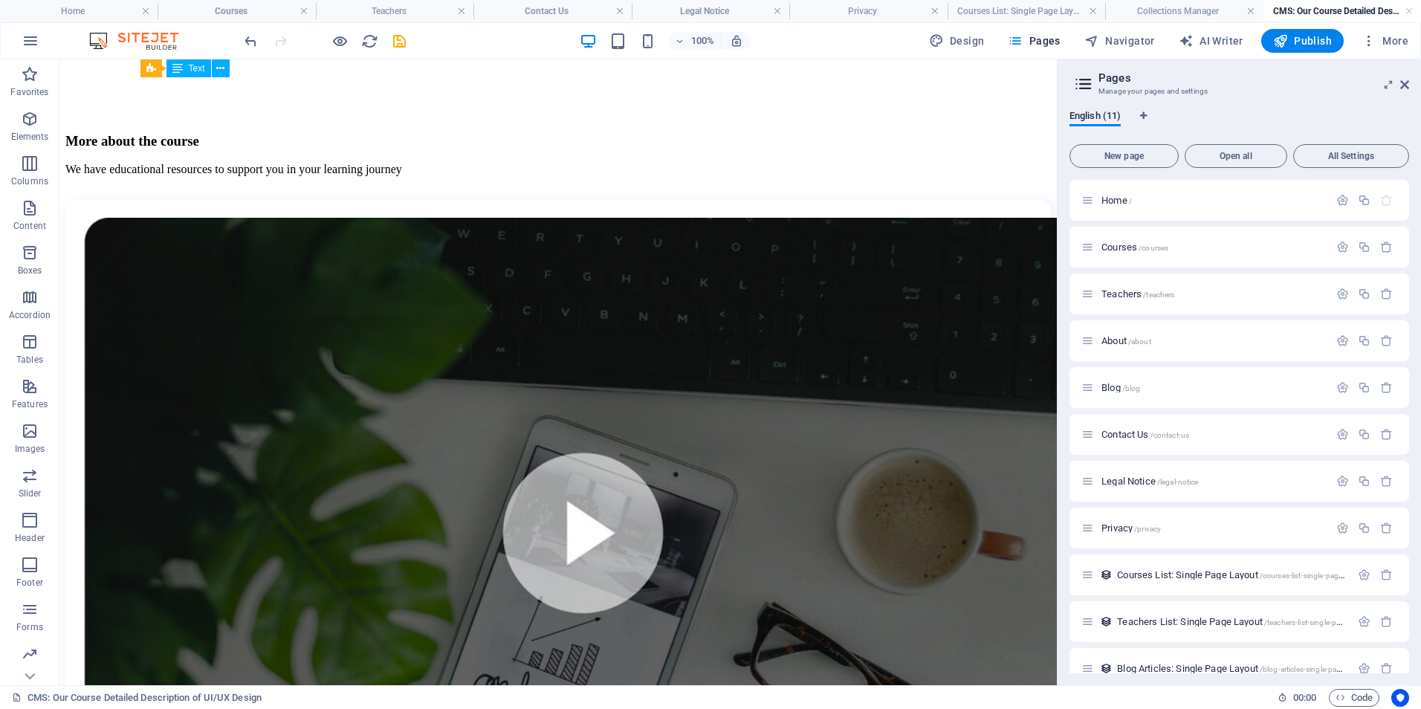
scroll to position [358, 0]
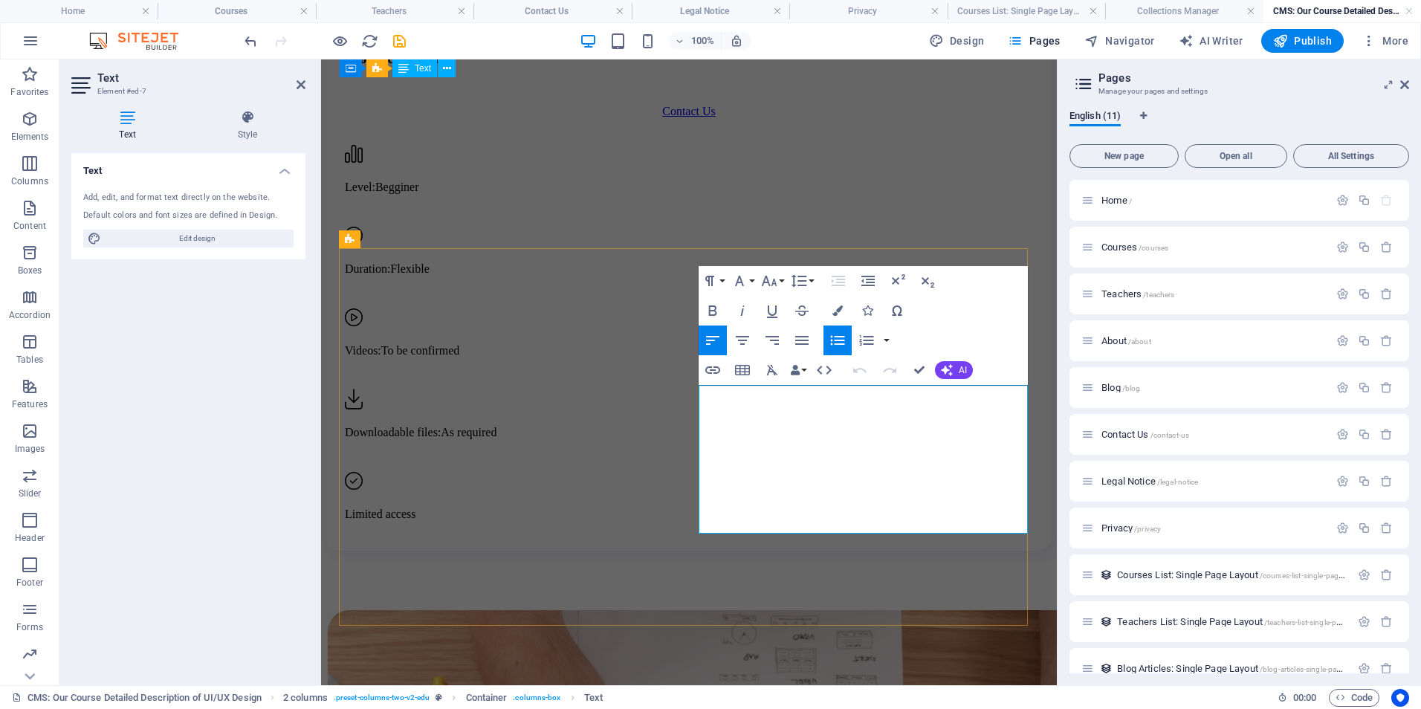
drag, startPoint x: 717, startPoint y: 399, endPoint x: 996, endPoint y: 398, distance: 279.4
drag, startPoint x: 718, startPoint y: 429, endPoint x: 1002, endPoint y: 434, distance: 283.9
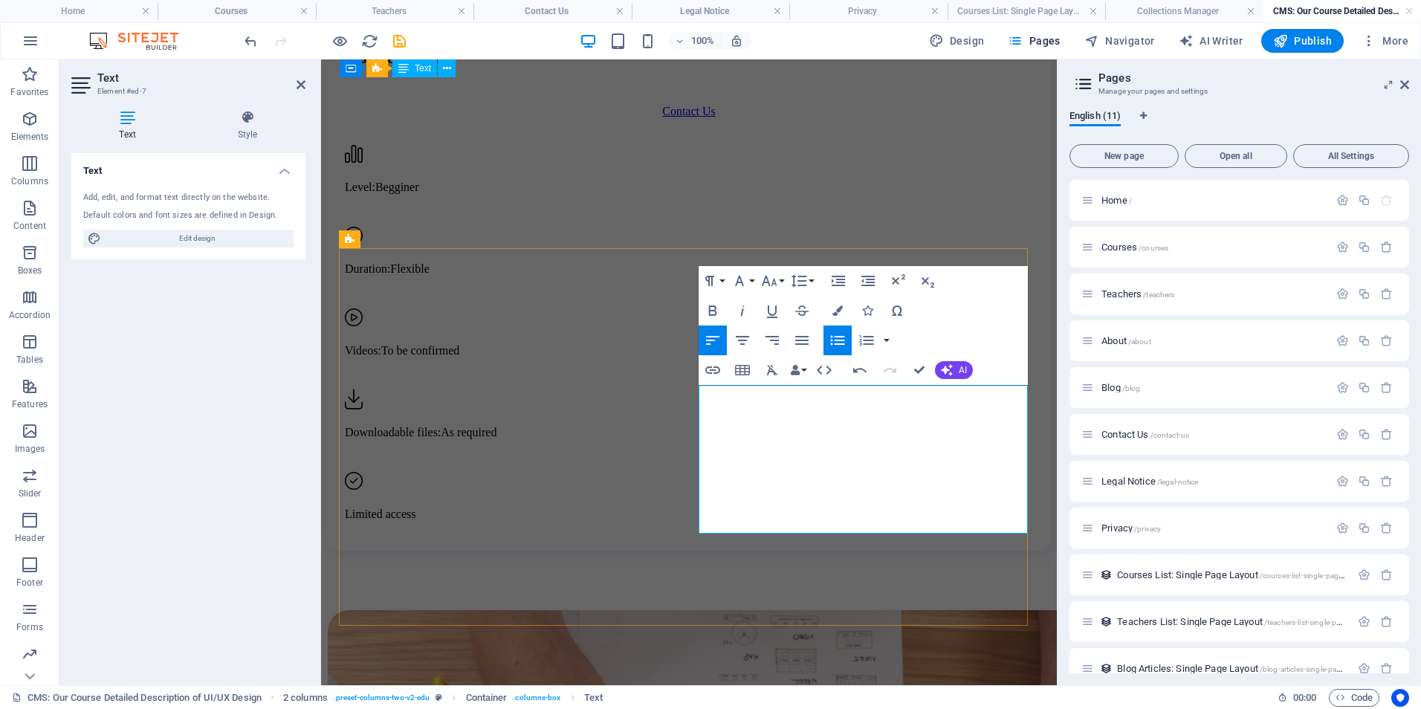
drag, startPoint x: 718, startPoint y: 461, endPoint x: 1005, endPoint y: 466, distance: 286.9
drag, startPoint x: 717, startPoint y: 488, endPoint x: 1001, endPoint y: 486, distance: 283.9
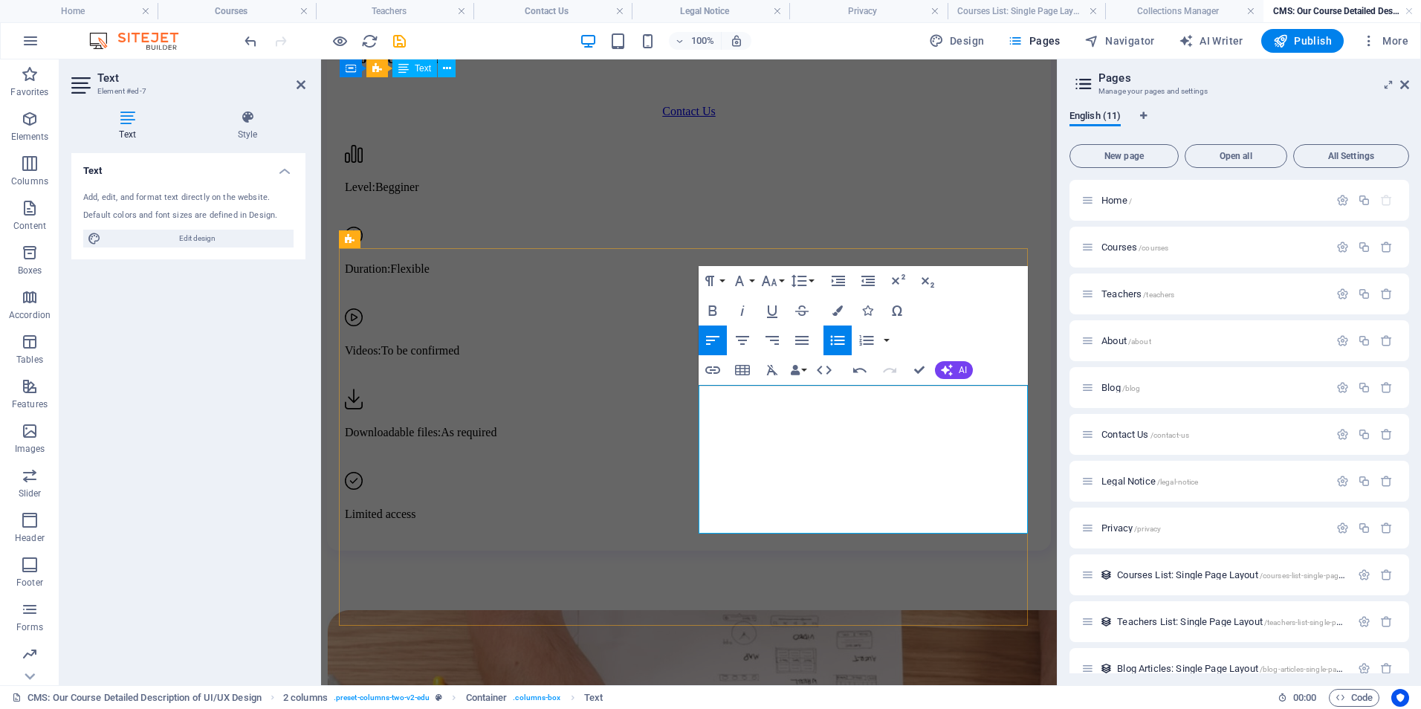
drag, startPoint x: 716, startPoint y: 519, endPoint x: 1008, endPoint y: 519, distance: 292.0
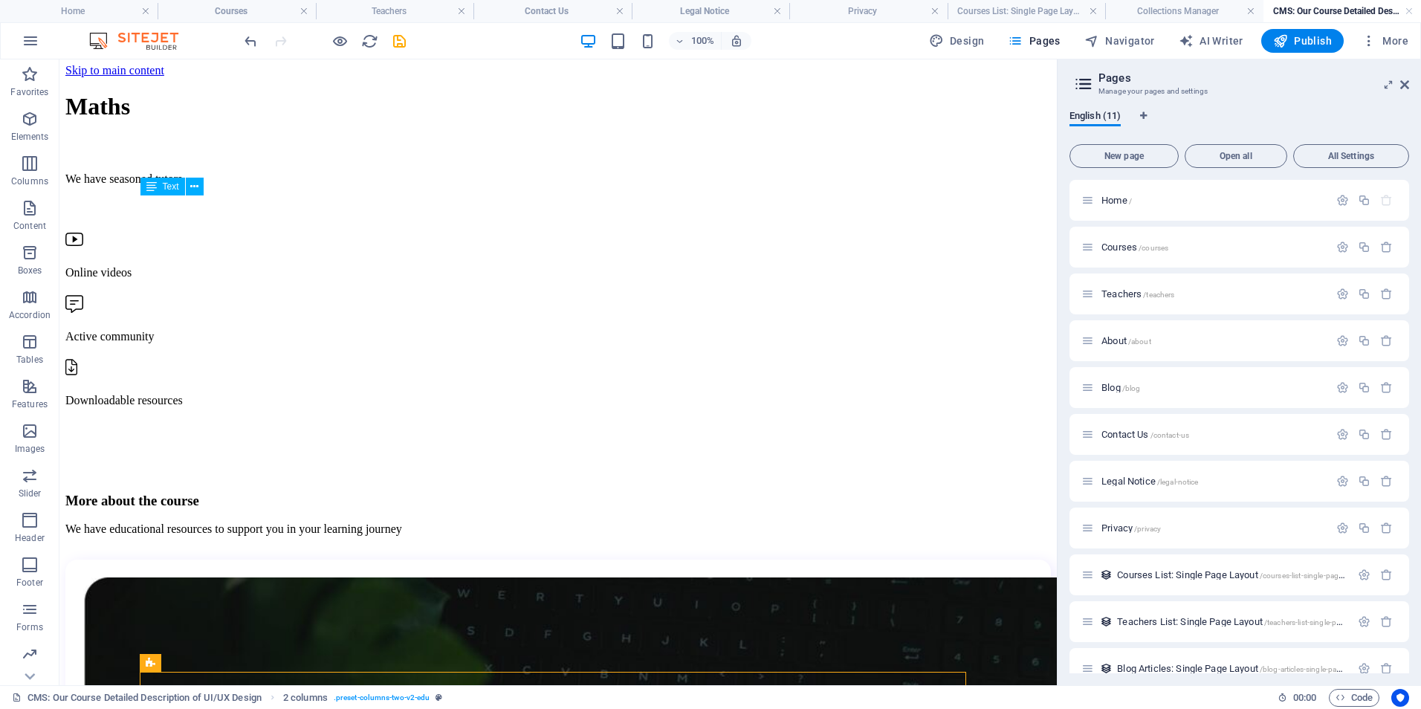
scroll to position [0, 0]
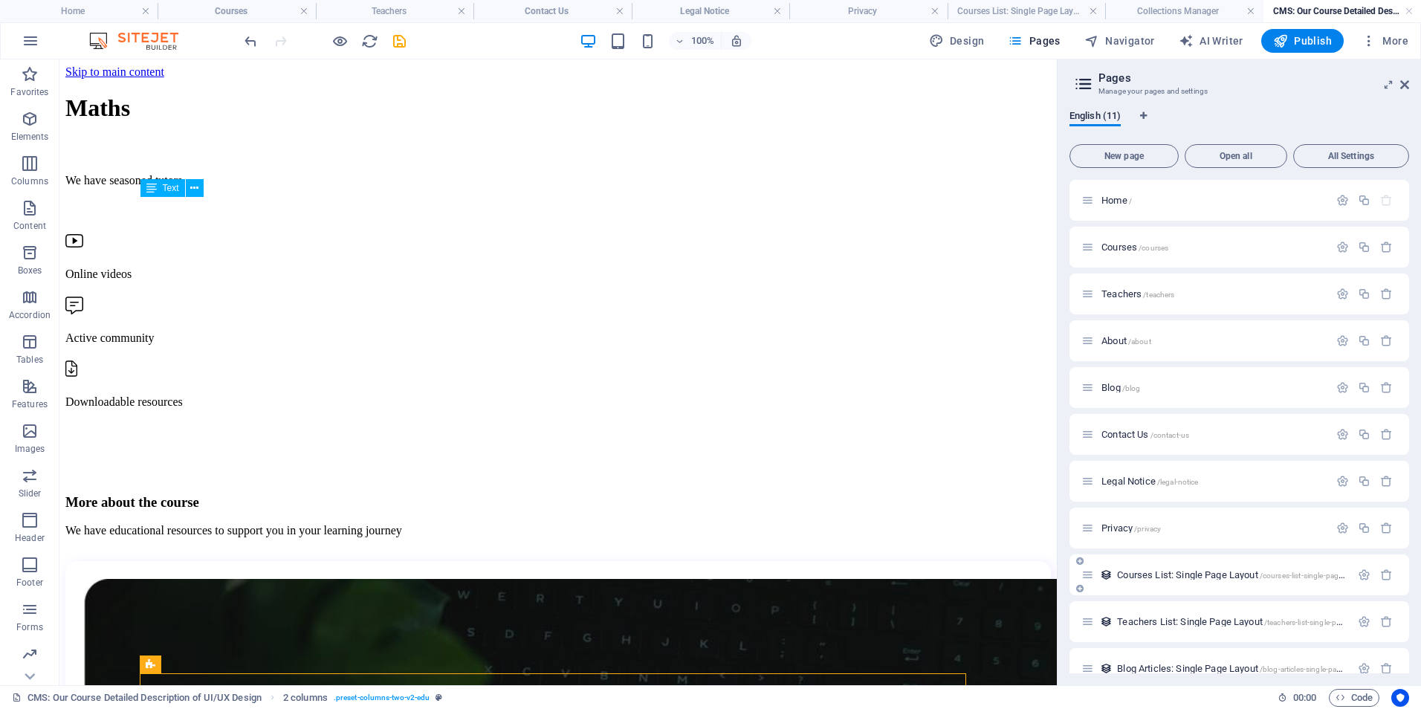
click at [1128, 580] on div "Courses List: Single Page Layout /courses-list-single-page-layout" at bounding box center [1215, 574] width 269 height 17
click at [1092, 575] on icon at bounding box center [1087, 574] width 13 height 13
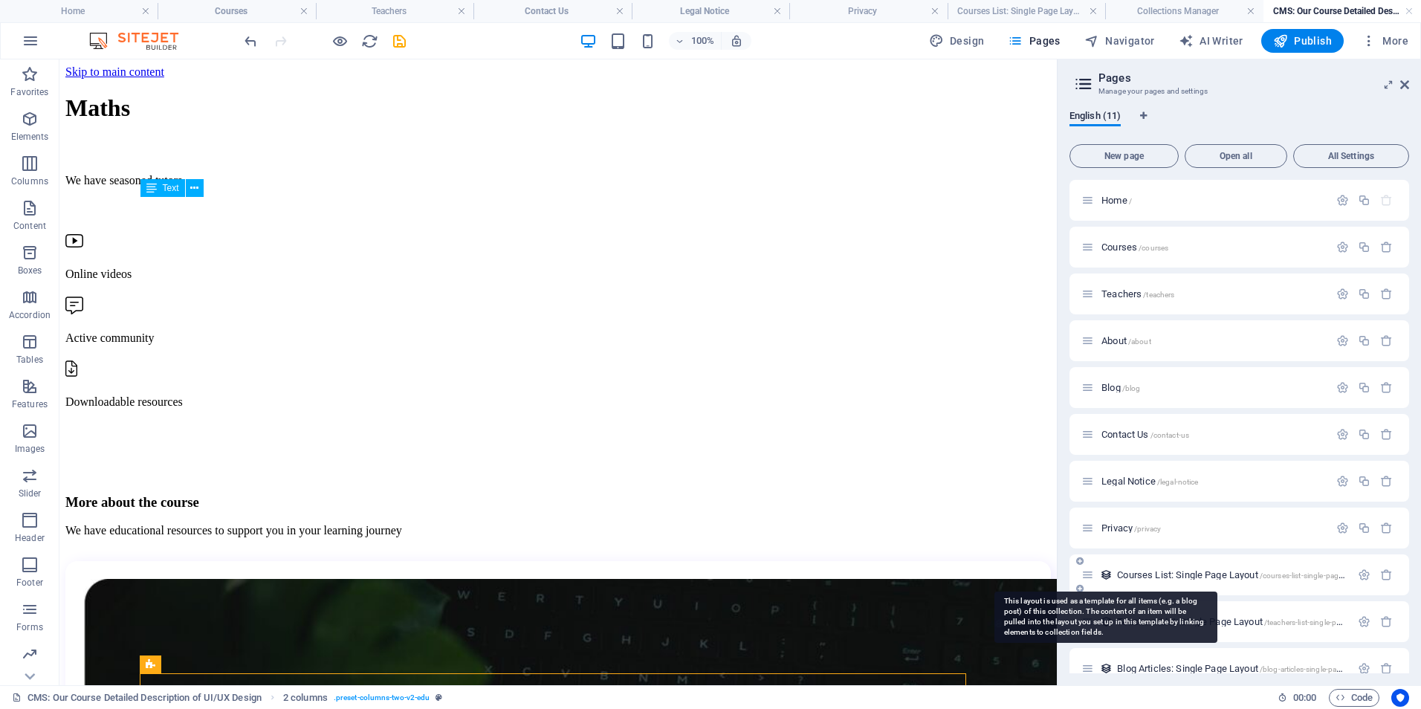
click at [1105, 572] on icon at bounding box center [1106, 574] width 13 height 13
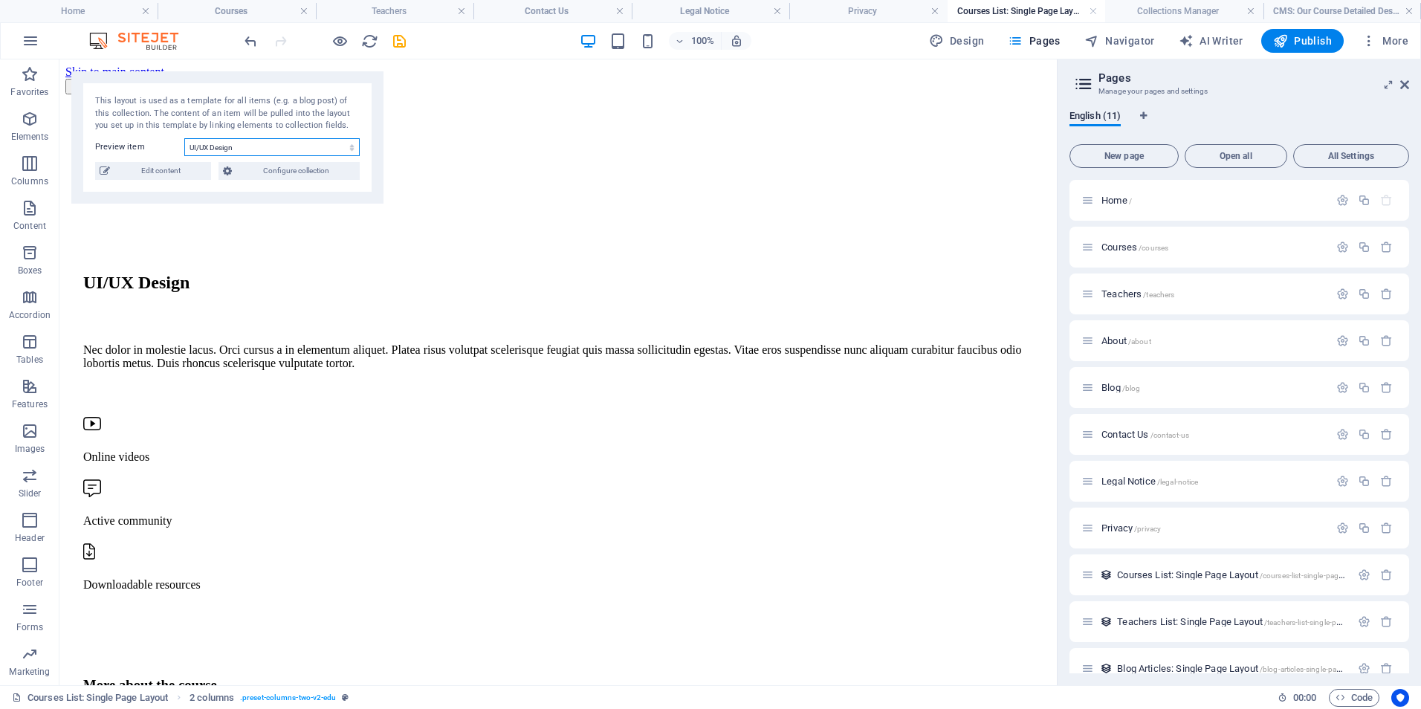
click at [300, 152] on select "Digital Marketing Coding from Scratch Public Speaking Finances Creative Writing…" at bounding box center [271, 147] width 175 height 18
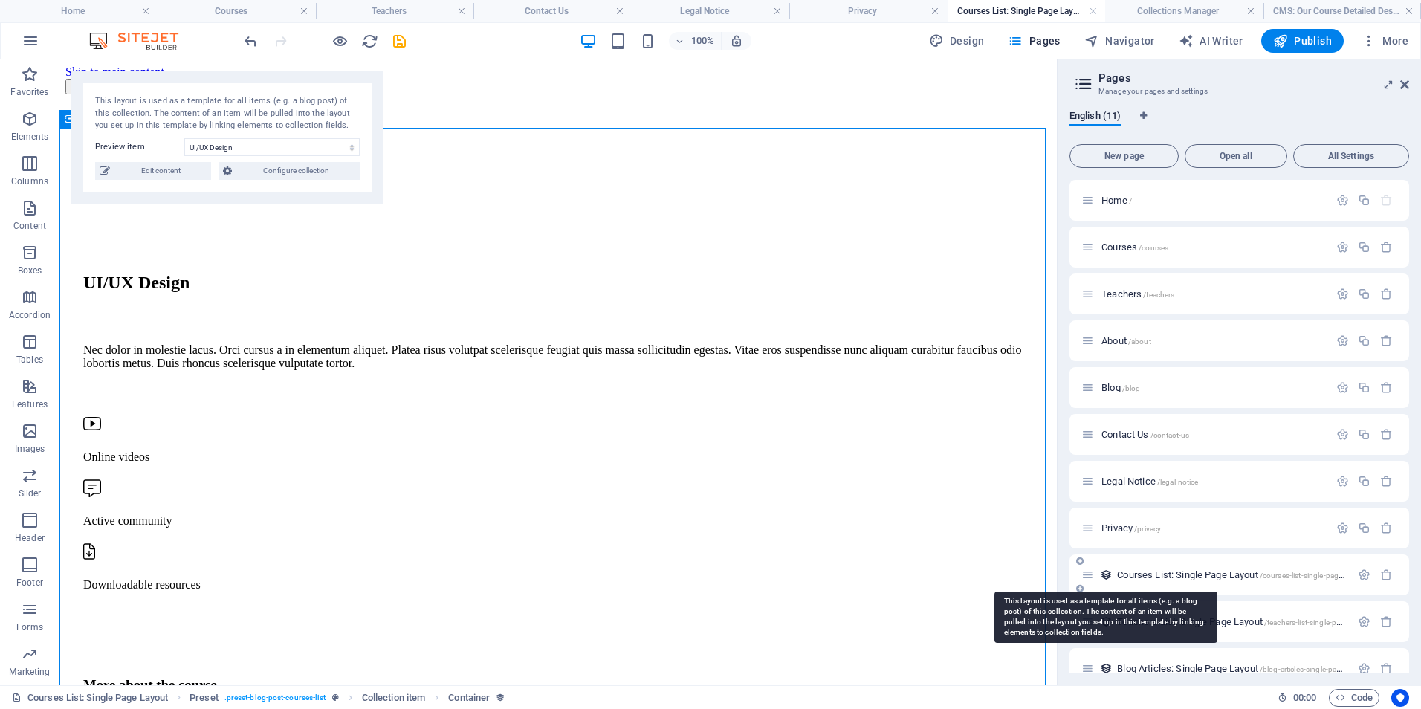
click at [1112, 574] on icon at bounding box center [1106, 574] width 13 height 13
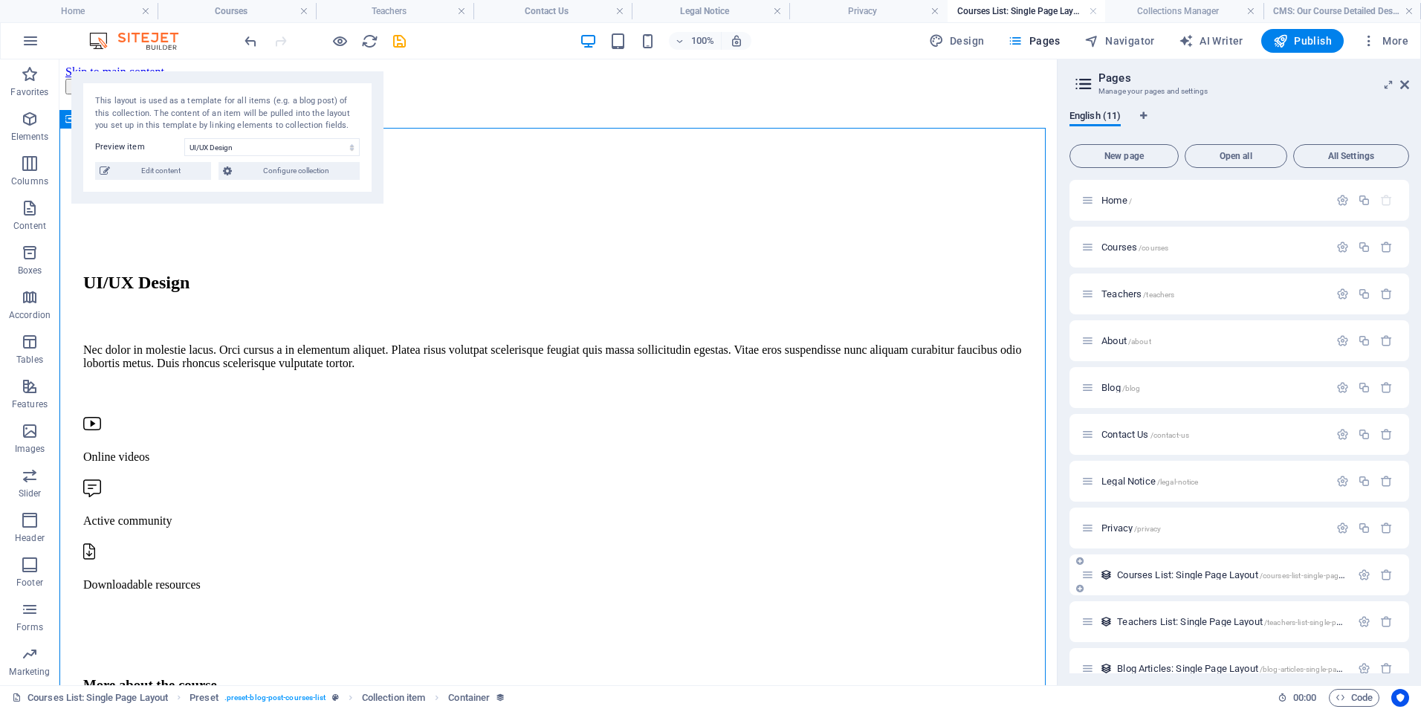
click at [1089, 574] on icon at bounding box center [1087, 574] width 13 height 13
click at [1089, 577] on icon at bounding box center [1087, 574] width 13 height 13
click at [1090, 584] on div "Courses List: Single Page Layout /courses-list-single-page-layout" at bounding box center [1239, 574] width 340 height 41
click at [1090, 577] on icon at bounding box center [1087, 574] width 13 height 13
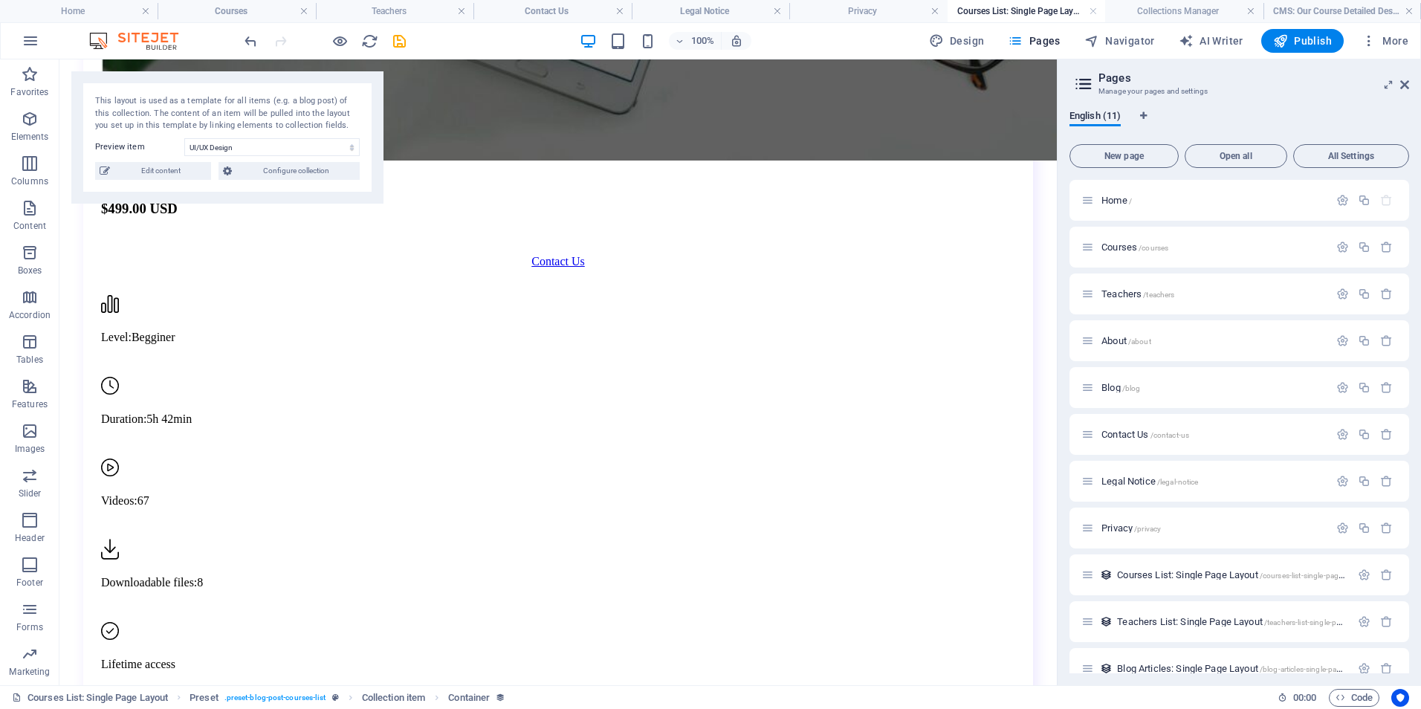
scroll to position [1306, 0]
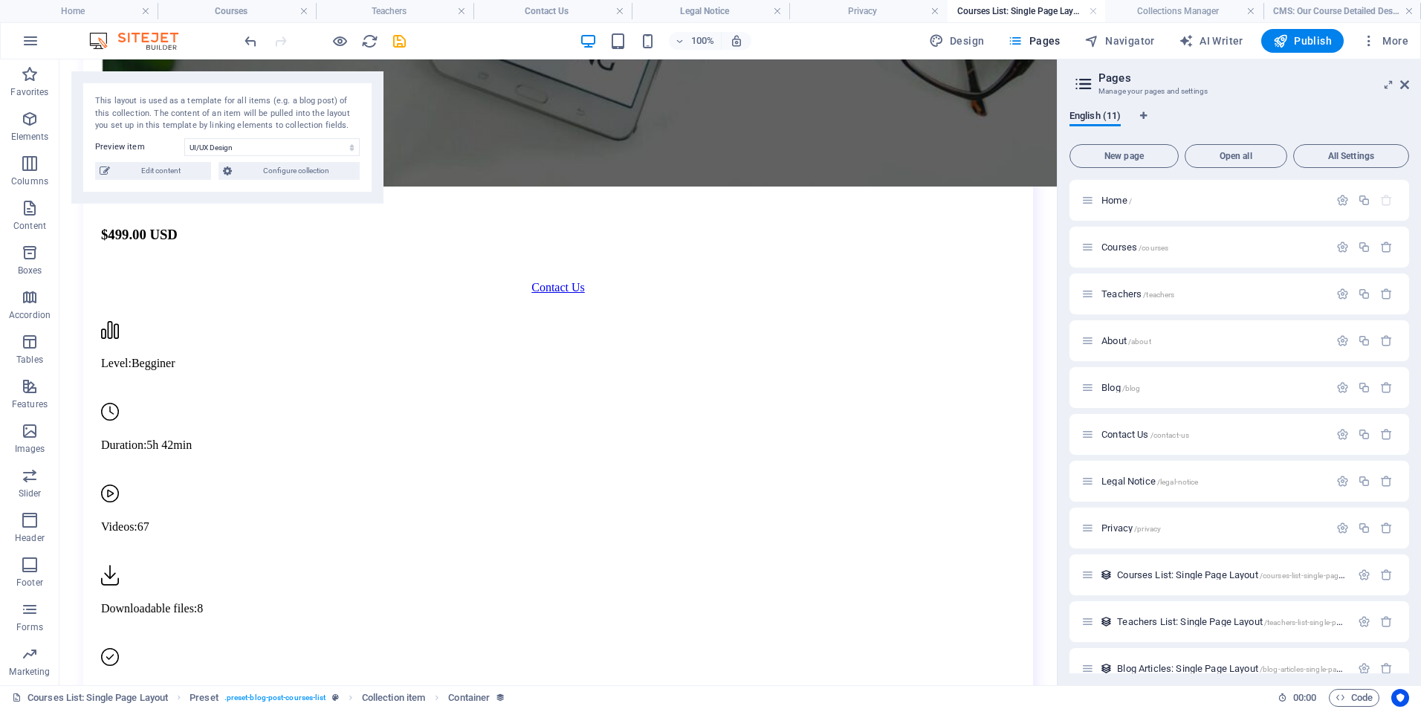
drag, startPoint x: 1051, startPoint y: 130, endPoint x: 1129, endPoint y: 427, distance: 306.8
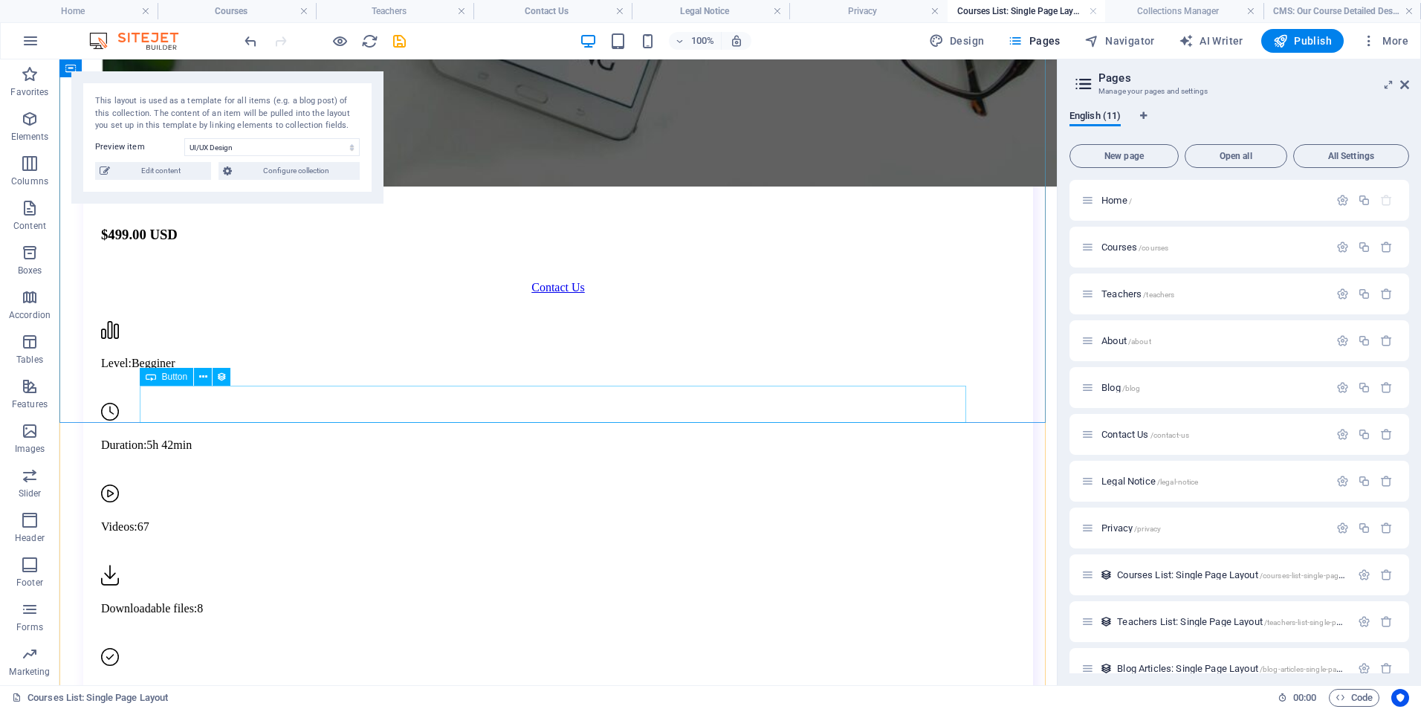
click at [1116, 572] on div "Courses List: Single Page Layout /courses-list-single-page-layout" at bounding box center [1231, 575] width 238 height 10
drag, startPoint x: 1127, startPoint y: 573, endPoint x: 1170, endPoint y: 573, distance: 42.4
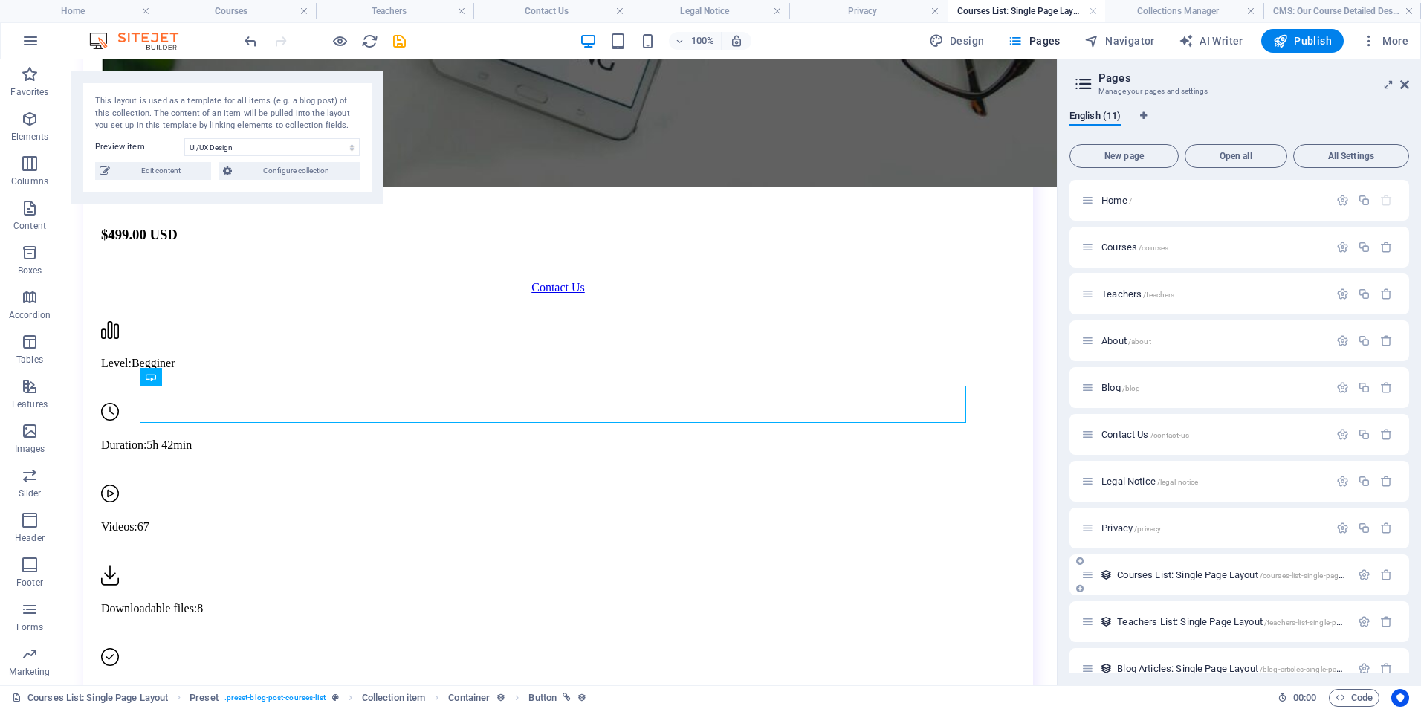
click at [1132, 573] on span "Courses List: Single Page Layout /courses-list-single-page-layout" at bounding box center [1241, 574] width 248 height 11
click at [1364, 571] on icon "button" at bounding box center [1364, 574] width 13 height 13
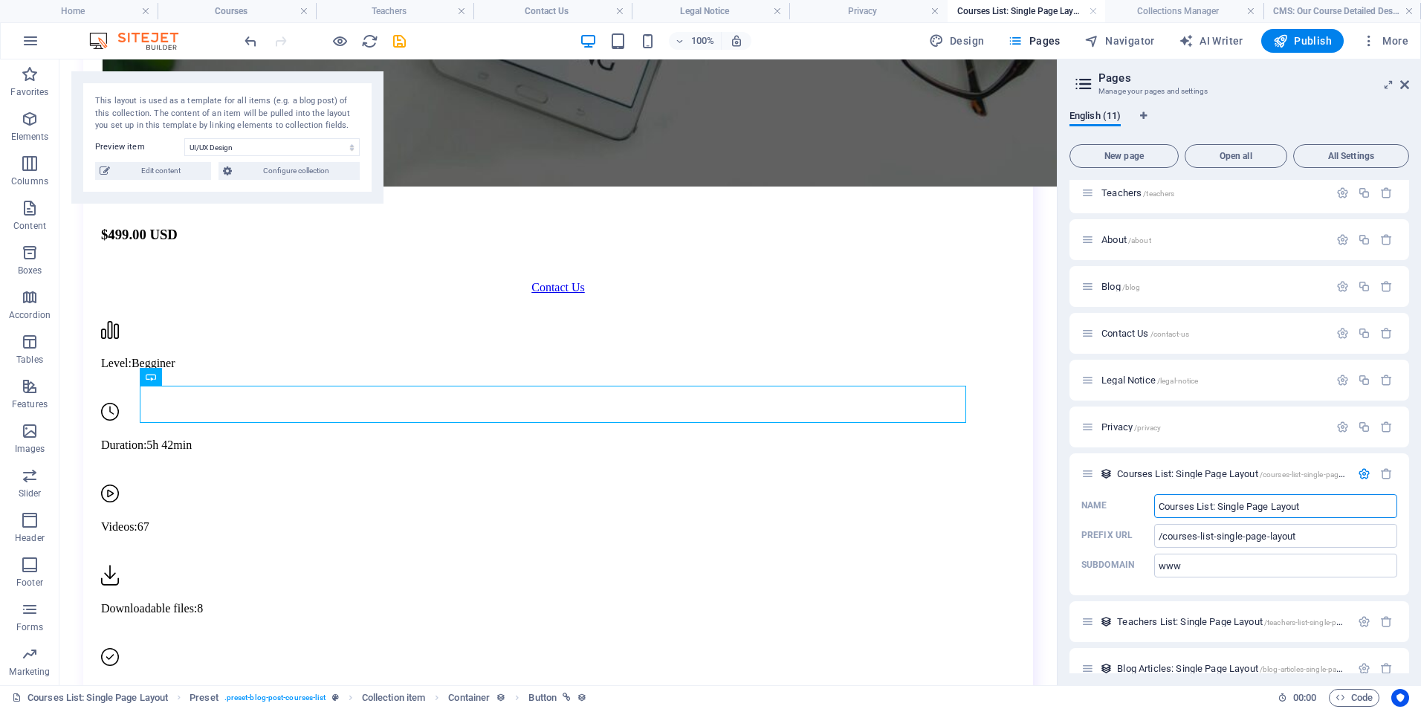
scroll to position [123, 0]
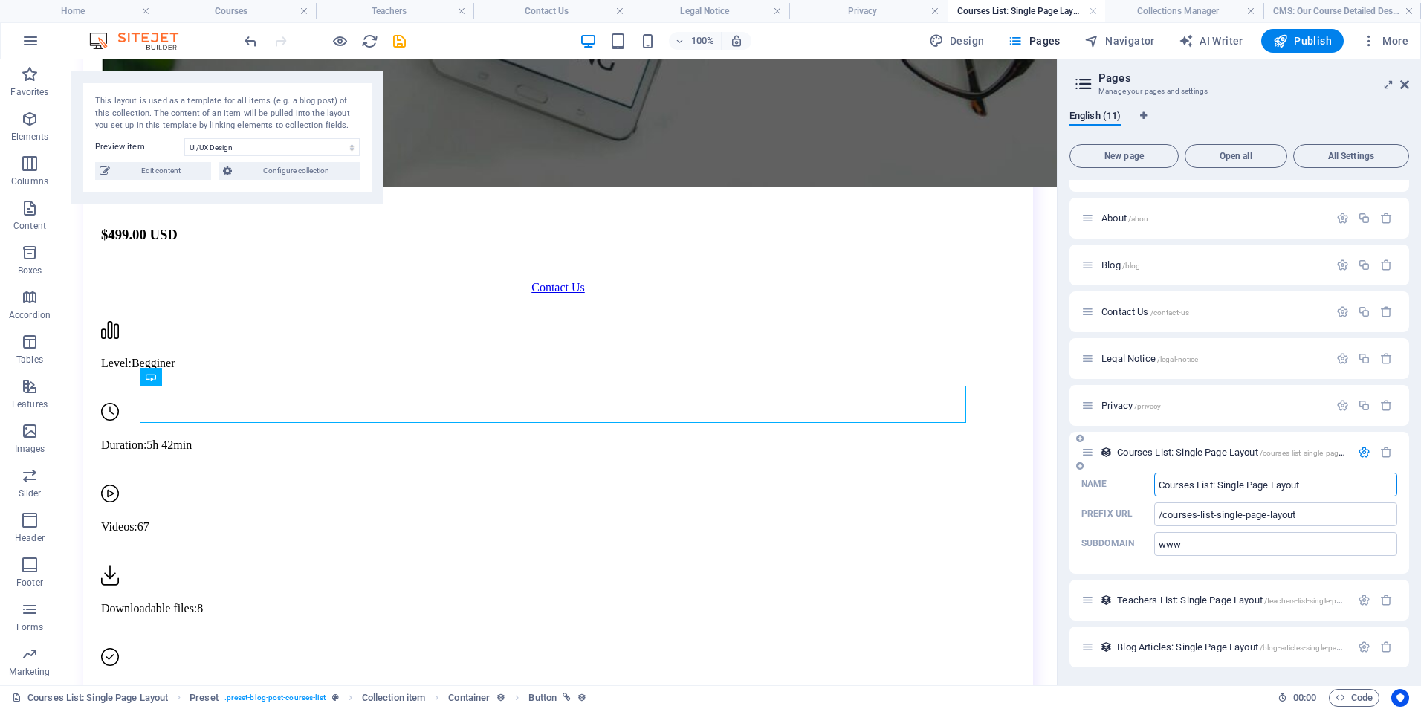
click at [1262, 452] on span "/courses-list-single-page-layout" at bounding box center [1312, 453] width 106 height 8
click at [1263, 452] on span "/courses-list-single-page-layout" at bounding box center [1312, 453] width 106 height 8
click at [1196, 453] on span "Courses List: Single Page Layout /courses-list-single-page-layout" at bounding box center [1241, 452] width 248 height 11
click at [1089, 453] on icon at bounding box center [1087, 452] width 13 height 13
click at [1089, 458] on icon at bounding box center [1087, 452] width 13 height 13
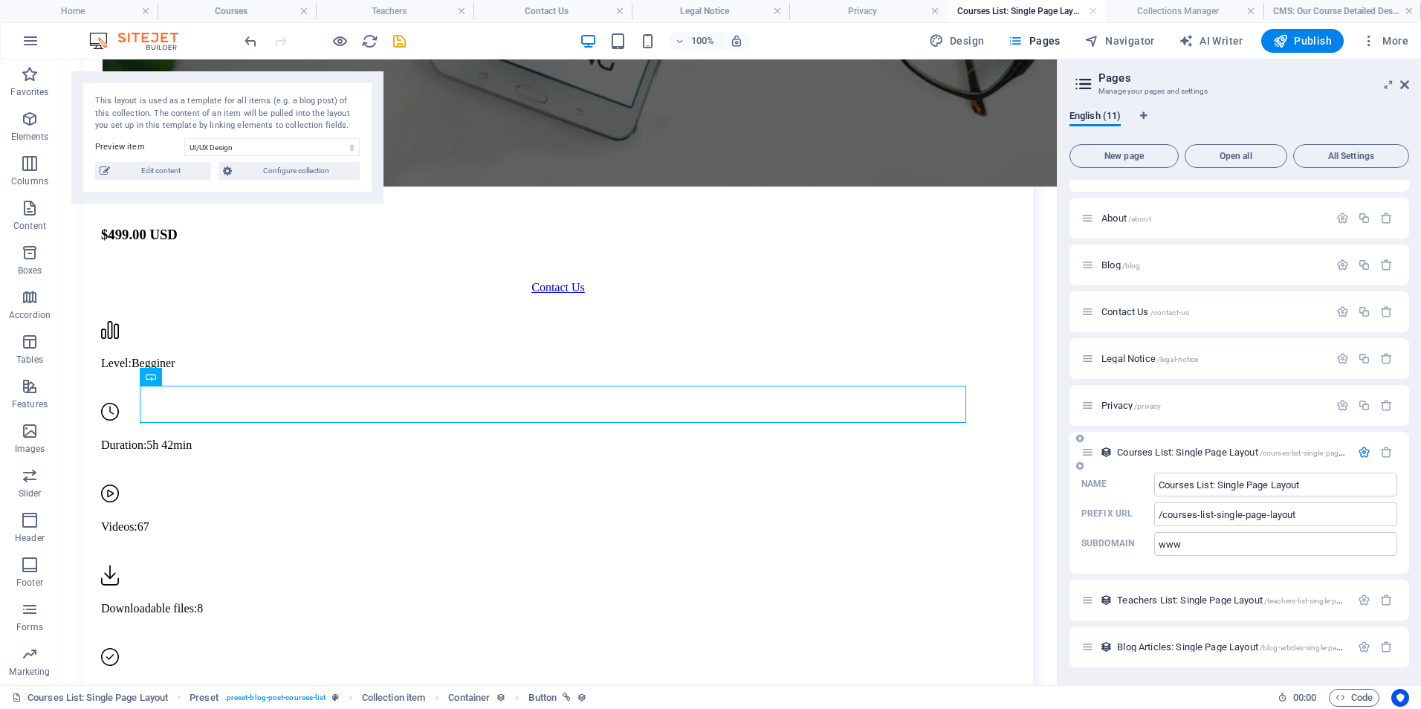
click at [1089, 458] on icon at bounding box center [1087, 452] width 13 height 13
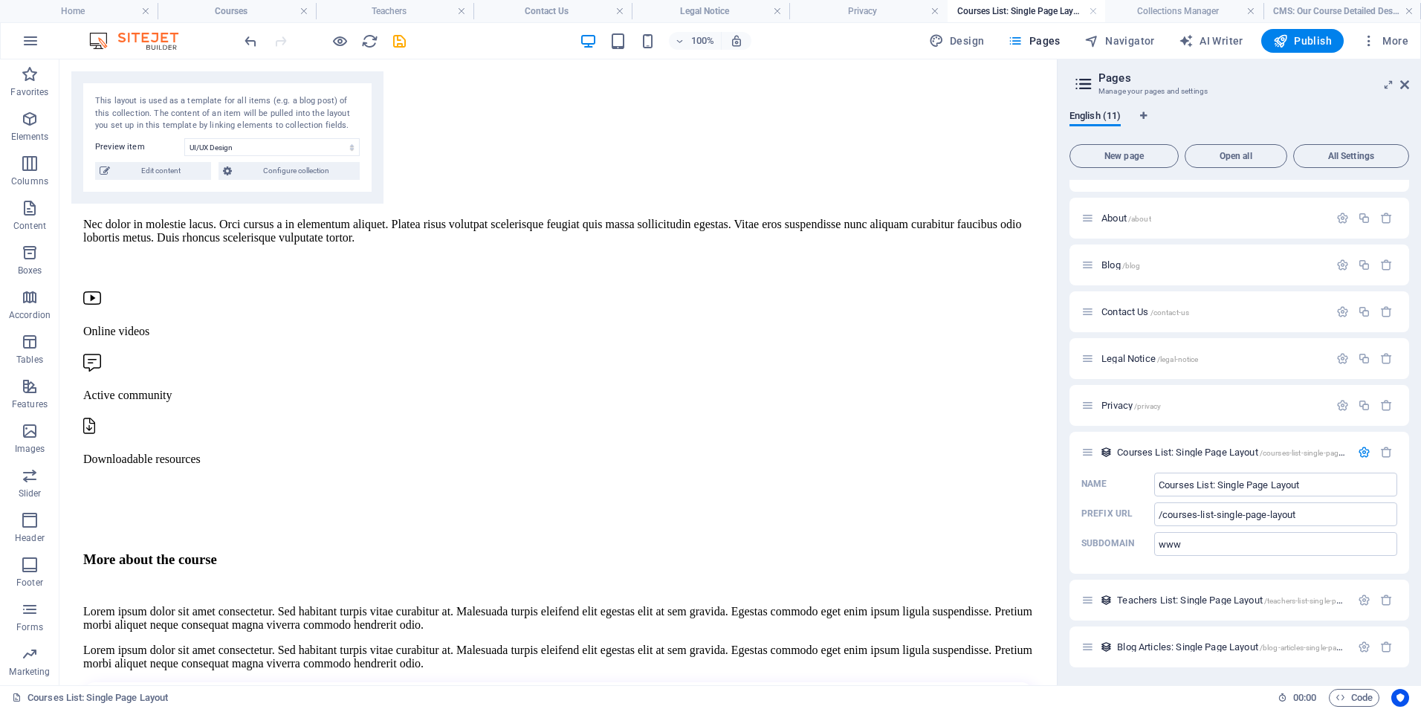
scroll to position [0, 0]
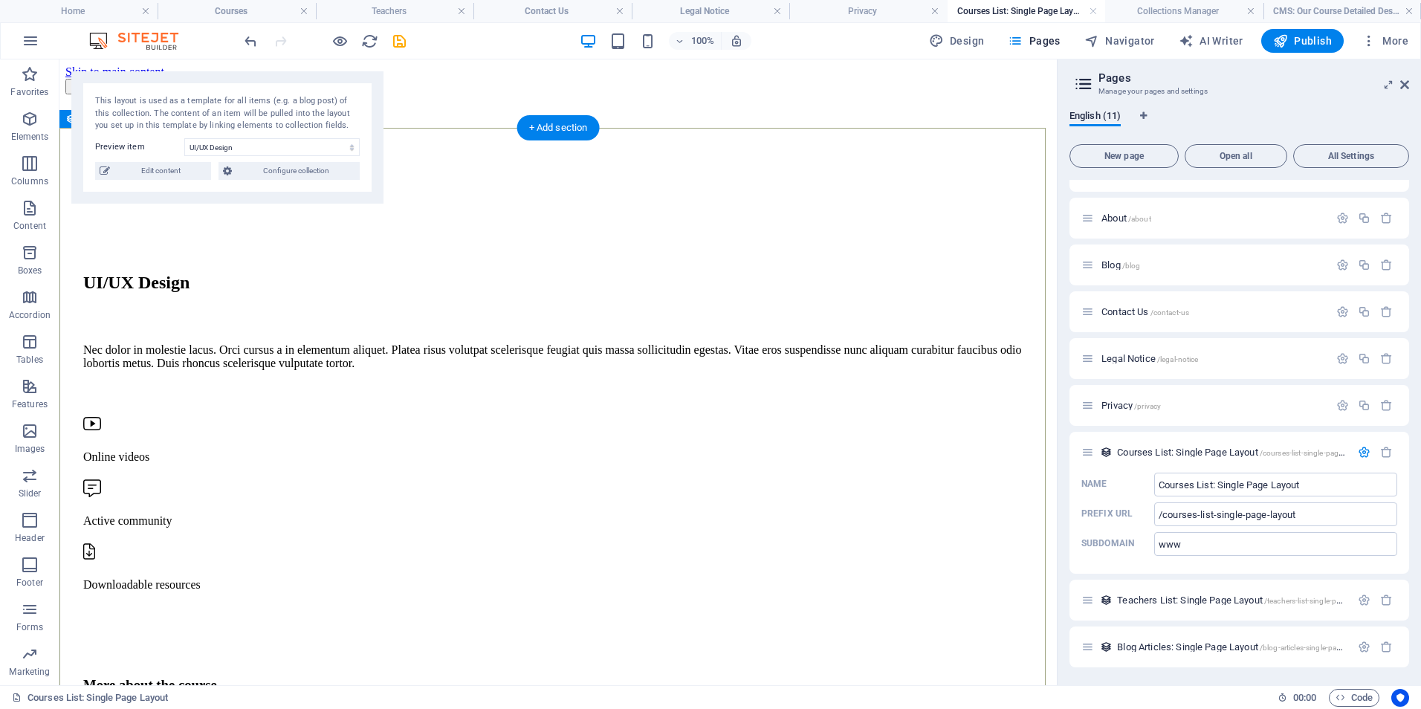
click at [265, 141] on select "Digital Marketing Coding from Scratch Public Speaking Finances Creative Writing…" at bounding box center [271, 147] width 175 height 18
click at [249, 41] on icon "undo" at bounding box center [250, 41] width 17 height 17
click at [251, 38] on icon "undo" at bounding box center [250, 41] width 17 height 17
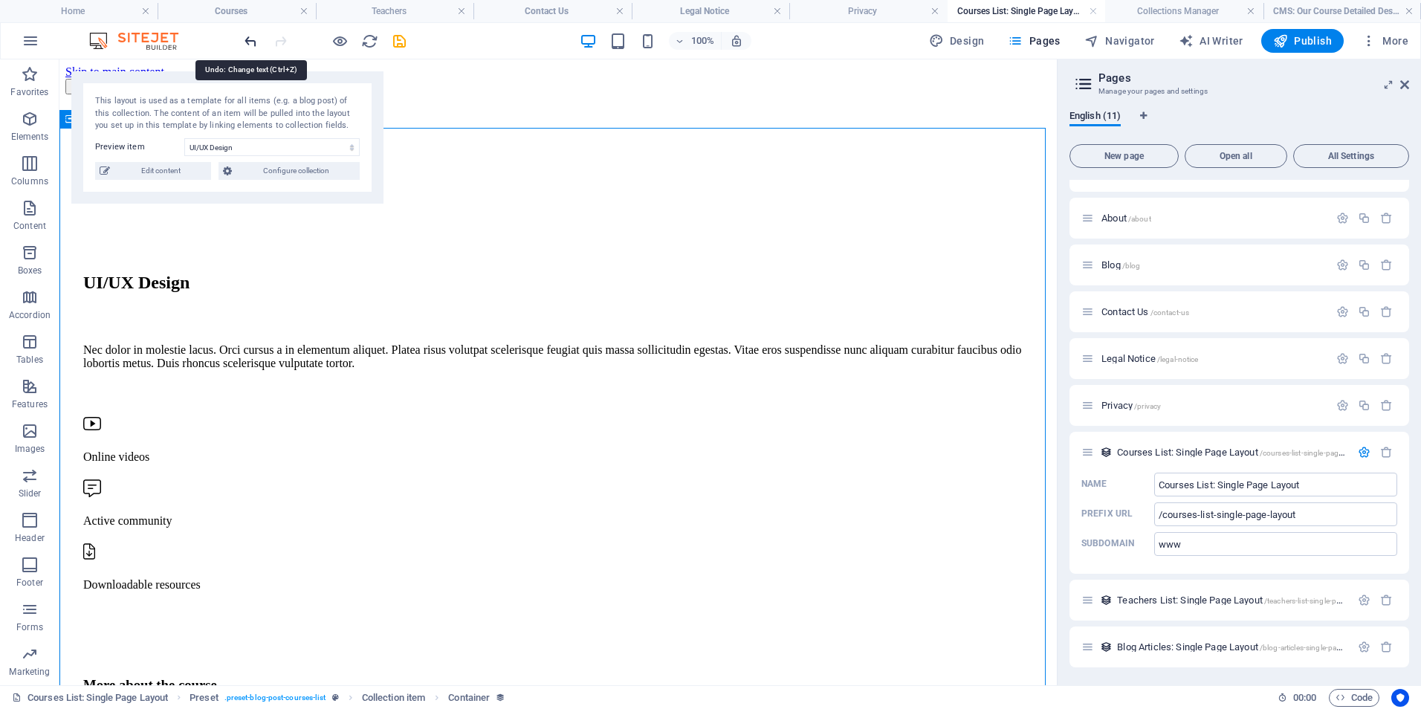
click at [248, 39] on icon "undo" at bounding box center [250, 41] width 17 height 17
click at [248, 38] on icon "undo" at bounding box center [250, 41] width 17 height 17
click at [249, 37] on icon "undo" at bounding box center [250, 41] width 17 height 17
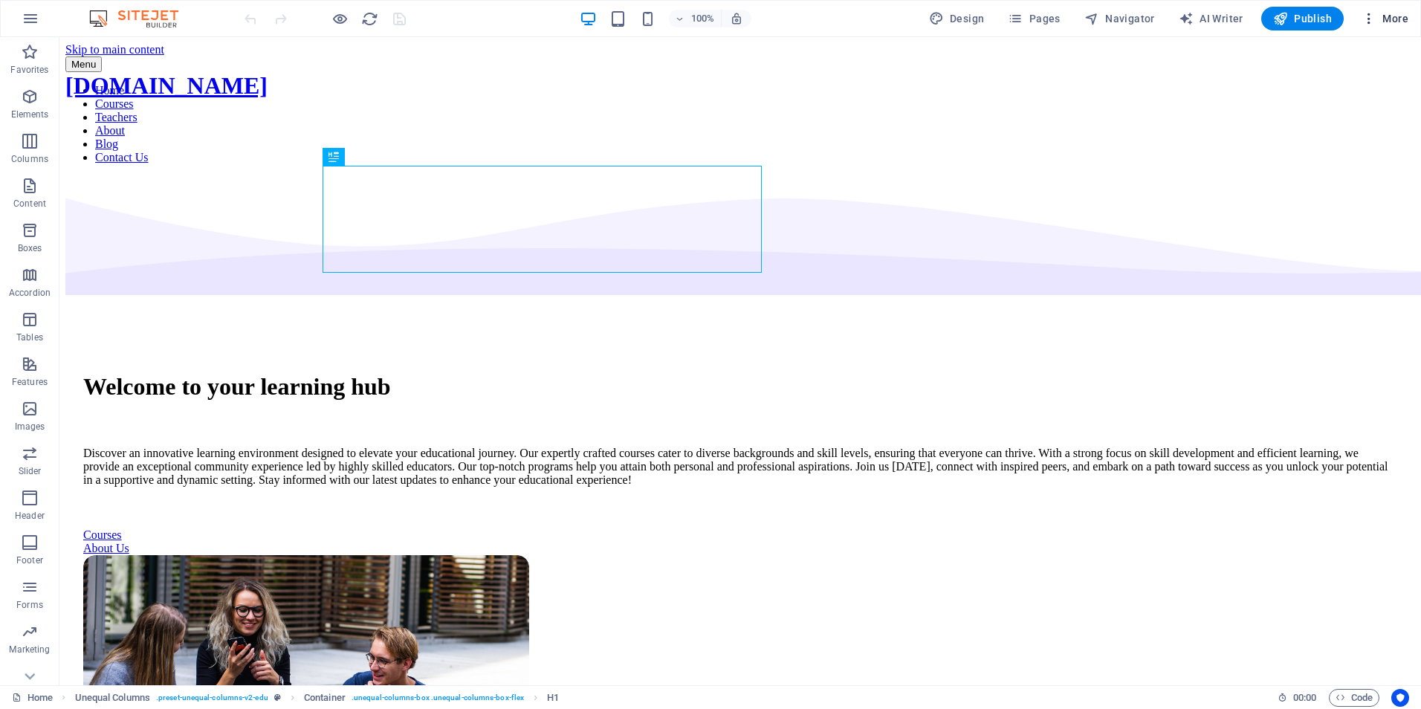
click at [1368, 19] on icon "button" at bounding box center [1368, 18] width 15 height 15
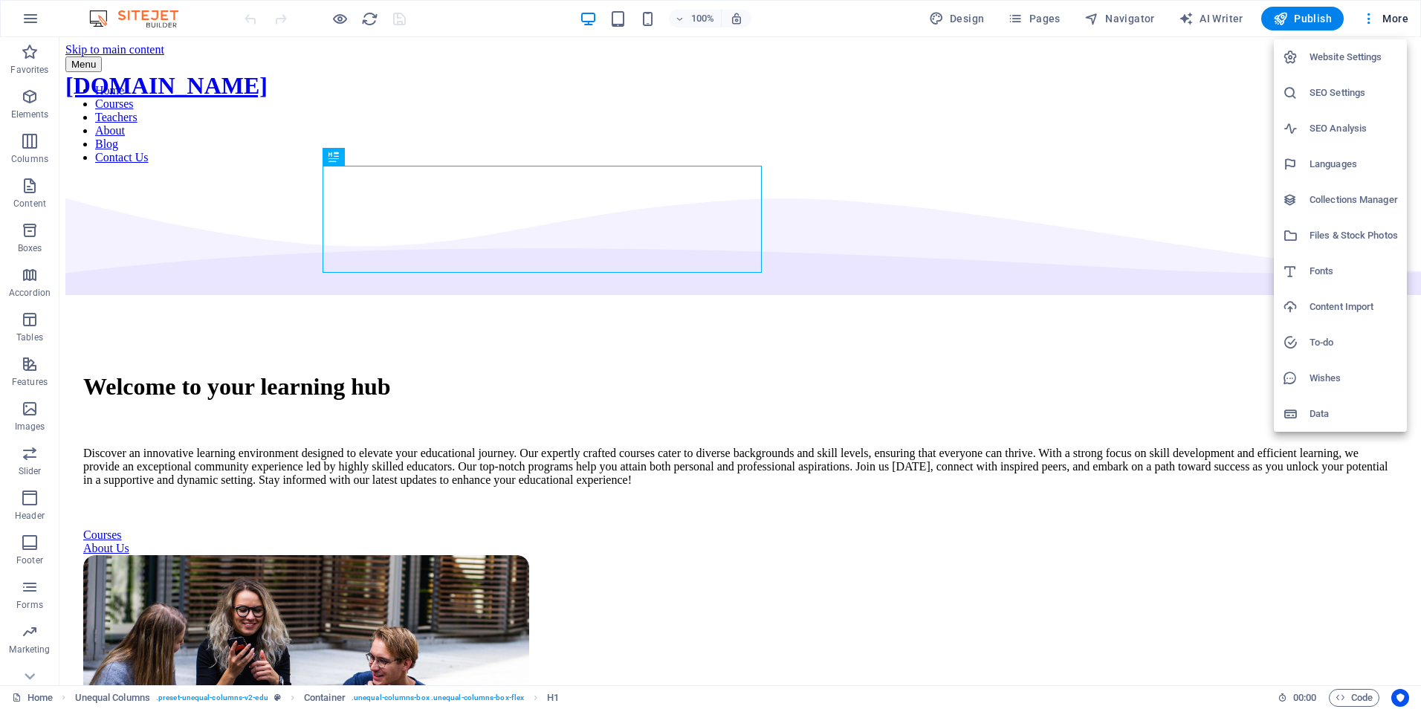
click at [1014, 19] on div at bounding box center [710, 354] width 1421 height 709
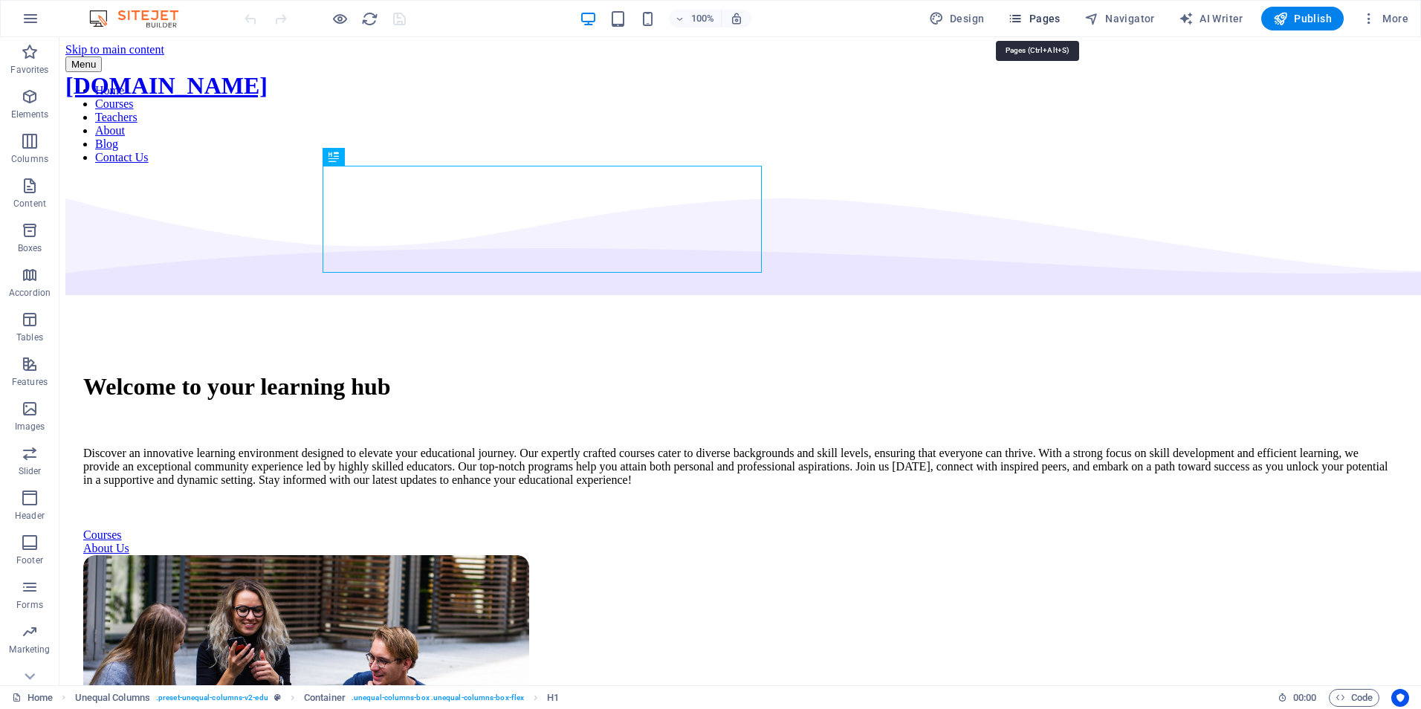
click at [1022, 16] on icon "button" at bounding box center [1015, 18] width 15 height 15
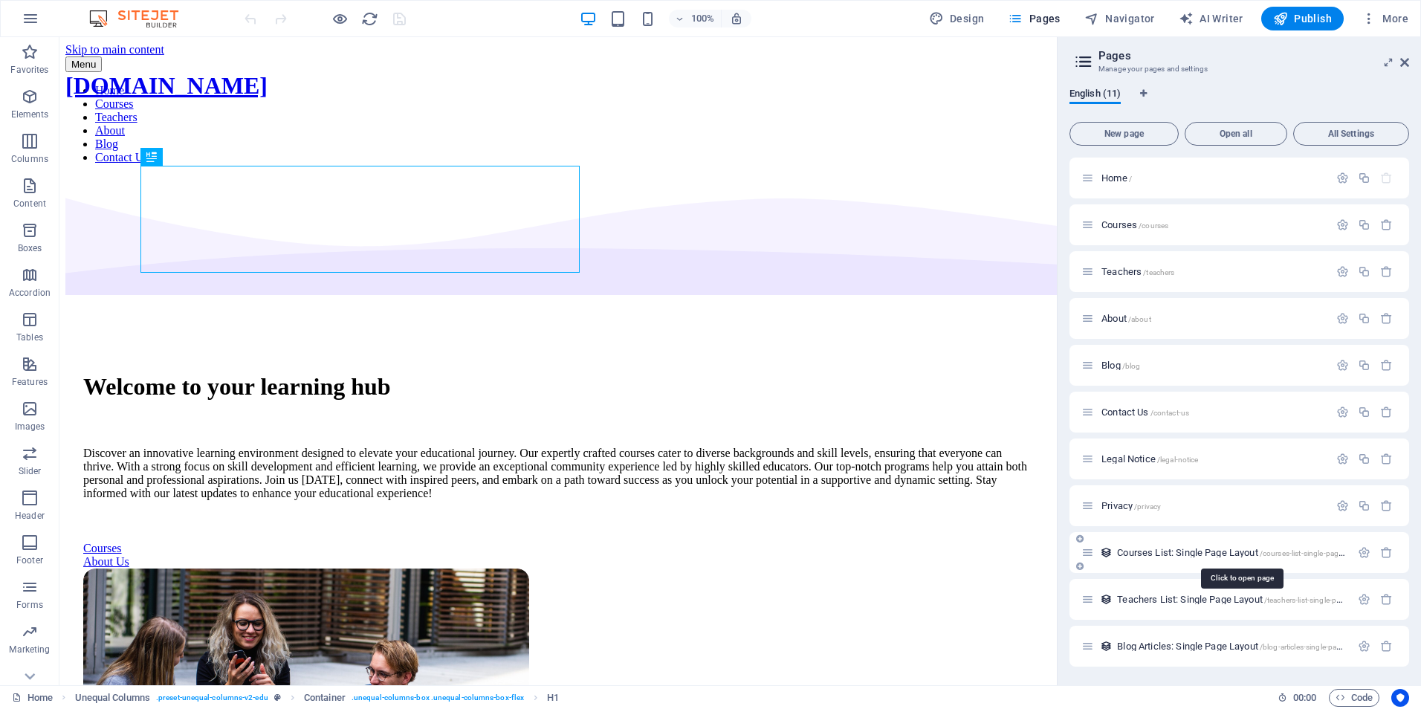
click at [1120, 553] on span "Courses List: Single Page Layout /courses-list-single-page-layout" at bounding box center [1241, 552] width 248 height 11
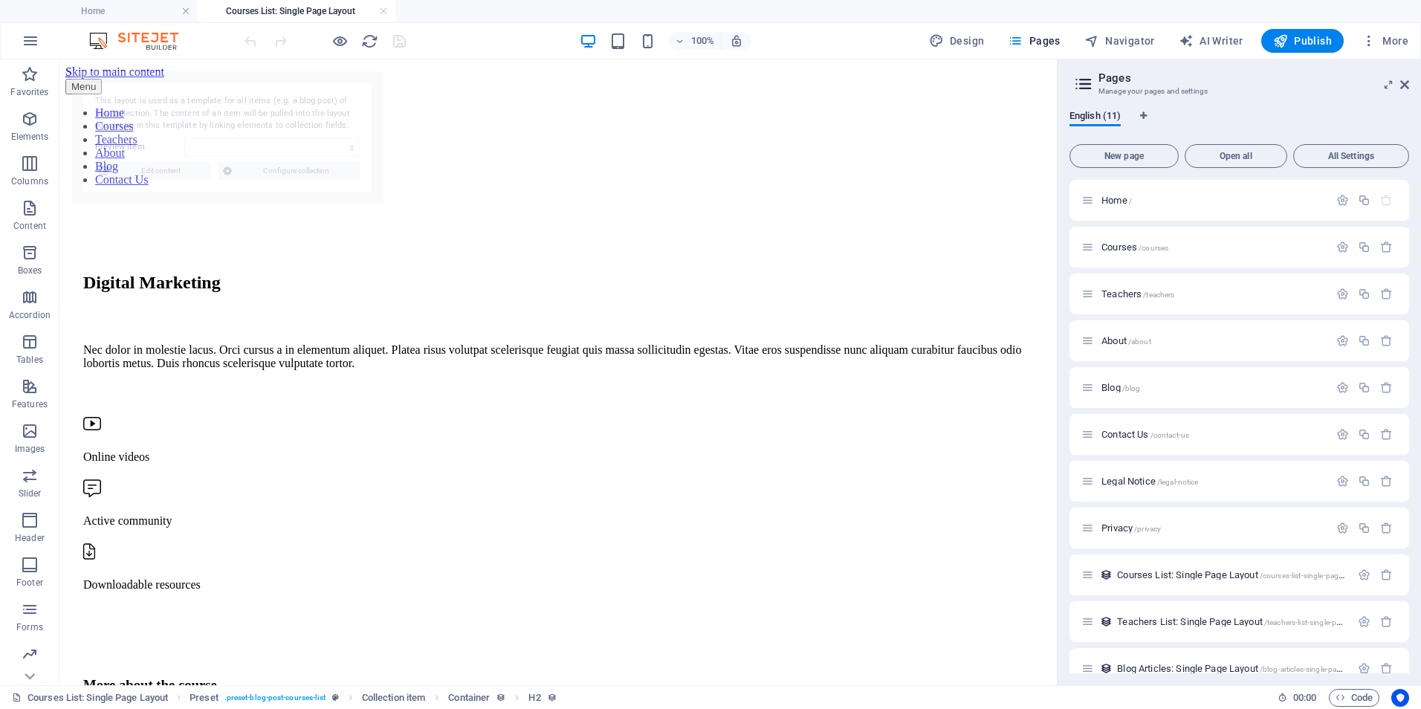
select select "68dda2140798e850a409a3d1"
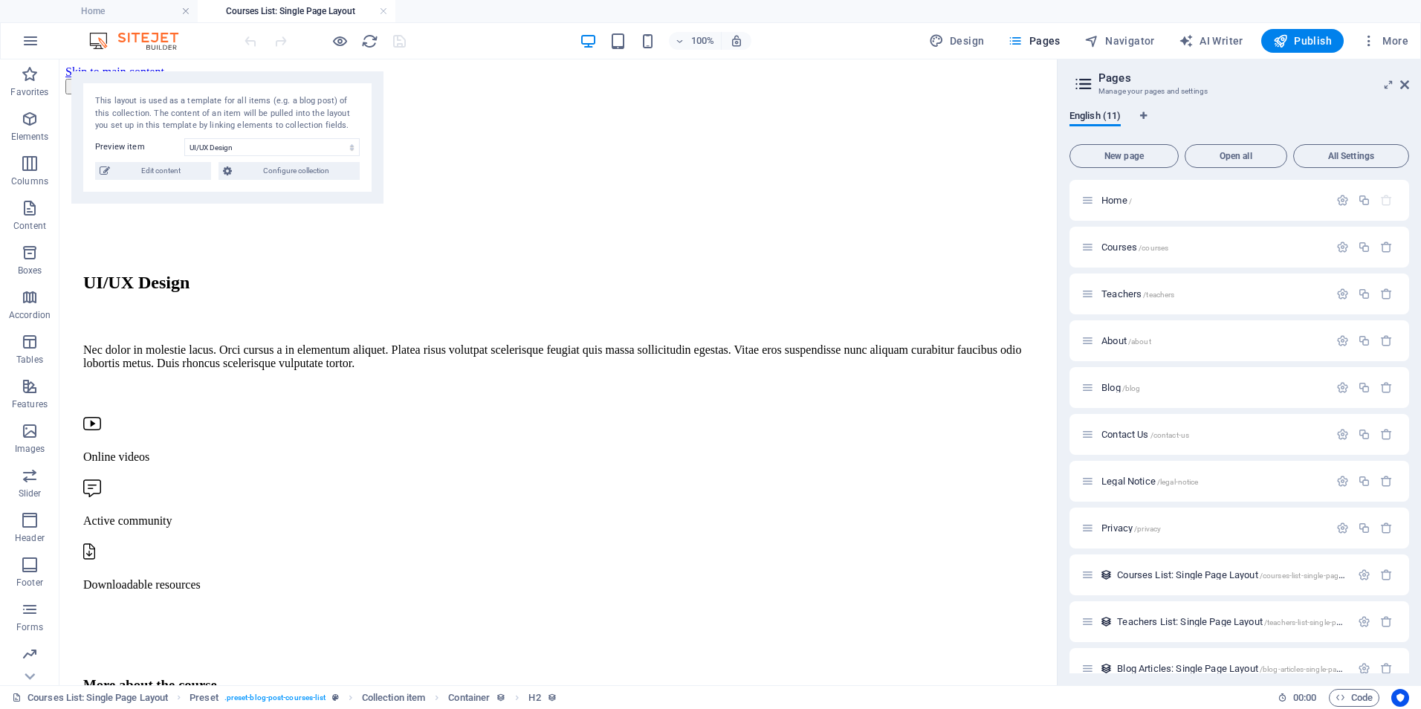
drag, startPoint x: 1051, startPoint y: 161, endPoint x: 1171, endPoint y: 178, distance: 121.6
click at [1106, 120] on span "English (11)" at bounding box center [1094, 117] width 51 height 21
click at [1144, 116] on icon "Language Tabs" at bounding box center [1143, 115] width 7 height 9
select select "41"
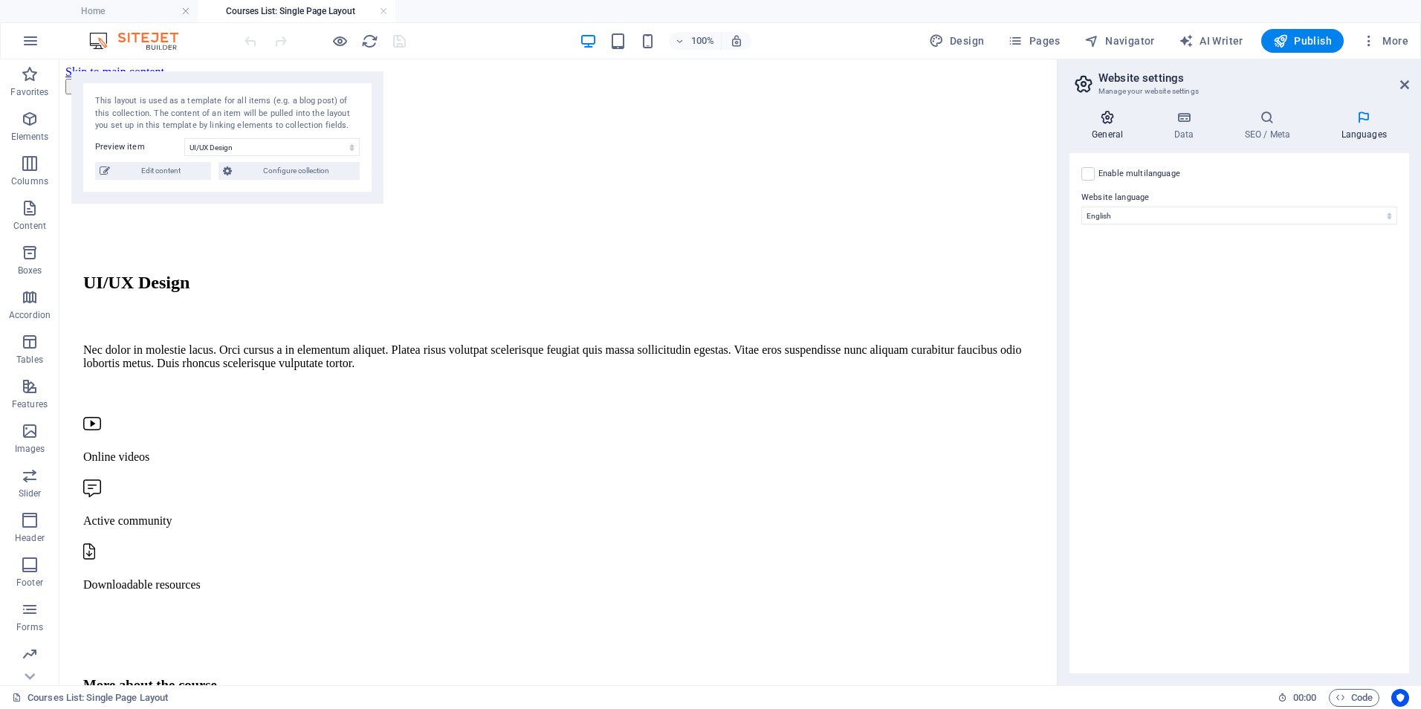
click at [1100, 119] on icon at bounding box center [1107, 117] width 76 height 15
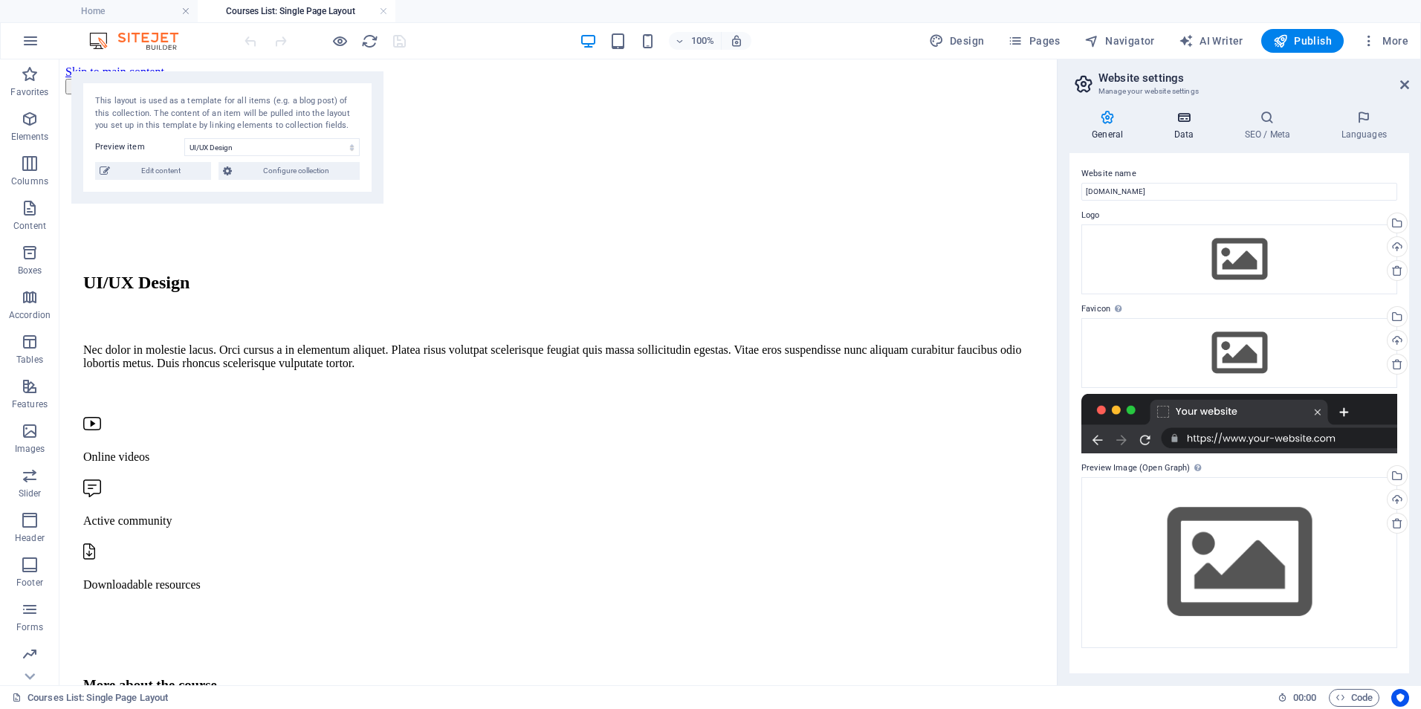
click at [1188, 124] on icon at bounding box center [1183, 117] width 65 height 15
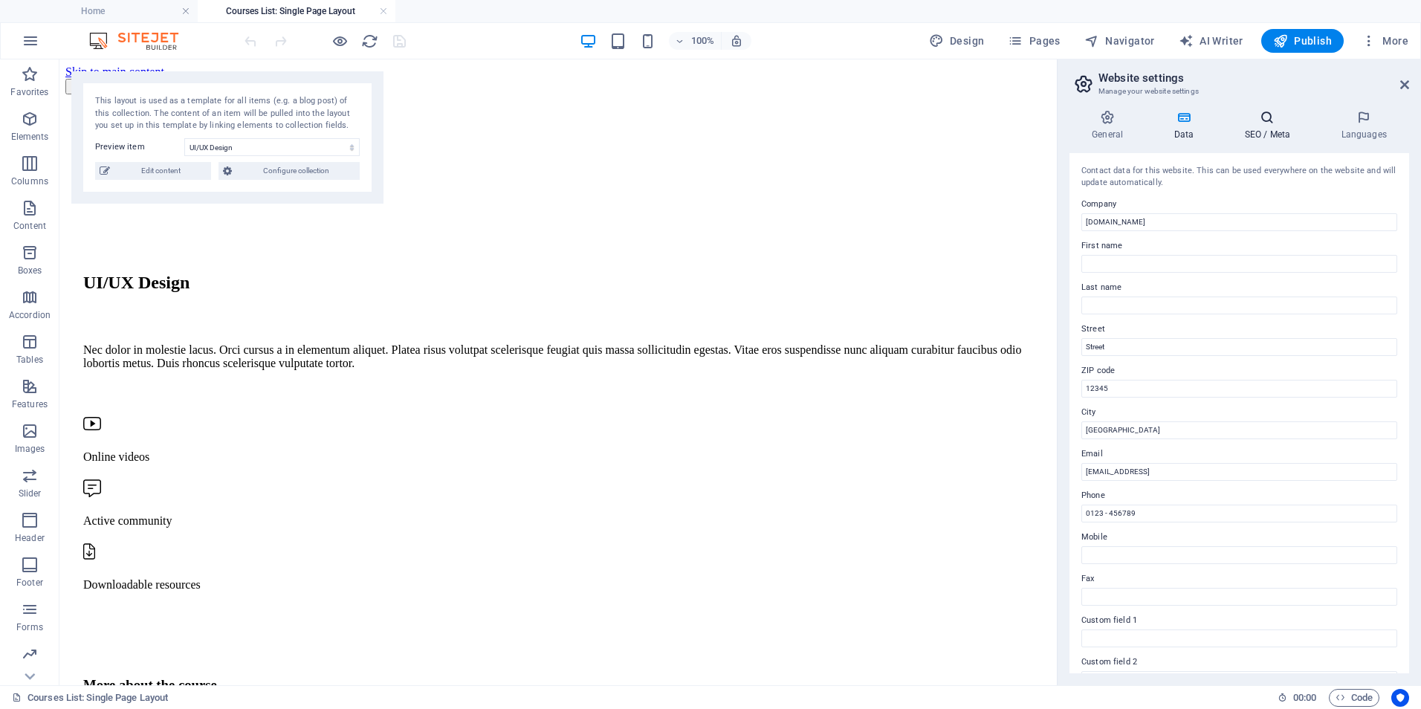
click at [1278, 119] on icon at bounding box center [1267, 117] width 91 height 15
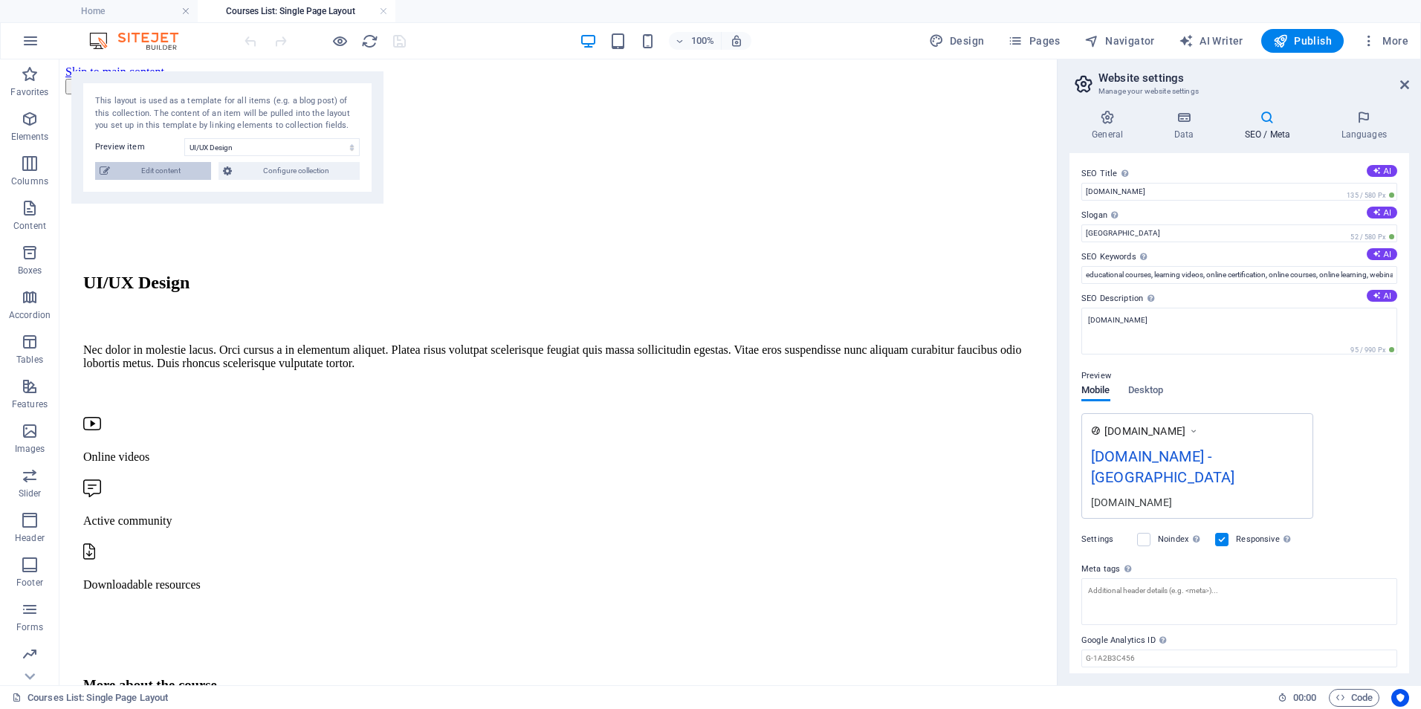
click at [187, 167] on span "Edit content" at bounding box center [160, 171] width 92 height 18
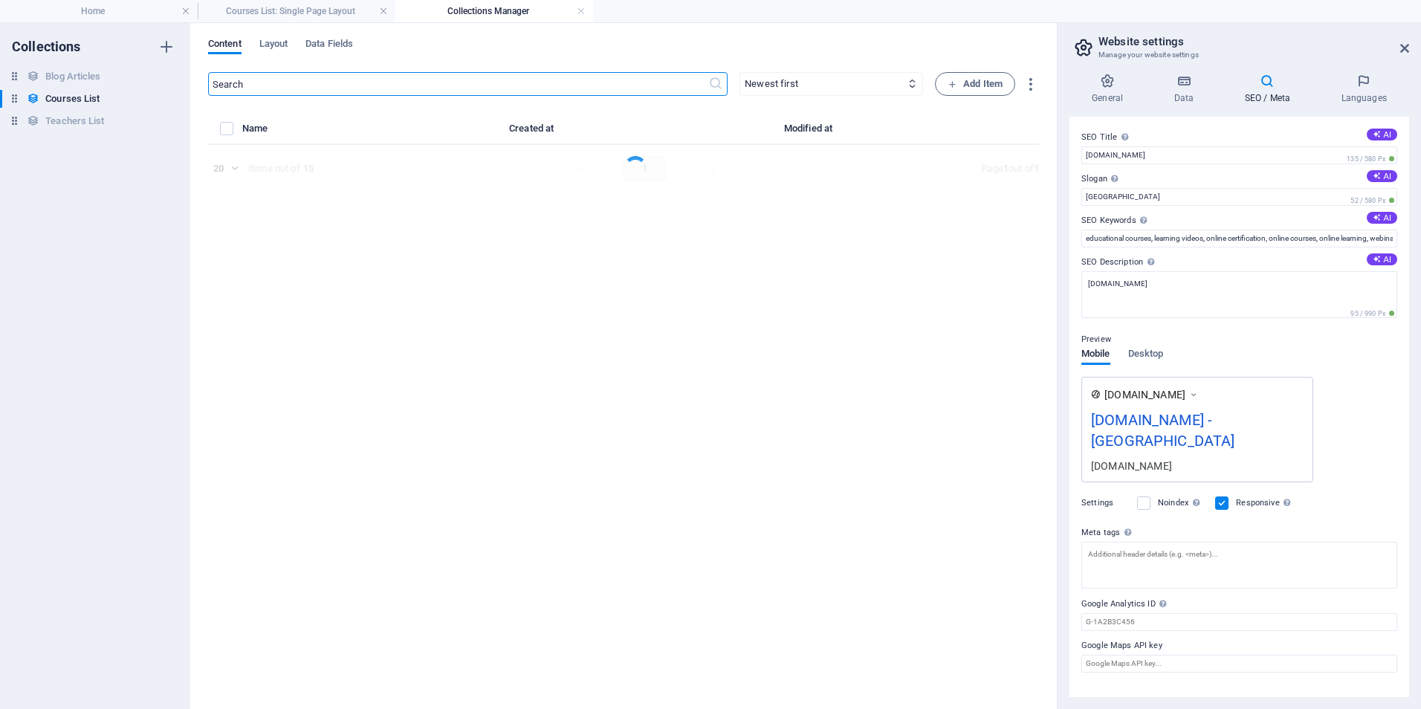
select select "Design"
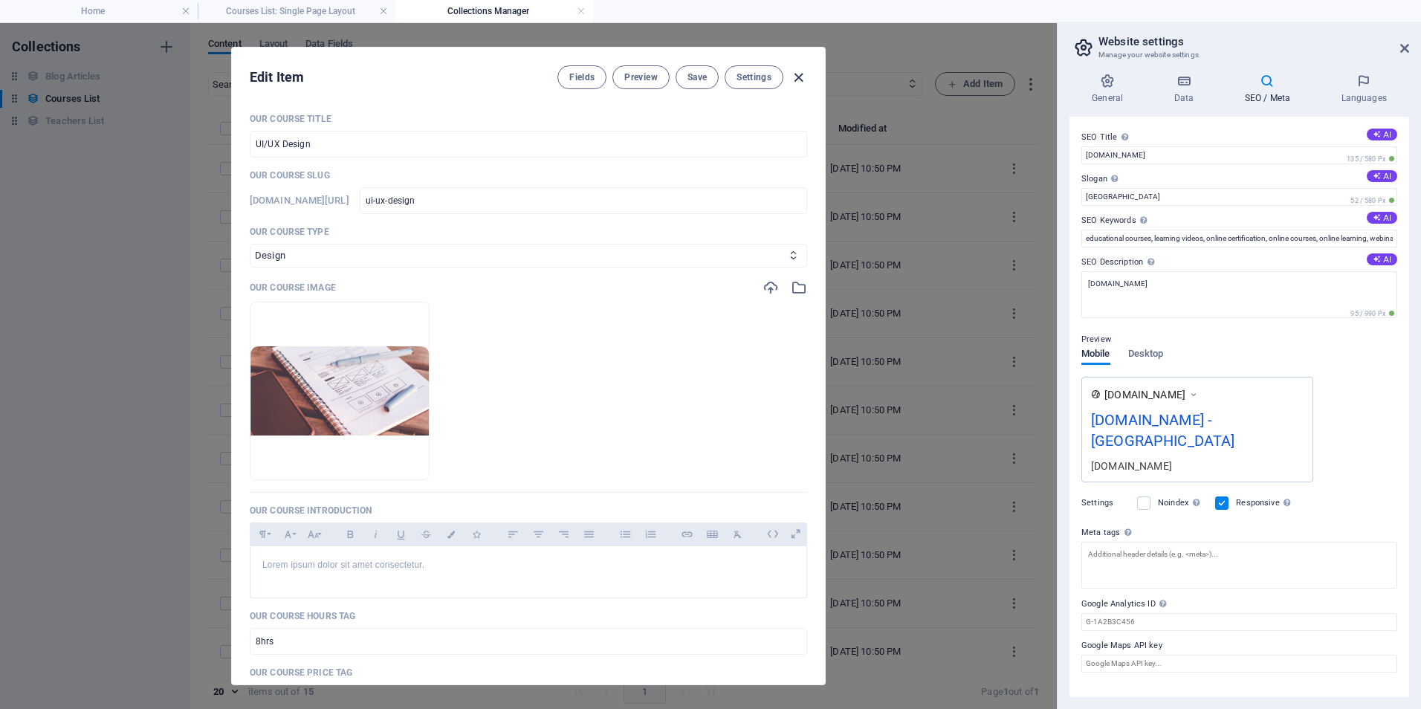
click at [791, 73] on icon "button" at bounding box center [798, 77] width 17 height 17
checkbox input "false"
type input "ui-ux-design"
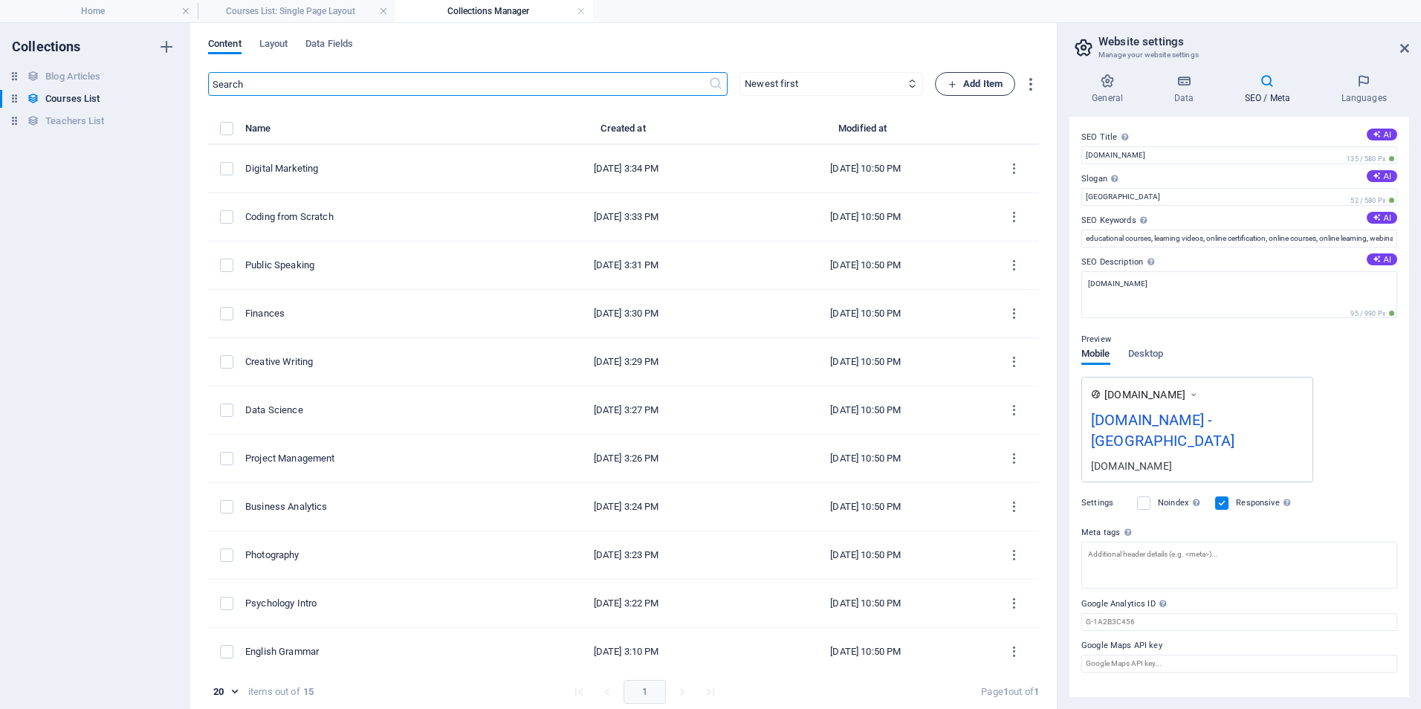
click at [949, 82] on icon "button" at bounding box center [952, 85] width 10 height 10
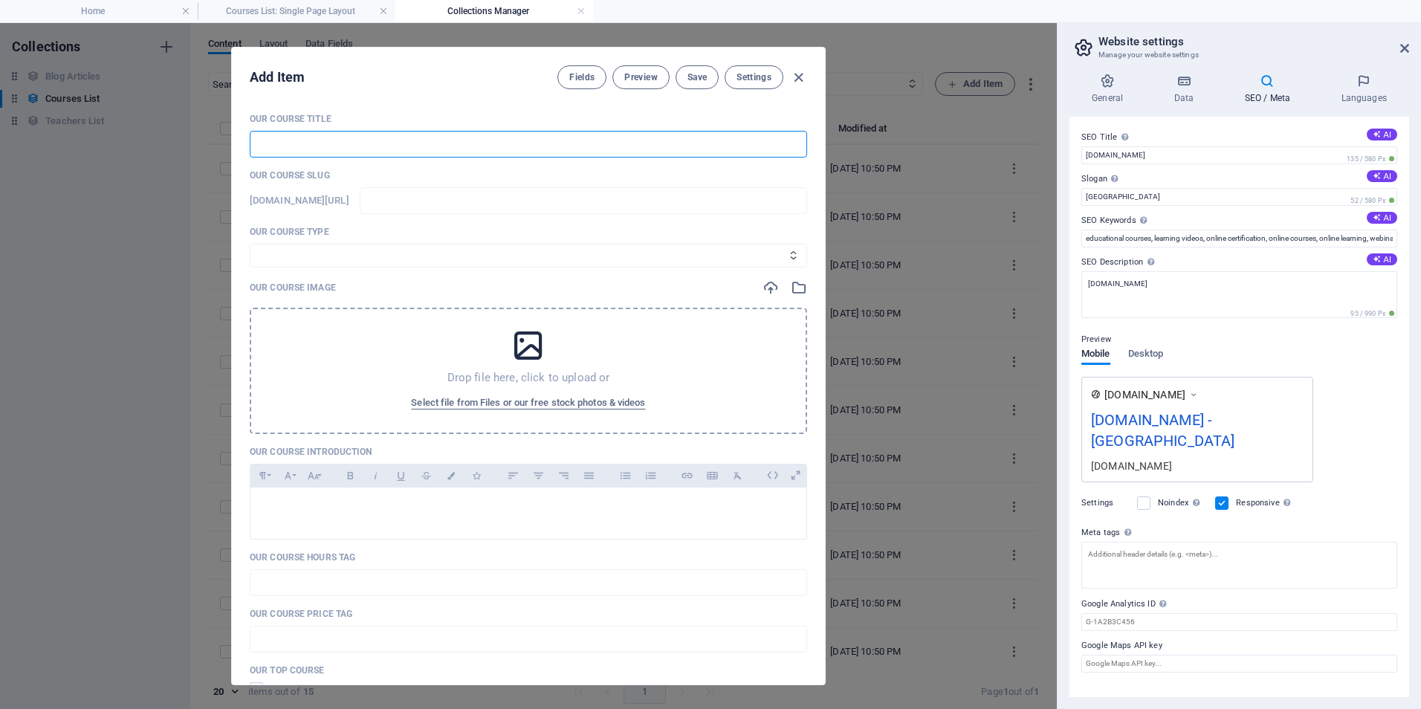
click at [361, 149] on input "text" at bounding box center [528, 144] width 557 height 27
click at [319, 140] on input "text" at bounding box center [528, 144] width 557 height 27
type input "M"
type input "m"
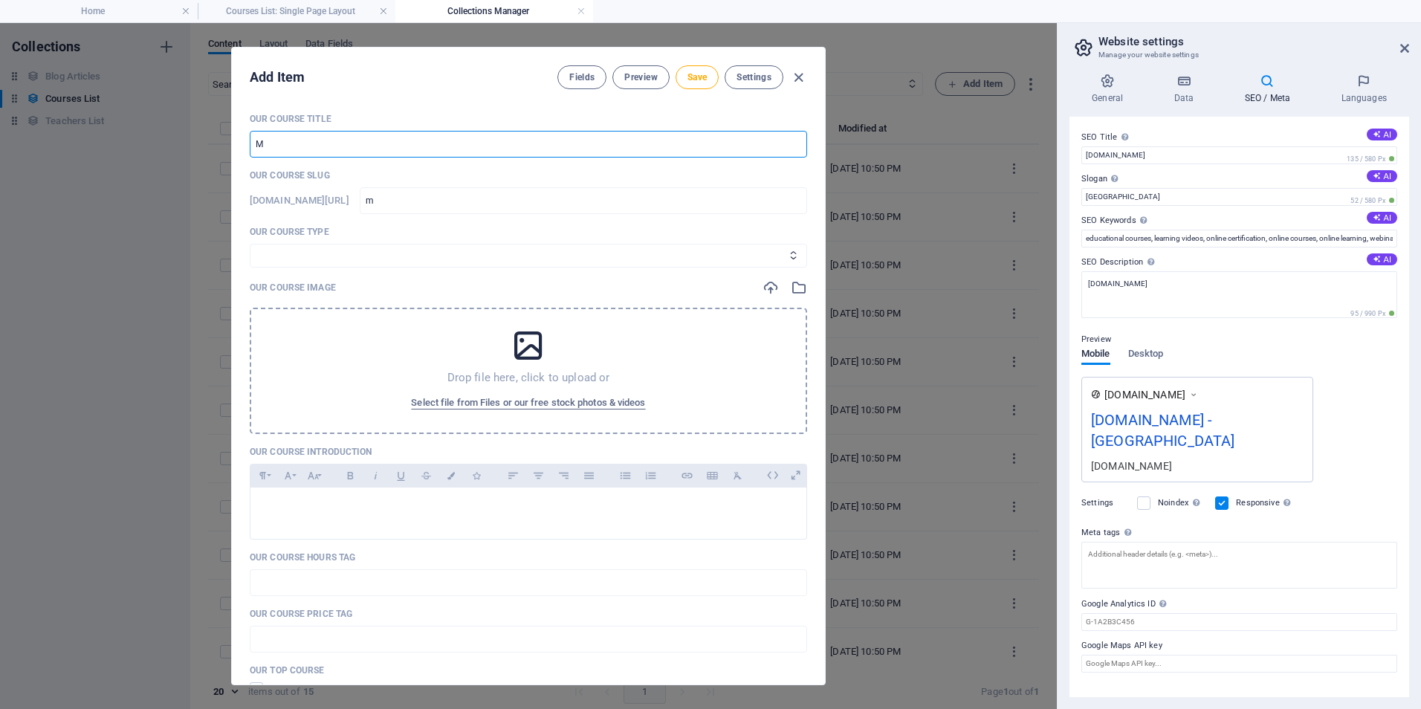
type input "Ma"
type input "ma"
type input "Mat"
type input "mat"
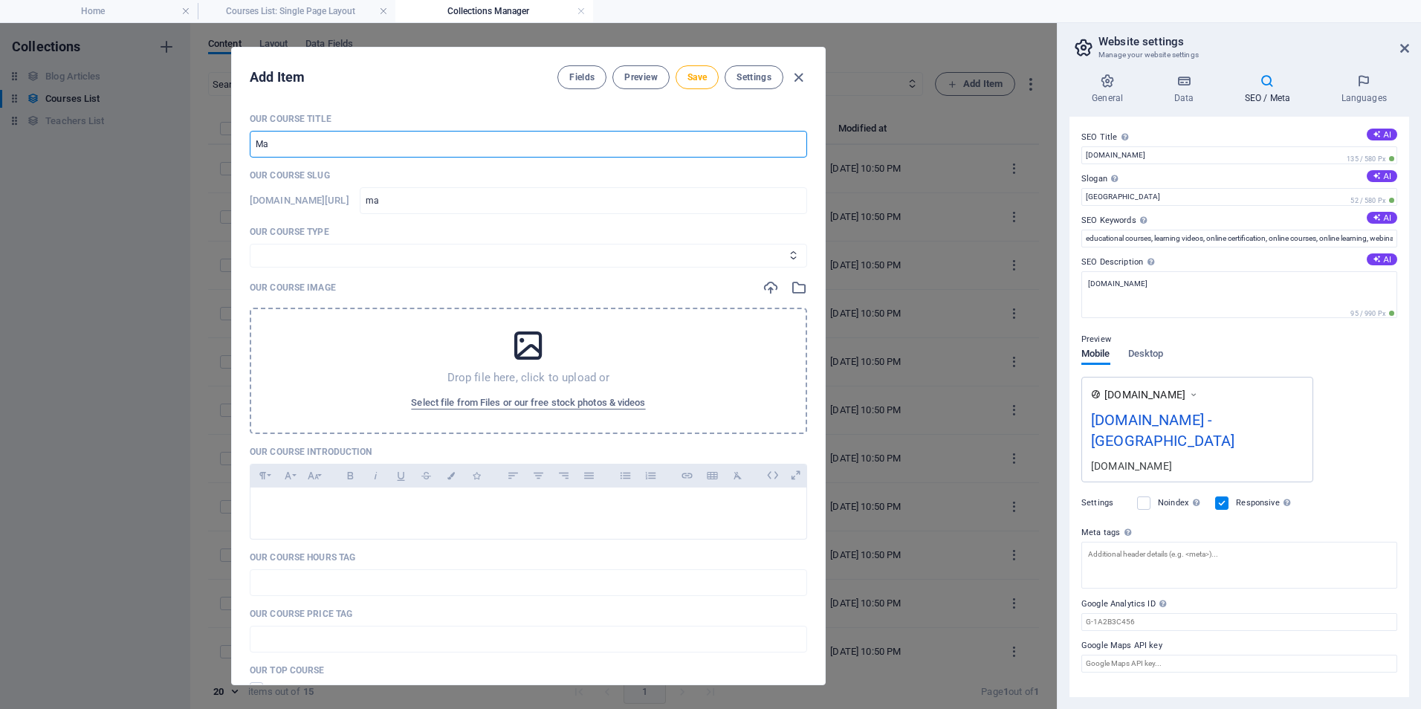
type input "mat"
type input "Math"
type input "math"
type input "Maths"
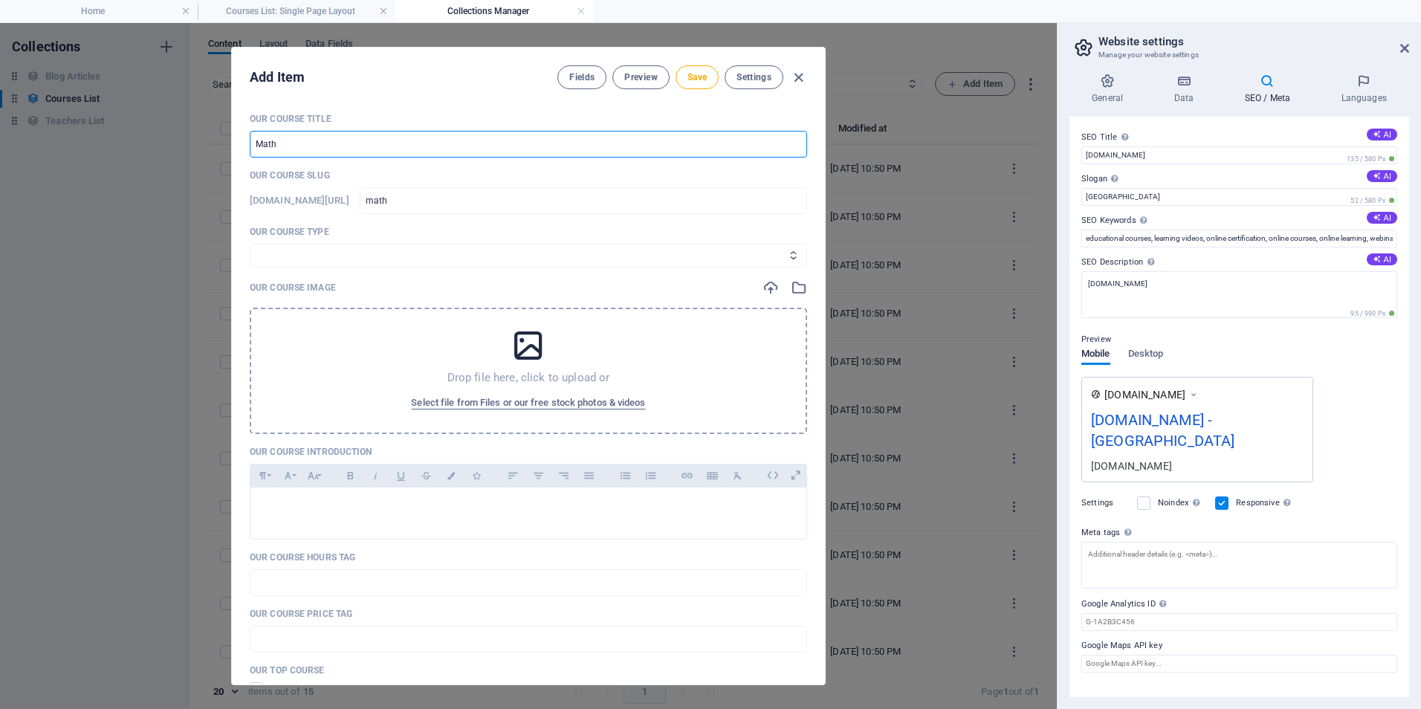
type input "maths"
type input "Maths"
click at [347, 257] on select "Business/Finances Creativity Programming Psychology Science Speaking Management…" at bounding box center [528, 256] width 557 height 24
click at [695, 77] on span "Save" at bounding box center [696, 77] width 19 height 12
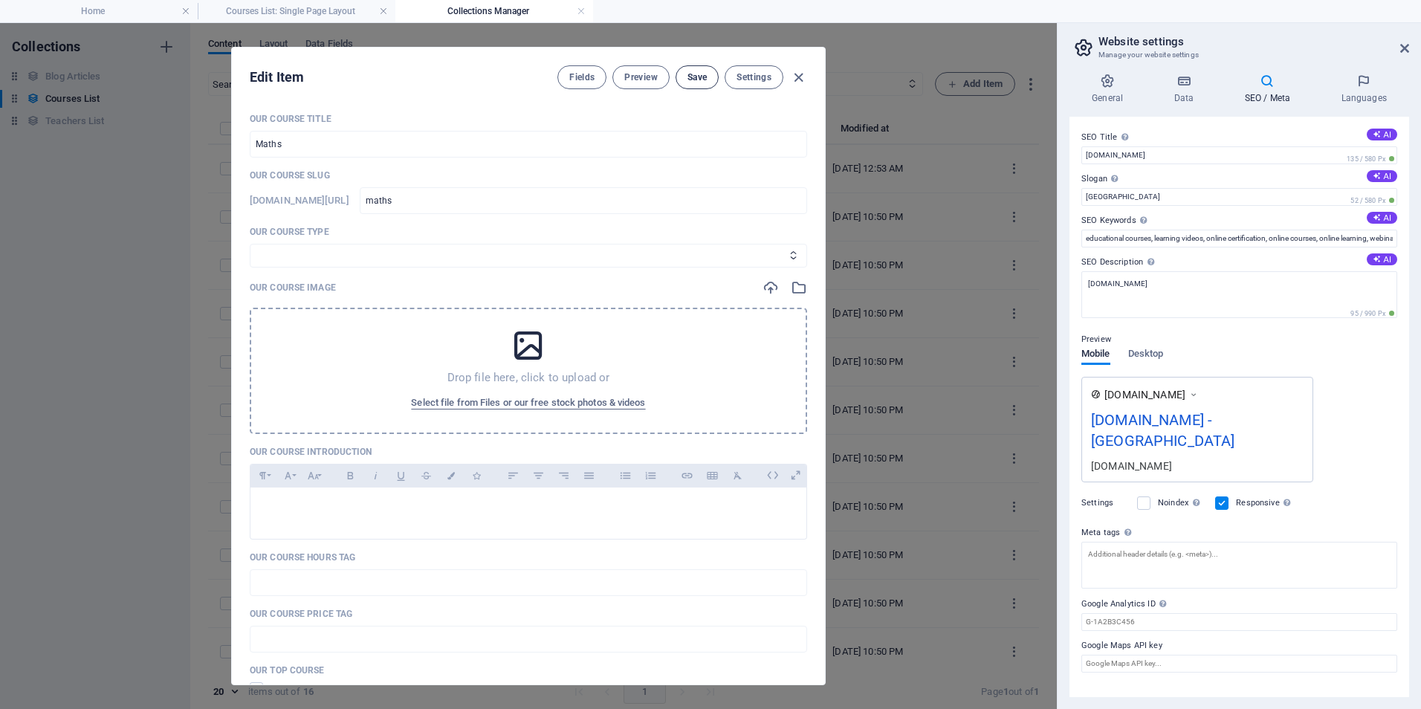
click at [687, 77] on span "Save" at bounding box center [696, 77] width 19 height 12
click at [794, 74] on icon "button" at bounding box center [798, 77] width 17 height 17
type input "maths"
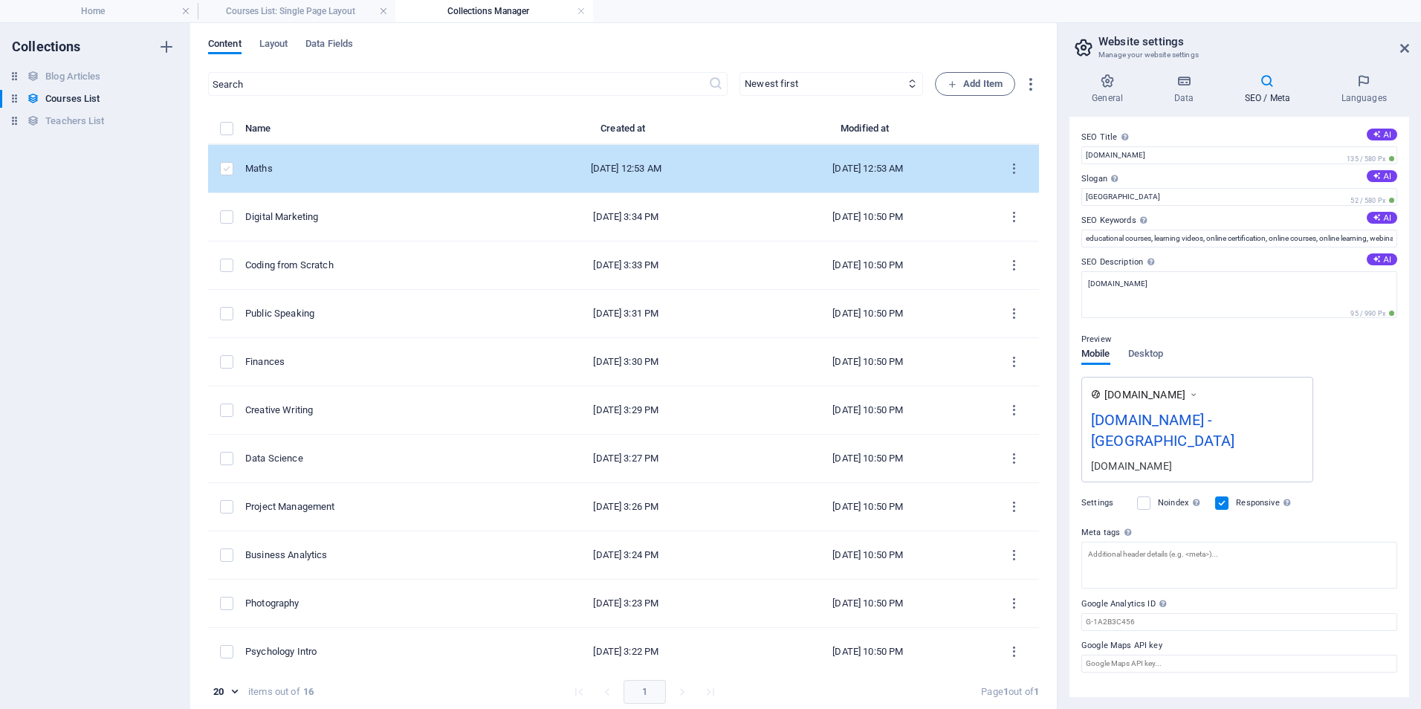
click at [227, 169] on label "items list" at bounding box center [226, 168] width 13 height 13
click at [0, 0] on input "items list" at bounding box center [0, 0] width 0 height 0
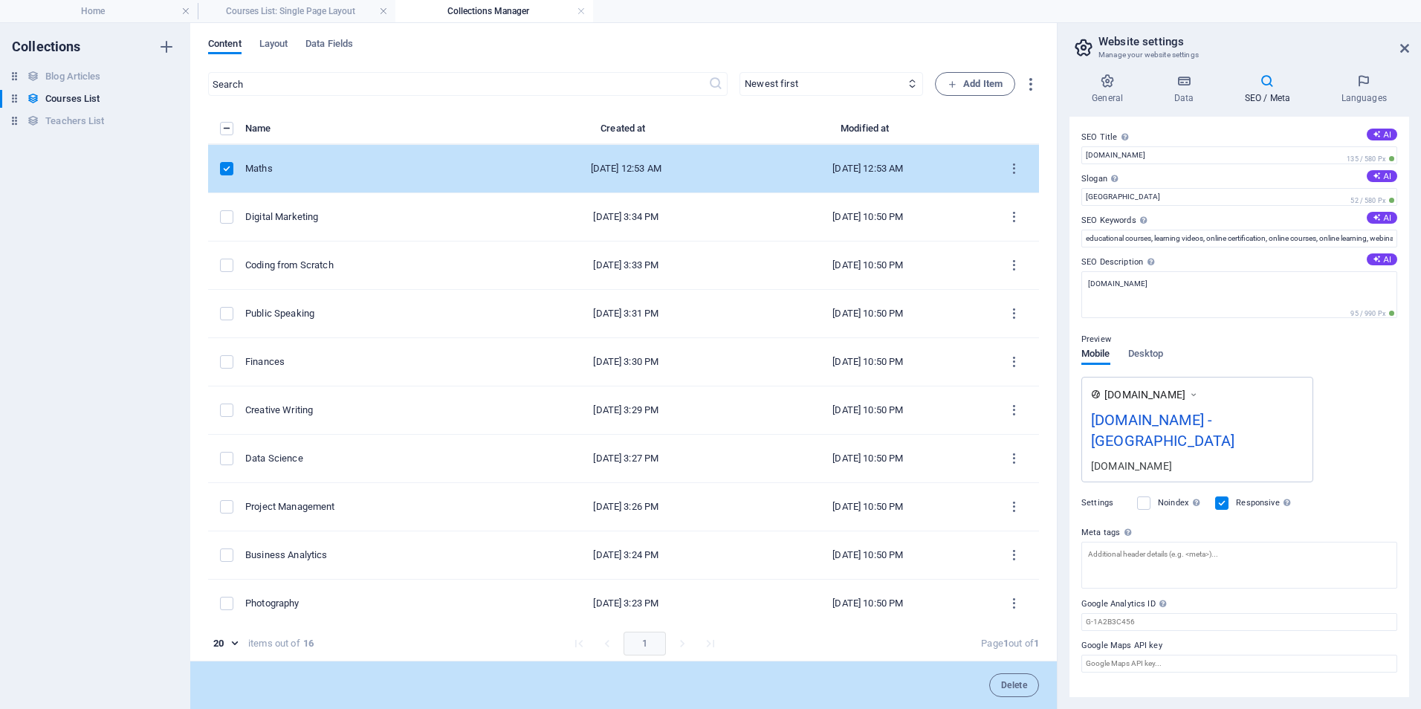
click at [227, 166] on label "items list" at bounding box center [226, 168] width 13 height 13
click at [0, 0] on input "items list" at bounding box center [0, 0] width 0 height 0
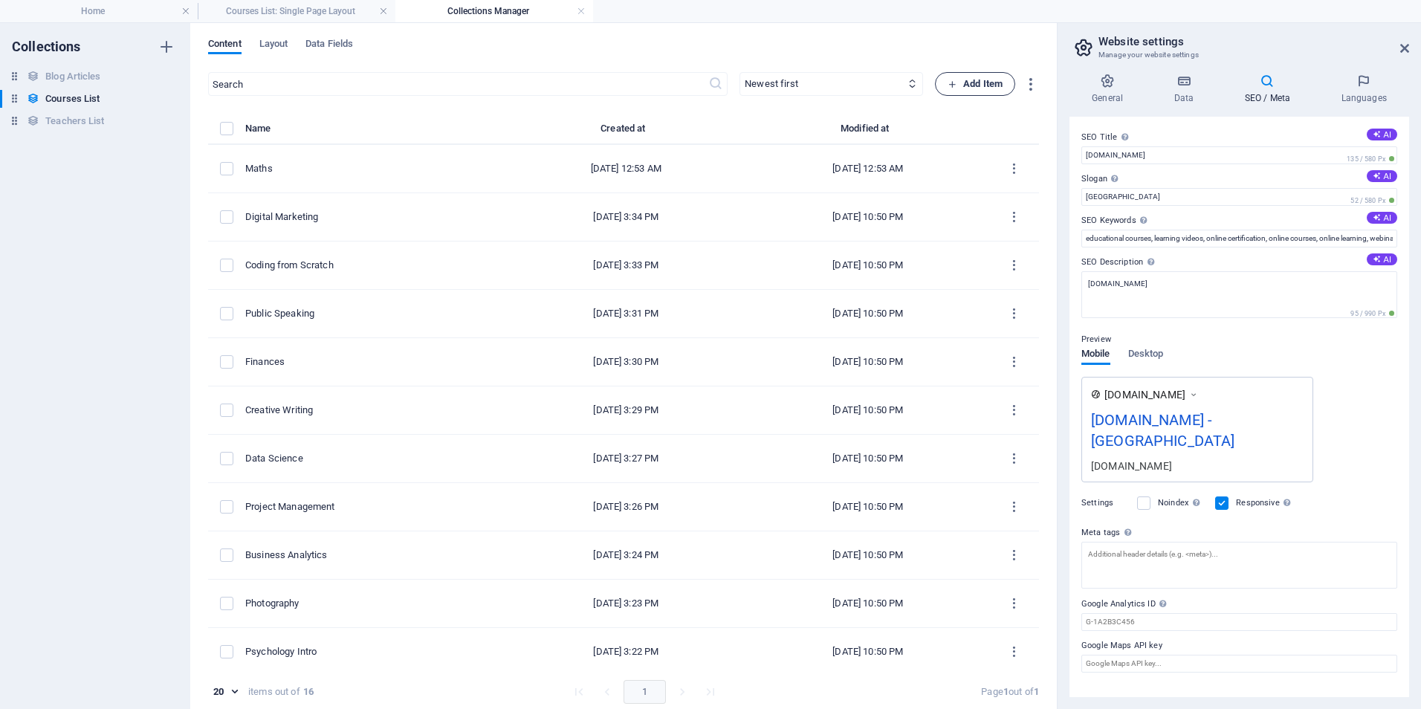
click at [971, 82] on span "Add Item" at bounding box center [974, 84] width 55 height 18
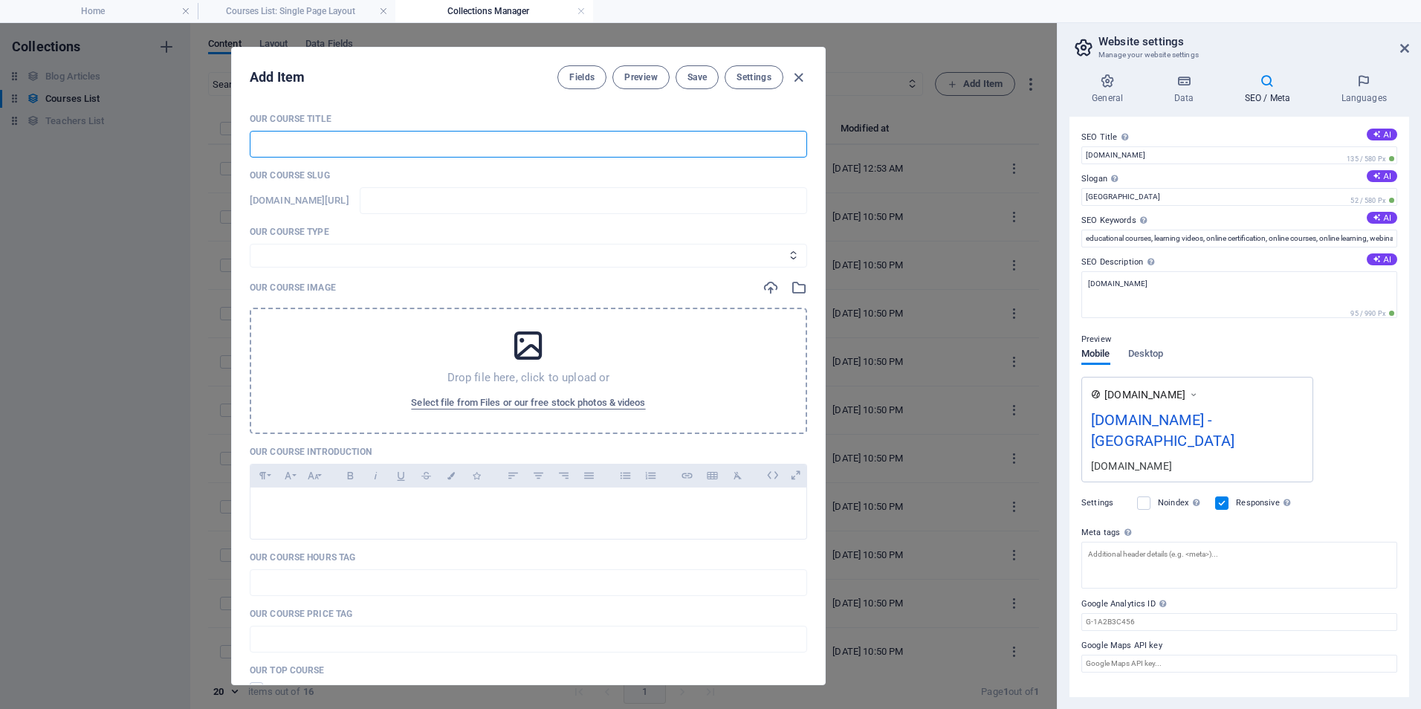
click at [358, 148] on input "text" at bounding box center [528, 144] width 557 height 27
type input "F"
type input "f"
type input "Fu"
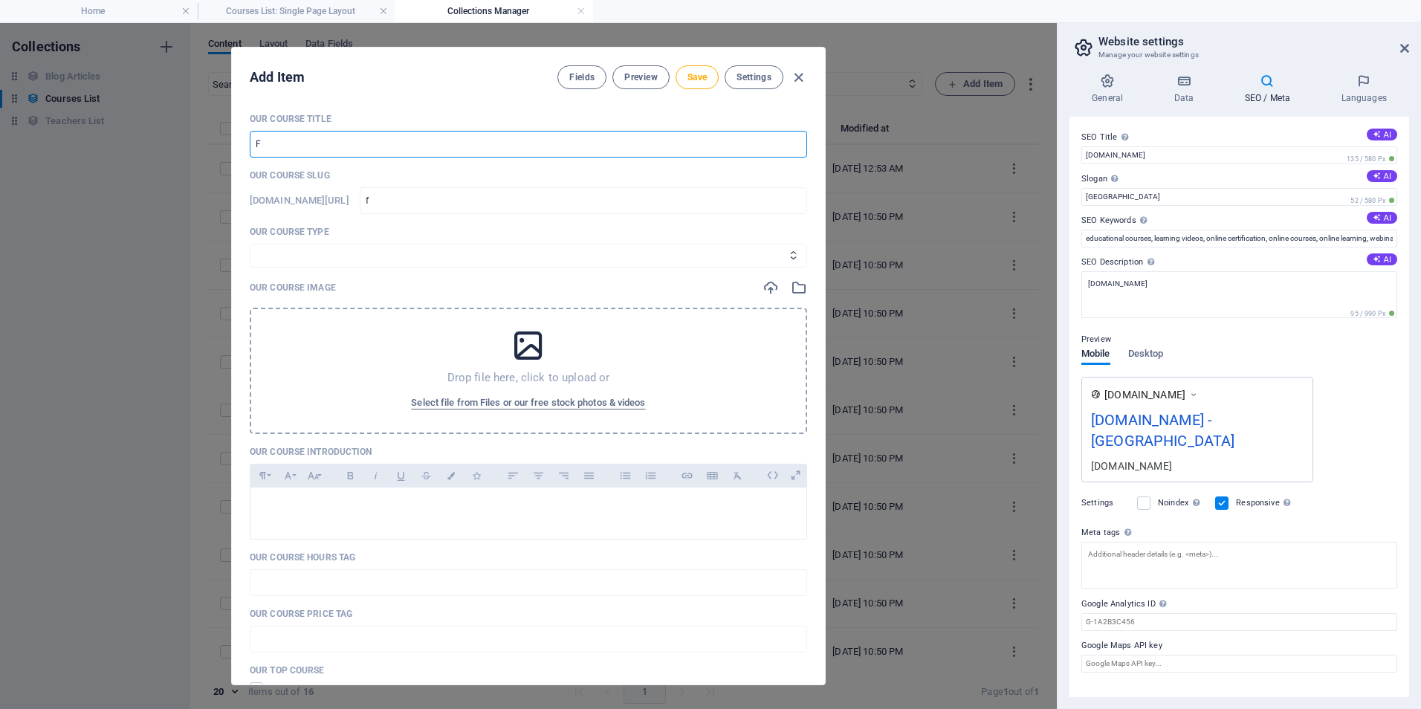
type input "fu"
type input "Fur"
type input "fur"
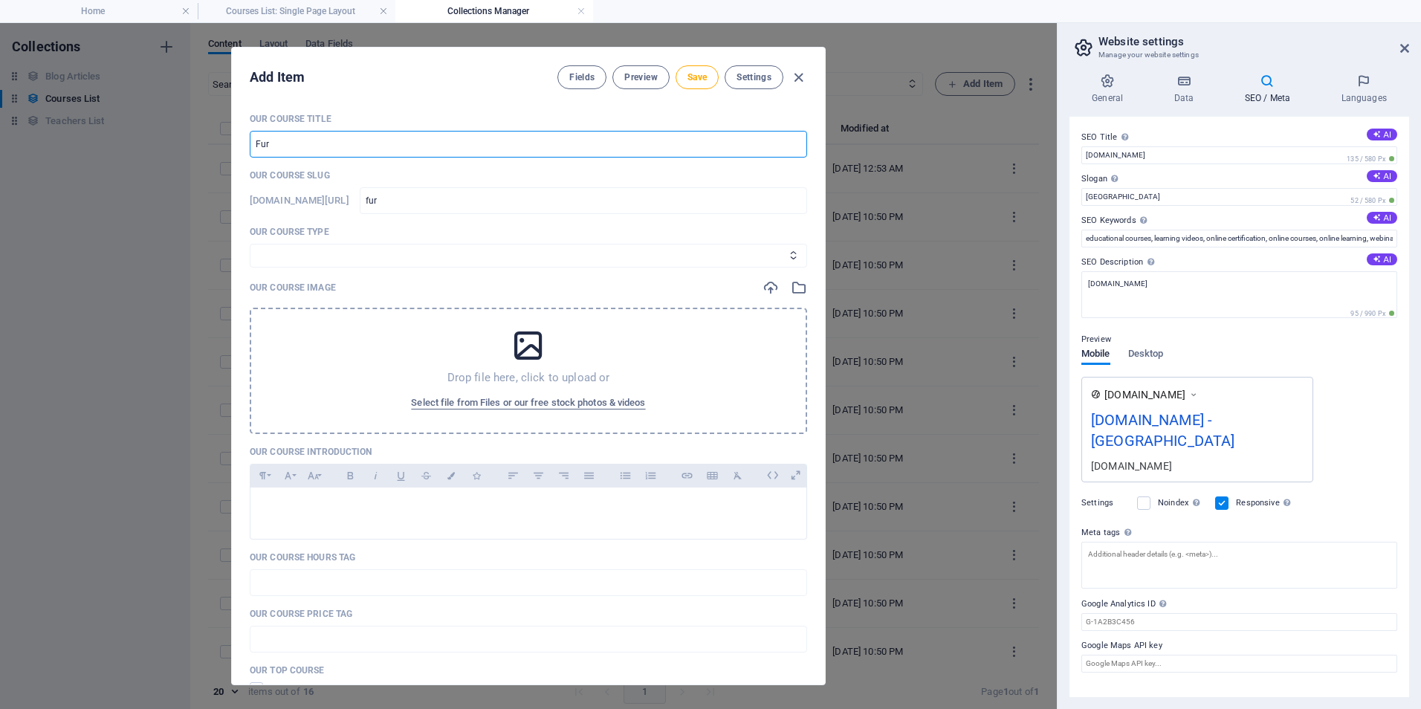
type input "Furt"
type input "furt"
type input "Furth"
type input "furth"
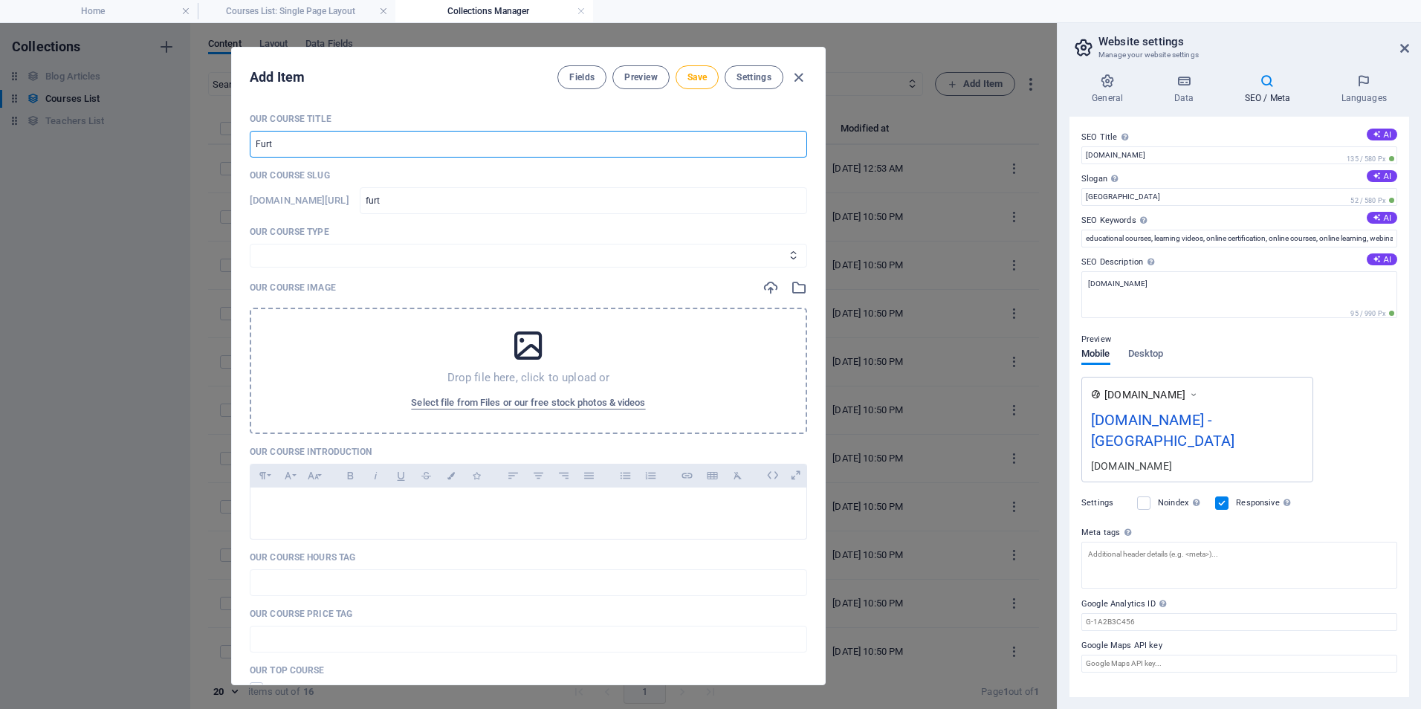
type input "furth"
type input "Furthe"
type input "furthe"
type input "Further"
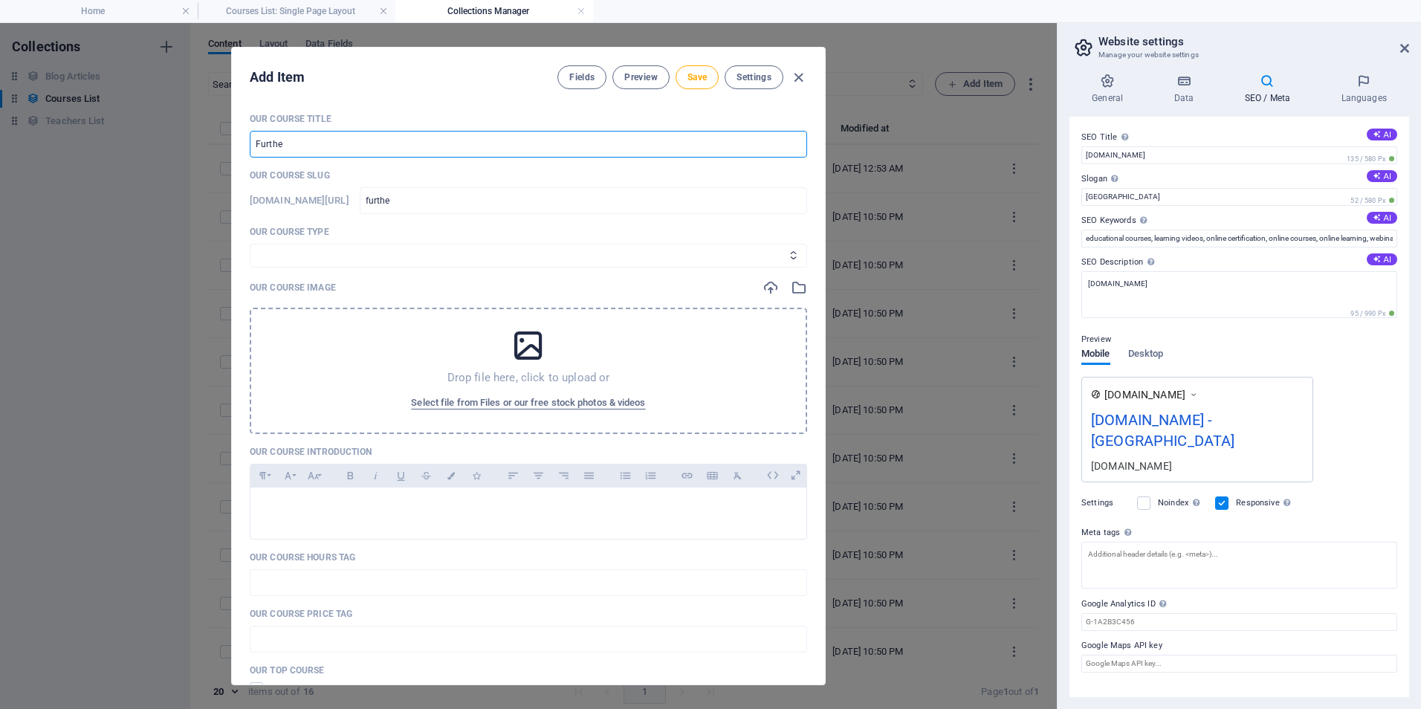
type input "further"
type input "Further M"
type input "further-m"
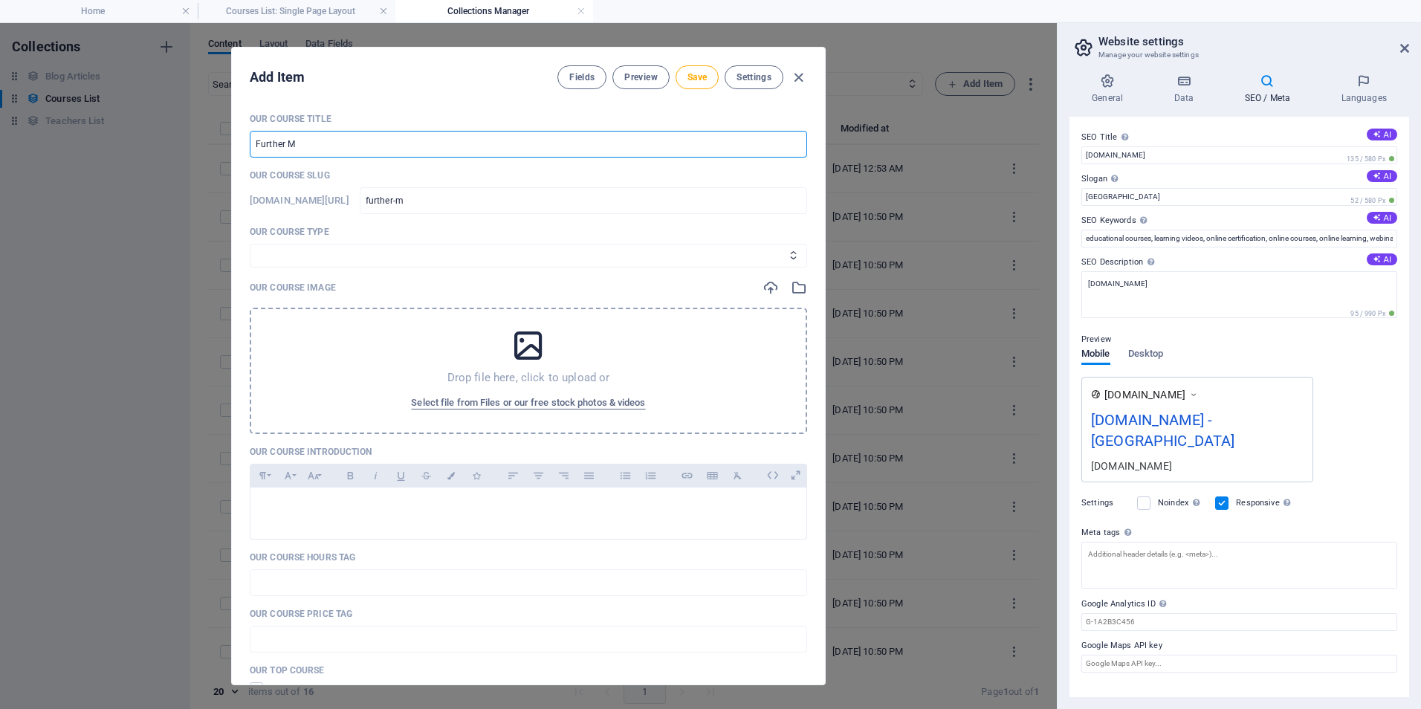
type input "Further Ma"
type input "further-ma"
type input "Further Mat"
type input "further-mat"
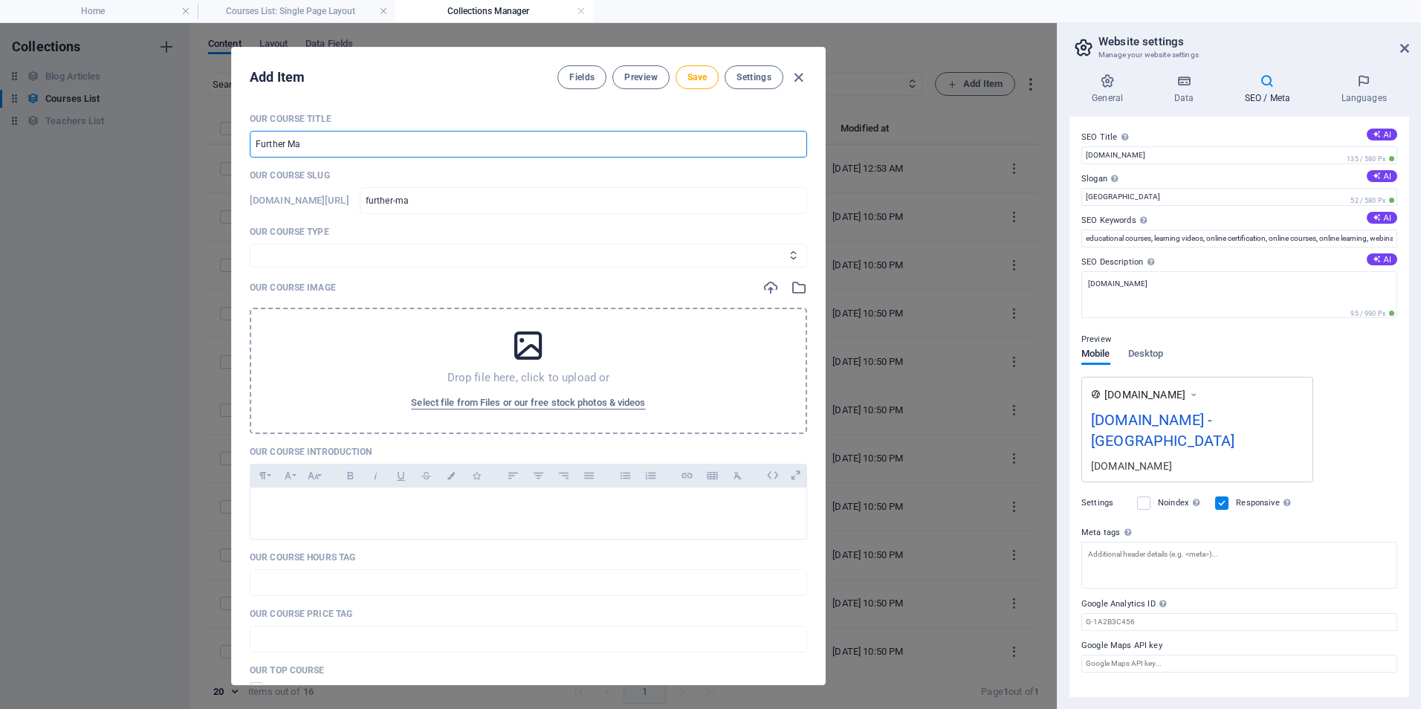
type input "further-mat"
type input "Further Math"
type input "further-math"
type input "Further Maths"
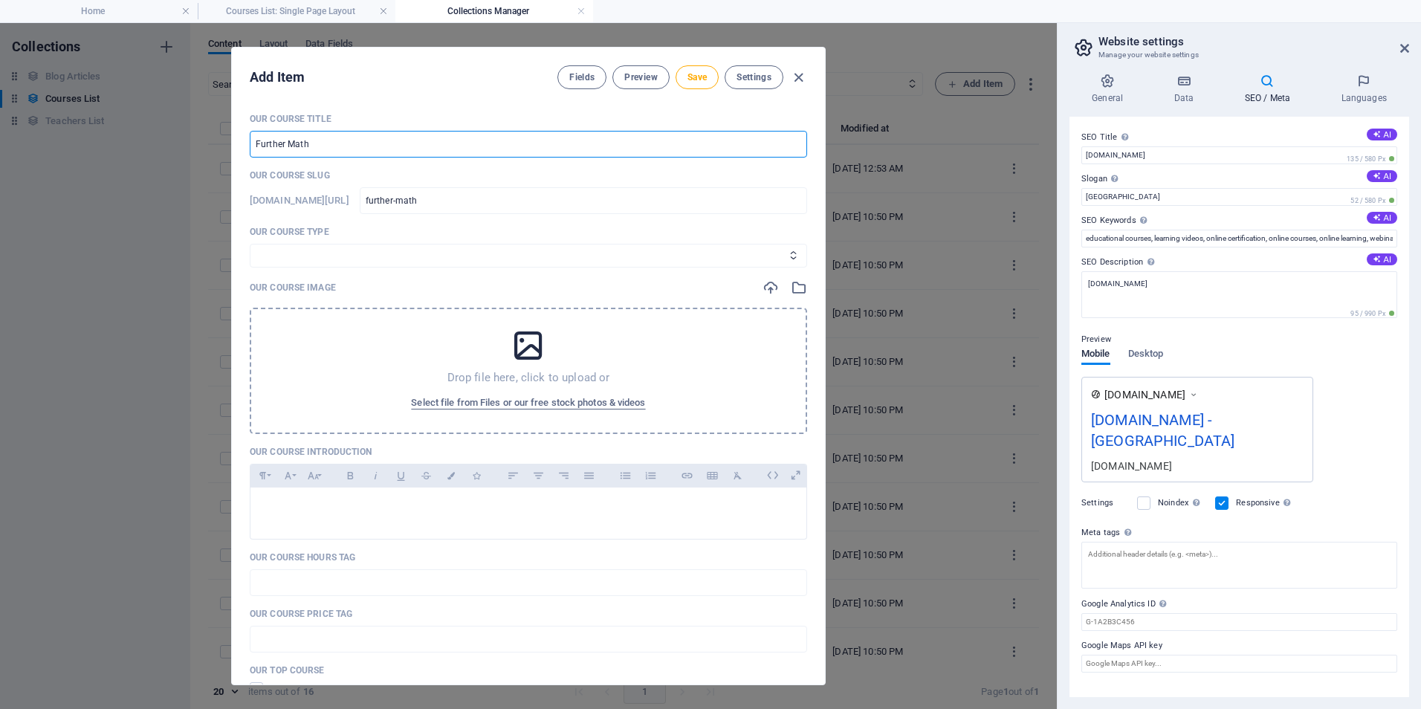
type input "further-maths"
type input "Further Maths"
click at [695, 76] on span "Save" at bounding box center [696, 77] width 19 height 12
click at [792, 80] on icon "button" at bounding box center [798, 77] width 17 height 17
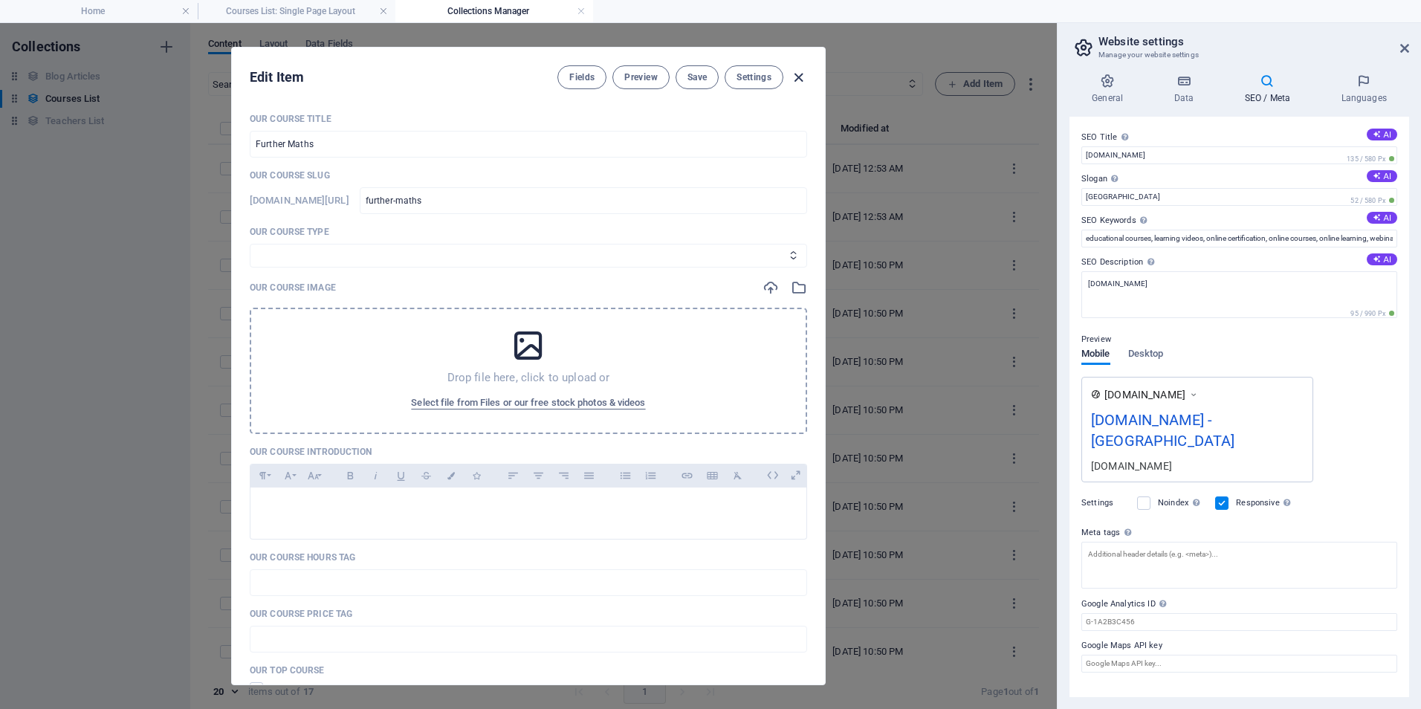
type input "further-maths"
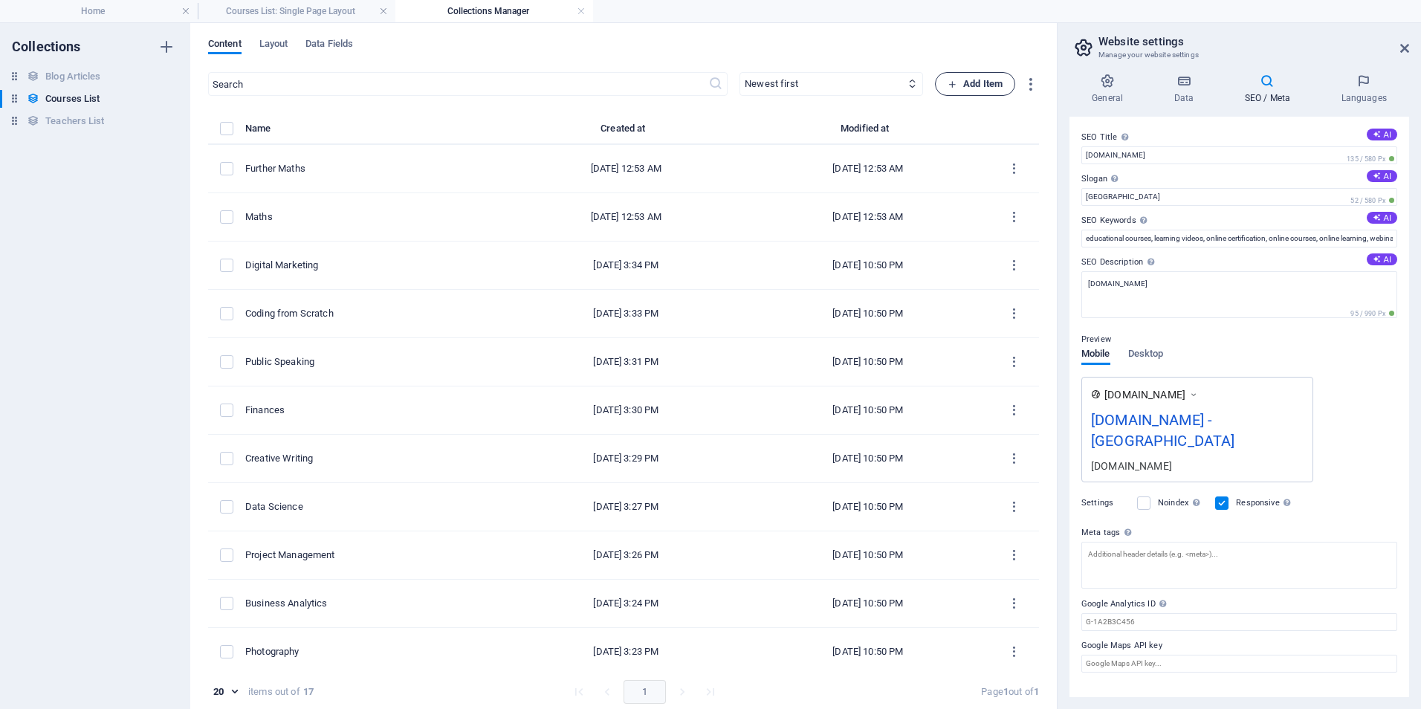
click at [960, 86] on span "Add Item" at bounding box center [974, 84] width 55 height 18
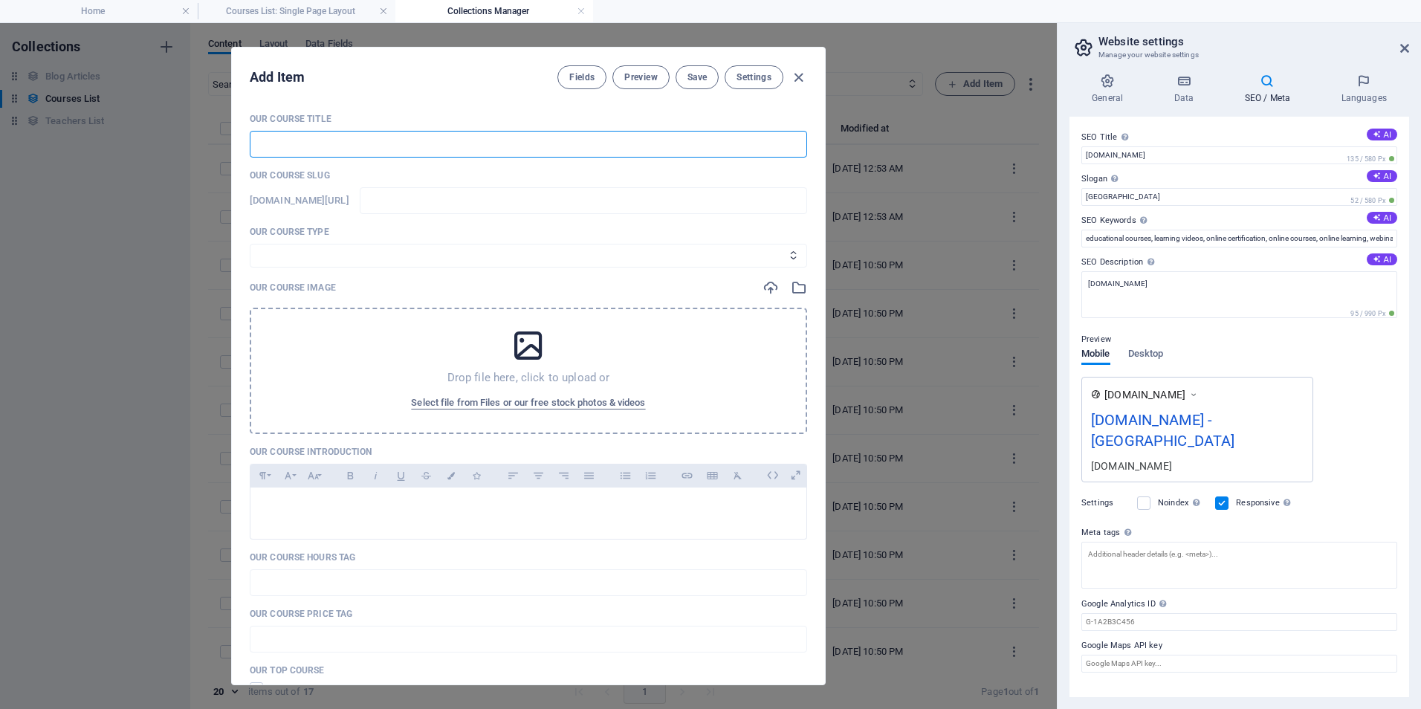
click at [454, 149] on input "text" at bounding box center [528, 144] width 557 height 27
type input "C"
type input "c"
type input "Ch"
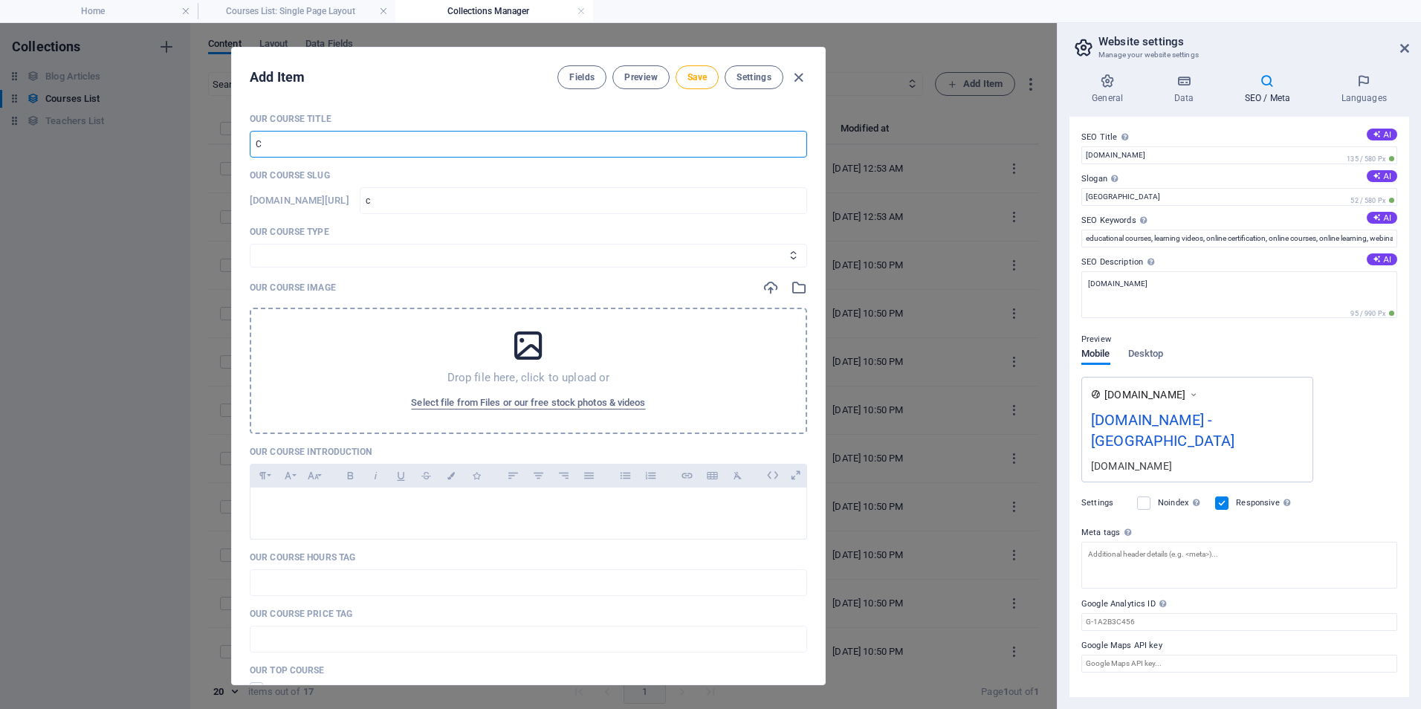
type input "ch"
type input "Che"
type input "che"
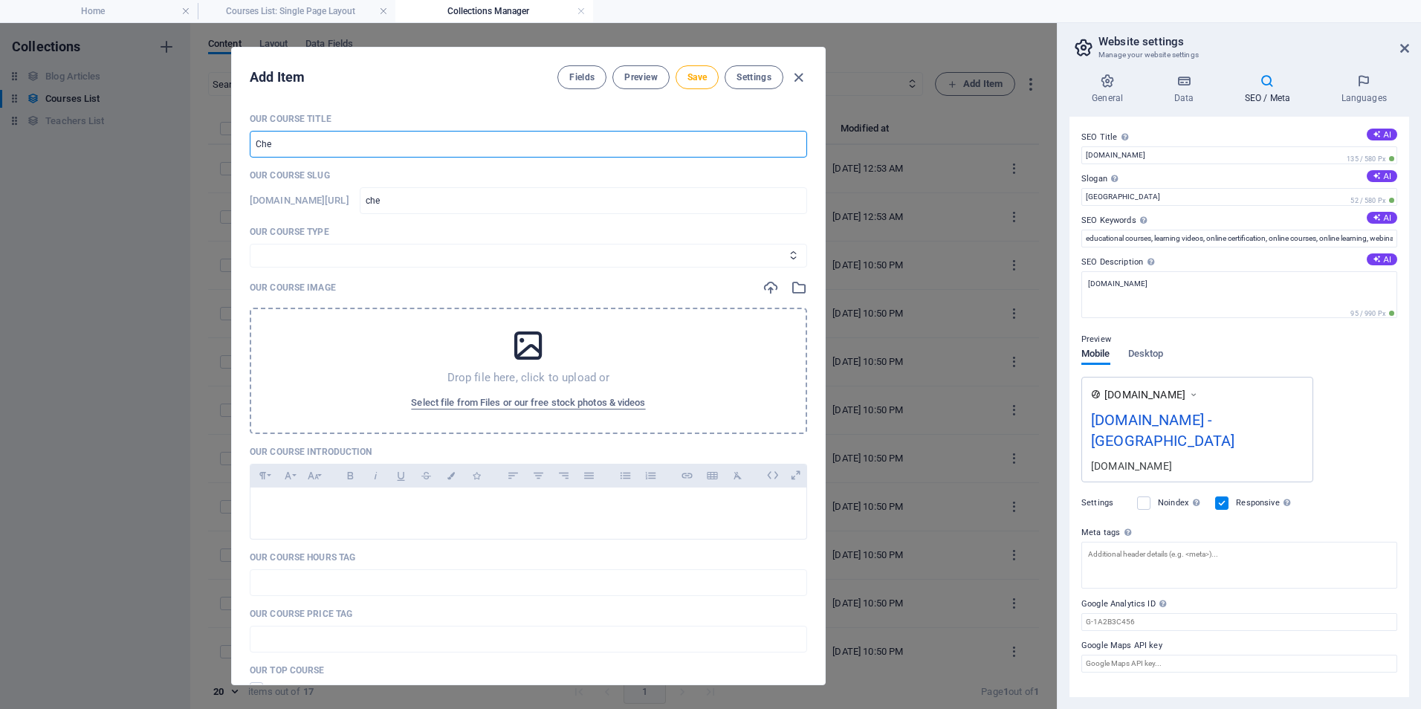
type input "Chem"
type input "chem"
type input "Chemi"
type input "chemi"
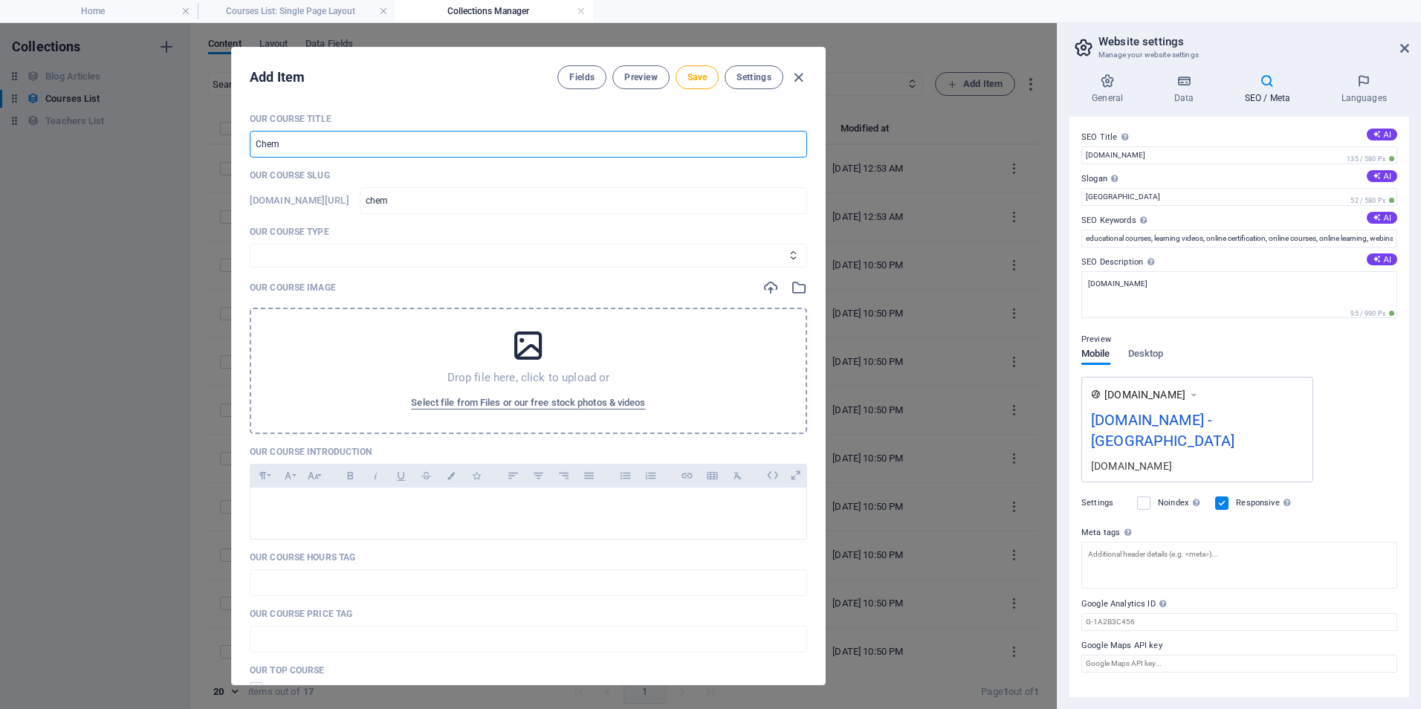
type input "chemi"
type input "Chemis"
type input "chemis"
type input "Chemist"
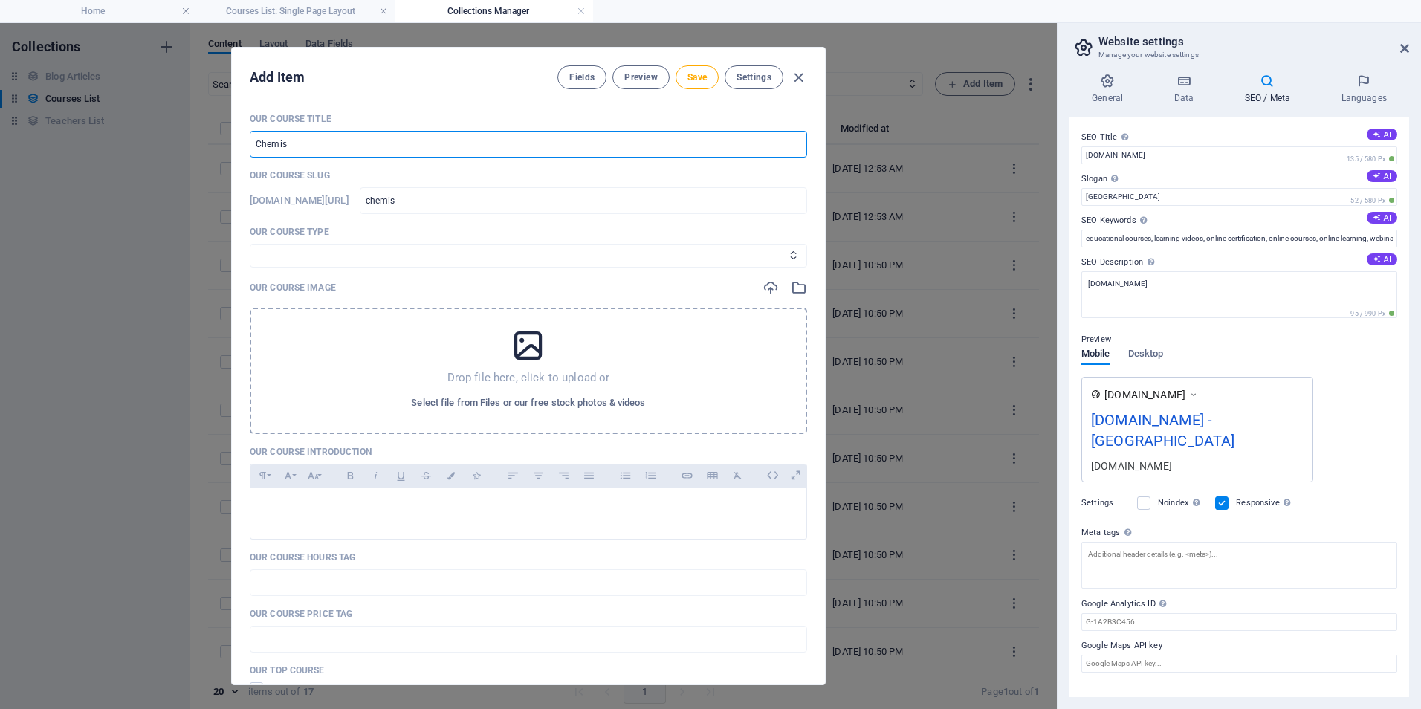
type input "chemist"
type input "Chemistr"
type input "chemistr"
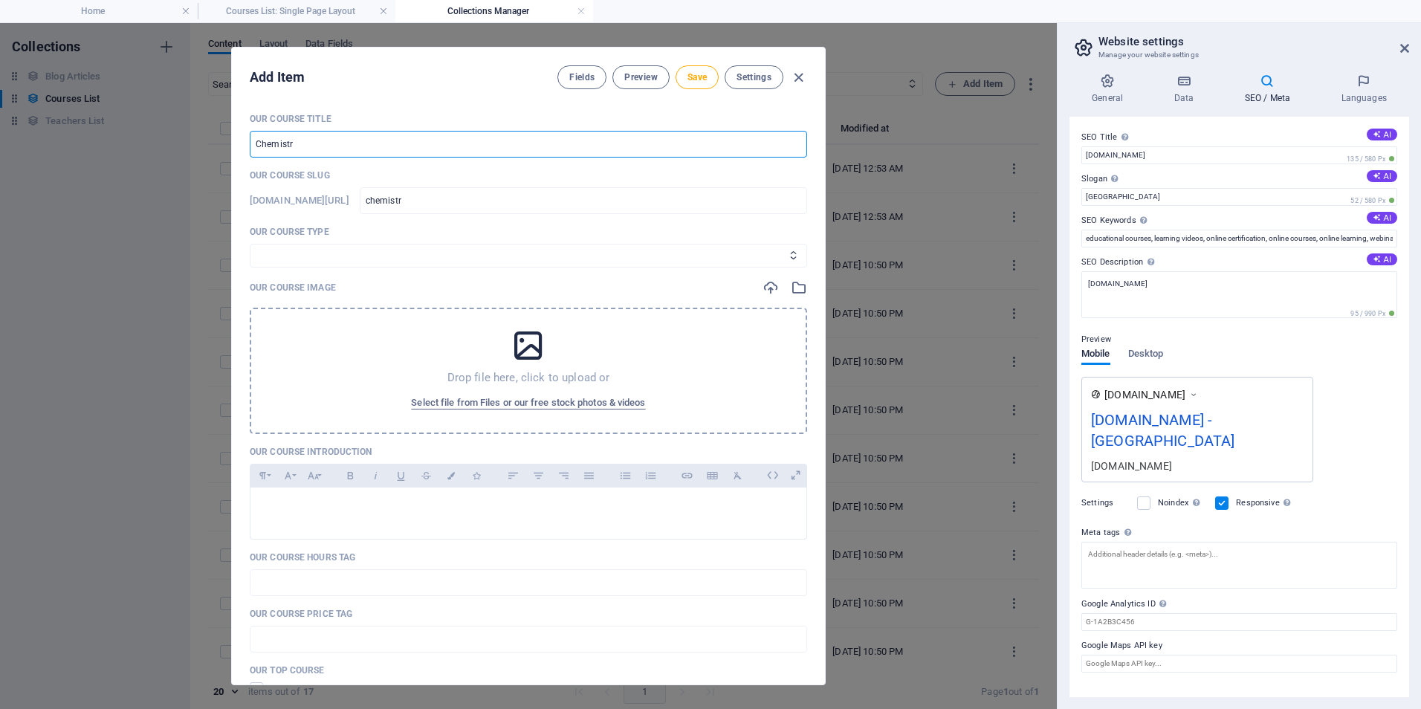
type input "Chemistry"
type input "chemistry"
type input "Chemistry"
click at [688, 68] on button "Save" at bounding box center [696, 77] width 43 height 24
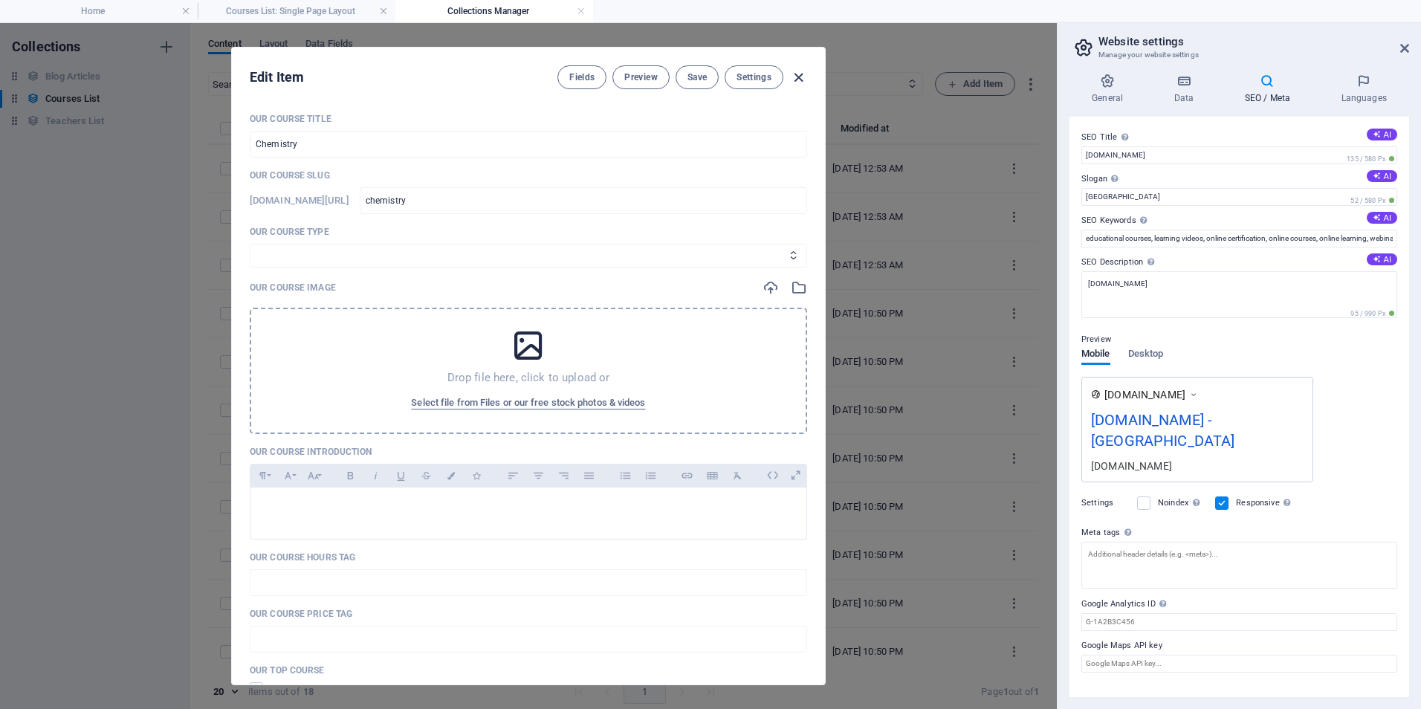
click at [800, 74] on icon "button" at bounding box center [798, 77] width 17 height 17
type input "chemistry"
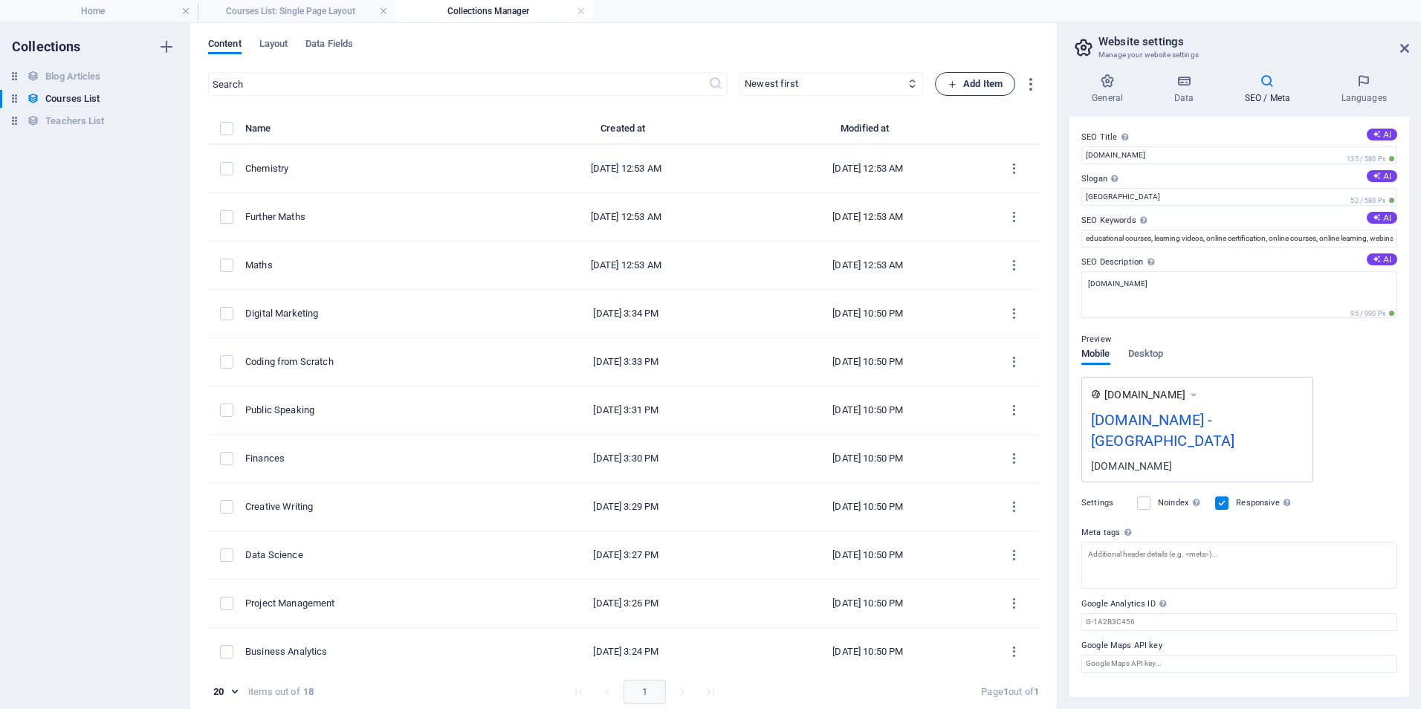
click at [955, 82] on span "Add Item" at bounding box center [974, 84] width 55 height 18
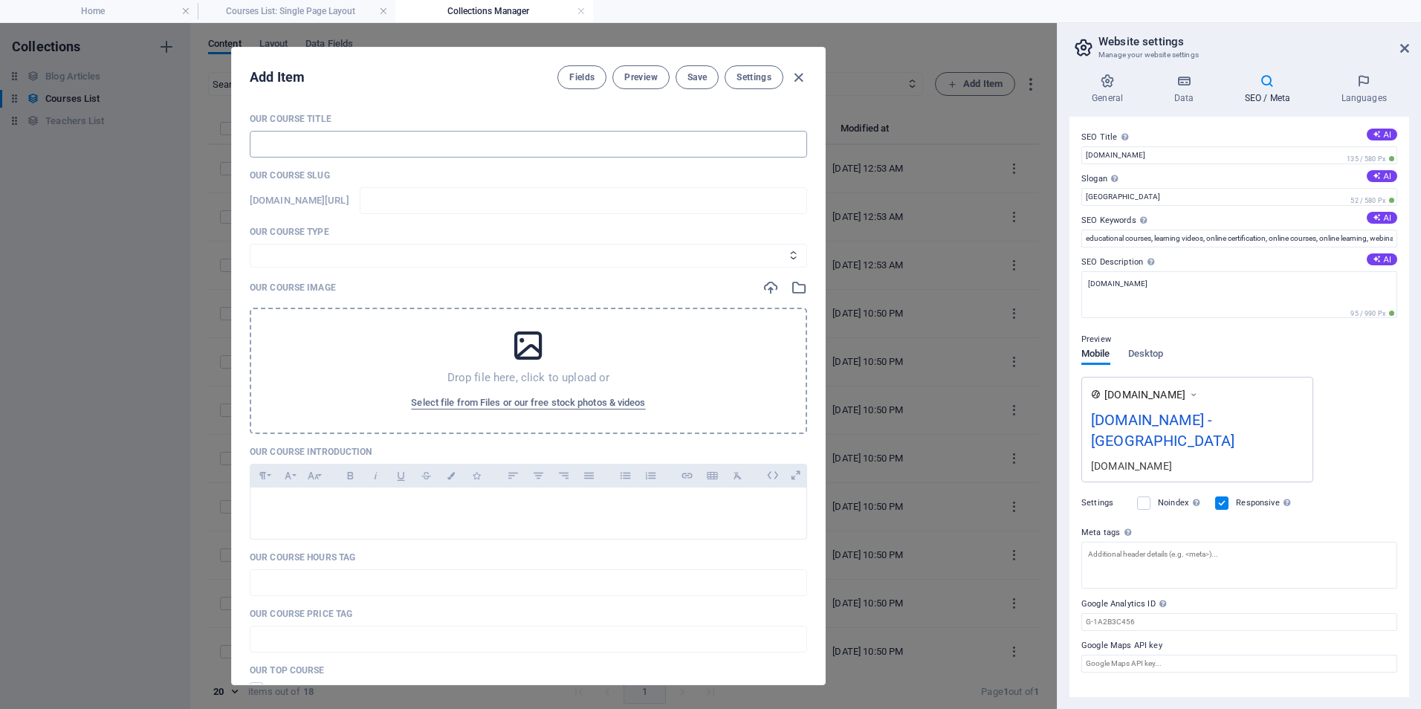
click at [357, 146] on input "text" at bounding box center [528, 144] width 557 height 27
type input "P"
type input "p"
type input "Ph"
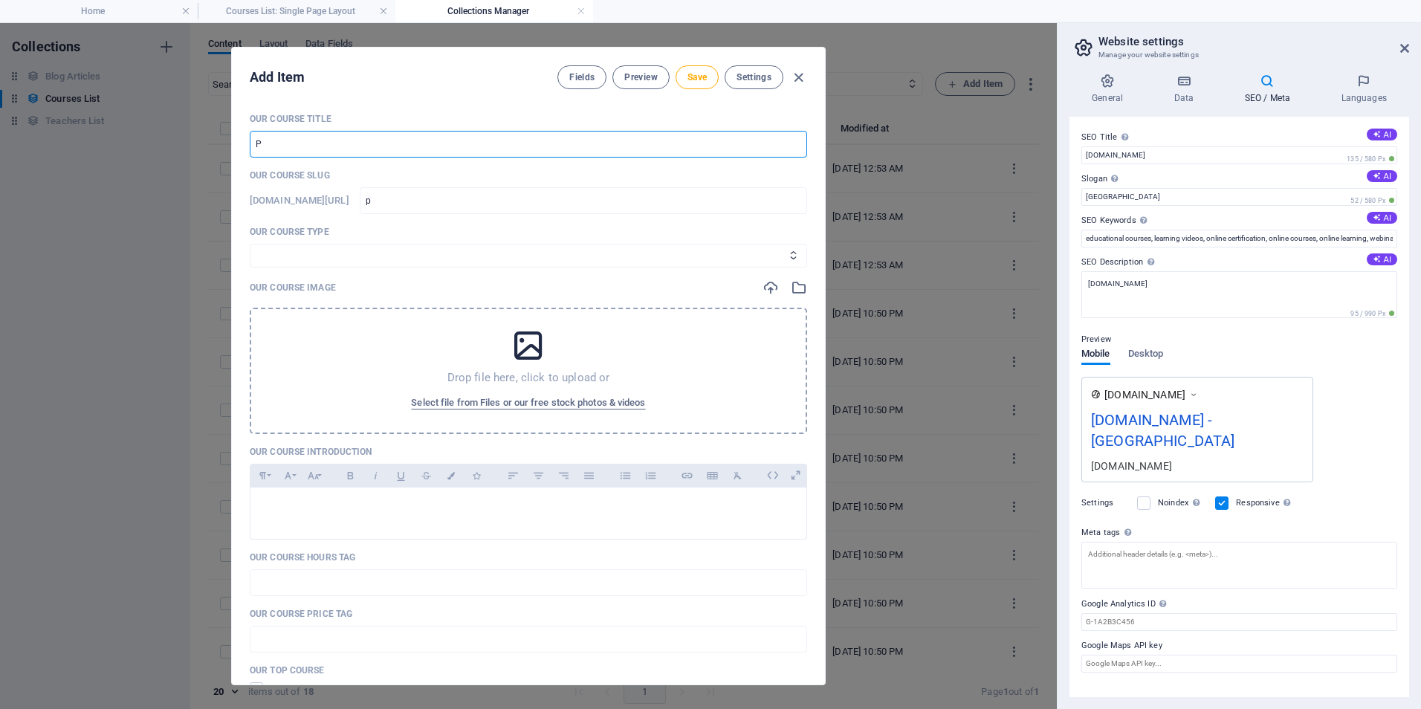
type input "ph"
type input "Phy"
type input "phy"
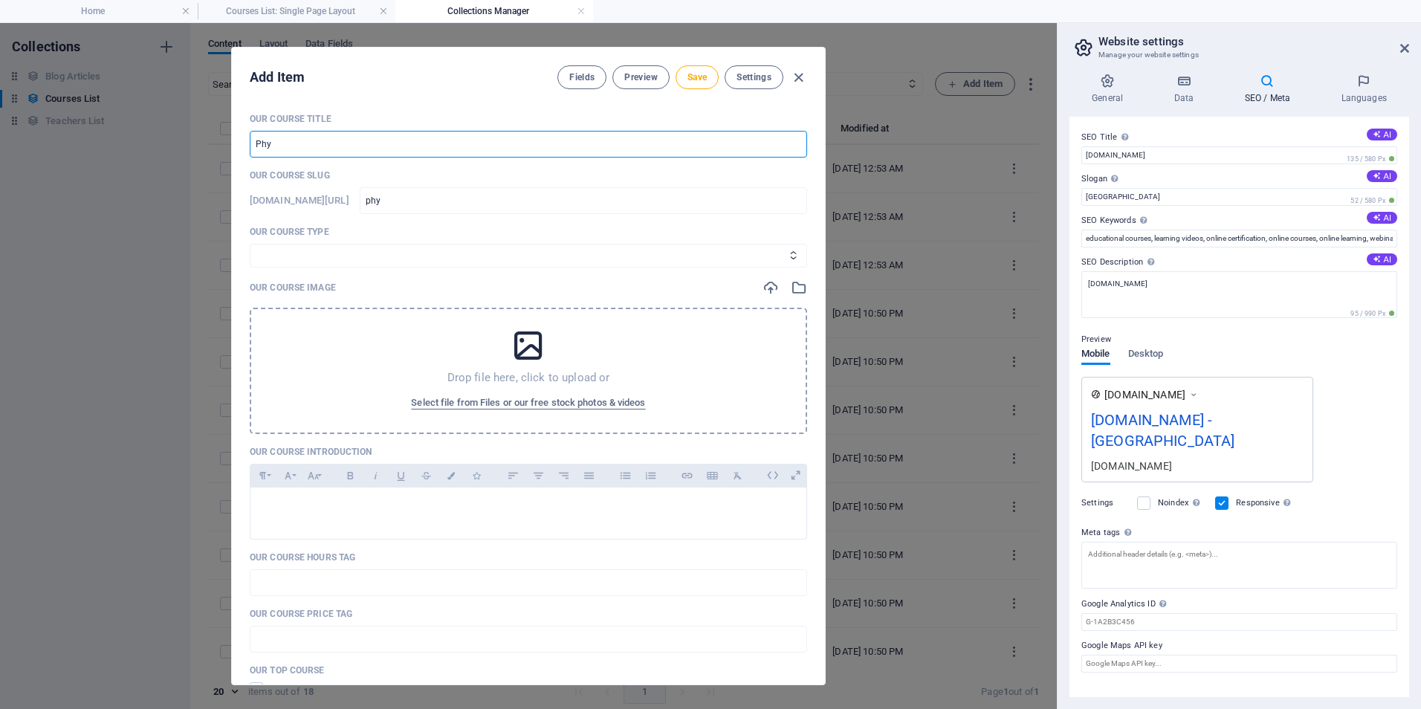
type input "Phys"
type input "phys"
type input "Physs"
type input "physs"
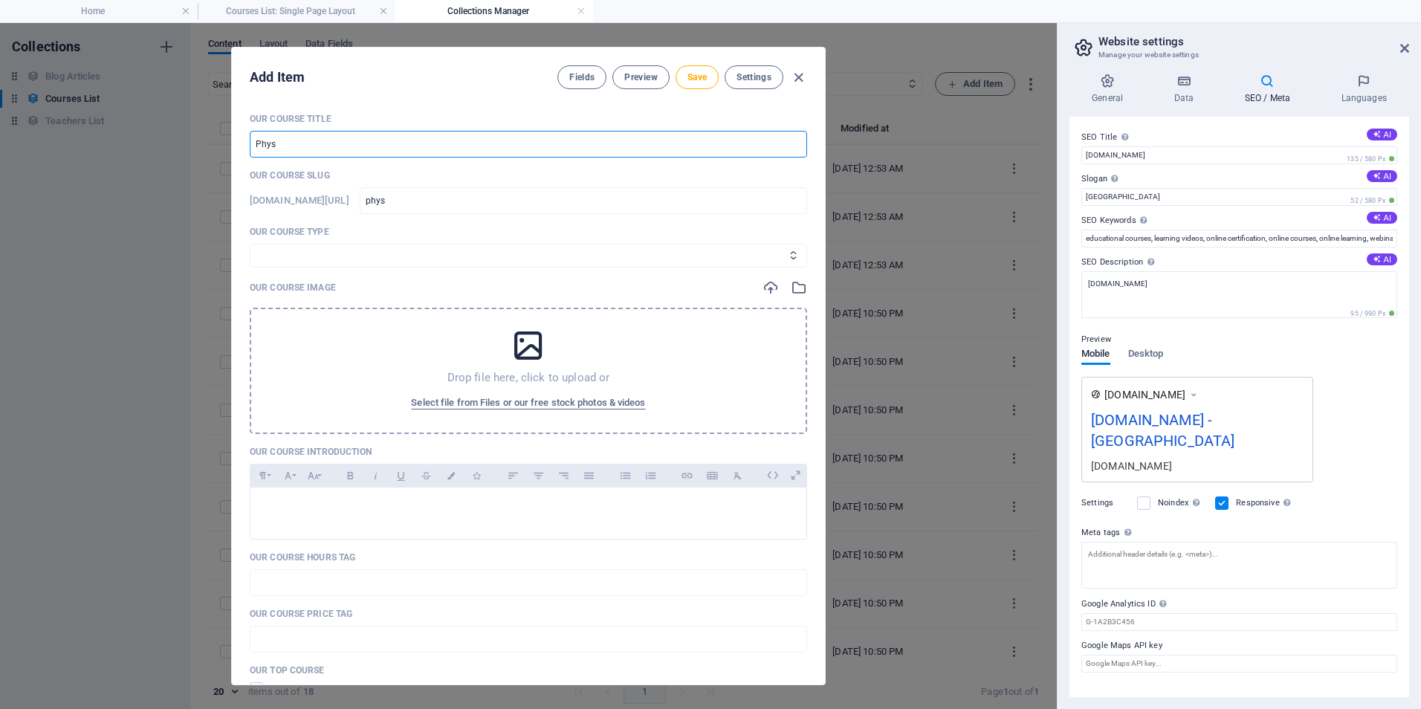
type input "physs"
type input "Phys"
type input "phys"
type input "Physi"
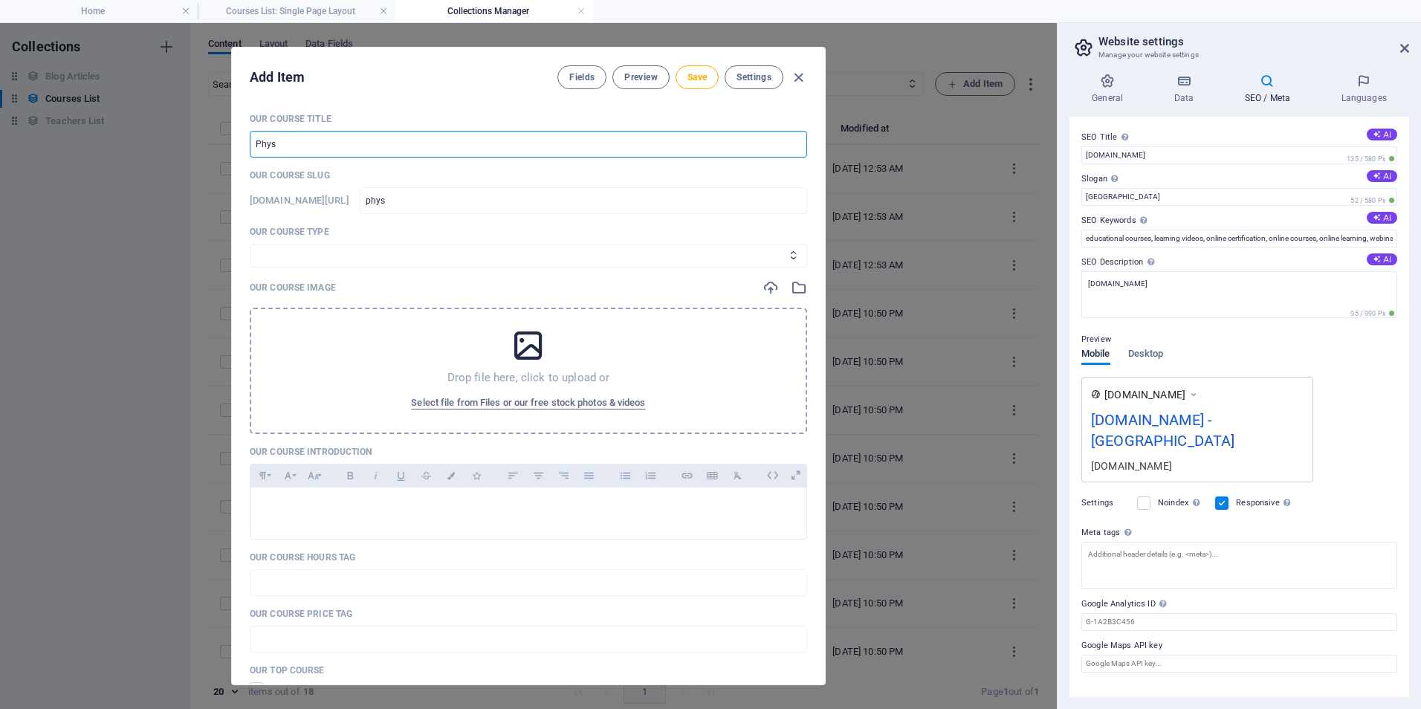
type input "physi"
type input "Physic"
type input "physic"
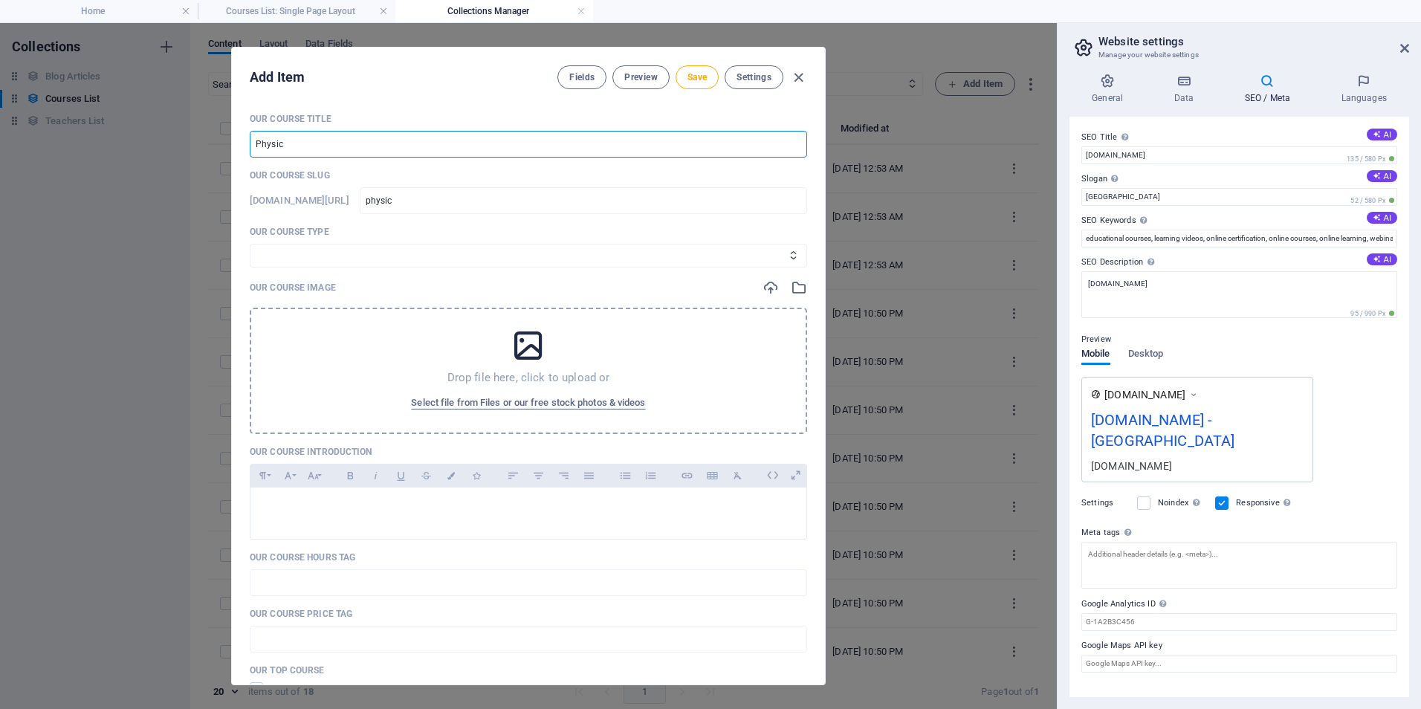
type input "Physics"
type input "physics"
type input "Physics"
click at [689, 74] on span "Save" at bounding box center [696, 77] width 19 height 12
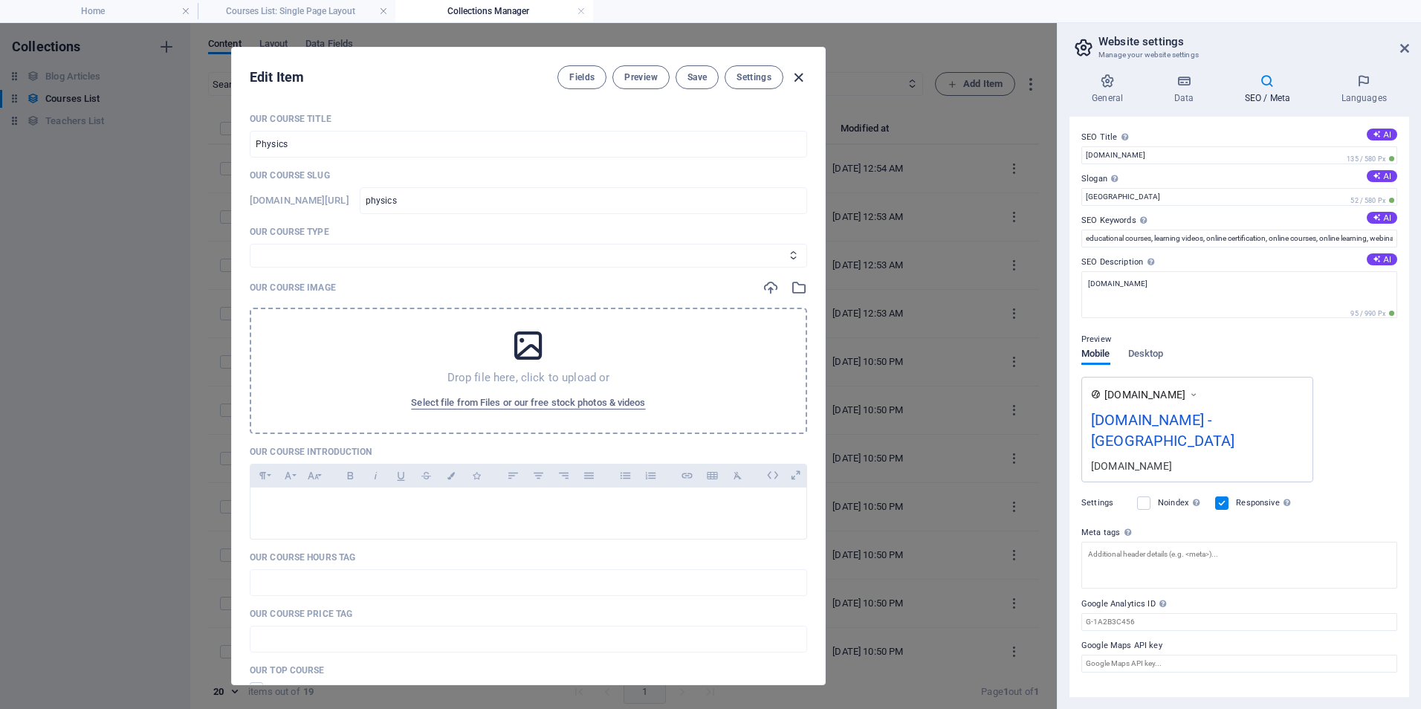
click at [803, 80] on icon "button" at bounding box center [798, 77] width 17 height 17
type input "physics"
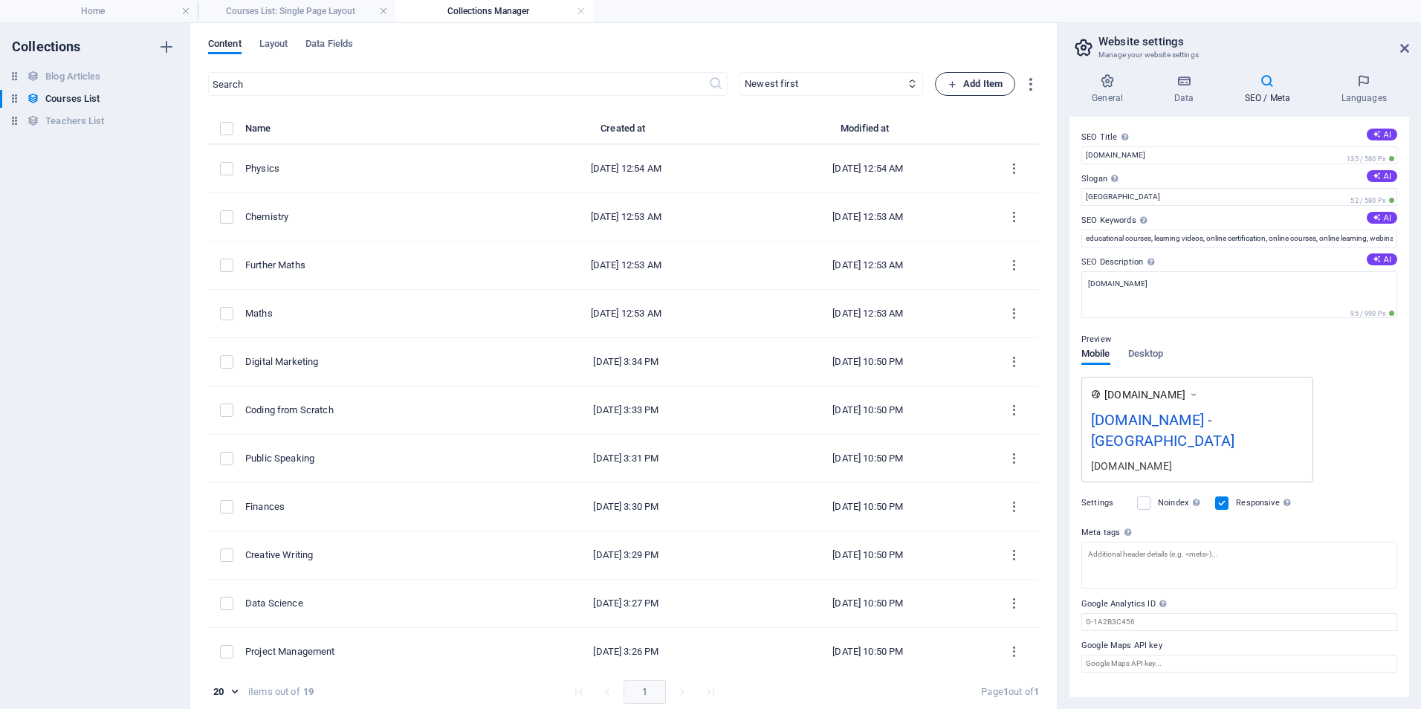
click at [961, 82] on span "Add Item" at bounding box center [974, 84] width 55 height 18
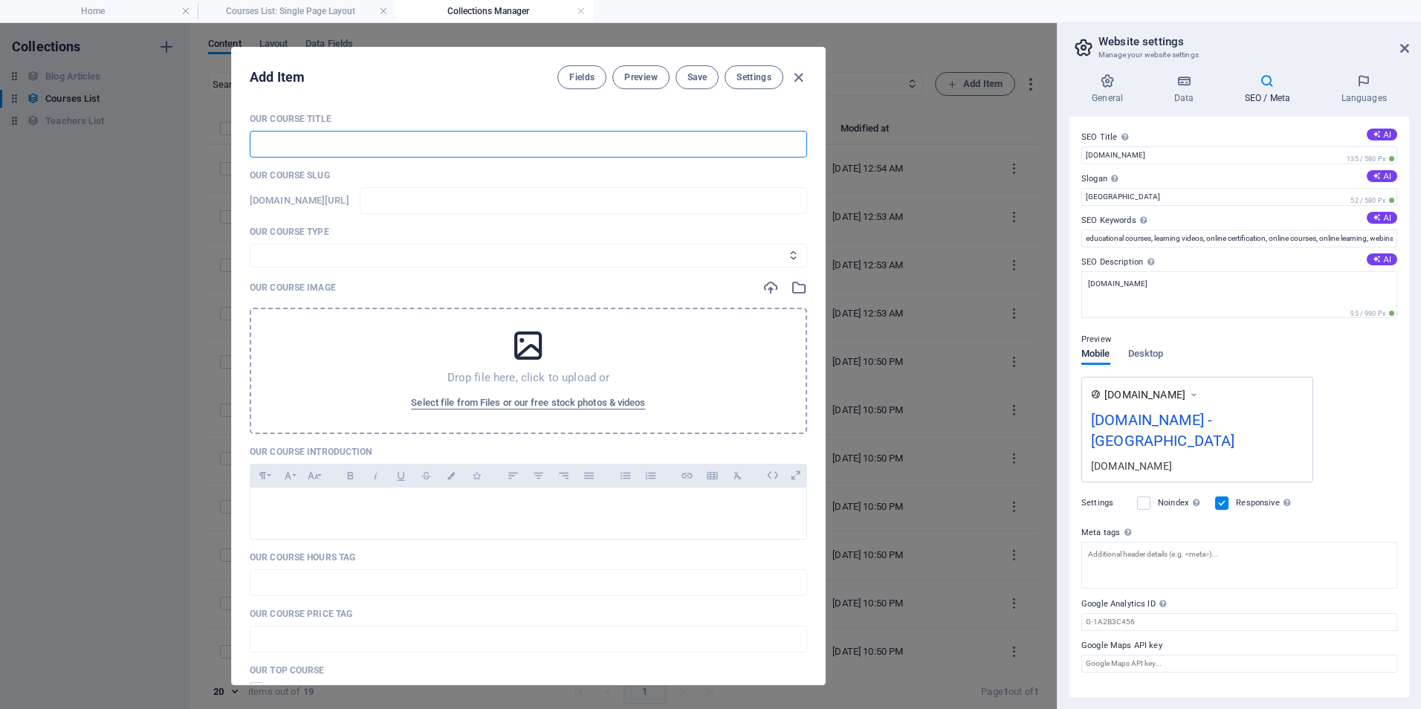
click at [499, 142] on input "text" at bounding box center [528, 144] width 557 height 27
type input "B"
type input "b"
type input "Bi"
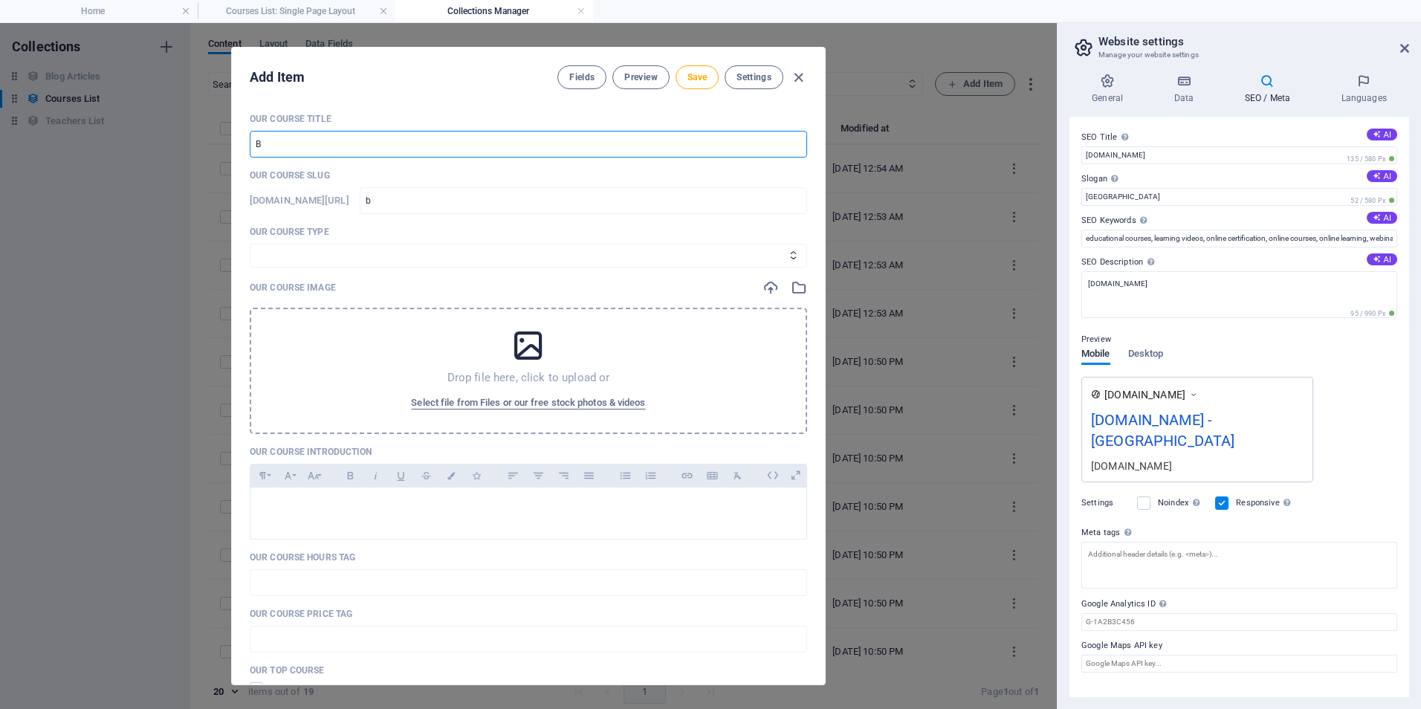
type input "bi"
type input "Bio"
type input "bio"
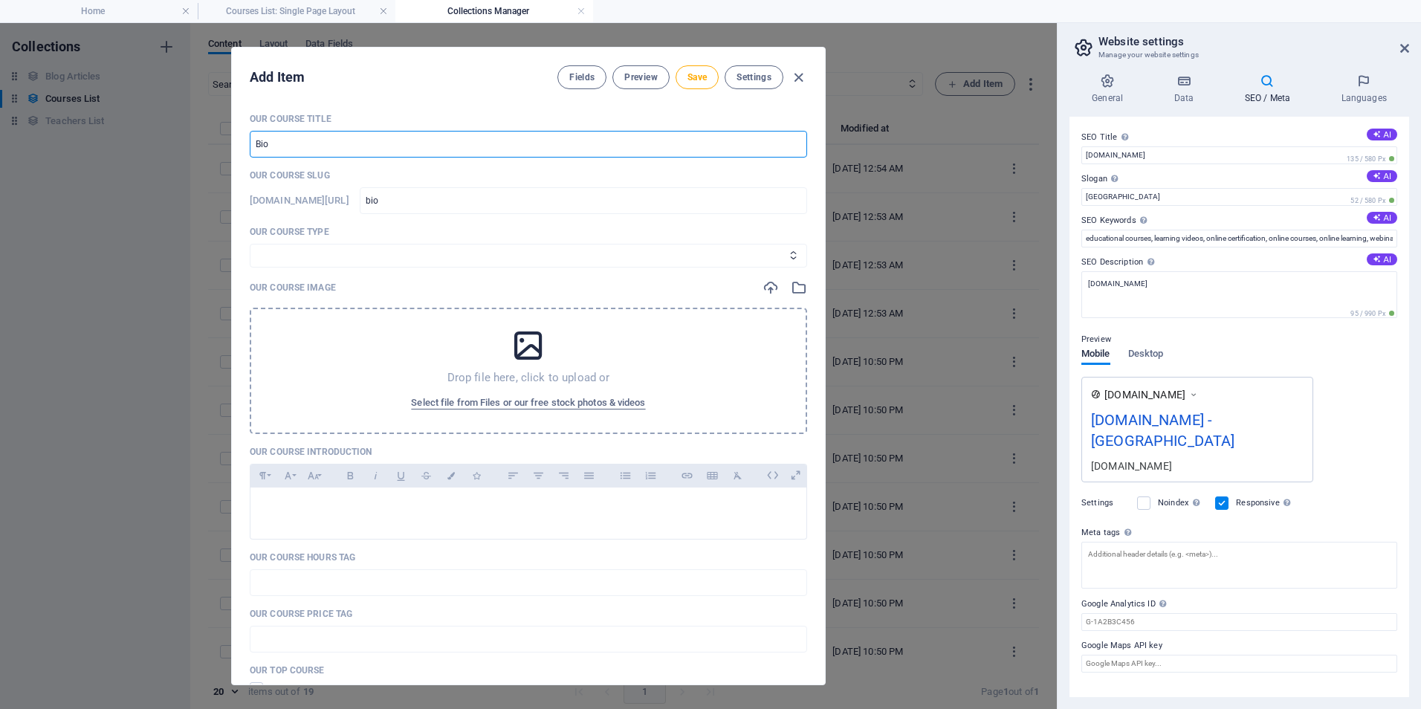
type input "Biol"
type input "biol"
type input "Biolo"
type input "biolo"
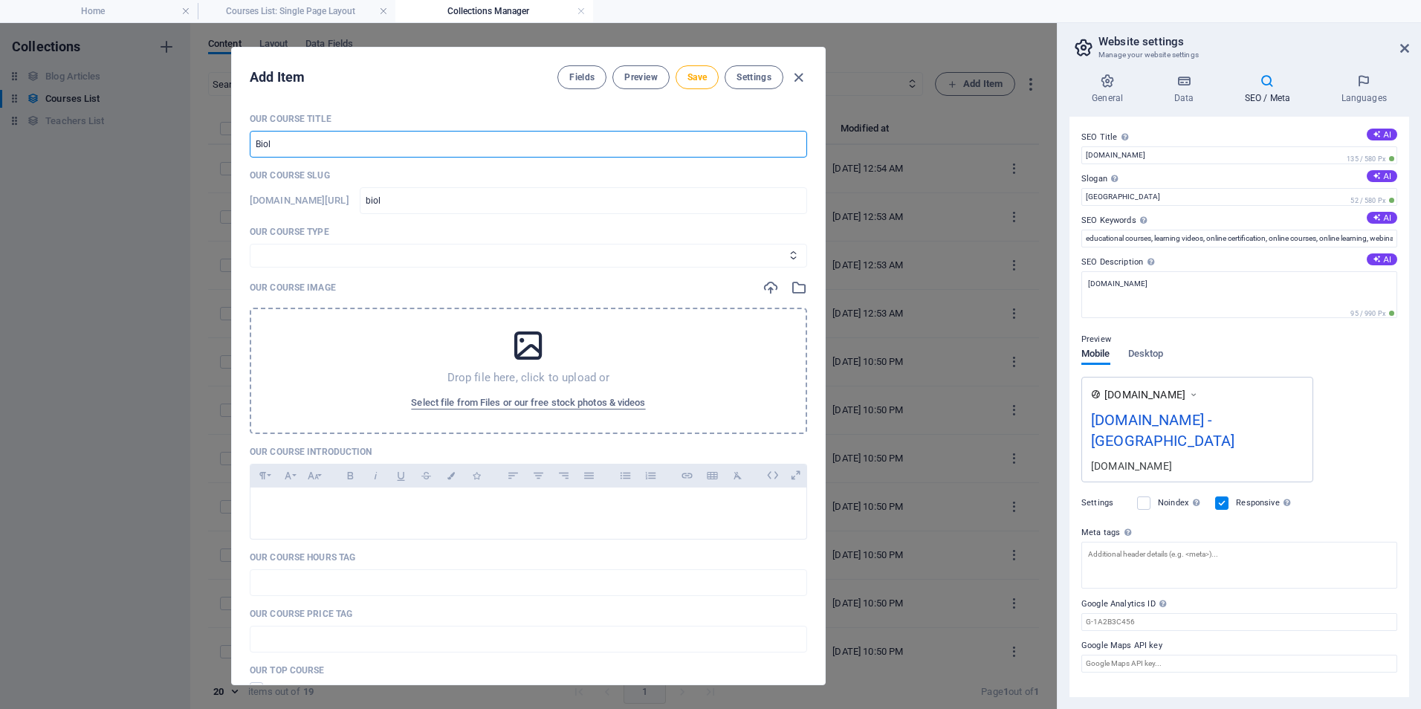
type input "biolo"
type input "Biolog"
type input "biolog"
type input "Biology"
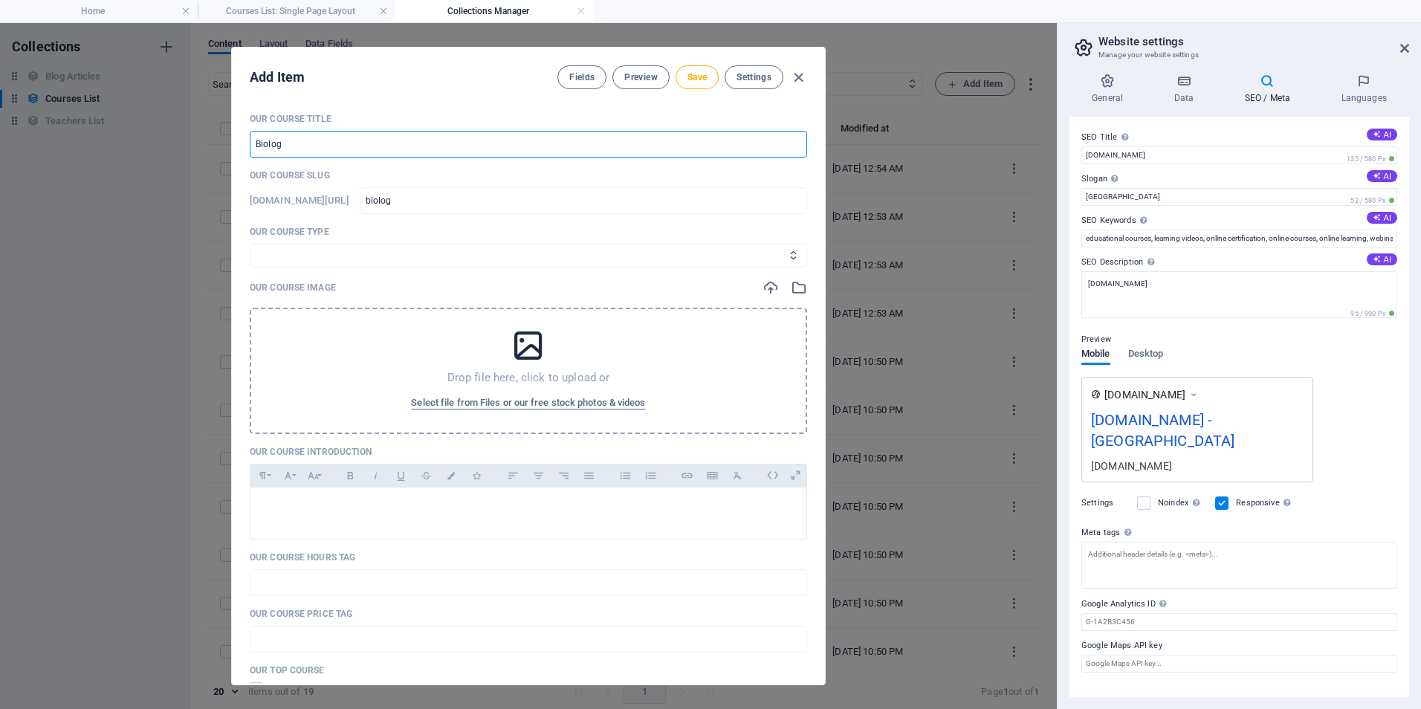
type input "biology"
type input "Biology"
click at [706, 77] on button "Save" at bounding box center [696, 77] width 43 height 24
click at [797, 72] on icon "button" at bounding box center [798, 77] width 17 height 17
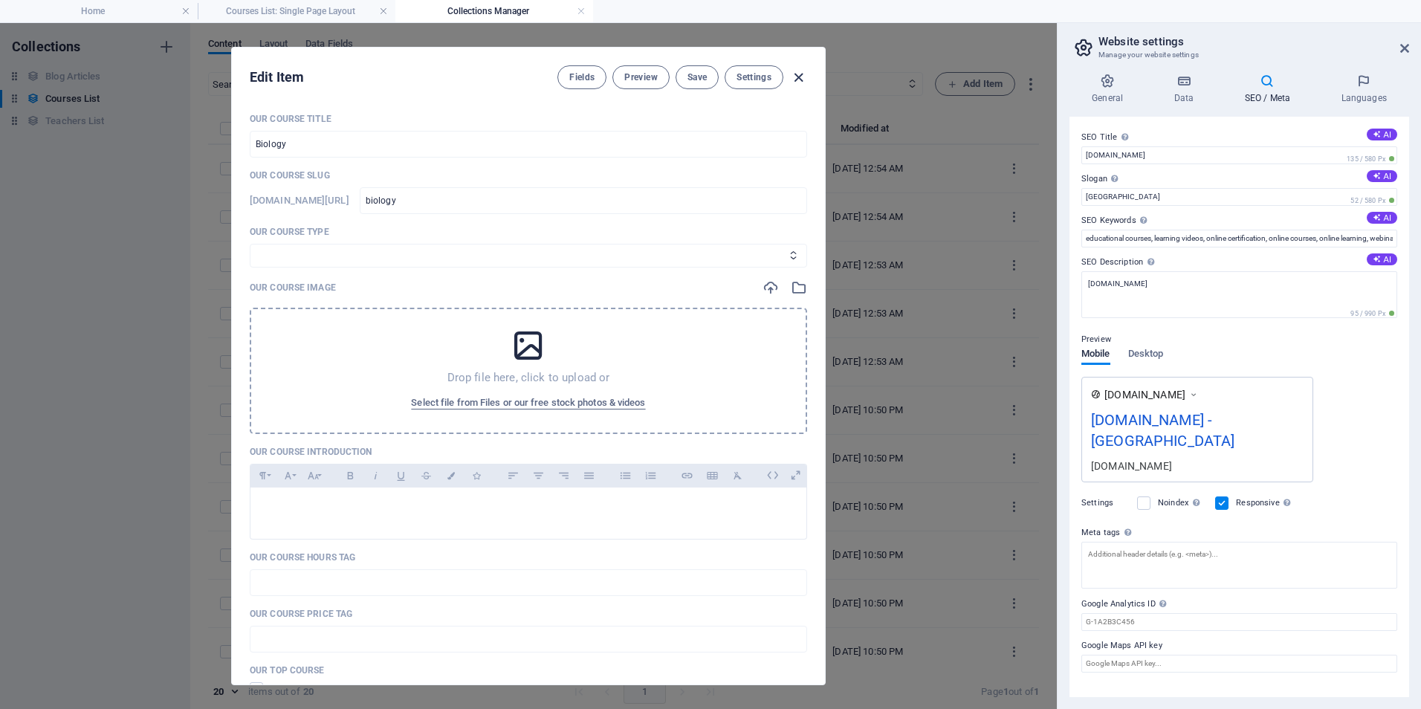
type input "biology"
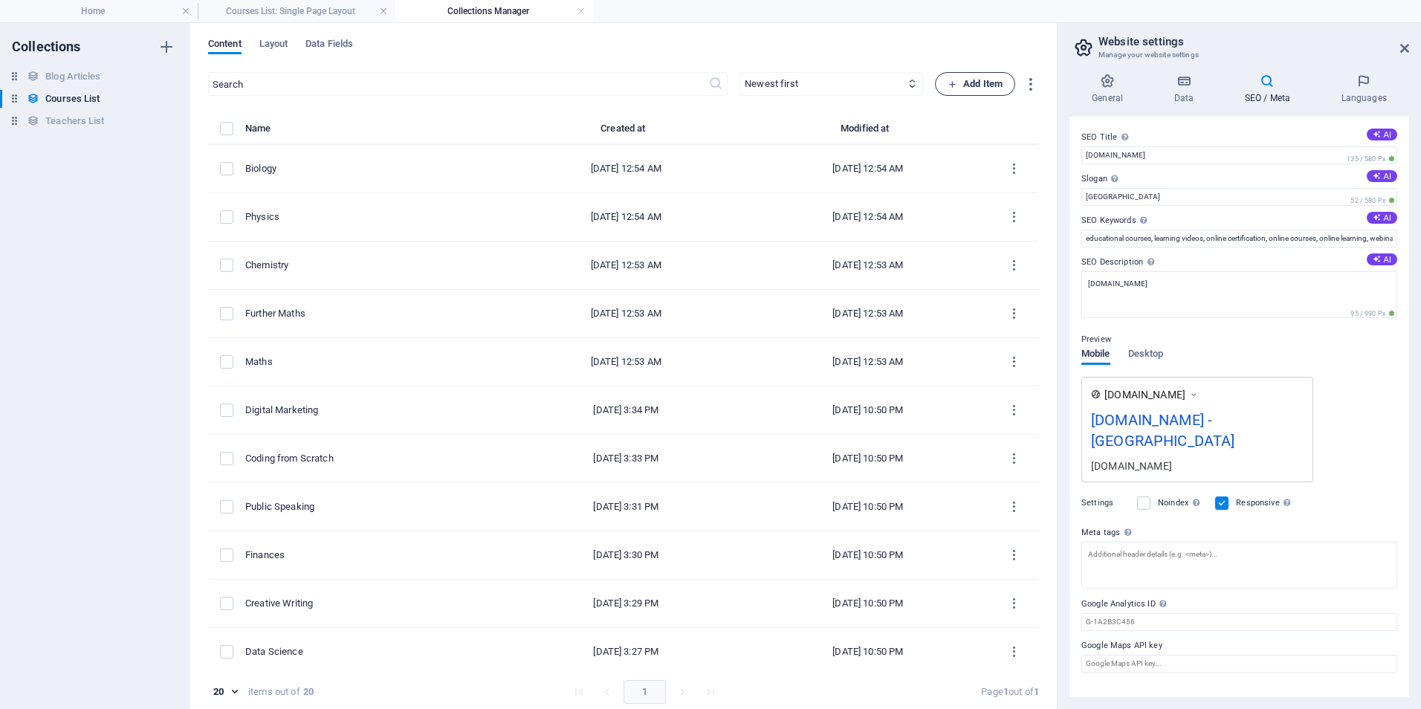
click at [956, 79] on span "Add Item" at bounding box center [974, 84] width 55 height 18
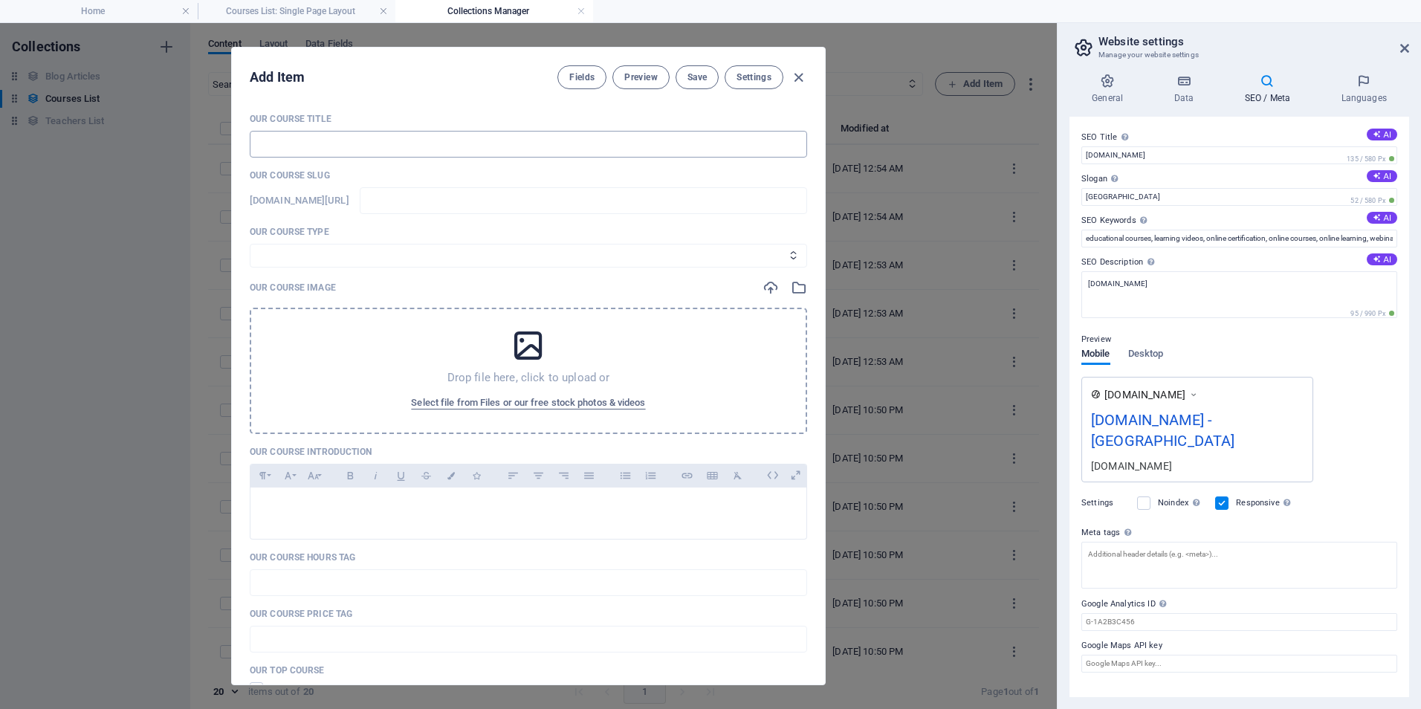
click at [308, 137] on input "text" at bounding box center [528, 144] width 557 height 27
type input "K"
type input "k"
type input "Ke"
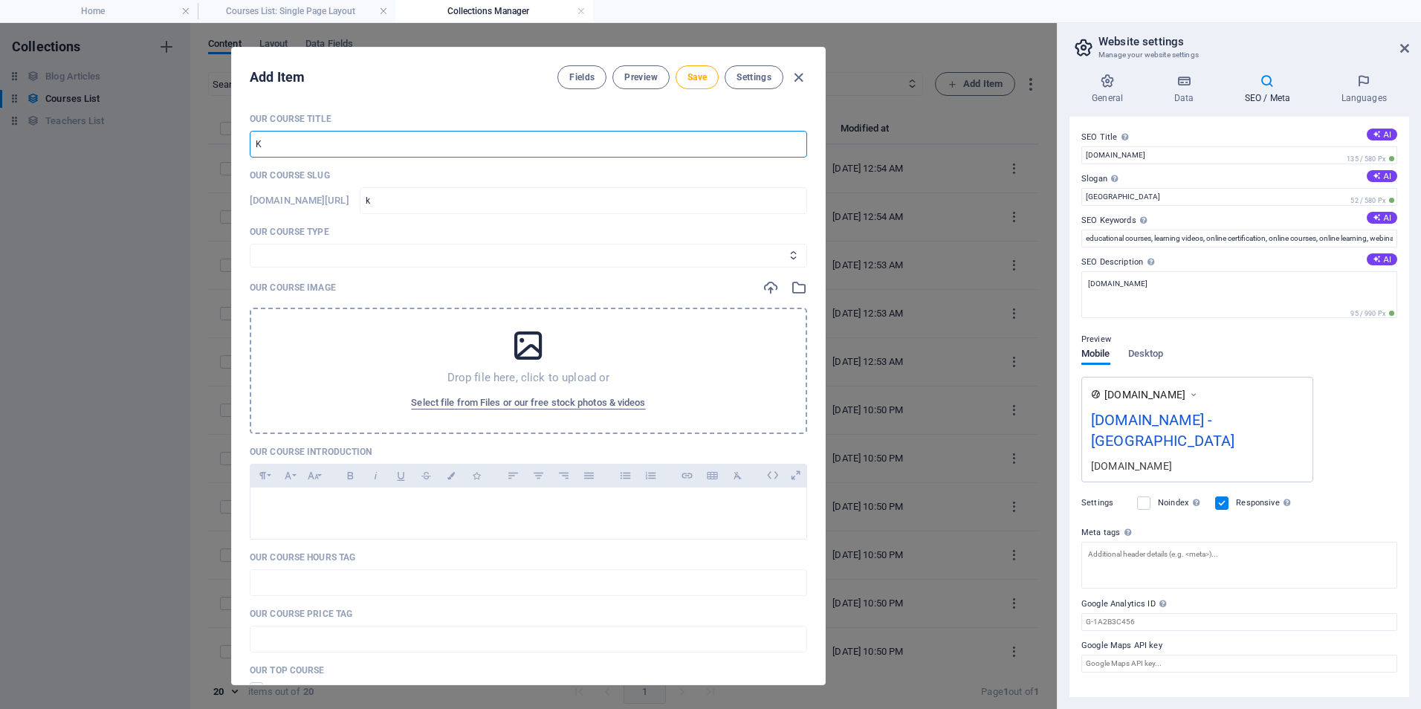
type input "ke"
type input "Key"
type input "key"
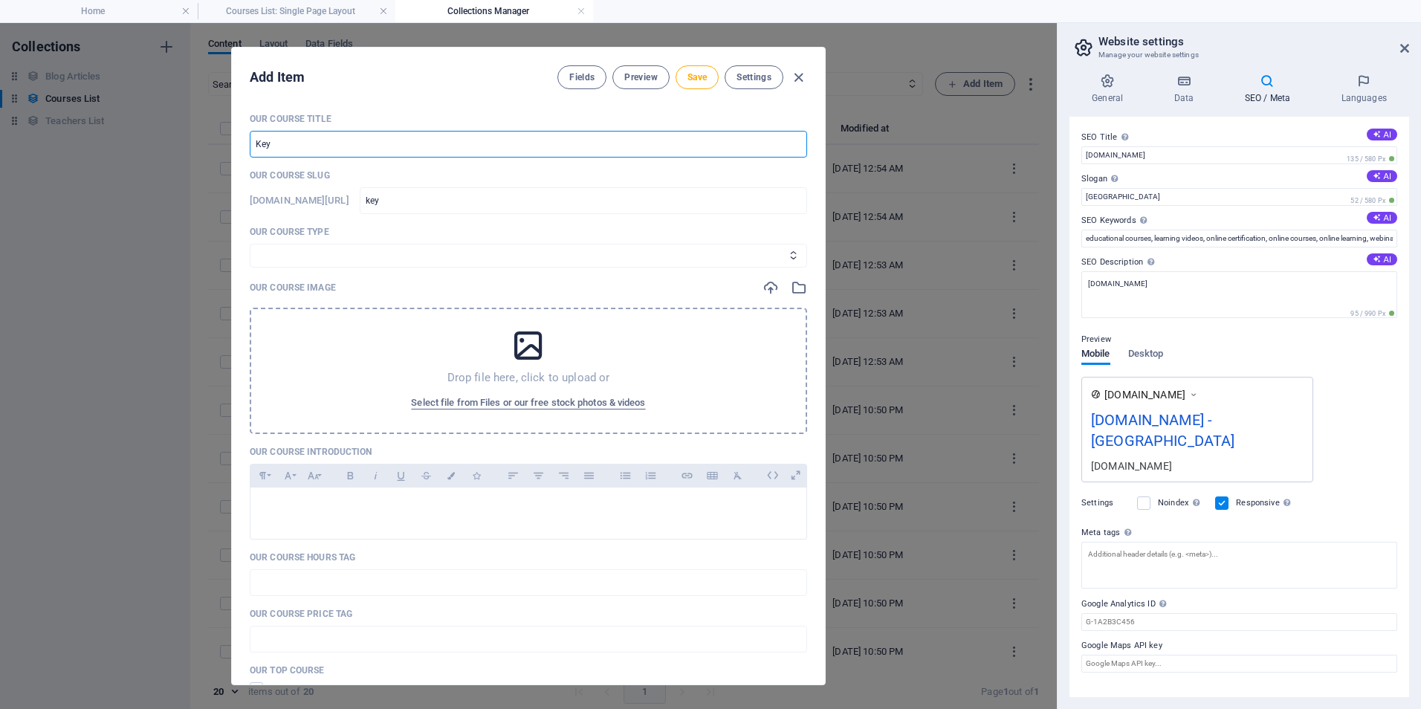
type input "Key S"
type input "key-s"
type input "Key St"
type input "key-st"
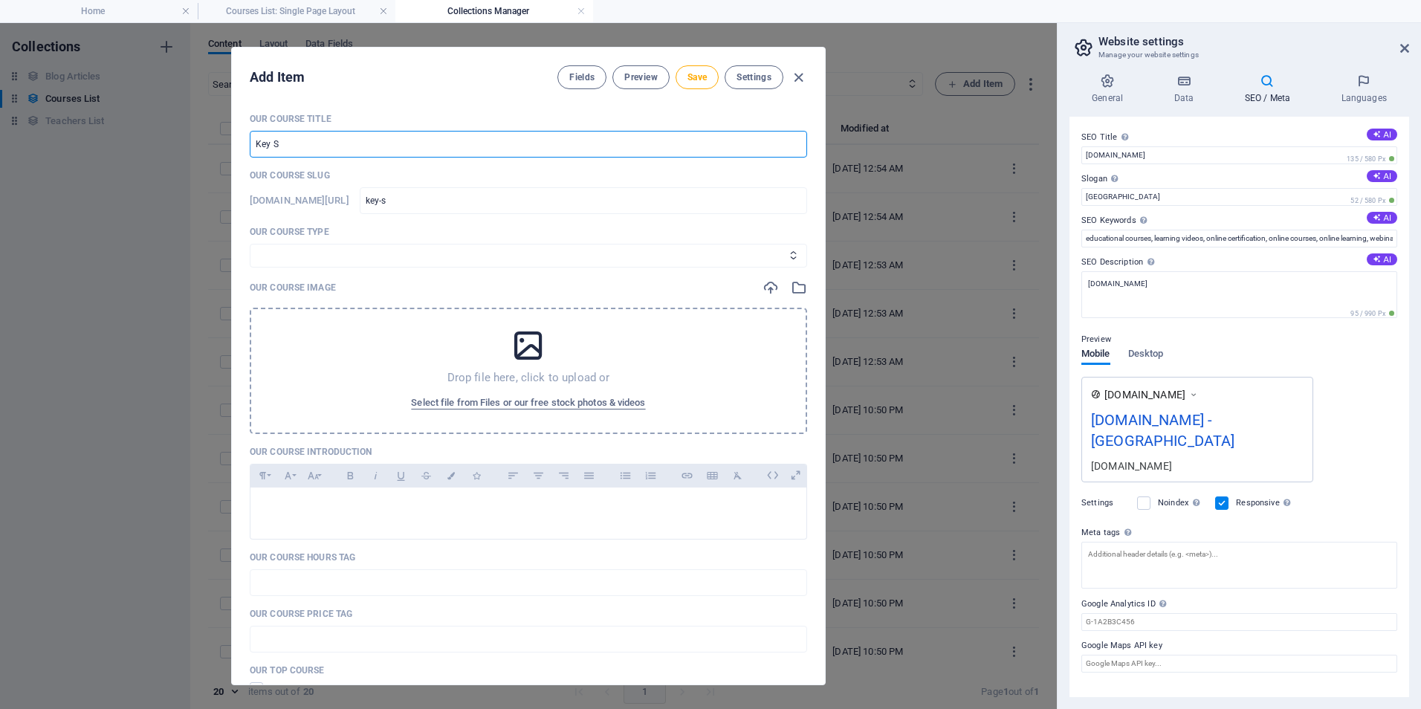
type input "key-st"
type input "Key Sta"
type input "key-sta"
type input "Key Stag"
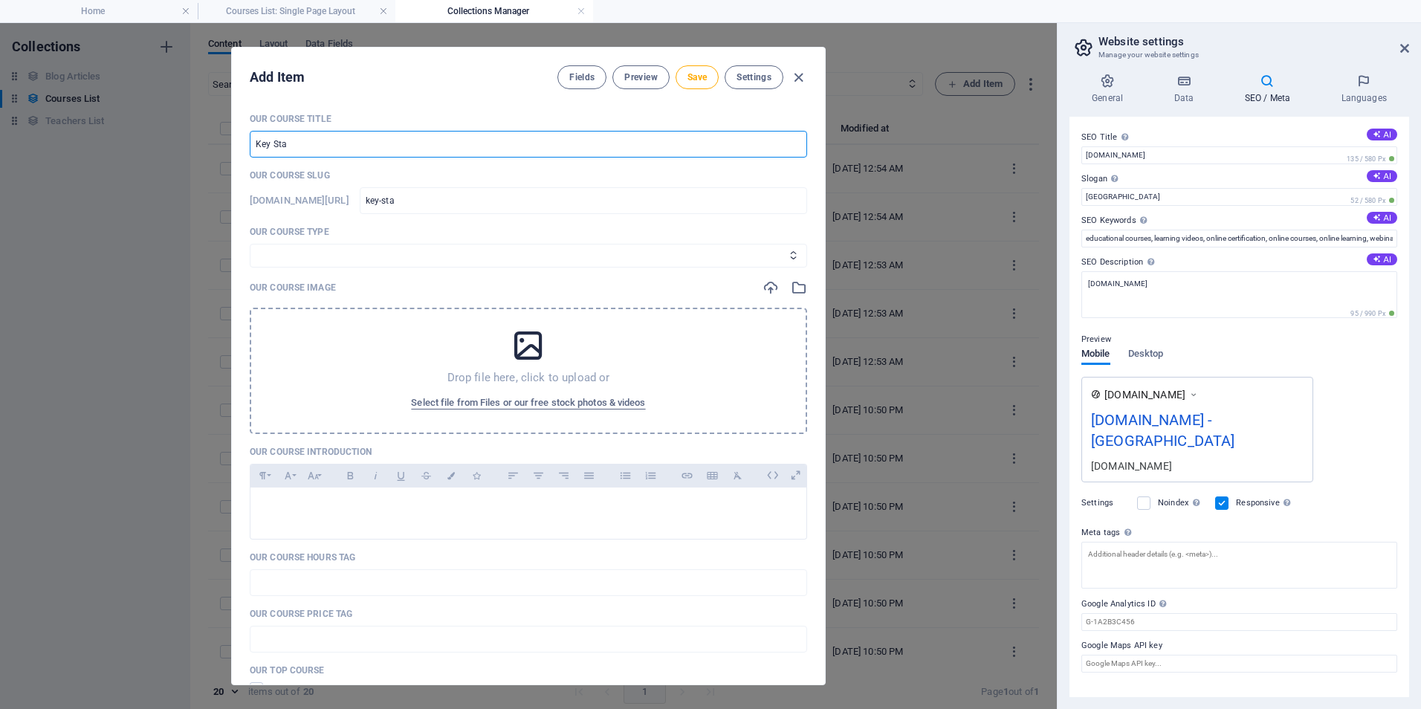
type input "key-stag"
type input "Key Stage"
type input "key-stage"
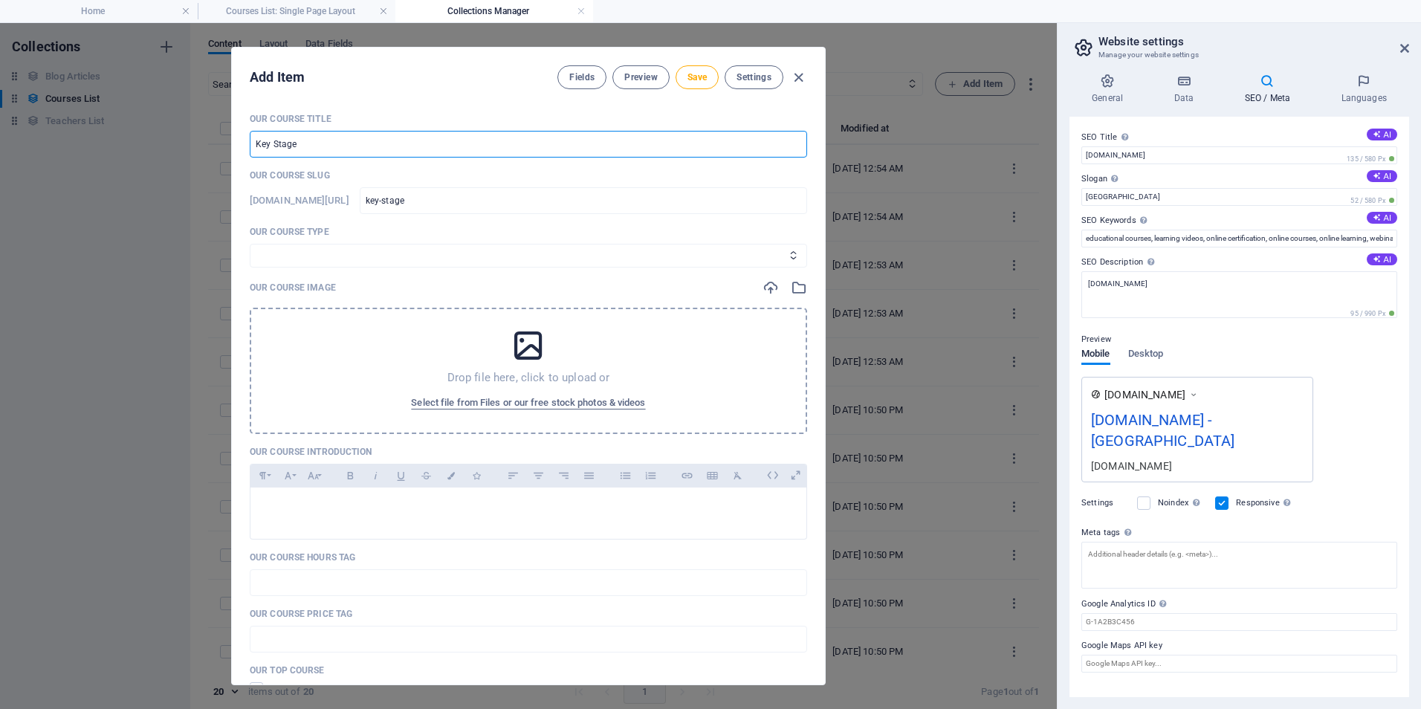
type input "Key Stage 1"
type input "key-stage-1"
type input "Key Stage 1"
click at [692, 81] on span "Save" at bounding box center [696, 77] width 19 height 12
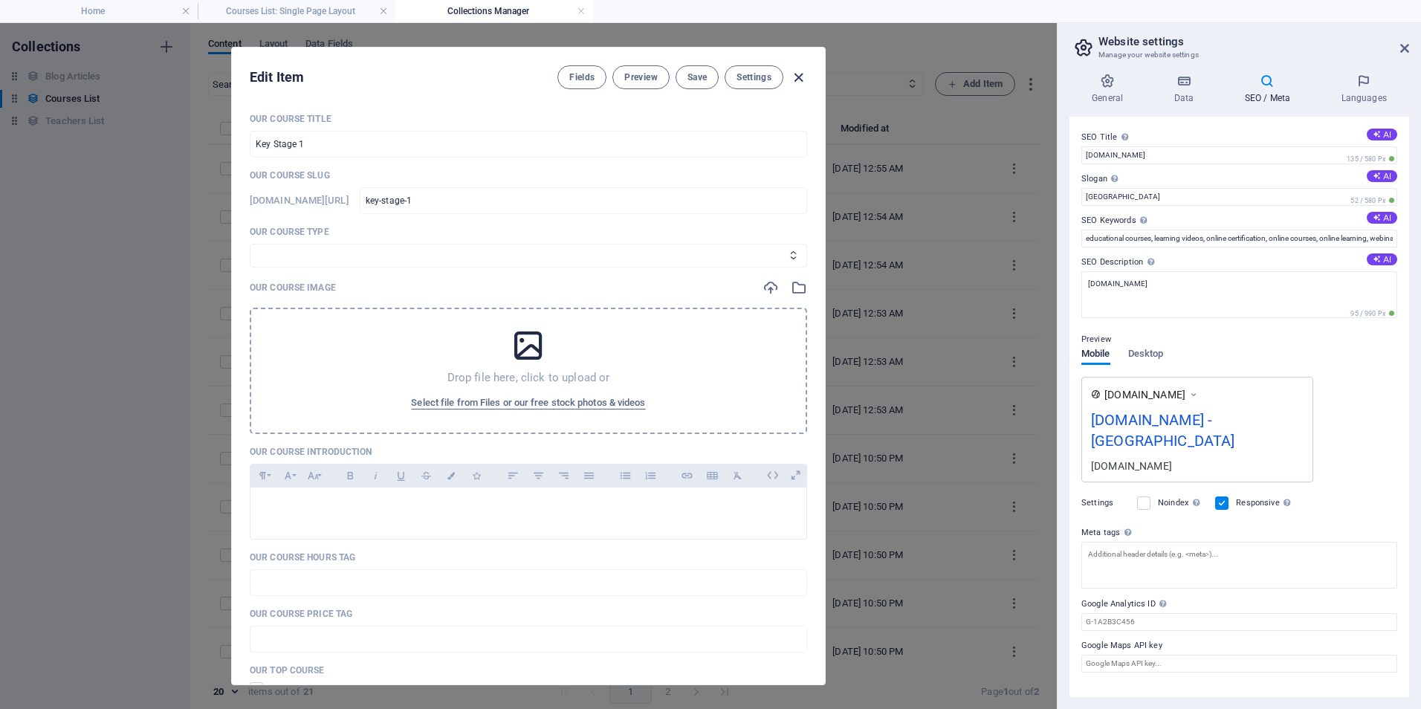
click at [797, 72] on icon "button" at bounding box center [798, 77] width 17 height 17
type input "key-stage-1"
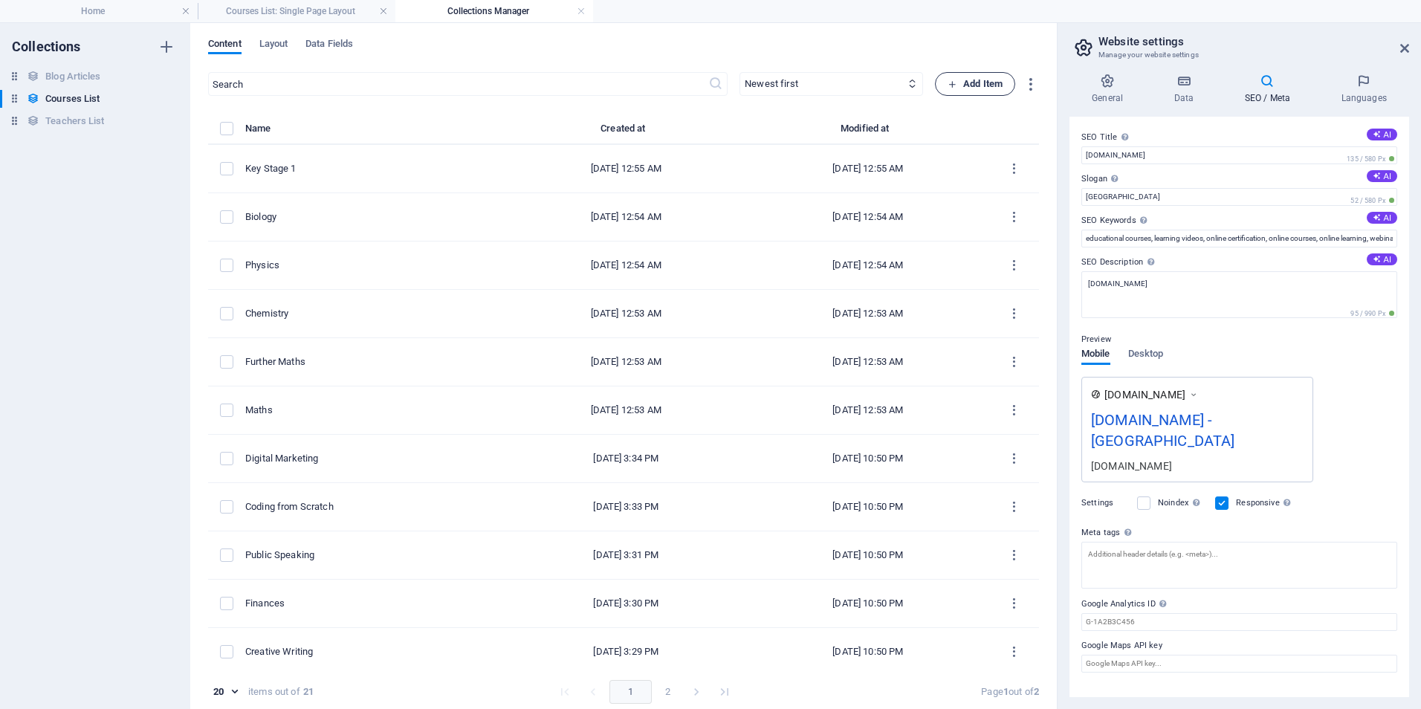
click at [947, 81] on icon "button" at bounding box center [952, 85] width 10 height 10
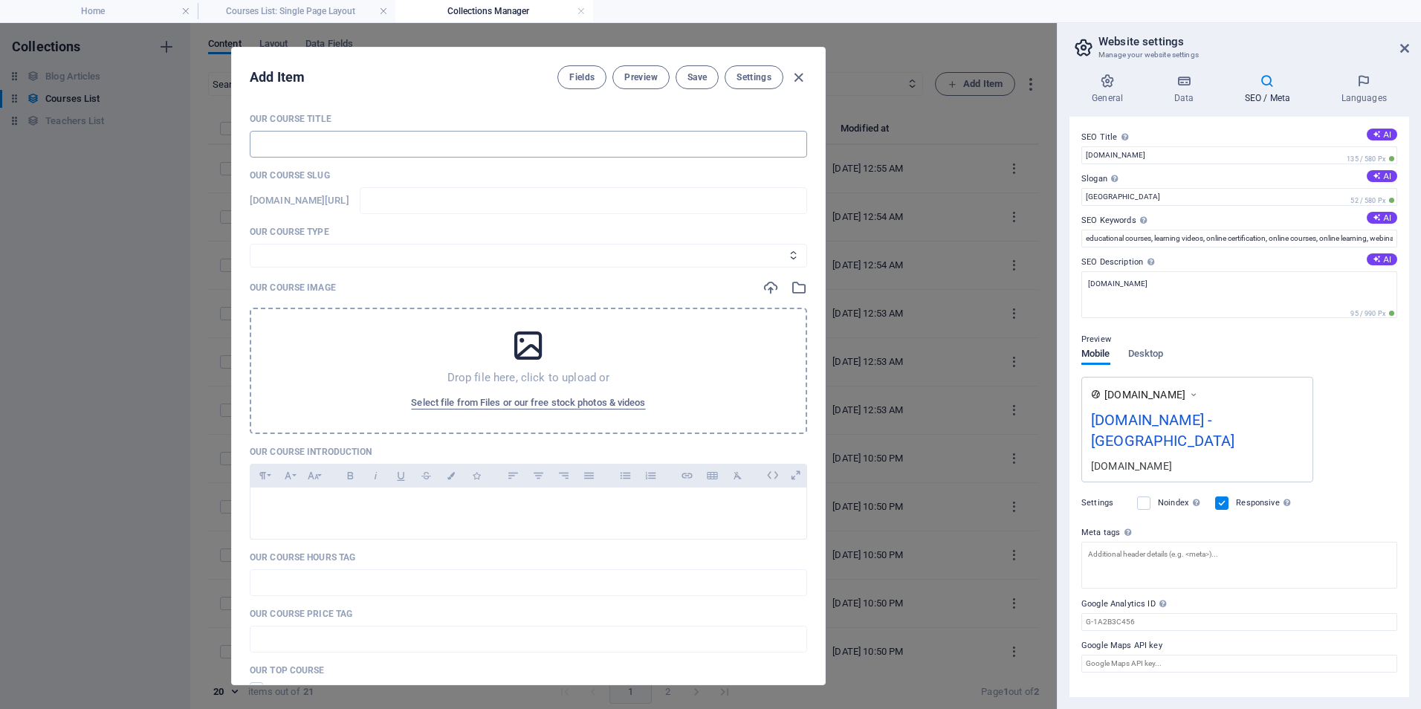
click at [536, 147] on input "text" at bounding box center [528, 144] width 557 height 27
type input "K"
type input "k"
type input "Ke"
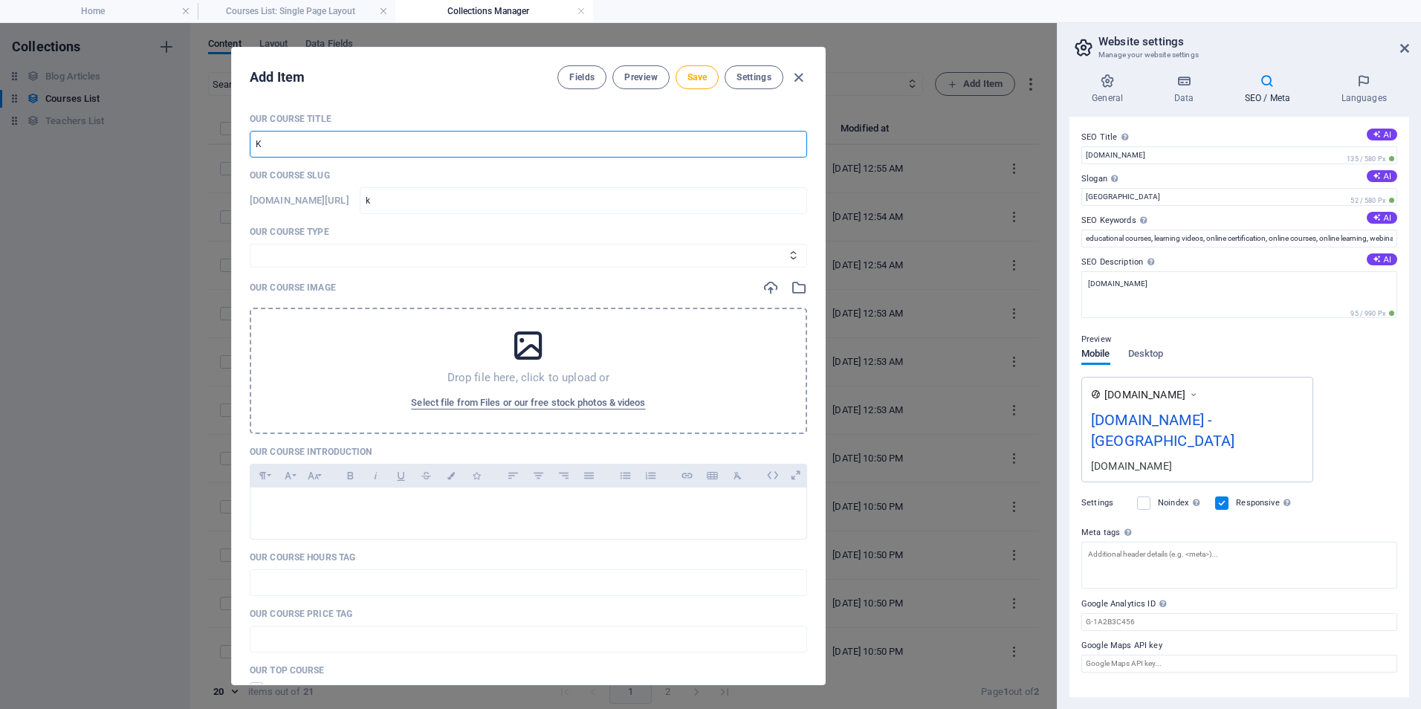
type input "ke"
type input "Key"
type input "key"
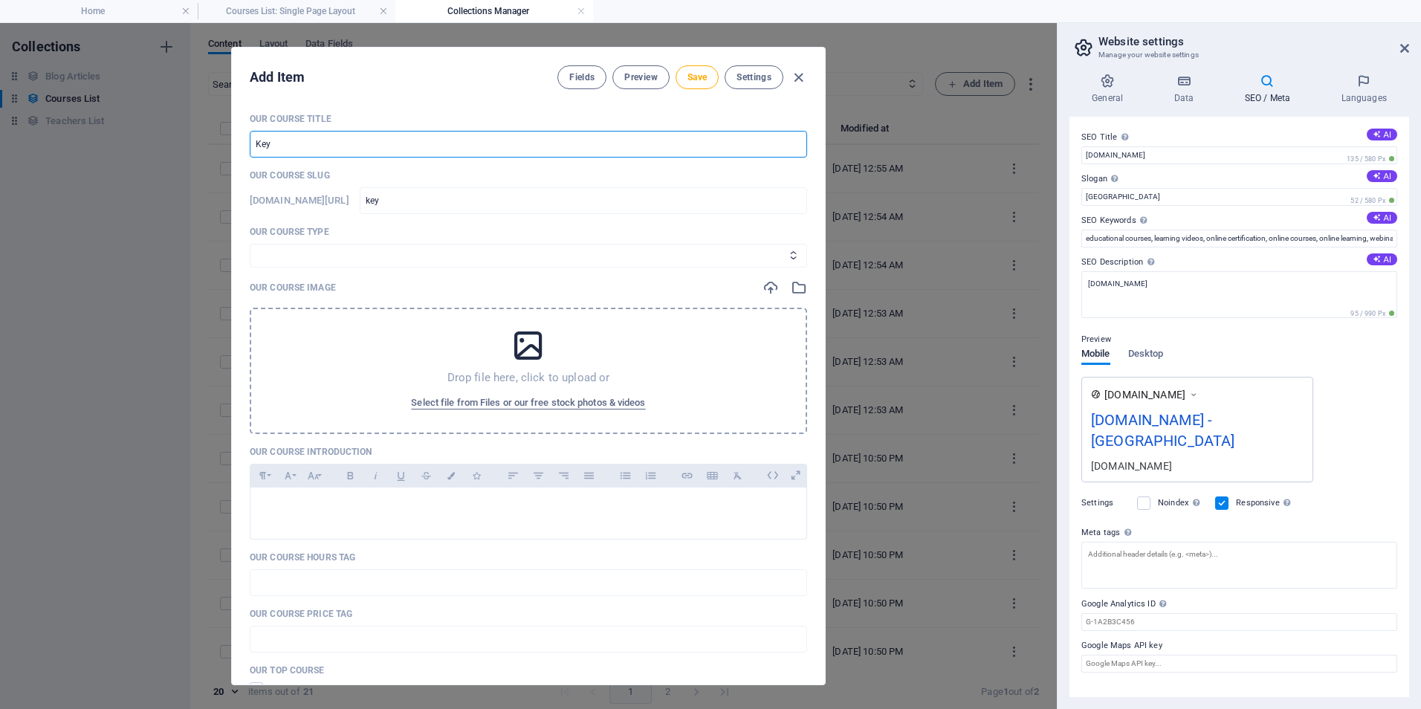
type input "Key S"
type input "key-s"
type input "Key St"
type input "key-st"
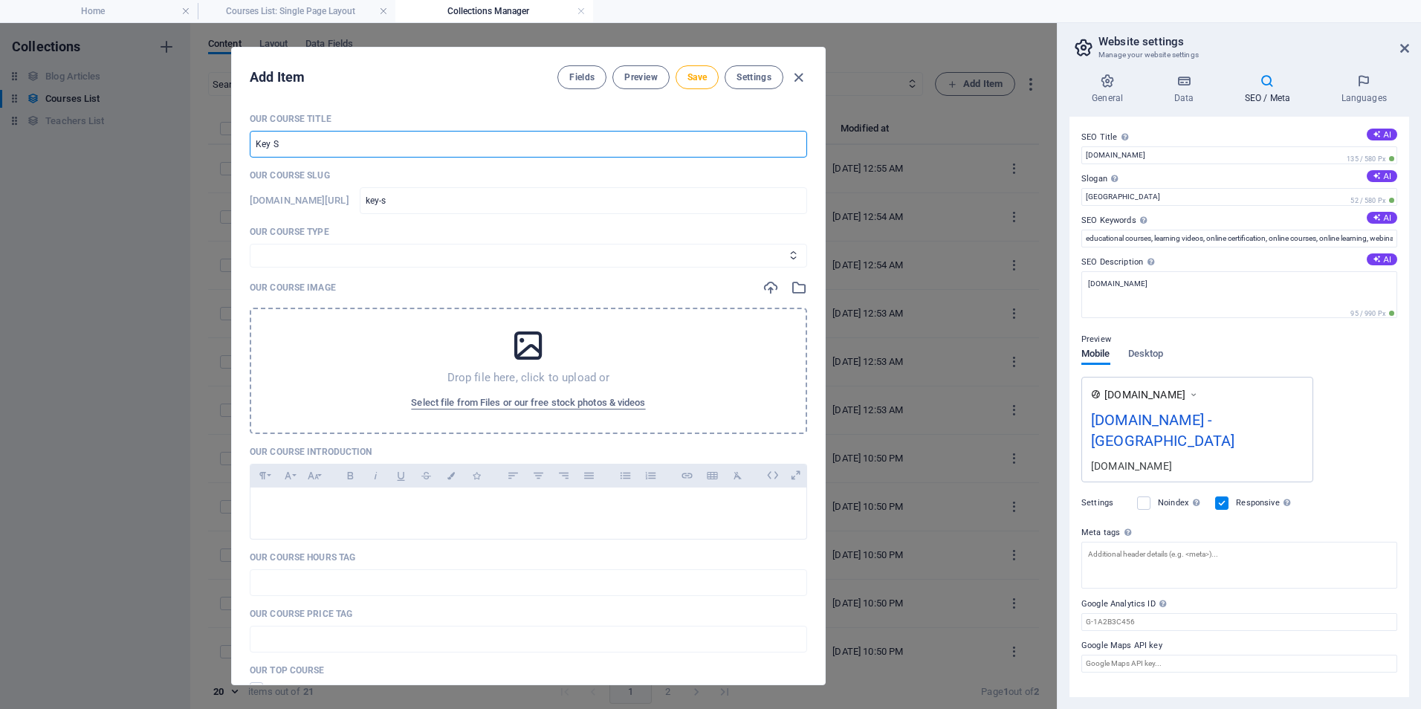
type input "key-st"
type input "Key Sta"
type input "key-sta"
type input "Key Stag"
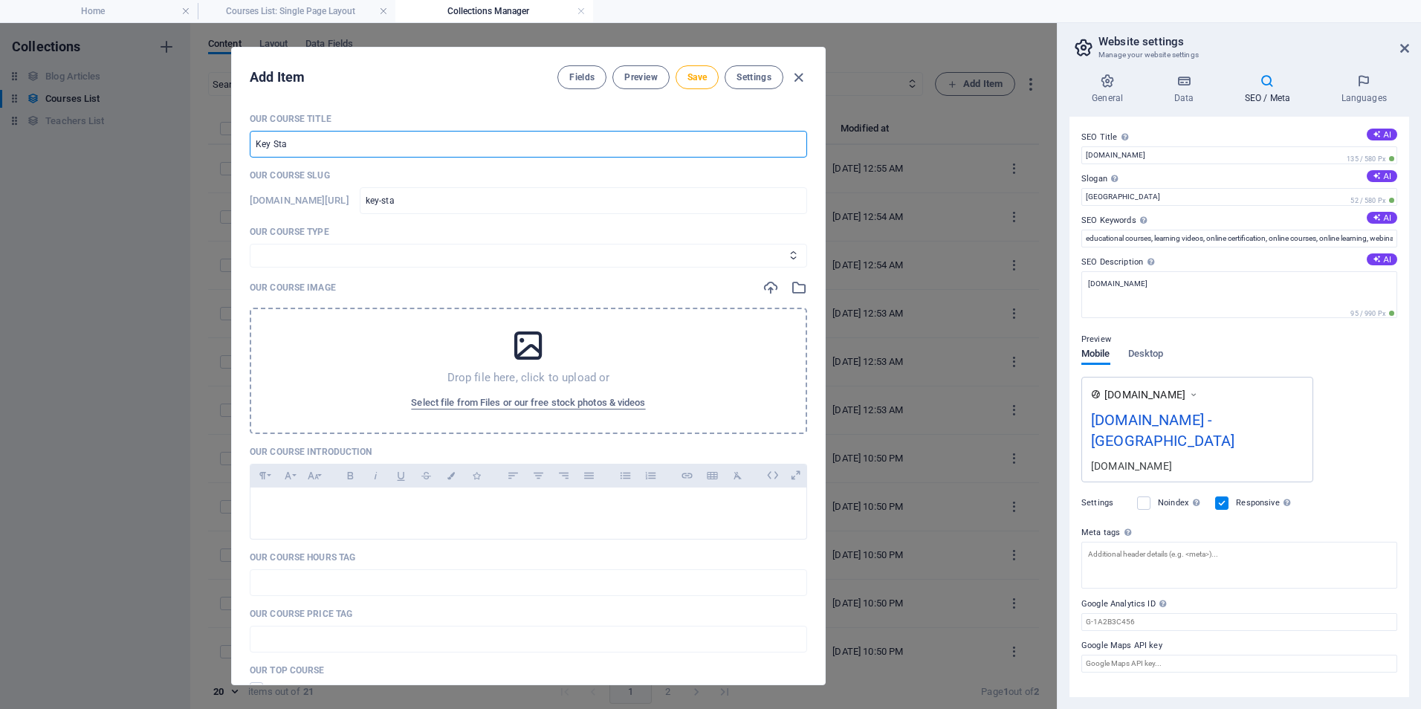
type input "key-stag"
type input "Key Stage"
type input "key-stage"
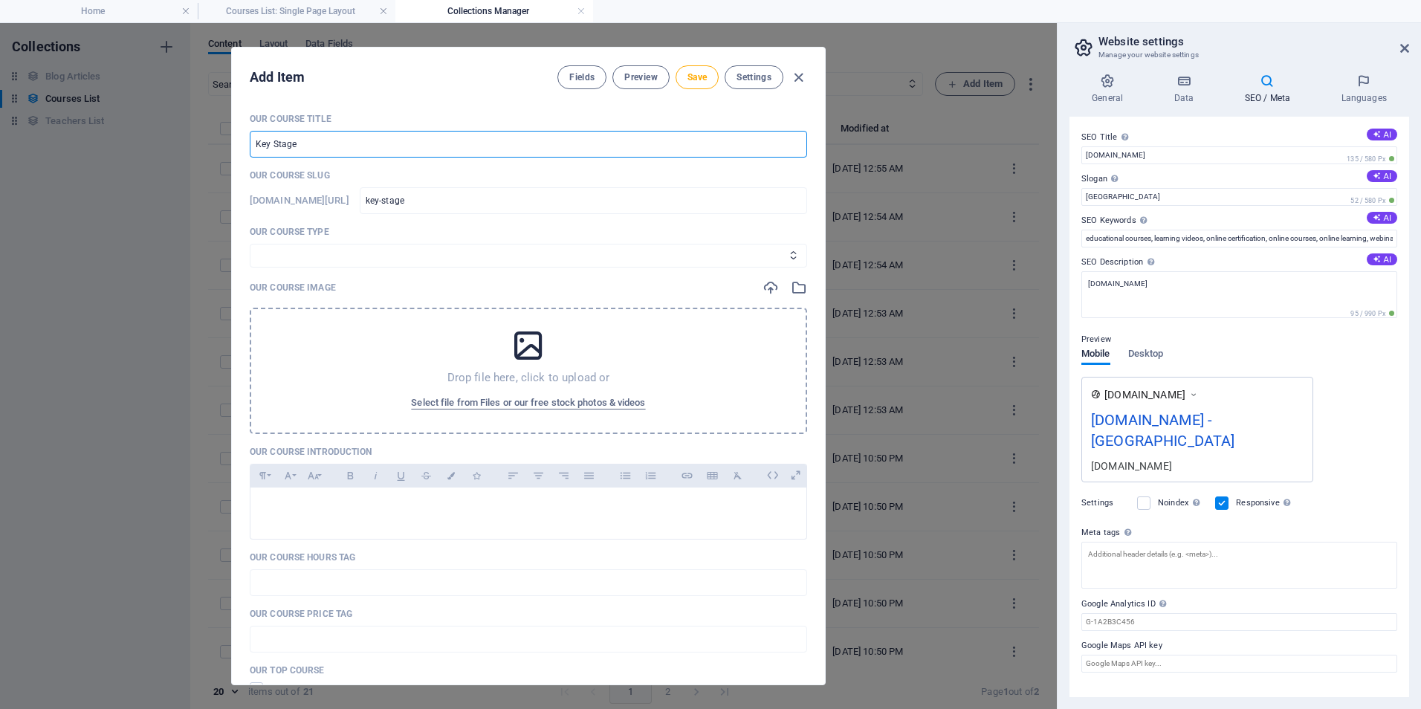
type input "Key Stage 2"
type input "key-stage-2"
type input "Key Stage 2"
click at [691, 80] on span "Save" at bounding box center [696, 77] width 19 height 12
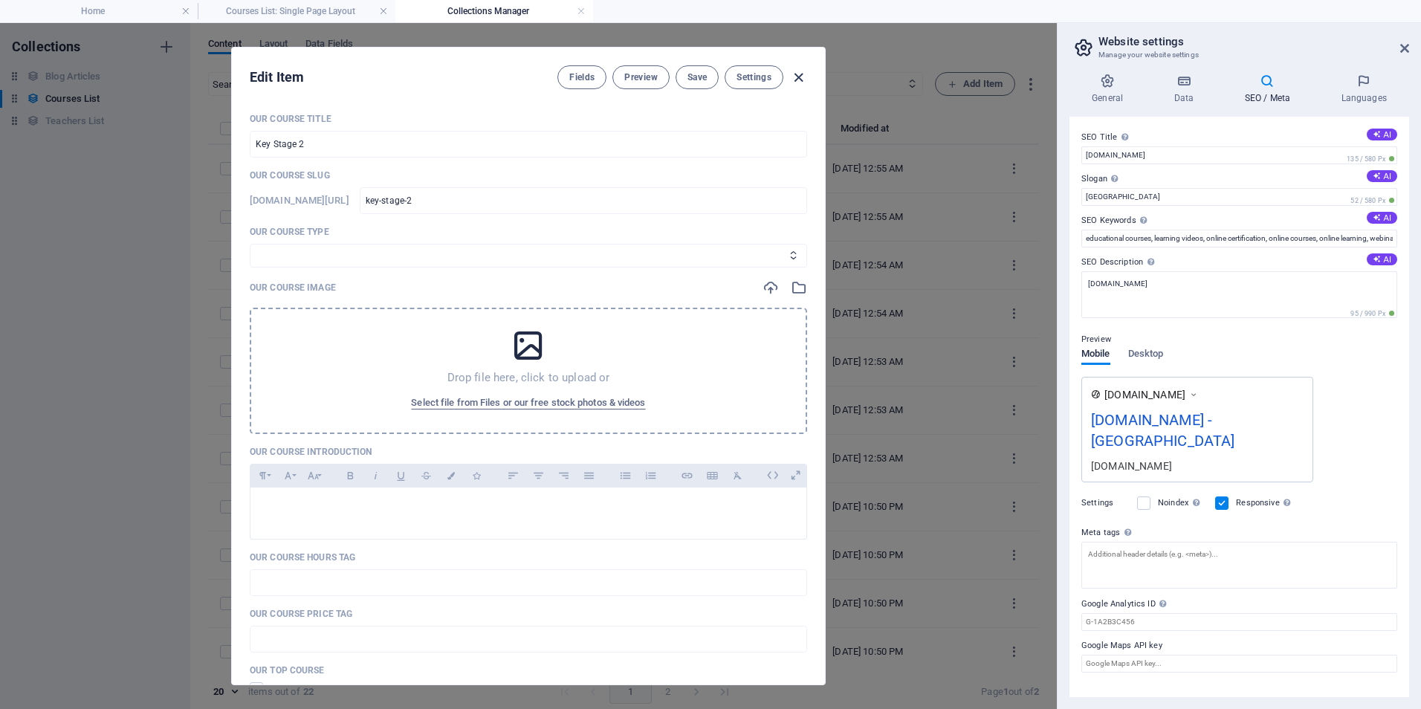
click at [795, 71] on icon "button" at bounding box center [798, 77] width 17 height 17
type input "key-stage-2"
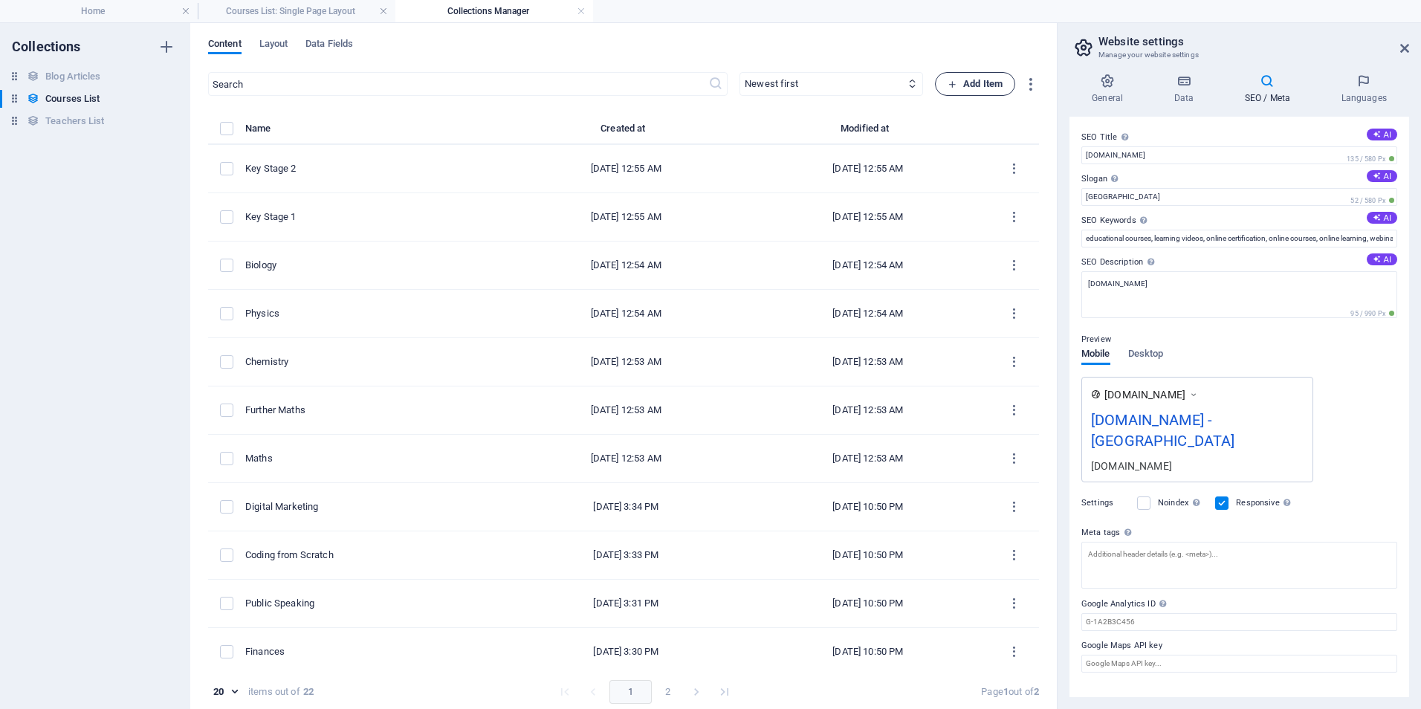
click at [961, 87] on span "Add Item" at bounding box center [974, 84] width 55 height 18
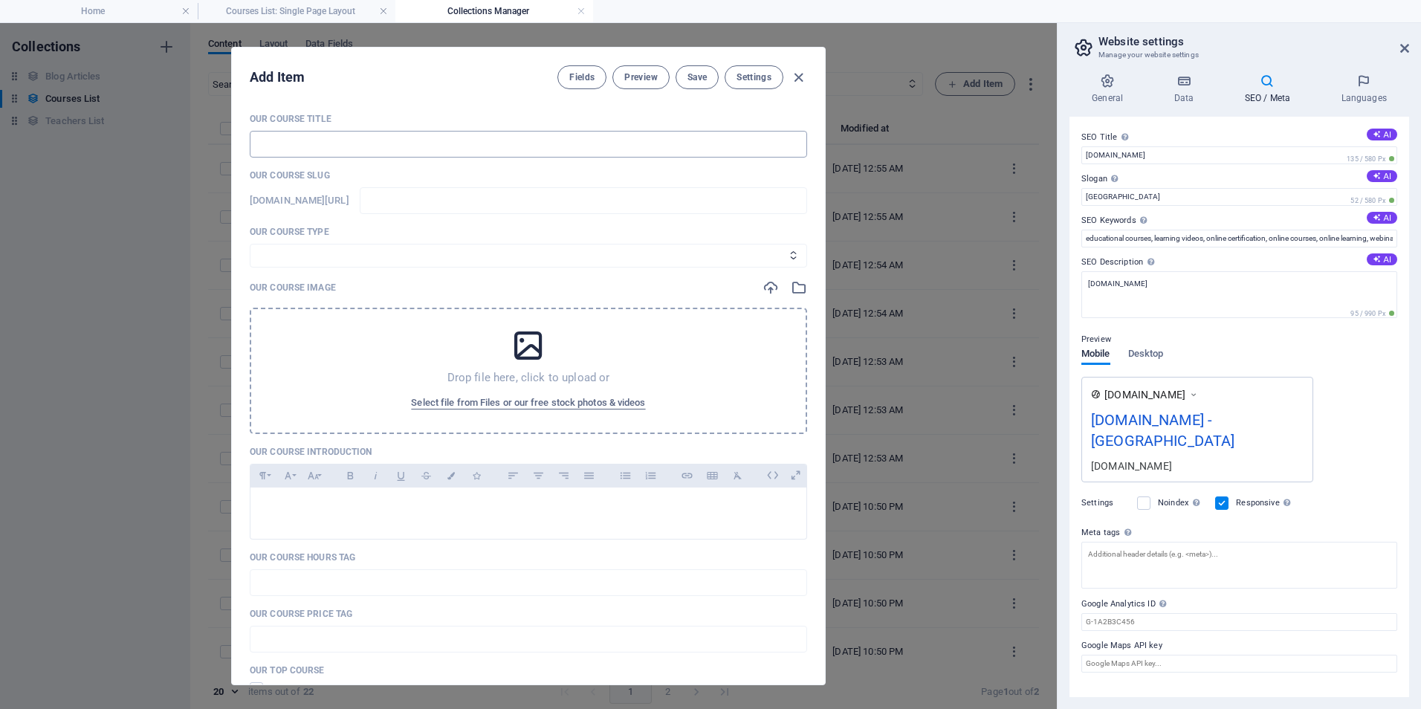
click at [555, 137] on input "text" at bounding box center [528, 144] width 557 height 27
type input "K"
click at [687, 75] on span "Save" at bounding box center [696, 77] width 19 height 12
click at [794, 76] on icon "button" at bounding box center [798, 77] width 17 height 17
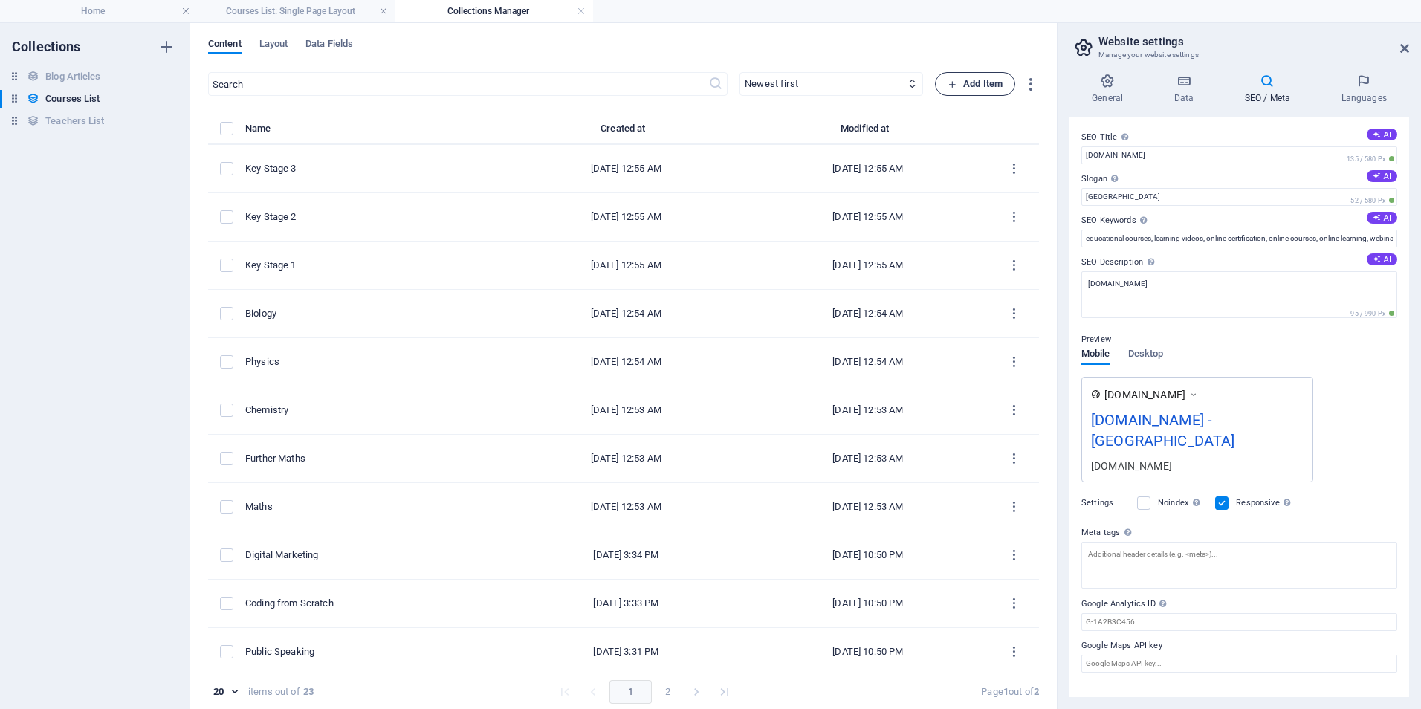
click at [970, 80] on span "Add Item" at bounding box center [974, 84] width 55 height 18
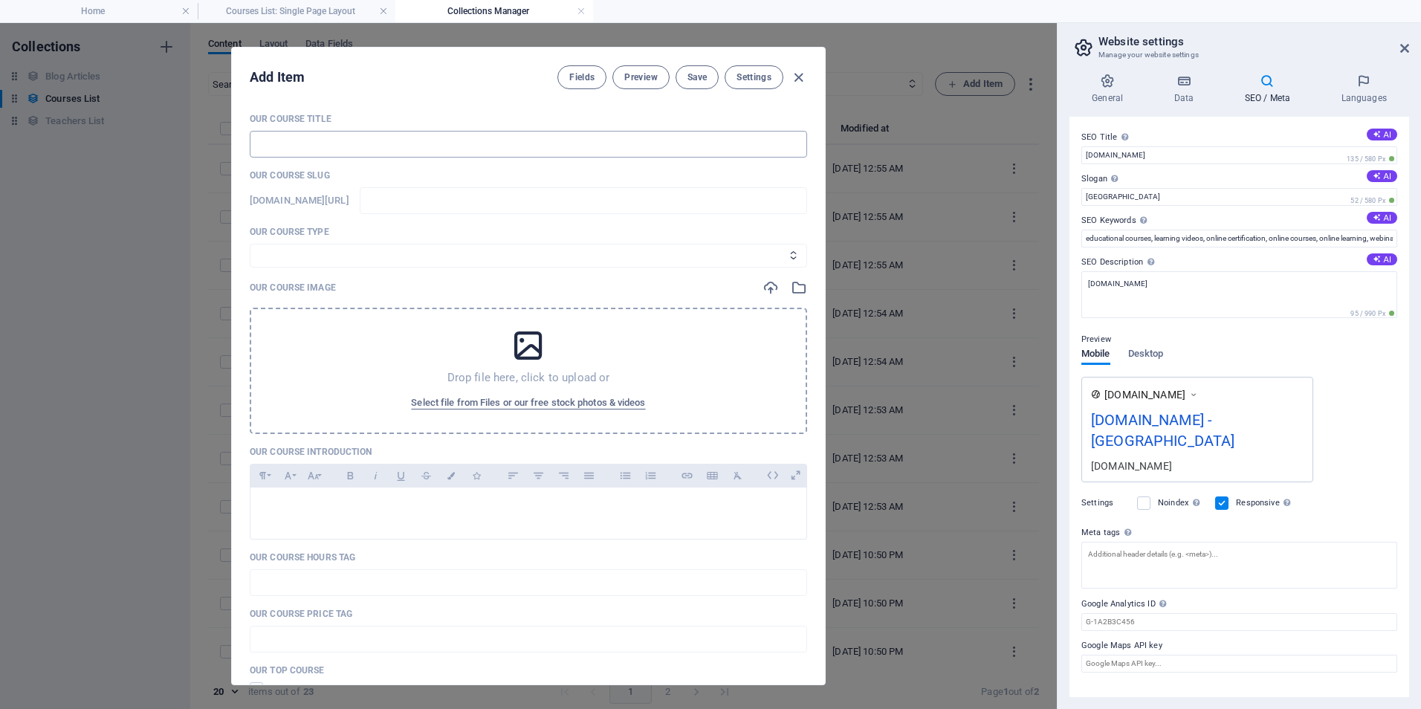
click at [484, 149] on input "text" at bounding box center [528, 144] width 557 height 27
click at [698, 82] on span "Save" at bounding box center [696, 77] width 19 height 12
click at [791, 73] on icon "button" at bounding box center [798, 77] width 17 height 17
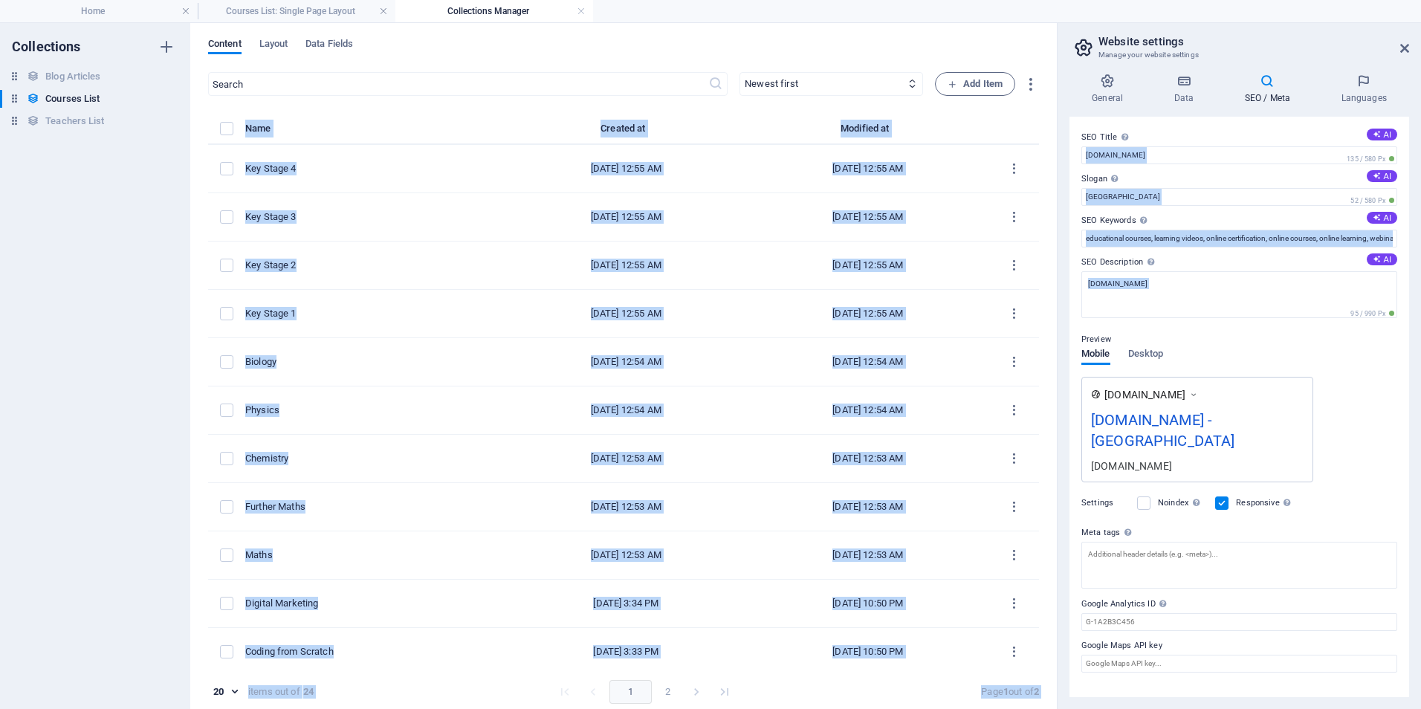
drag, startPoint x: 1053, startPoint y: 111, endPoint x: 1060, endPoint y: 140, distance: 29.9
click at [1060, 140] on div "Home Courses List: Single Page Layout Collections Manager Favorites Elements Co…" at bounding box center [710, 365] width 1421 height 687
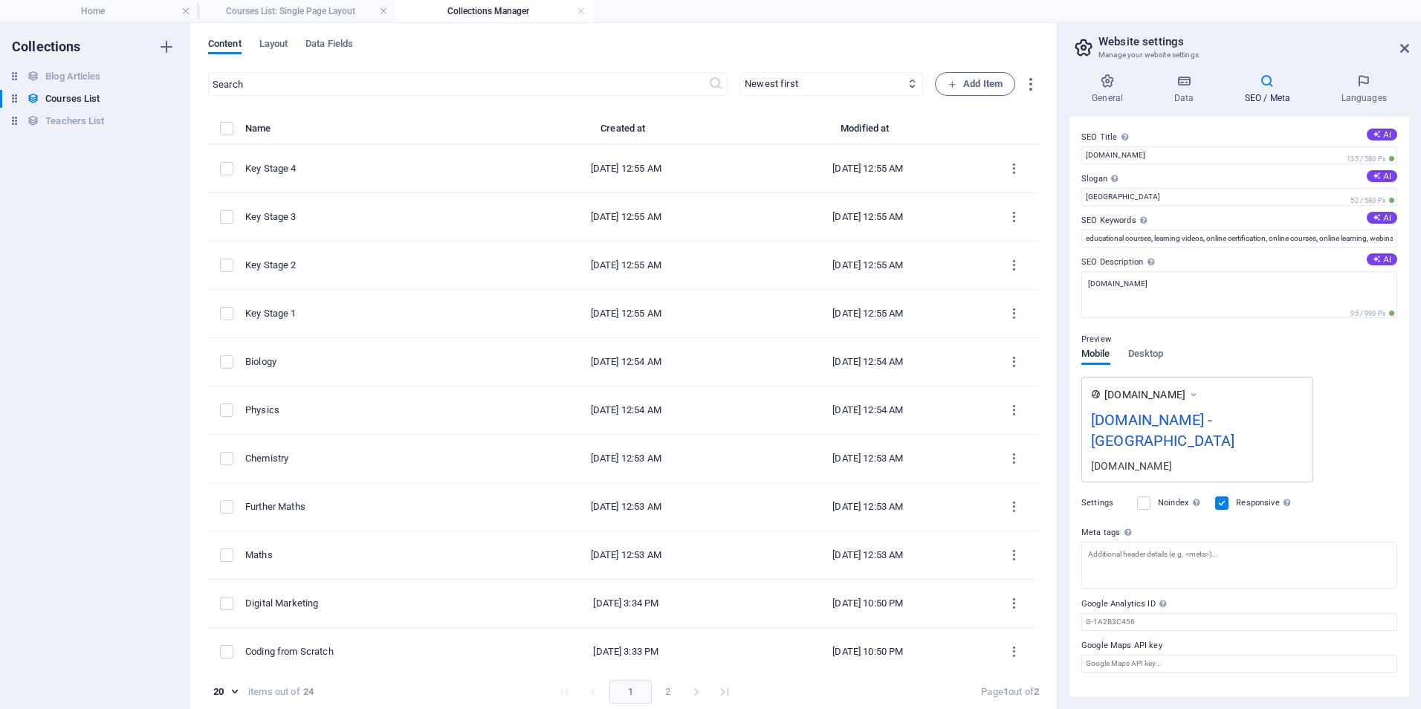
drag, startPoint x: 1060, startPoint y: 140, endPoint x: 1051, endPoint y: 138, distance: 9.0
click at [1051, 138] on div "Content Layout Data Fields ​ Newest first Oldest first Last modified Our Course…" at bounding box center [623, 366] width 866 height 686
click at [973, 82] on span "Add Item" at bounding box center [974, 84] width 55 height 18
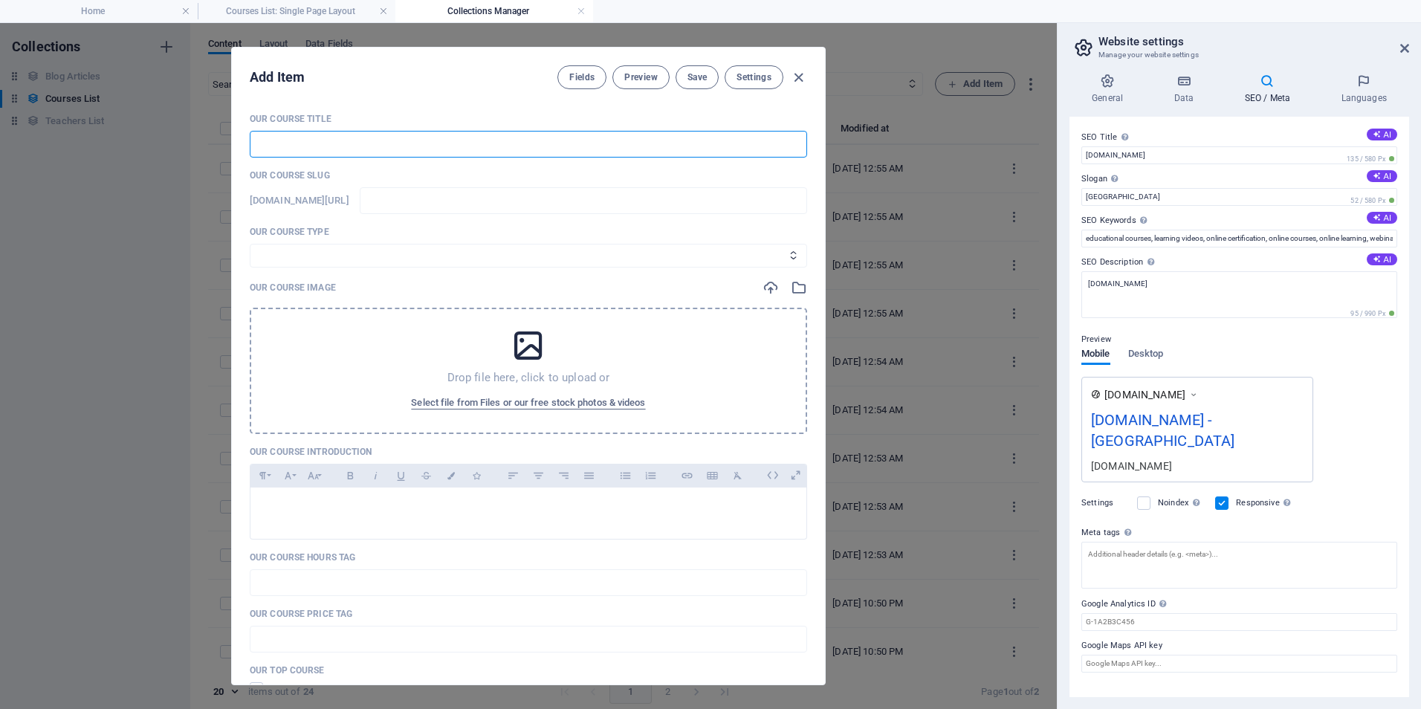
click at [482, 141] on input "text" at bounding box center [528, 144] width 557 height 27
click at [687, 75] on span "Save" at bounding box center [696, 77] width 19 height 12
click at [696, 75] on span "Save" at bounding box center [696, 77] width 19 height 12
click at [792, 73] on icon "button" at bounding box center [798, 77] width 17 height 17
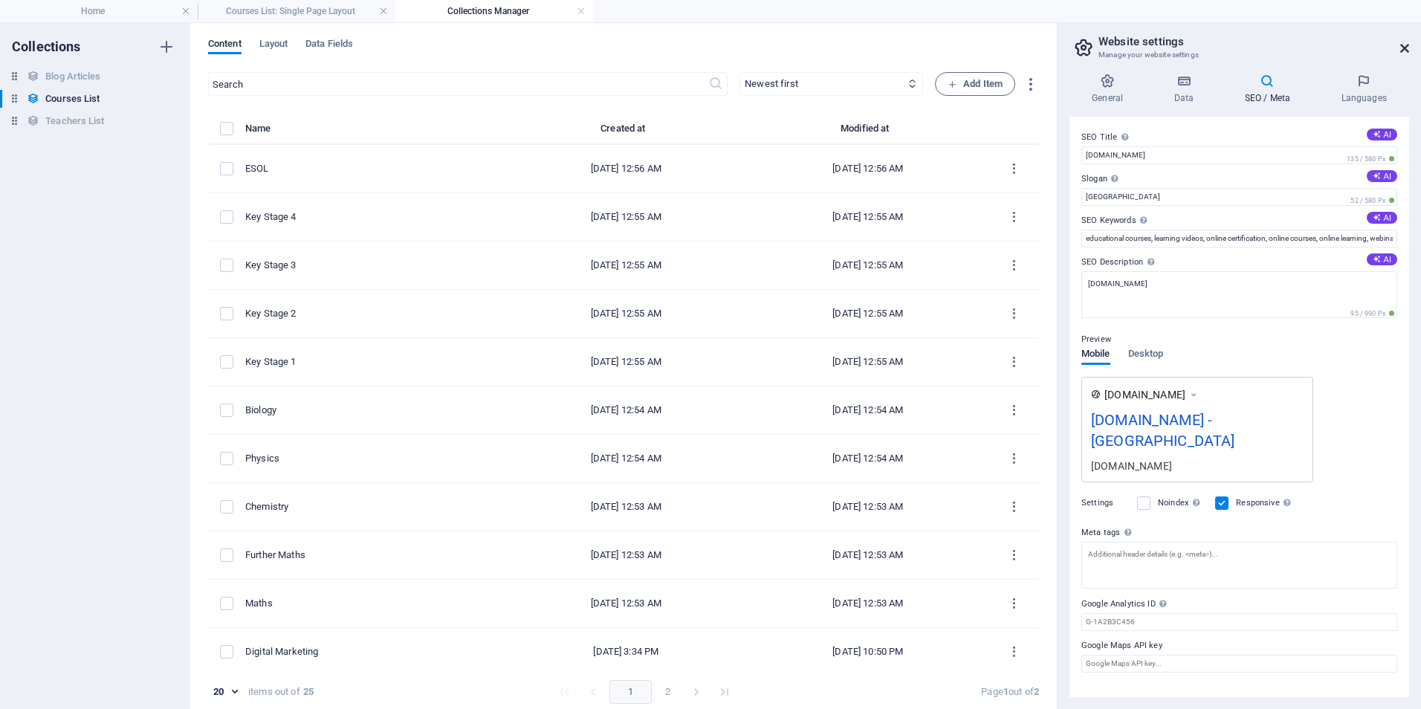
click at [1405, 48] on icon at bounding box center [1404, 48] width 9 height 12
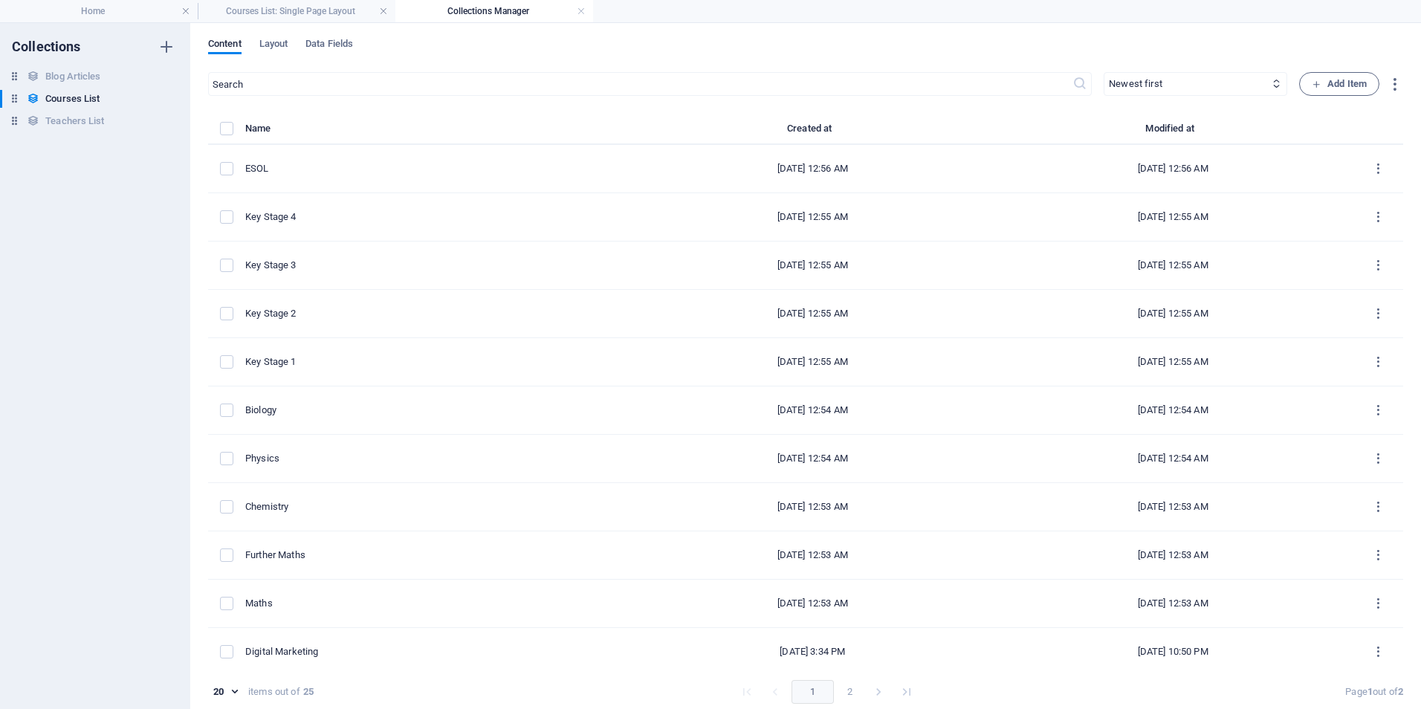
click at [1216, 40] on div "Content Layout Data Fields" at bounding box center [805, 52] width 1195 height 28
click at [184, 7] on link at bounding box center [185, 11] width 9 height 14
click at [72, 103] on h6 "Courses List" at bounding box center [72, 99] width 54 height 18
click at [163, 96] on icon "button" at bounding box center [166, 99] width 10 height 10
click at [528, 47] on div at bounding box center [710, 354] width 1421 height 709
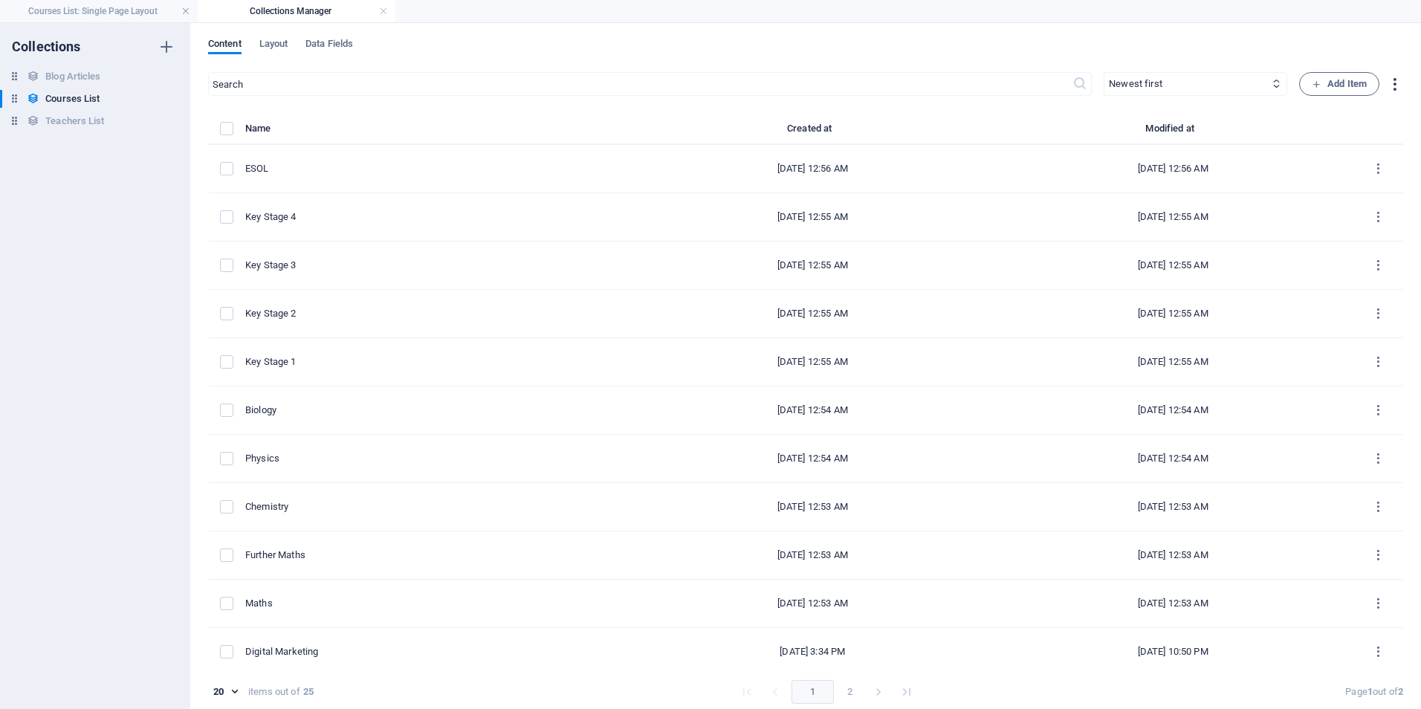
click at [1386, 88] on icon "button" at bounding box center [1394, 84] width 17 height 17
click at [1355, 125] on h6 "Export (JSON)" at bounding box center [1368, 120] width 62 height 18
click at [911, 26] on div "Content Layout Data Fields ​ Newest first Oldest first Last modified Our Course…" at bounding box center [805, 366] width 1231 height 686
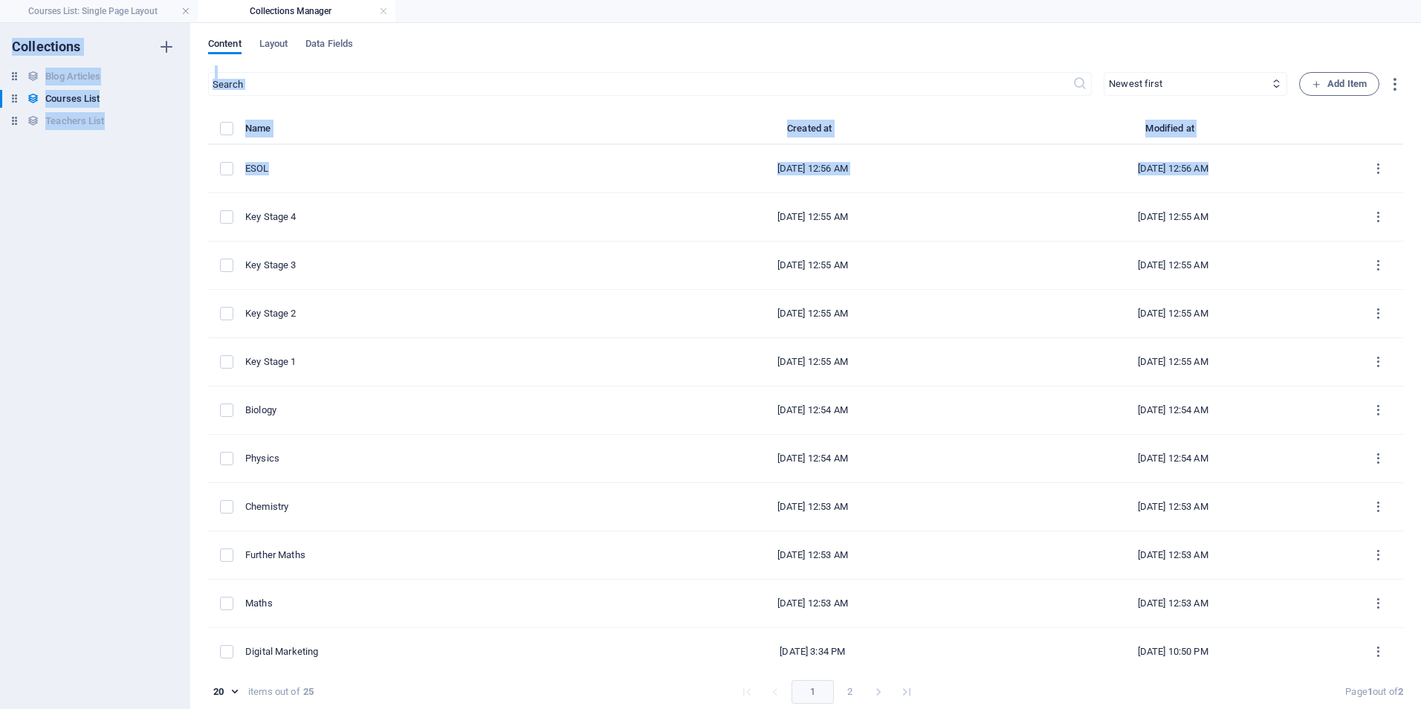
drag, startPoint x: 1396, startPoint y: 162, endPoint x: 1421, endPoint y: 33, distance: 131.6
click at [1420, 33] on html "jaisytutors.com Courses List: Single Page Layout Collections Manager Favorites …" at bounding box center [710, 354] width 1421 height 709
click at [35, 207] on div "Collections Blog Articles Blog Articles Courses List Courses List Teachers List…" at bounding box center [95, 366] width 190 height 686
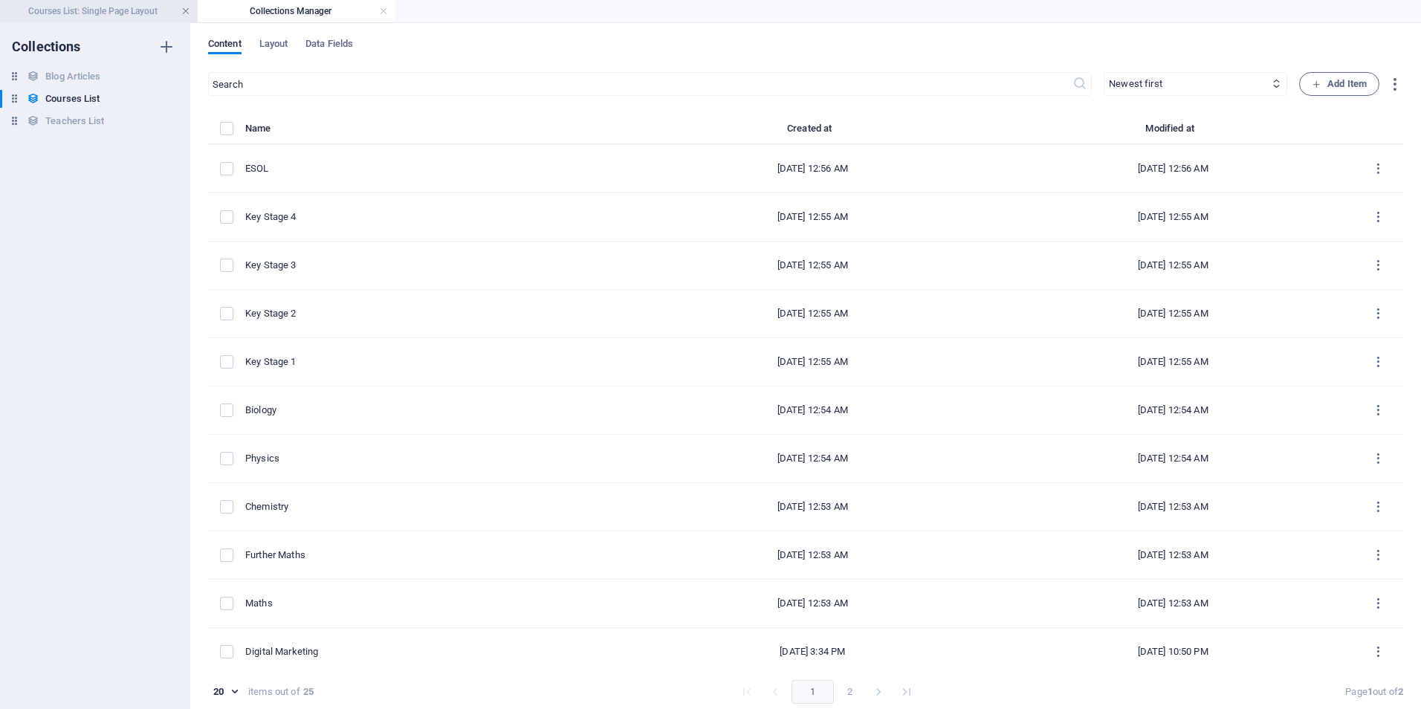
click at [182, 8] on link at bounding box center [185, 11] width 9 height 14
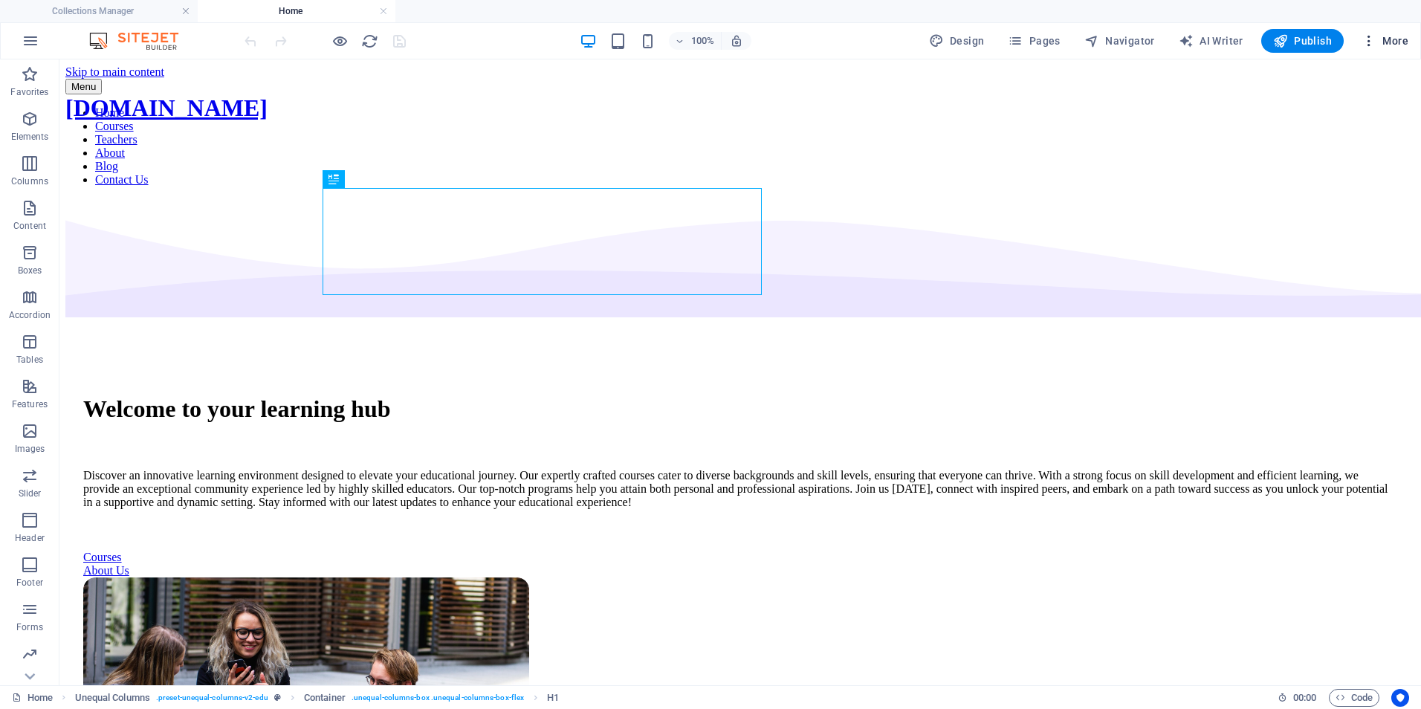
click at [1362, 42] on icon "button" at bounding box center [1368, 40] width 15 height 15
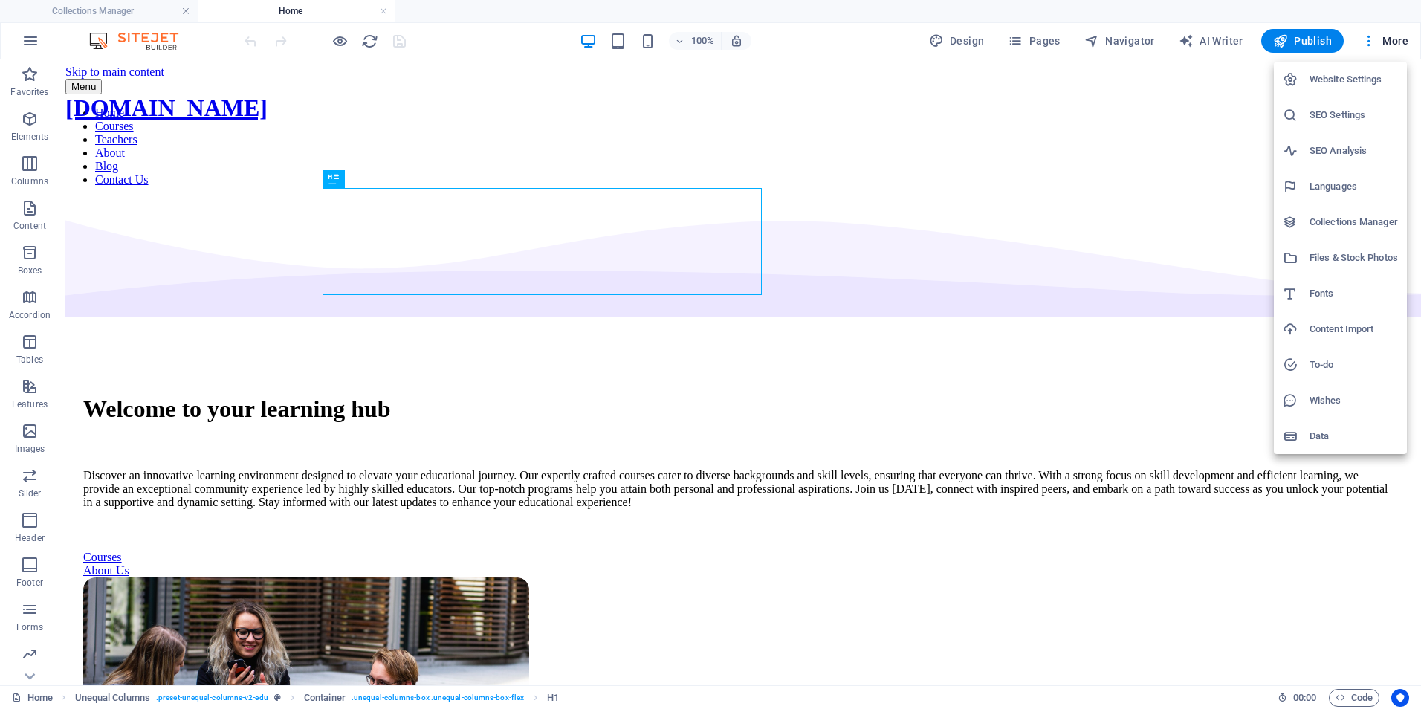
click at [1326, 326] on h6 "Content Import" at bounding box center [1353, 329] width 88 height 18
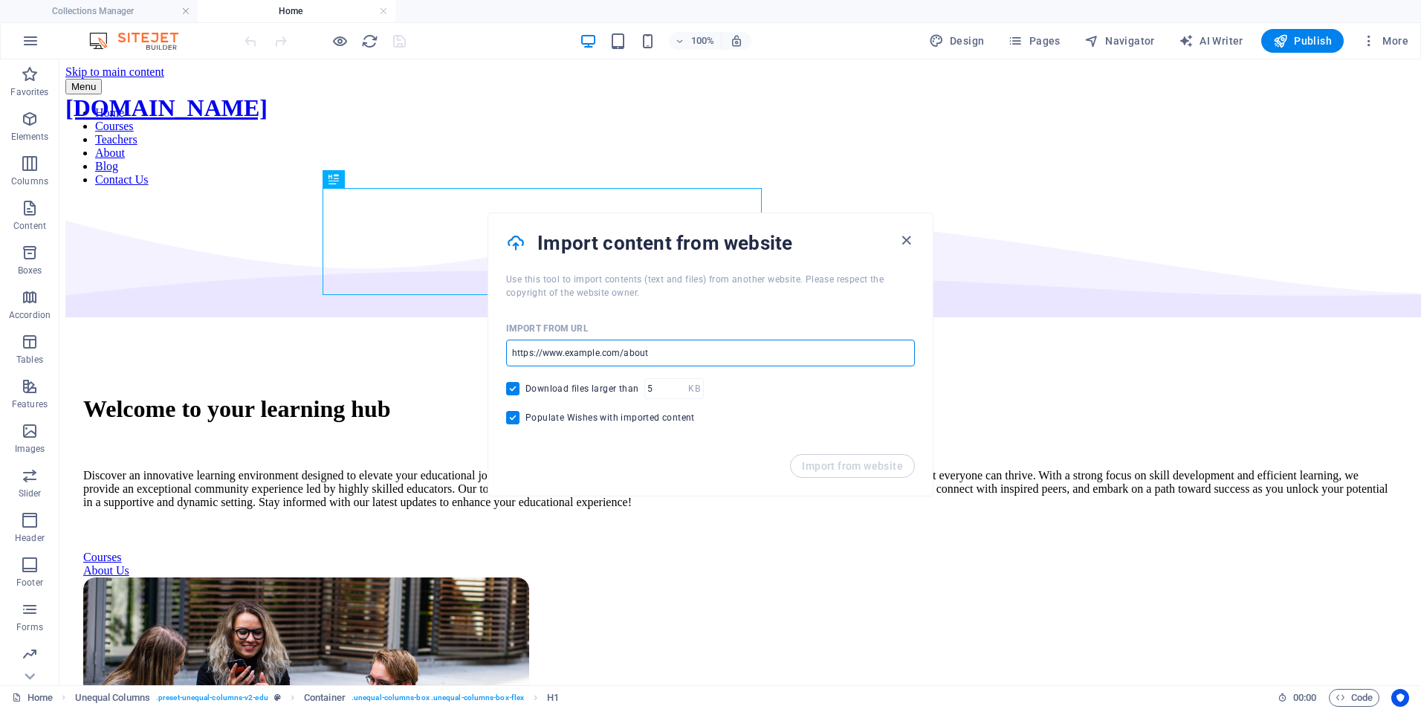
click at [689, 352] on input "url" at bounding box center [710, 353] width 409 height 27
click at [830, 464] on span "Import from website" at bounding box center [852, 466] width 101 height 12
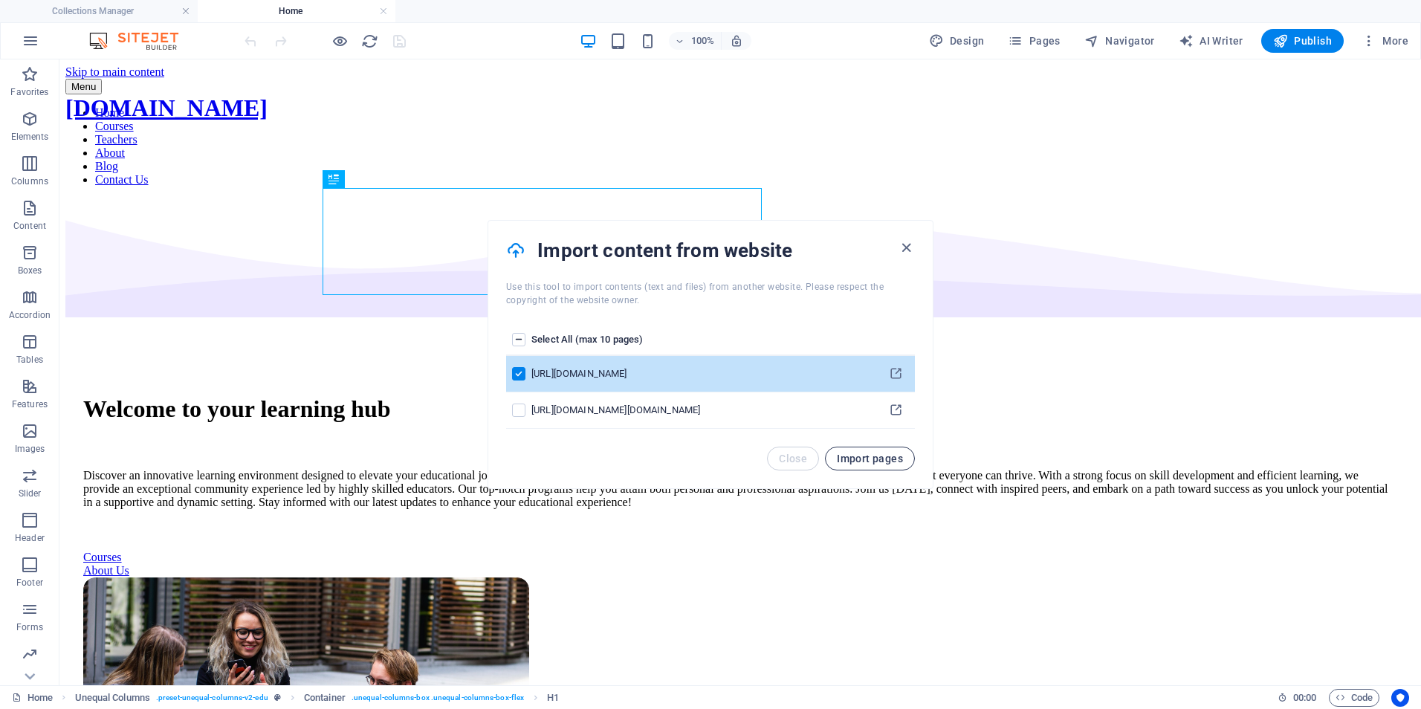
click at [855, 455] on span "Import pages" at bounding box center [870, 459] width 66 height 12
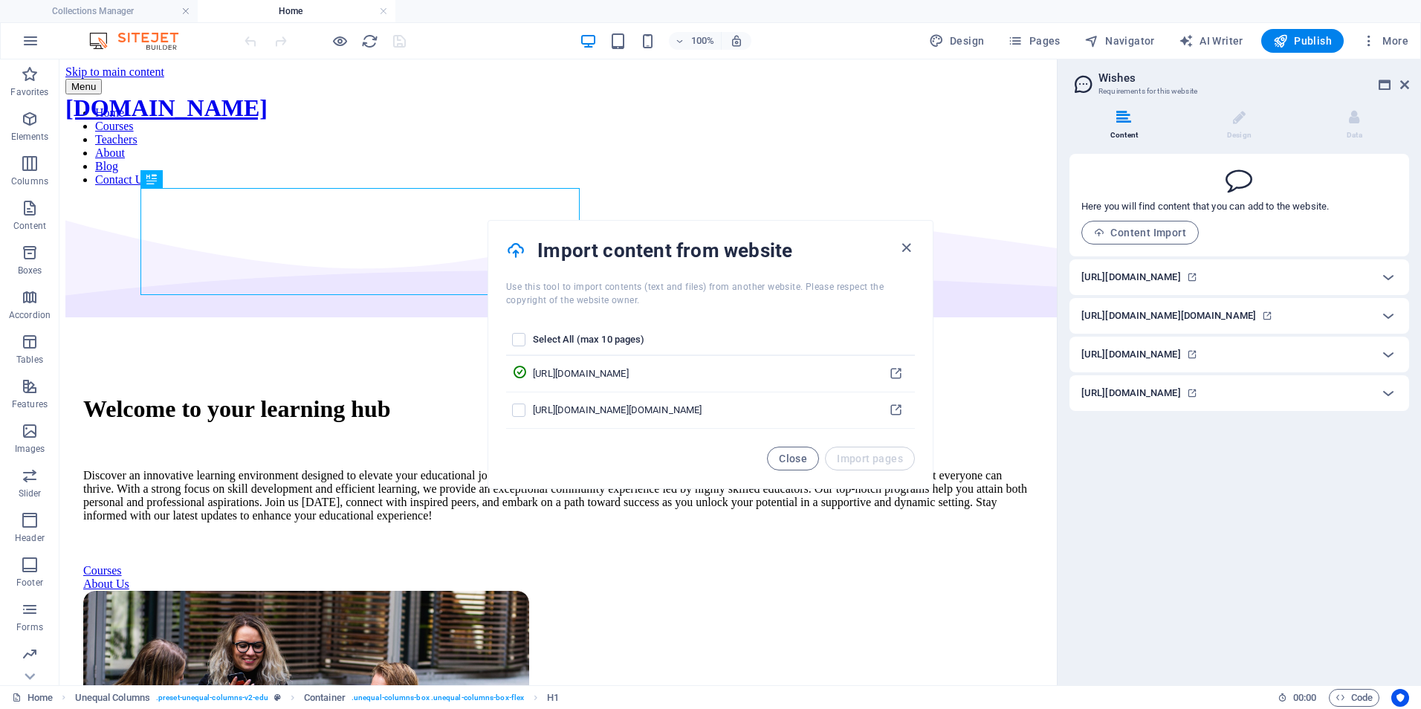
click at [1115, 119] on li "Content" at bounding box center [1126, 126] width 115 height 32
click at [1116, 119] on icon at bounding box center [1123, 117] width 15 height 15
click at [1079, 77] on icon at bounding box center [1083, 84] width 22 height 21
click at [1084, 85] on icon at bounding box center [1083, 84] width 22 height 21
click at [1386, 363] on icon at bounding box center [1388, 355] width 18 height 18
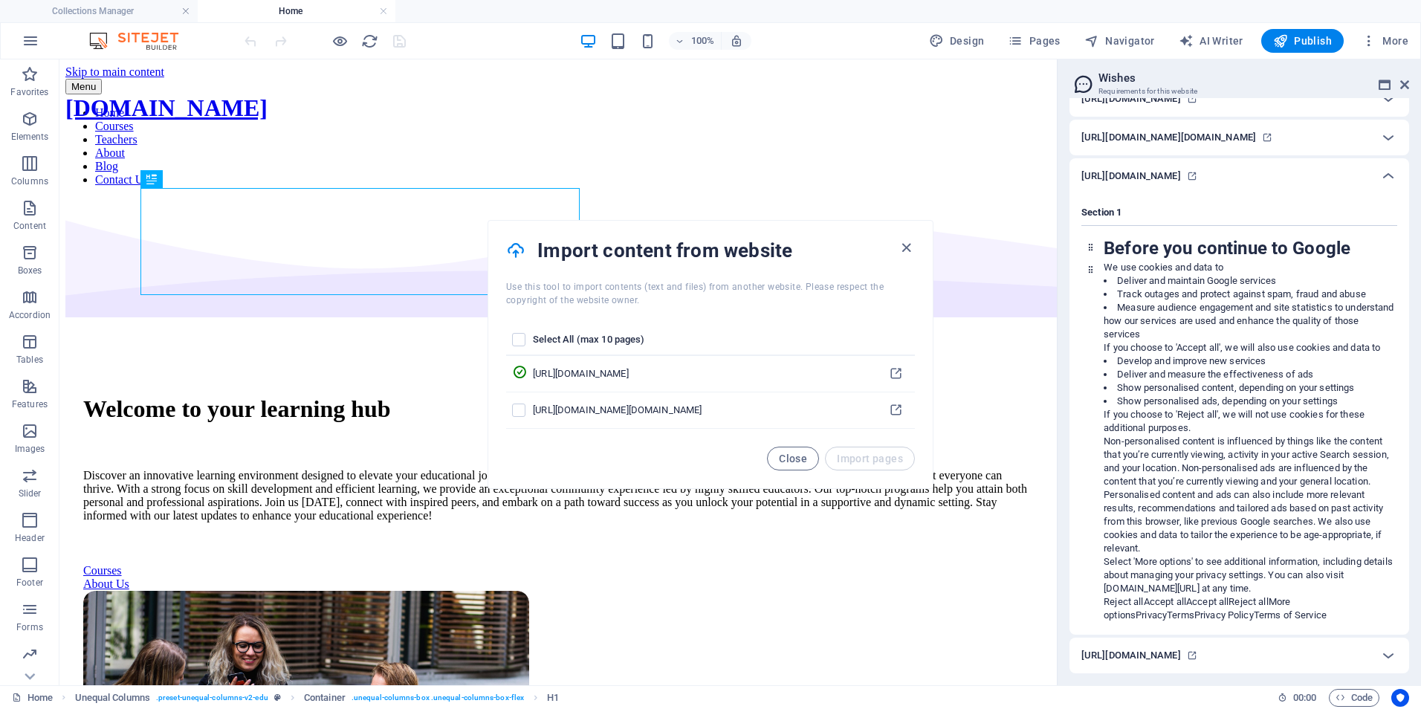
scroll to position [303, 0]
click at [1381, 649] on icon at bounding box center [1388, 655] width 18 height 18
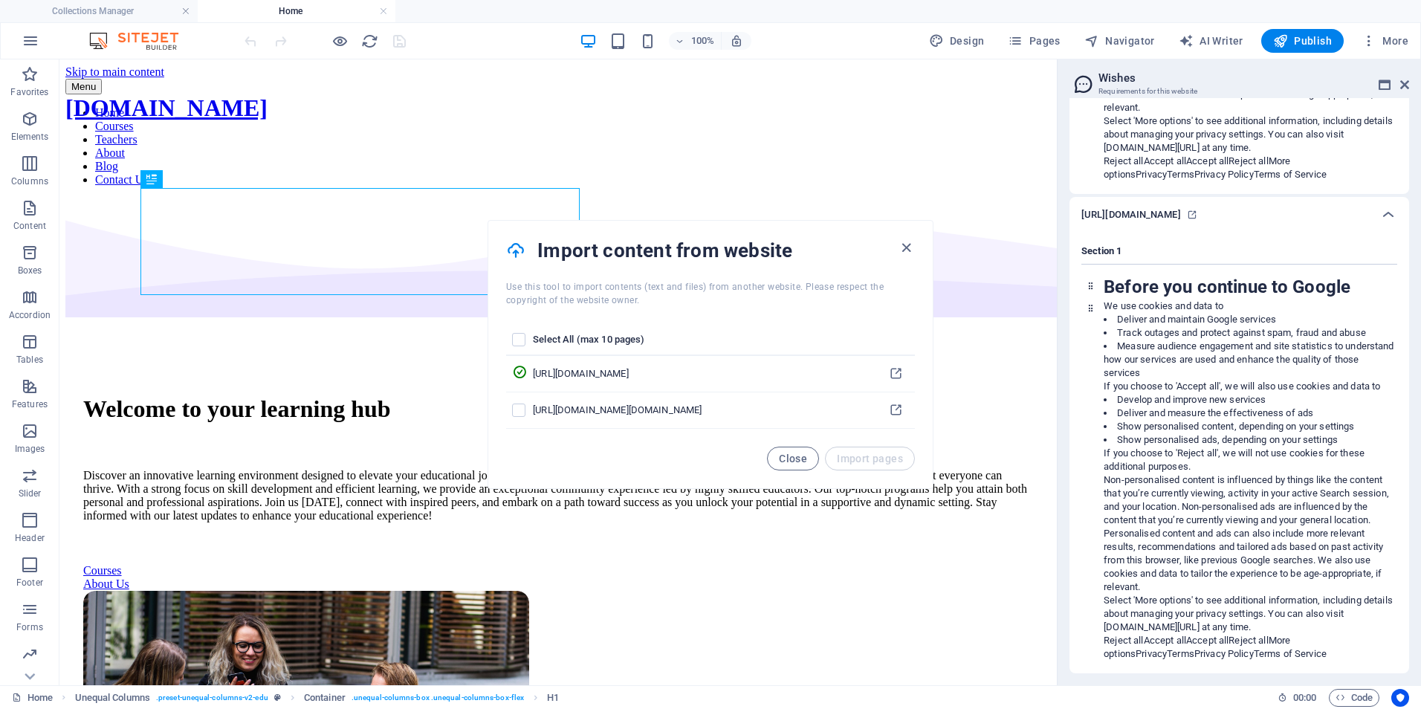
scroll to position [744, 0]
click at [1404, 693] on icon "Usercentrics" at bounding box center [1400, 698] width 10 height 10
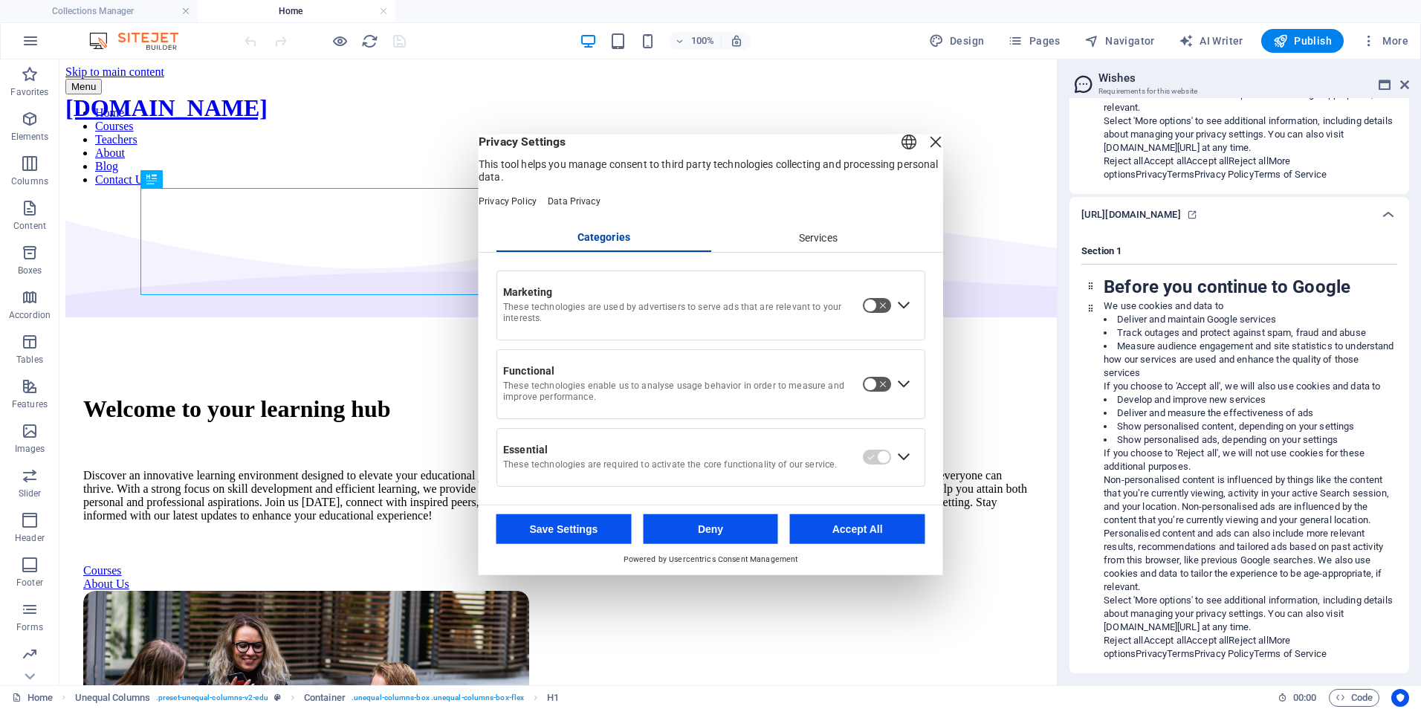
click at [567, 534] on button "Save Settings" at bounding box center [563, 528] width 135 height 30
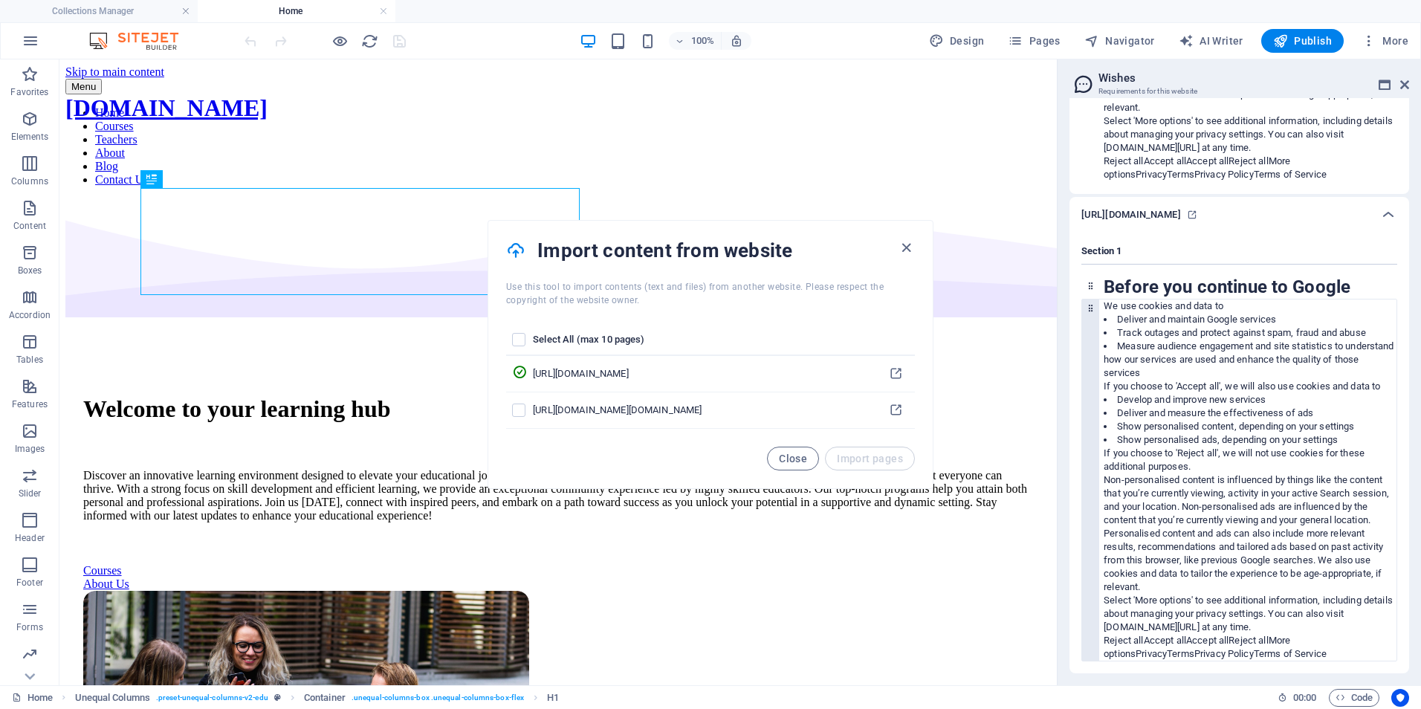
click at [1346, 635] on div "We use cookies and data to Deliver and maintain Google services Track outages a…" at bounding box center [1249, 479] width 293 height 361
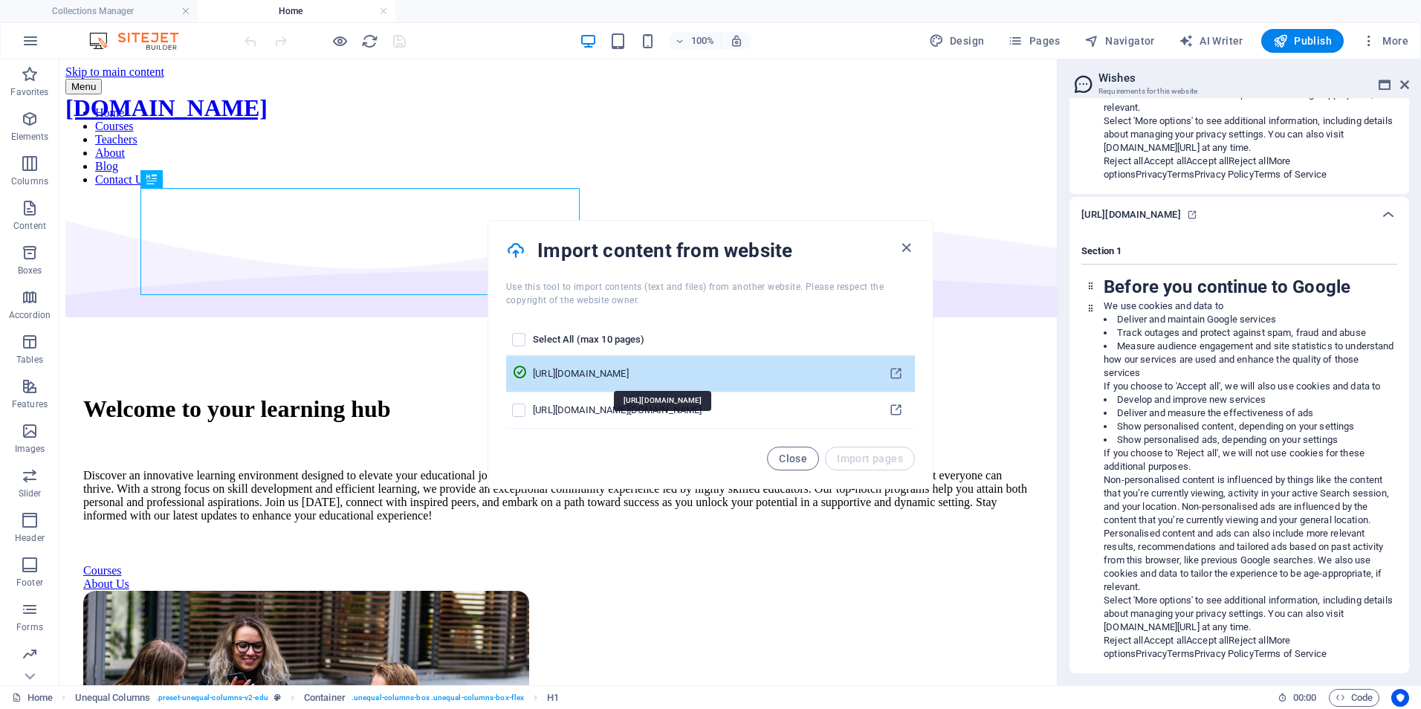
click at [696, 369] on div "https://gemini.google.com/app/ccc9105c382d6949?hl=en-GB" at bounding box center [701, 373] width 337 height 13
click at [527, 371] on icon "pages list" at bounding box center [519, 372] width 15 height 15
click at [594, 372] on div "https://gemini.google.com/app/ccc9105c382d6949?hl=en-GB" at bounding box center [701, 373] width 337 height 13
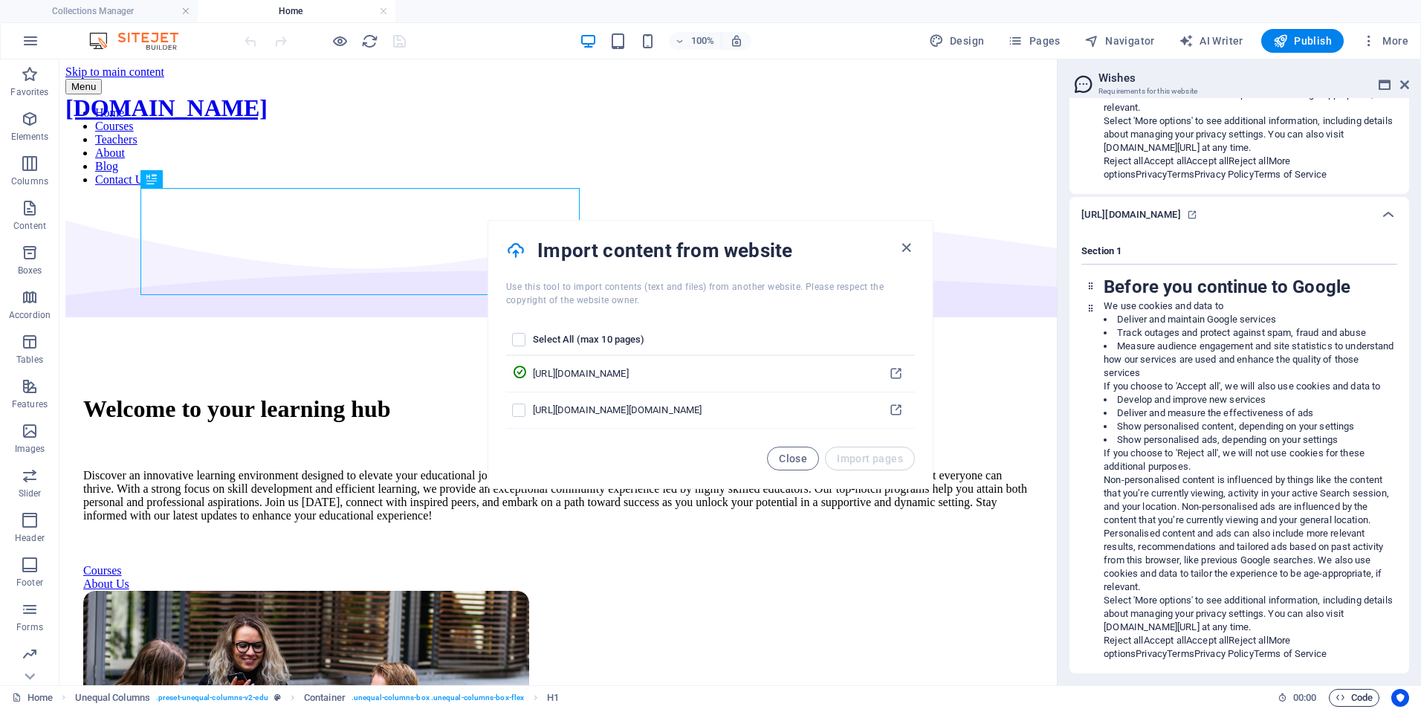
click at [1357, 696] on span "Code" at bounding box center [1353, 698] width 37 height 18
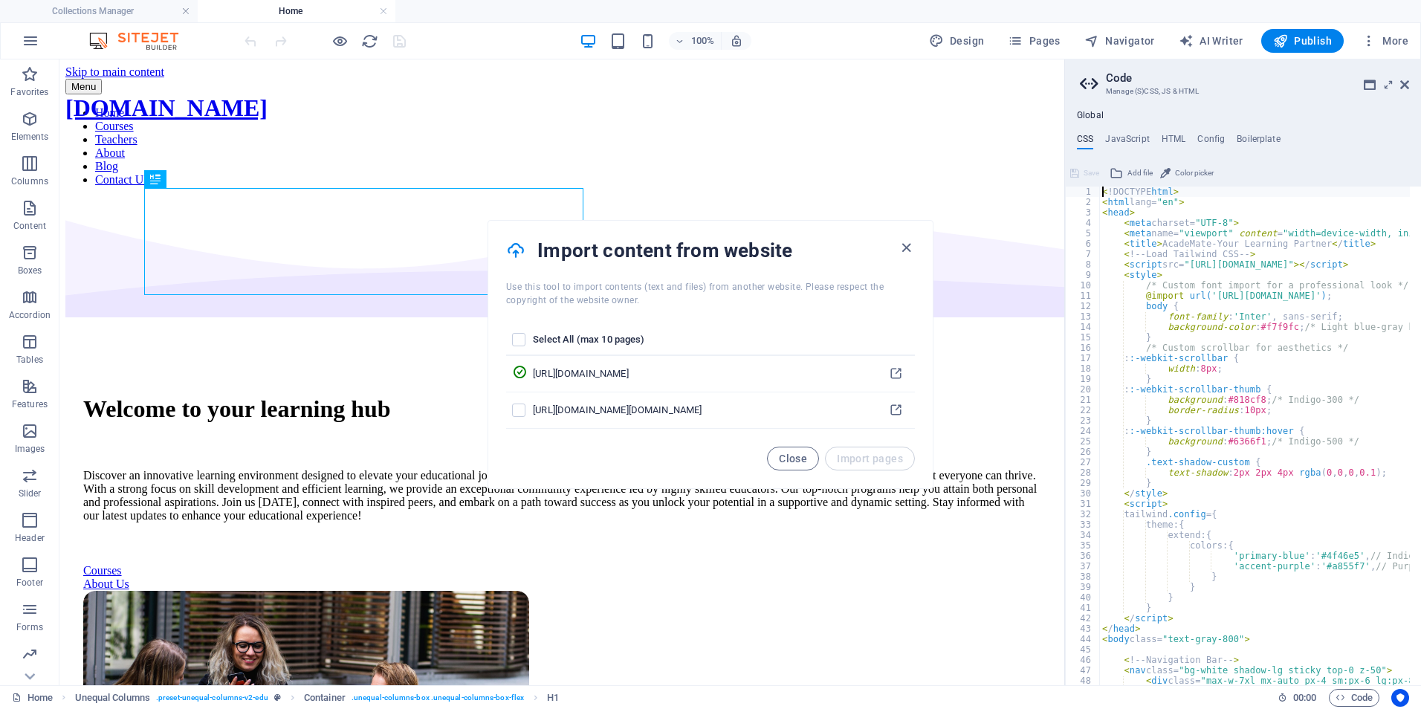
click at [392, 36] on div at bounding box center [324, 41] width 166 height 24
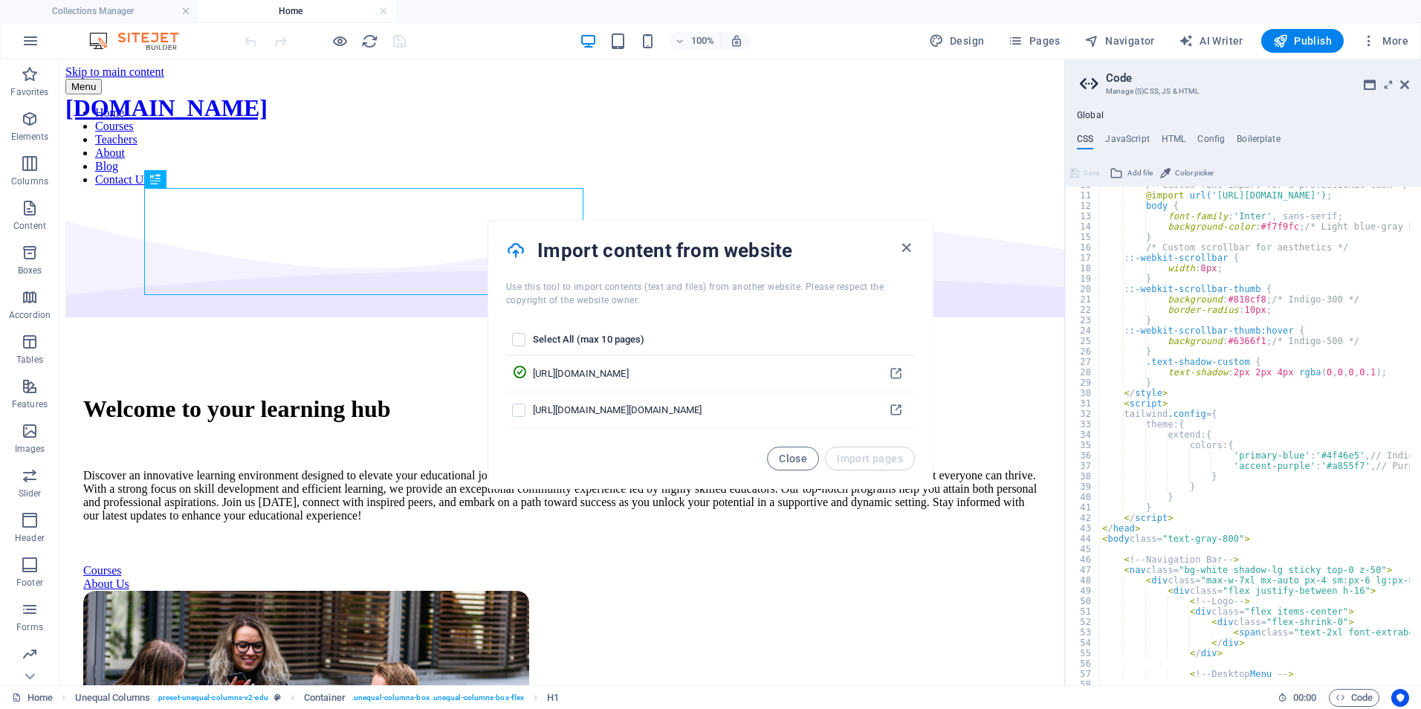
scroll to position [0, 0]
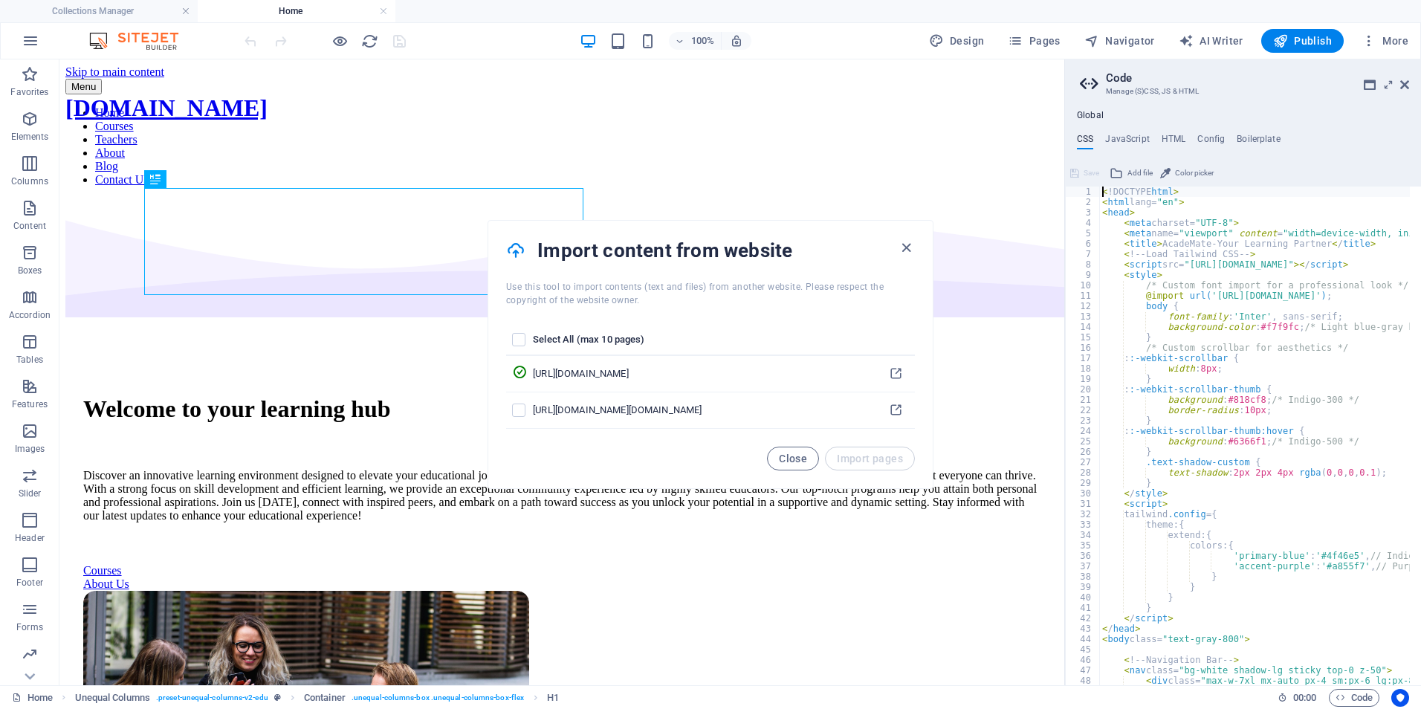
click at [1106, 80] on h2 "Code" at bounding box center [1257, 77] width 303 height 13
click at [1120, 171] on icon at bounding box center [1115, 173] width 13 height 18
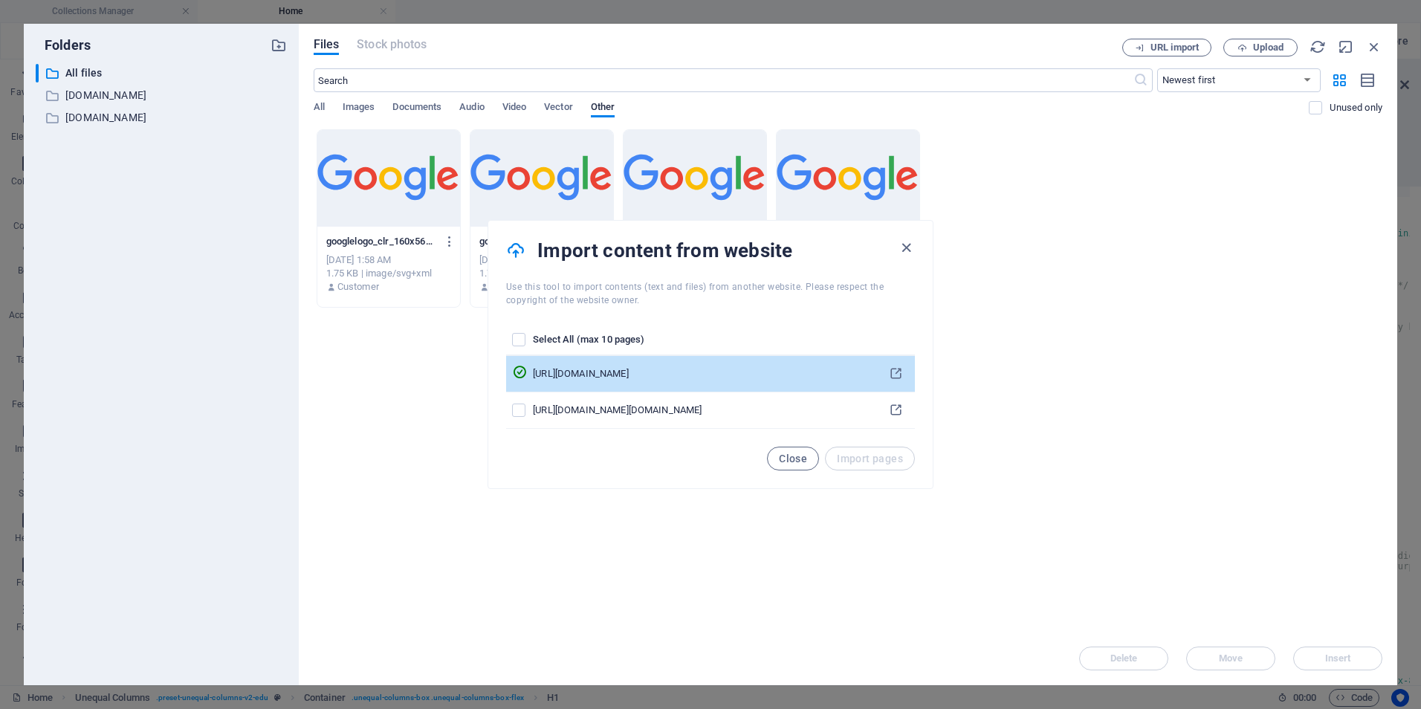
click at [527, 376] on icon "pages list" at bounding box center [519, 372] width 15 height 15
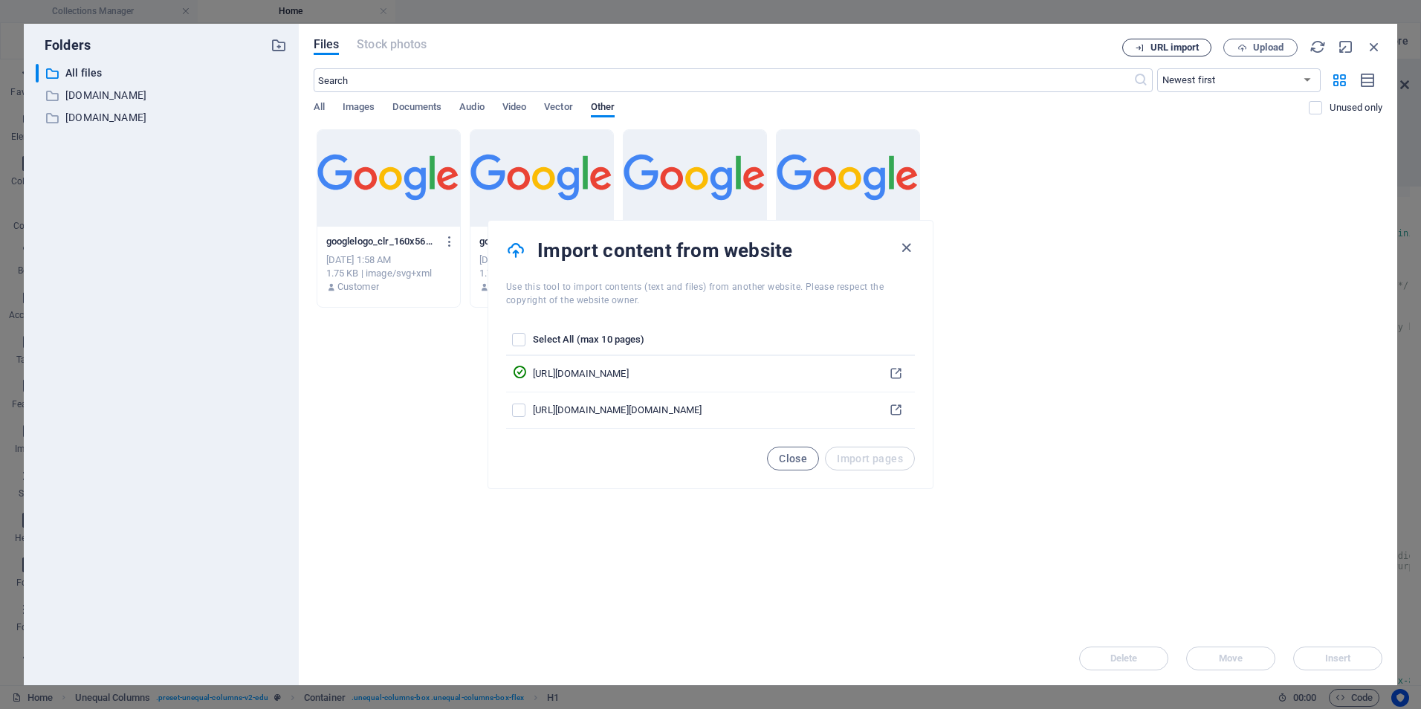
click at [1165, 48] on span "URL import" at bounding box center [1174, 47] width 48 height 9
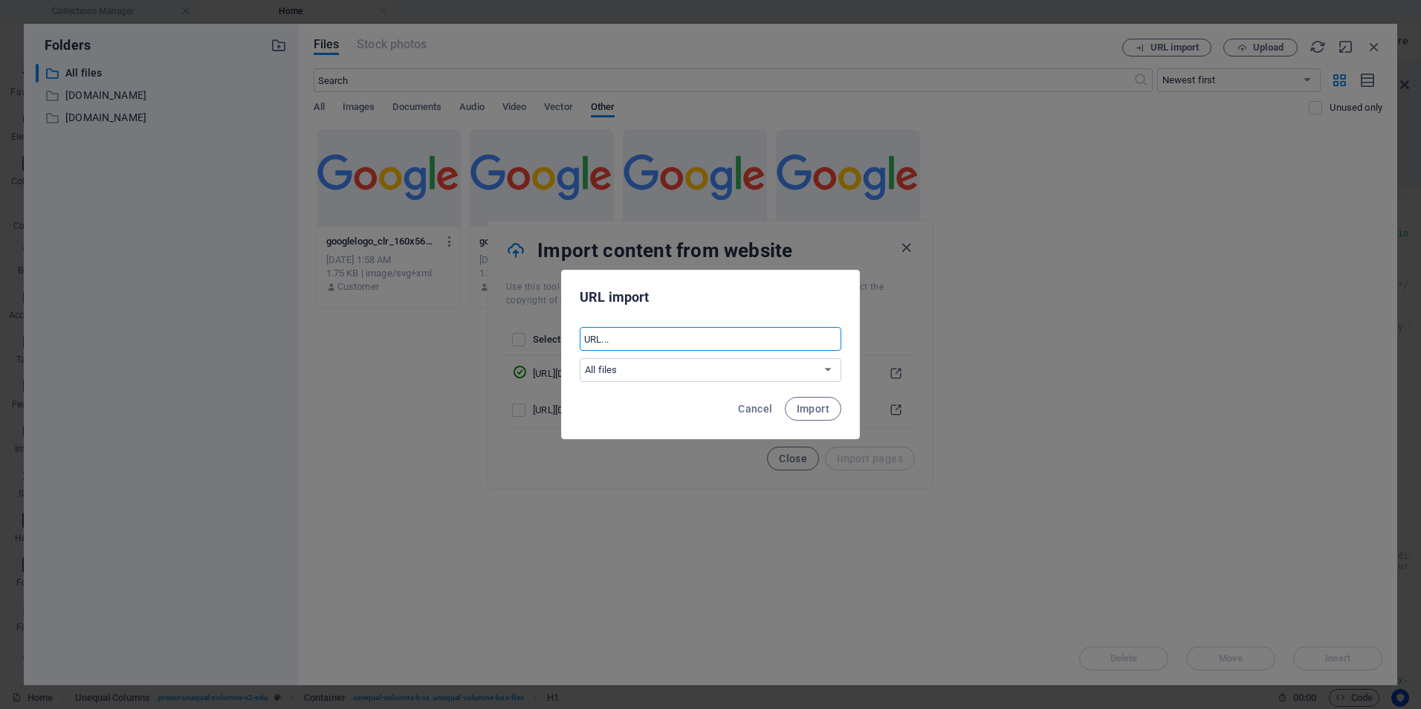
click at [621, 337] on input "text" at bounding box center [711, 339] width 262 height 24
click at [644, 342] on input "text" at bounding box center [711, 339] width 262 height 24
paste input "https://gemini.google.com/app/ccc9105c382d6949?hl=en-GB"
click at [808, 406] on span "Import" at bounding box center [813, 409] width 33 height 12
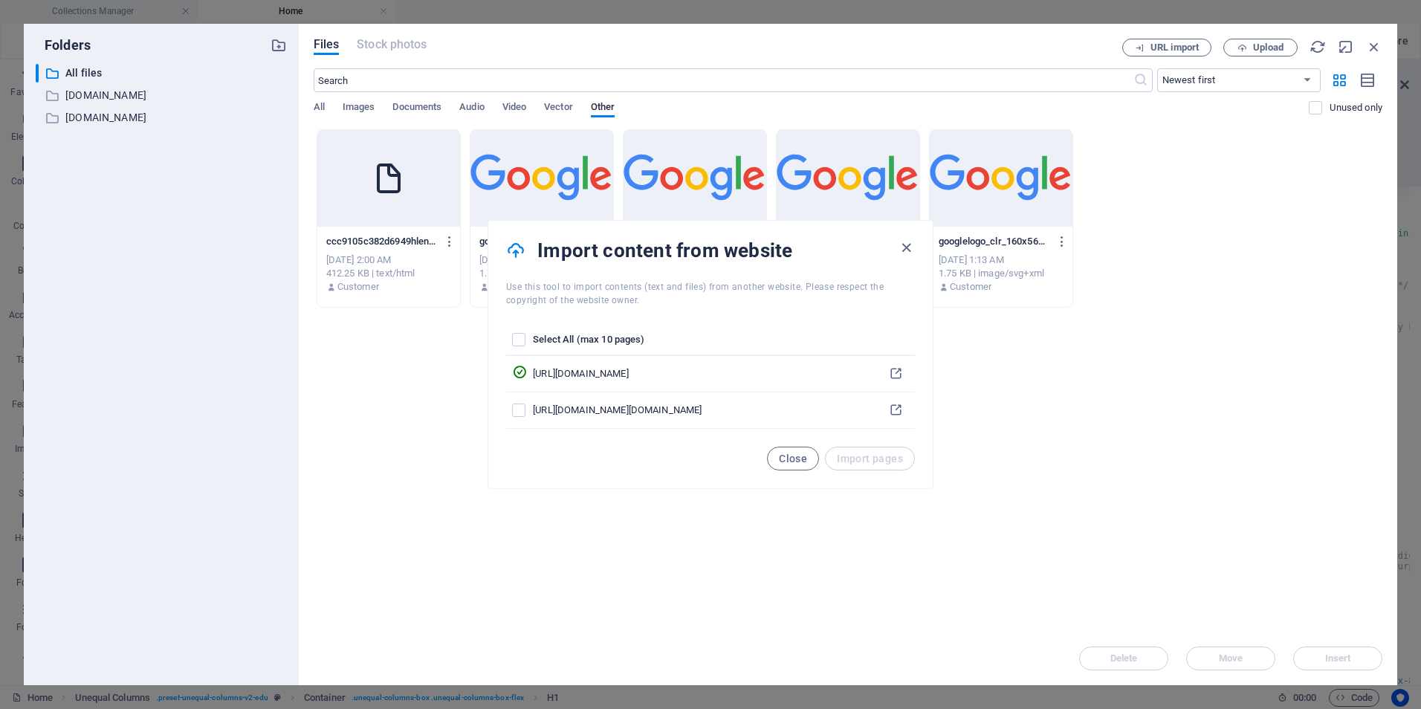
click at [389, 184] on icon at bounding box center [389, 179] width 36 height 36
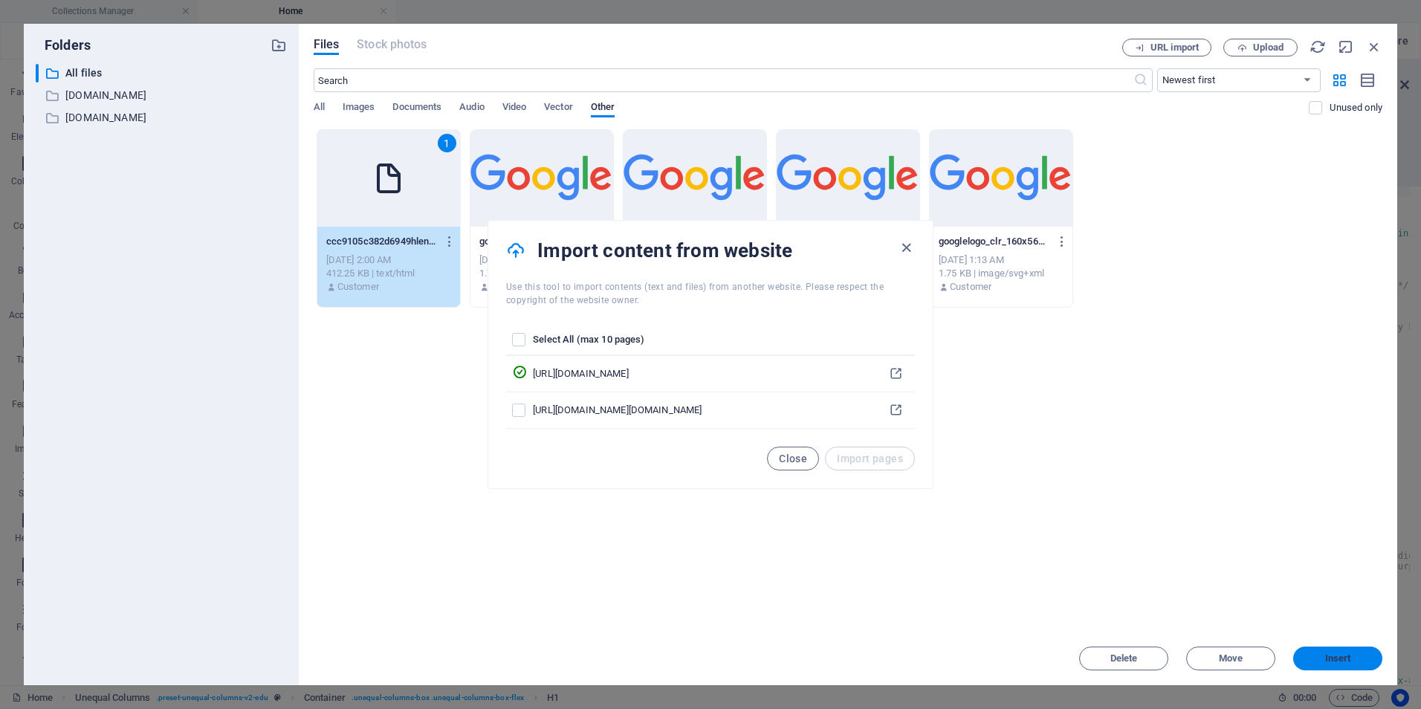
click at [1327, 654] on span "Insert" at bounding box center [1338, 658] width 26 height 9
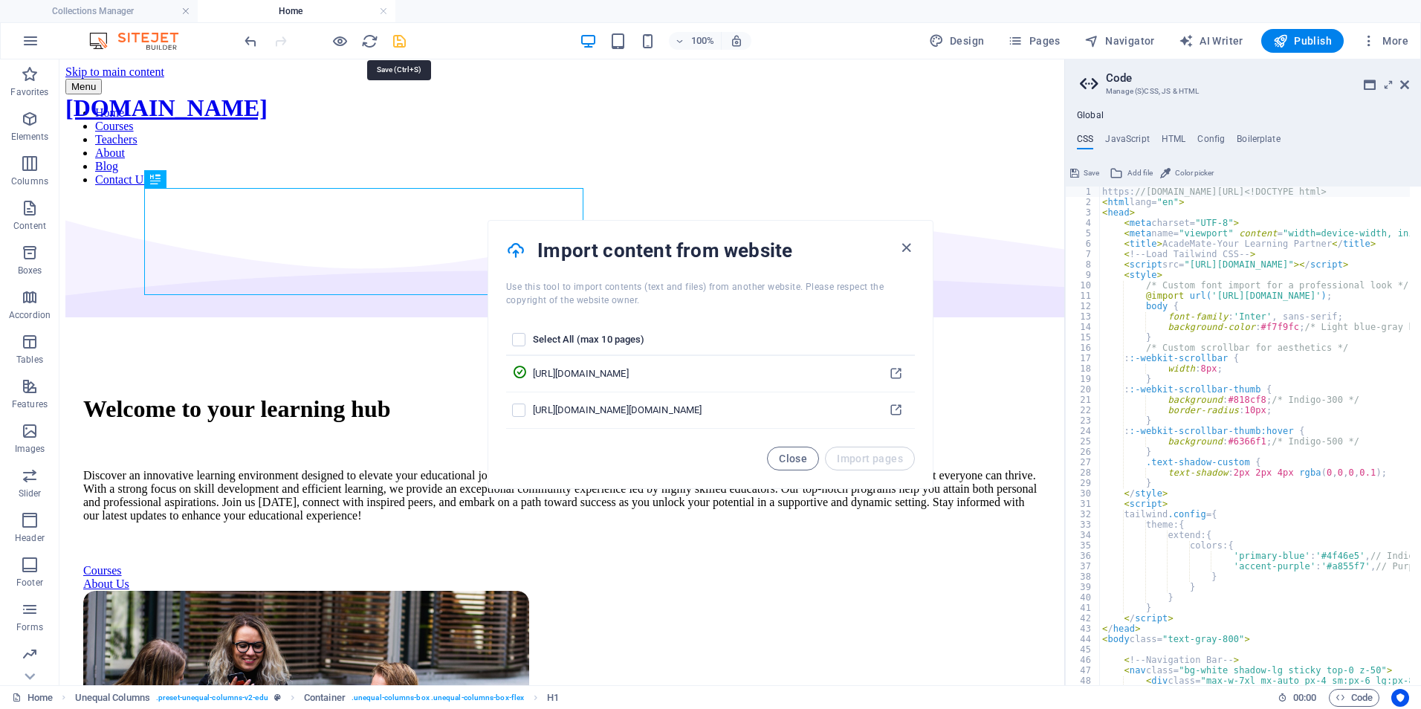
click at [401, 36] on icon "save" at bounding box center [399, 41] width 17 height 17
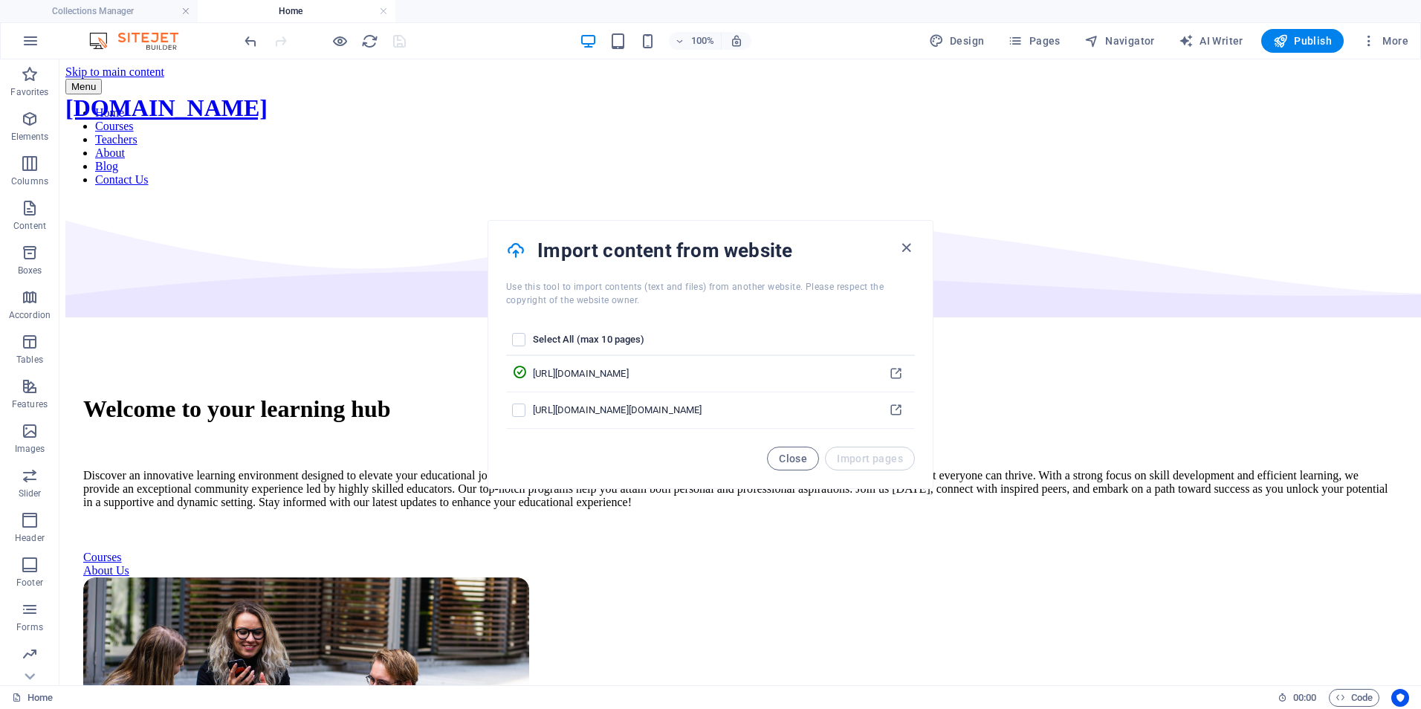
click at [396, 42] on div at bounding box center [324, 41] width 166 height 24
click at [901, 241] on icon "button" at bounding box center [906, 247] width 17 height 17
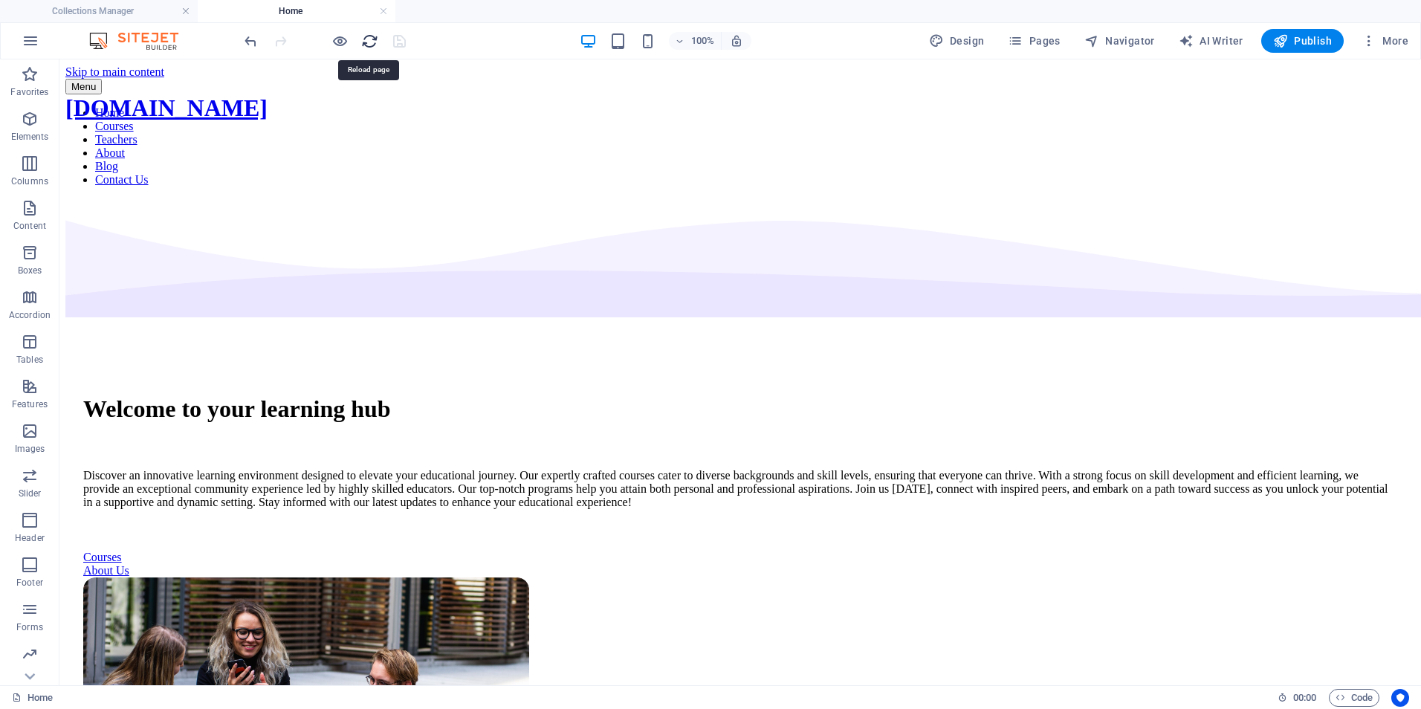
click at [374, 42] on icon "reload" at bounding box center [369, 41] width 17 height 17
click at [367, 42] on icon "reload" at bounding box center [369, 41] width 17 height 17
click at [1375, 34] on icon "button" at bounding box center [1368, 40] width 15 height 15
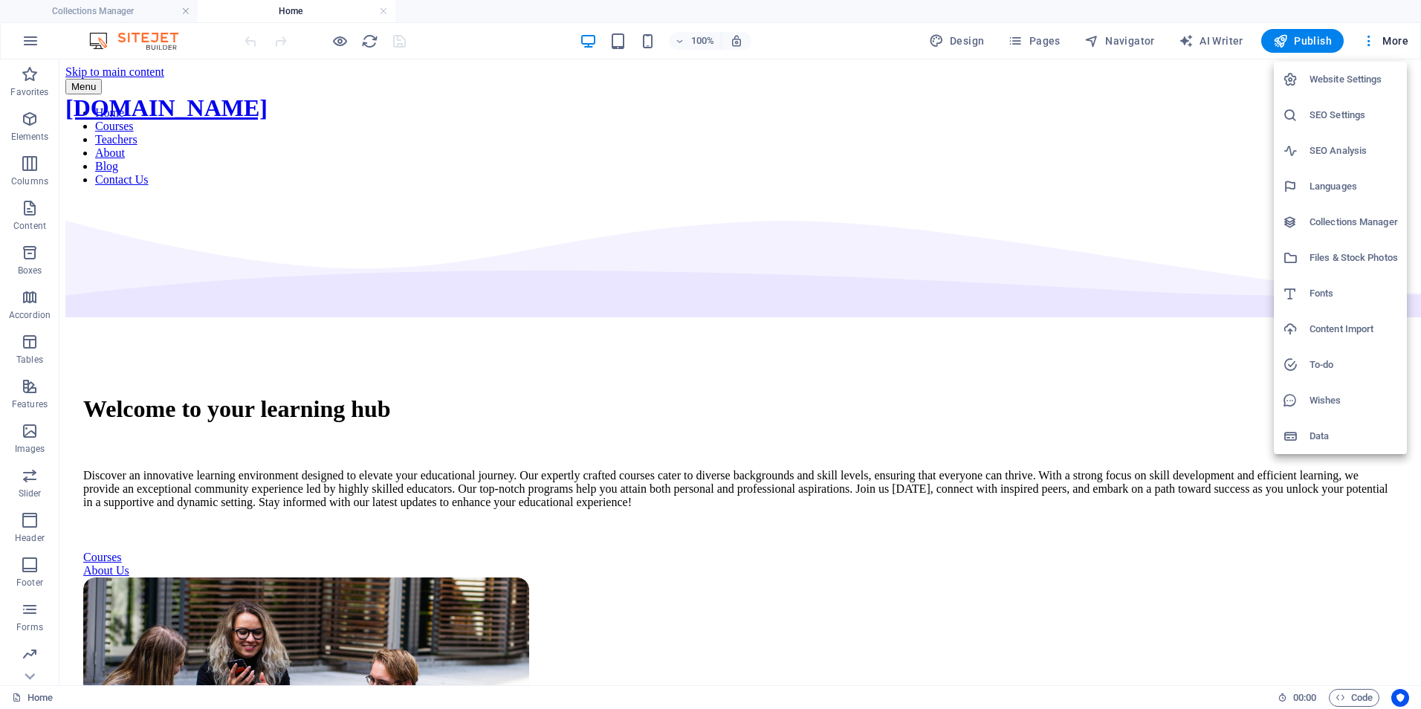
click at [1323, 325] on h6 "Content Import" at bounding box center [1353, 329] width 88 height 18
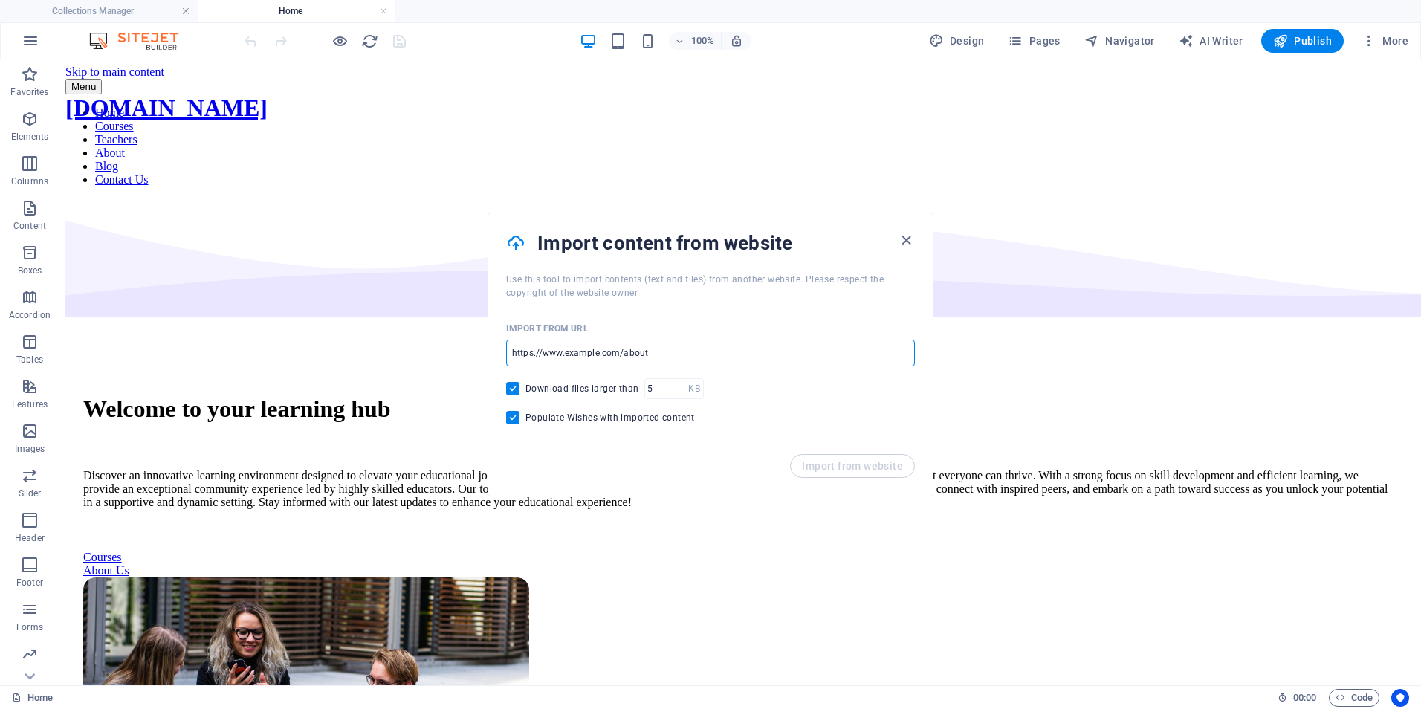
click at [683, 359] on input "url" at bounding box center [710, 353] width 409 height 27
click at [828, 467] on span "Import from website" at bounding box center [852, 466] width 101 height 12
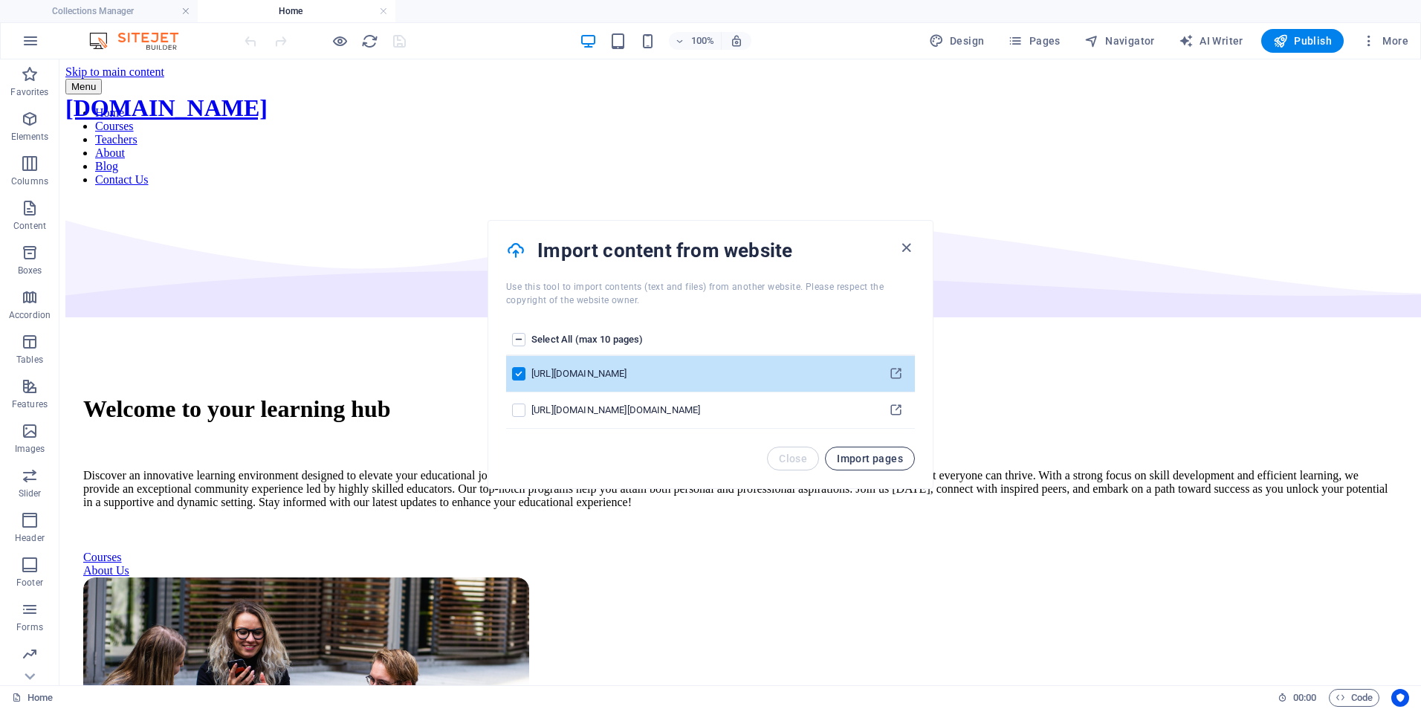
click at [872, 461] on span "Import pages" at bounding box center [870, 459] width 66 height 12
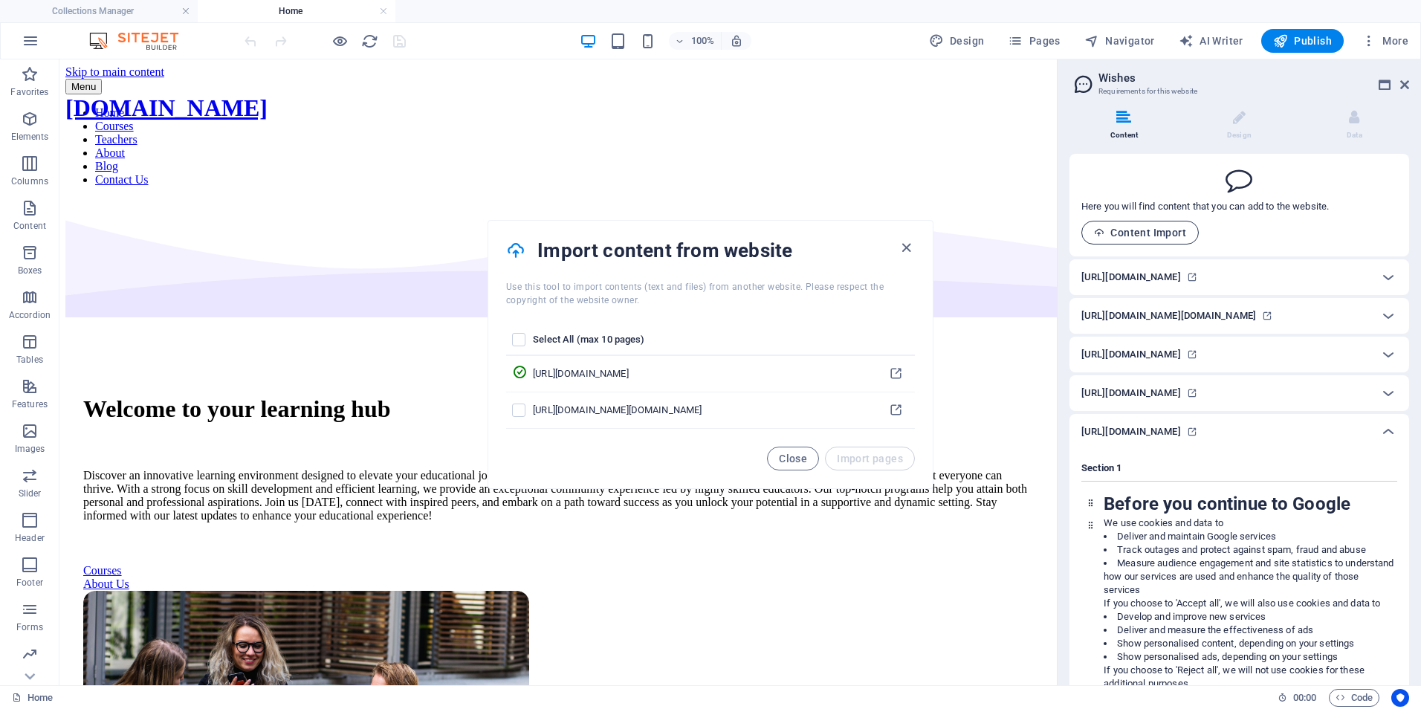
click at [1117, 228] on span "Content Import" at bounding box center [1140, 233] width 92 height 12
click at [1098, 232] on icon "button" at bounding box center [1099, 232] width 10 height 10
click at [1122, 233] on span "Content Import" at bounding box center [1140, 233] width 92 height 12
click at [1117, 121] on icon at bounding box center [1123, 117] width 15 height 15
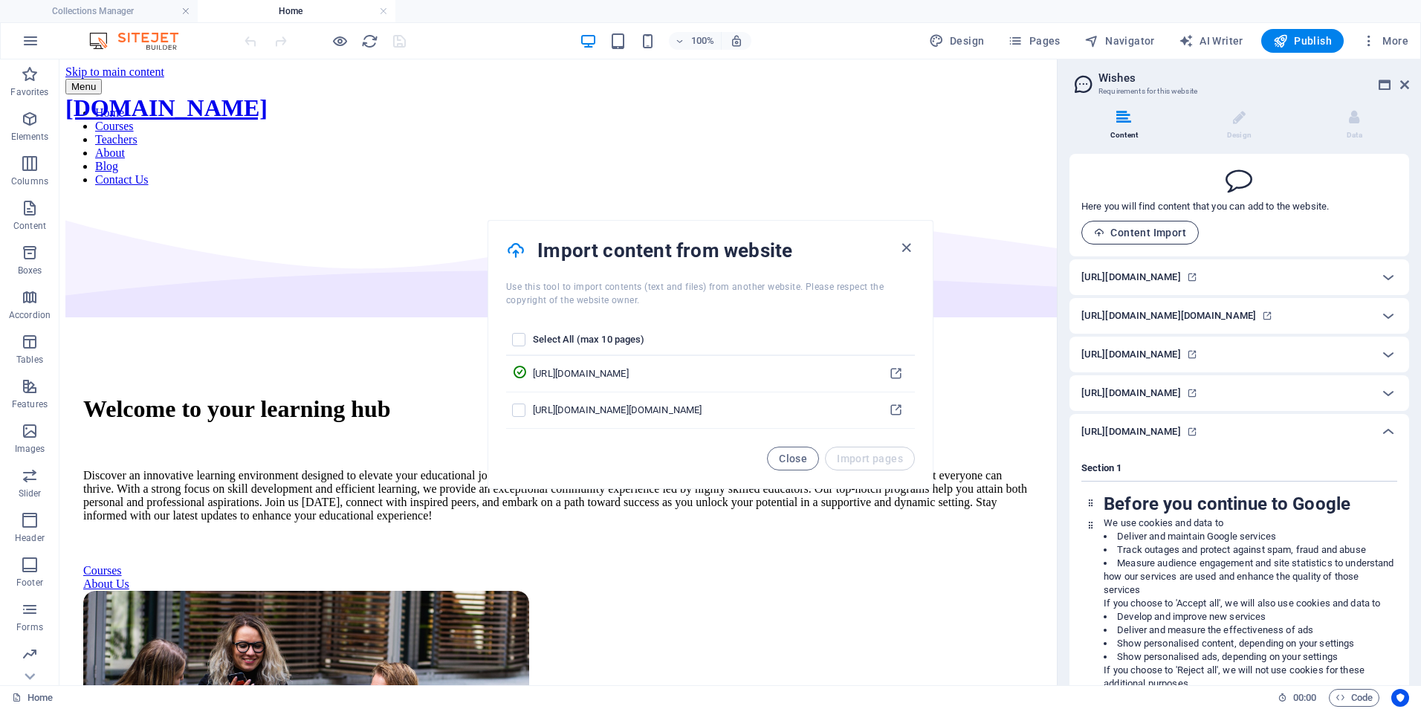
click at [1127, 227] on span "Content Import" at bounding box center [1140, 233] width 92 height 12
click at [1144, 232] on span "Content Import" at bounding box center [1140, 233] width 92 height 12
click at [1097, 232] on icon "button" at bounding box center [1099, 232] width 10 height 10
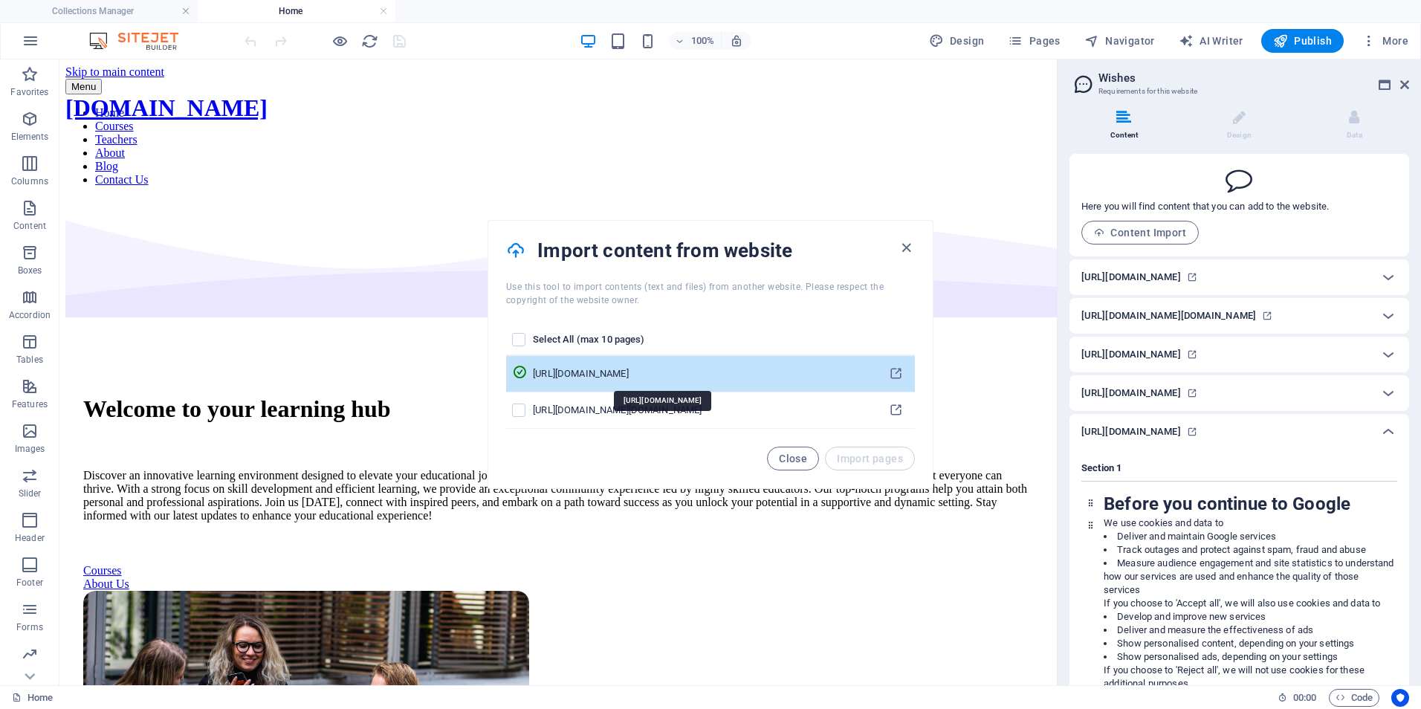
click at [630, 377] on div "https://gemini.google.com/app/ccc9105c382d6949?hl=en-GB" at bounding box center [701, 373] width 337 height 13
click at [753, 373] on div "https://gemini.google.com/app/ccc9105c382d6949?hl=en-GB" at bounding box center [701, 373] width 337 height 13
click at [894, 373] on icon "pages list" at bounding box center [896, 374] width 14 height 14
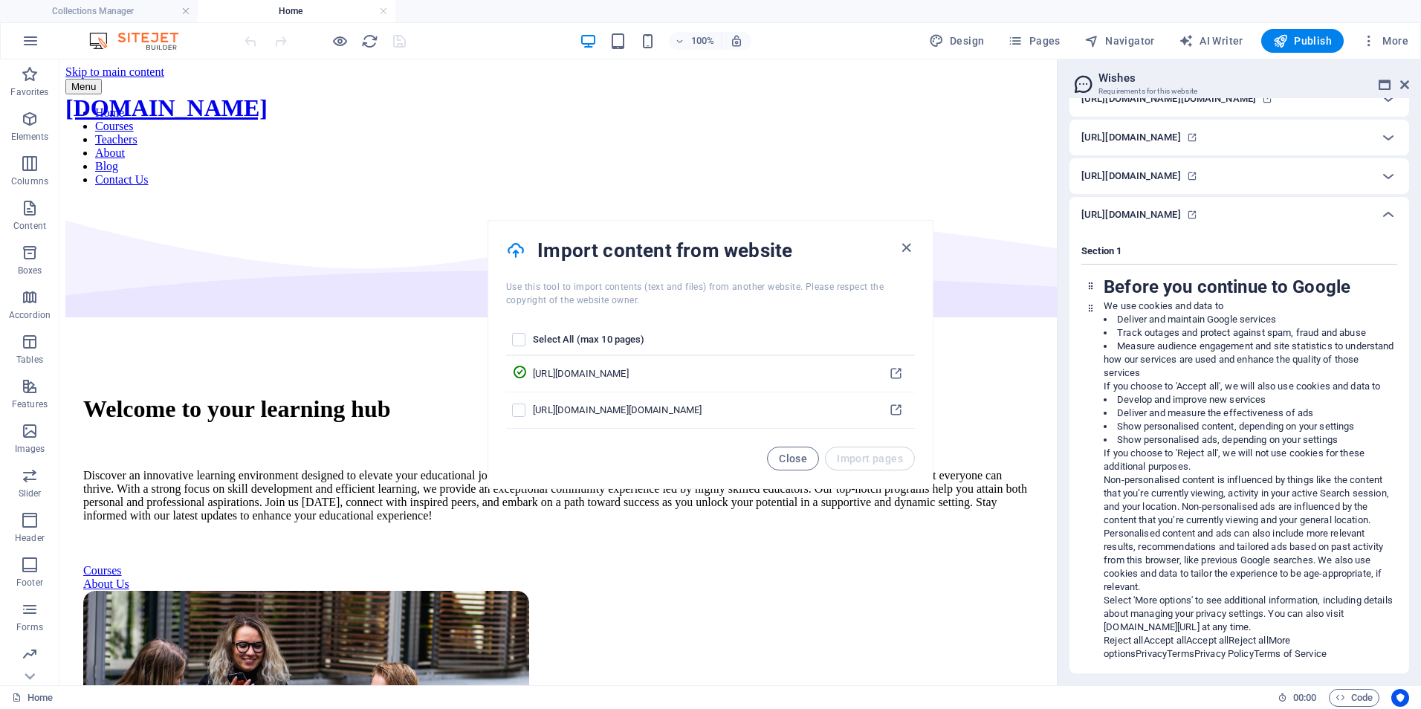
scroll to position [360, 0]
click at [1348, 697] on span "Code" at bounding box center [1353, 698] width 37 height 18
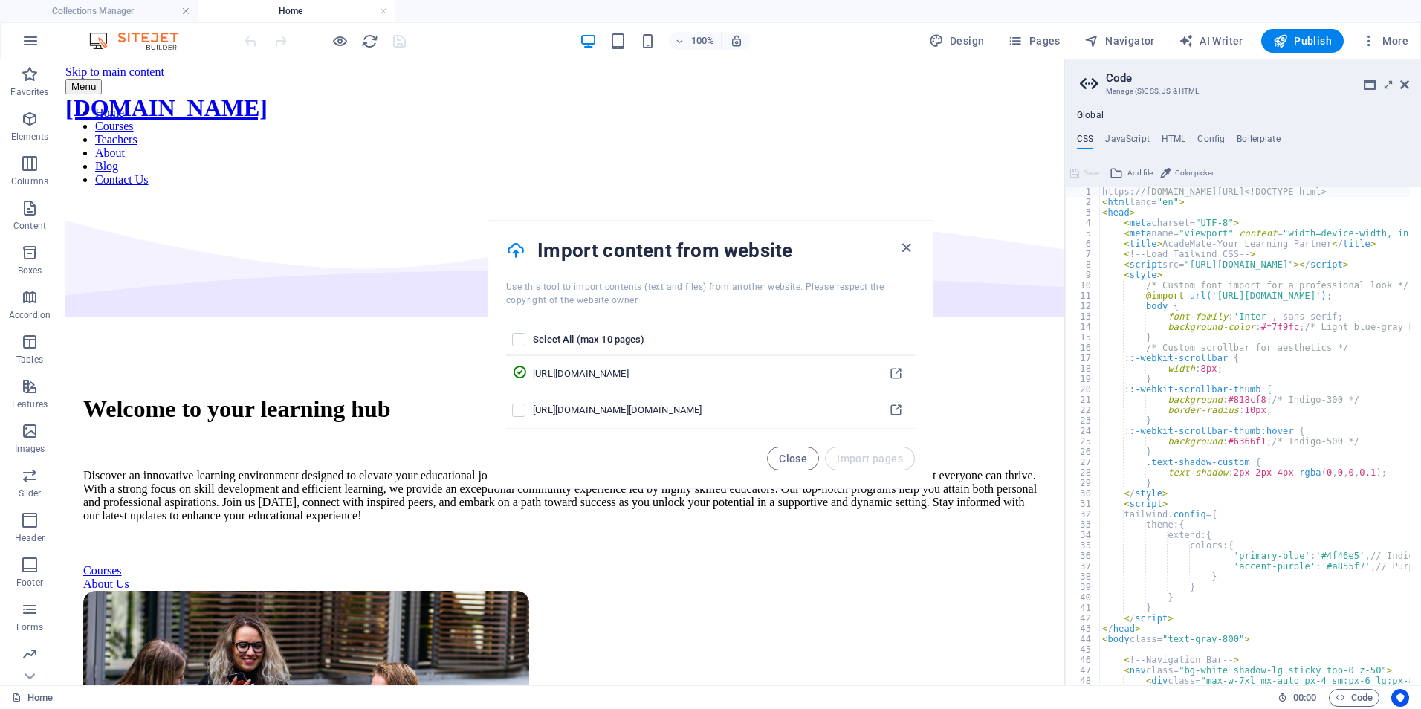
click at [1077, 175] on div "Save" at bounding box center [1084, 173] width 33 height 18
click at [1131, 174] on span "Add file" at bounding box center [1139, 173] width 25 height 18
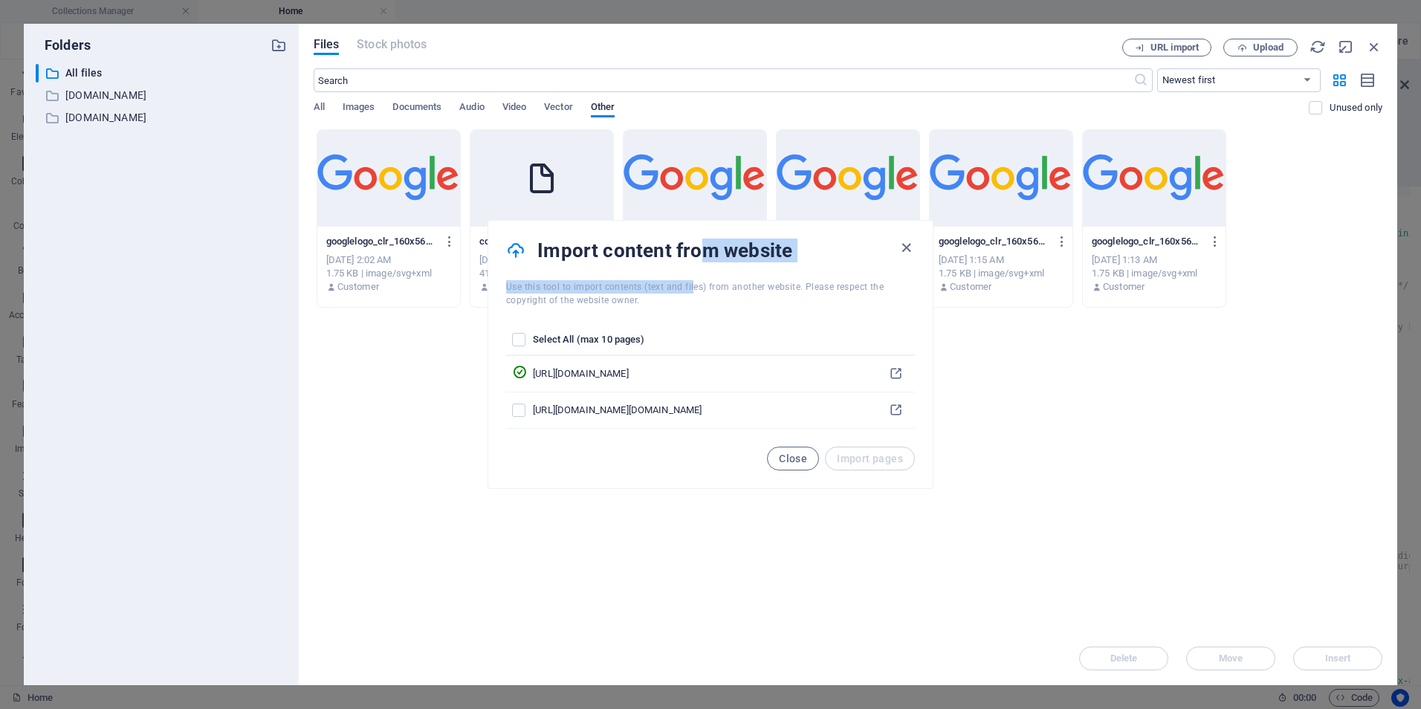
drag, startPoint x: 707, startPoint y: 236, endPoint x: 690, endPoint y: 279, distance: 46.1
click at [691, 279] on div "Import content from website" at bounding box center [710, 250] width 444 height 59
click at [415, 334] on div "Drop files here to upload them instantly googlelogo_clr_160x56px-ktA_HXoMvN2BtV…" at bounding box center [848, 380] width 1069 height 502
click at [540, 184] on icon at bounding box center [542, 179] width 36 height 36
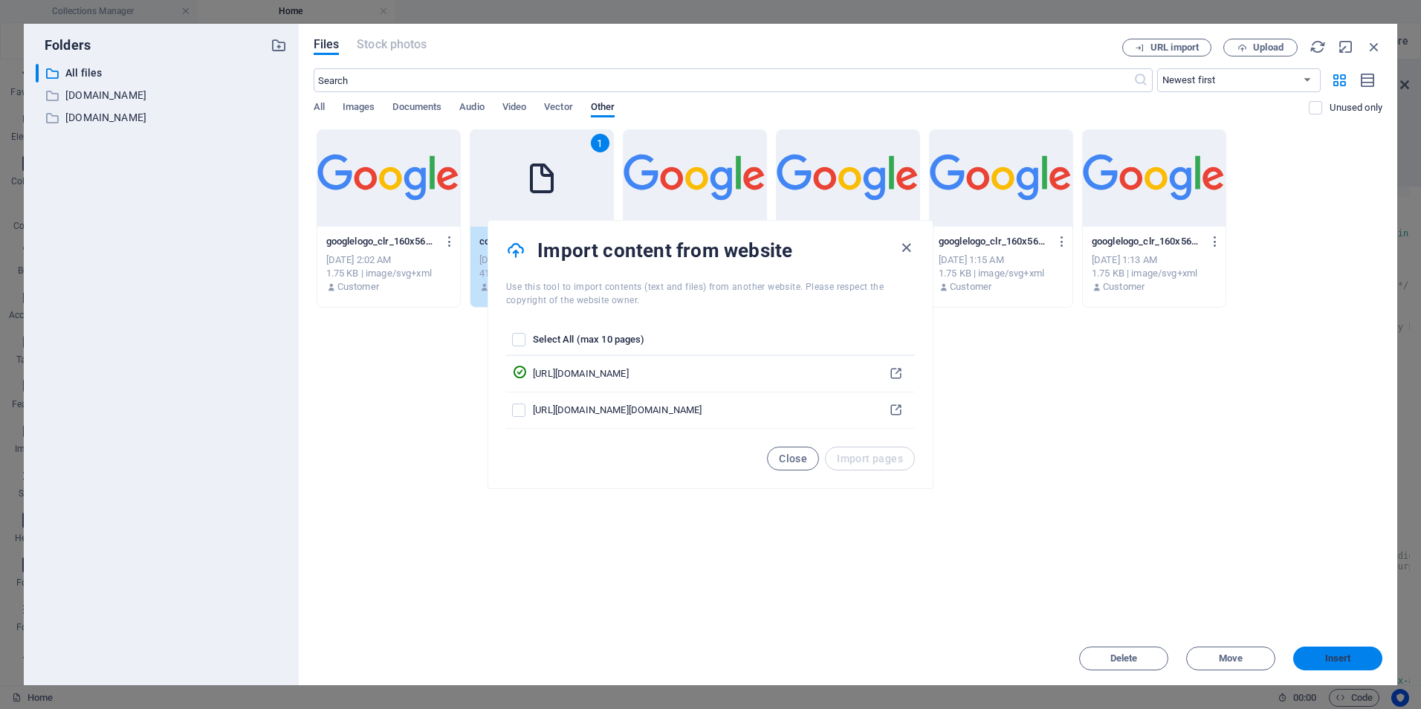
click at [1310, 657] on span "Insert" at bounding box center [1337, 658] width 77 height 9
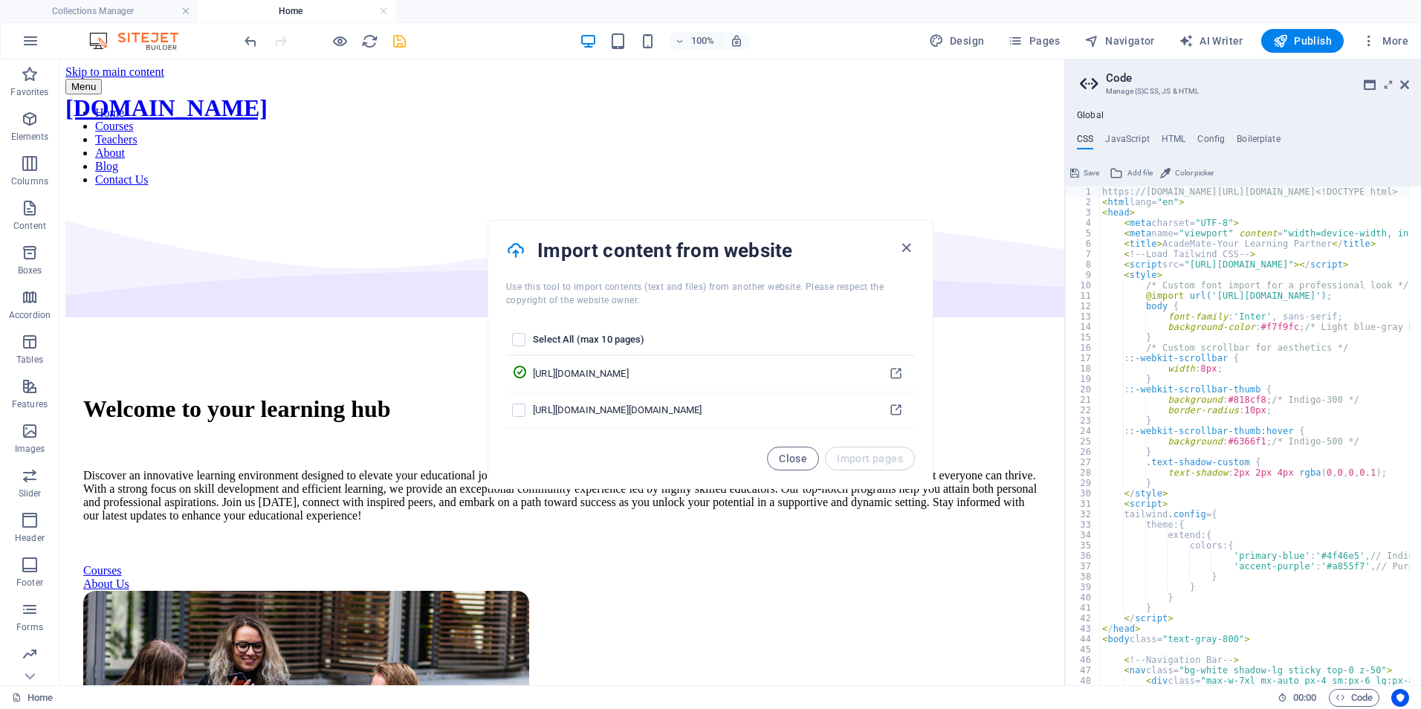
click at [1079, 176] on button "Save" at bounding box center [1084, 173] width 33 height 18
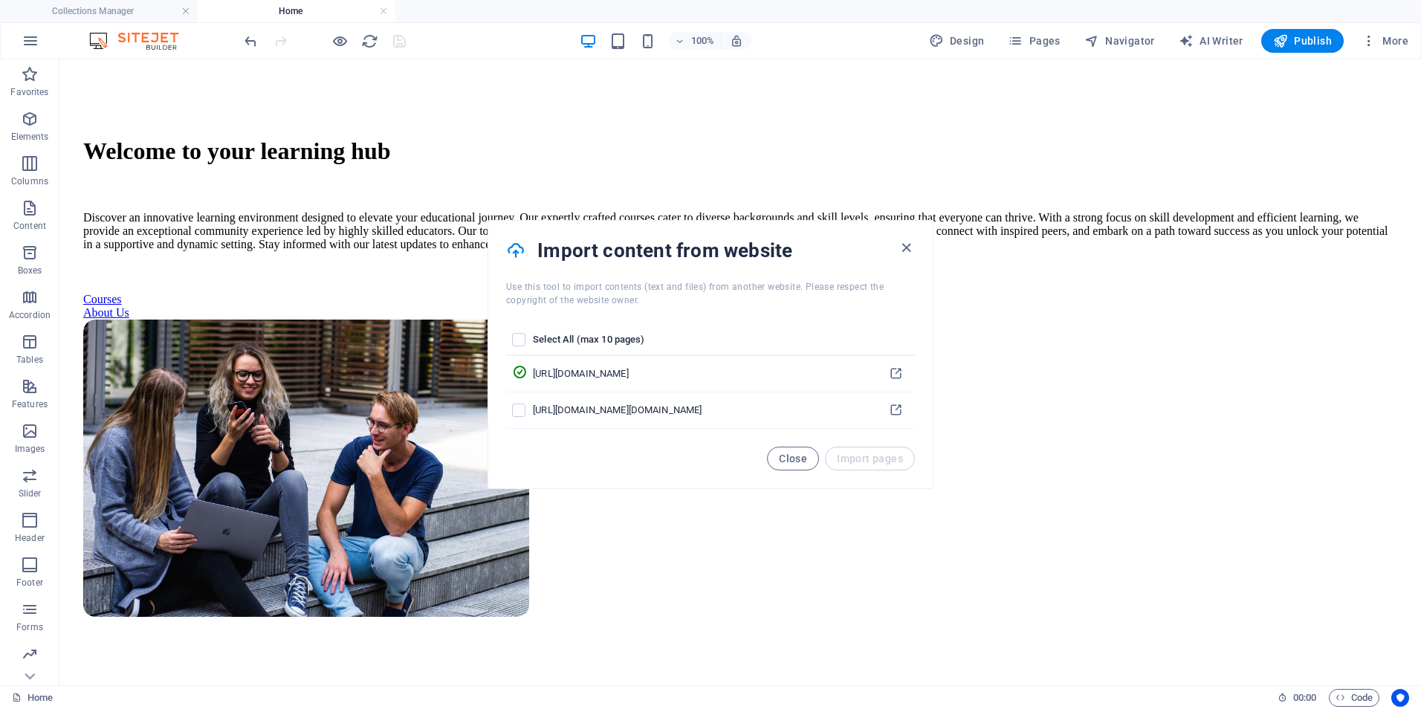
scroll to position [0, 0]
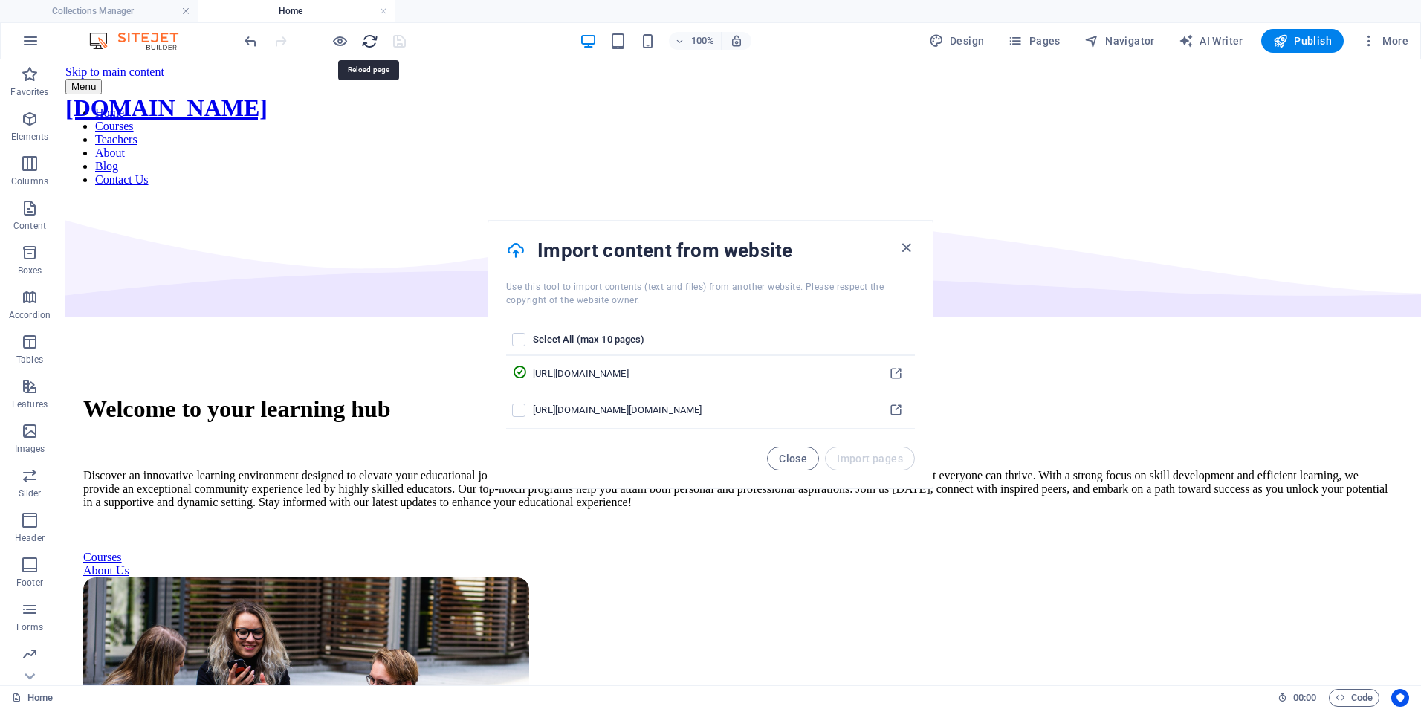
click at [369, 37] on icon "reload" at bounding box center [369, 41] width 17 height 17
click at [791, 458] on span "Close" at bounding box center [793, 459] width 28 height 12
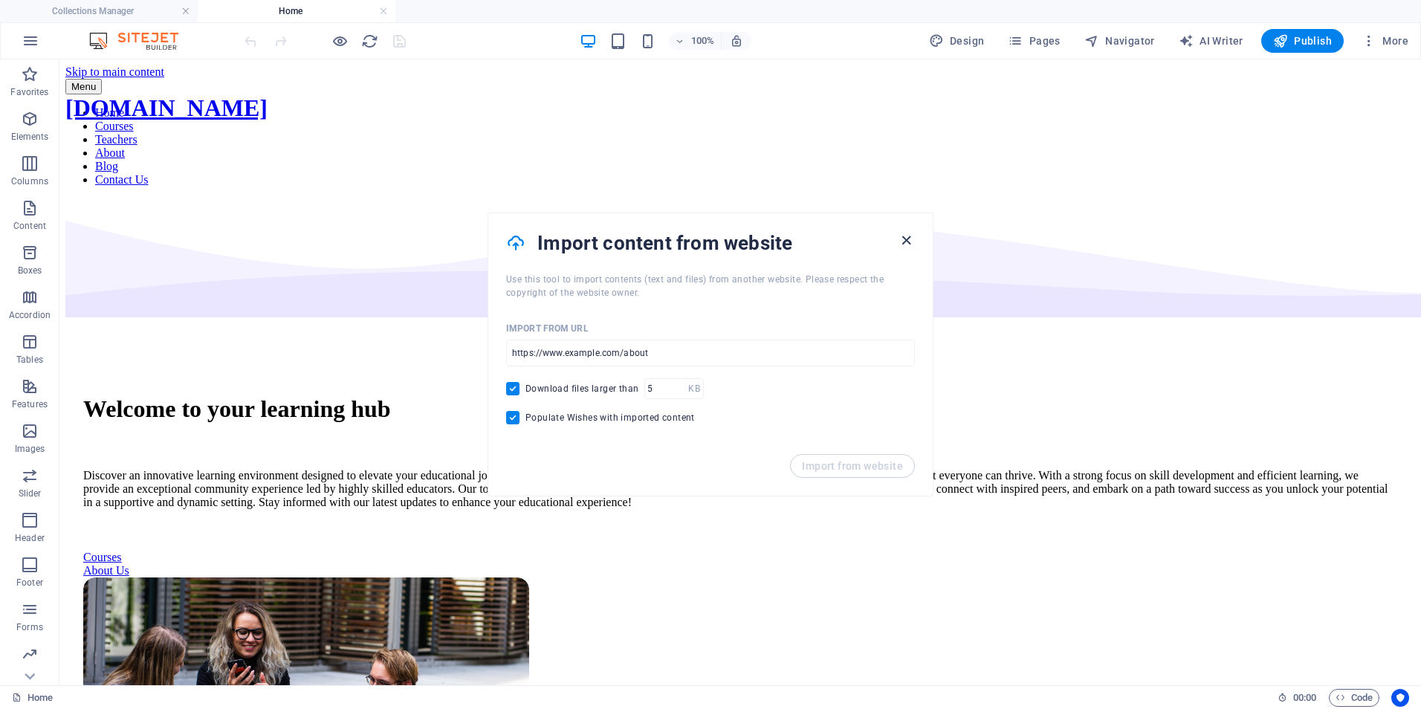
click at [903, 239] on icon "button" at bounding box center [906, 240] width 17 height 17
click at [904, 239] on icon "button" at bounding box center [906, 240] width 17 height 17
click at [908, 234] on icon "button" at bounding box center [906, 240] width 17 height 17
click at [653, 358] on input "url" at bounding box center [710, 353] width 409 height 27
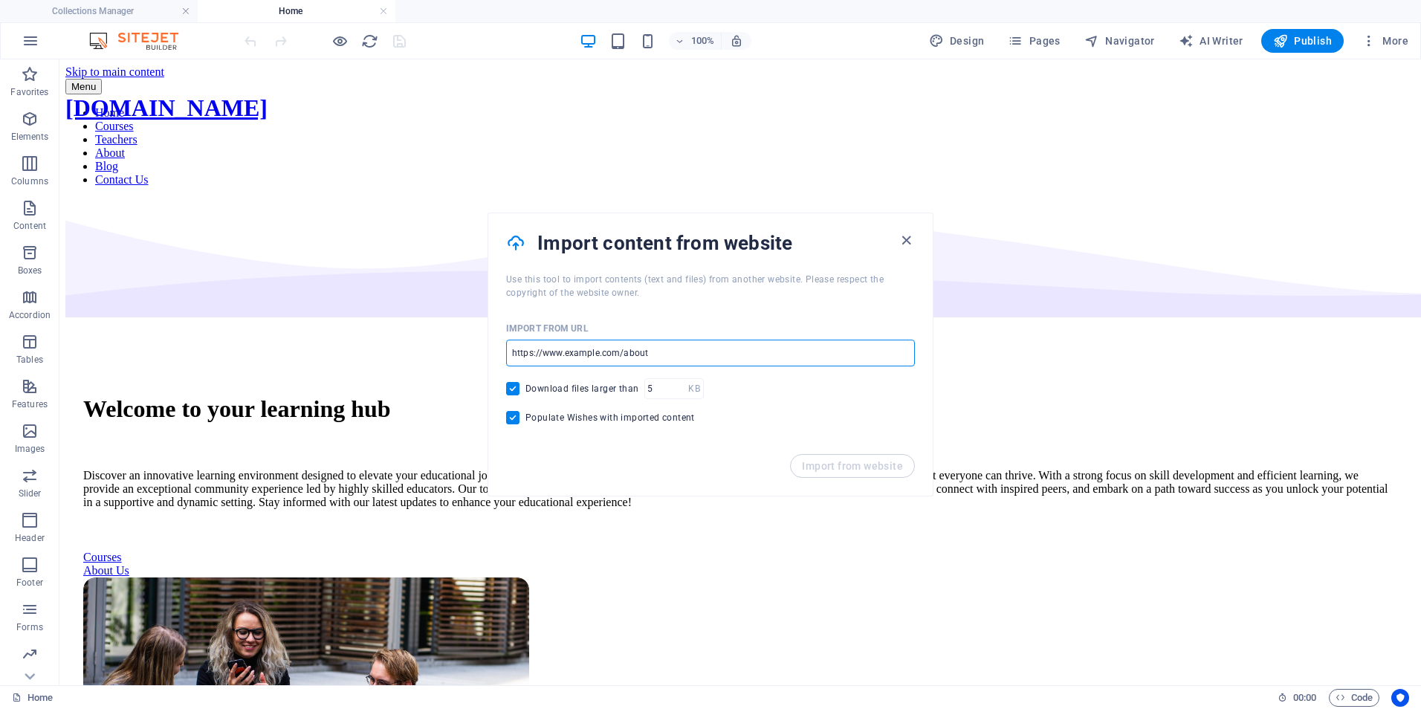
click at [651, 349] on input "url" at bounding box center [710, 353] width 409 height 27
click at [516, 352] on input "url" at bounding box center [710, 353] width 409 height 27
click at [548, 353] on input "url" at bounding box center [710, 353] width 409 height 27
paste input "https://codeload.github.com/themewagon/learner/zip/refs/tags/v1.0.0"
click at [845, 466] on span "Import from website" at bounding box center [852, 466] width 101 height 12
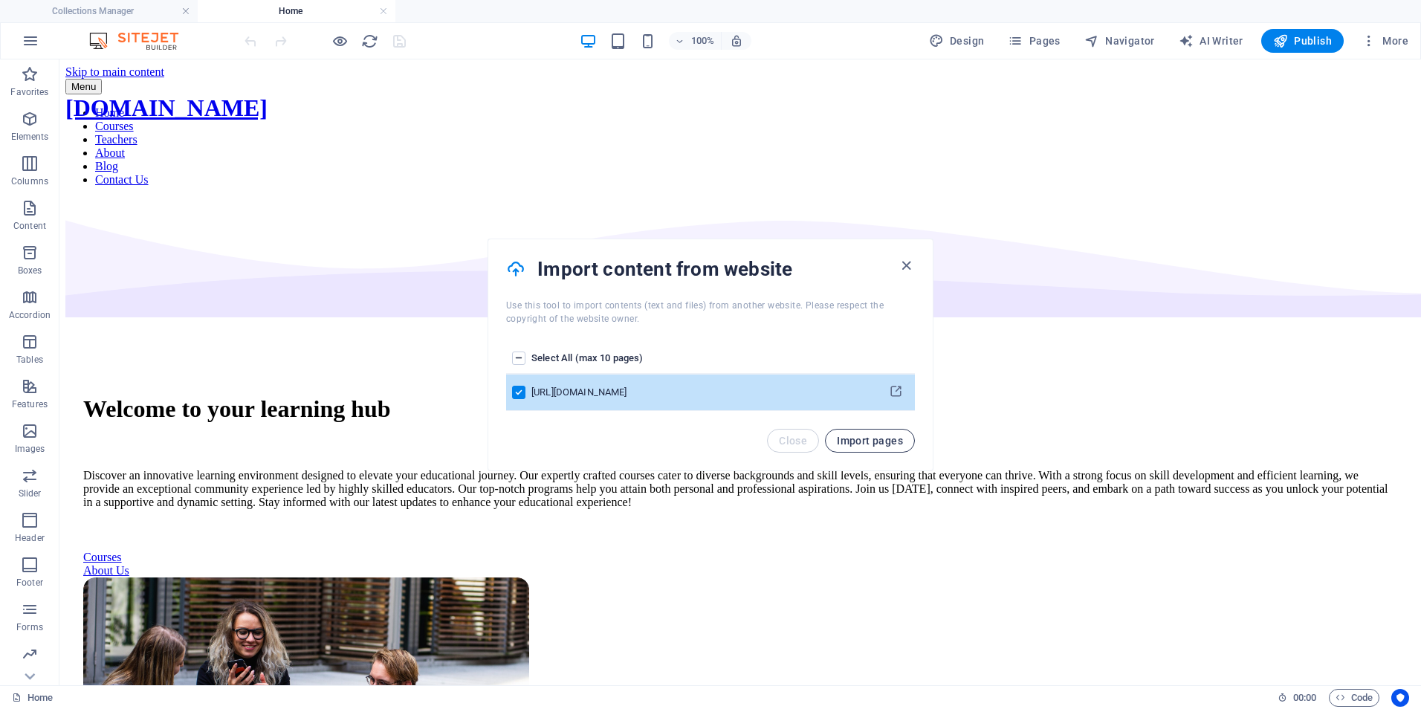
click at [863, 444] on span "Import pages" at bounding box center [870, 441] width 66 height 12
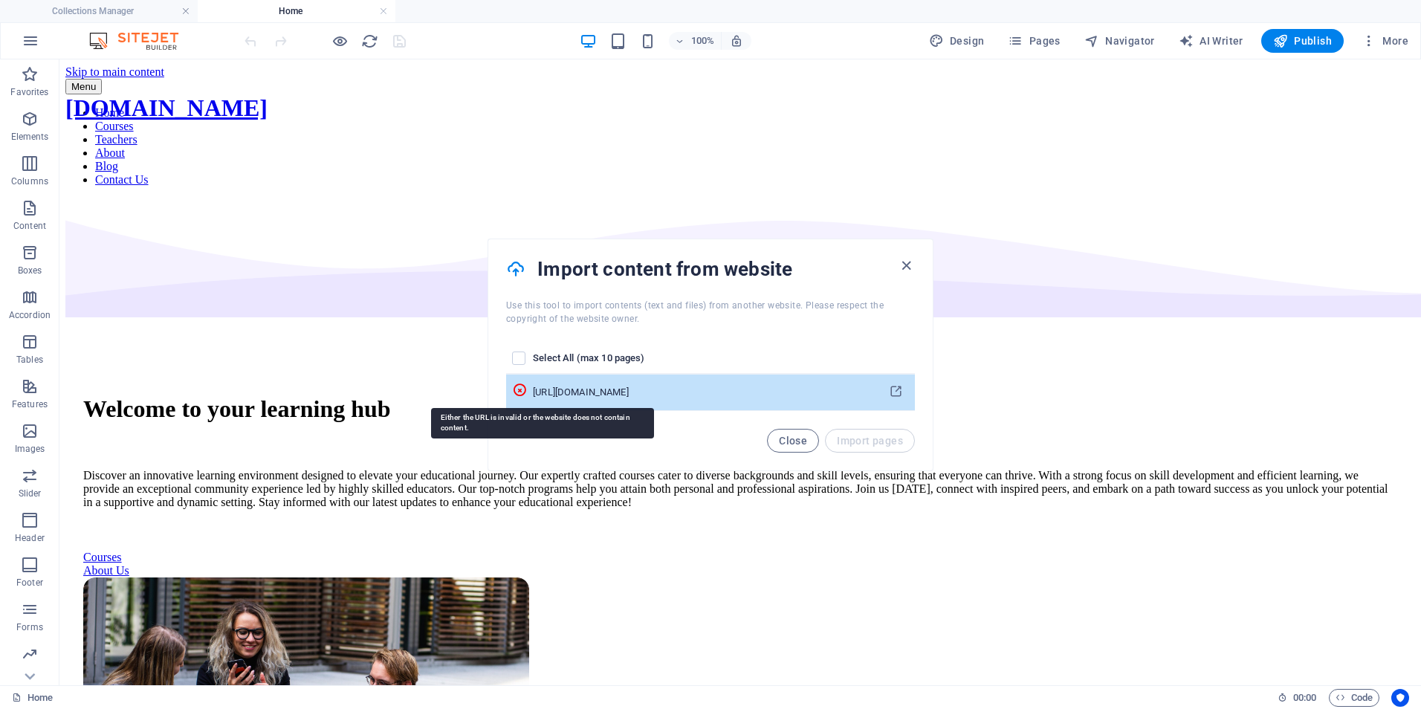
click at [527, 389] on icon "pages list" at bounding box center [519, 390] width 15 height 15
click at [527, 388] on icon "pages list" at bounding box center [519, 390] width 15 height 15
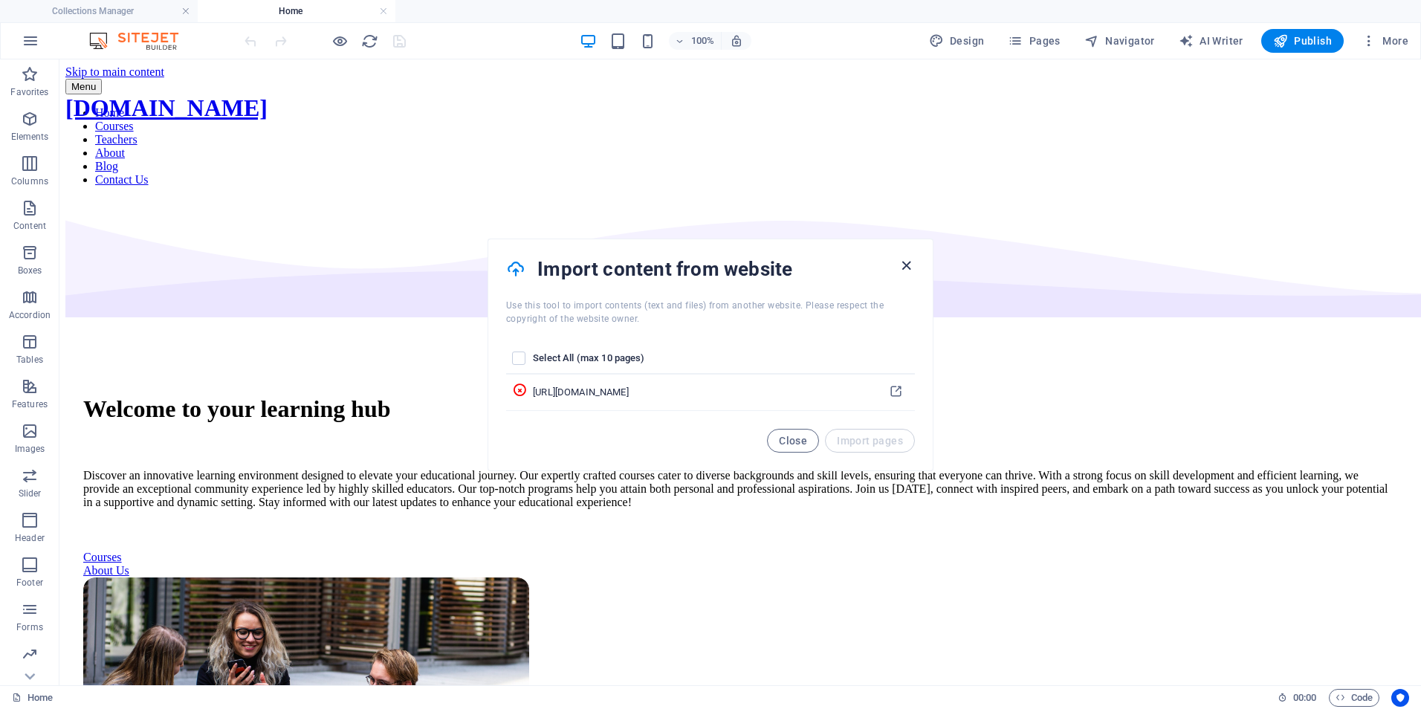
click at [907, 262] on icon "button" at bounding box center [906, 265] width 17 height 17
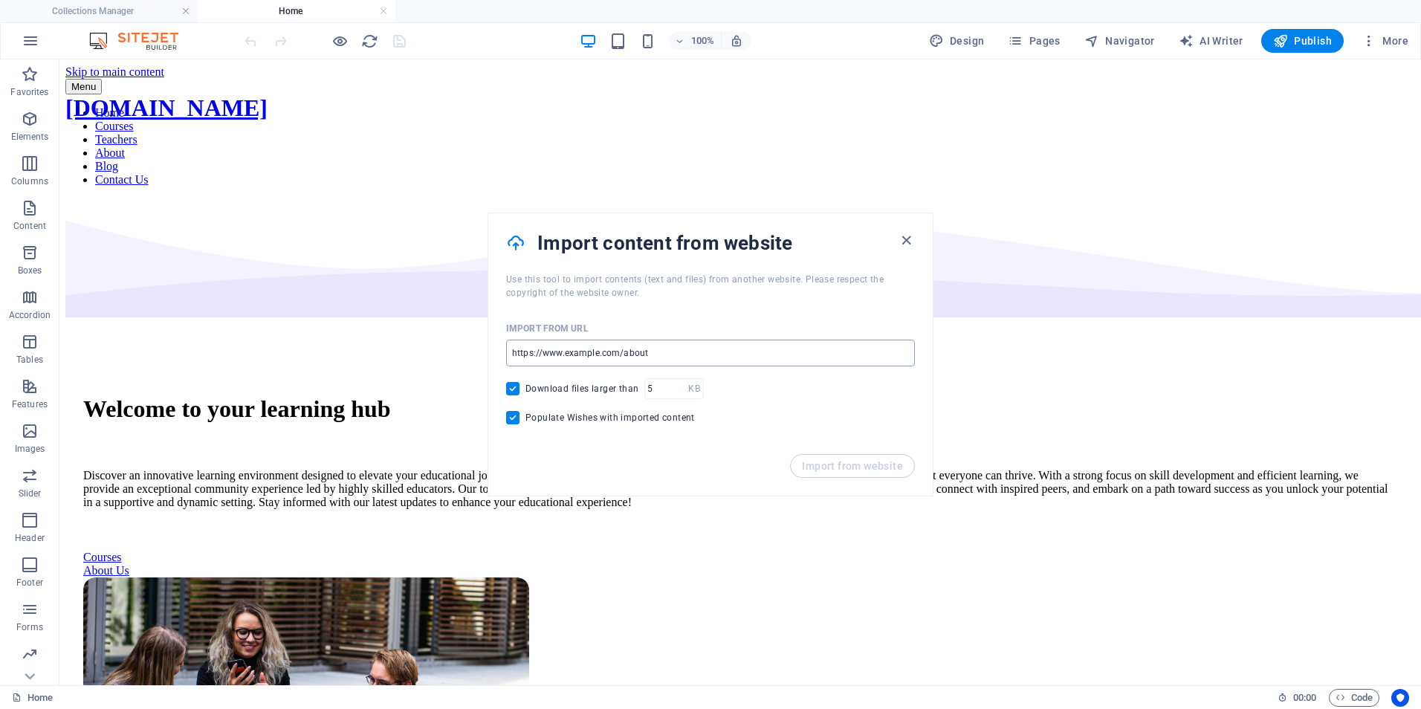
click at [622, 357] on input "url" at bounding box center [710, 353] width 409 height 27
click at [907, 239] on icon "button" at bounding box center [906, 240] width 17 height 17
click at [903, 236] on icon "button" at bounding box center [906, 240] width 17 height 17
click at [908, 239] on icon "button" at bounding box center [906, 240] width 17 height 17
click at [569, 198] on div "Welcome to your learning hub Discover an innovative learning environment design…" at bounding box center [739, 626] width 1349 height 857
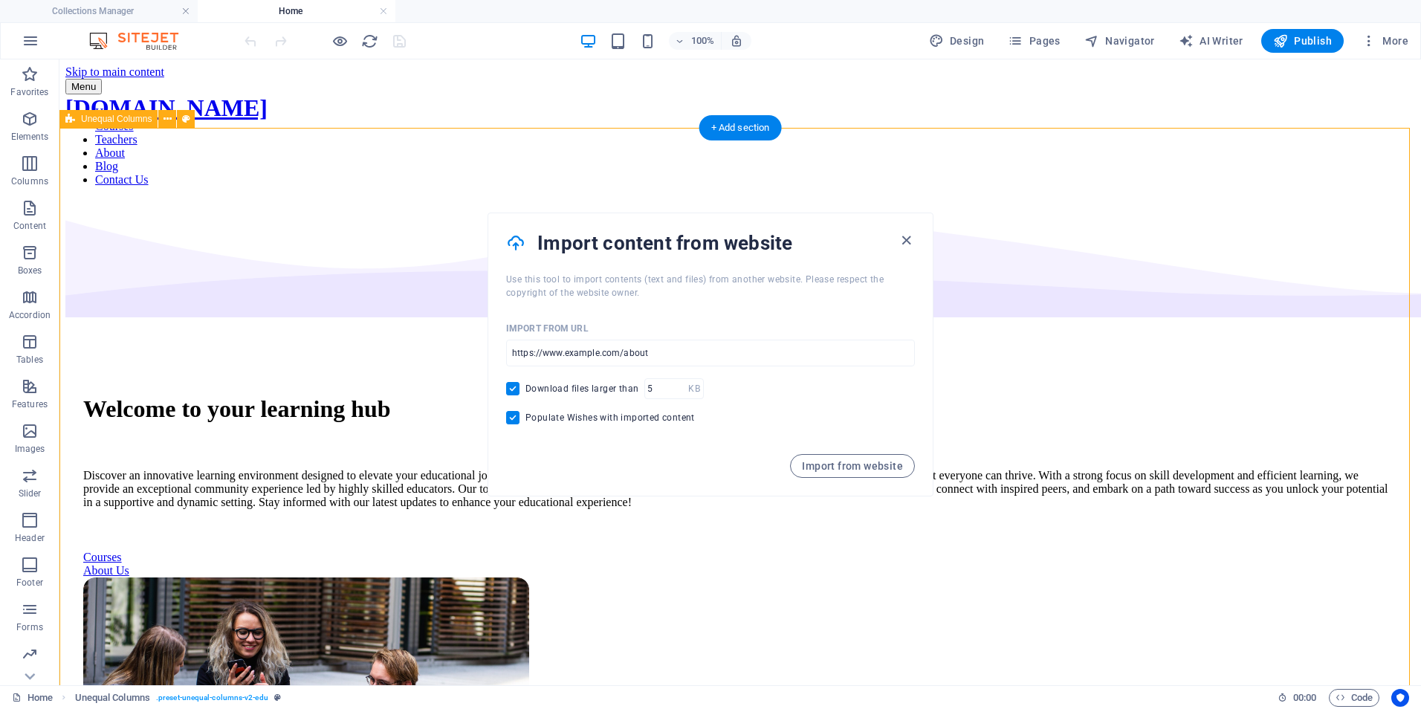
drag, startPoint x: 576, startPoint y: 161, endPoint x: 583, endPoint y: 158, distance: 7.8
click at [577, 198] on div "Welcome to your learning hub Discover an innovative learning environment design…" at bounding box center [739, 626] width 1349 height 857
click at [361, 40] on icon "reload" at bounding box center [369, 41] width 17 height 17
click at [375, 39] on icon "reload" at bounding box center [369, 41] width 17 height 17
click at [905, 239] on icon "button" at bounding box center [906, 240] width 17 height 17
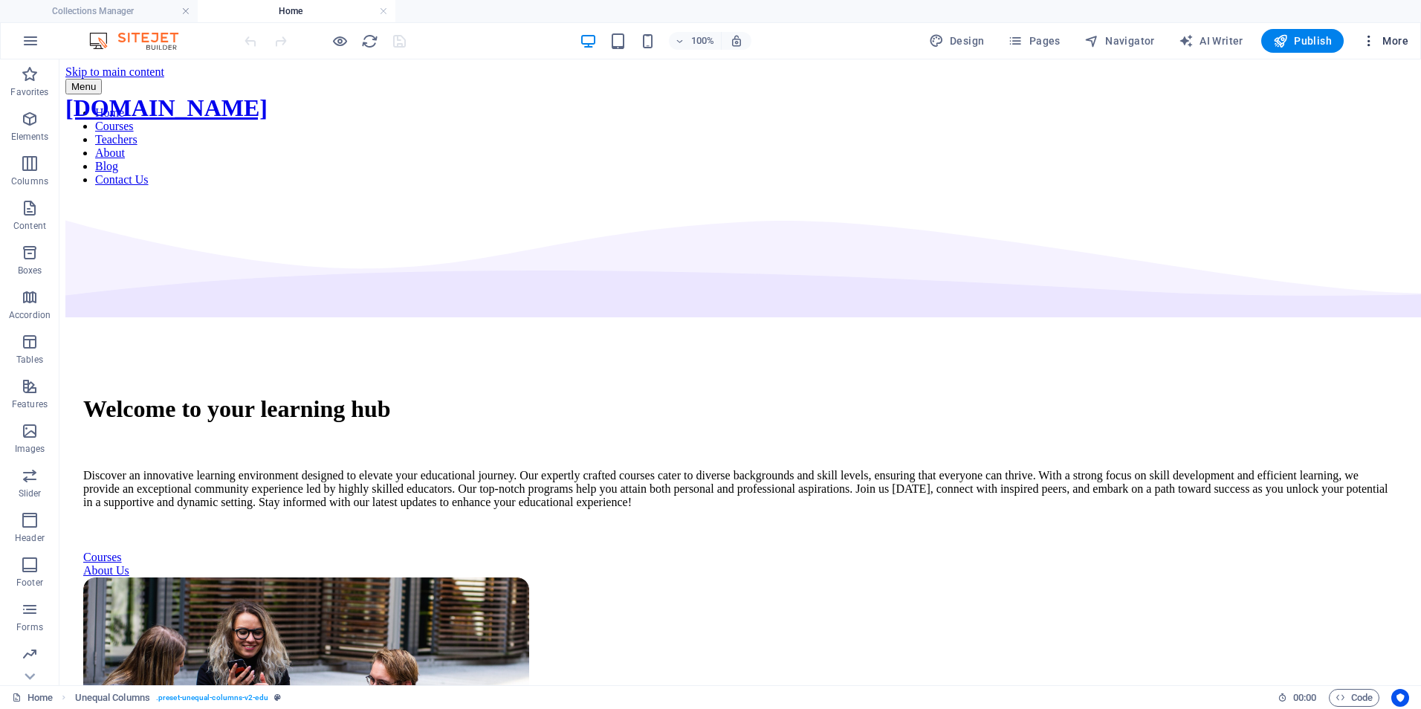
click at [1371, 42] on icon "button" at bounding box center [1368, 40] width 15 height 15
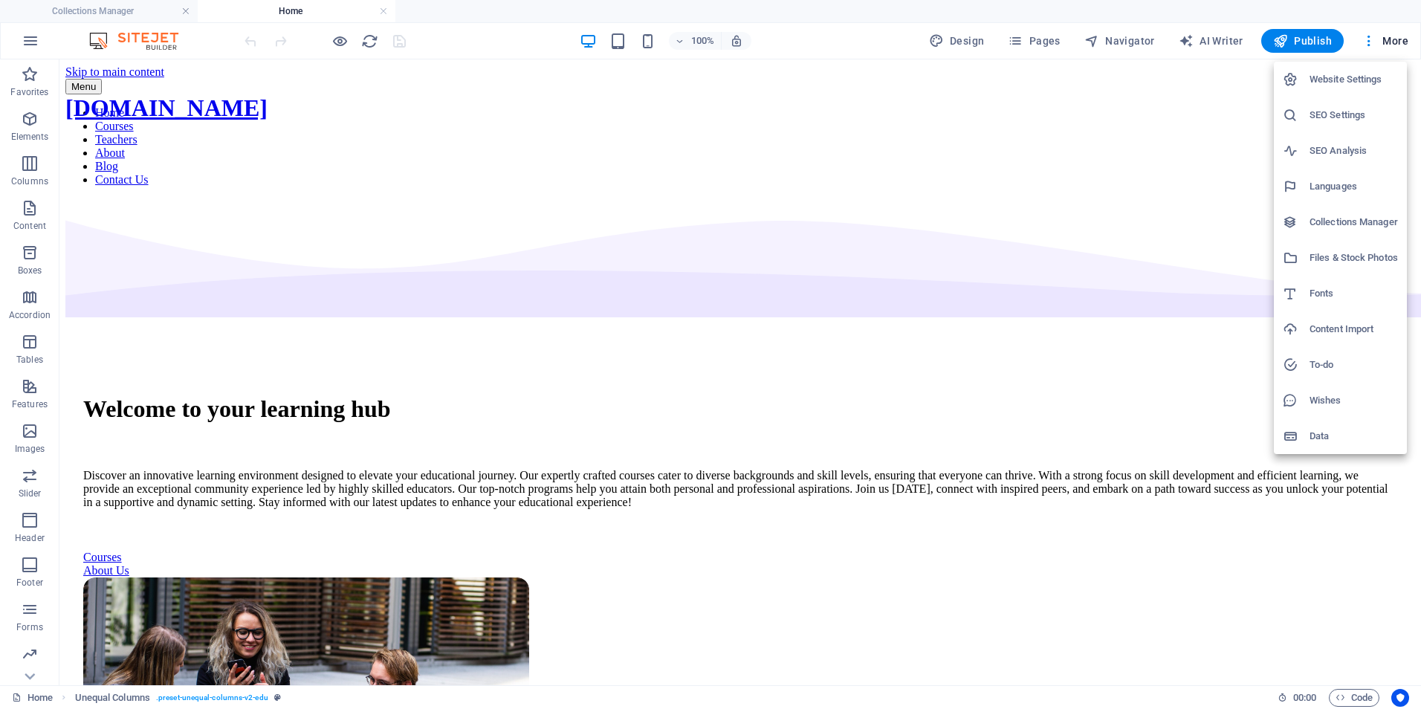
click at [1336, 696] on div at bounding box center [710, 354] width 1421 height 709
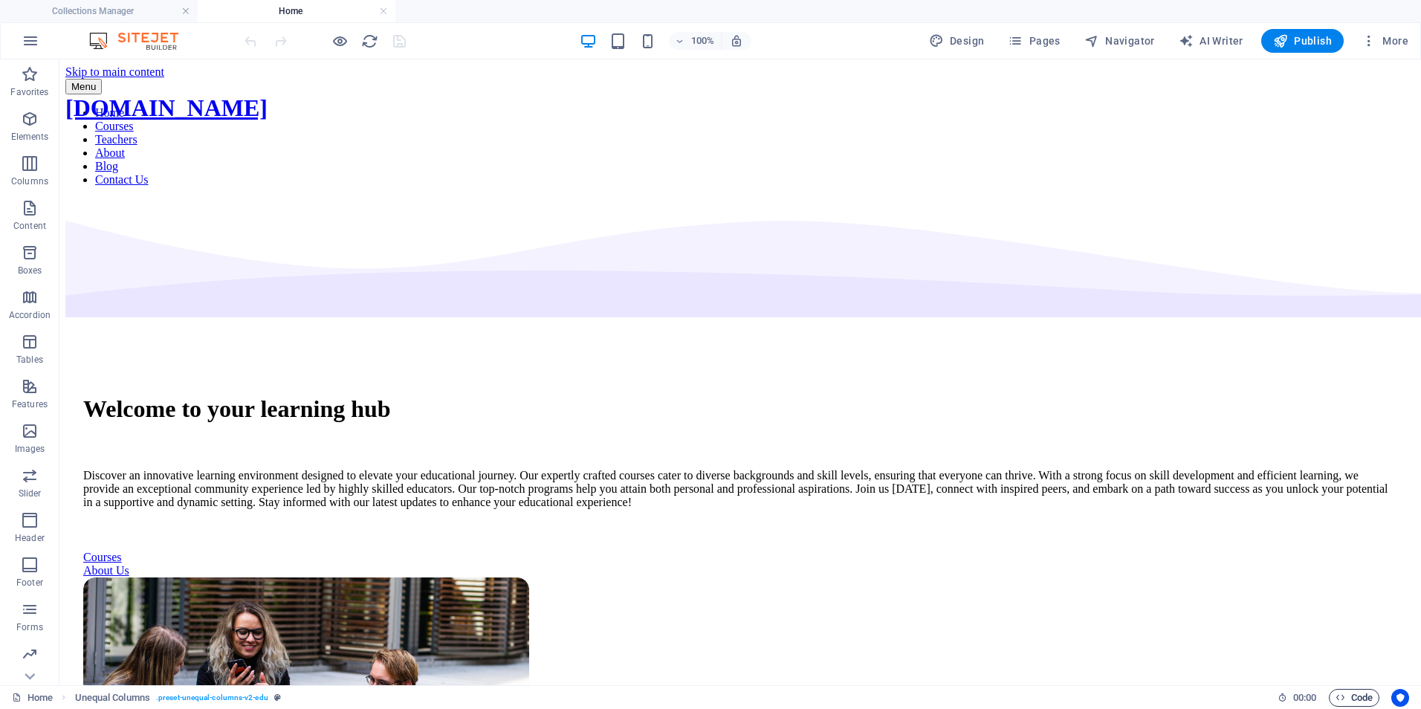
click at [1356, 697] on span "Code" at bounding box center [1353, 698] width 37 height 18
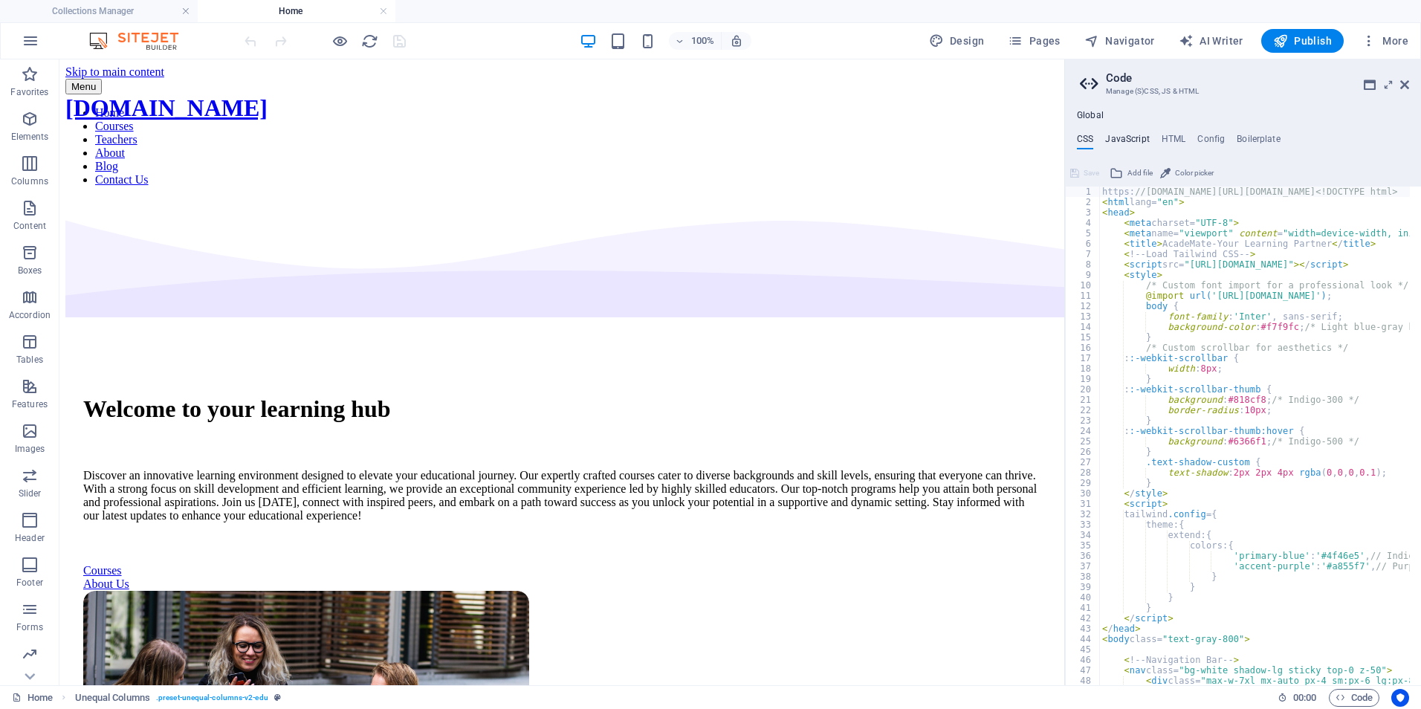
click at [1116, 138] on h4 "JavaScript" at bounding box center [1127, 142] width 44 height 16
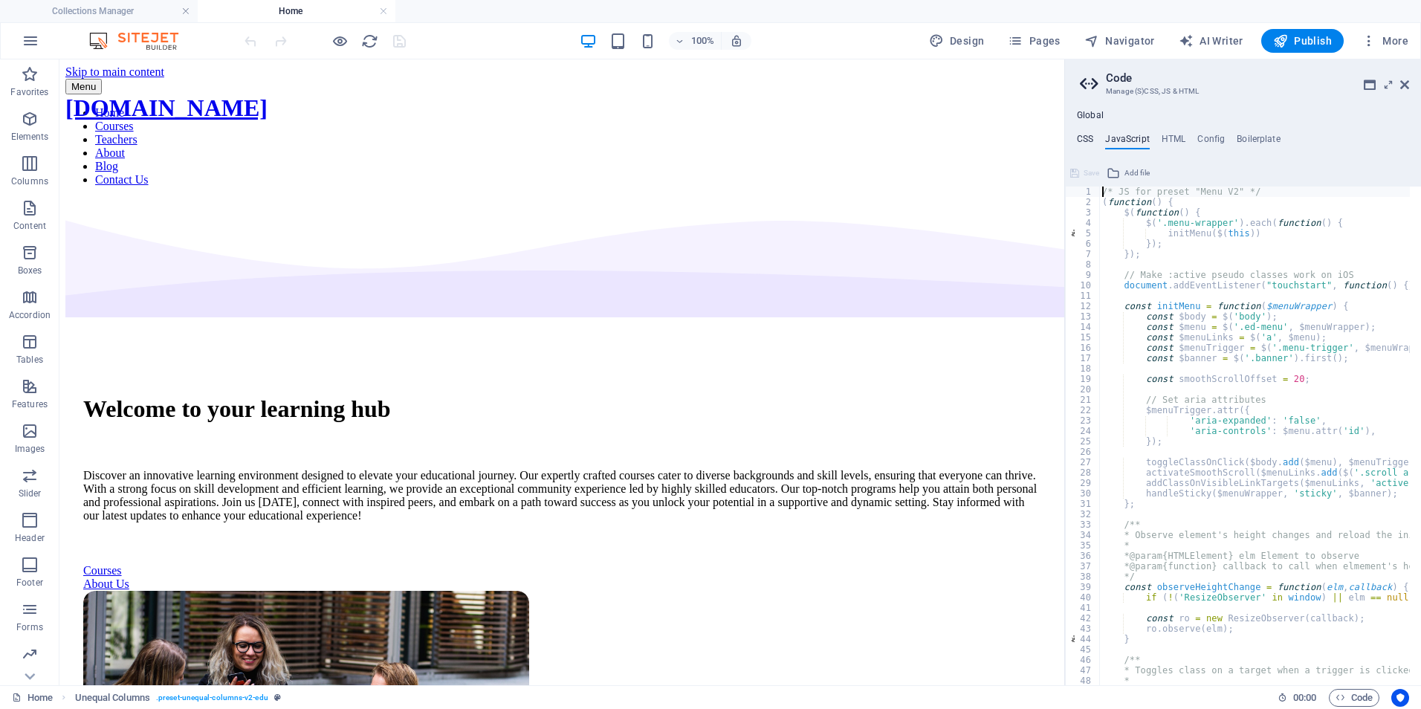
click at [1085, 134] on h4 "CSS" at bounding box center [1085, 142] width 16 height 16
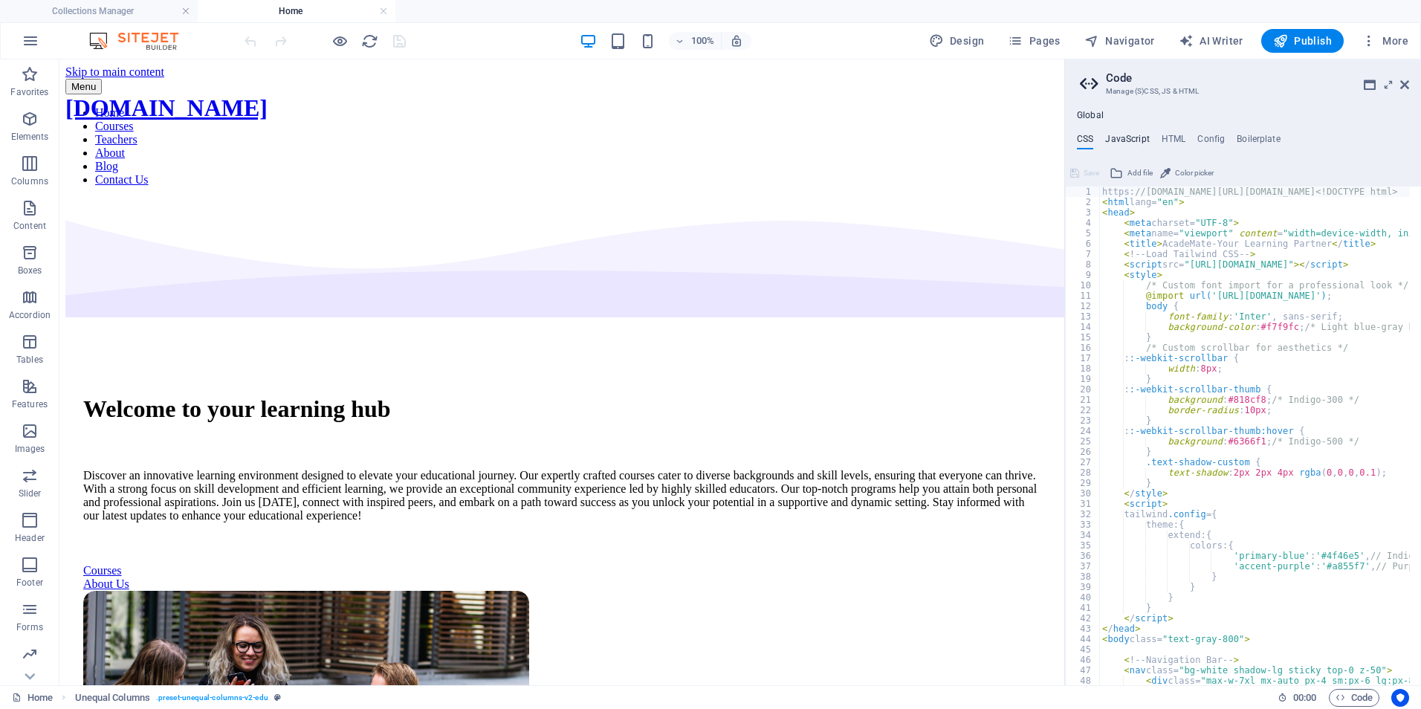
click at [1127, 138] on h4 "JavaScript" at bounding box center [1127, 142] width 44 height 16
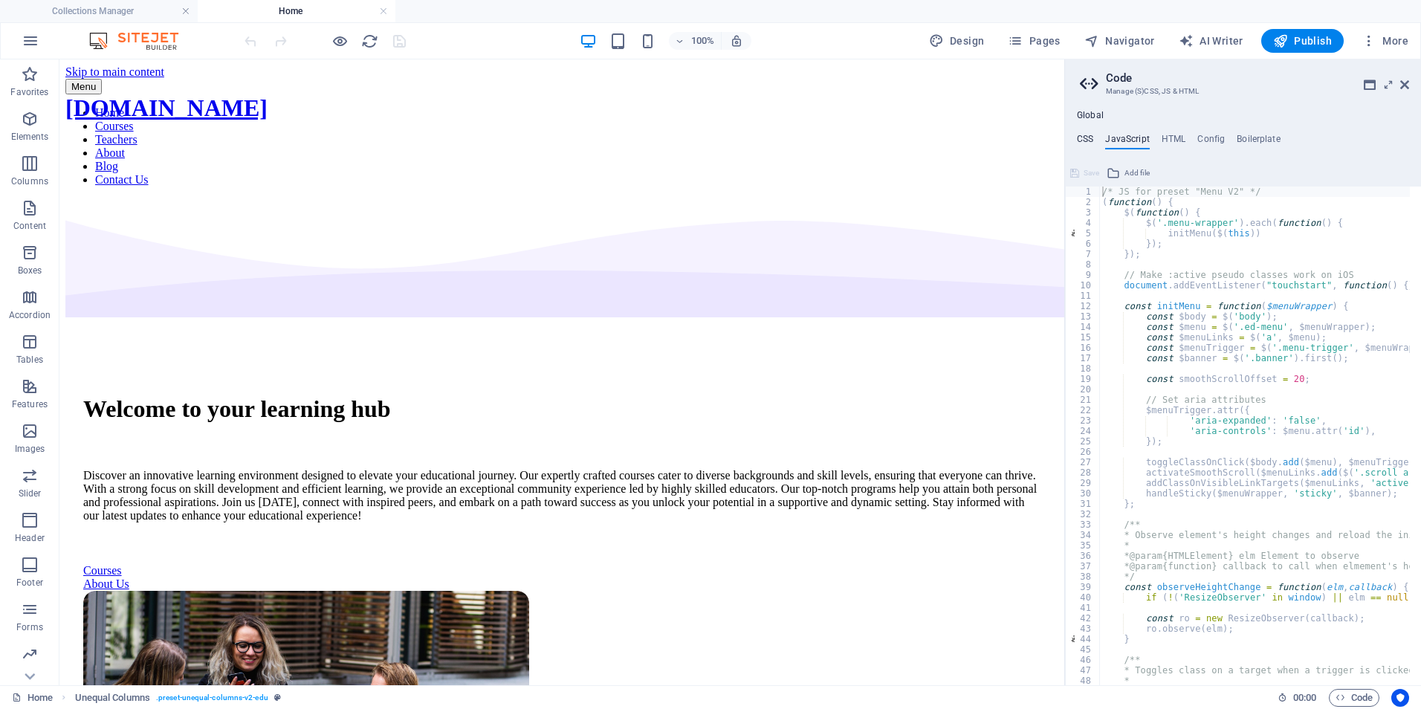
click at [1087, 137] on h4 "CSS" at bounding box center [1085, 142] width 16 height 16
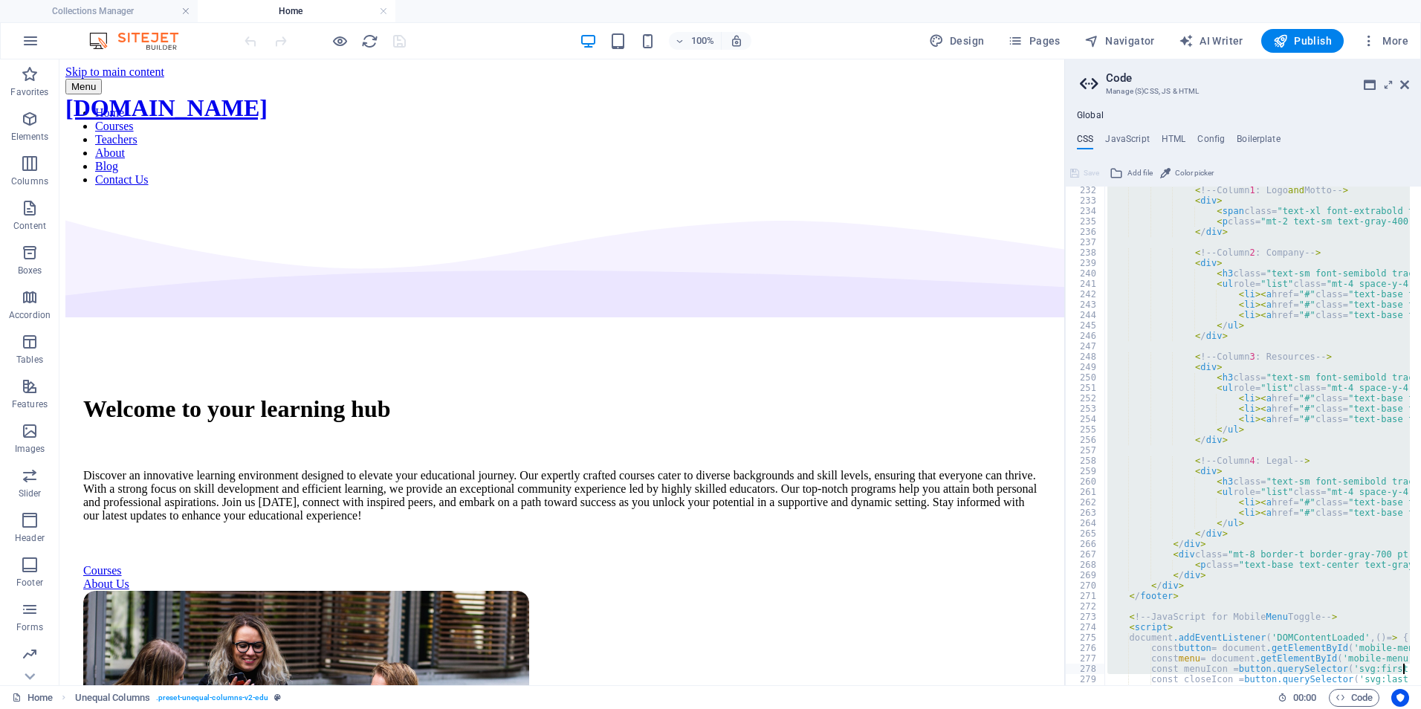
scroll to position [2633, 0]
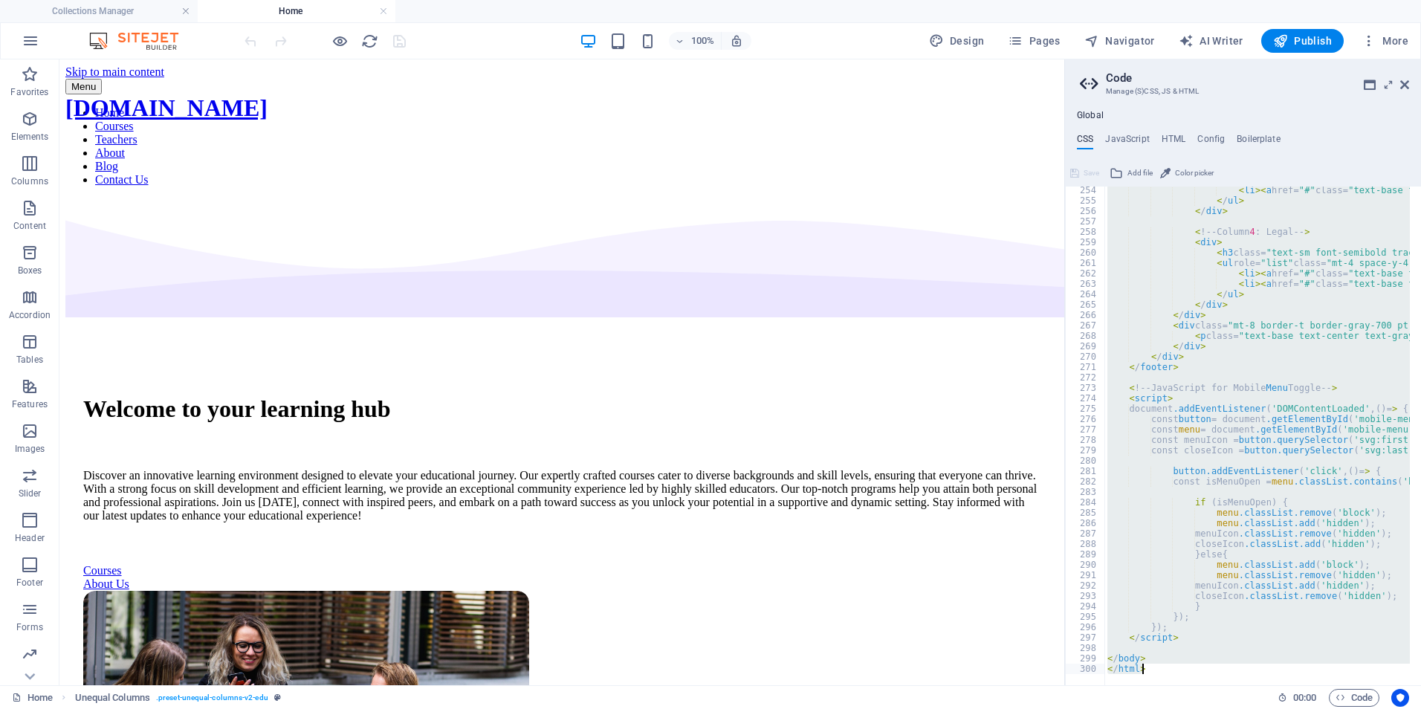
drag, startPoint x: 1102, startPoint y: 193, endPoint x: 1407, endPoint y: 747, distance: 631.9
click at [1407, 708] on html "jaisytutors.com Collections Manager Home Collections Blog Articles Blog Article…" at bounding box center [710, 354] width 1421 height 709
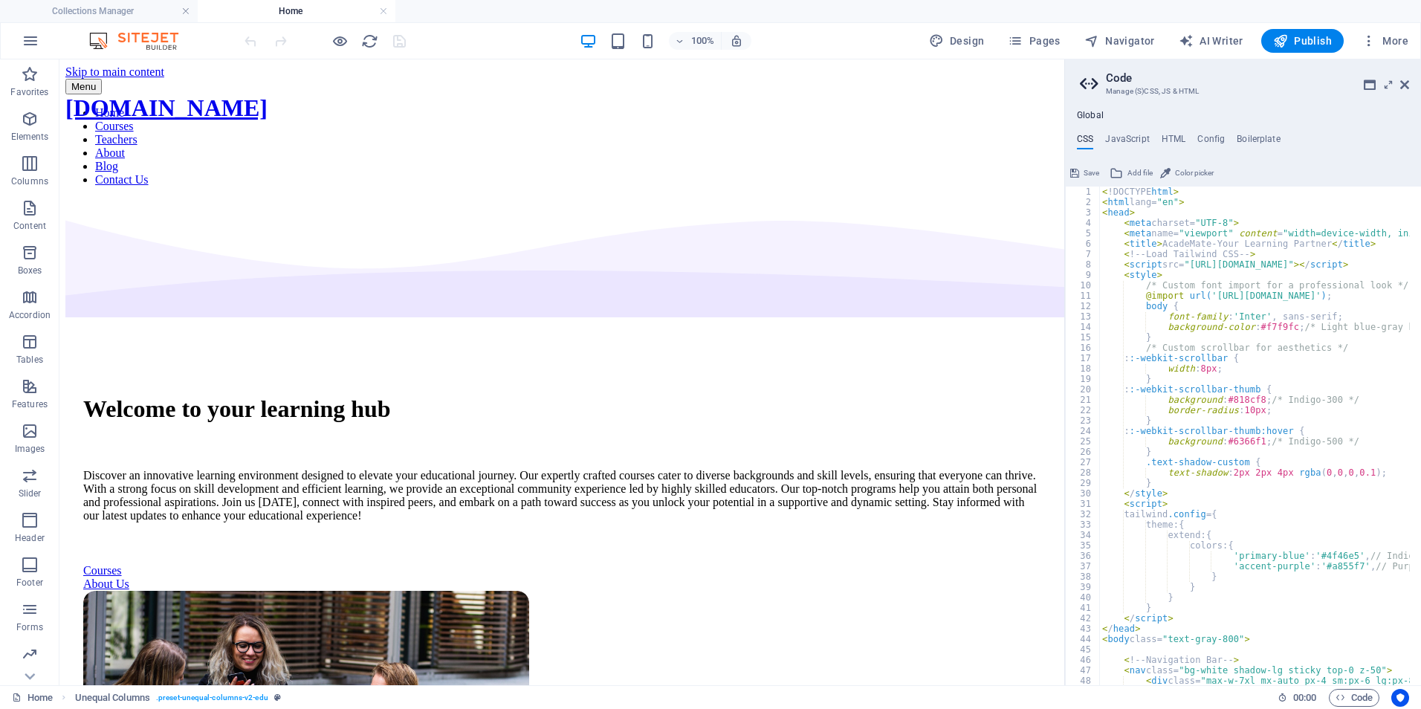
scroll to position [0, 0]
click at [1074, 172] on icon at bounding box center [1074, 173] width 9 height 18
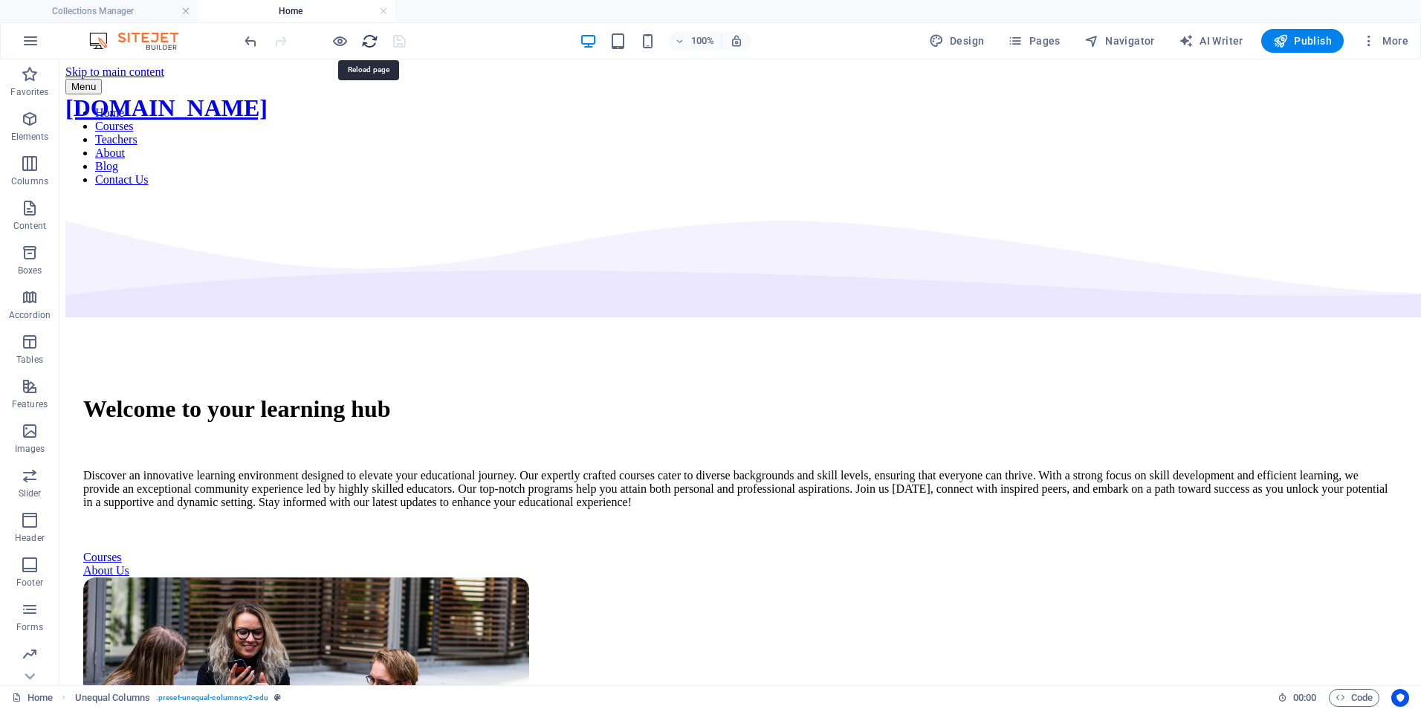
click at [372, 40] on icon "reload" at bounding box center [369, 41] width 17 height 17
click at [1373, 34] on icon "button" at bounding box center [1368, 40] width 15 height 15
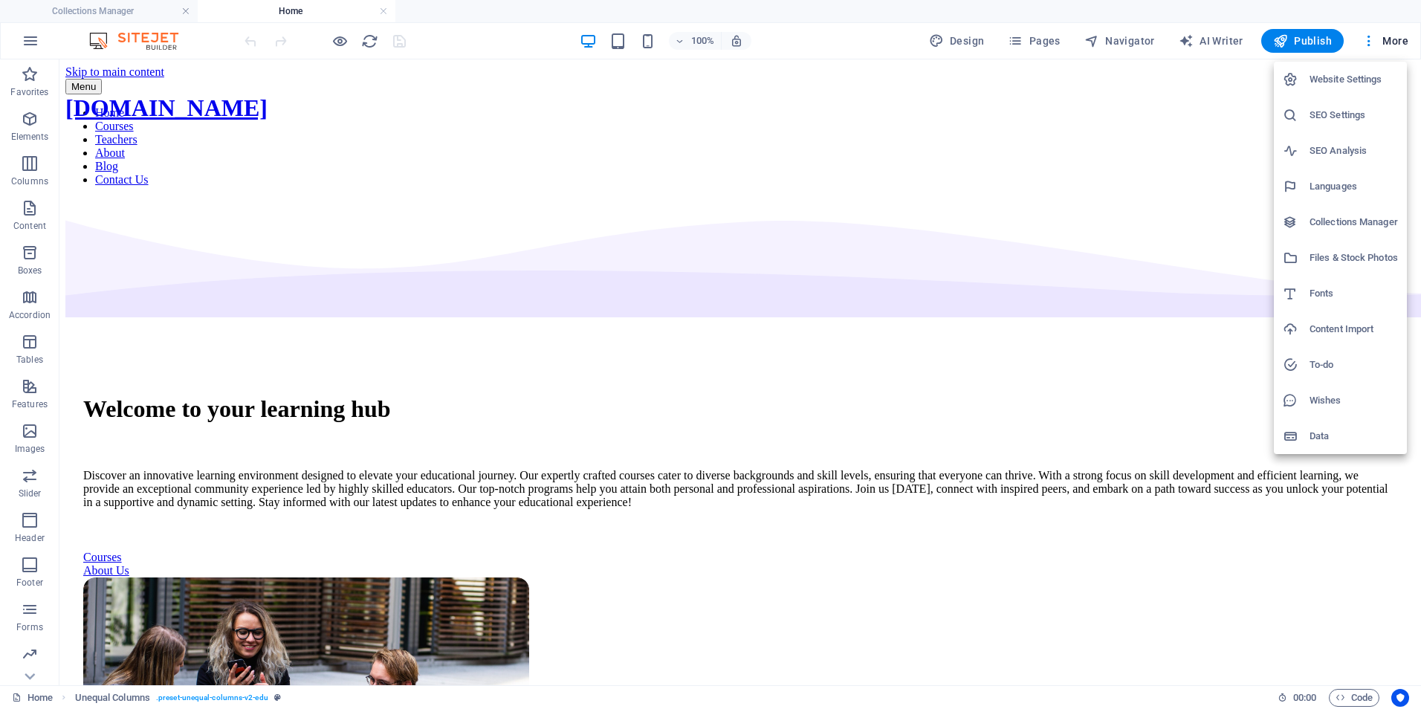
click at [1299, 519] on div at bounding box center [710, 354] width 1421 height 709
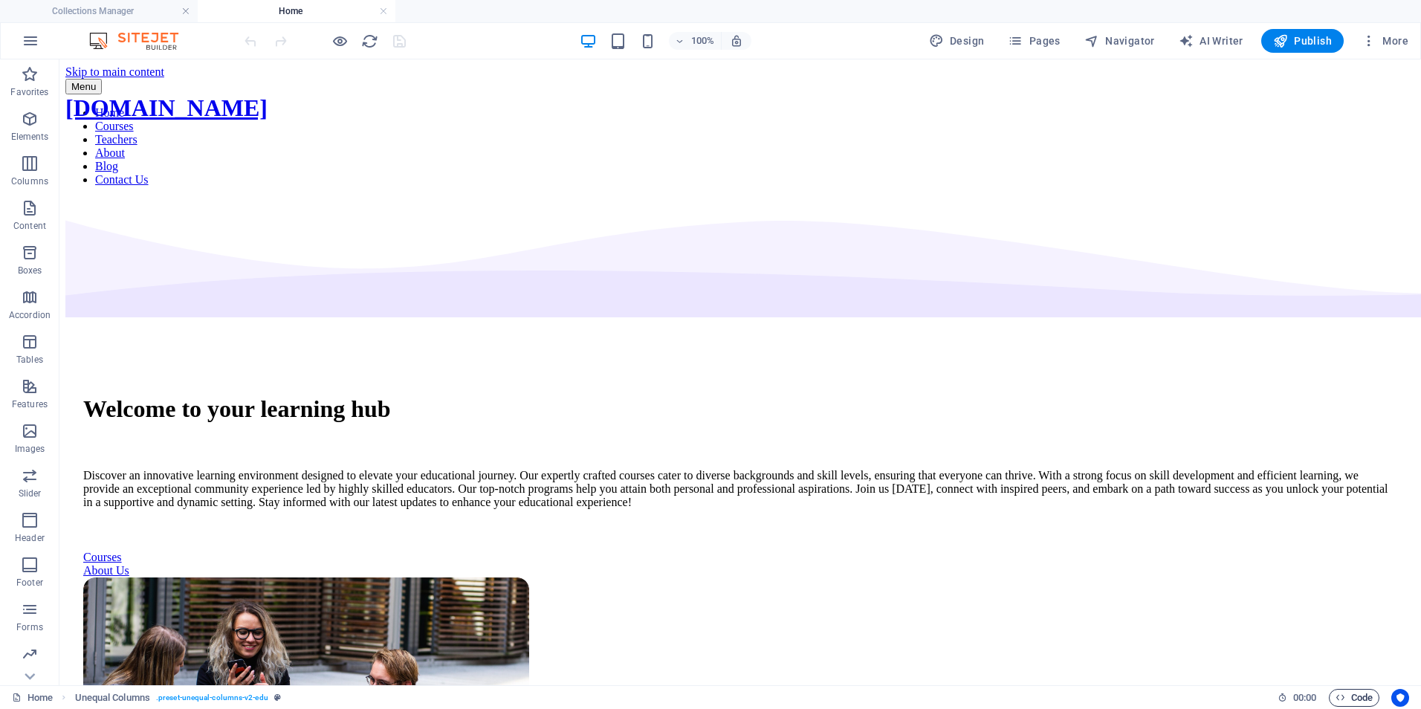
click at [1342, 696] on icon "button" at bounding box center [1340, 698] width 10 height 10
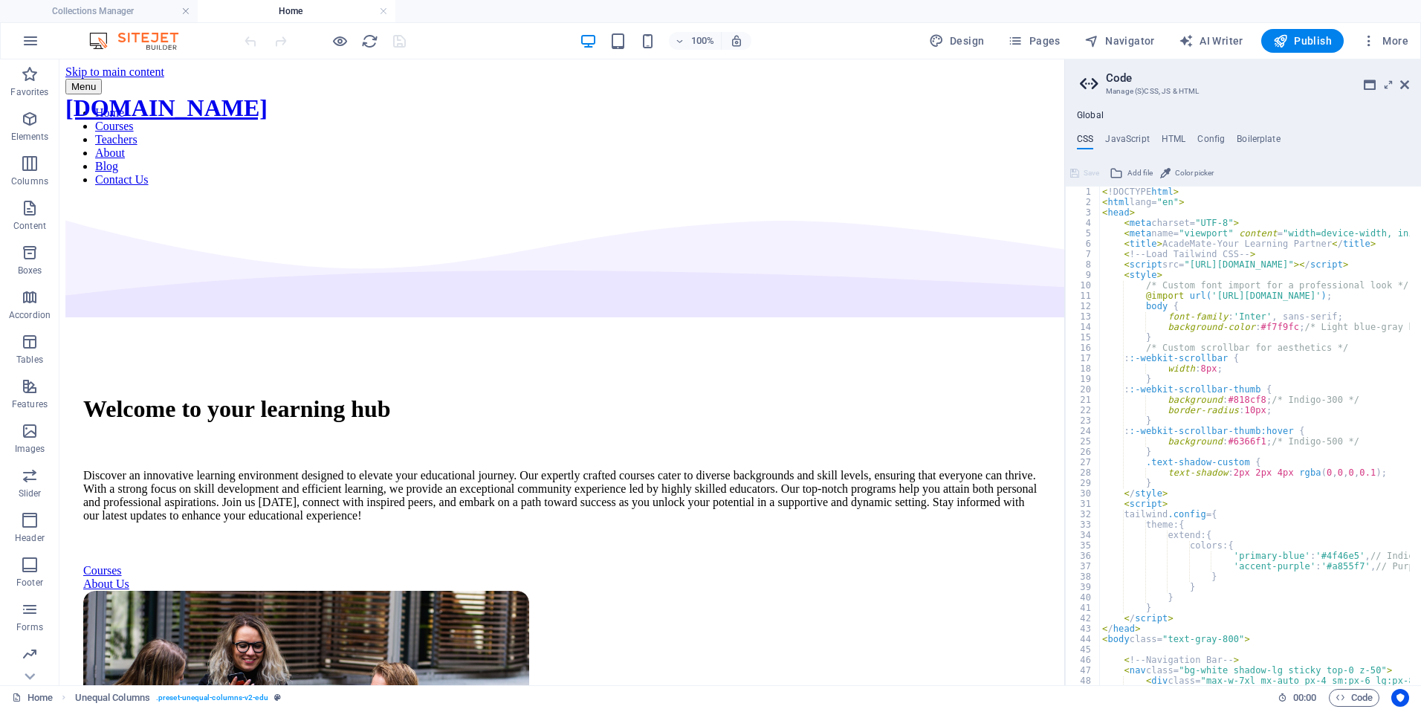
click at [1129, 132] on div "Global CSS JavaScript HTML Config Boilerplate 1 2 3 4 5 6 7 8 9 10 11 12 13 14 …" at bounding box center [1243, 397] width 356 height 575
click at [1128, 143] on h4 "JavaScript" at bounding box center [1127, 142] width 44 height 16
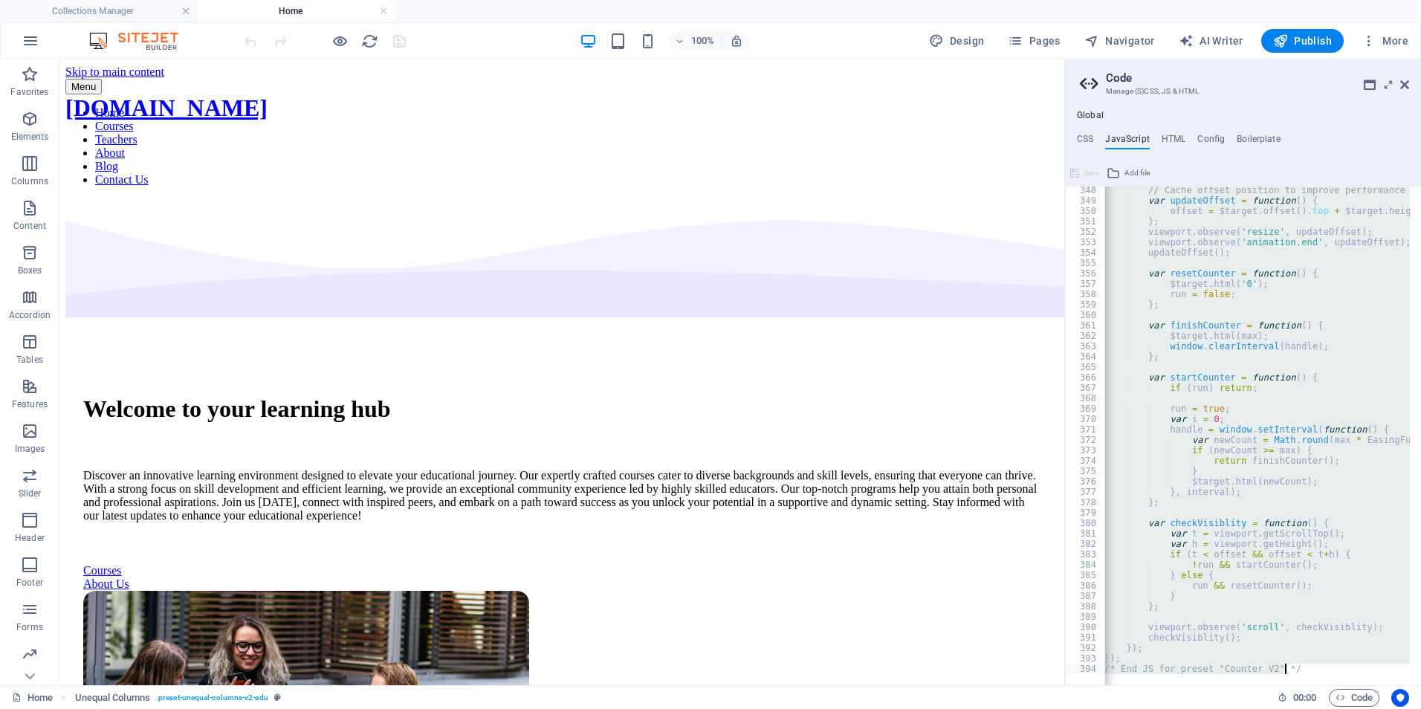
scroll to position [3611, 0]
drag, startPoint x: 1103, startPoint y: 192, endPoint x: 1423, endPoint y: 742, distance: 635.7
click at [1420, 708] on html "jaisytutors.com Collections Manager Home Collections Blog Articles Blog Article…" at bounding box center [710, 354] width 1421 height 709
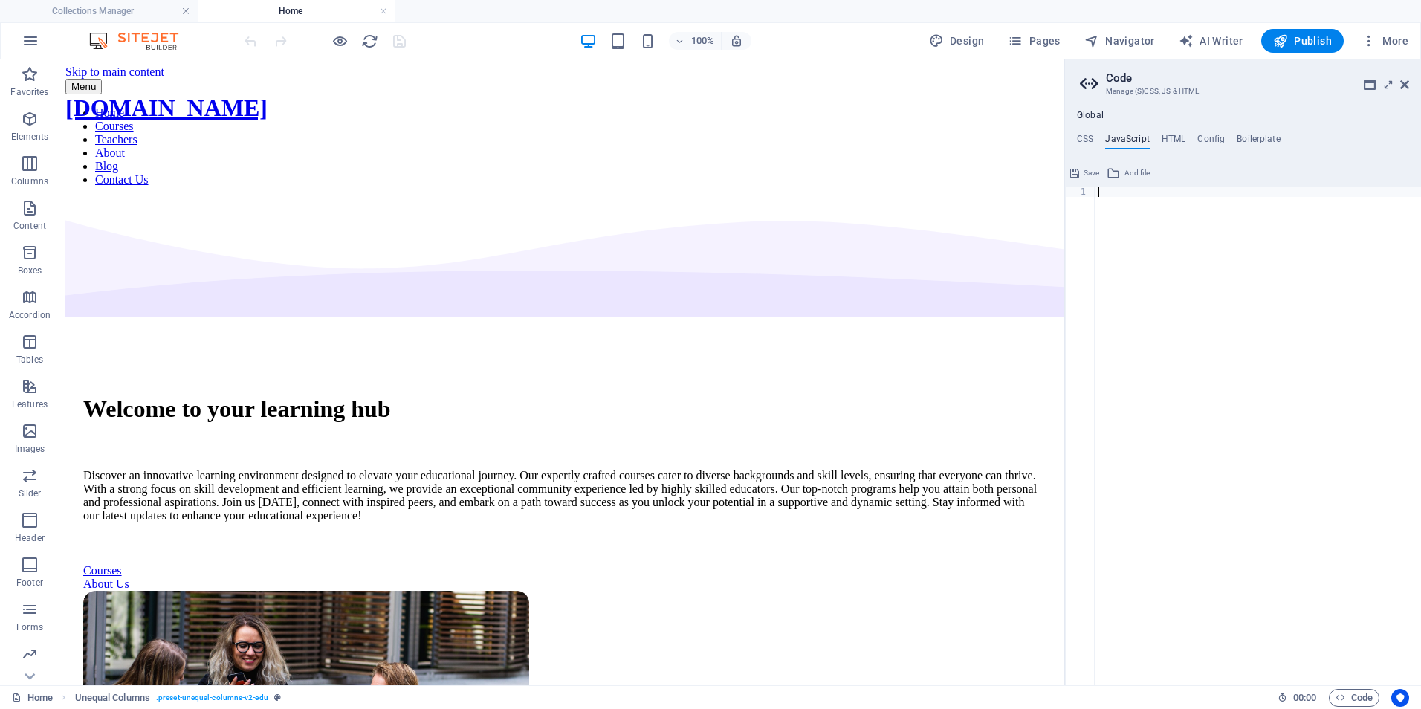
scroll to position [0, 1]
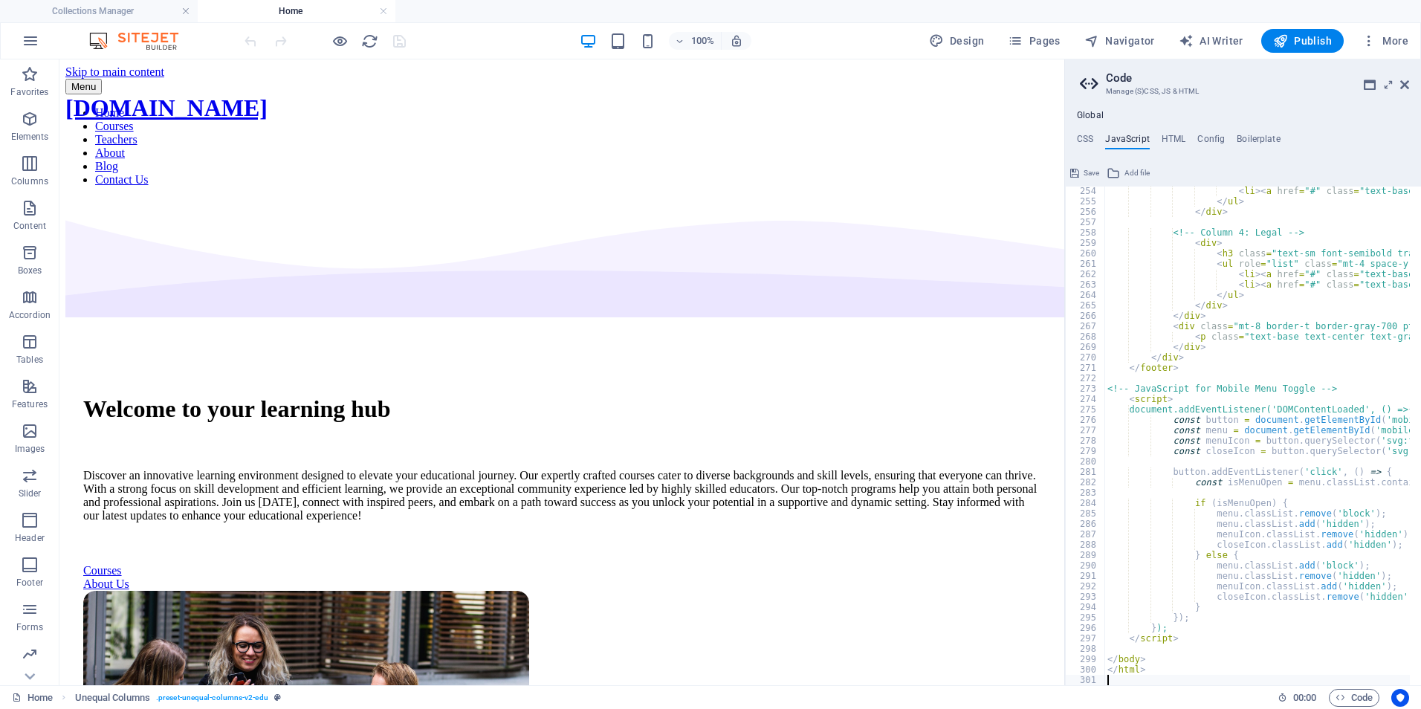
click at [1088, 175] on span "Save" at bounding box center [1091, 173] width 16 height 18
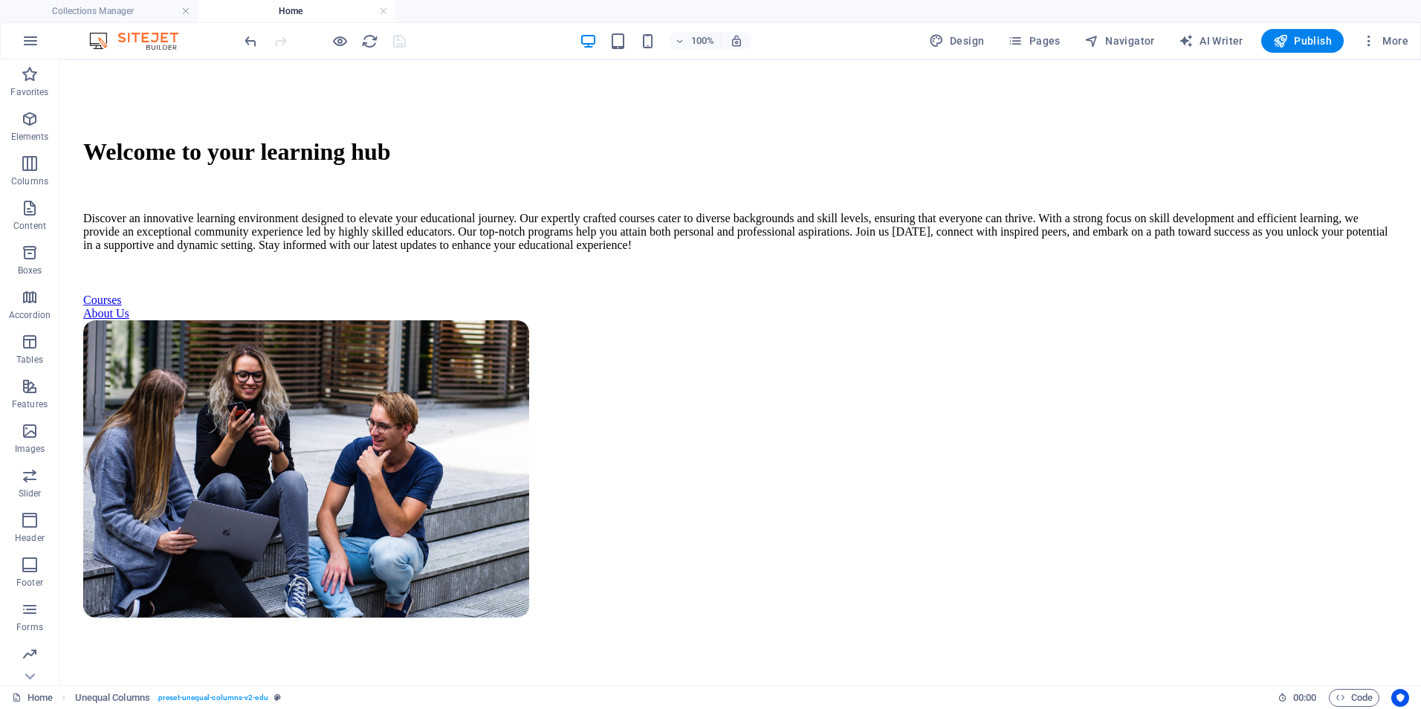
scroll to position [0, 0]
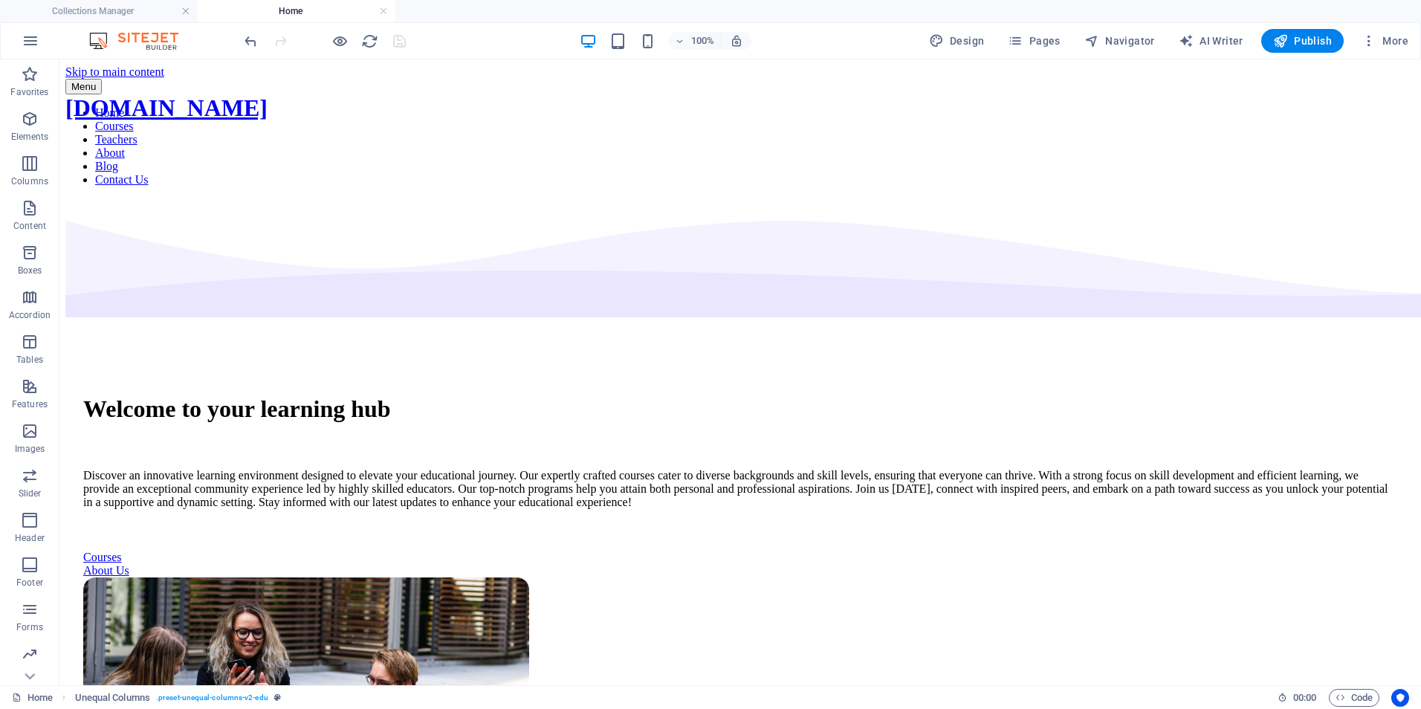
drag, startPoint x: 1413, startPoint y: 110, endPoint x: 1005, endPoint y: 78, distance: 409.9
click at [366, 40] on icon "reload" at bounding box center [369, 41] width 17 height 17
click at [34, 38] on icon "button" at bounding box center [31, 41] width 18 height 18
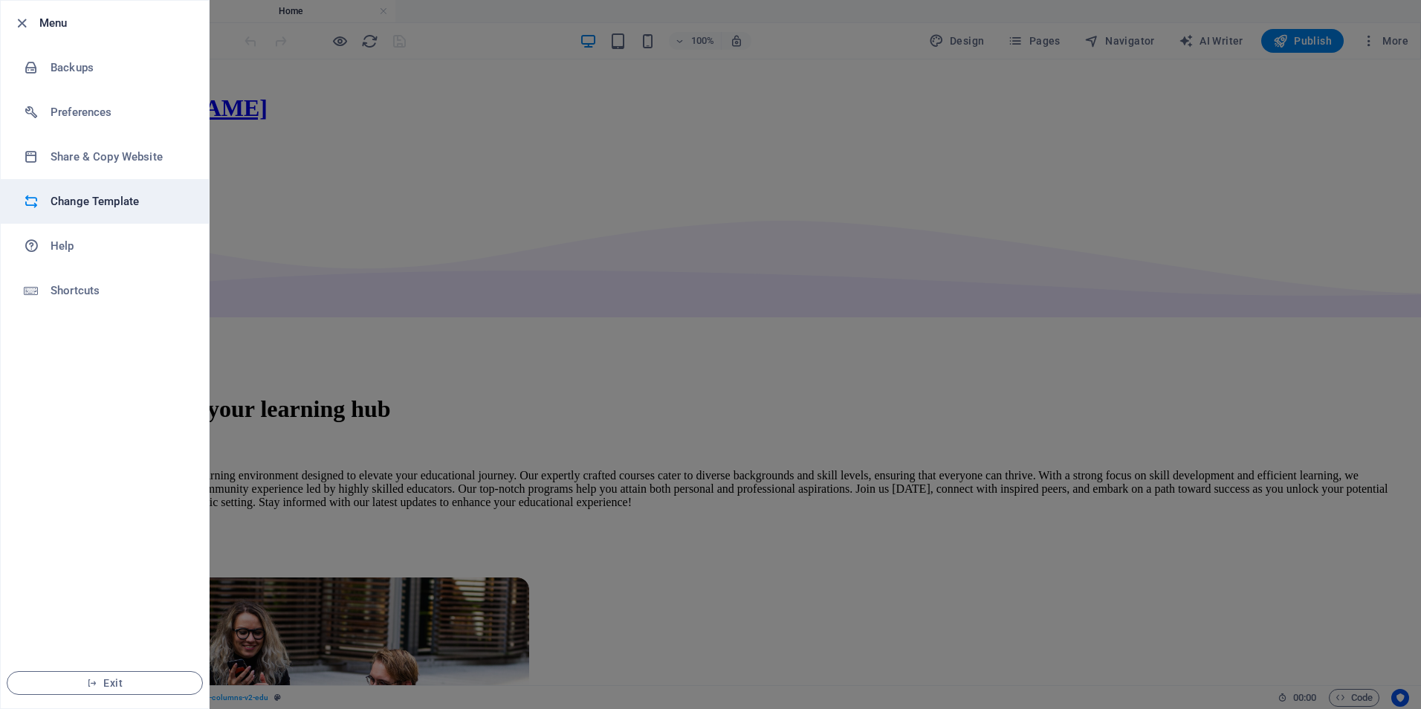
click at [94, 195] on h6 "Change Template" at bounding box center [119, 201] width 137 height 18
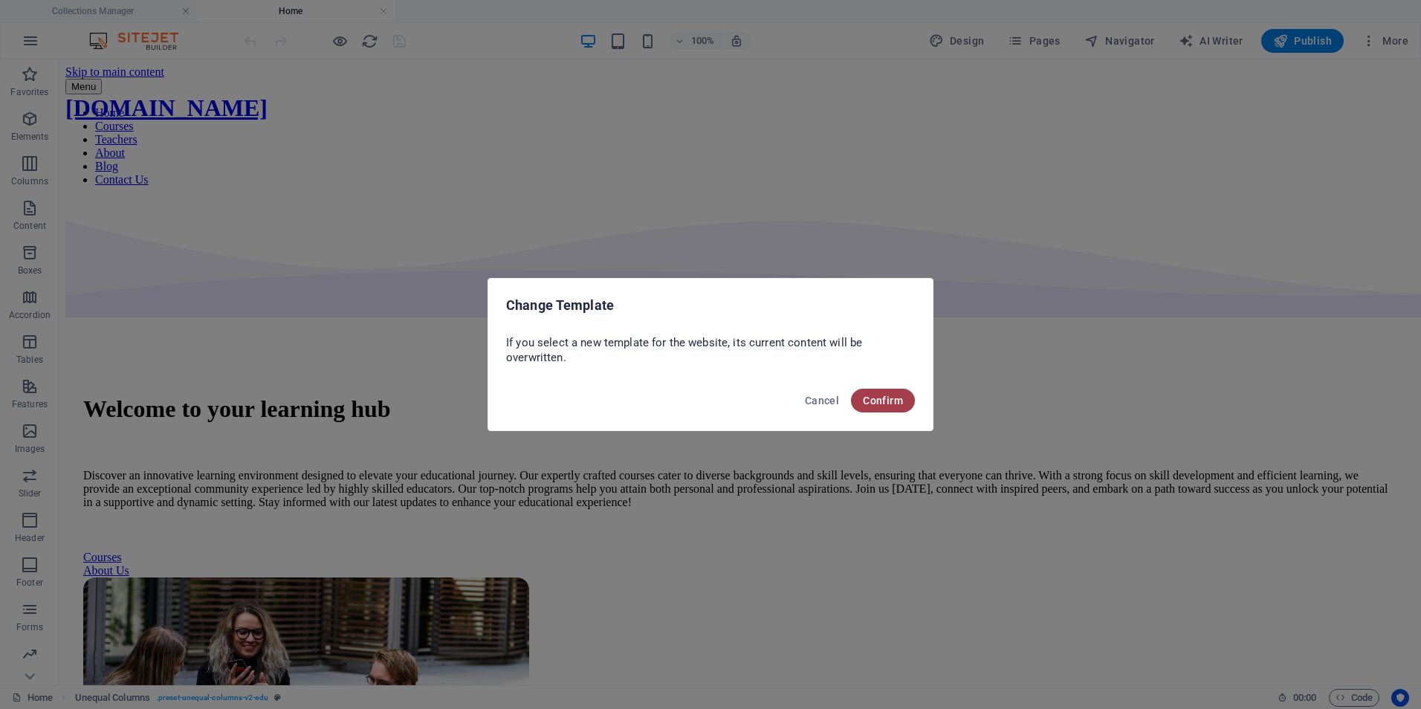
click at [881, 398] on span "Confirm" at bounding box center [883, 401] width 40 height 12
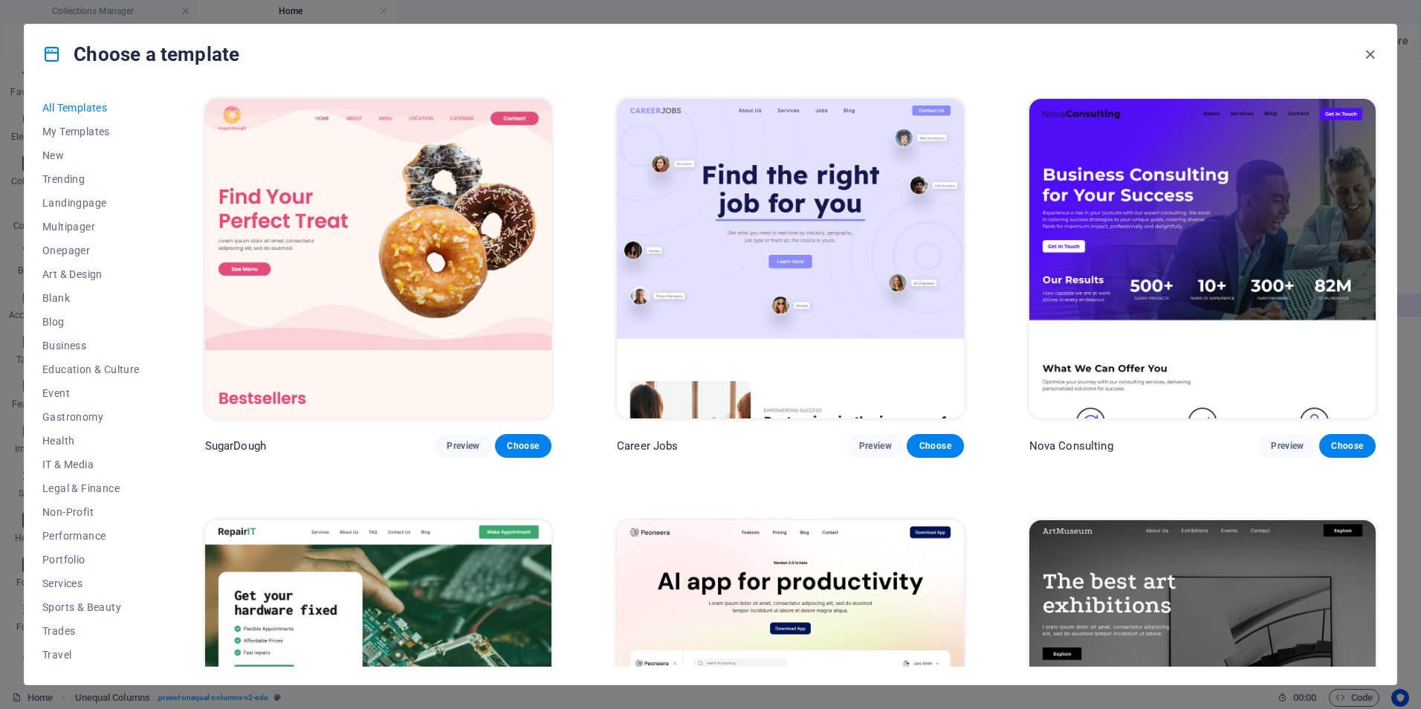
drag, startPoint x: 1378, startPoint y: 101, endPoint x: 1381, endPoint y: 119, distance: 18.1
click at [1381, 119] on div "All Templates My Templates New Trending Landingpage Multipager Onepager Art & D…" at bounding box center [711, 384] width 1372 height 600
drag, startPoint x: 1414, startPoint y: 94, endPoint x: 1417, endPoint y: 119, distance: 25.4
click at [1417, 119] on div "Choose a template All Templates My Templates New Trending Landingpage Multipage…" at bounding box center [710, 354] width 1421 height 709
click at [1055, 70] on div "Choose a template" at bounding box center [711, 54] width 1372 height 59
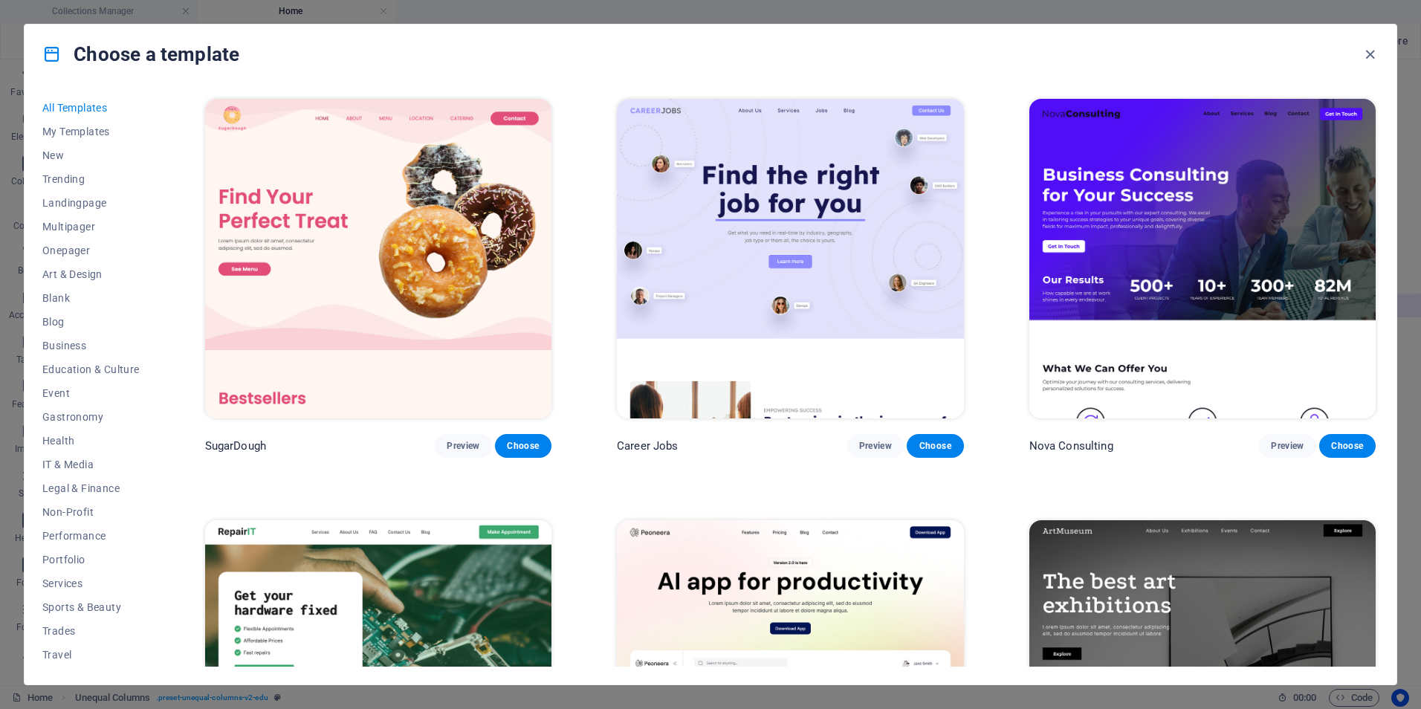
drag, startPoint x: 1375, startPoint y: 100, endPoint x: 1384, endPoint y: 120, distance: 22.9
click at [1384, 120] on div "All Templates My Templates New Trending Landingpage Multipager Onepager Art & D…" at bounding box center [711, 384] width 1372 height 600
click at [57, 136] on span "New" at bounding box center [90, 132] width 97 height 12
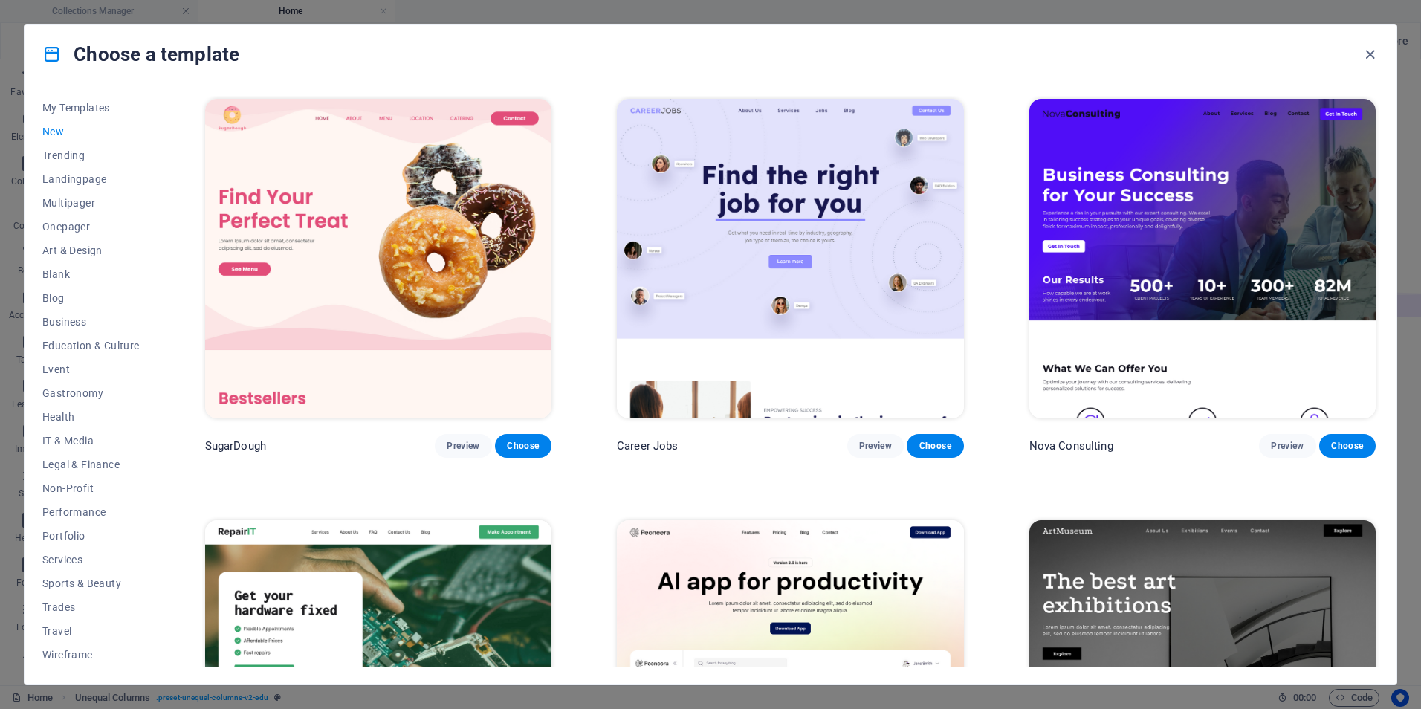
click at [57, 132] on span "New" at bounding box center [90, 132] width 97 height 12
click at [58, 132] on span "New" at bounding box center [90, 132] width 97 height 12
click at [74, 158] on span "Trending" at bounding box center [90, 155] width 97 height 12
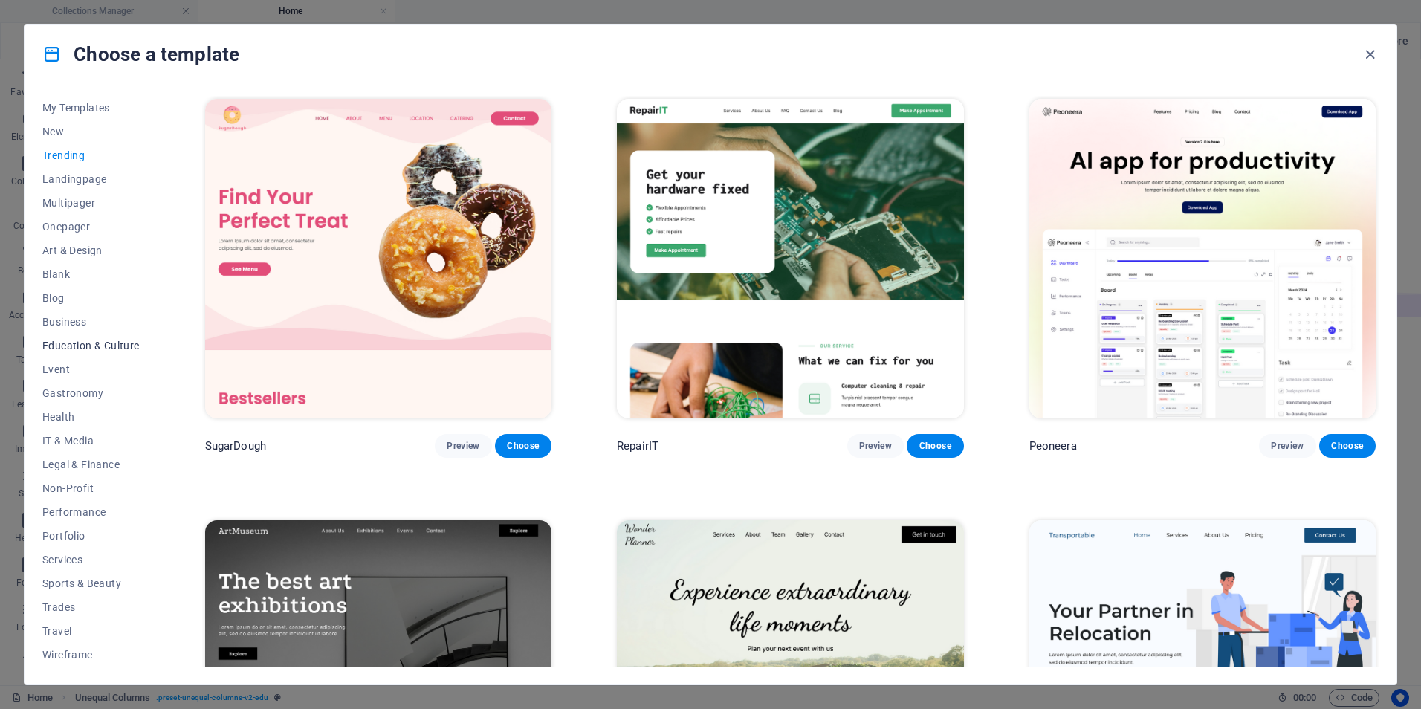
click at [75, 344] on span "Education & Culture" at bounding box center [90, 346] width 97 height 12
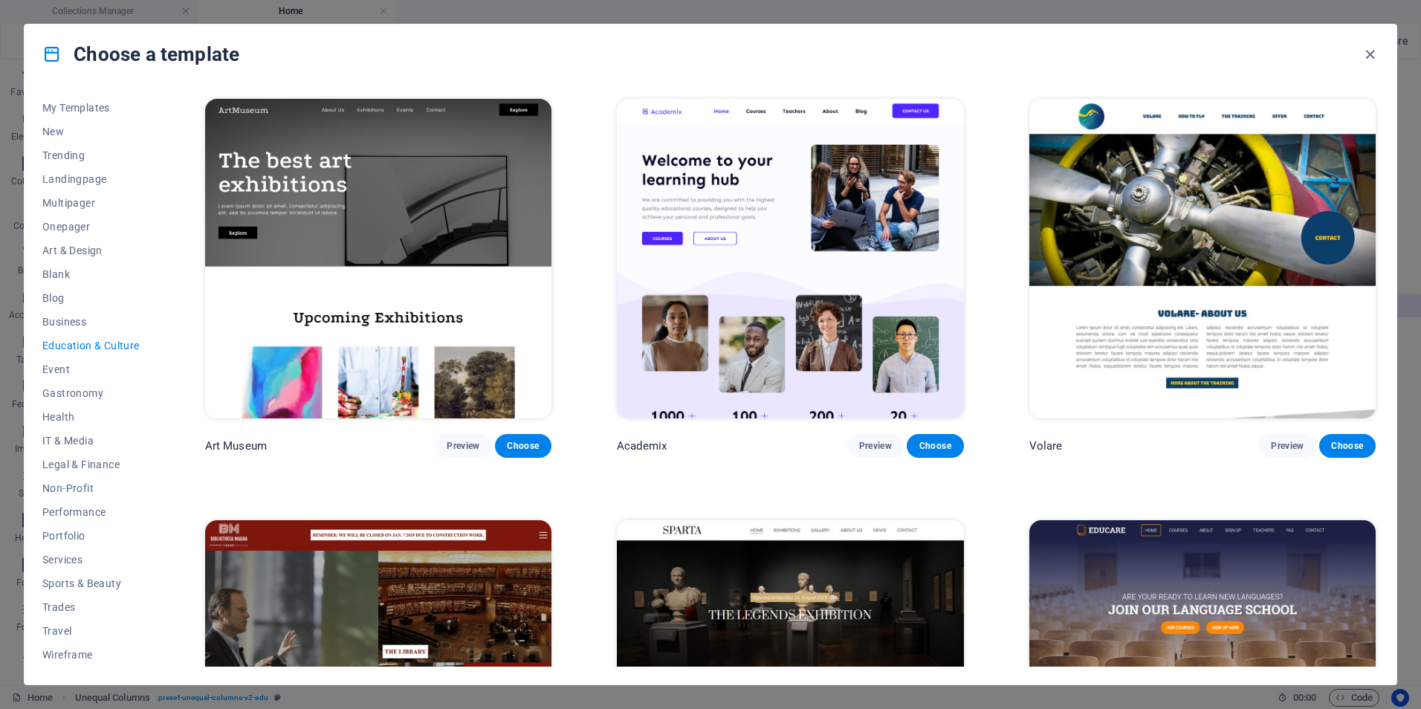
drag, startPoint x: 1380, startPoint y: 146, endPoint x: 1381, endPoint y: 216, distance: 69.9
click at [1381, 216] on div "All Templates My Templates New Trending Landingpage Multipager Onepager Art & D…" at bounding box center [711, 384] width 1372 height 600
click at [1011, 524] on div "Art Museum Preview Choose Academix Preview Choose Volare Preview Choose Bibliot…" at bounding box center [790, 698] width 1176 height 1204
click at [990, 581] on div "Art Museum Preview Choose Academix Preview Choose Volare Preview Choose Bibliot…" at bounding box center [790, 698] width 1176 height 1204
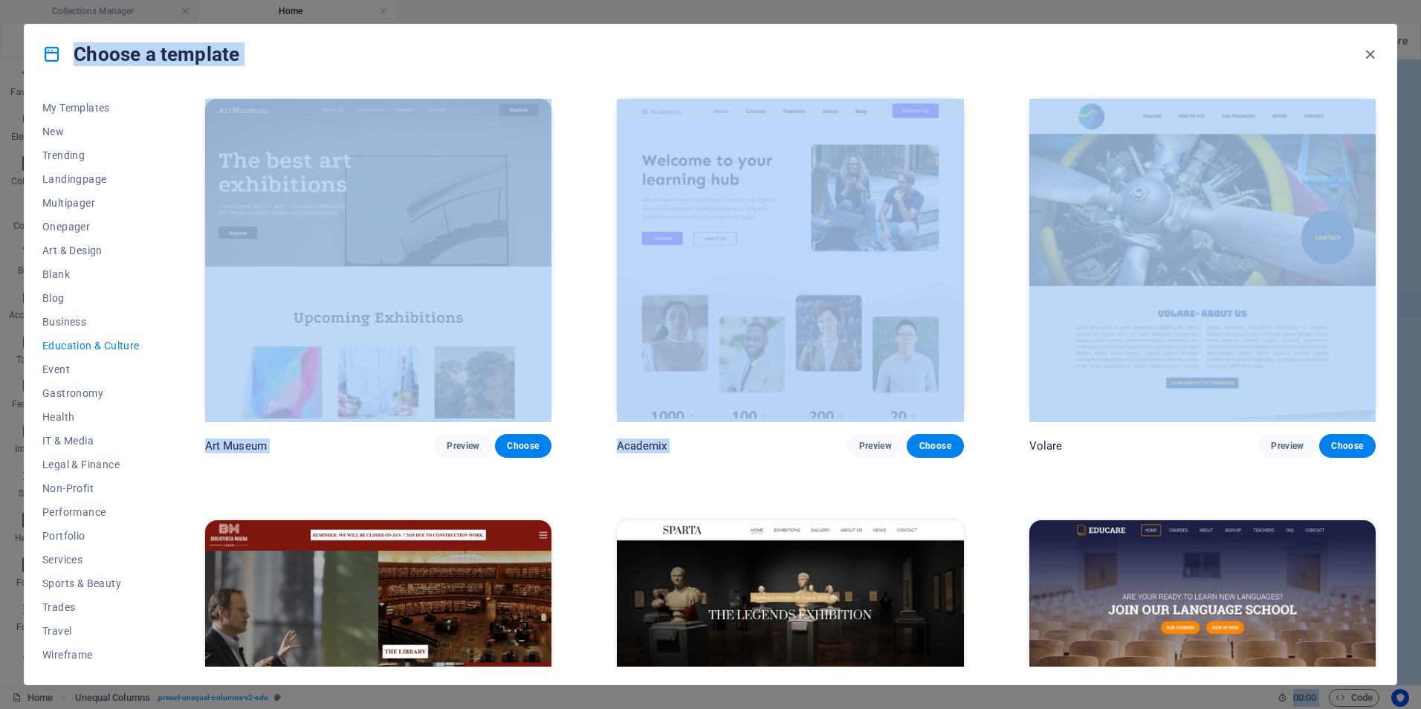
drag, startPoint x: 1416, startPoint y: 102, endPoint x: 1423, endPoint y: 193, distance: 91.6
click at [1420, 193] on html "jaisytutors.com Collections Manager Home Collections Blog Articles Blog Article…" at bounding box center [710, 354] width 1421 height 709
click at [775, 467] on div "Art Museum Preview Choose Academix Preview Choose Volare Preview Choose Bibliot…" at bounding box center [790, 698] width 1176 height 1204
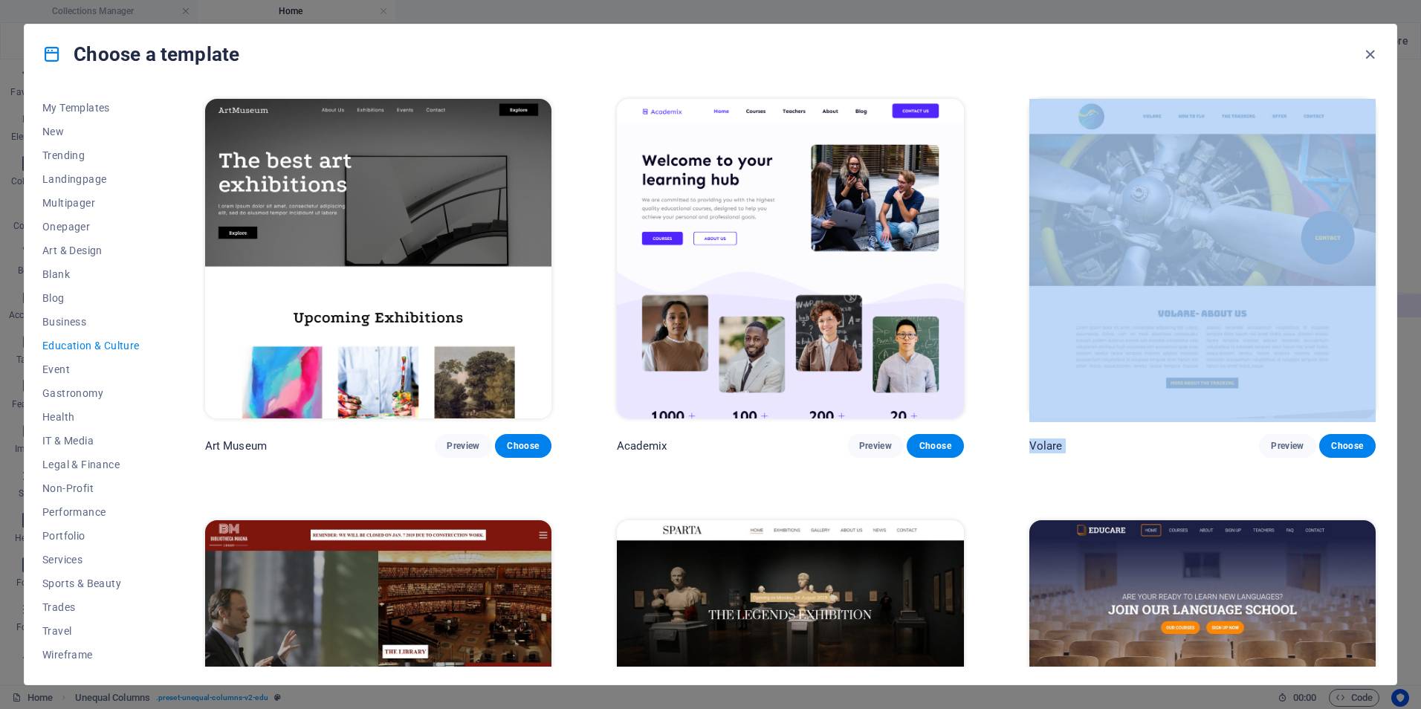
drag, startPoint x: 1375, startPoint y: 282, endPoint x: 1378, endPoint y: 422, distance: 139.7
click at [1378, 422] on div "Art Museum Preview Choose Academix Preview Choose Volare Preview Choose Bibliot…" at bounding box center [790, 381] width 1176 height 571
drag, startPoint x: 1015, startPoint y: 343, endPoint x: 1011, endPoint y: 473, distance: 130.1
click at [1011, 473] on div "Art Museum Preview Choose Academix Preview Choose Volare Preview Choose Bibliot…" at bounding box center [790, 698] width 1176 height 1204
drag, startPoint x: 1011, startPoint y: 473, endPoint x: 1005, endPoint y: 460, distance: 14.0
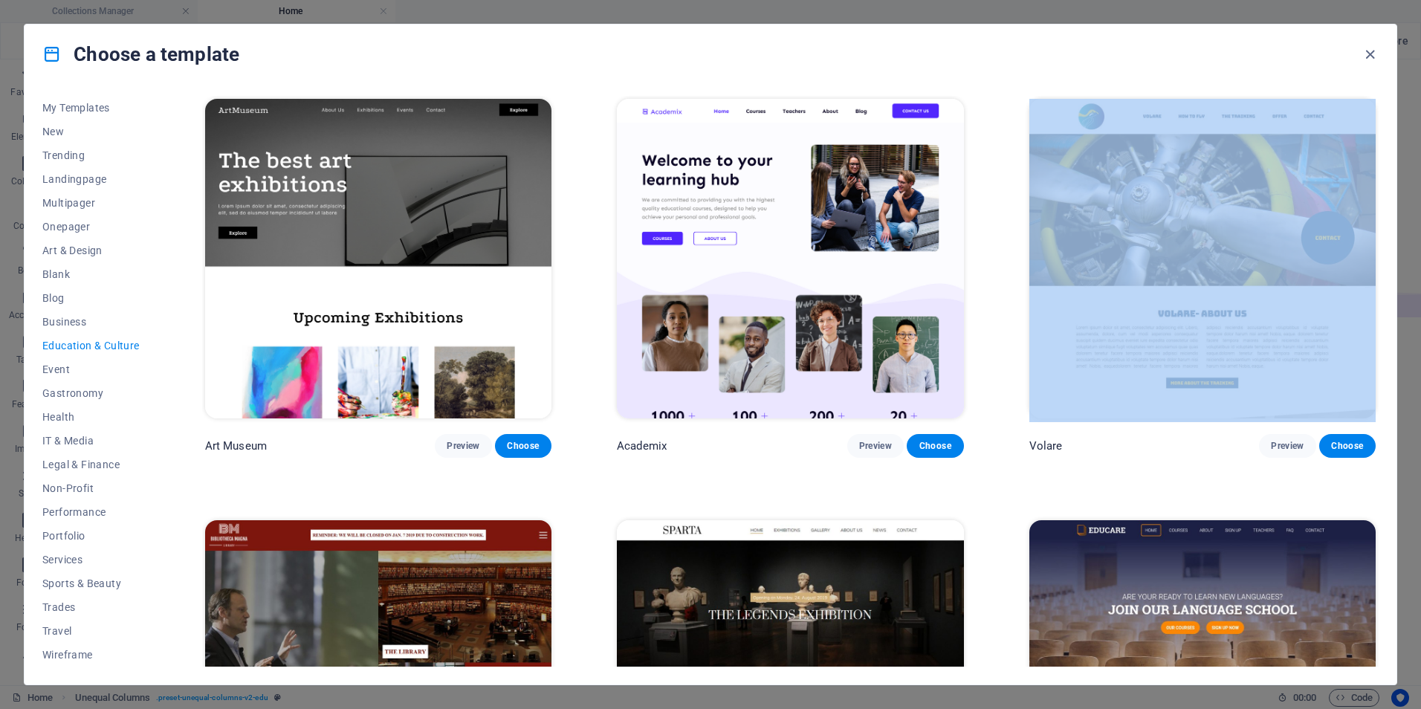
click at [1006, 460] on div "Art Museum Preview Choose Academix Preview Choose Volare Preview Choose Bibliot…" at bounding box center [790, 698] width 1176 height 1204
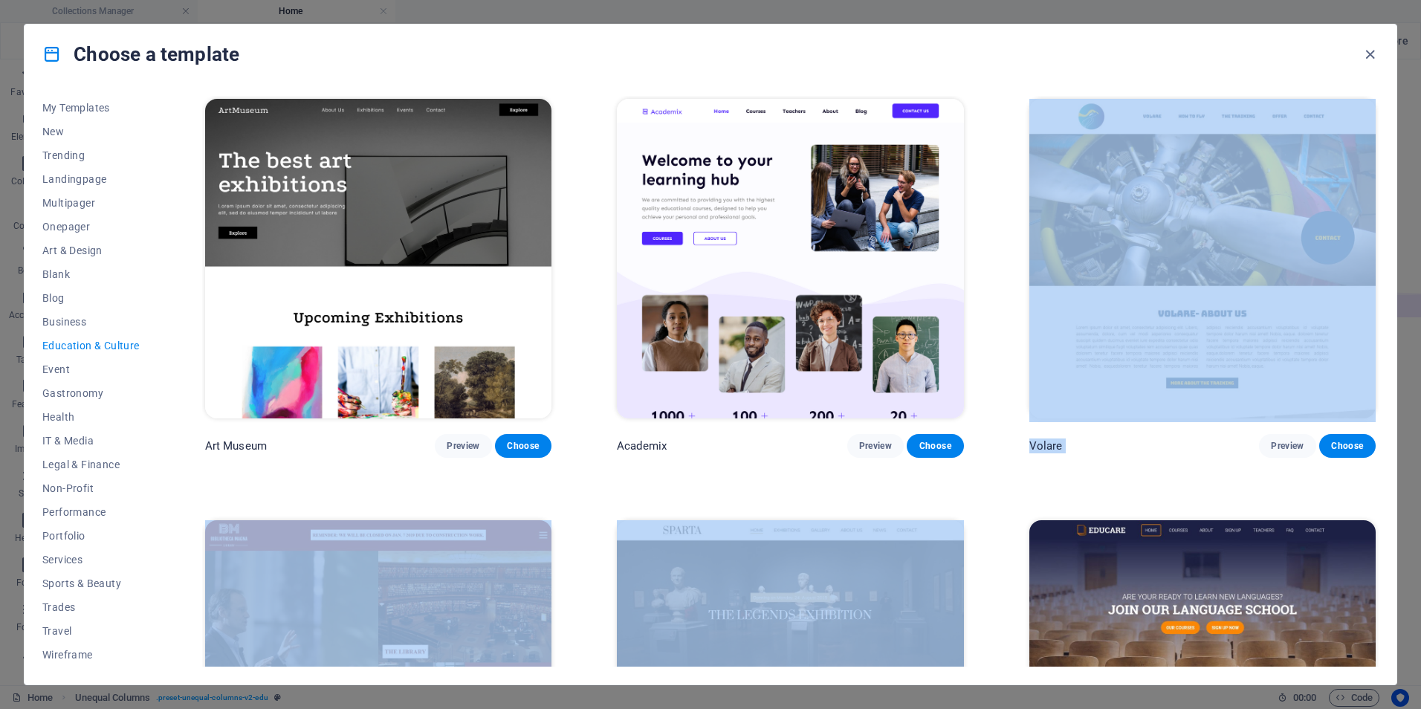
drag, startPoint x: 993, startPoint y: 444, endPoint x: 992, endPoint y: 572, distance: 127.8
click at [992, 574] on div "Art Museum Preview Choose Academix Preview Choose Volare Preview Choose Bibliot…" at bounding box center [790, 698] width 1176 height 1204
drag, startPoint x: 992, startPoint y: 572, endPoint x: 979, endPoint y: 501, distance: 72.4
click at [979, 501] on div "Art Museum Preview Choose Academix Preview Choose Volare Preview Choose Bibliot…" at bounding box center [790, 698] width 1176 height 1204
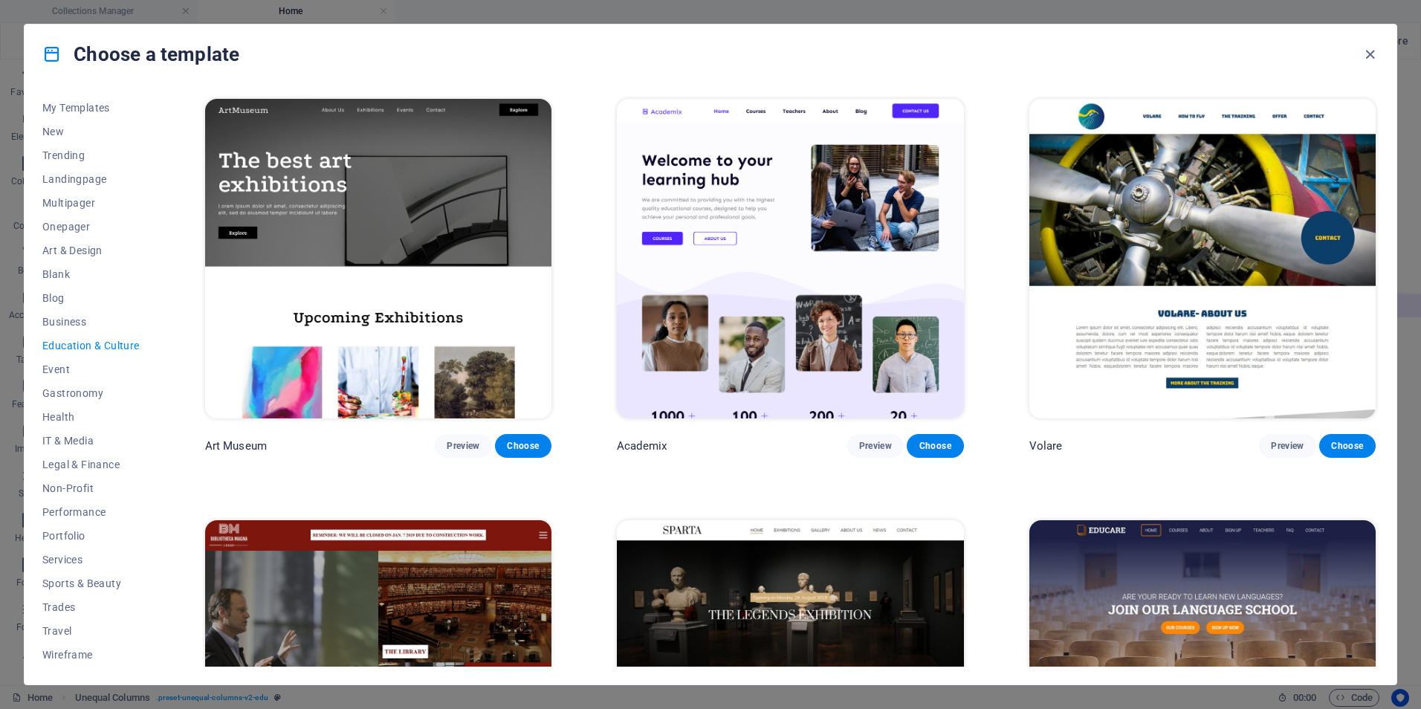
click at [983, 504] on div "Art Museum Preview Choose Academix Preview Choose Volare Preview Choose Bibliot…" at bounding box center [790, 698] width 1176 height 1204
click at [38, 7] on div "Choose a template All Templates My Templates New Trending Landingpage Multipage…" at bounding box center [710, 354] width 1421 height 709
click at [1370, 52] on icon "button" at bounding box center [1369, 54] width 17 height 17
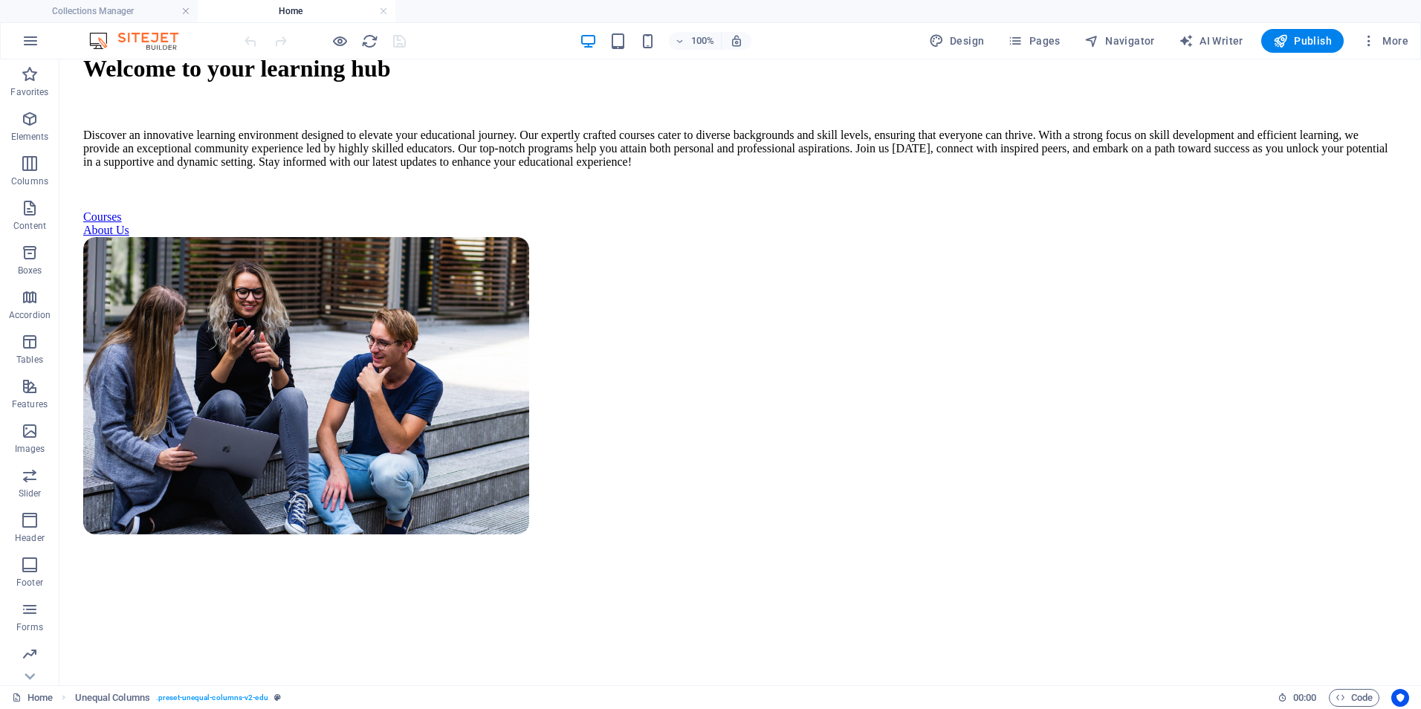
scroll to position [0, 0]
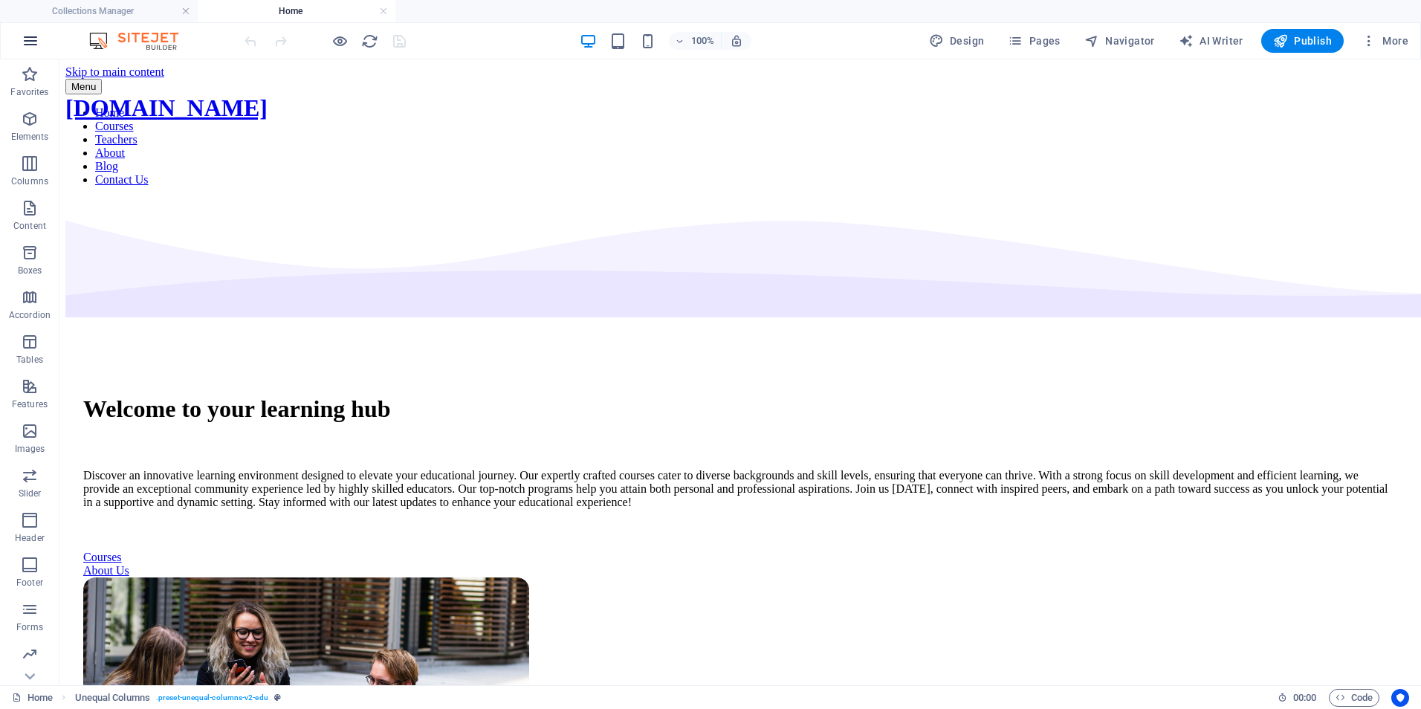
click at [29, 38] on icon "button" at bounding box center [31, 41] width 18 height 18
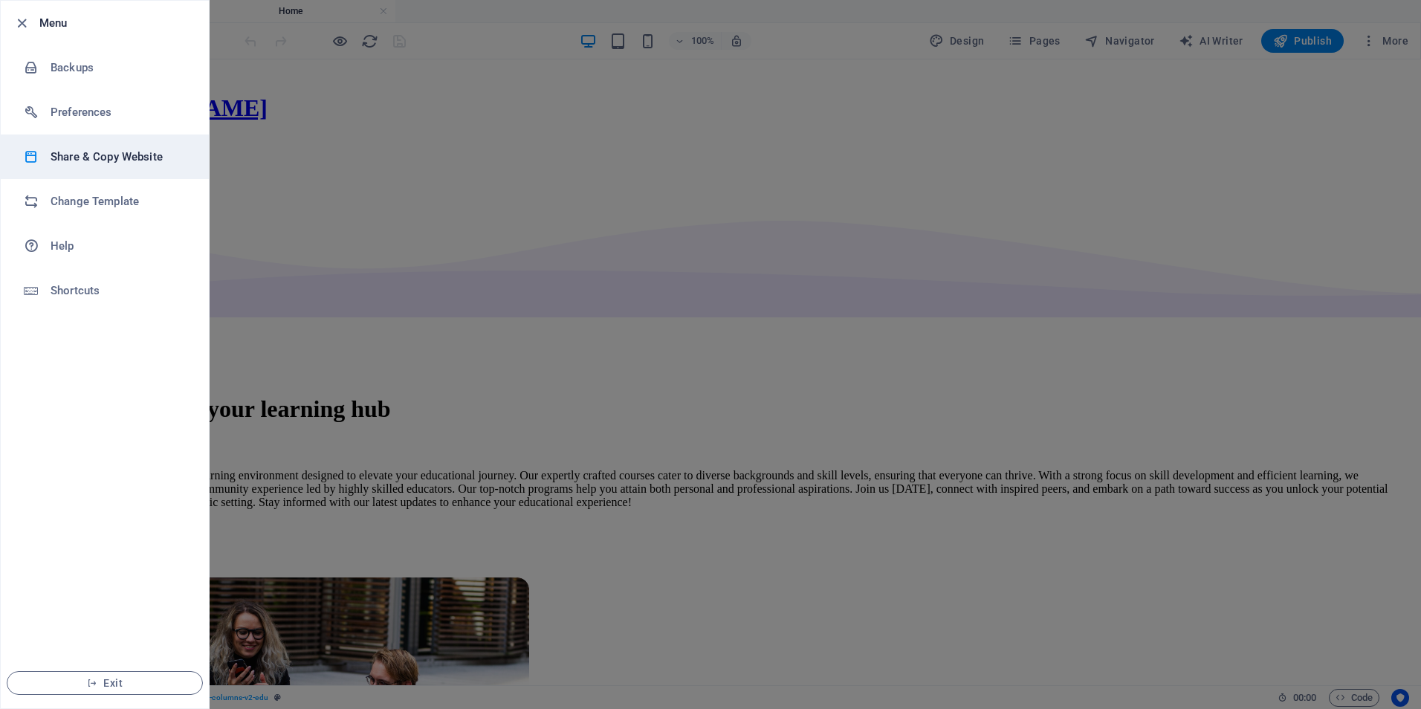
click at [61, 154] on h6 "Share & Copy Website" at bounding box center [119, 157] width 137 height 18
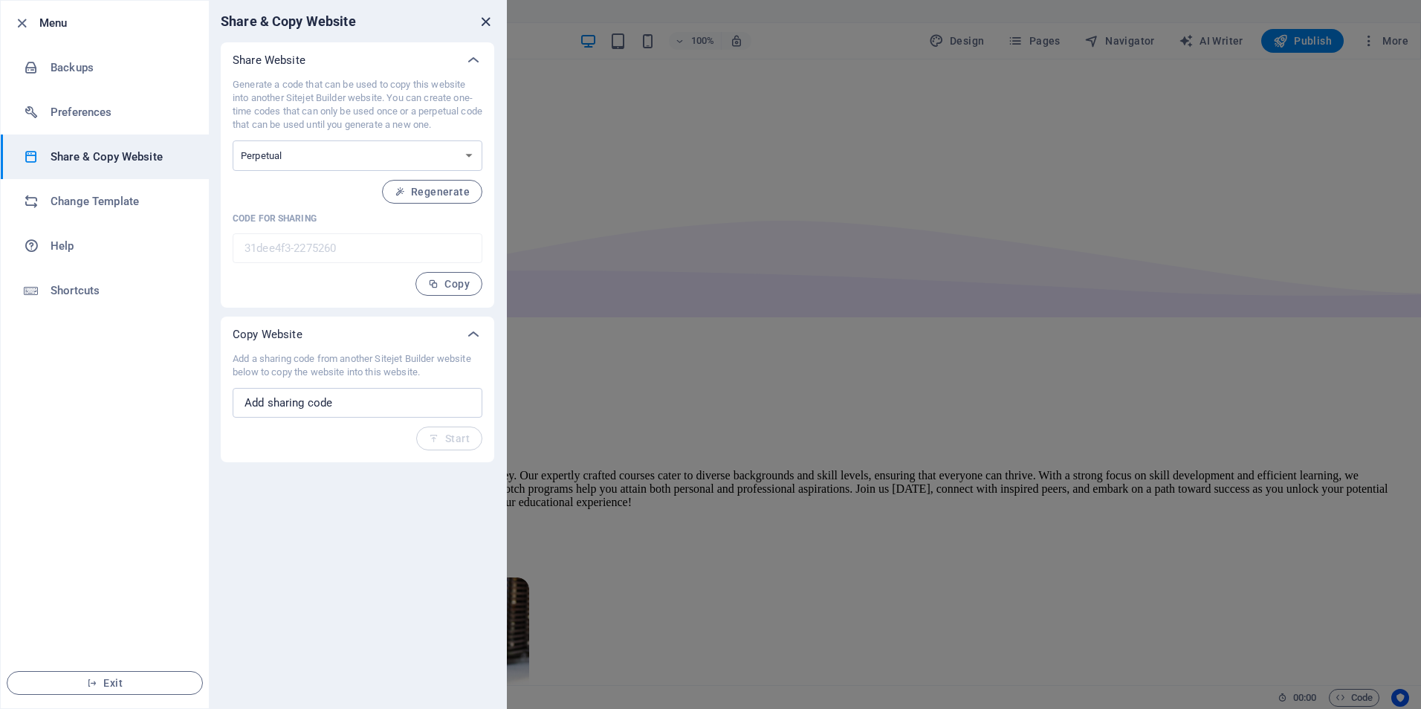
click at [487, 27] on icon "close" at bounding box center [485, 21] width 17 height 17
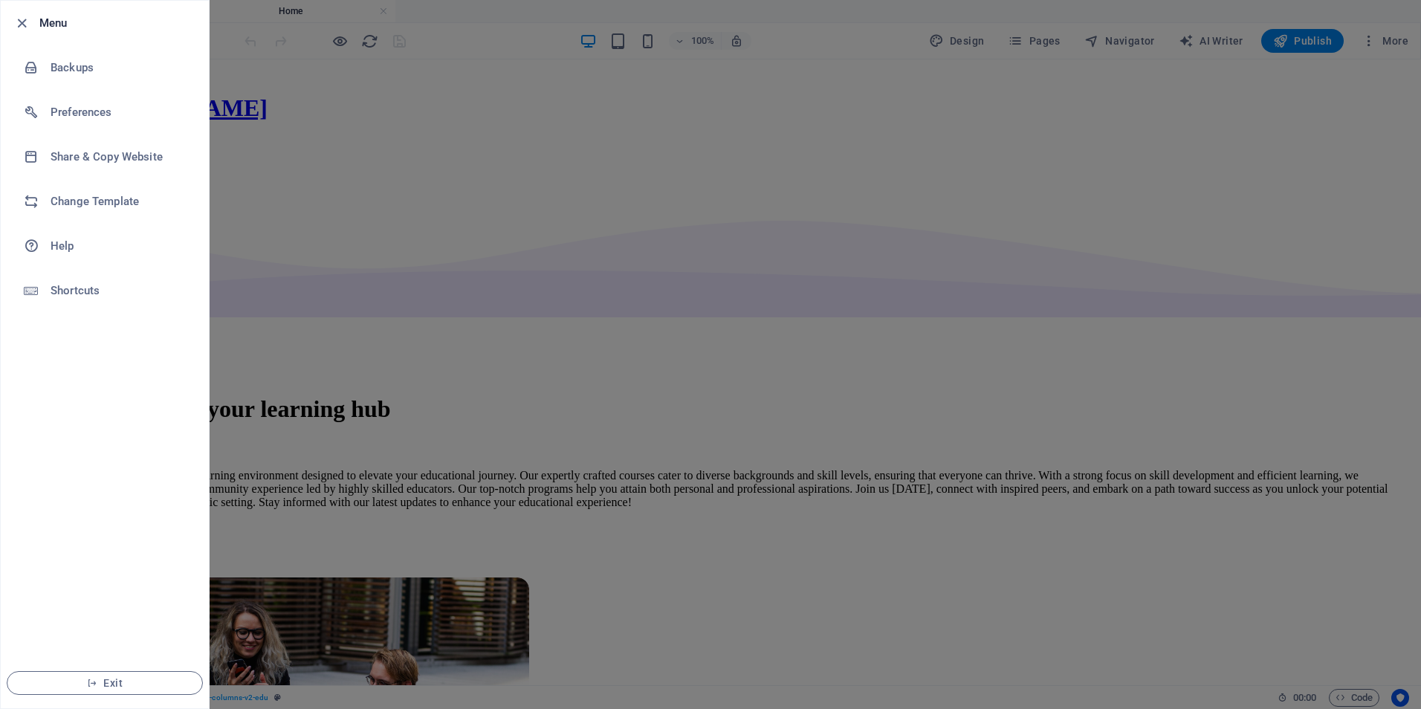
click at [361, 148] on div at bounding box center [710, 354] width 1421 height 709
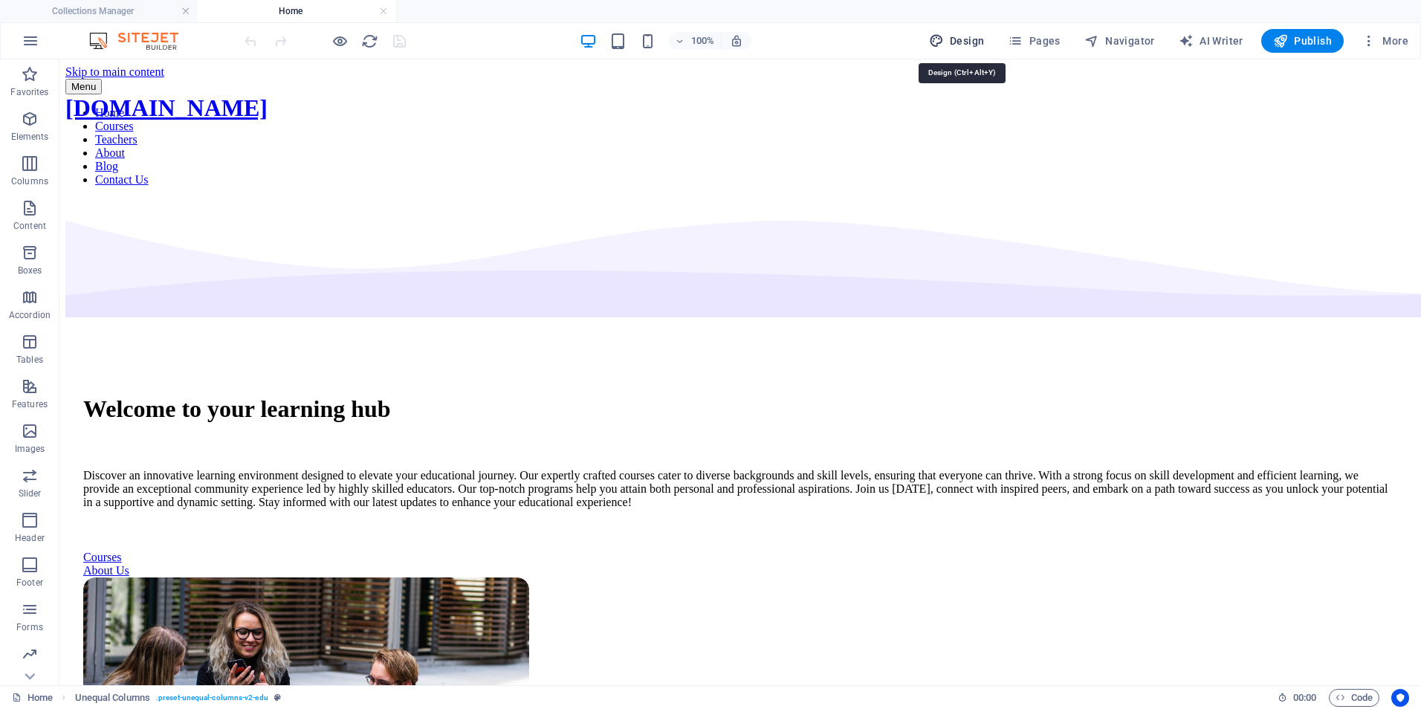
click at [943, 36] on icon "button" at bounding box center [936, 40] width 15 height 15
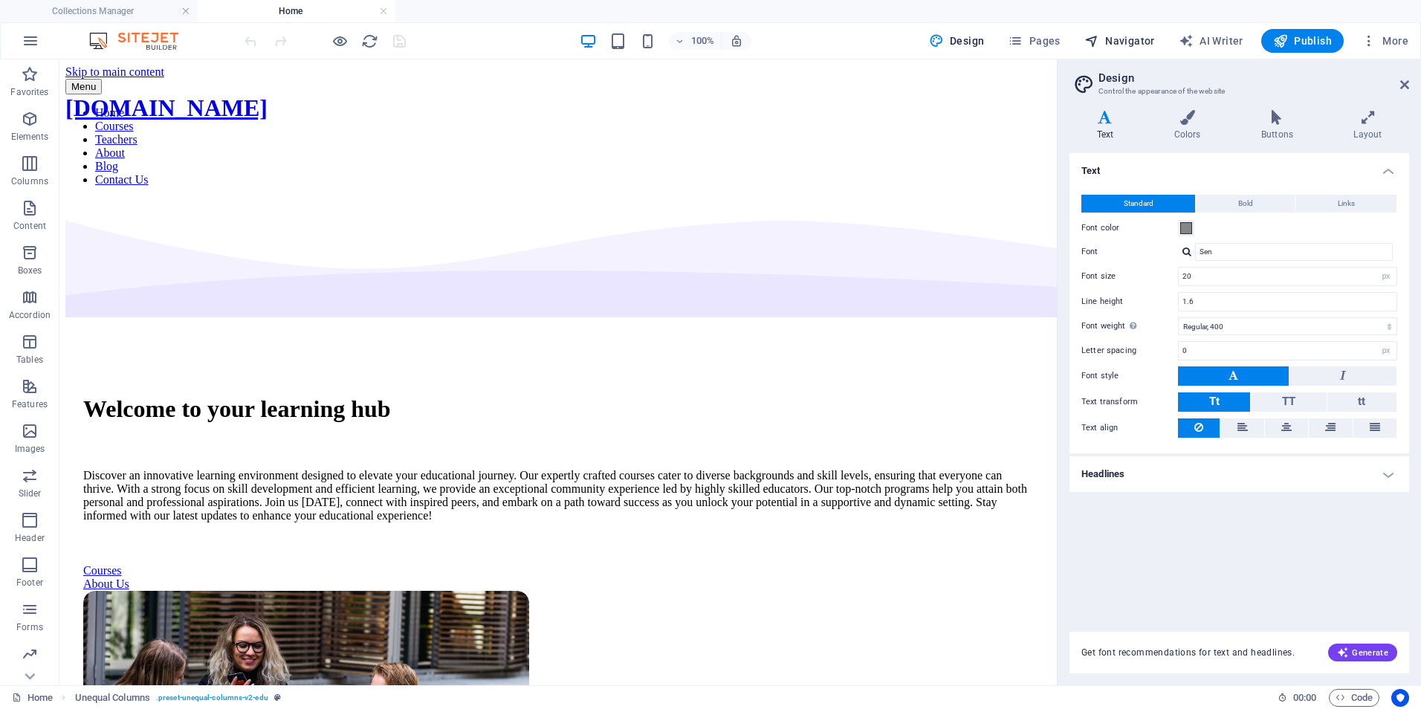
click at [1132, 39] on span "Navigator" at bounding box center [1119, 40] width 71 height 15
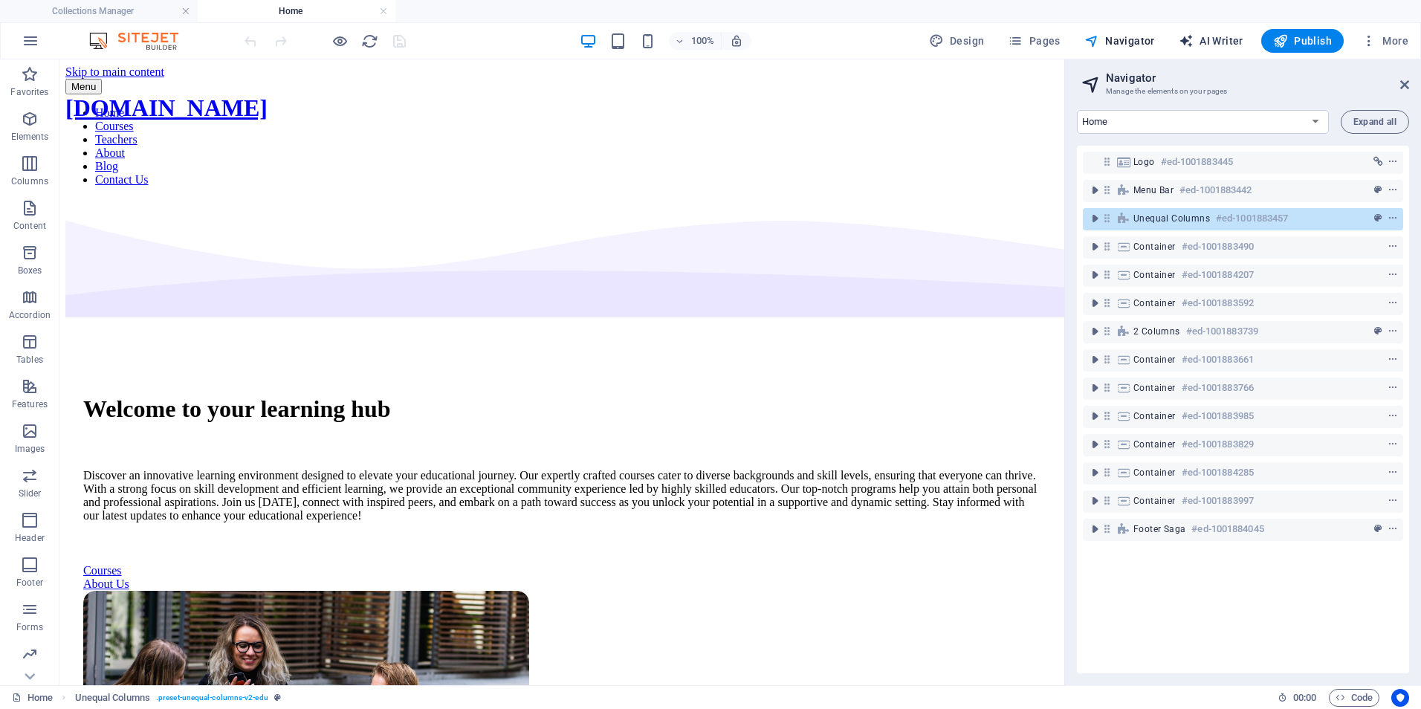
click at [1223, 40] on span "AI Writer" at bounding box center [1210, 40] width 65 height 15
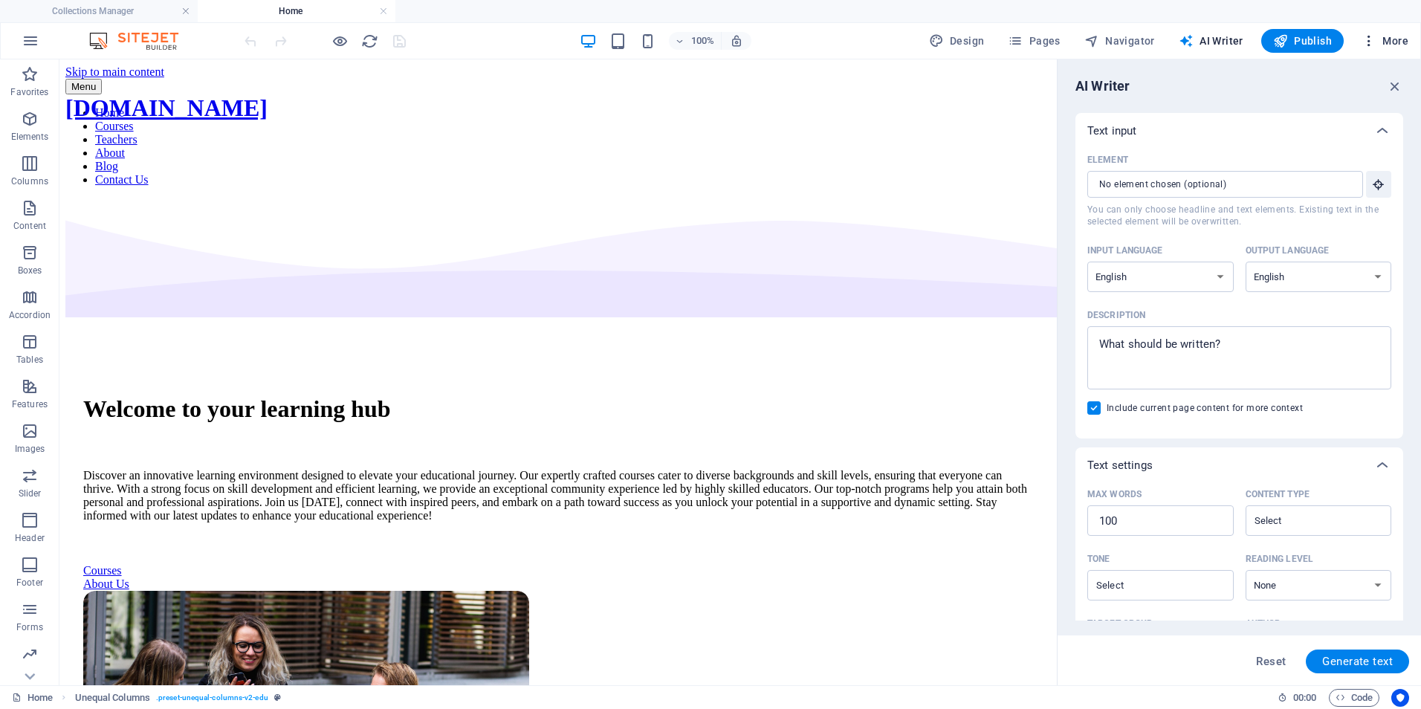
click at [1387, 38] on span "More" at bounding box center [1384, 40] width 47 height 15
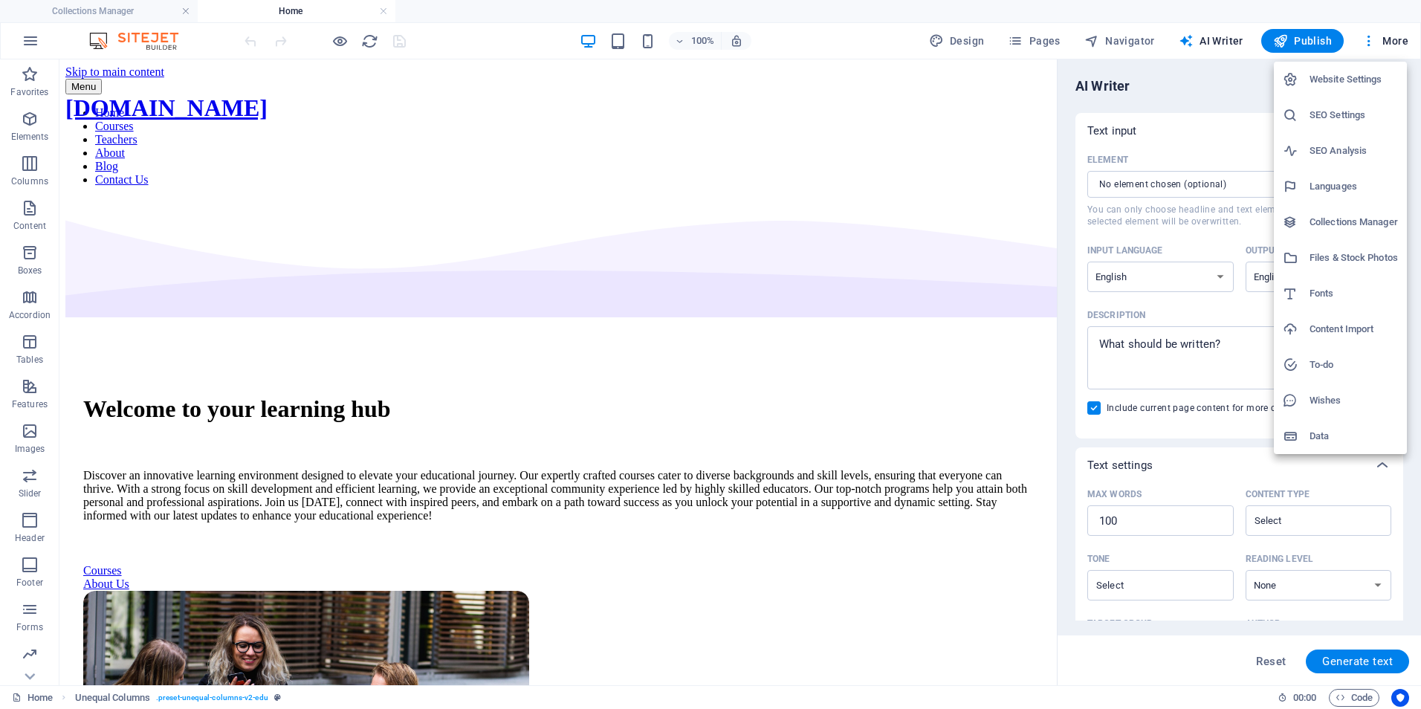
click at [1317, 82] on h6 "Website Settings" at bounding box center [1353, 80] width 88 height 18
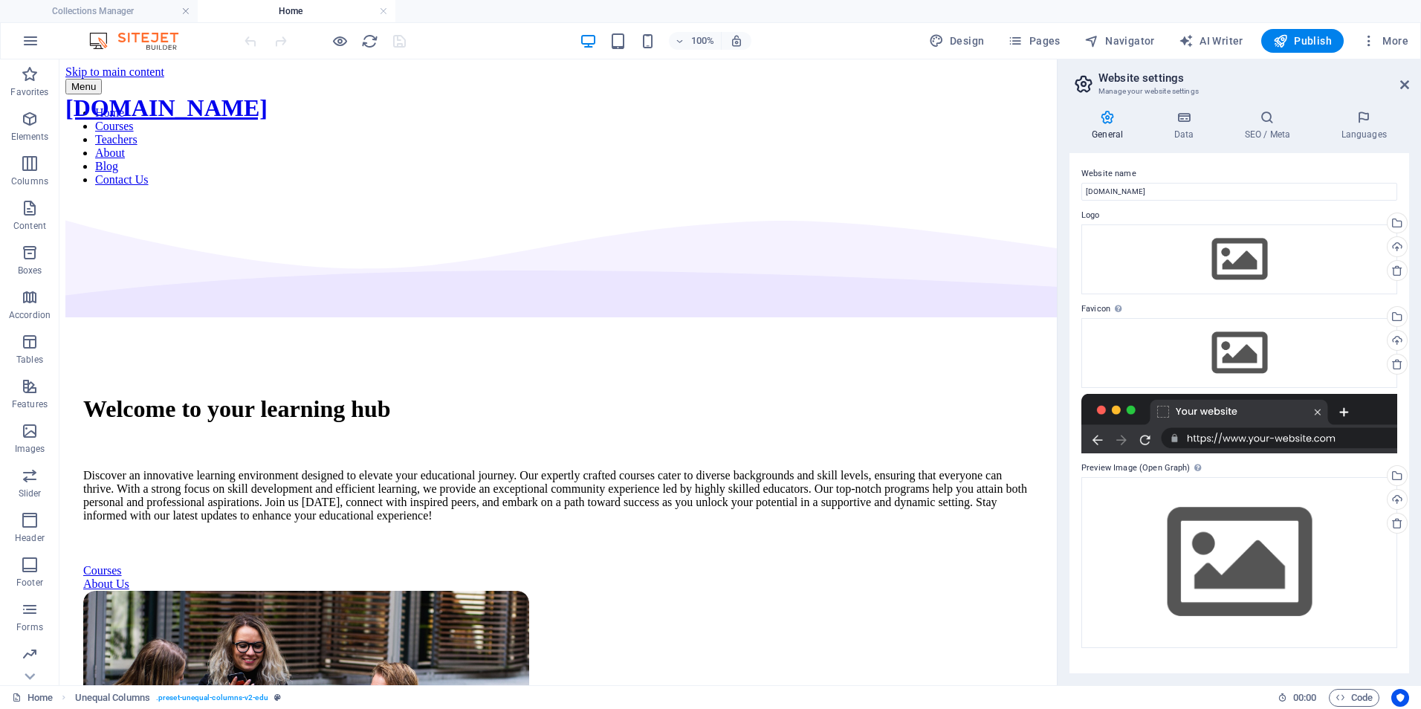
click at [1405, 78] on h2 "Website settings" at bounding box center [1253, 77] width 311 height 13
click at [1402, 87] on icon at bounding box center [1404, 85] width 9 height 12
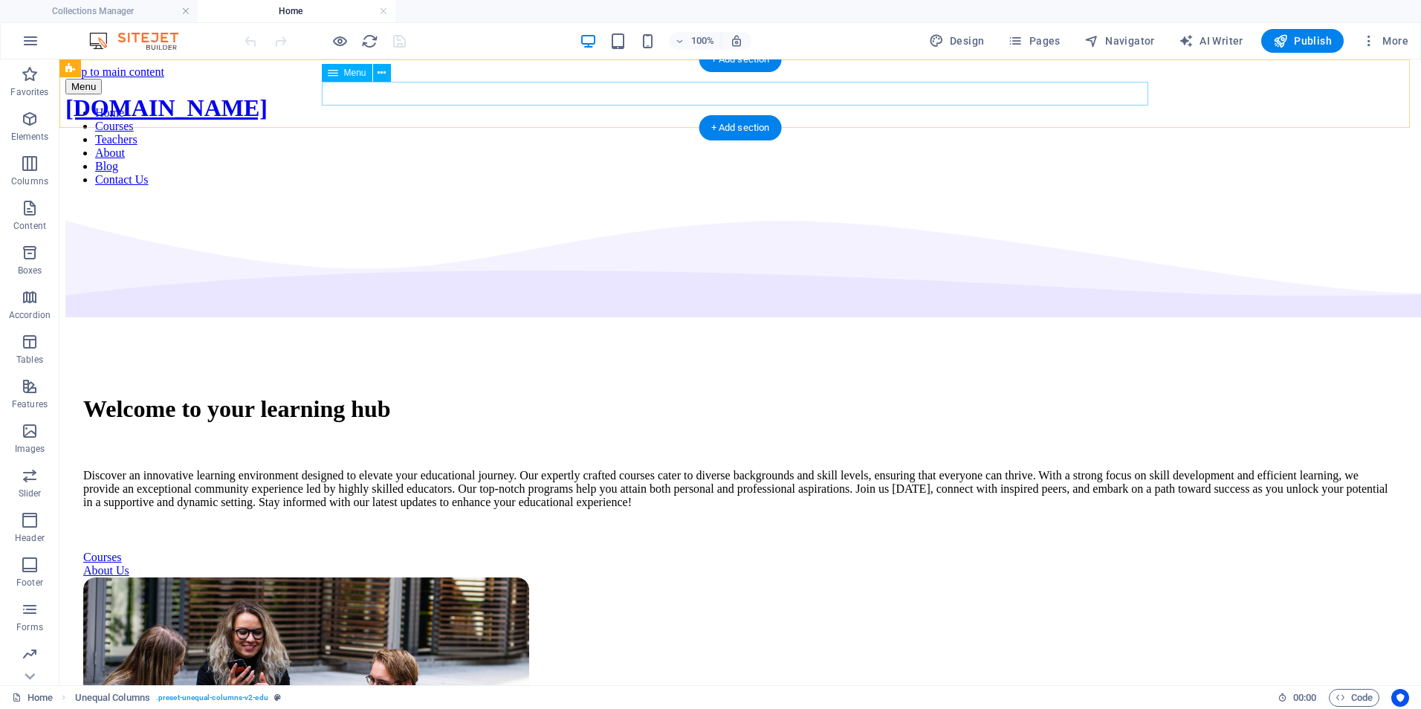
click at [731, 106] on nav "Home Courses Teachers About Blog Contact Us" at bounding box center [739, 146] width 1349 height 80
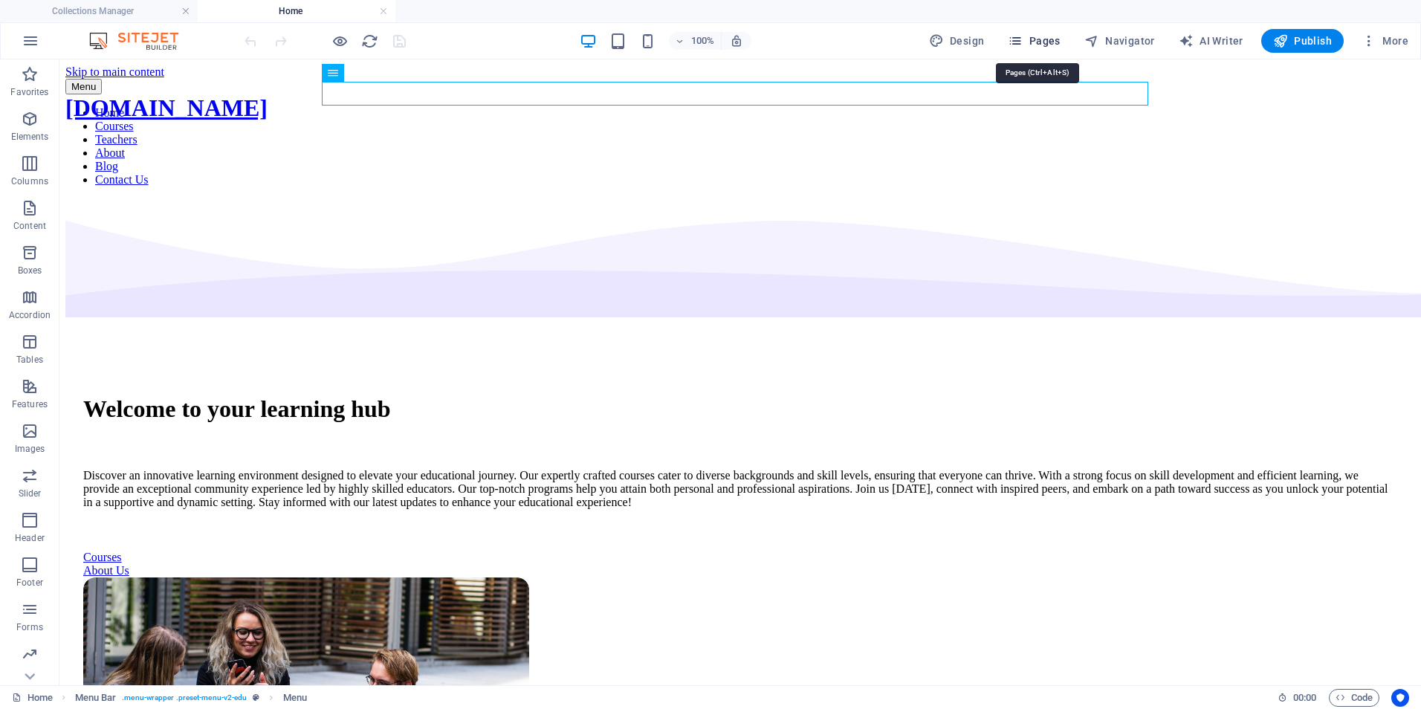
click at [1036, 39] on span "Pages" at bounding box center [1034, 40] width 52 height 15
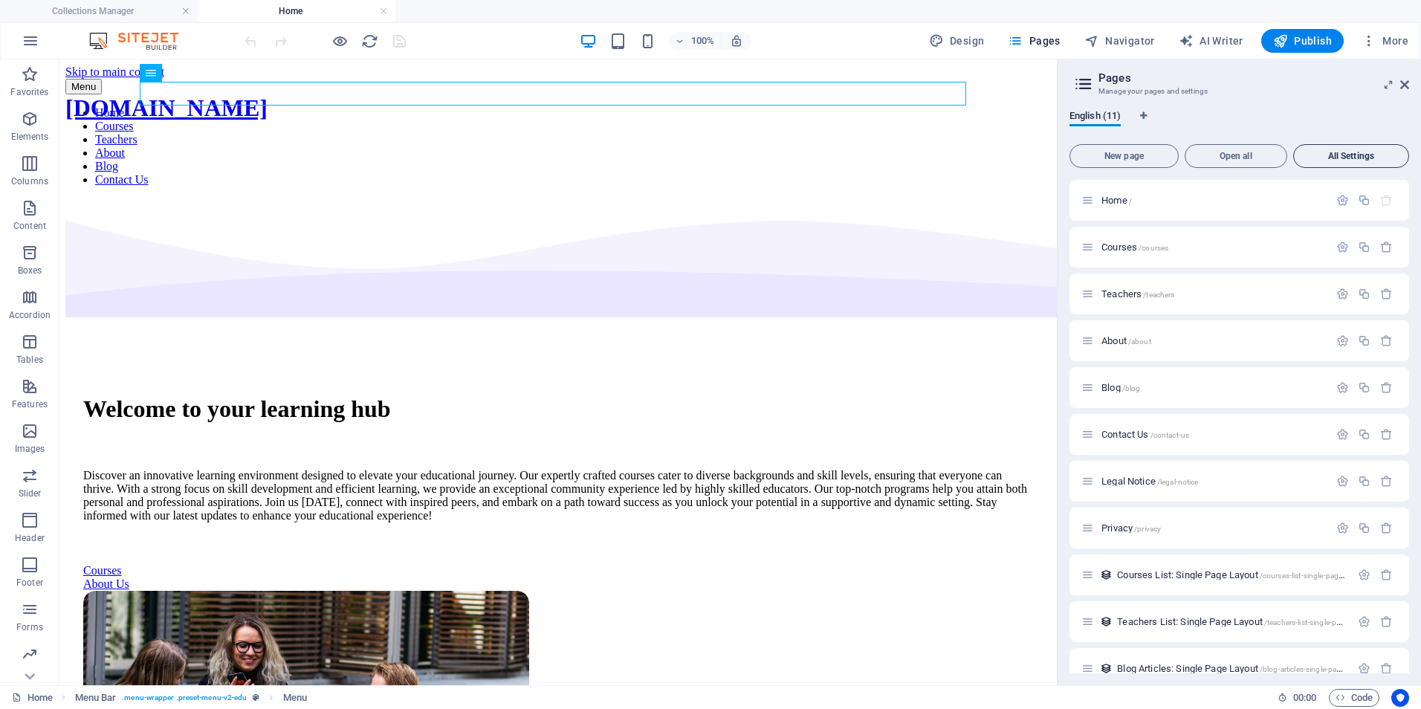
click at [1335, 150] on button "All Settings" at bounding box center [1351, 156] width 116 height 24
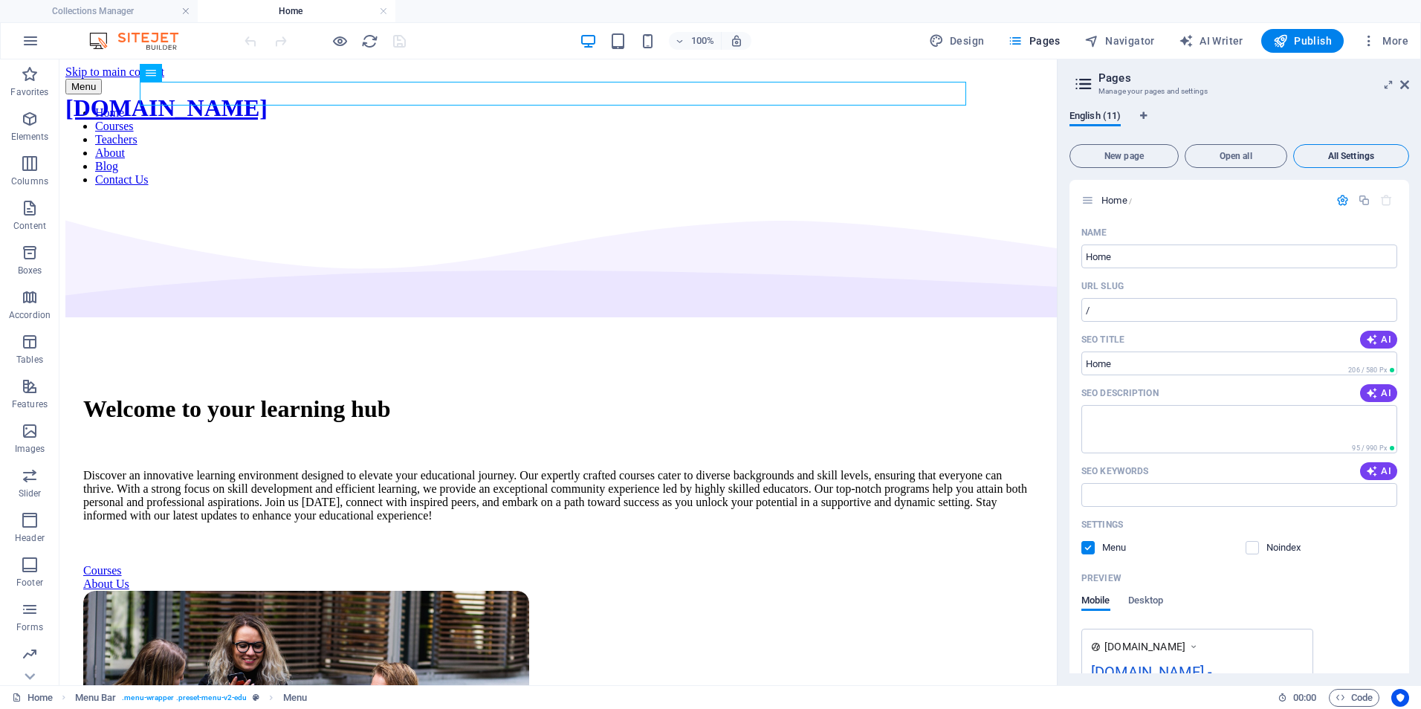
scroll to position [4756, 0]
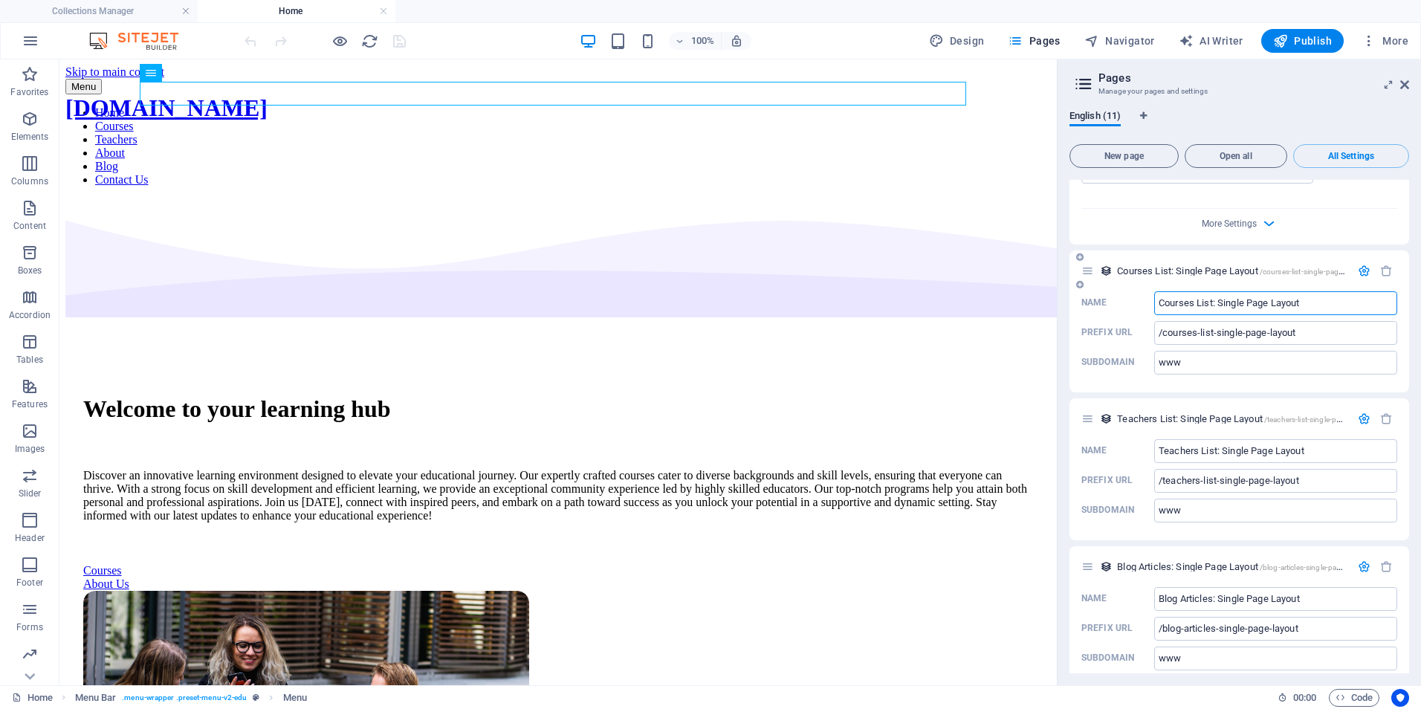
click at [1196, 291] on input "Courses List: Single Page Layout" at bounding box center [1275, 303] width 243 height 24
click at [1167, 291] on input "C List: Single Page Layout" at bounding box center [1275, 303] width 243 height 24
click at [1165, 291] on input "C List: Single Page Layout" at bounding box center [1275, 303] width 243 height 24
click at [1158, 291] on input "List: Single Page Layout" at bounding box center [1275, 303] width 243 height 24
click at [1164, 291] on input "S List: Single Page Layout" at bounding box center [1275, 303] width 243 height 24
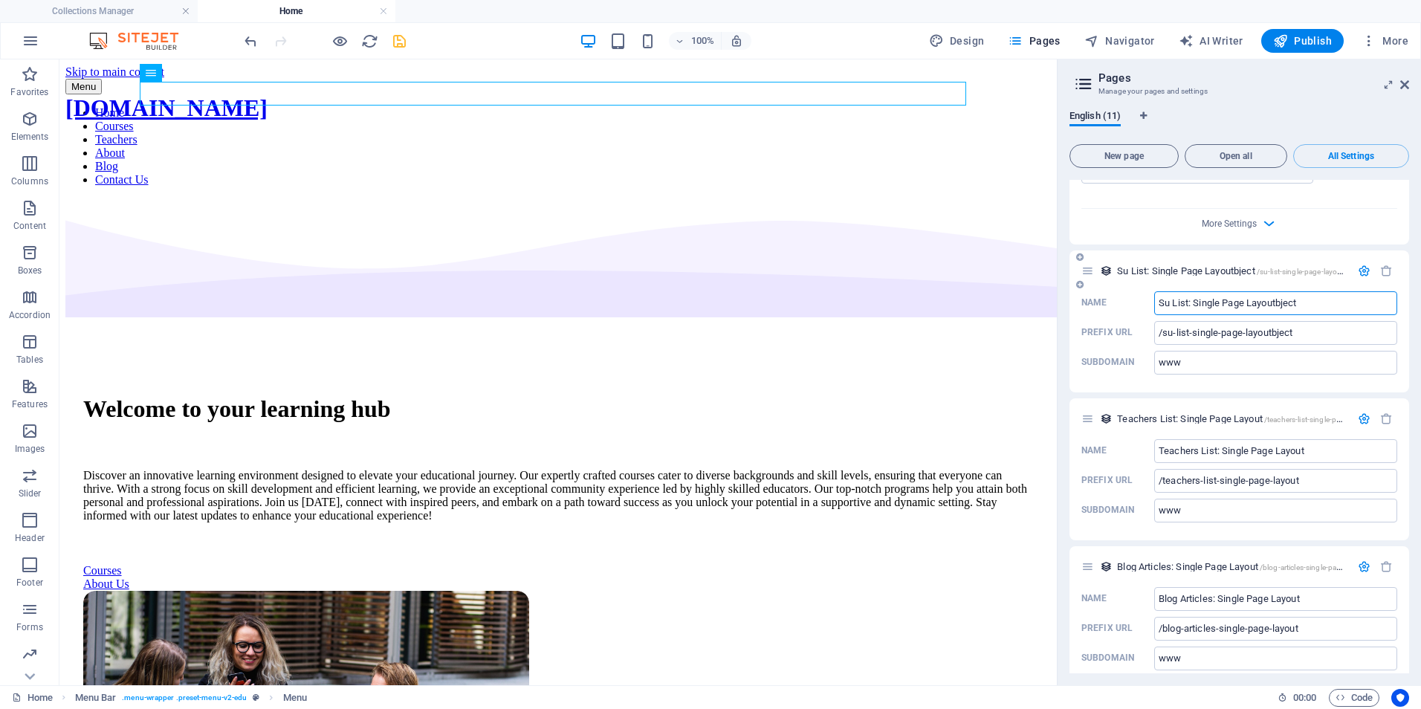
click at [1320, 291] on input "Su List: Single Page Layoutbject" at bounding box center [1275, 303] width 243 height 24
click at [1171, 291] on input "Su List: Single Page Layout" at bounding box center [1275, 303] width 243 height 24
click at [1170, 291] on input "Su List: Single Page Layout" at bounding box center [1275, 303] width 243 height 24
click at [1176, 291] on input "Sub List: Single Page Layout" at bounding box center [1275, 303] width 243 height 24
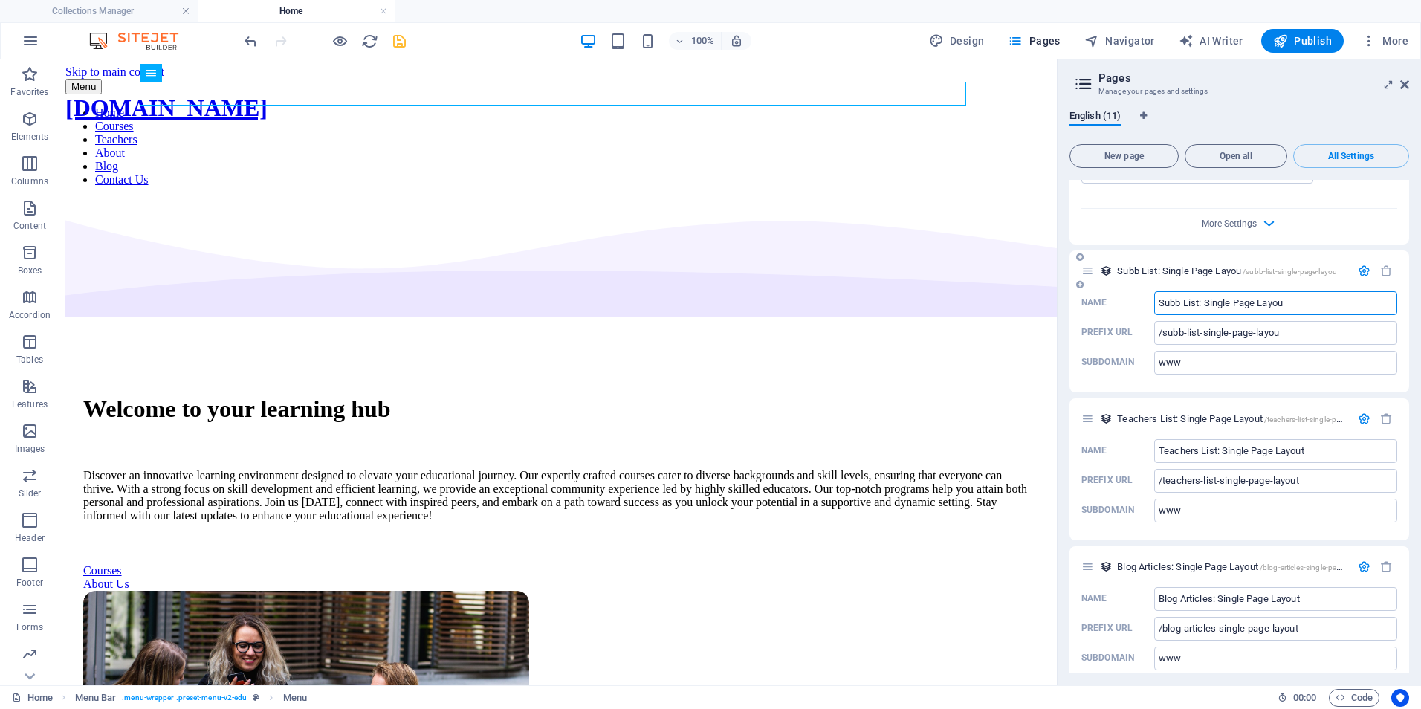
click at [1180, 291] on input "Subb List: Single Page Layou" at bounding box center [1275, 303] width 243 height 24
click at [1288, 291] on input "Sub List: Single Page Layou" at bounding box center [1275, 303] width 243 height 24
click at [1175, 291] on input "Sub List: Single Page Layout" at bounding box center [1275, 303] width 243 height 24
click at [1175, 291] on input "Subj List: Single Page Layout" at bounding box center [1275, 303] width 243 height 24
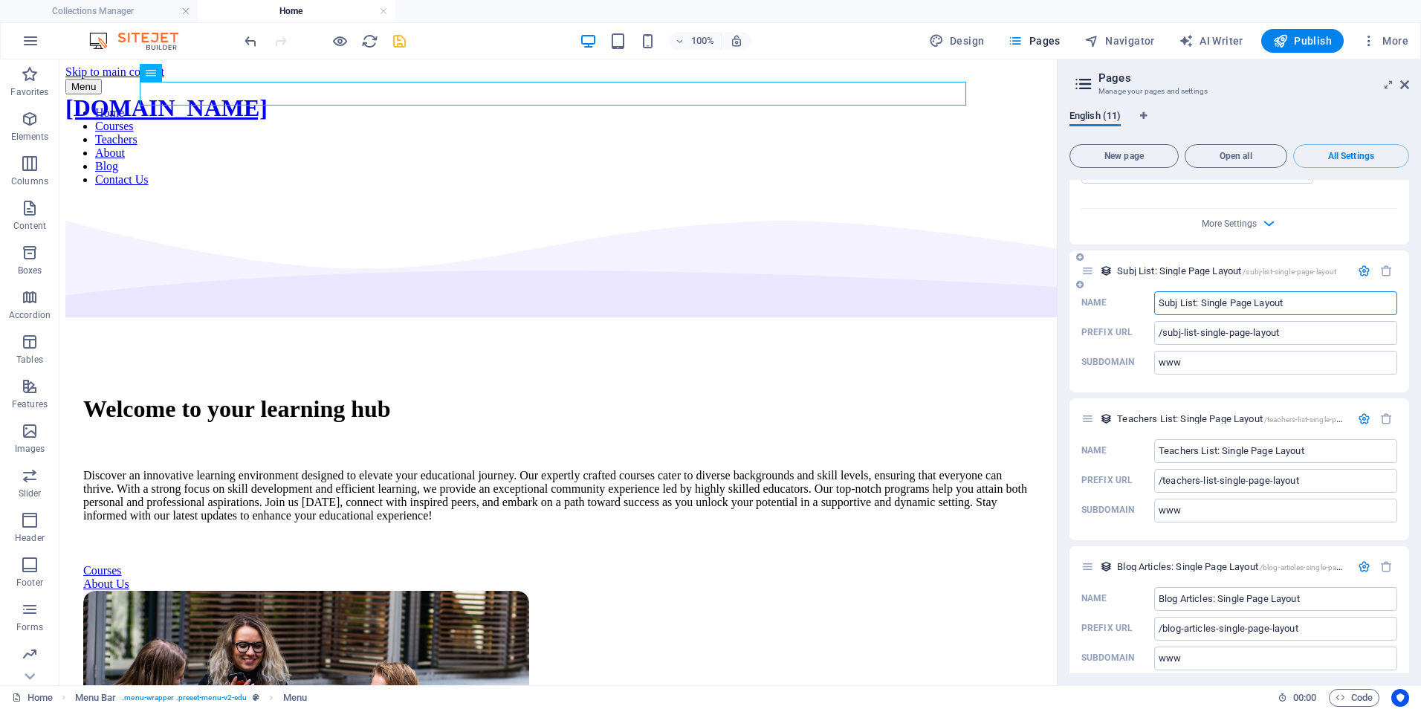
click at [1175, 291] on input "Subj List: Single Page Layout" at bounding box center [1275, 303] width 243 height 24
click at [1180, 291] on input "Subj List: Single Page Layout" at bounding box center [1275, 303] width 243 height 24
click at [1178, 291] on input "Subj List: Single Page Layout" at bounding box center [1275, 303] width 243 height 24
click at [1180, 291] on input "Subje List: Single Page Layout" at bounding box center [1275, 303] width 243 height 24
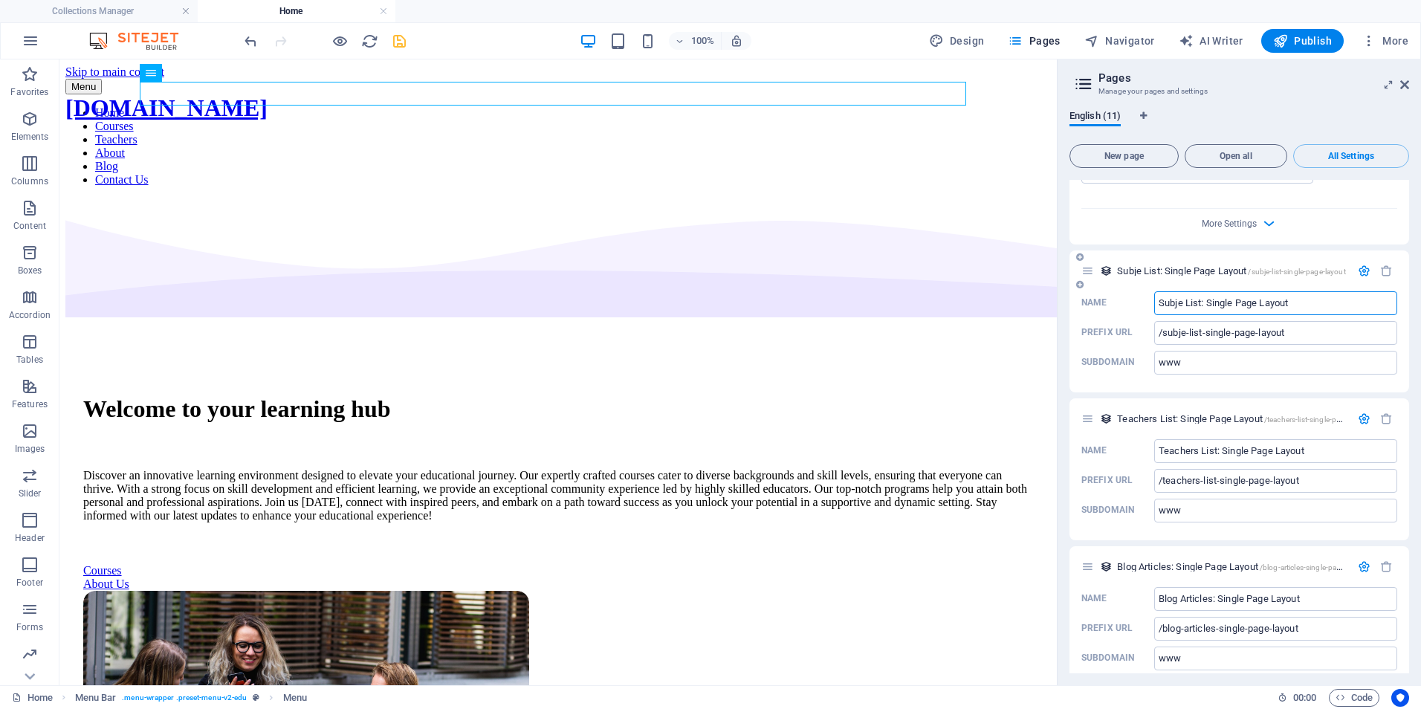
click at [1182, 291] on input "Subje List: Single Page Layout" at bounding box center [1275, 303] width 243 height 24
click at [1187, 291] on input "Subjec List: Single Page Layout" at bounding box center [1275, 303] width 243 height 24
click at [1198, 439] on input "Teachers List: Single Page Layout" at bounding box center [1275, 451] width 243 height 24
click at [1170, 439] on input "Te List: Single Page Layout" at bounding box center [1275, 451] width 243 height 24
click at [1169, 439] on input "Te List: Single Page Layout" at bounding box center [1275, 451] width 243 height 24
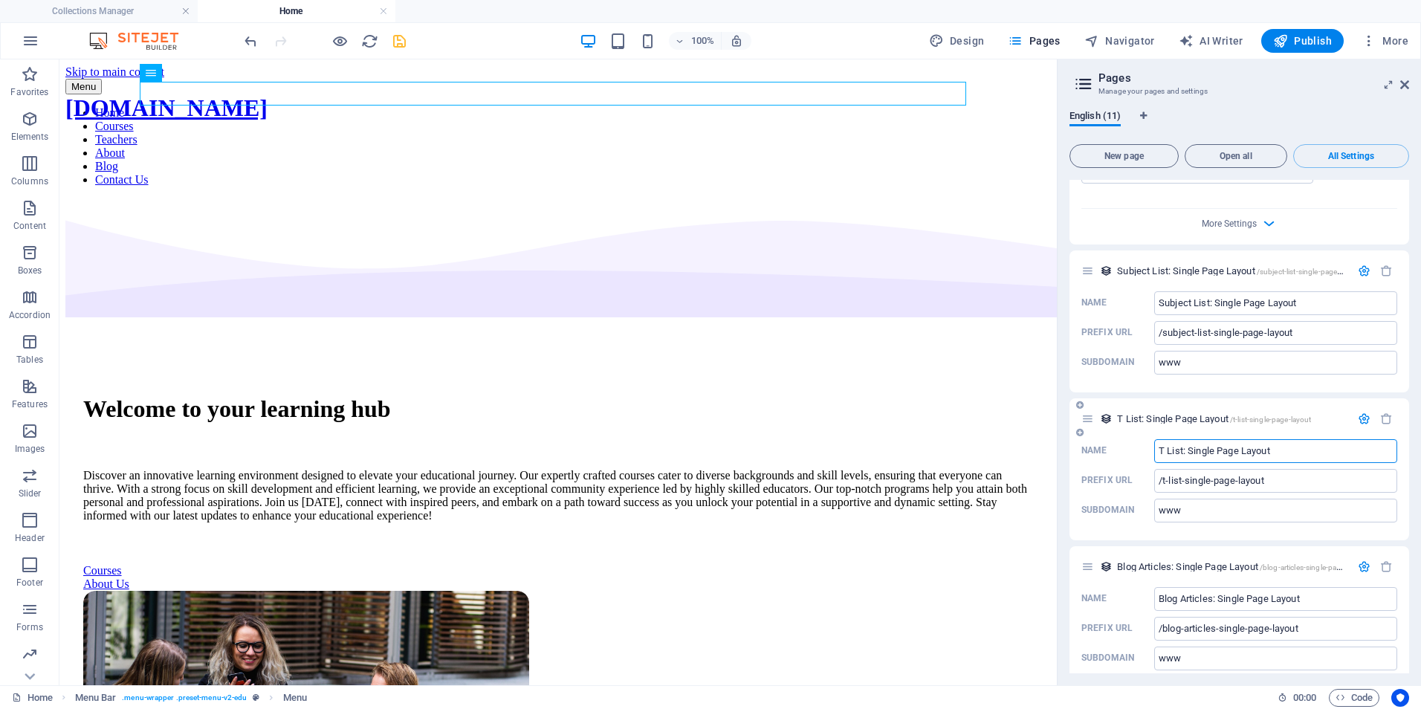
click at [1164, 439] on input "T List: Single Page Layout" at bounding box center [1275, 451] width 243 height 24
click at [1168, 439] on input "Tu List: Single Page Layout" at bounding box center [1275, 451] width 243 height 24
click at [1173, 439] on input "Tut List: Single Page Layout" at bounding box center [1275, 451] width 243 height 24
click at [1178, 439] on input "Tuto List: Single Page Layout" at bounding box center [1275, 451] width 243 height 24
click at [1181, 439] on input "Tutor List: Single Page Layout" at bounding box center [1275, 451] width 243 height 24
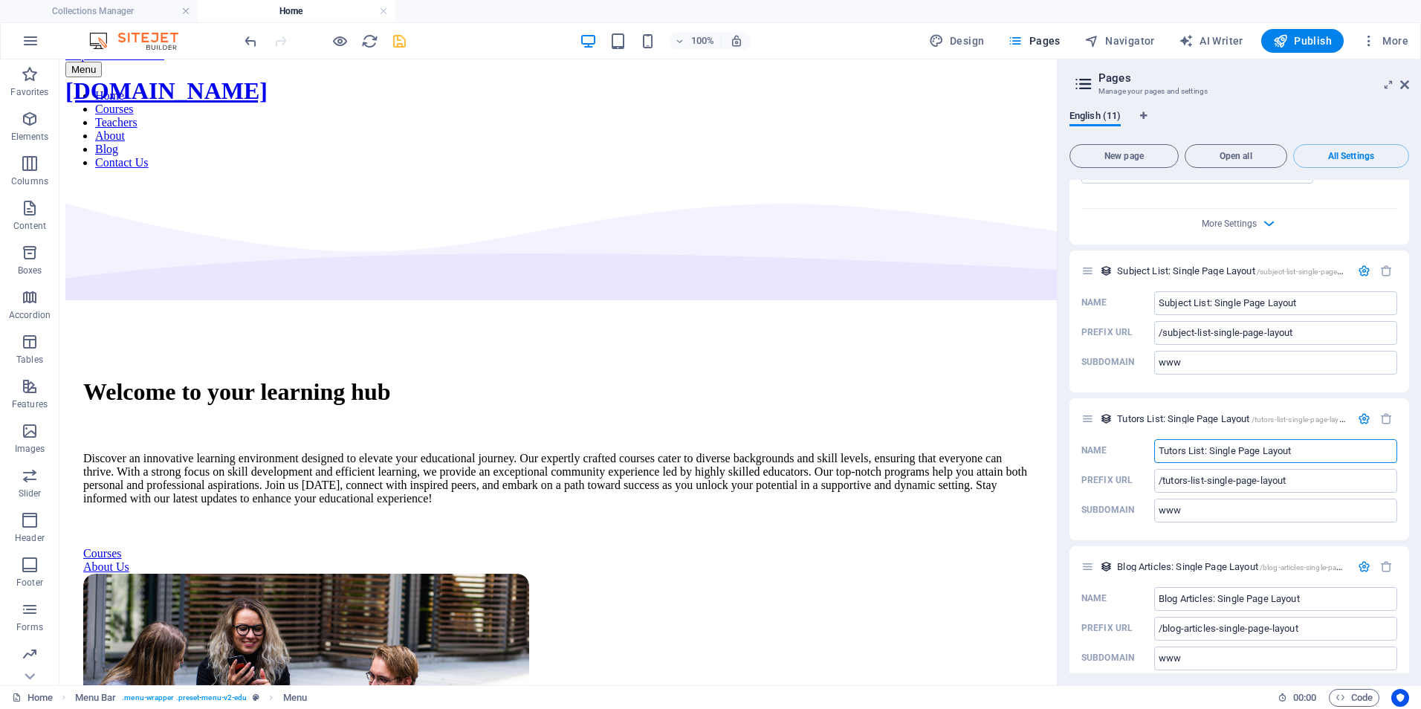
scroll to position [0, 0]
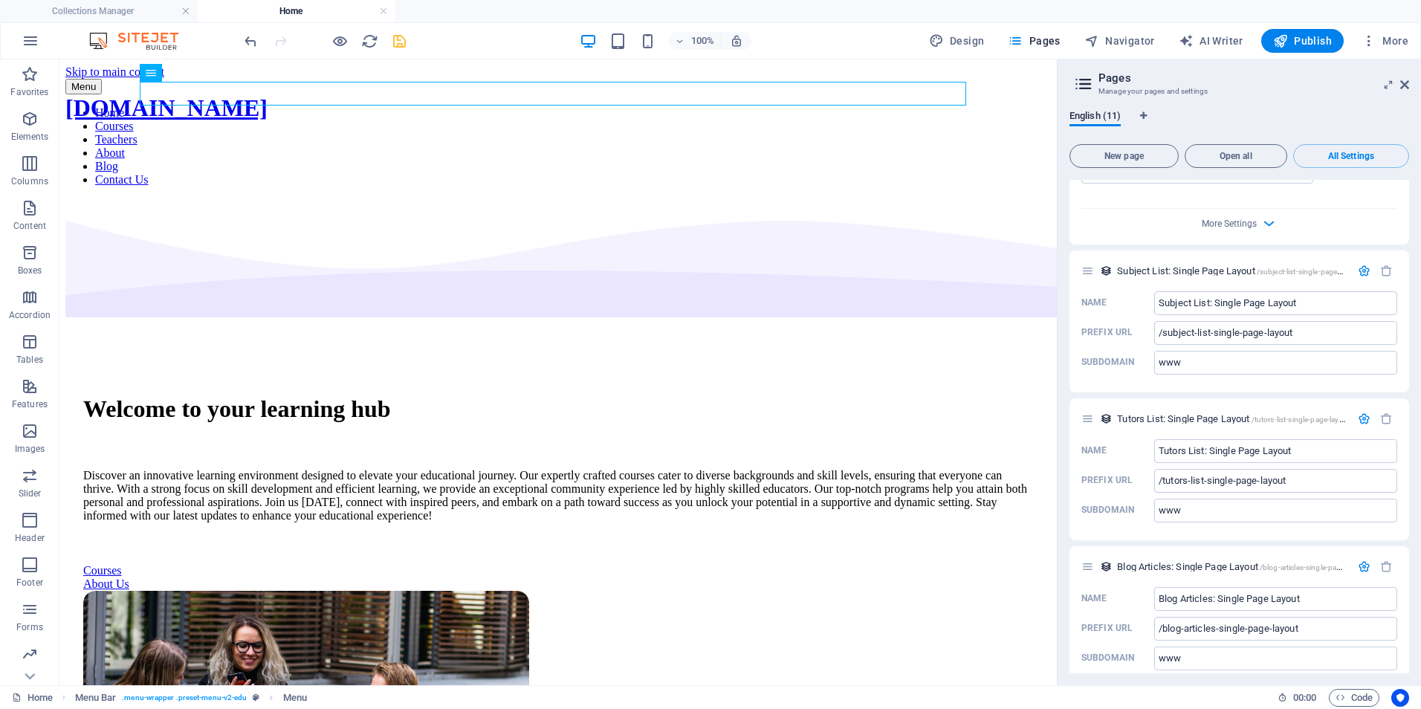
drag, startPoint x: 1409, startPoint y: 638, endPoint x: 1409, endPoint y: 659, distance: 20.8
click at [1409, 659] on div "English (11) New page Open all All Settings Home / Name Home ​ URL SLUG / ​ SEO…" at bounding box center [1238, 391] width 363 height 587
drag, startPoint x: 1262, startPoint y: 101, endPoint x: 1274, endPoint y: 87, distance: 18.0
click at [1274, 87] on h3 "Manage your pages and settings" at bounding box center [1238, 91] width 281 height 13
click at [1271, 215] on icon "button" at bounding box center [1268, 223] width 17 height 17
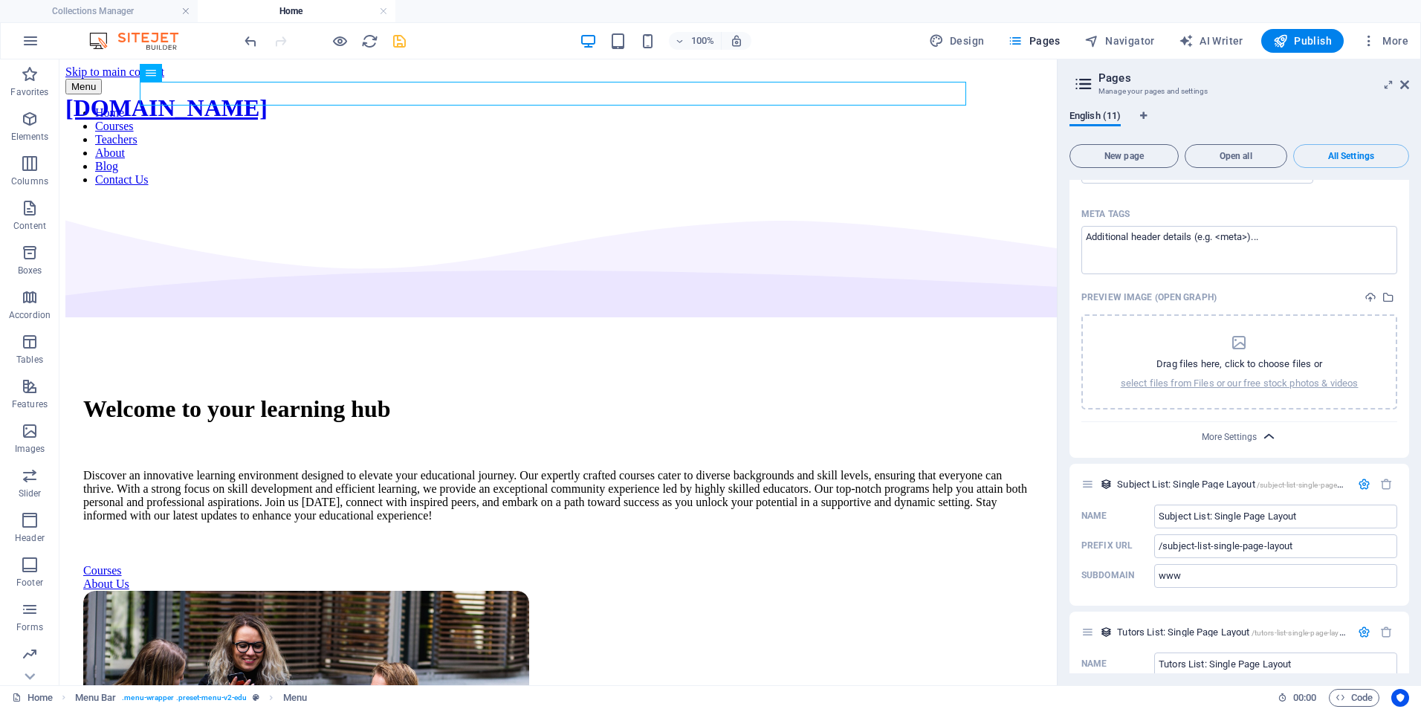
click at [1262, 428] on icon "button" at bounding box center [1268, 436] width 17 height 17
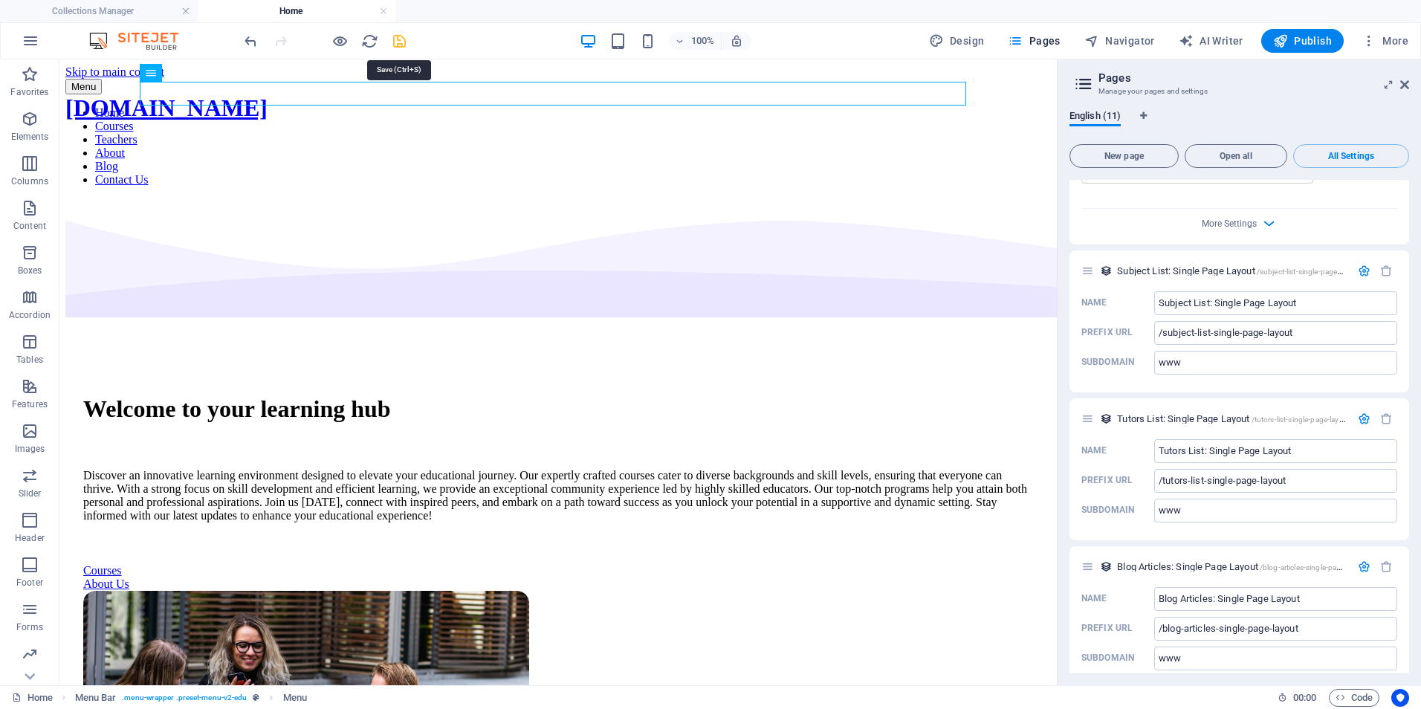
click at [398, 40] on icon "save" at bounding box center [399, 41] width 17 height 17
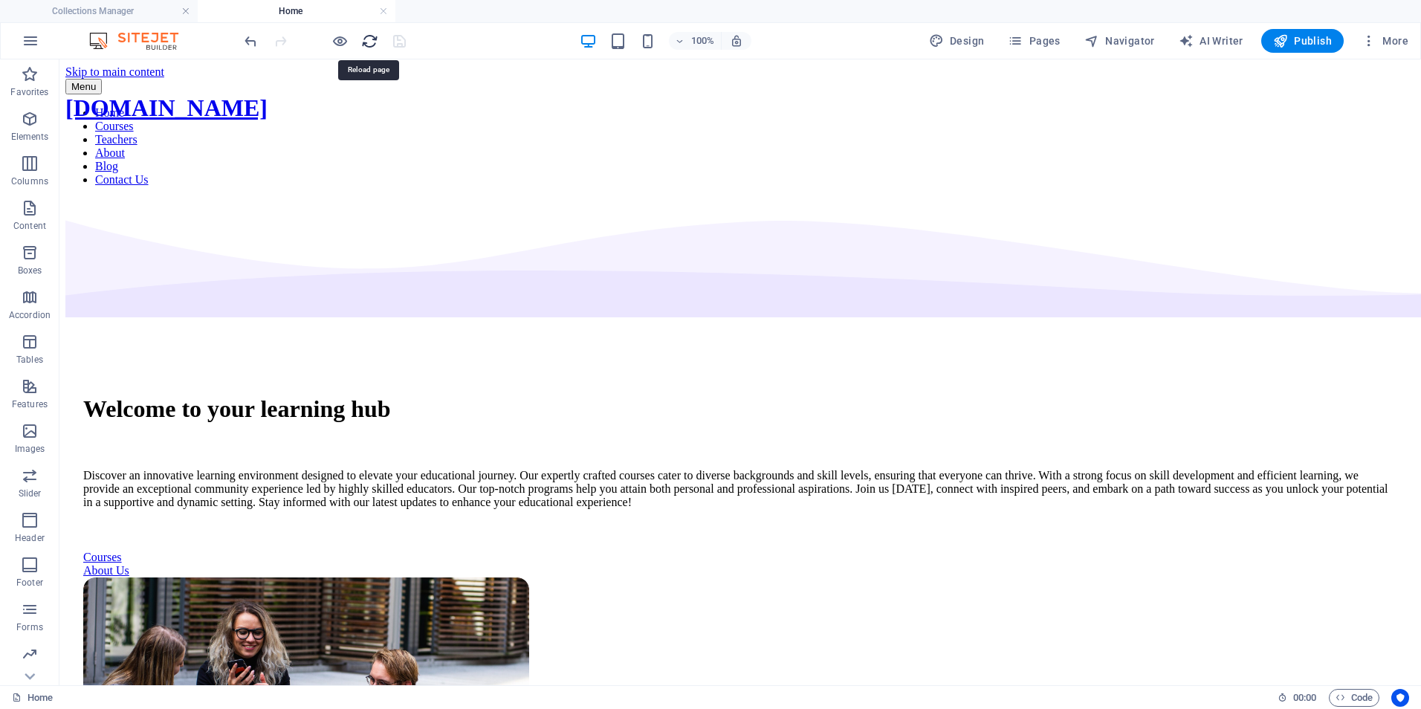
click at [365, 36] on icon "reload" at bounding box center [369, 41] width 17 height 17
click at [630, 106] on nav "Home Courses Teachers About Blog Contact Us" at bounding box center [739, 146] width 1349 height 80
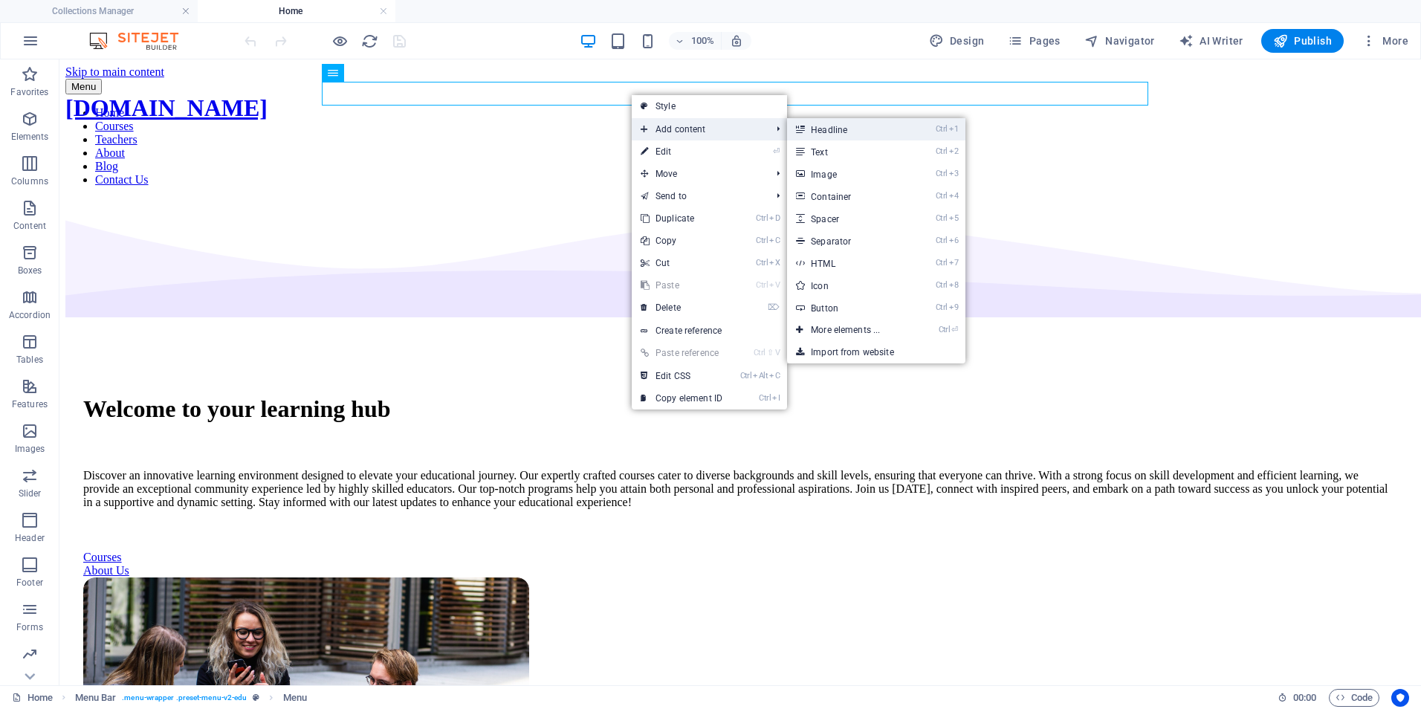
click at [842, 132] on link "Ctrl 1 Headline" at bounding box center [848, 129] width 123 height 22
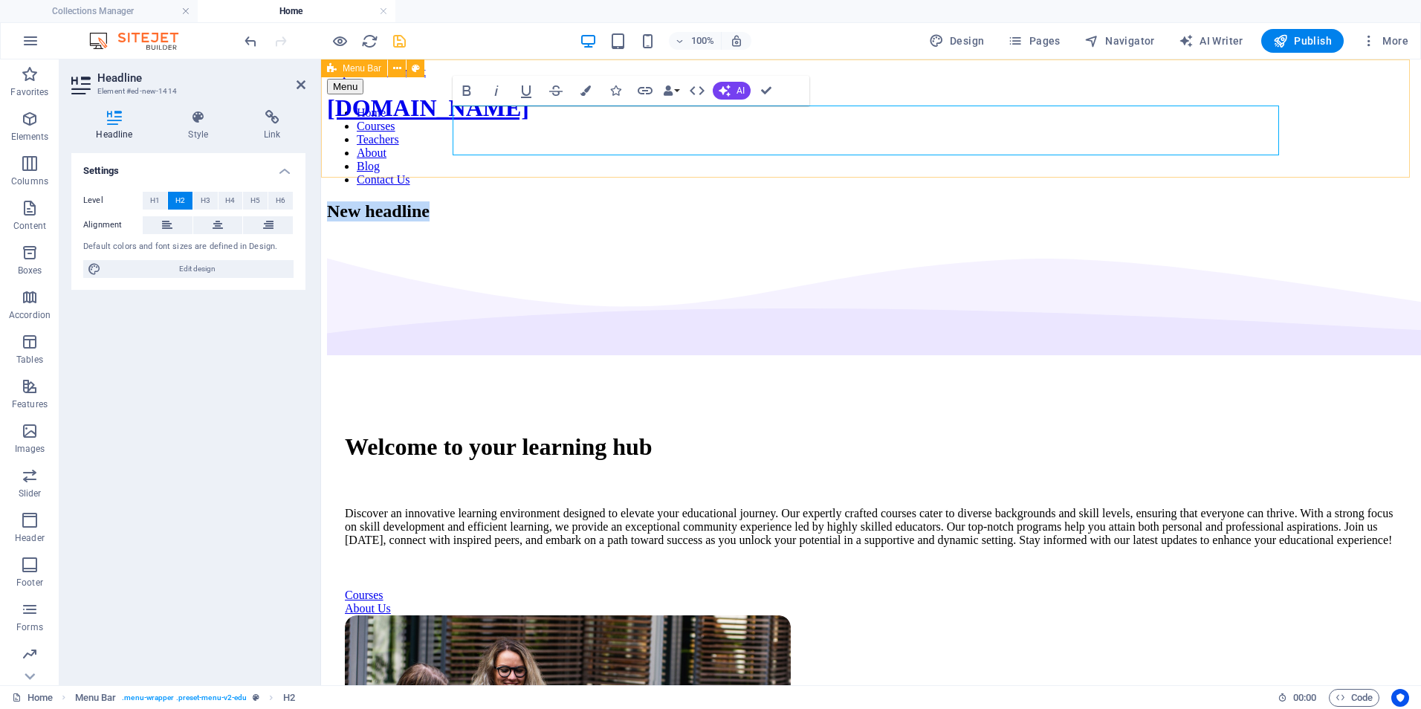
click at [773, 175] on div "Menu Home Courses Teachers About Blog Contact Us New headline" at bounding box center [871, 150] width 1088 height 143
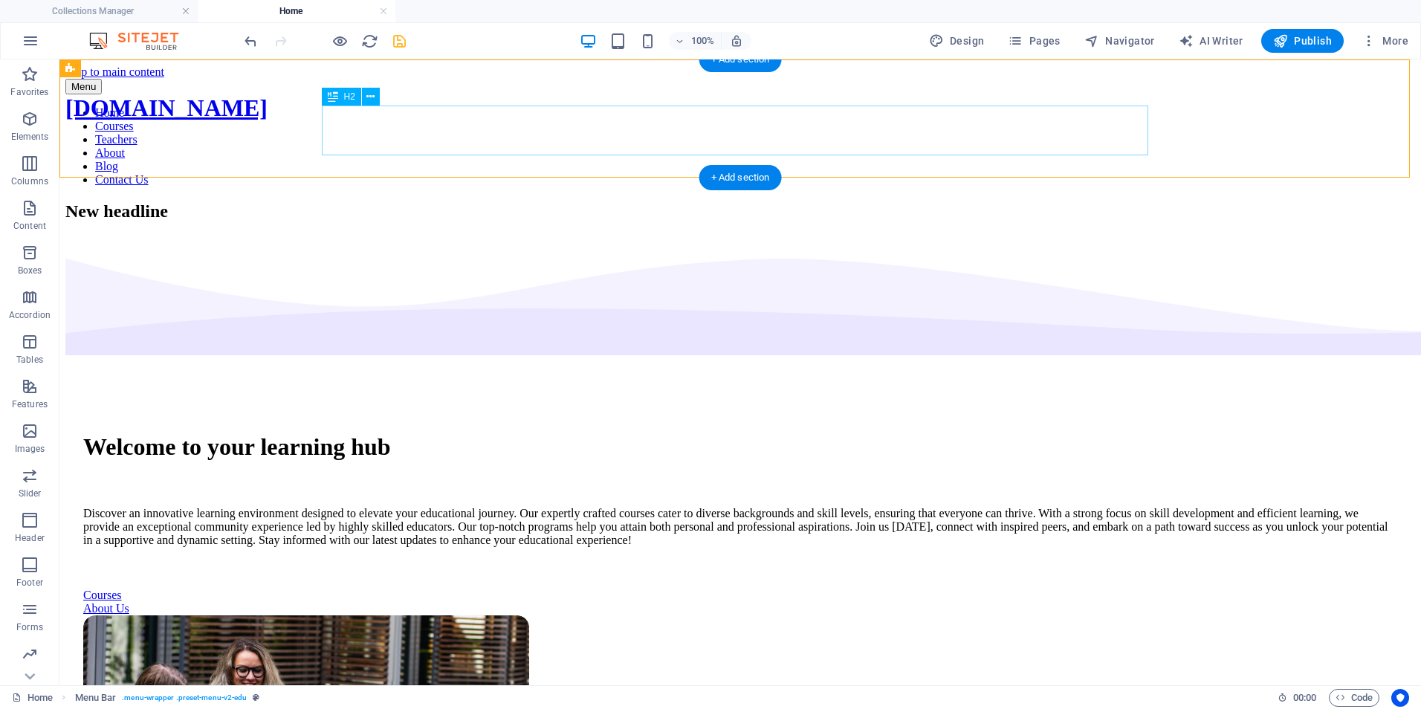
click at [528, 201] on div "New headline" at bounding box center [739, 211] width 1349 height 20
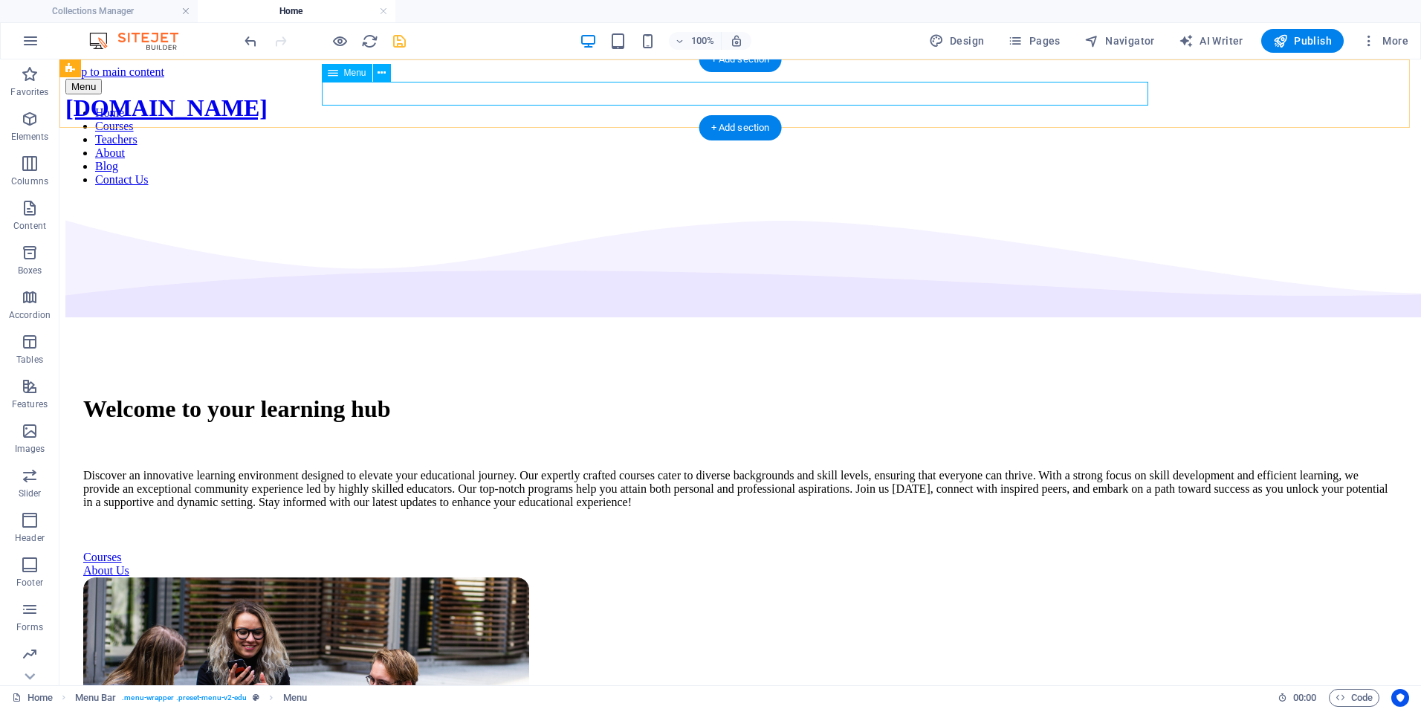
click at [629, 106] on nav "Home Courses Teachers About Blog Contact Us" at bounding box center [739, 146] width 1349 height 80
click at [622, 106] on nav "Home Courses Teachers About Blog Contact Us" at bounding box center [739, 146] width 1349 height 80
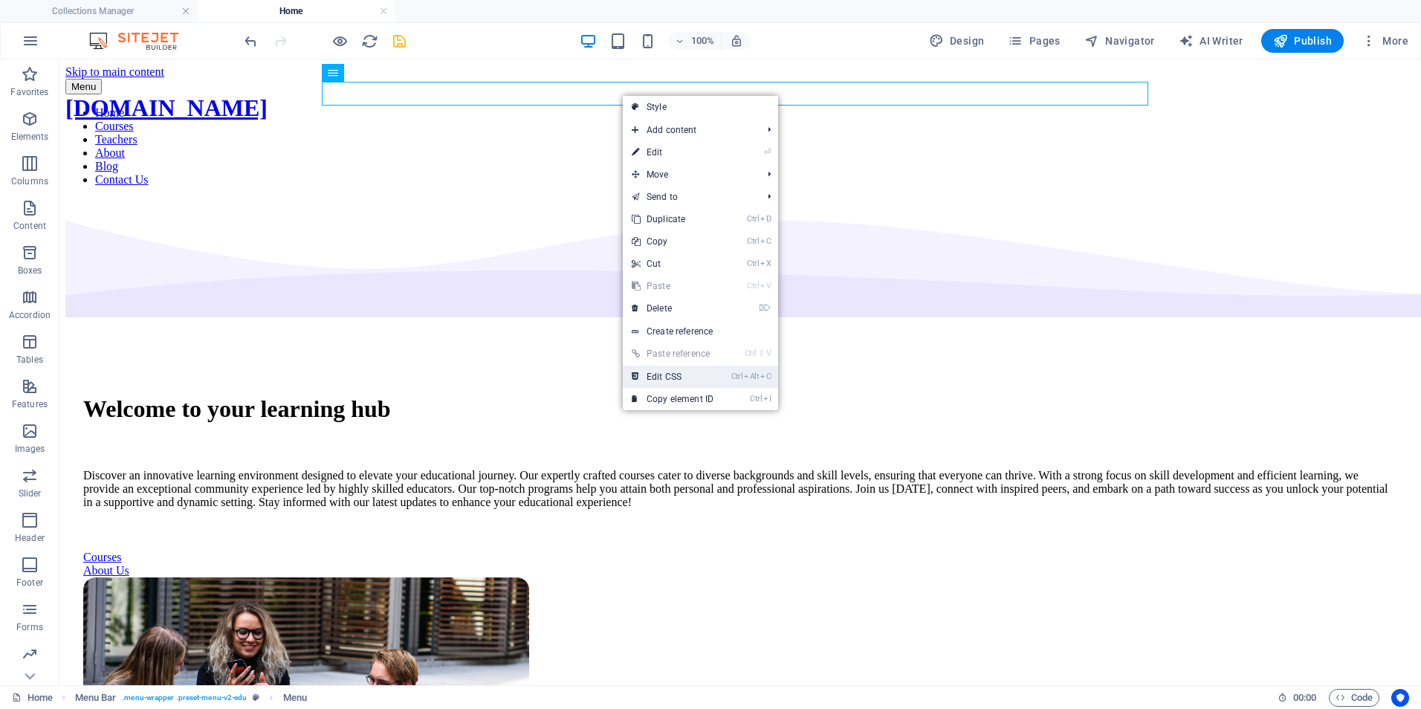
click at [661, 374] on link "Ctrl Alt C Edit CSS" at bounding box center [673, 377] width 100 height 22
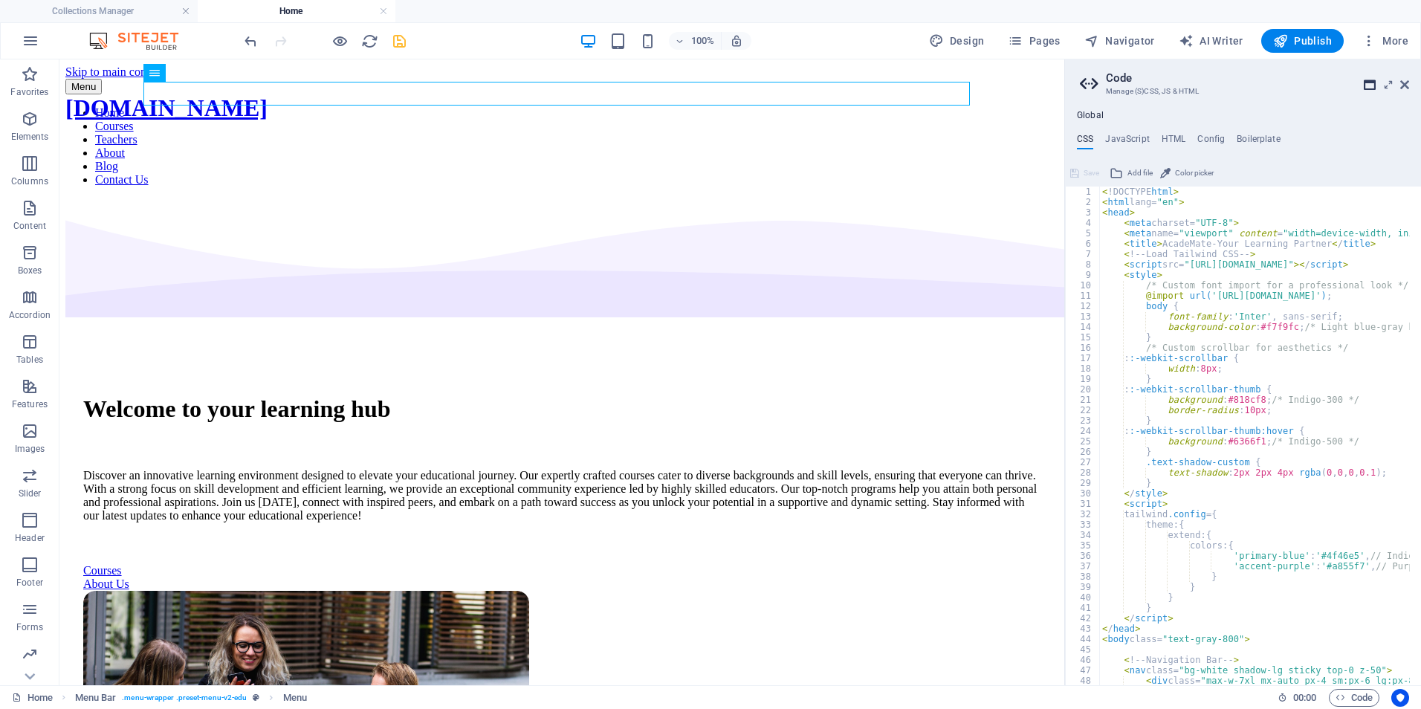
click at [1366, 82] on icon at bounding box center [1370, 85] width 12 height 12
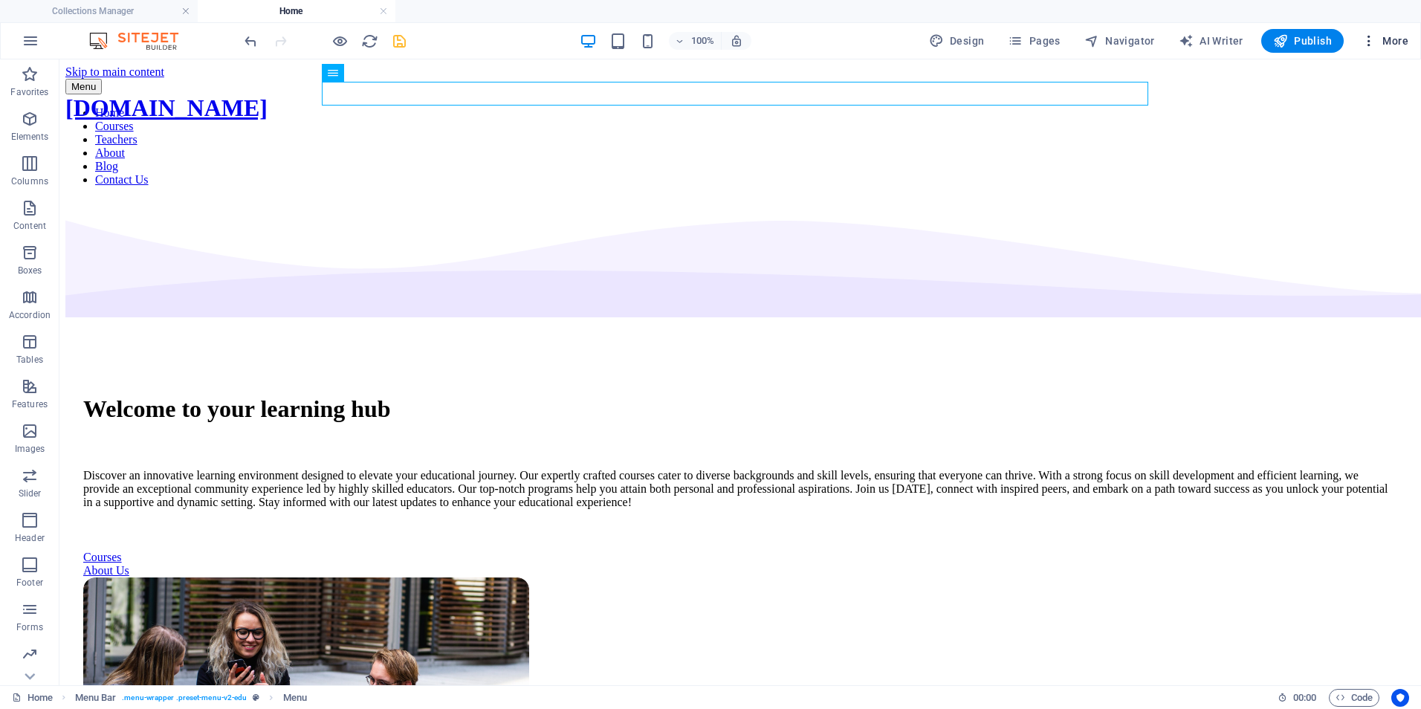
click at [1370, 40] on icon "button" at bounding box center [1368, 40] width 15 height 15
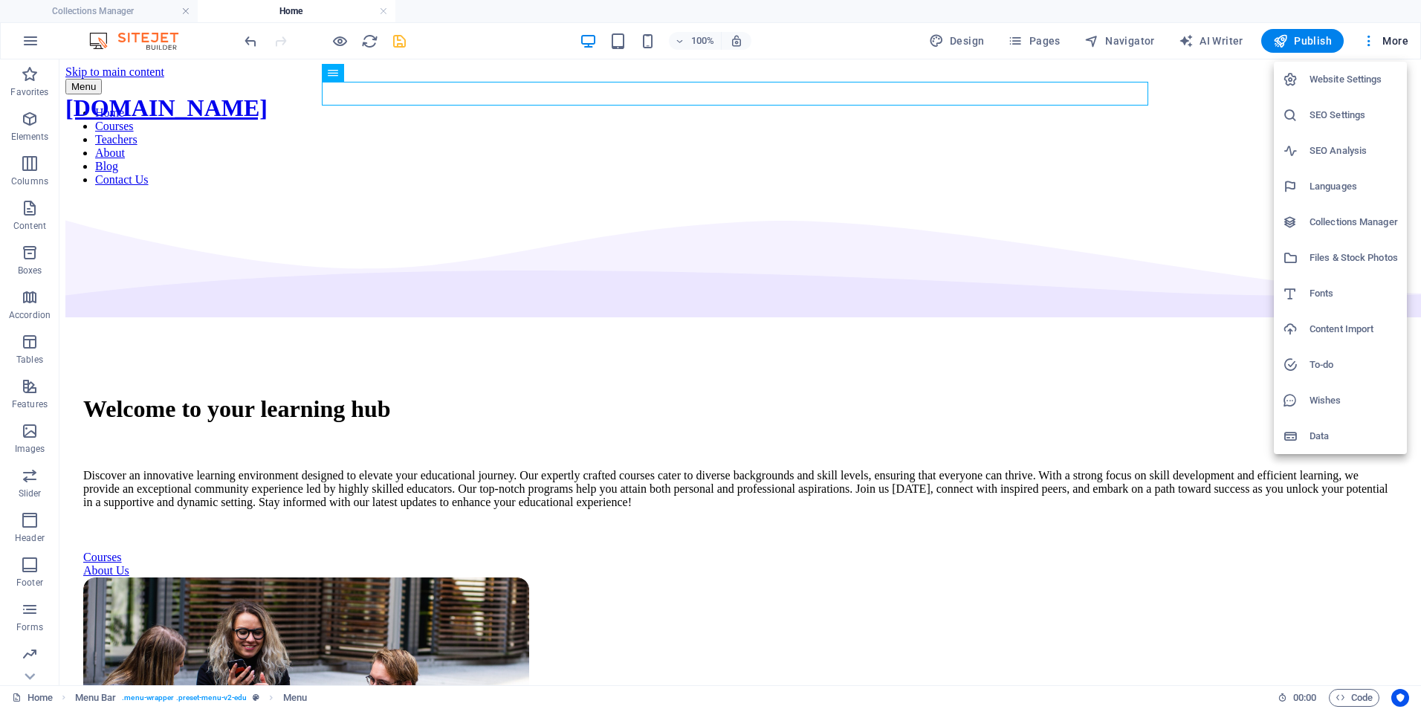
click at [1310, 360] on h6 "To-do" at bounding box center [1353, 365] width 88 height 18
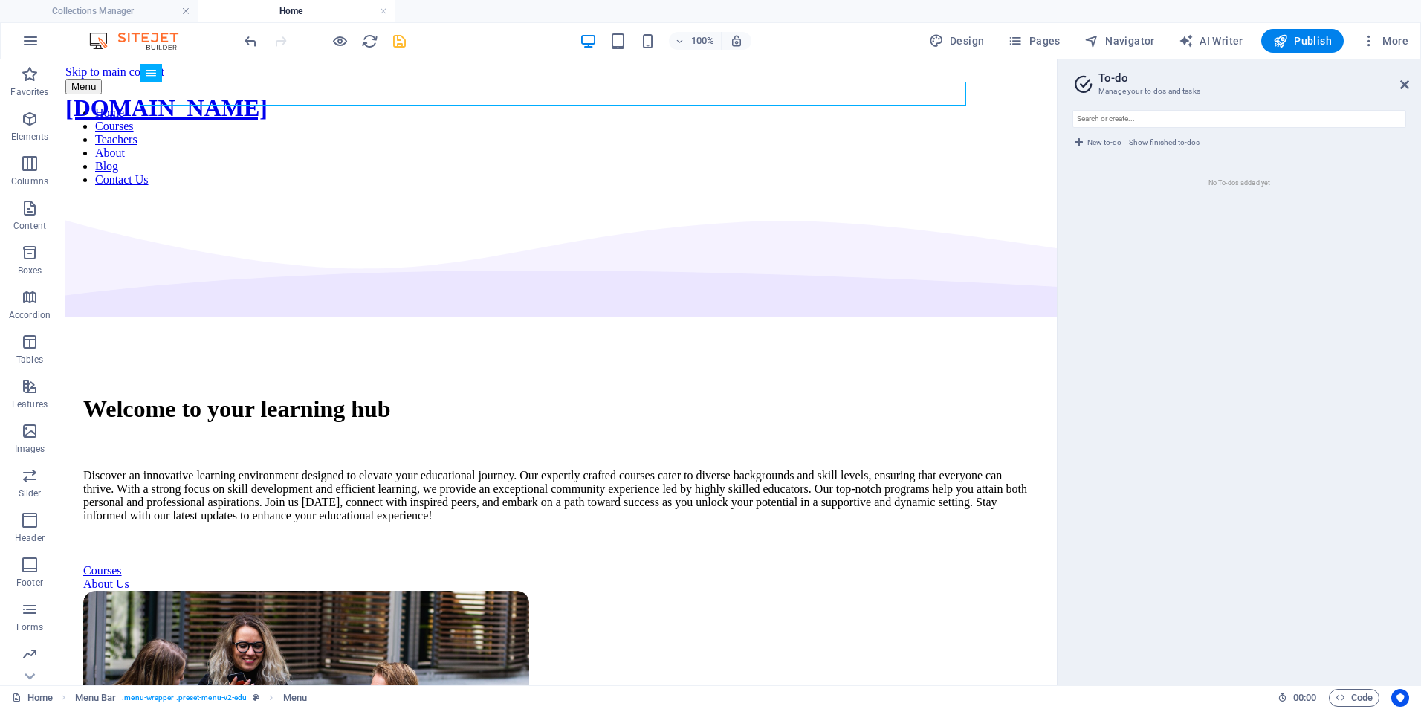
click at [1404, 78] on h2 "To-do" at bounding box center [1253, 77] width 311 height 13
click at [1400, 81] on icon at bounding box center [1404, 85] width 9 height 12
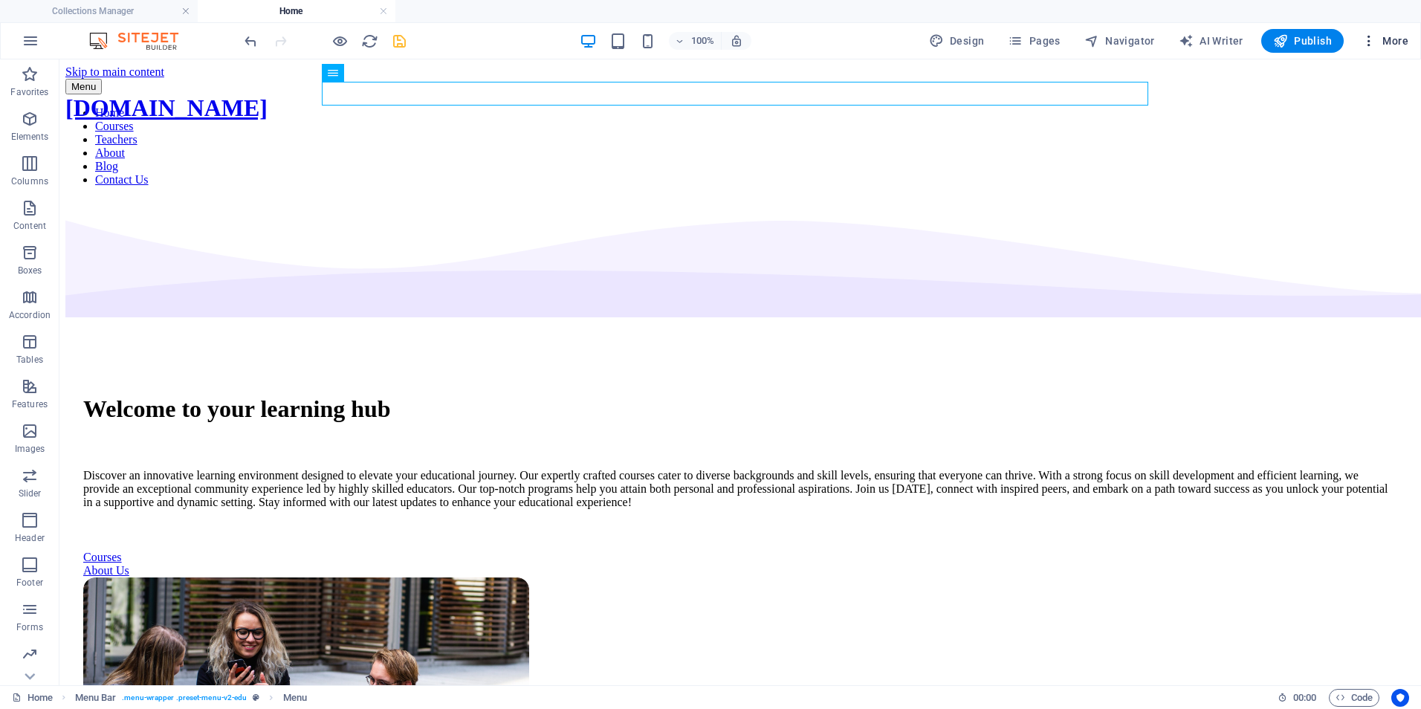
click at [1371, 40] on icon "button" at bounding box center [1368, 40] width 15 height 15
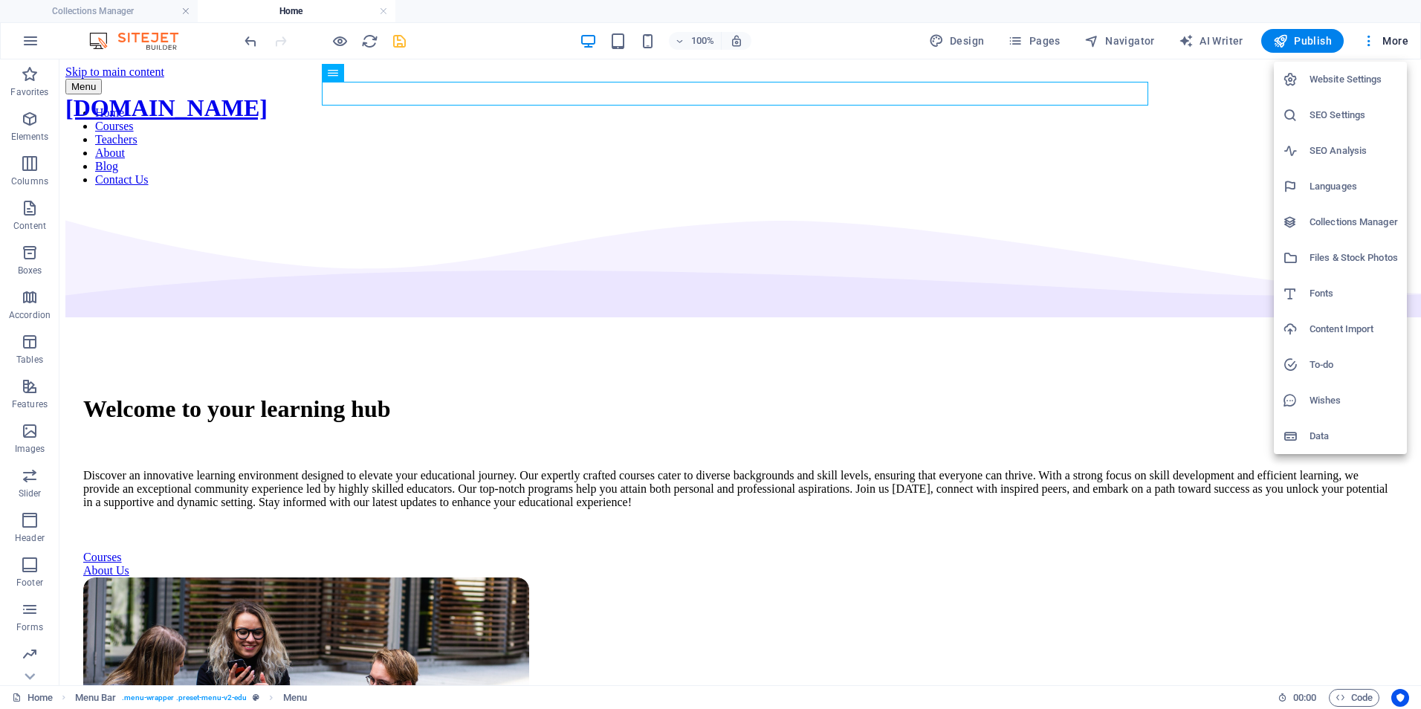
click at [1320, 80] on h6 "Website Settings" at bounding box center [1353, 80] width 88 height 18
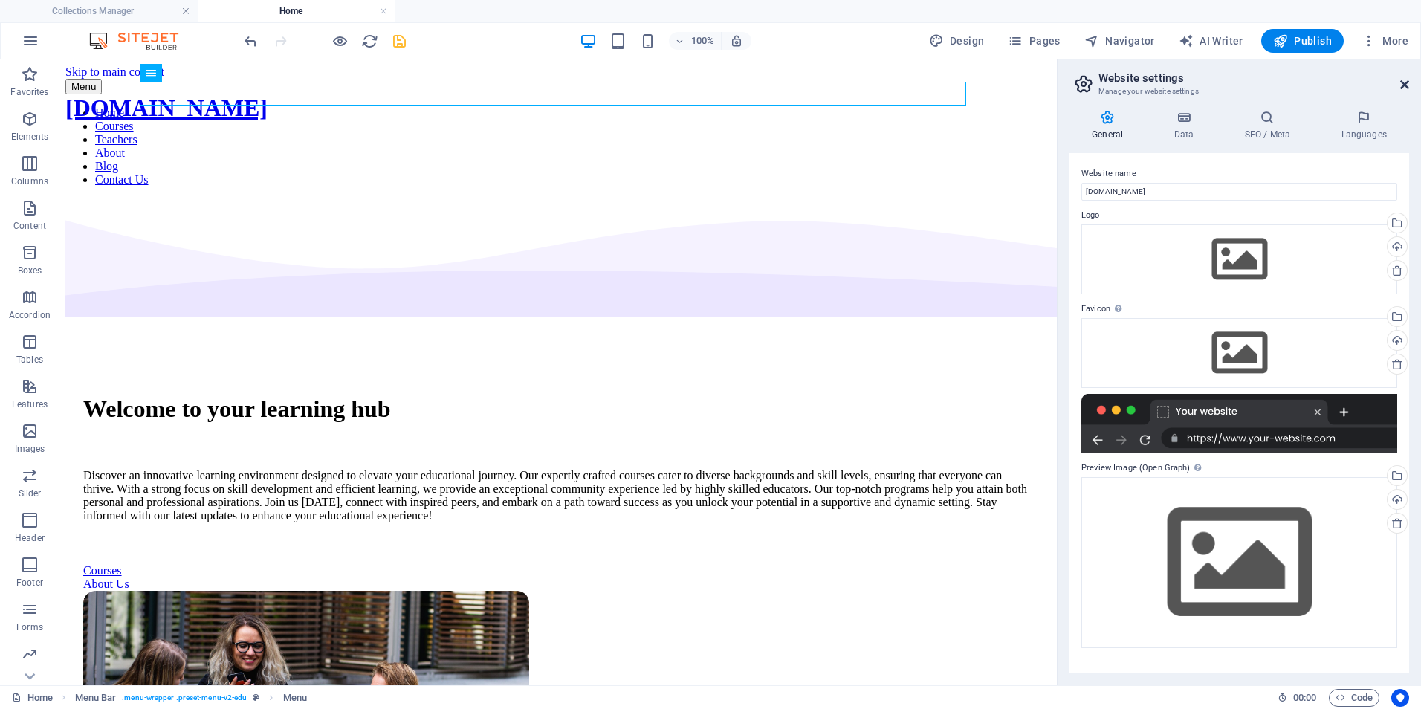
click at [1408, 85] on icon at bounding box center [1404, 85] width 9 height 12
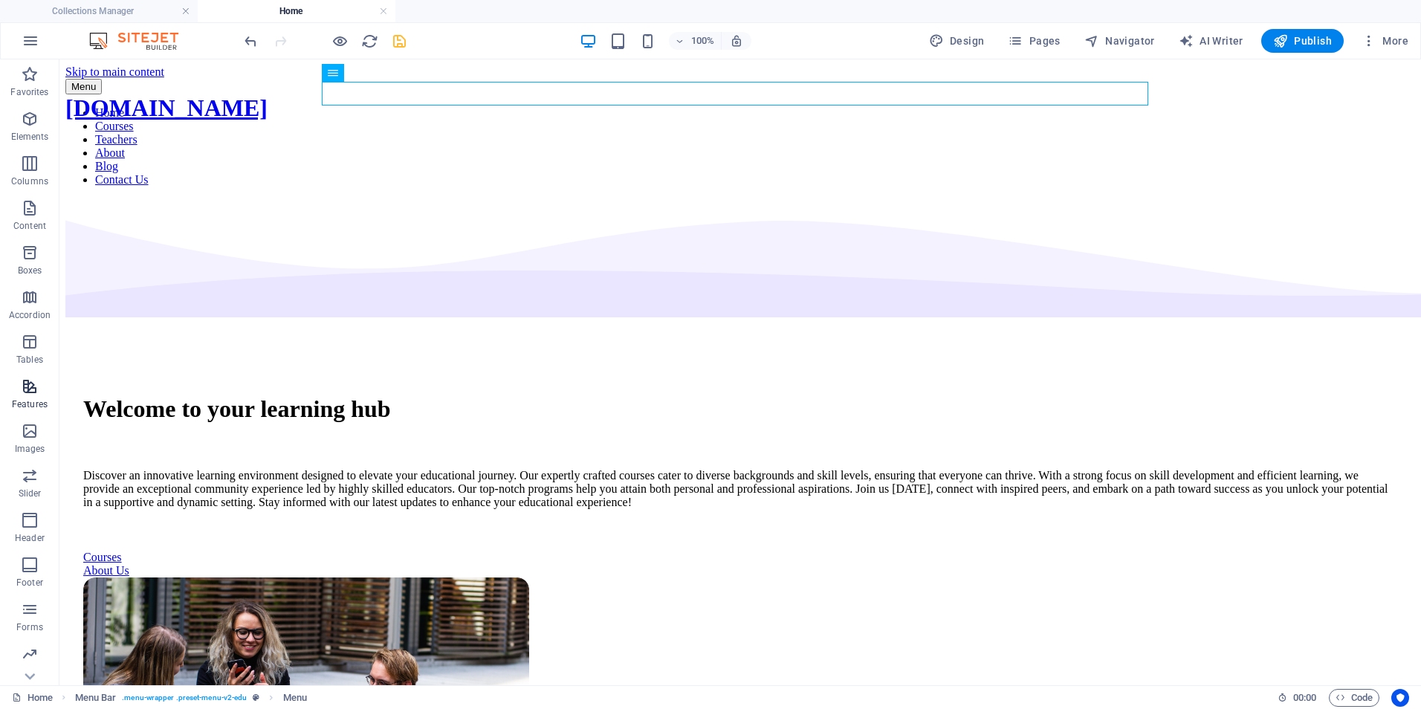
click at [28, 385] on icon "button" at bounding box center [30, 386] width 18 height 18
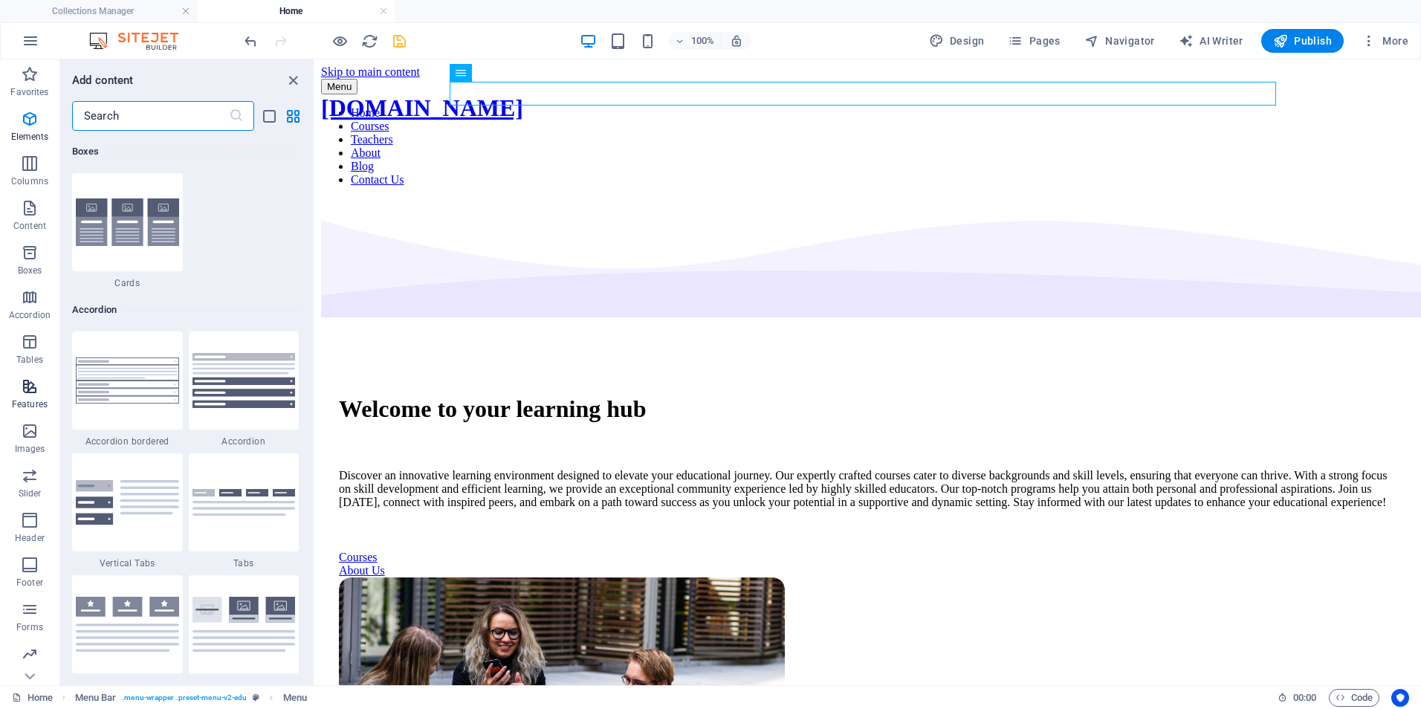
scroll to position [5792, 0]
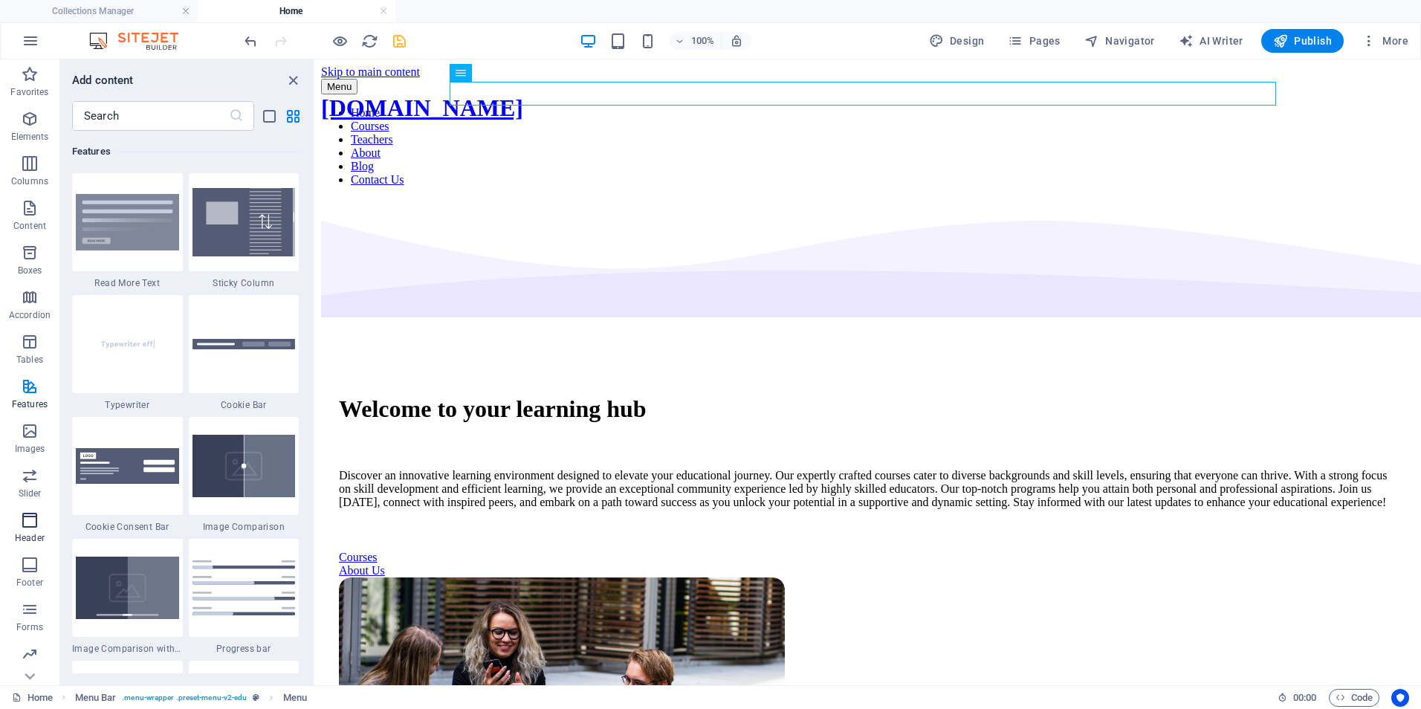
click at [41, 539] on p "Header" at bounding box center [30, 538] width 30 height 12
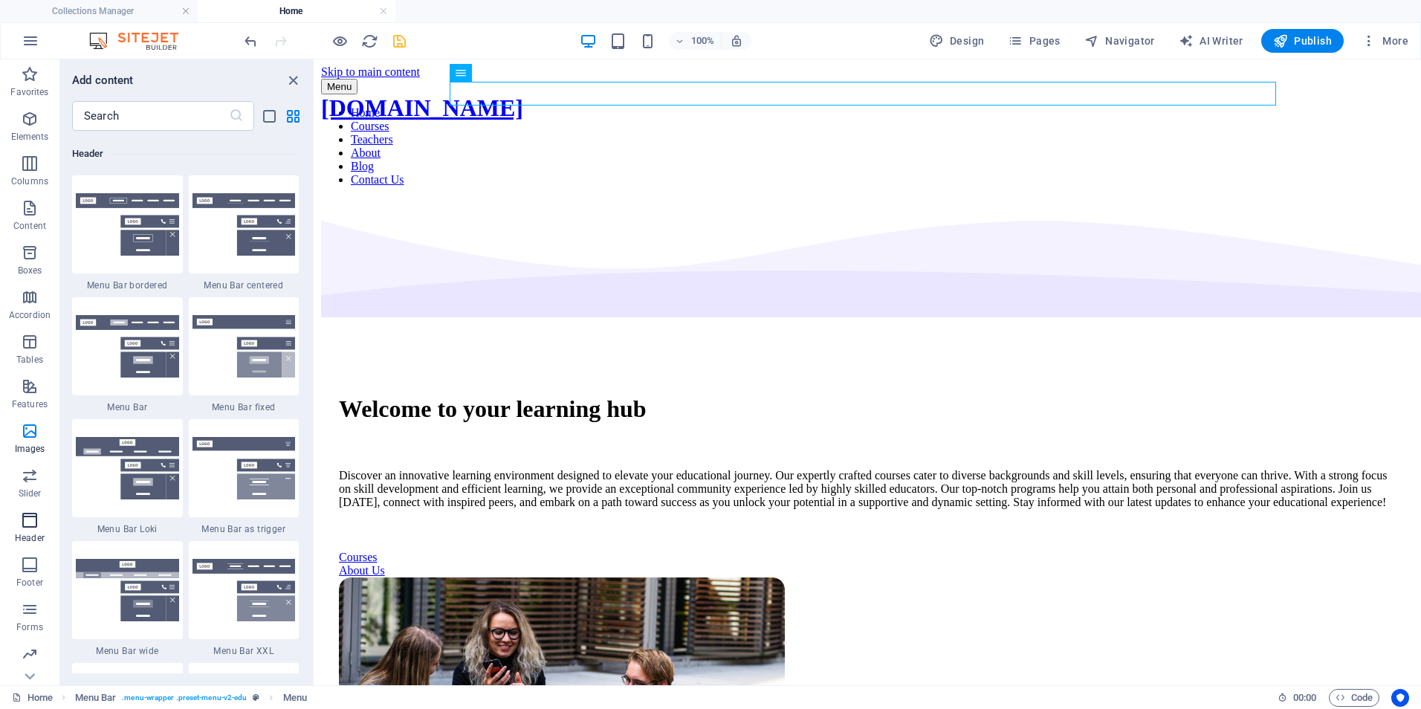
scroll to position [8948, 0]
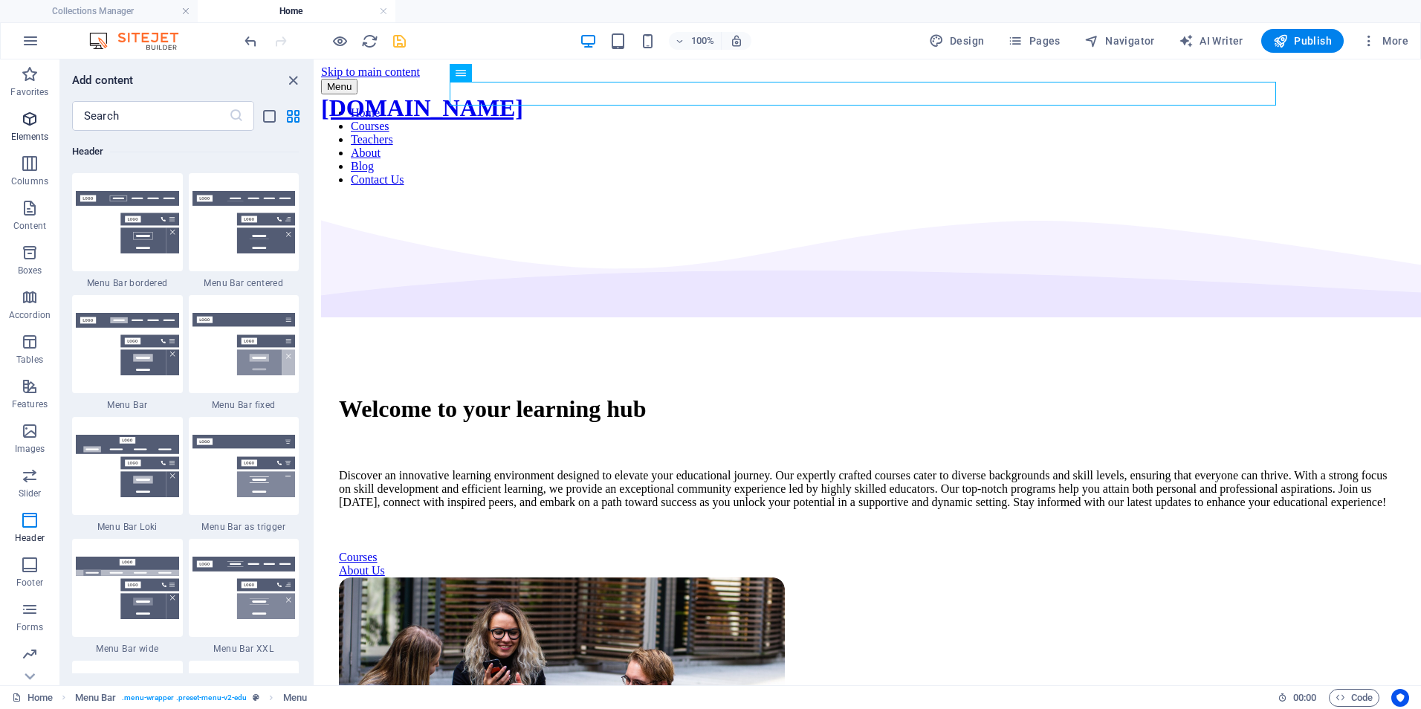
click at [32, 128] on span "Elements" at bounding box center [29, 128] width 59 height 36
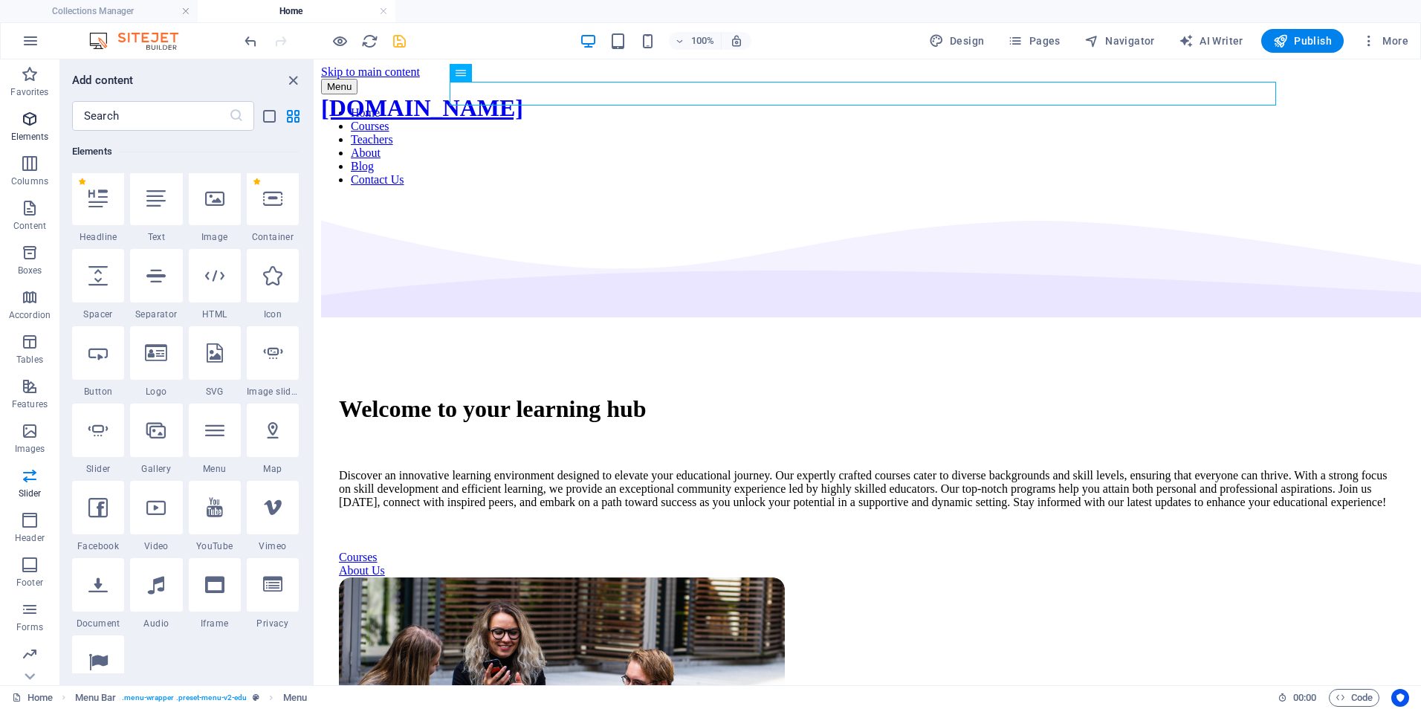
scroll to position [158, 0]
click at [159, 209] on icon at bounding box center [155, 199] width 19 height 19
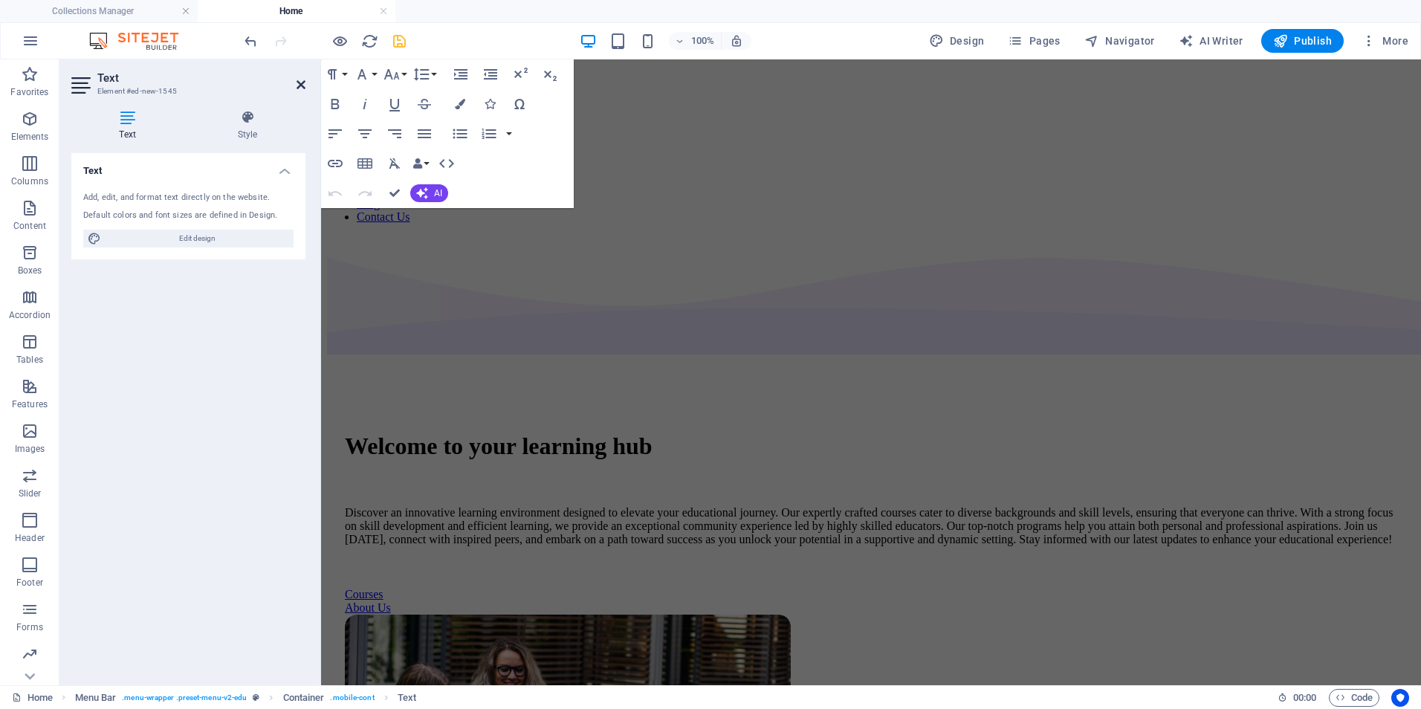
click at [304, 85] on icon at bounding box center [300, 85] width 9 height 12
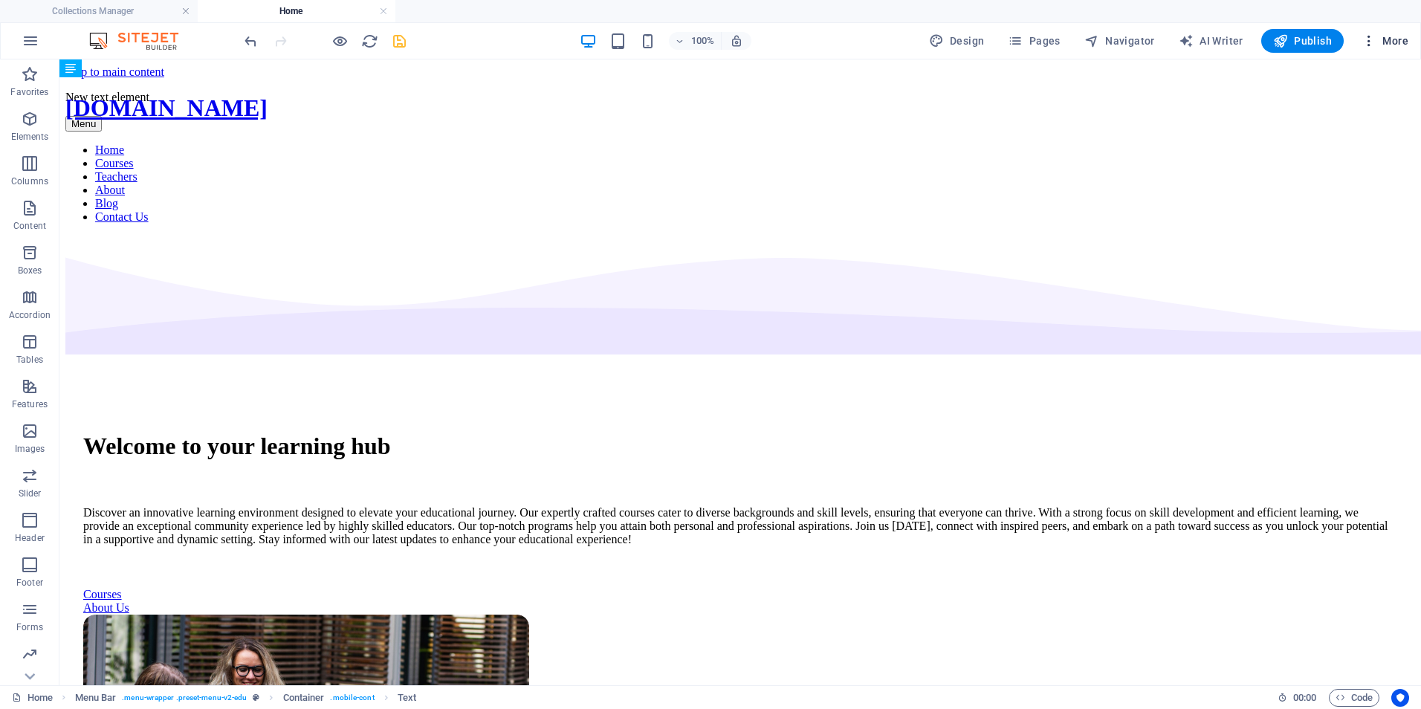
click at [1366, 36] on icon "button" at bounding box center [1368, 40] width 15 height 15
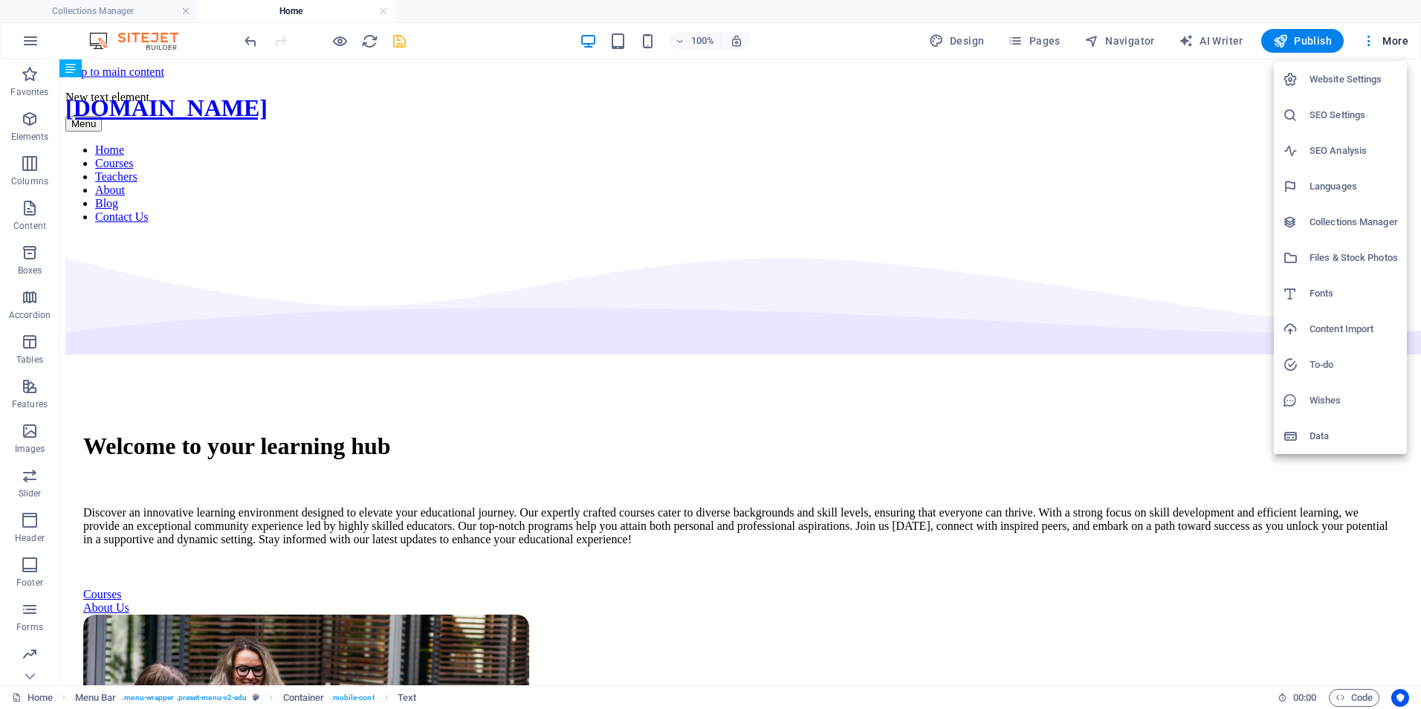
click at [814, 44] on div at bounding box center [710, 354] width 1421 height 709
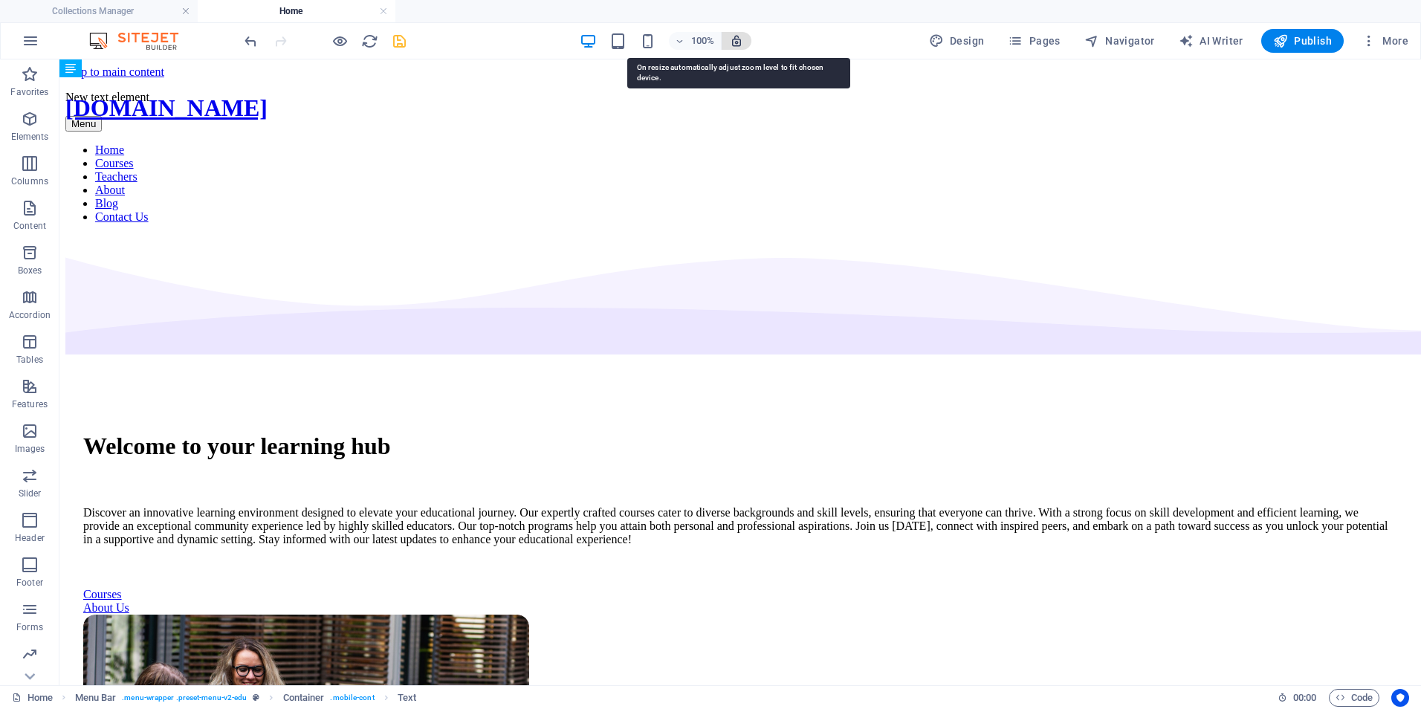
click at [742, 39] on icon "button" at bounding box center [736, 40] width 13 height 13
click at [827, 39] on div "100% Design Pages Navigator AI Writer Publish More" at bounding box center [827, 41] width 1173 height 24
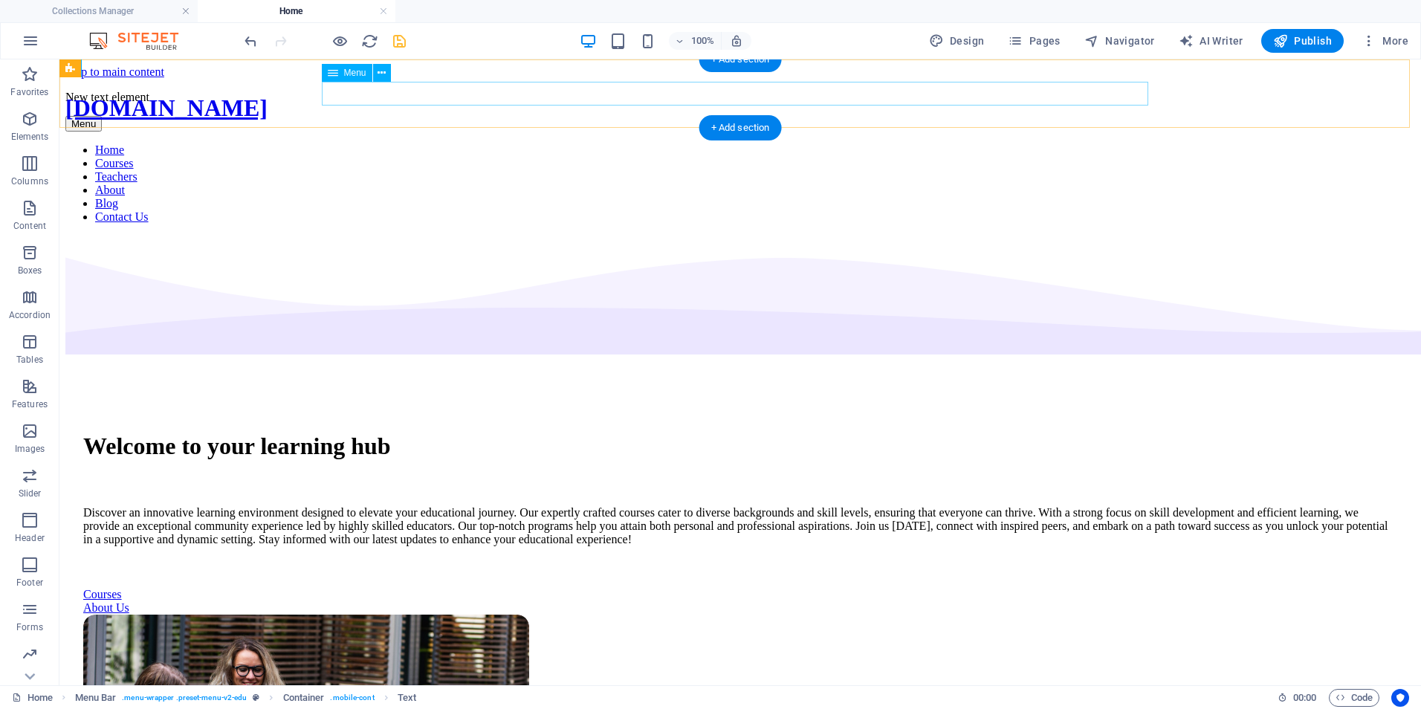
click at [823, 143] on nav "Home Courses Teachers About Blog Contact Us" at bounding box center [739, 183] width 1349 height 80
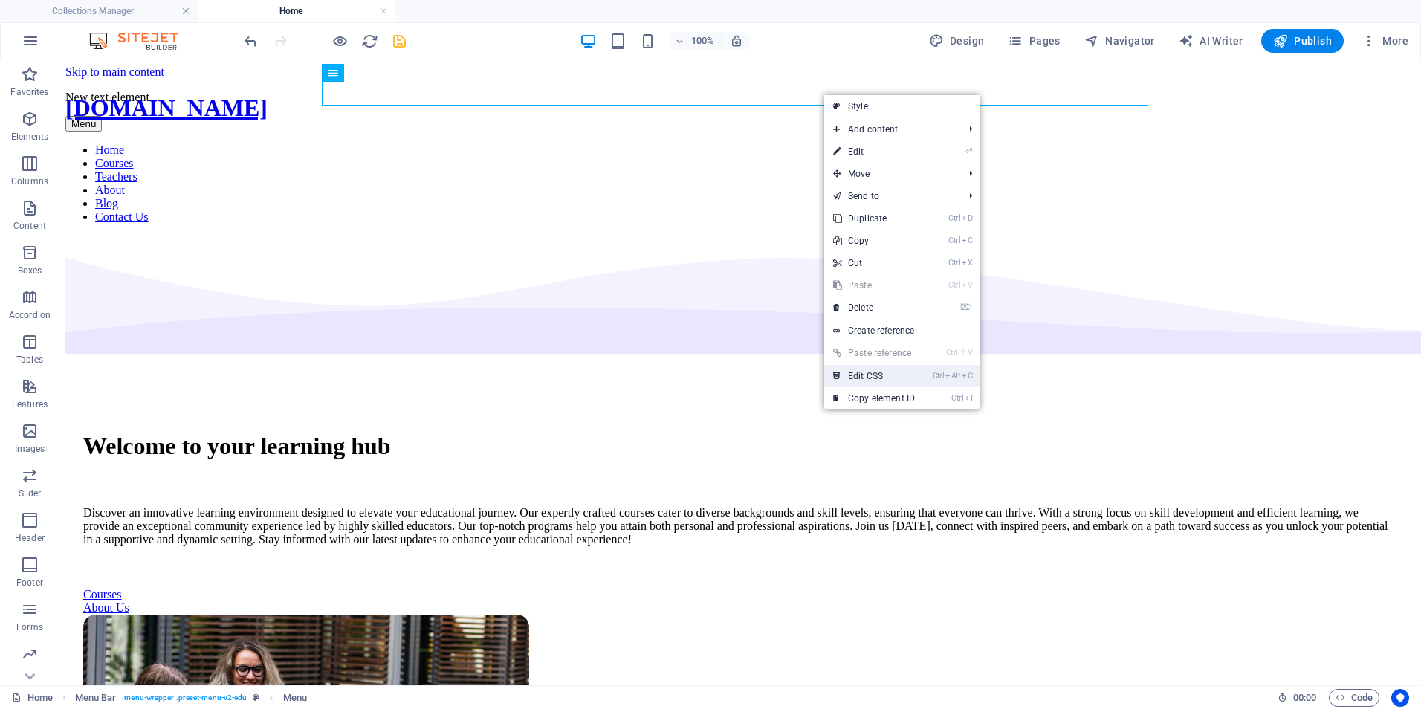
click at [906, 377] on link "Ctrl Alt C Edit CSS" at bounding box center [874, 376] width 100 height 22
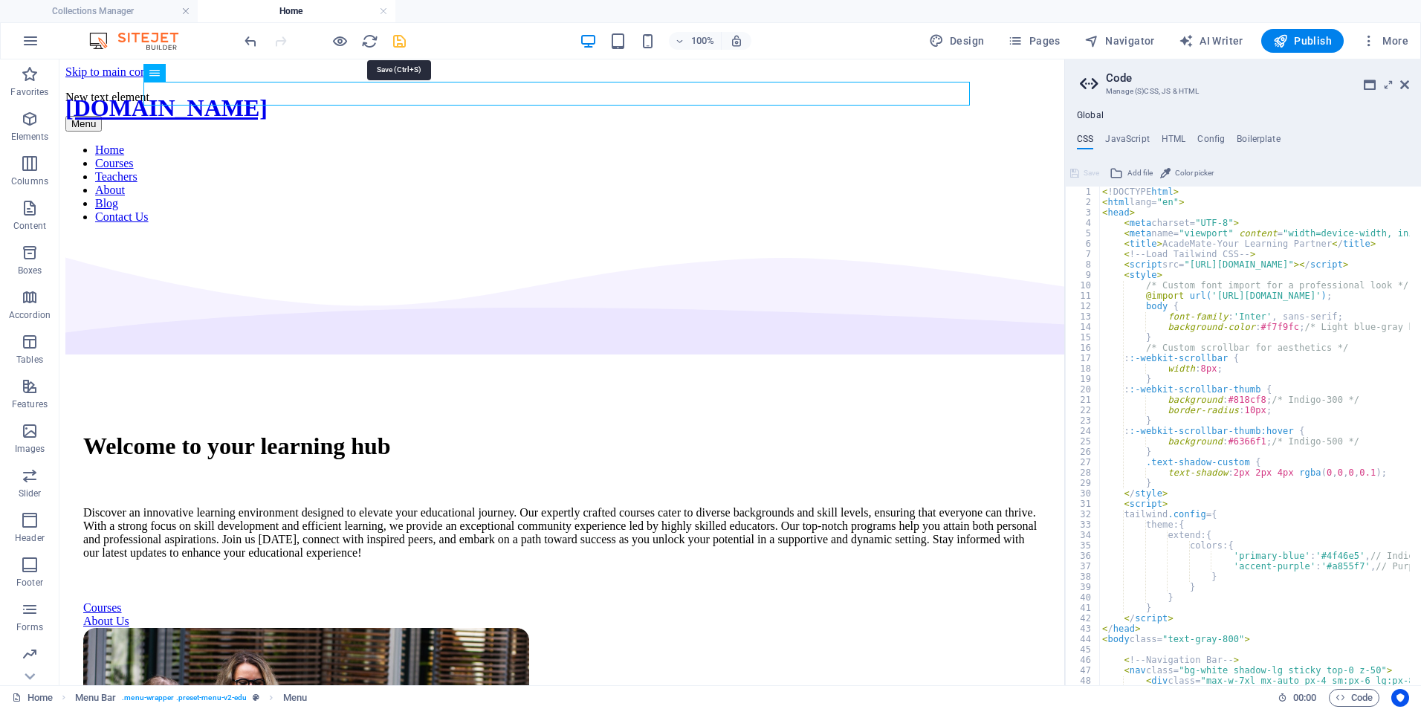
click at [395, 43] on icon "save" at bounding box center [399, 41] width 17 height 17
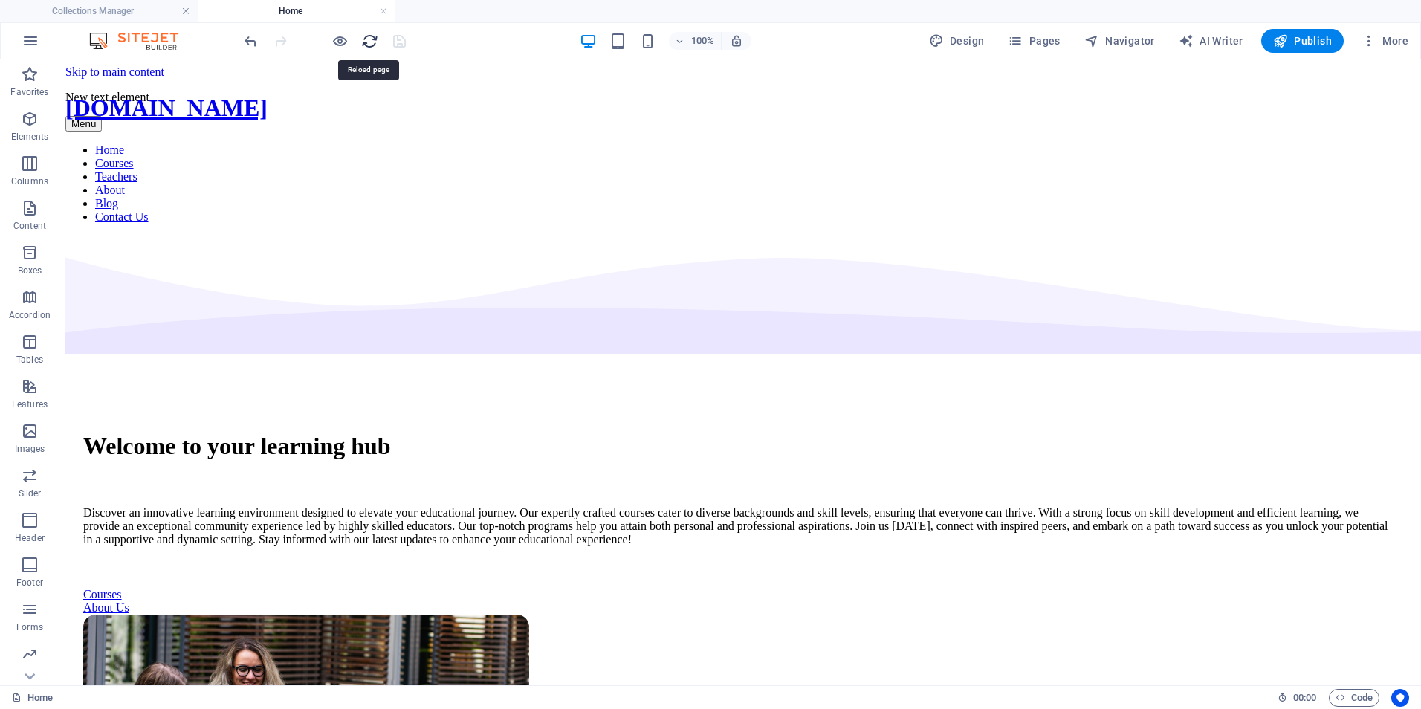
click at [366, 44] on icon "reload" at bounding box center [369, 41] width 17 height 17
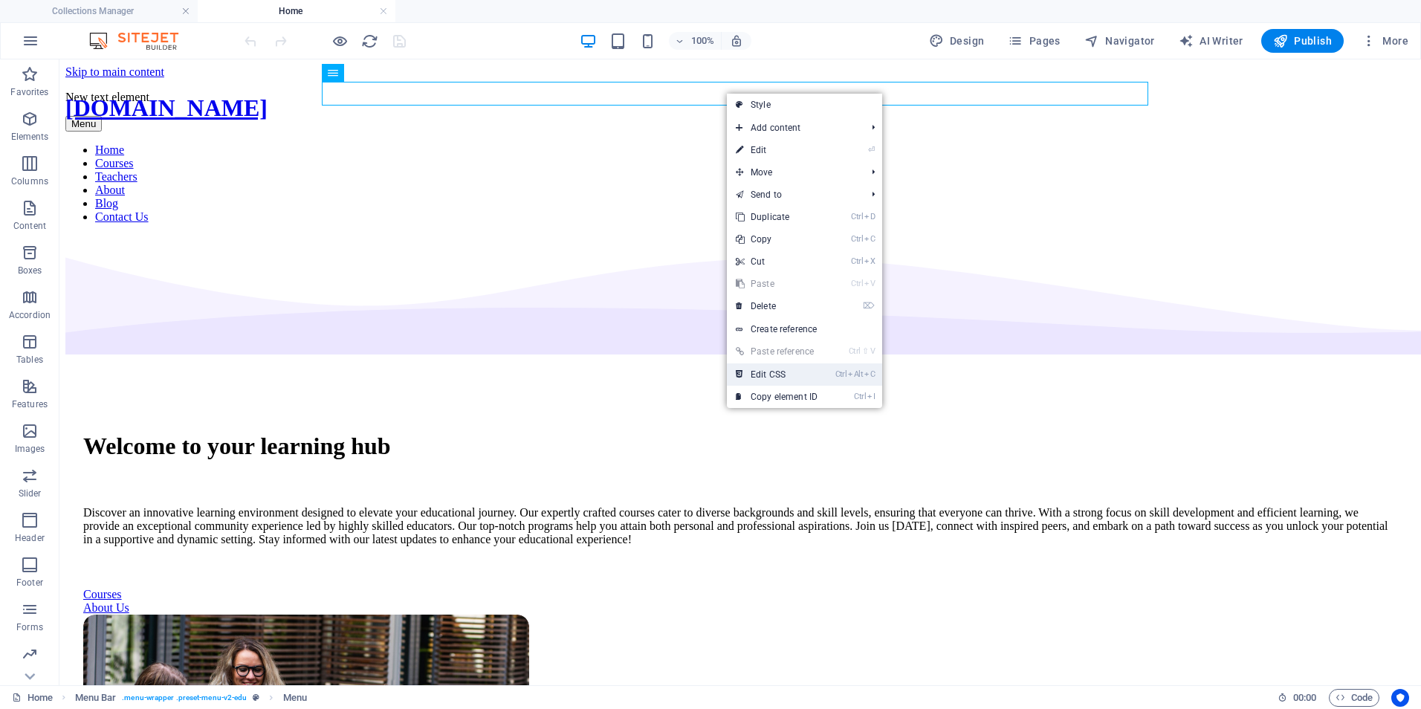
click at [791, 374] on link "Ctrl Alt C Edit CSS" at bounding box center [777, 374] width 100 height 22
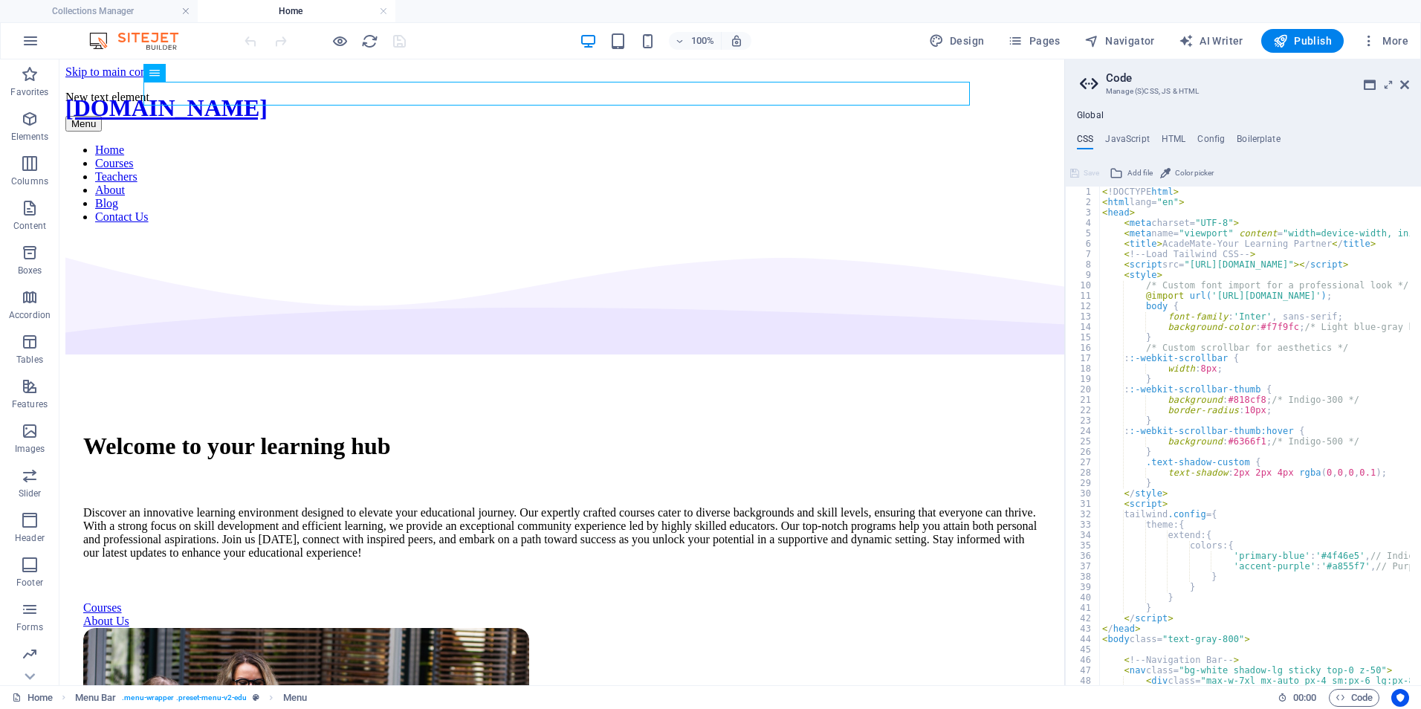
click at [311, 14] on h4 "Home" at bounding box center [297, 11] width 198 height 16
click at [187, 10] on link at bounding box center [185, 11] width 9 height 14
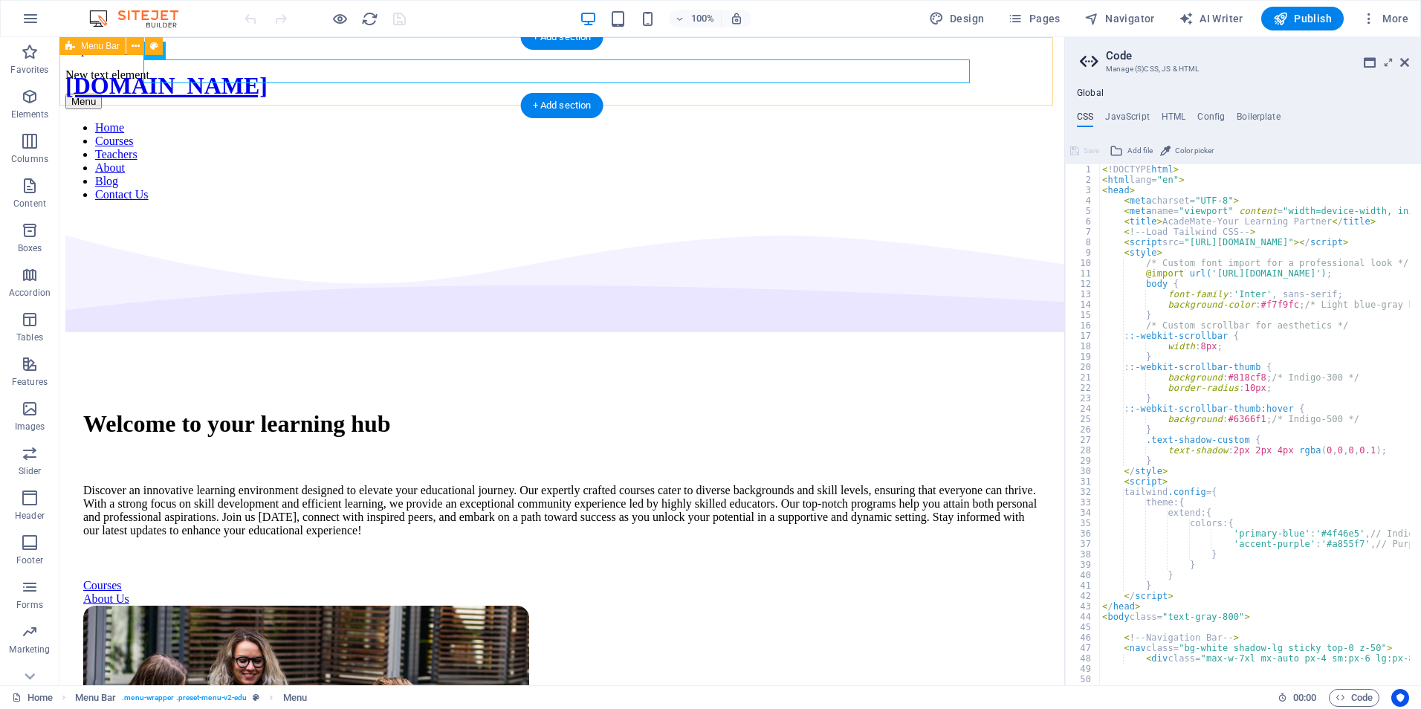
click at [82, 91] on div "New text element Menu Home Courses Teachers About Blog Contact Us" at bounding box center [561, 128] width 993 height 145
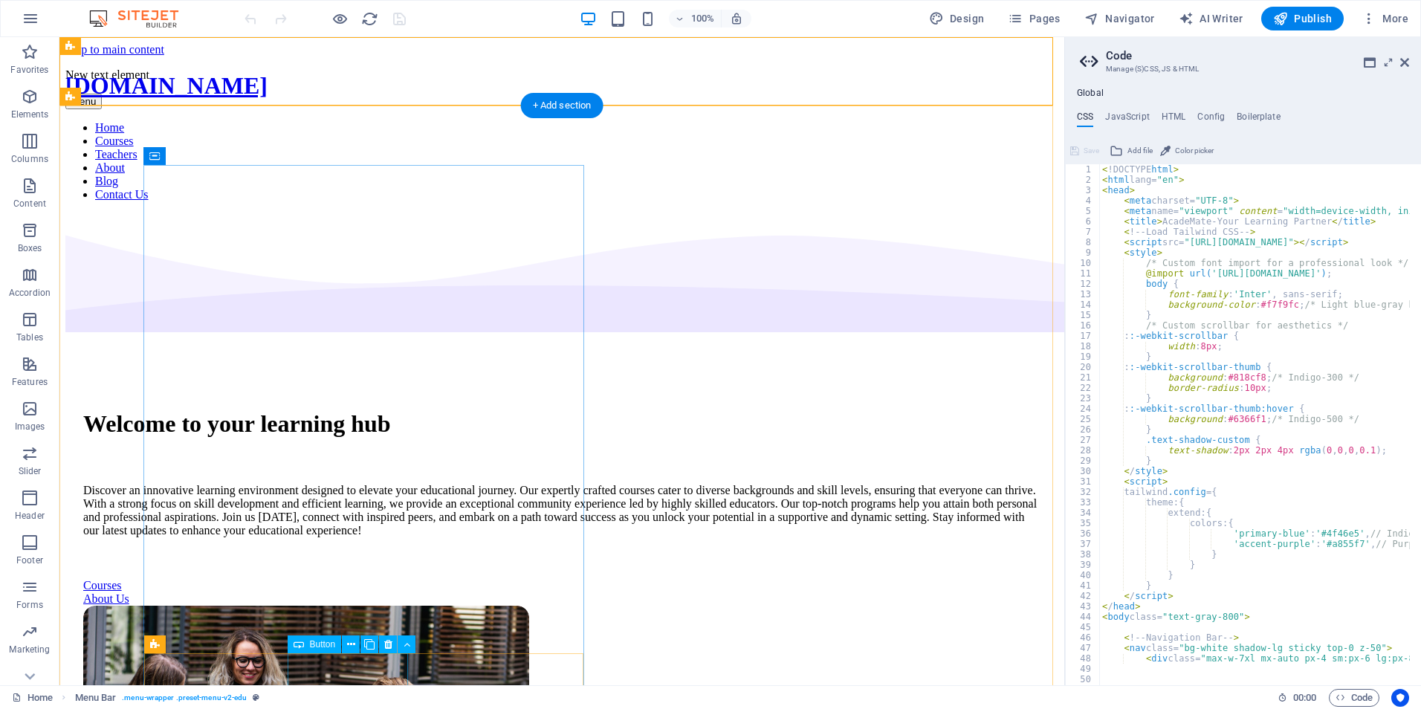
click at [367, 606] on div "About Us" at bounding box center [561, 598] width 957 height 13
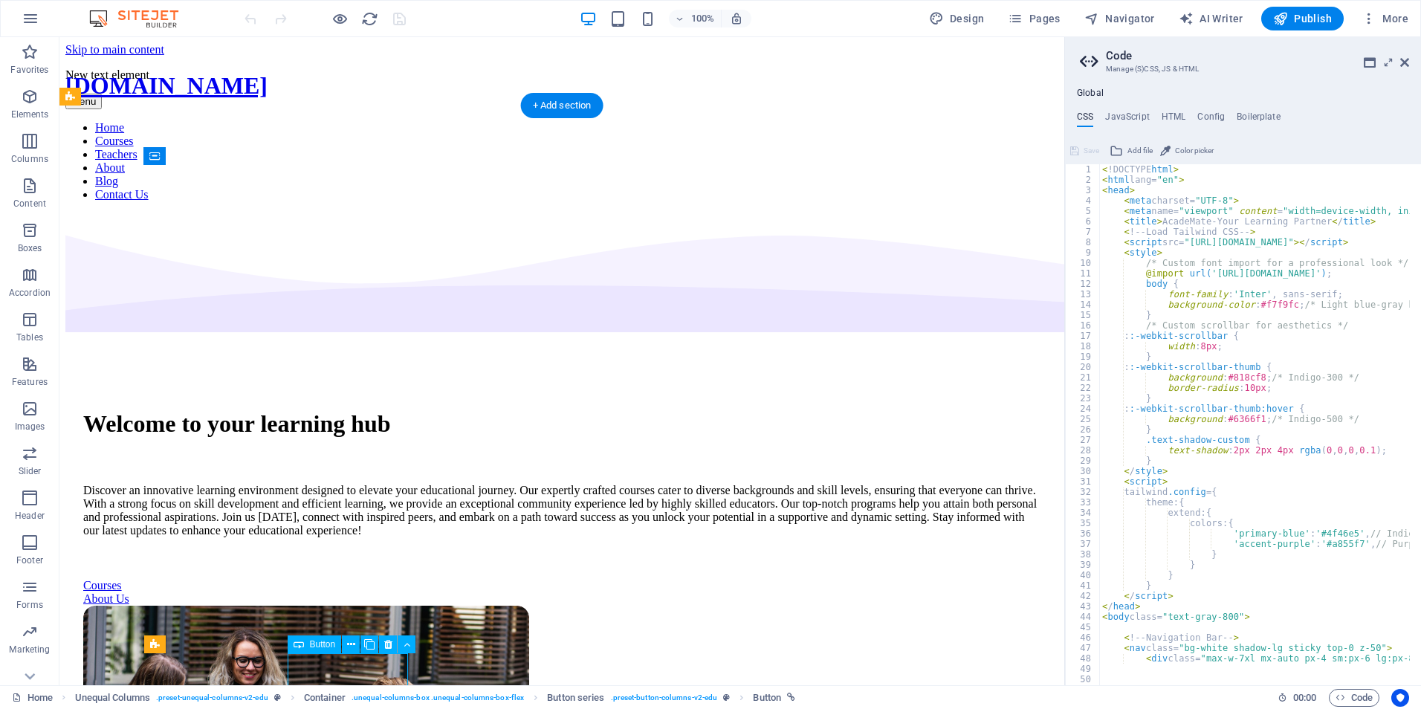
click at [368, 606] on div "About Us" at bounding box center [561, 598] width 957 height 13
click at [206, 592] on div "Courses" at bounding box center [561, 585] width 957 height 13
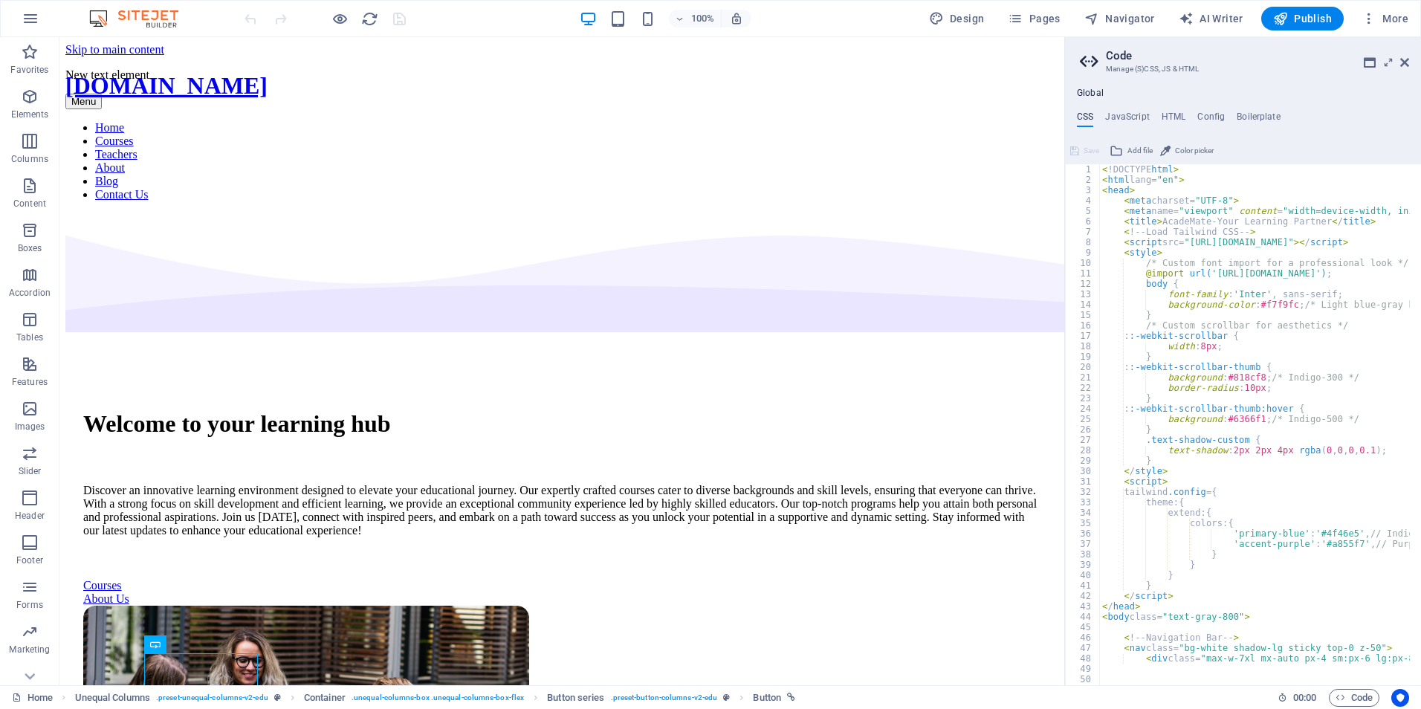
click at [341, 686] on div "Home Unequal Columns . preset-unequal-columns-v2-edu Container . unequal-column…" at bounding box center [710, 697] width 1421 height 24
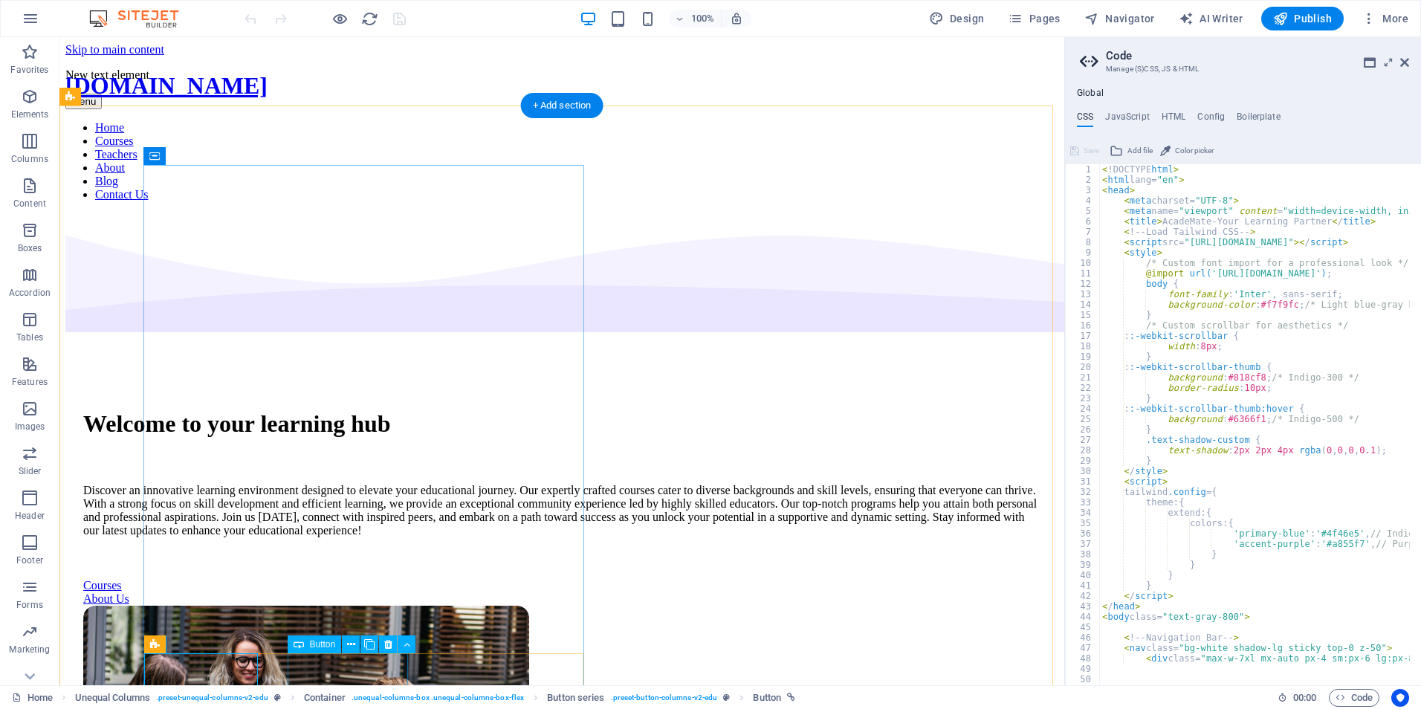
click at [345, 606] on div "About Us" at bounding box center [561, 598] width 957 height 13
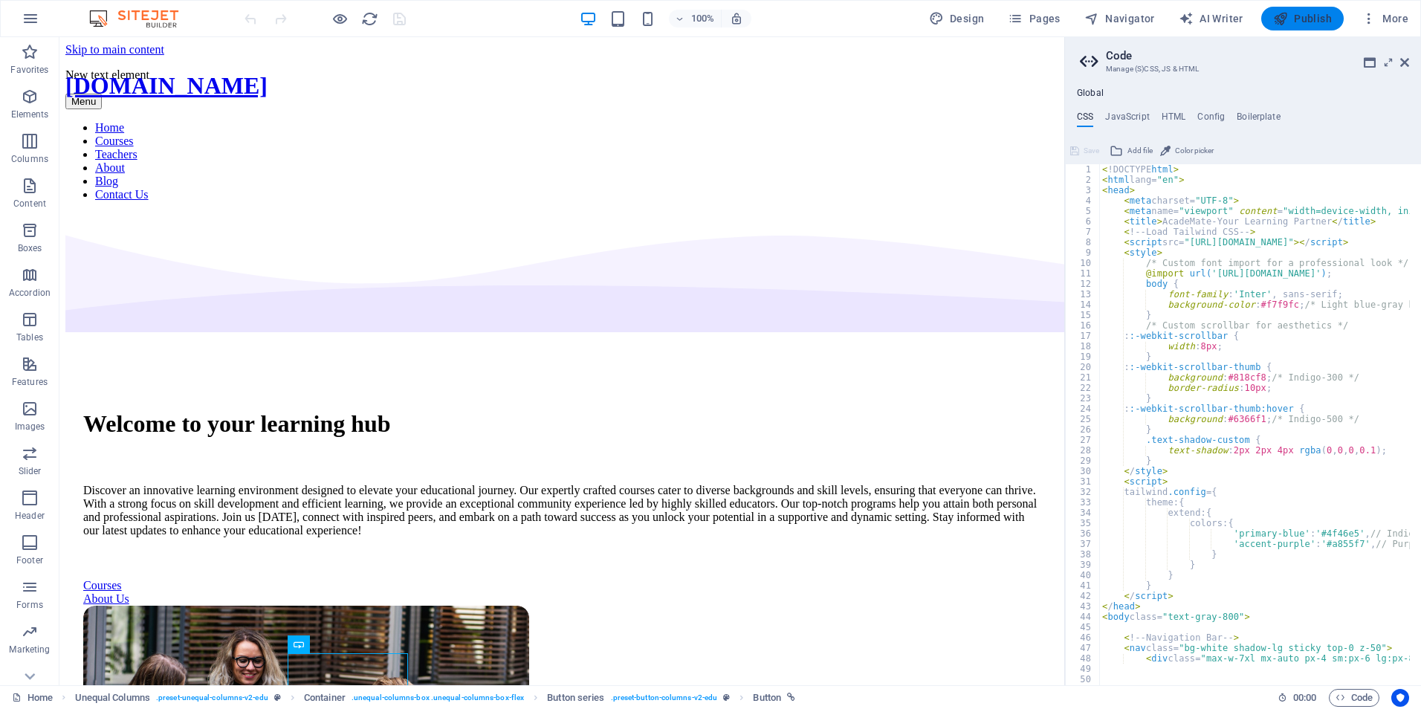
click at [1299, 16] on span "Publish" at bounding box center [1302, 18] width 59 height 15
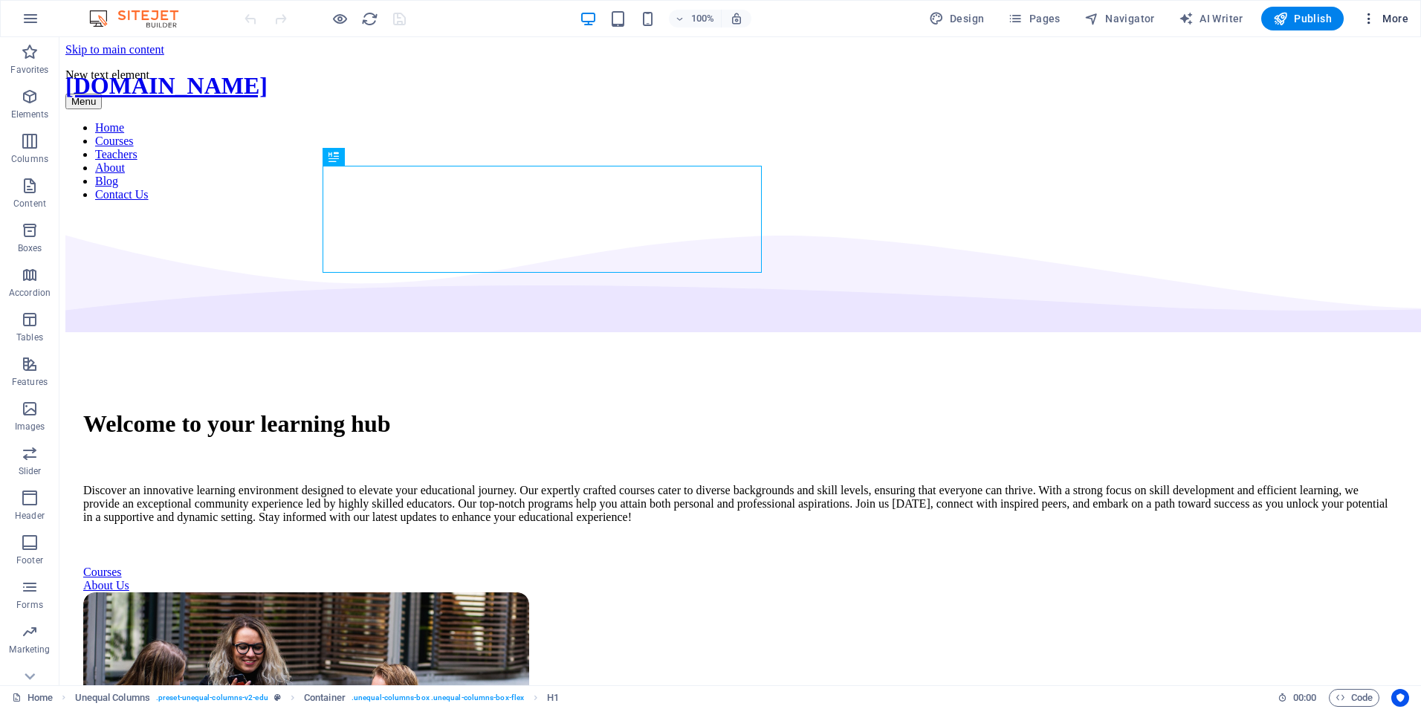
click at [1368, 19] on icon "button" at bounding box center [1368, 18] width 15 height 15
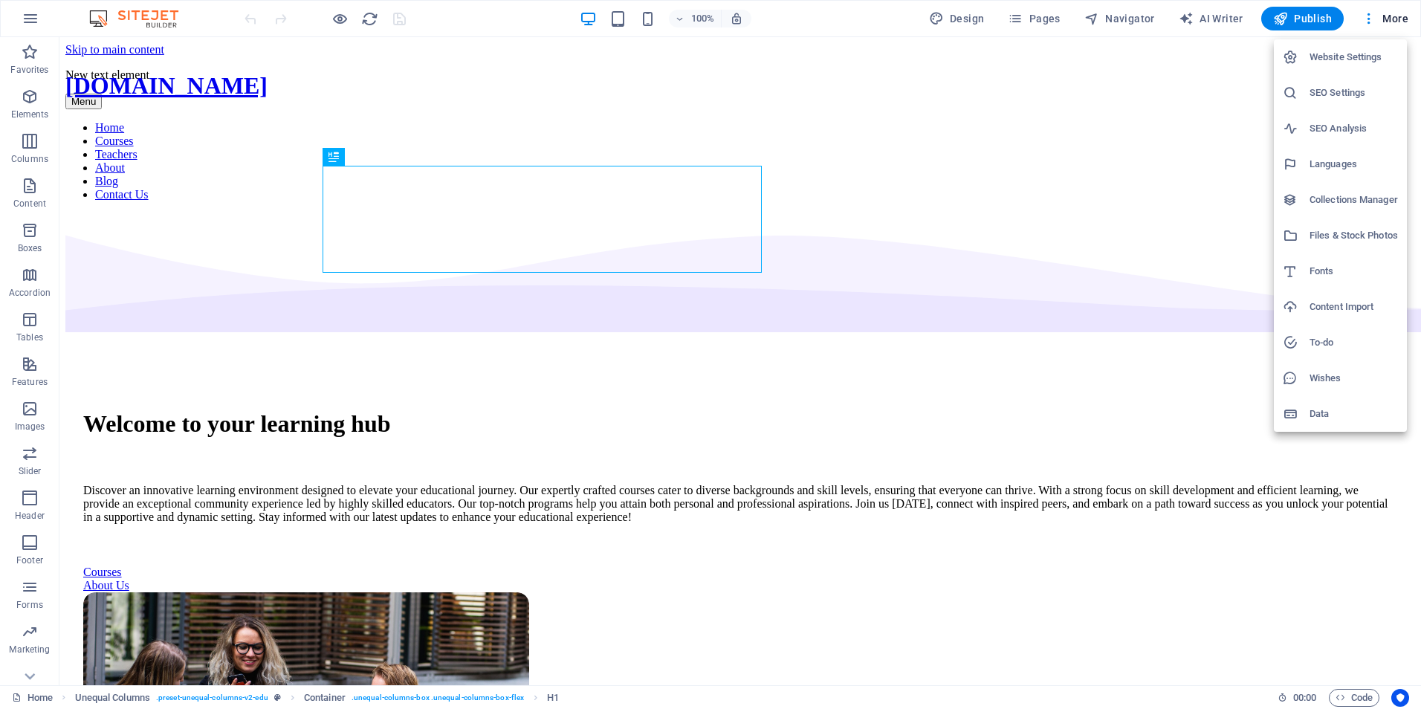
click at [1152, 172] on div at bounding box center [710, 354] width 1421 height 709
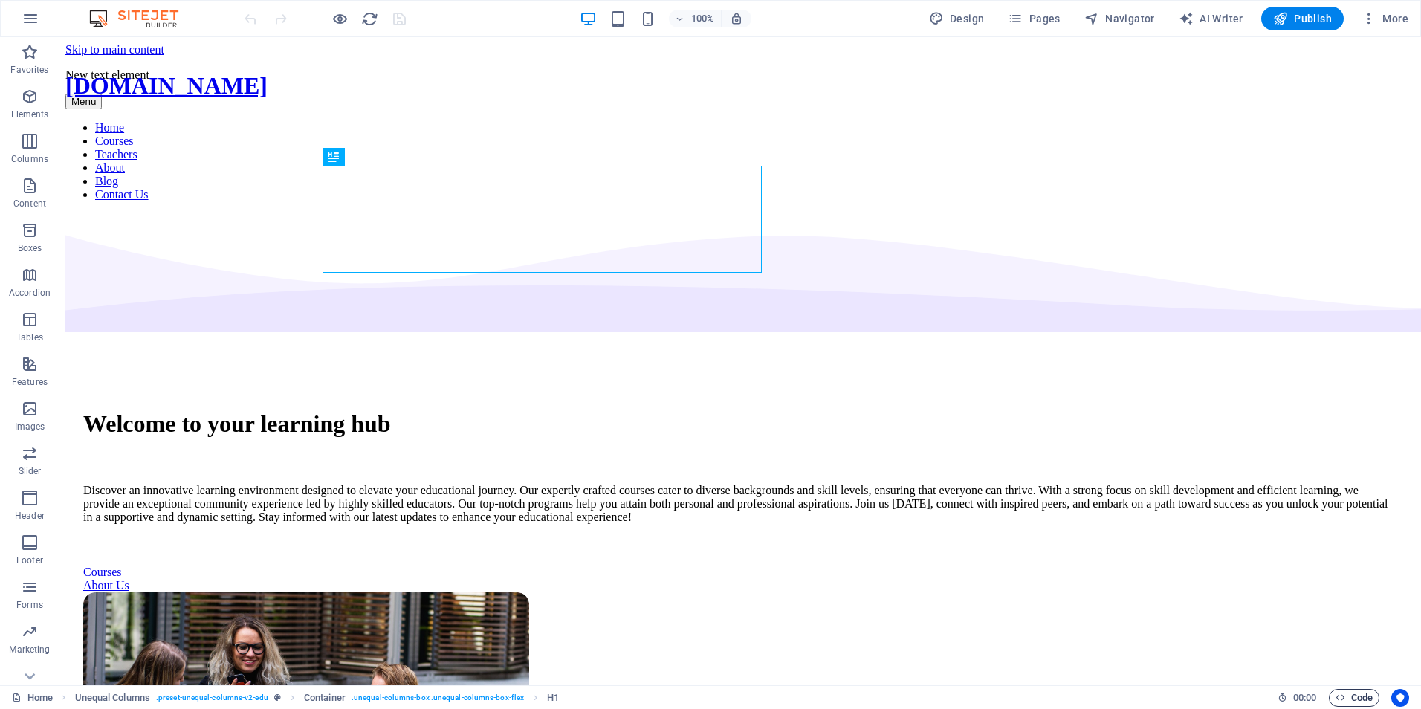
click at [1343, 696] on icon "button" at bounding box center [1340, 698] width 10 height 10
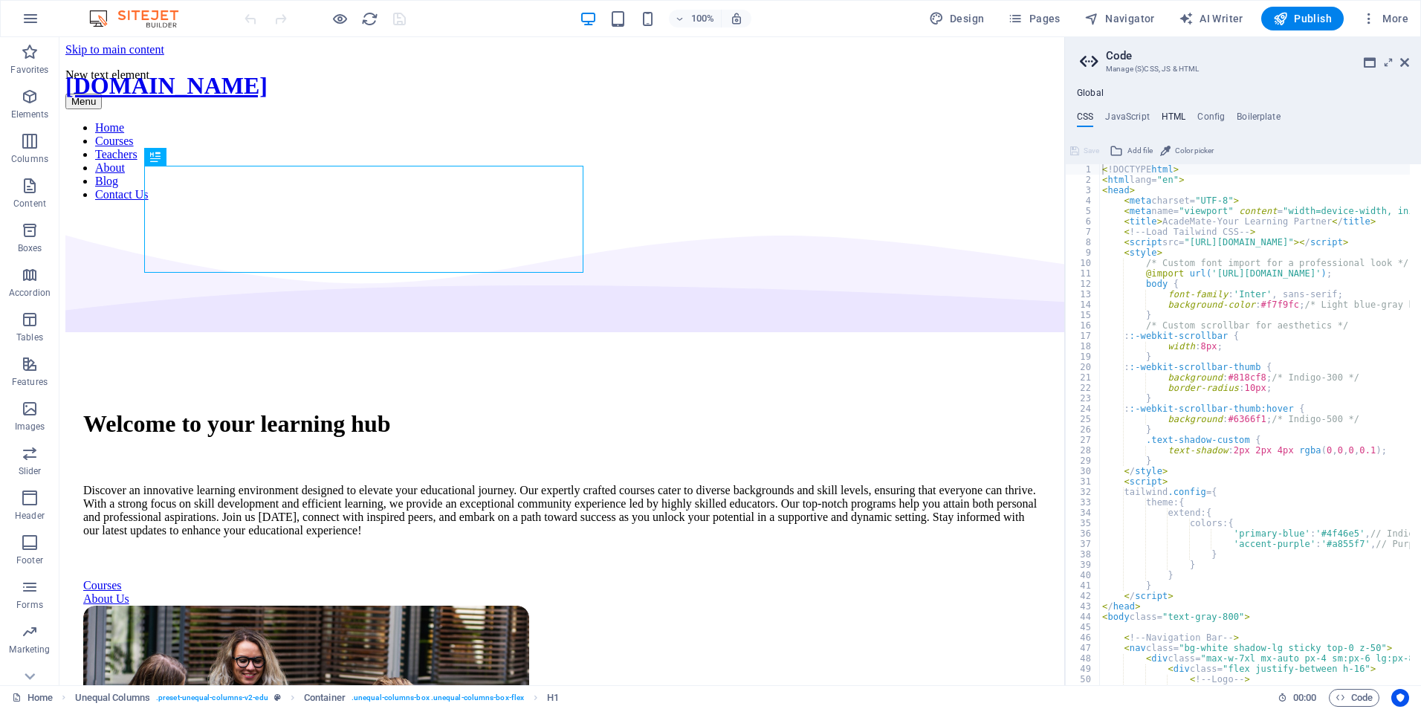
click at [1171, 114] on h4 "HTML" at bounding box center [1173, 119] width 25 height 16
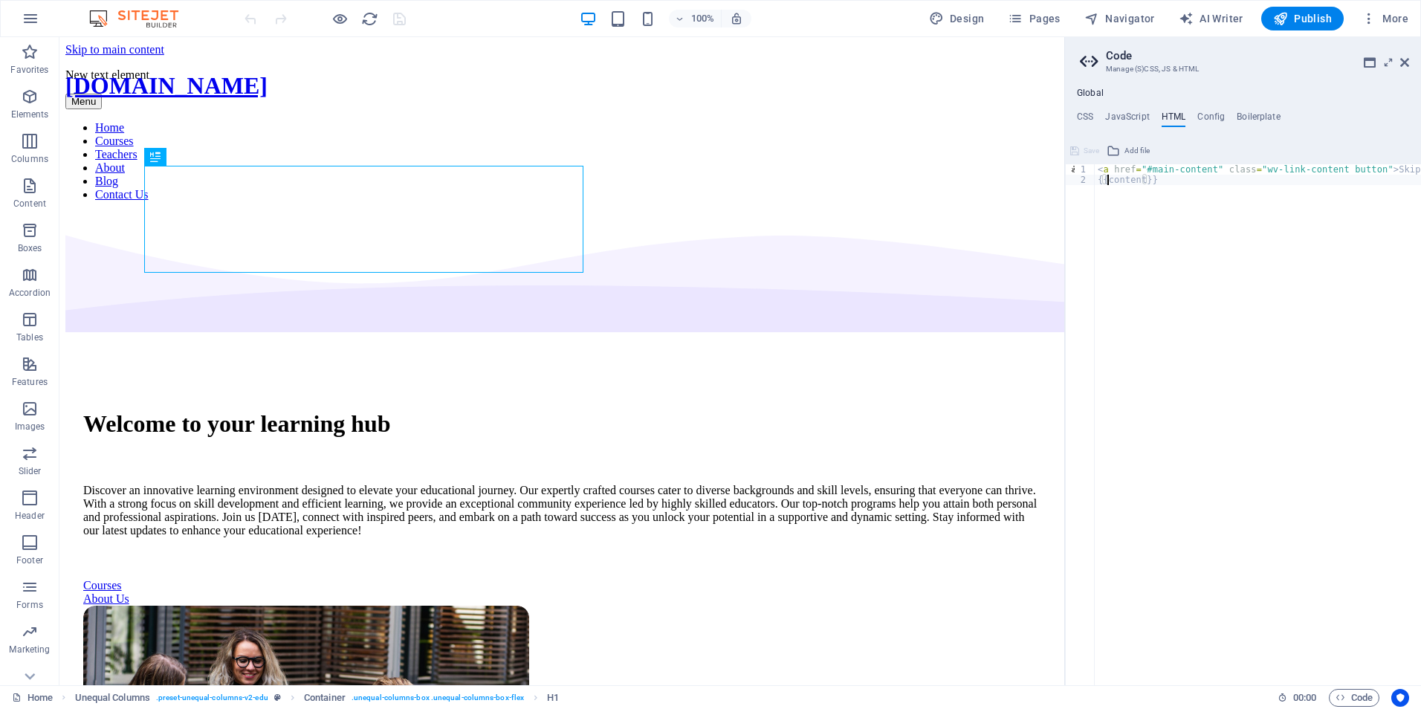
paste textarea "<a href="#main-content" class="wv-link-content button">Skip to main content</a>"
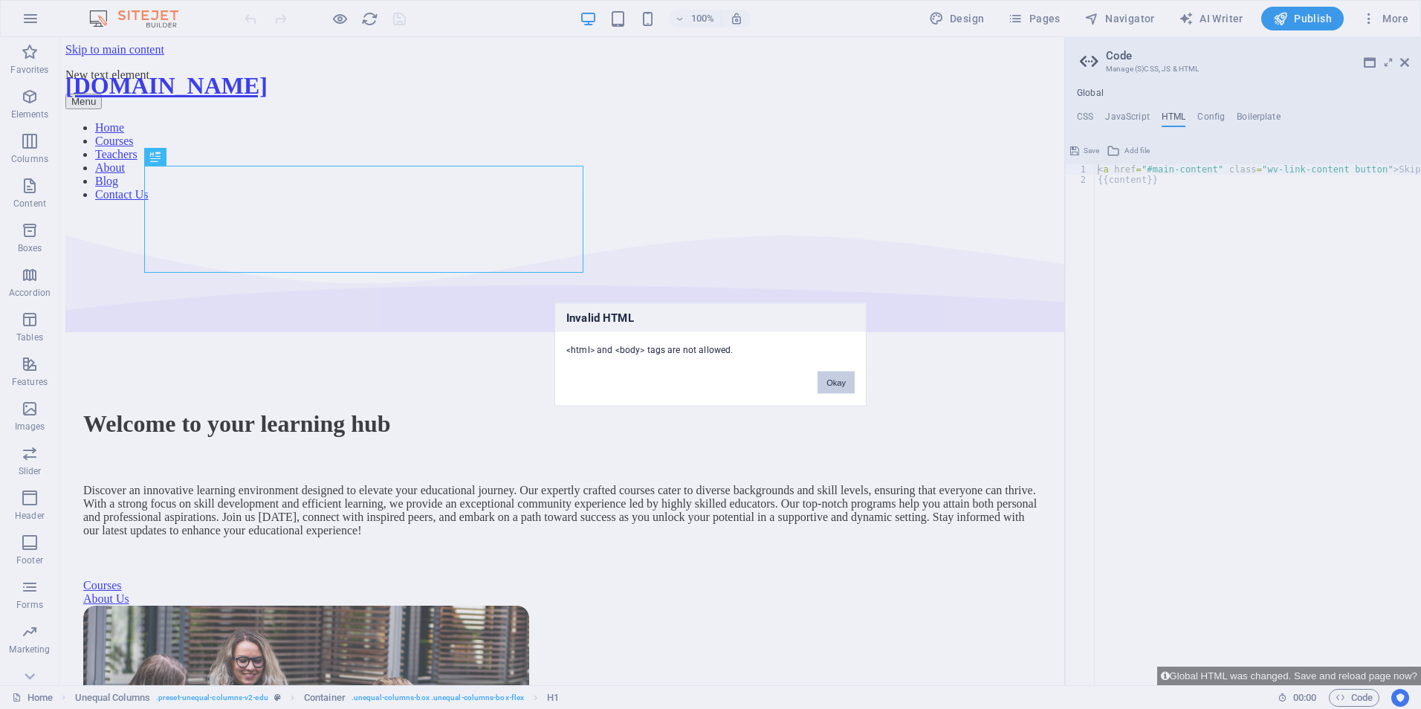
click at [824, 386] on button "Okay" at bounding box center [835, 383] width 37 height 22
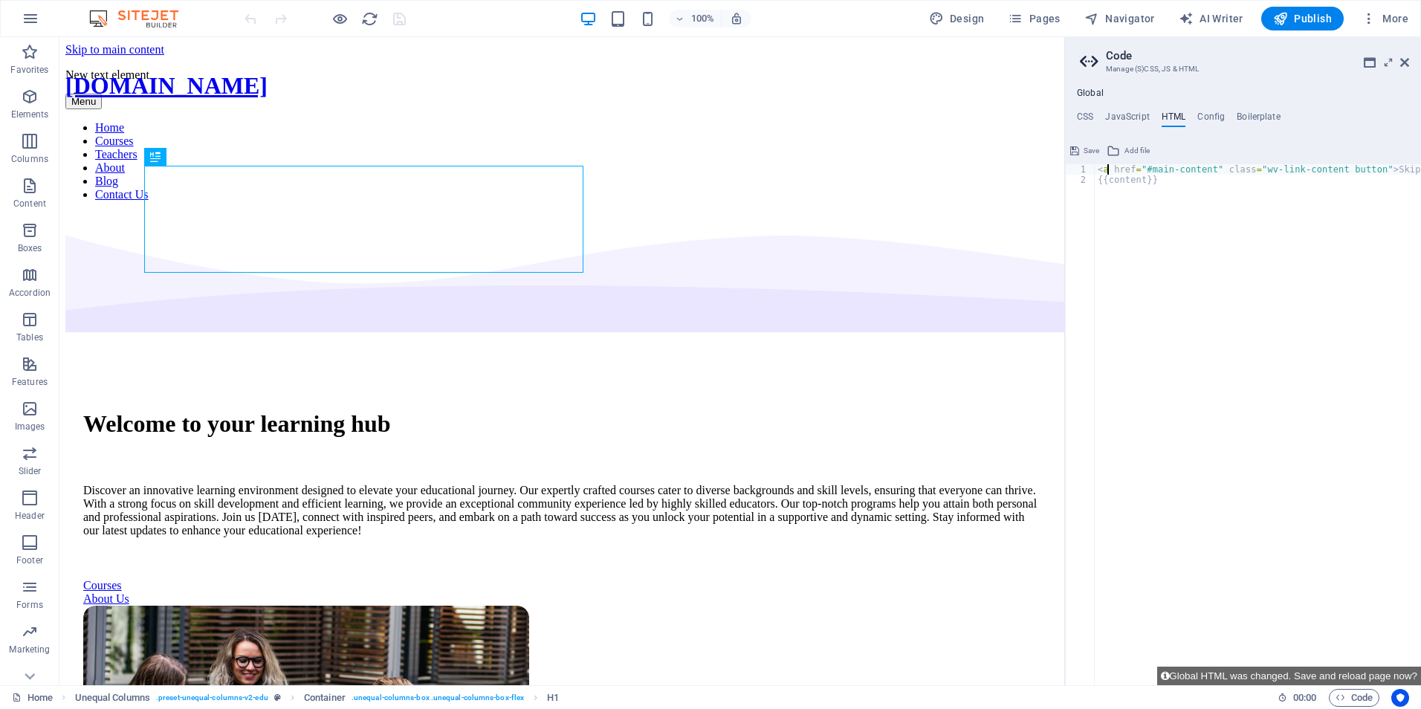
click at [1108, 169] on div "< a href = "#main-content" class = "wv-link-content button" > Skip to main cont…" at bounding box center [1295, 429] width 401 height 531
click at [1098, 170] on div "< a href = "#main-content" class = "wv-link-content button" > Skip to main cont…" at bounding box center [1295, 429] width 401 height 531
click at [1103, 169] on div "< a href = "#main-content" class = "wv-link-content button" > Skip to main cont…" at bounding box center [1295, 429] width 401 height 531
drag, startPoint x: 1100, startPoint y: 169, endPoint x: 1173, endPoint y: 195, distance: 78.3
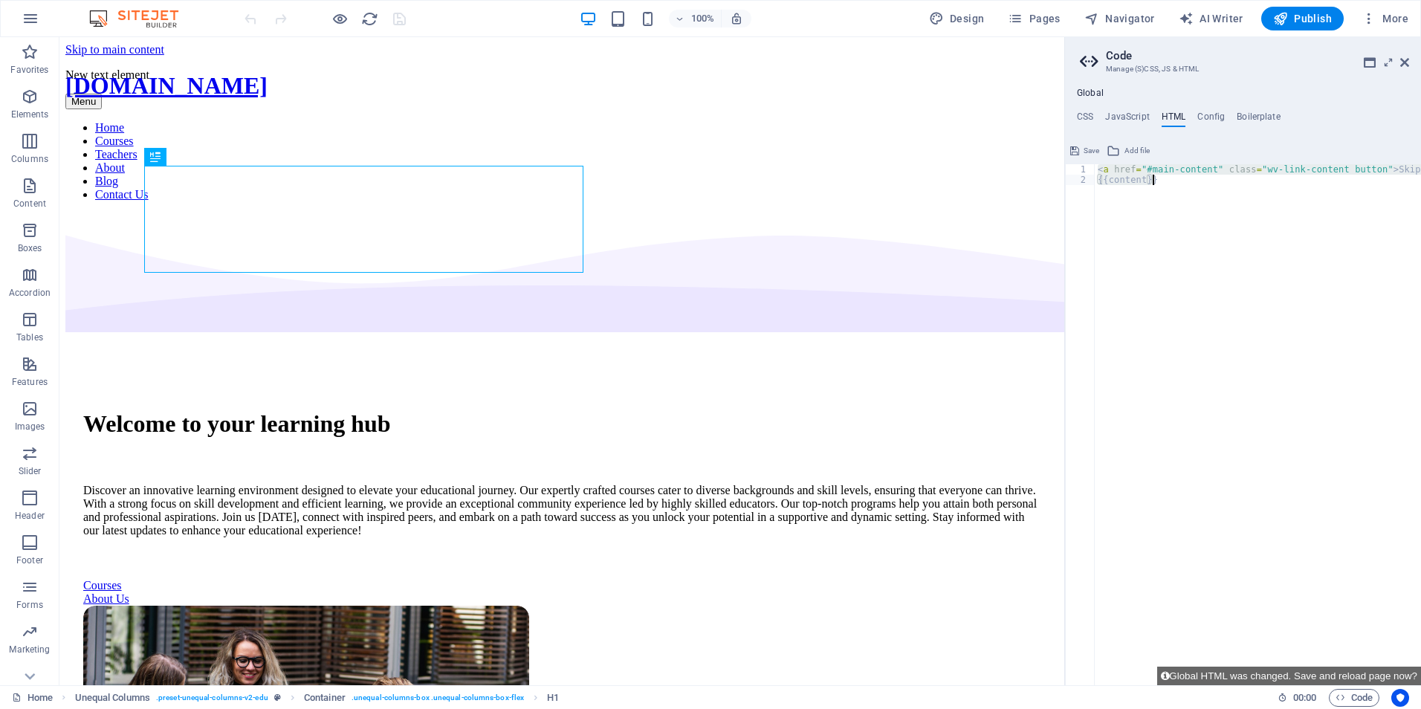
click at [1173, 195] on div "< a href = "#main-content" class = "wv-link-content button" > Skip to main cont…" at bounding box center [1295, 429] width 401 height 531
type textarea "<a href="#main-content" class="wv-link-content button">Skip to main content</a>…"
type textarea "<a href="#main-content" class="wv-link-content button">Skip to main content</a>"
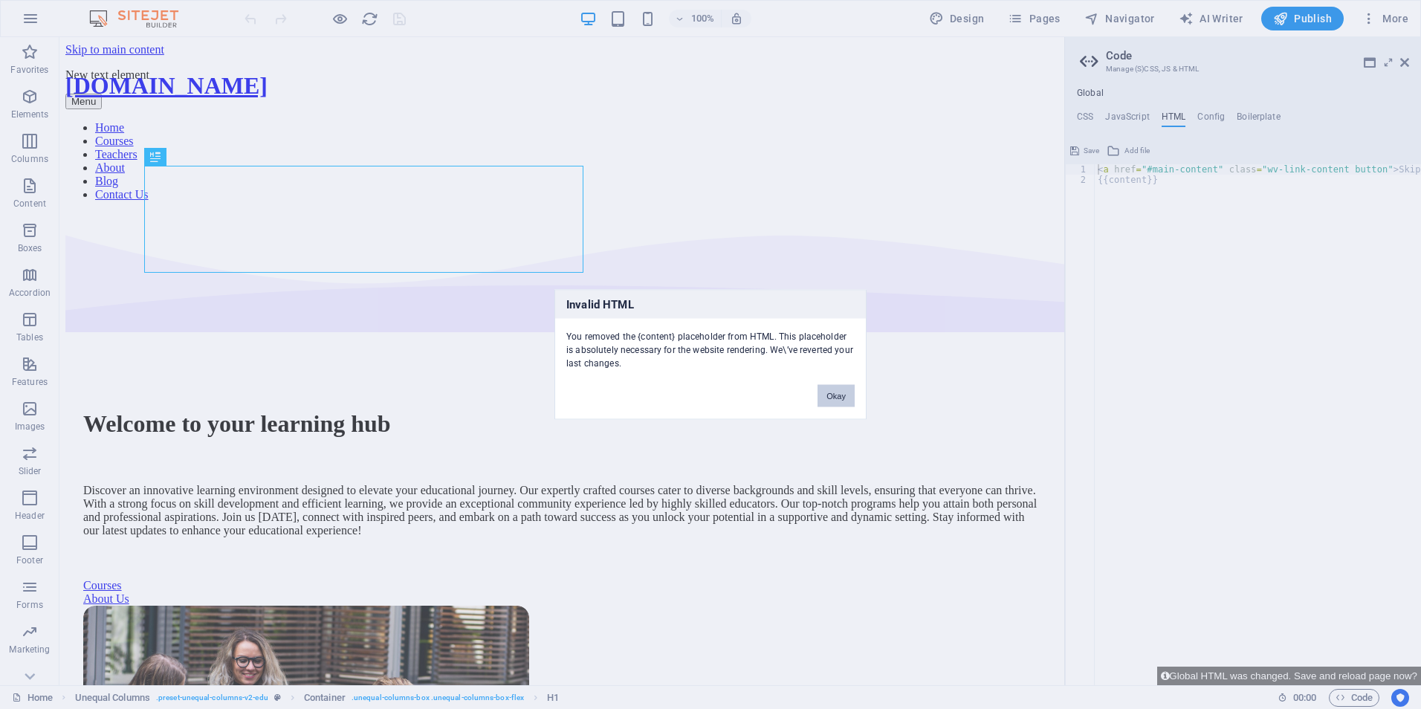
drag, startPoint x: 830, startPoint y: 401, endPoint x: 812, endPoint y: 334, distance: 69.9
click at [830, 401] on button "Okay" at bounding box center [835, 396] width 37 height 22
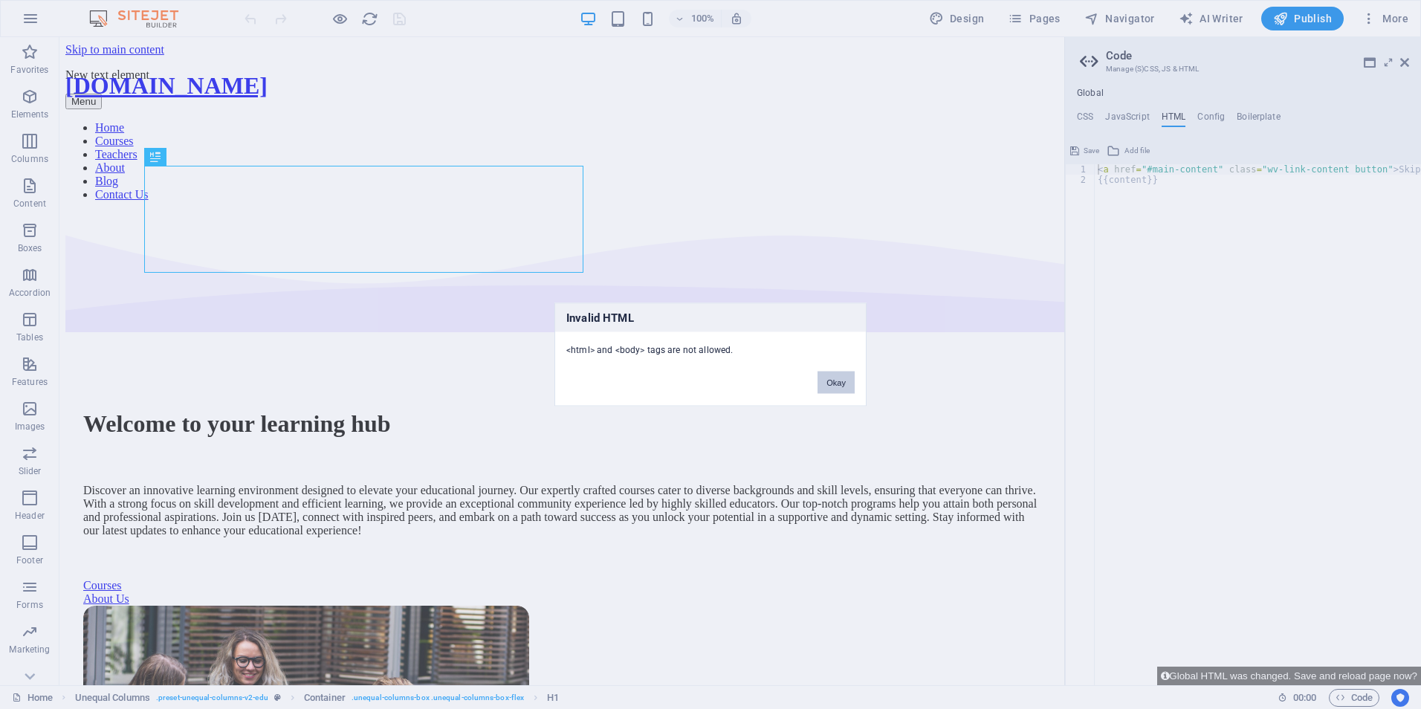
click at [840, 381] on button "Okay" at bounding box center [835, 383] width 37 height 22
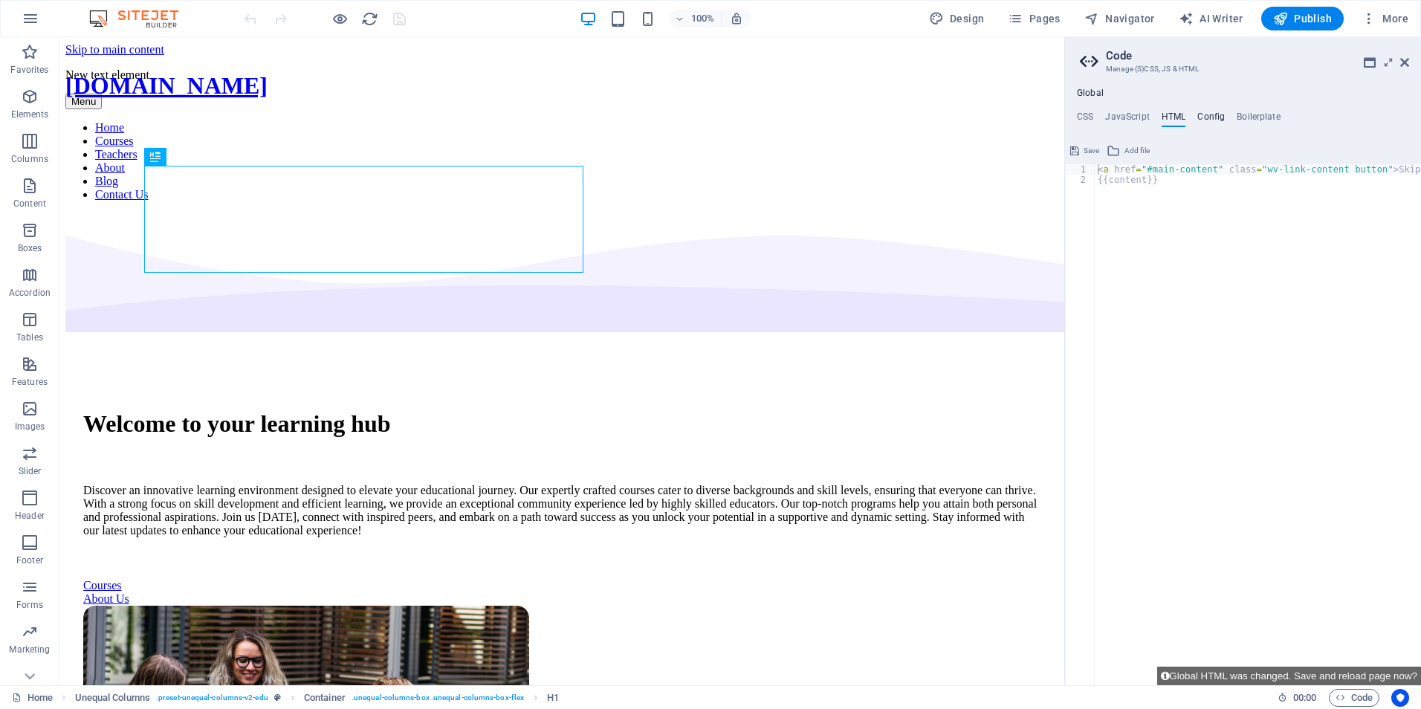
click at [1215, 118] on h4 "Config" at bounding box center [1210, 119] width 27 height 16
type textarea "$color-user-4: #9e86fe;"
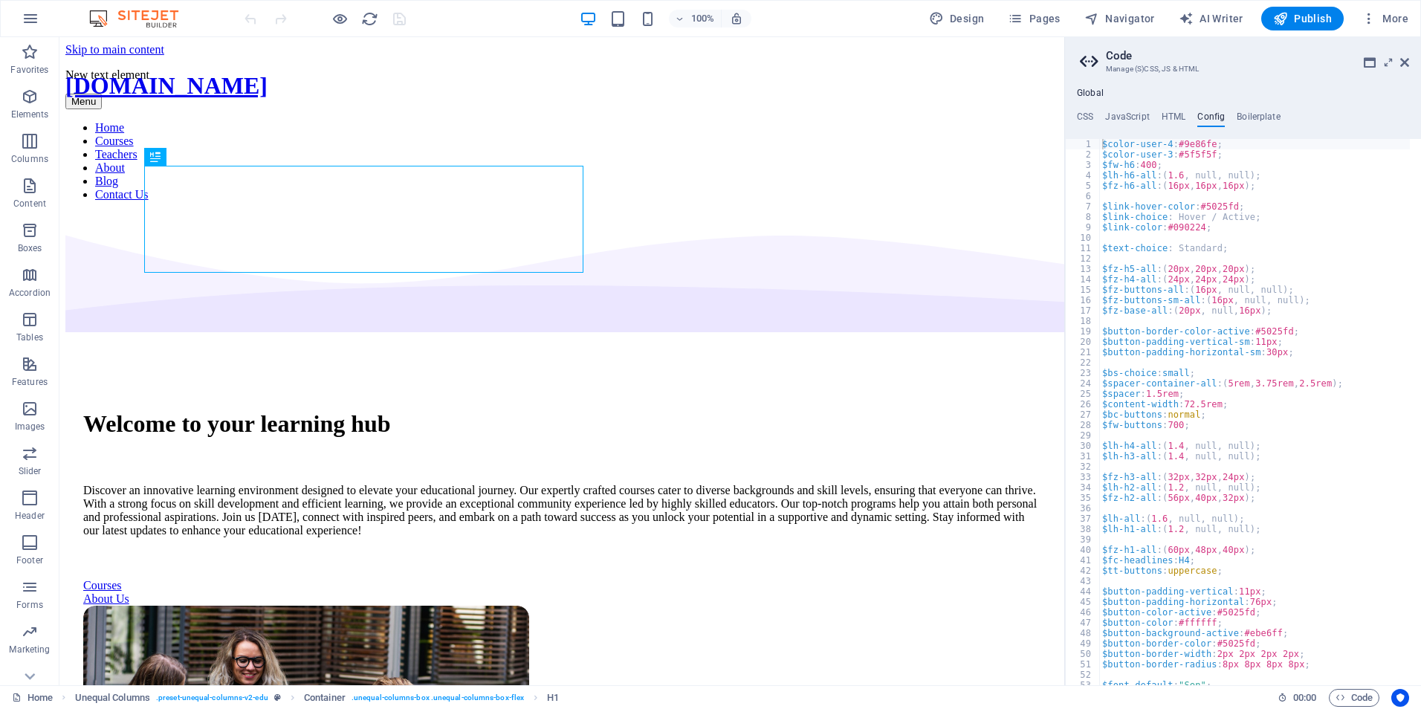
click at [1250, 110] on div "Global CSS JavaScript HTML Config Boilerplate <!DOCTYPE html> 1 2 3 4 5 6 7 8 9…" at bounding box center [1243, 386] width 356 height 597
click at [1253, 116] on h4 "Boilerplate" at bounding box center [1258, 119] width 44 height 16
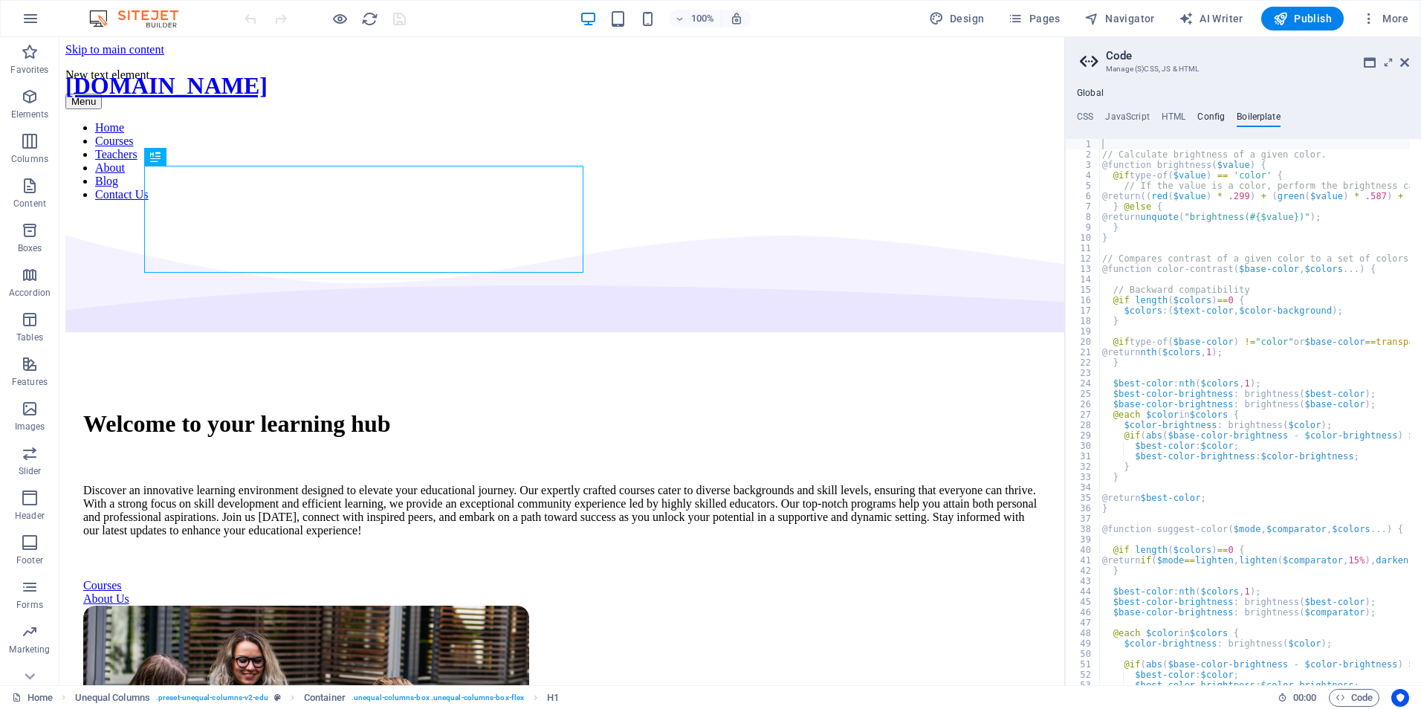
click at [1213, 116] on h4 "Config" at bounding box center [1210, 119] width 27 height 16
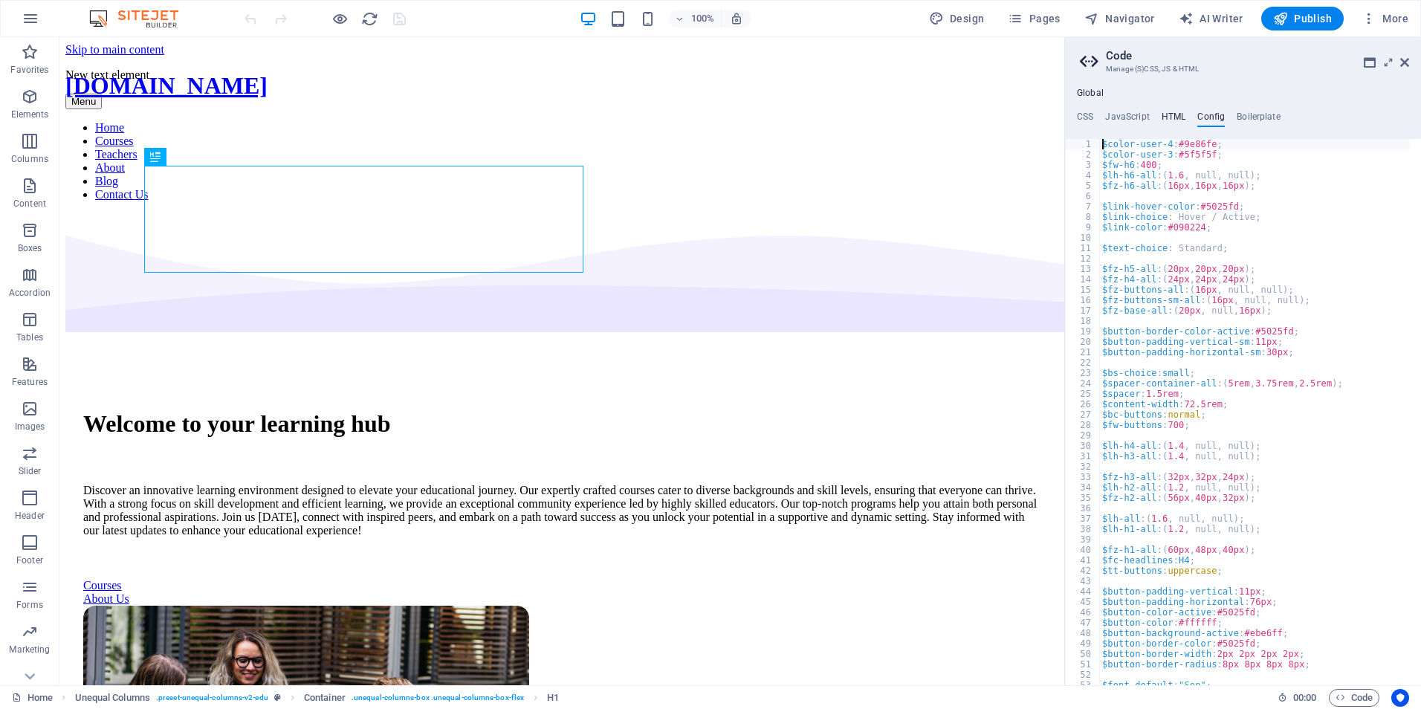
click at [1177, 118] on h4 "HTML" at bounding box center [1173, 119] width 25 height 16
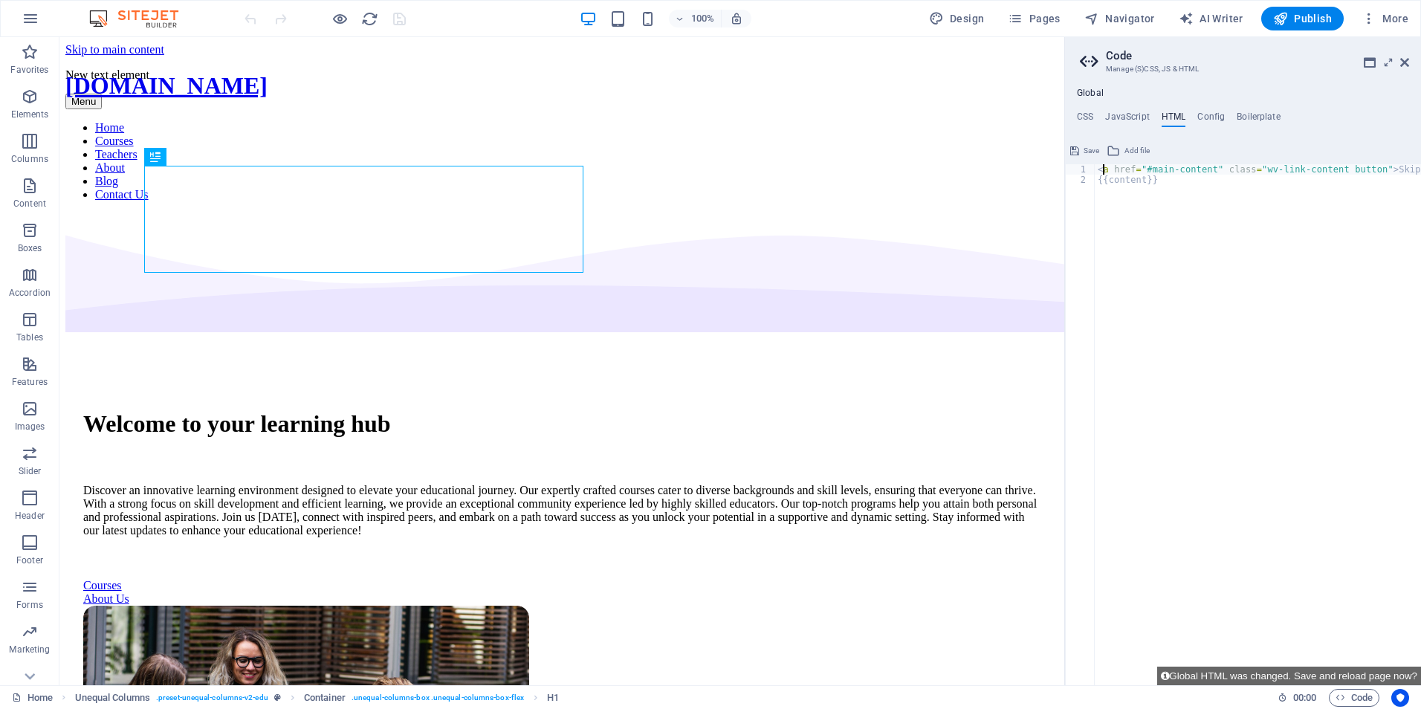
click at [1103, 169] on div "< a href = "#main-content" class = "wv-link-content button" > Skip to main cont…" at bounding box center [1295, 429] width 401 height 531
click at [1355, 675] on button "Global HTML was changed. Save and reload page now?" at bounding box center [1289, 676] width 264 height 19
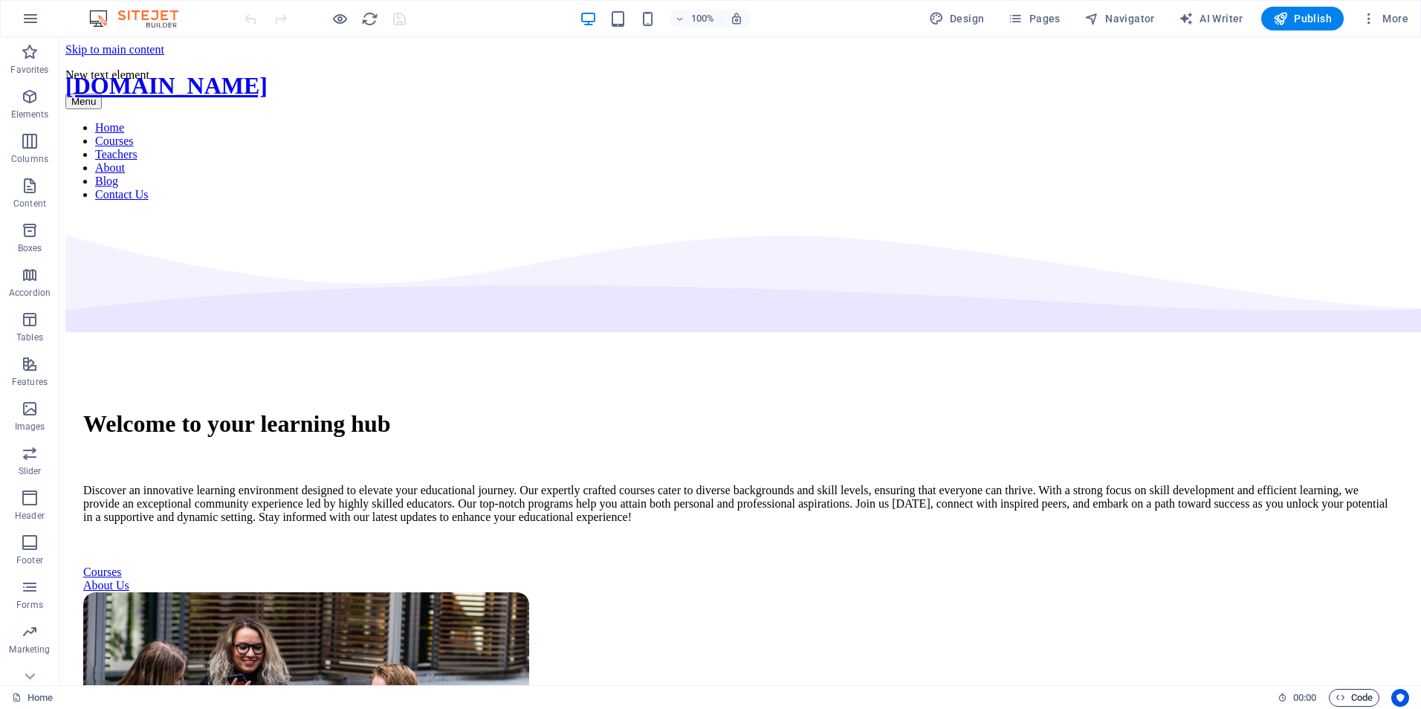
click at [1358, 690] on span "Code" at bounding box center [1353, 698] width 37 height 18
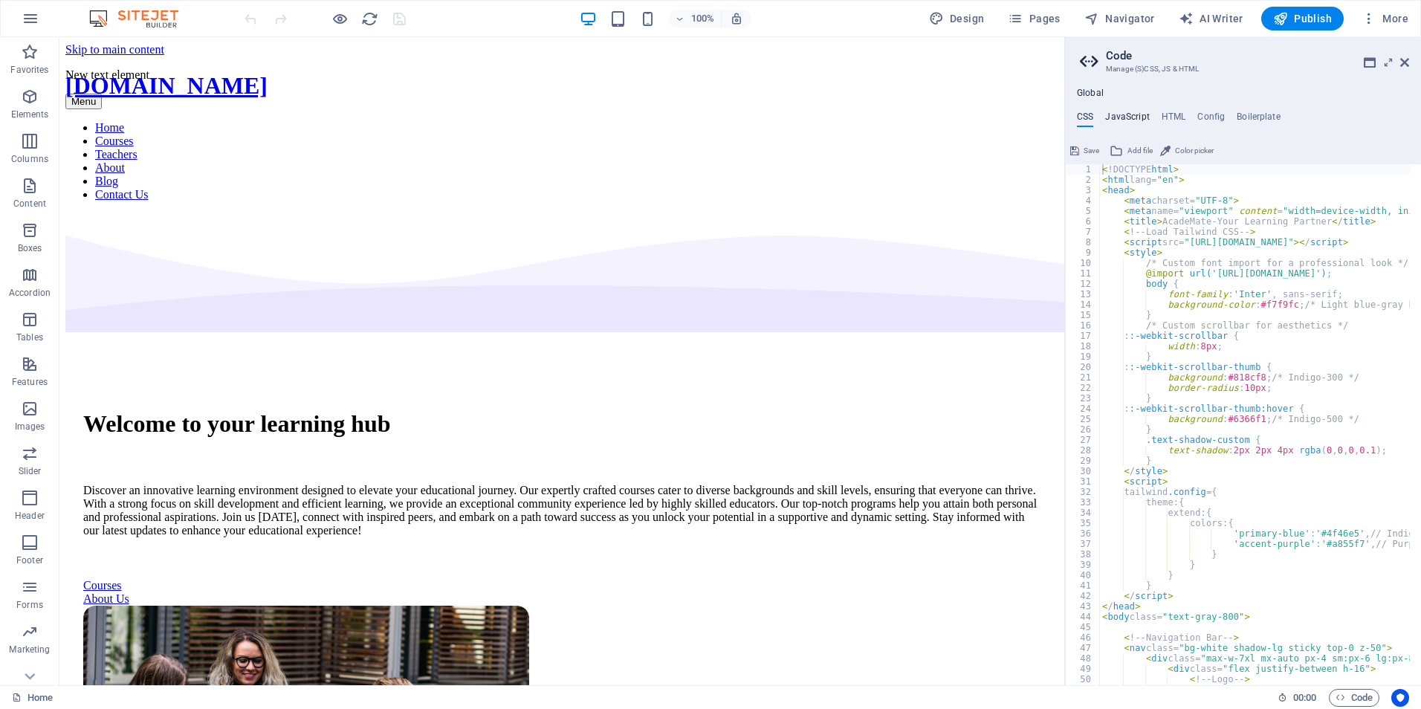
click at [1127, 111] on h4 "JavaScript" at bounding box center [1127, 119] width 44 height 16
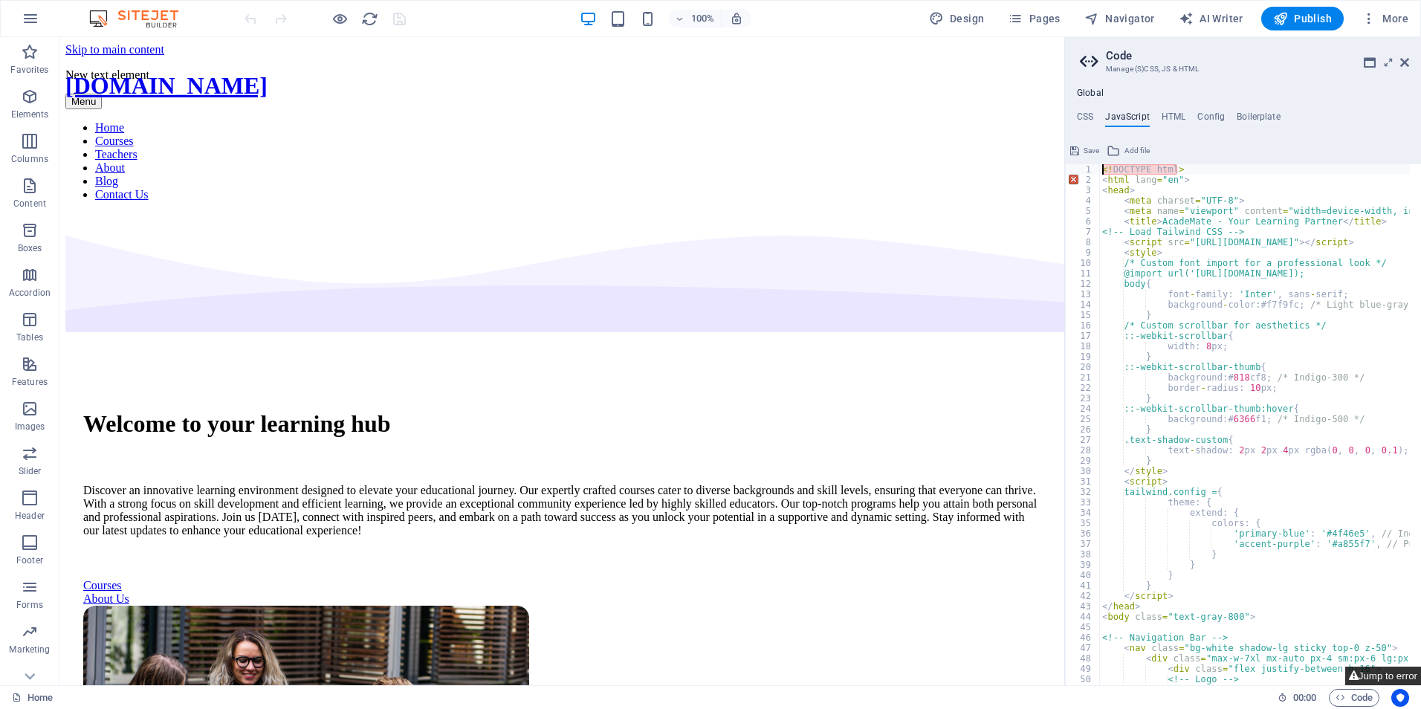
click at [1361, 674] on button "Jump to error" at bounding box center [1383, 676] width 76 height 19
click at [1097, 172] on div "1" at bounding box center [1083, 169] width 35 height 10
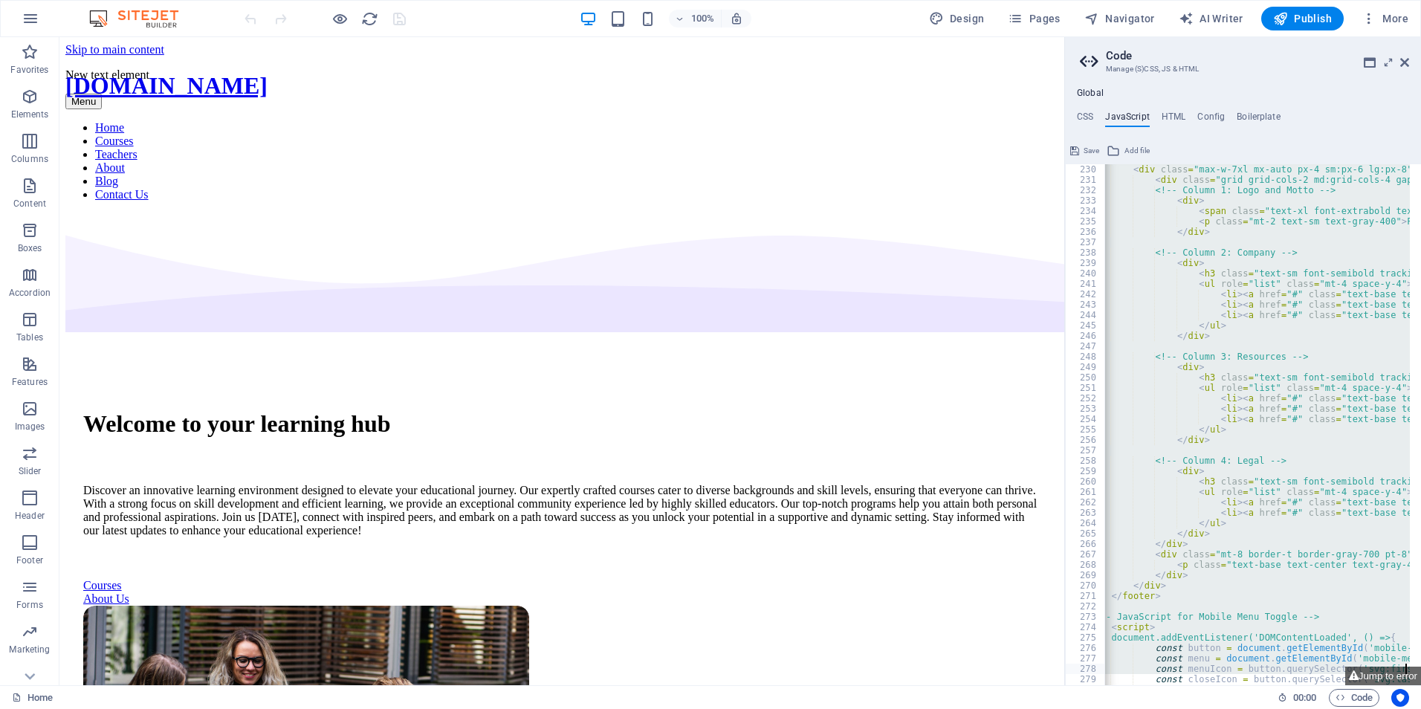
scroll to position [0, 18]
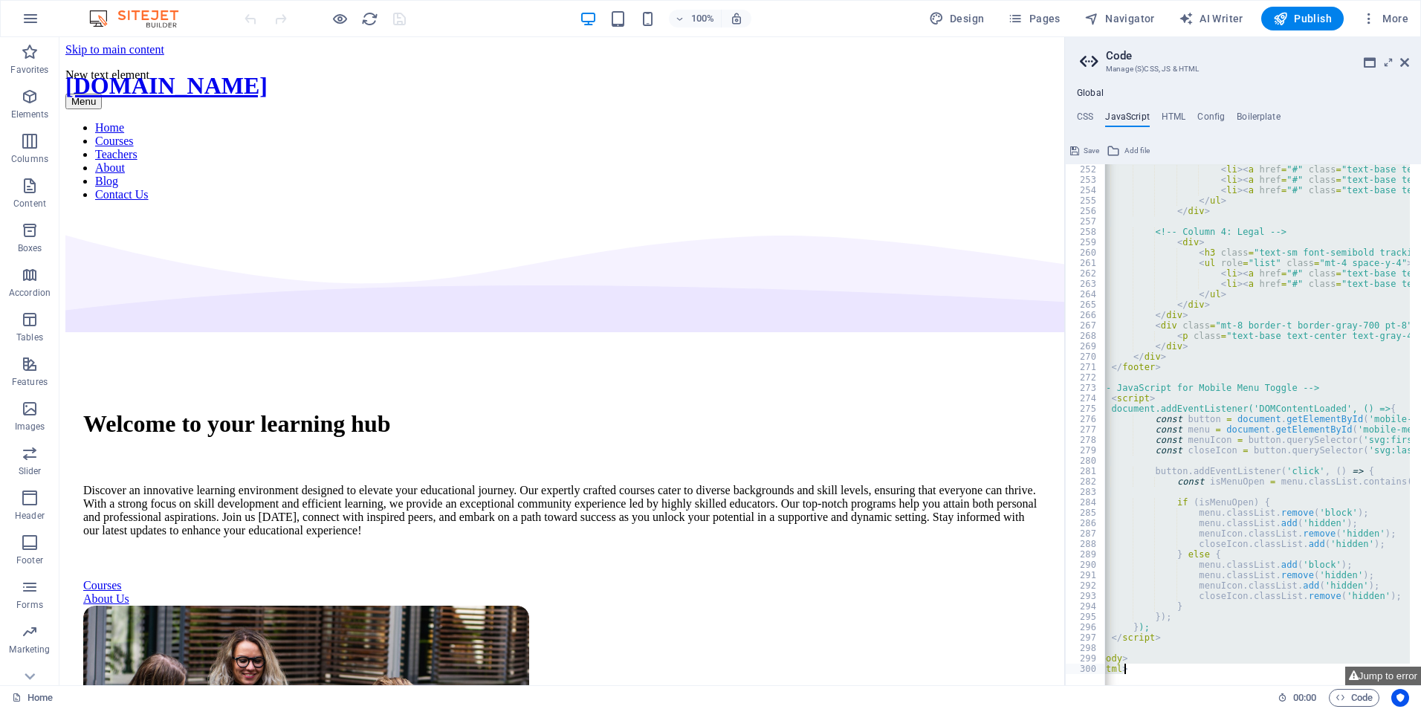
drag, startPoint x: 1100, startPoint y: 166, endPoint x: 1423, endPoint y: 747, distance: 663.9
click at [1420, 708] on html "[DOMAIN_NAME] Home Favorites Elements Columns Content Boxes Accordion Tables Fe…" at bounding box center [710, 354] width 1421 height 709
type textarea "</body> </html>"
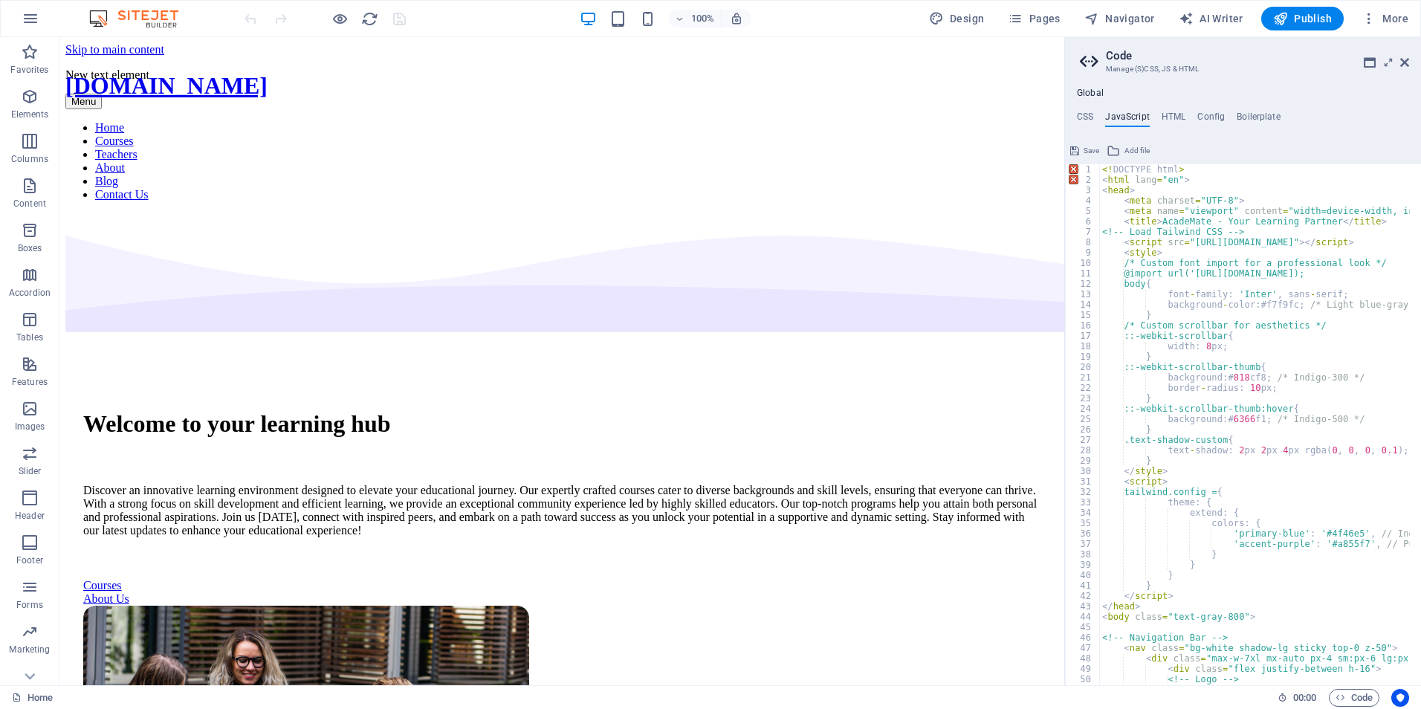
scroll to position [0, 0]
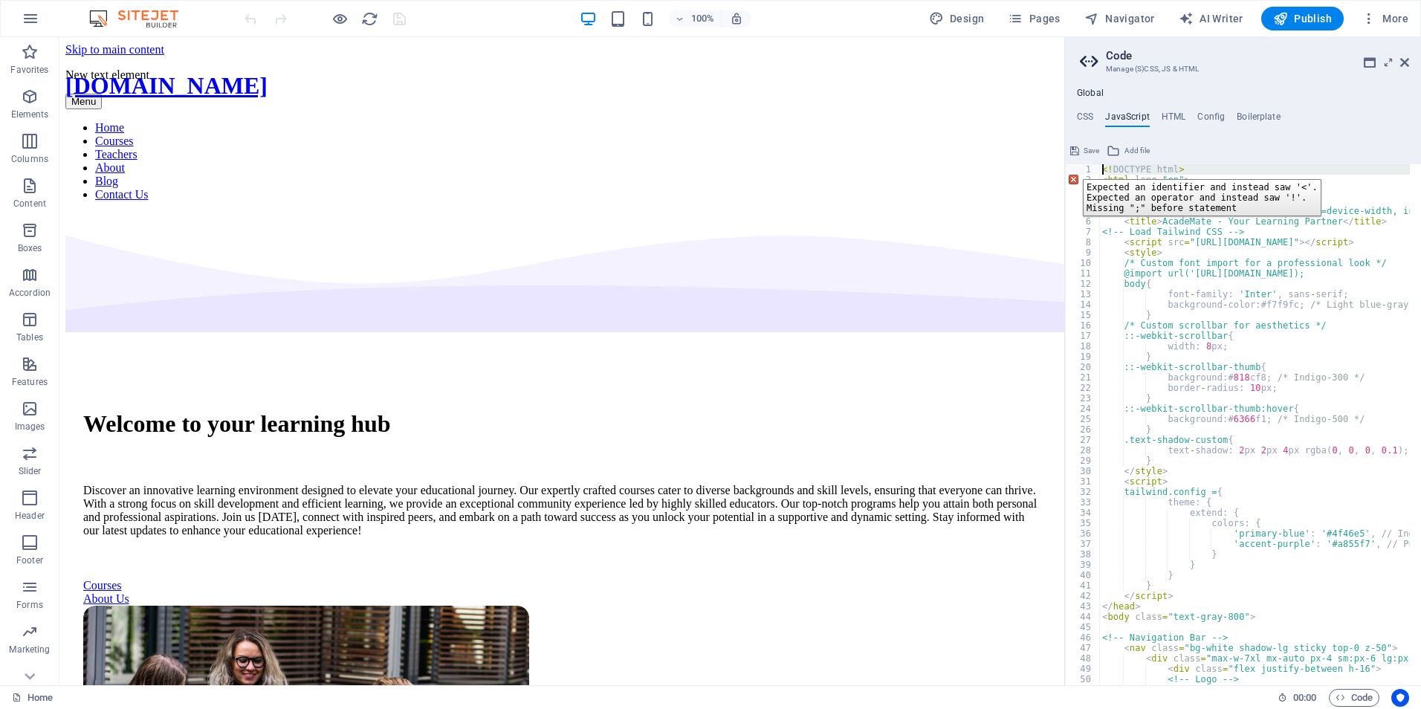
click at [1071, 168] on div "1" at bounding box center [1083, 169] width 35 height 10
click at [1074, 181] on div "2" at bounding box center [1083, 180] width 35 height 10
click at [1071, 166] on div "1" at bounding box center [1083, 169] width 35 height 10
type textarea "<!DOCTYPE html> <html lang="en">"
click at [1265, 141] on div "Save Add file" at bounding box center [1243, 149] width 356 height 22
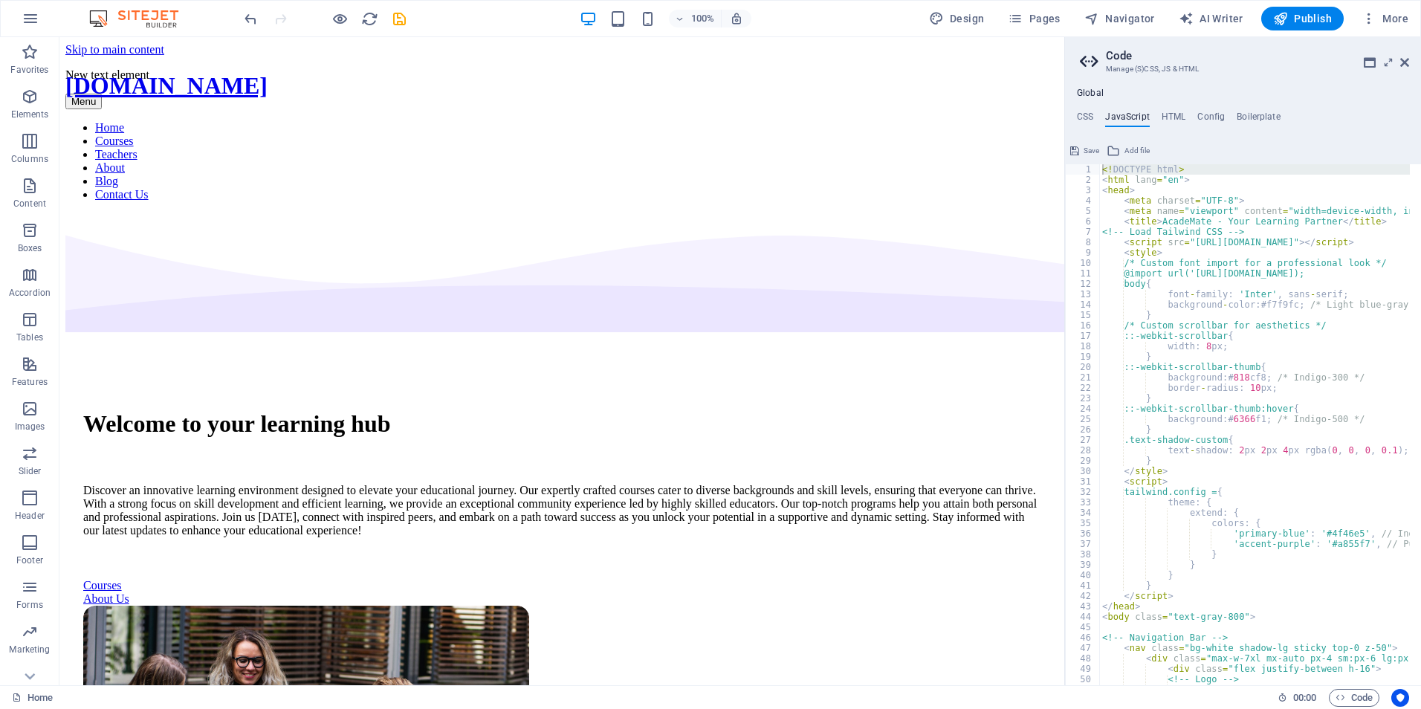
click at [1078, 150] on icon at bounding box center [1074, 151] width 9 height 18
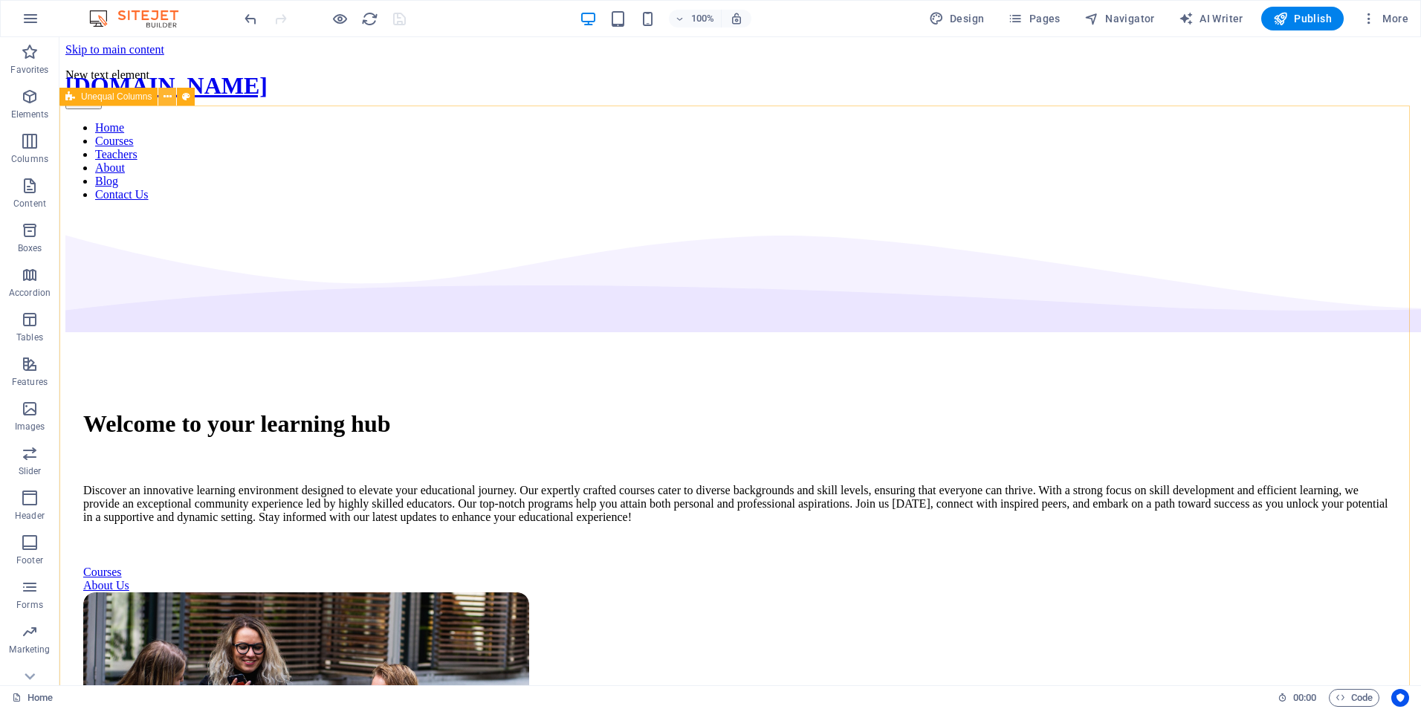
click at [172, 99] on button at bounding box center [167, 97] width 18 height 18
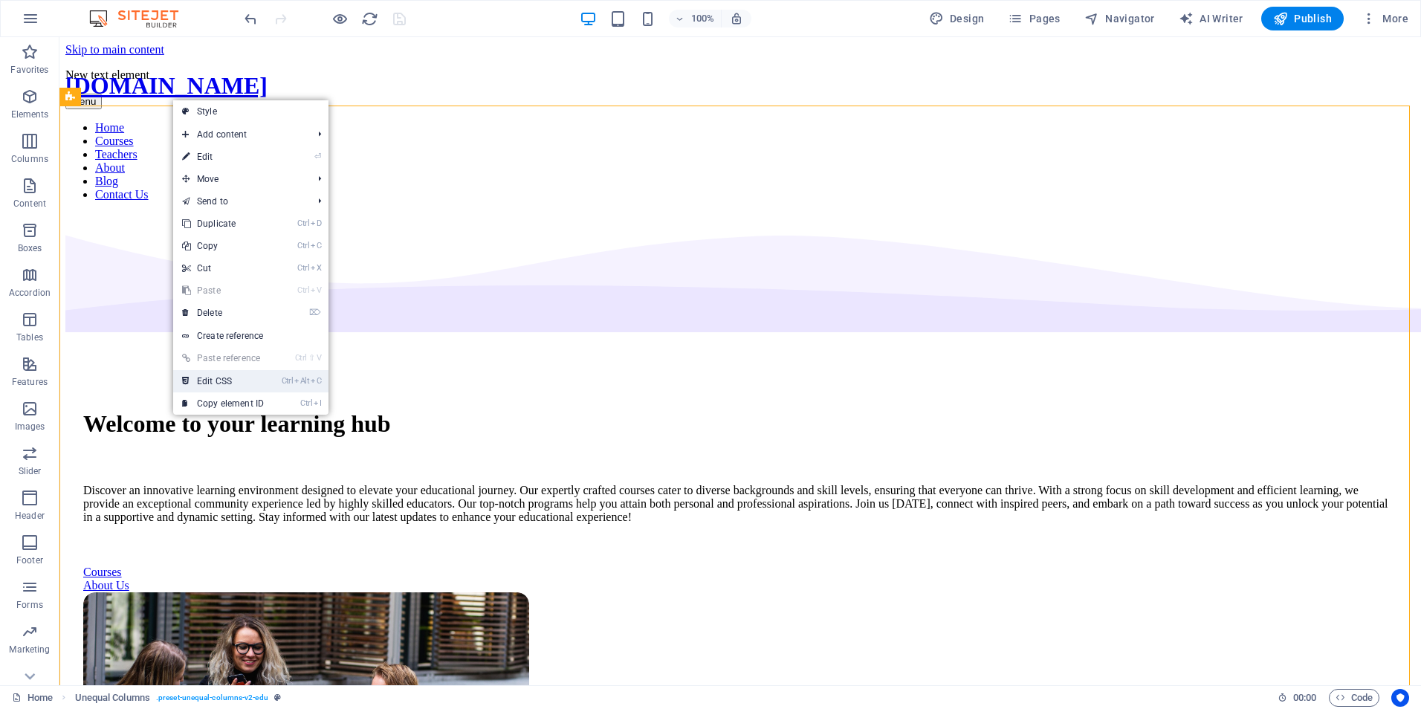
click at [244, 380] on link "Ctrl Alt C Edit CSS" at bounding box center [223, 381] width 100 height 22
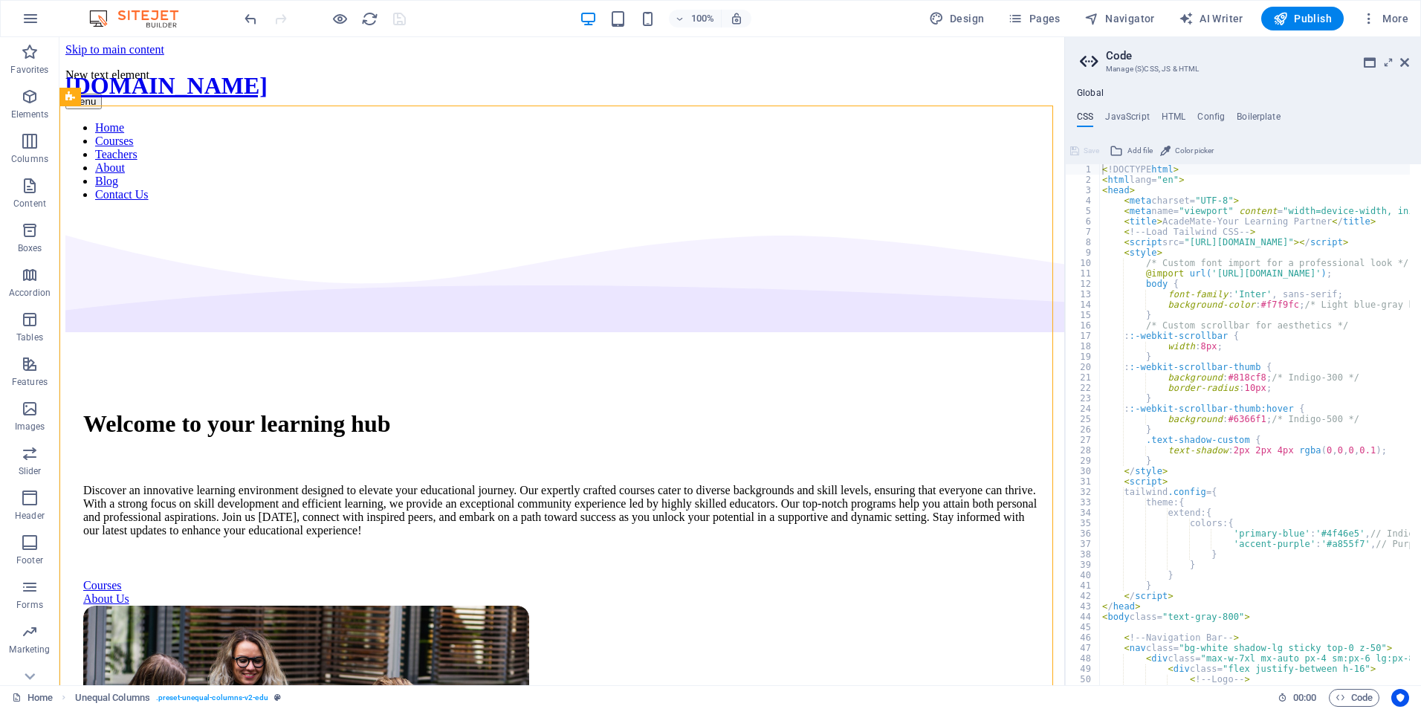
click at [1083, 91] on h4 "Global" at bounding box center [1090, 94] width 27 height 12
